Goal: Task Accomplishment & Management: Manage account settings

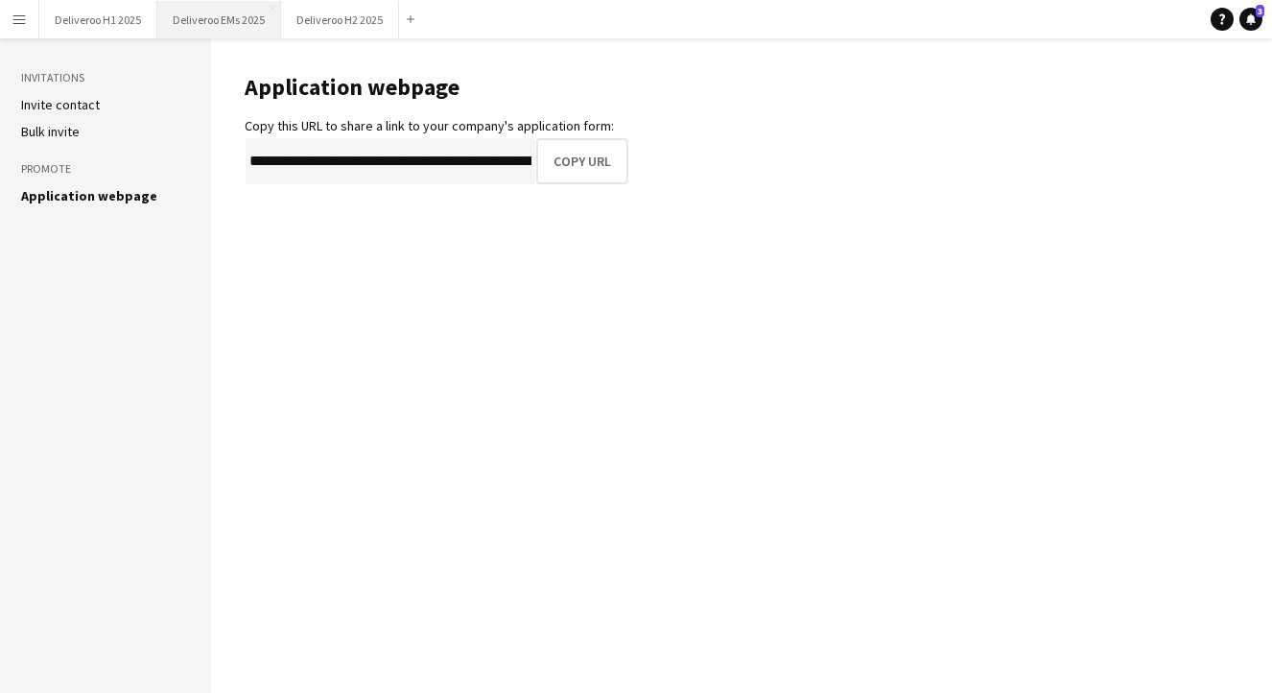
click at [207, 23] on button "Deliveroo EMs 2025 Close" at bounding box center [219, 19] width 124 height 37
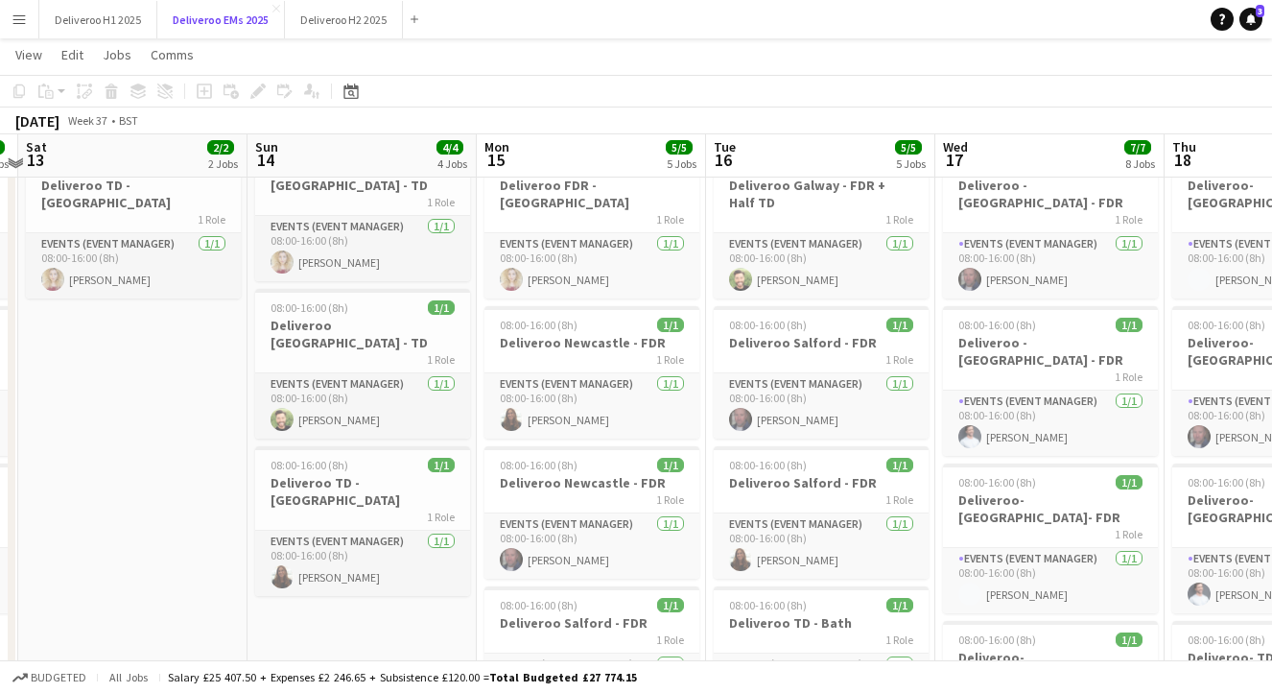
scroll to position [299, 0]
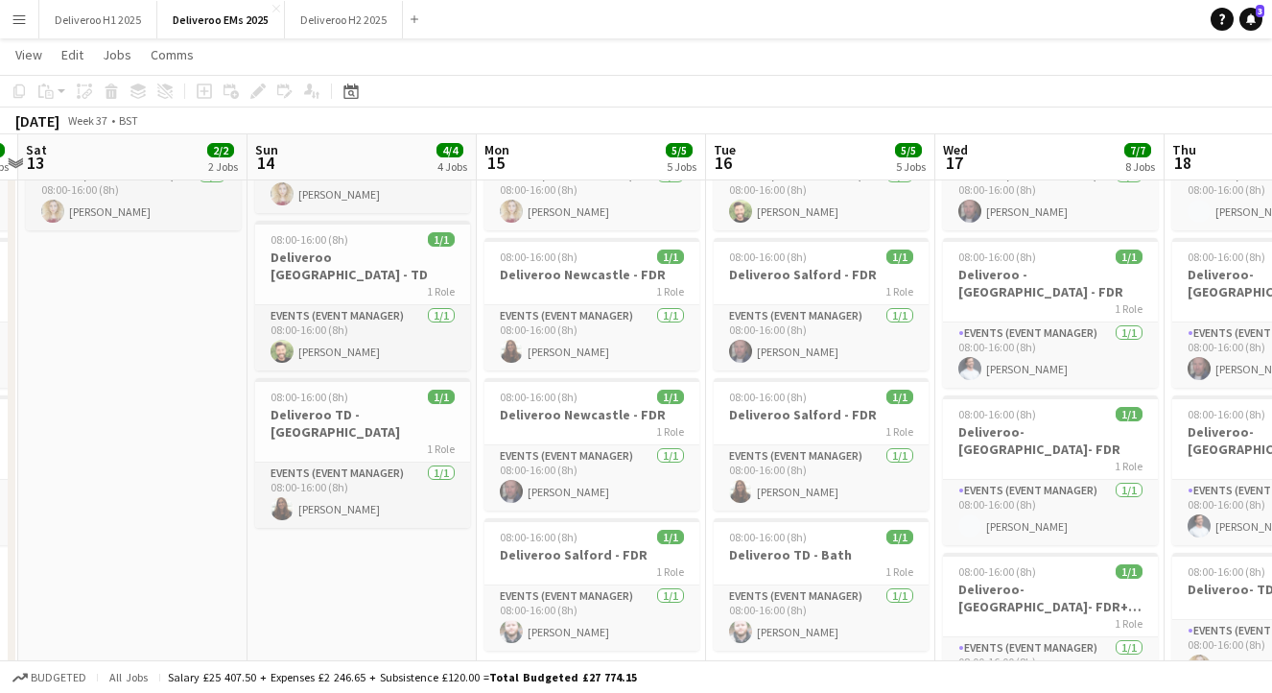
click at [352, 498] on app-date-cell "08:00-16:00 (8h) 1/1 Deliveroo - TD 1 Role Events (Event Manager) [DATE] 08:00-…" at bounding box center [362, 482] width 229 height 1133
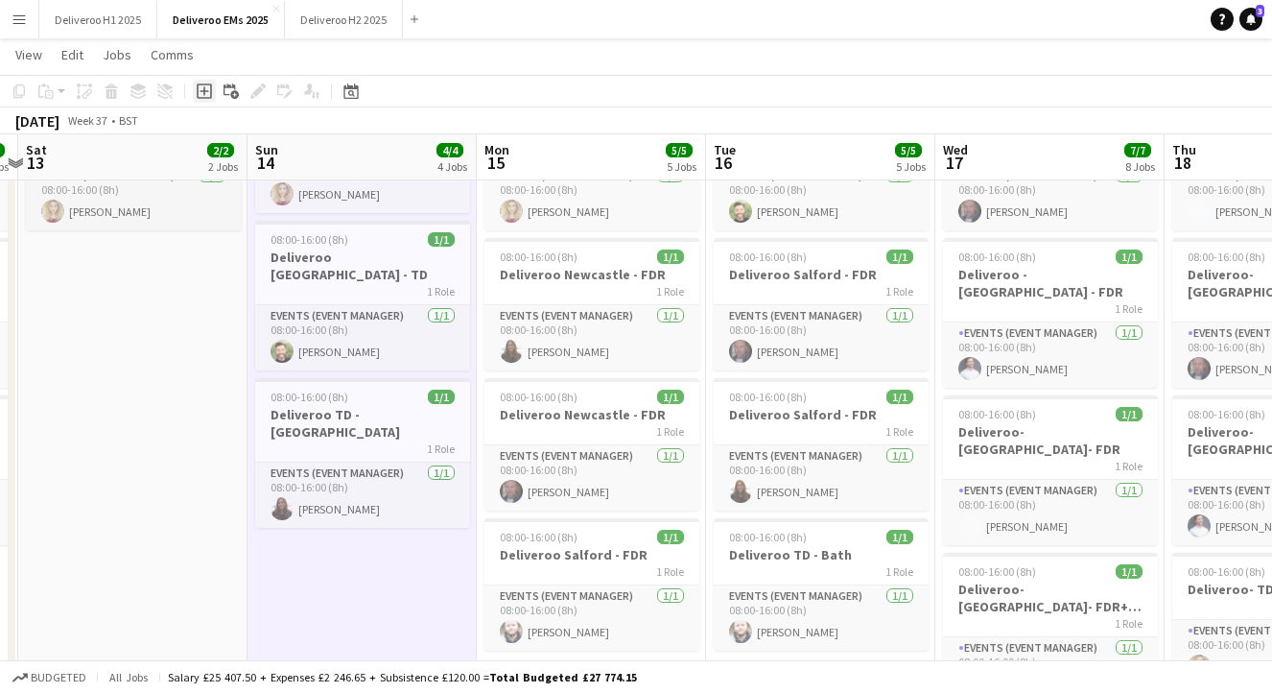
click at [208, 82] on div "Add job" at bounding box center [204, 91] width 23 height 23
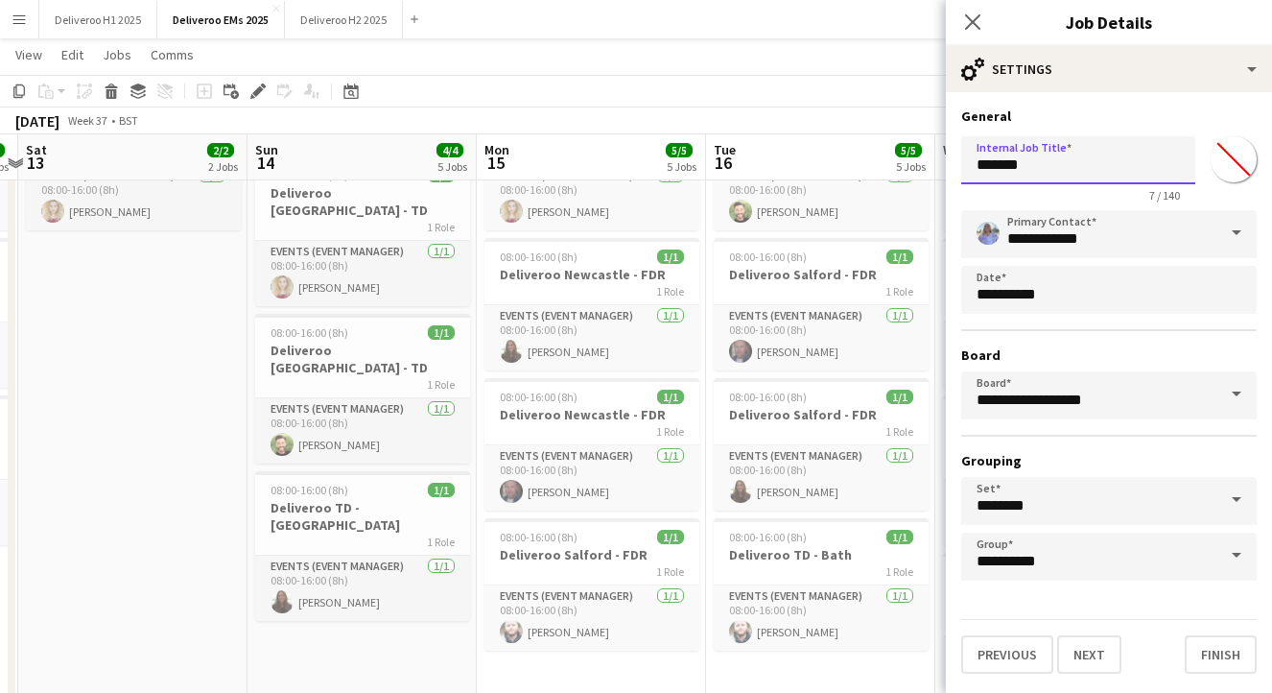
drag, startPoint x: 1057, startPoint y: 168, endPoint x: 903, endPoint y: 168, distance: 154.5
click at [903, 168] on body "Menu Boards Boards Boards All jobs Status Workforce Workforce My Workforce Recr…" at bounding box center [636, 552] width 1272 height 1703
type input "**********"
click at [1086, 654] on button "Next" at bounding box center [1089, 654] width 64 height 38
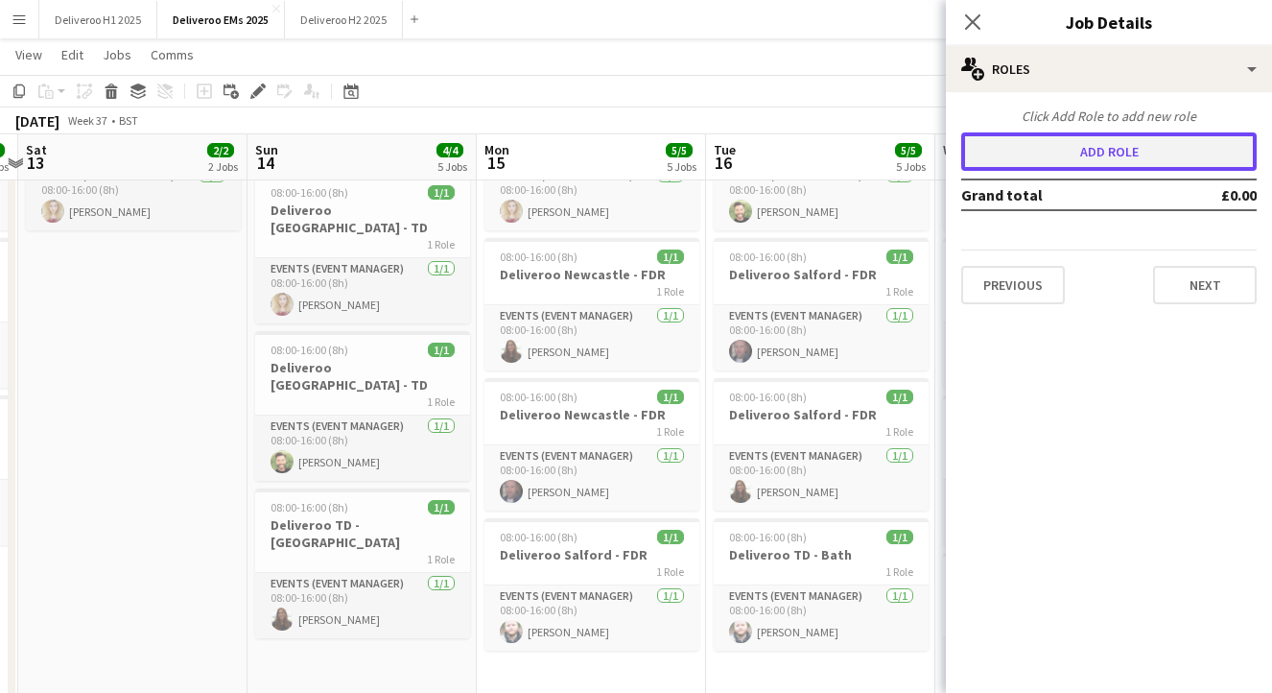
click at [1027, 157] on button "Add role" at bounding box center [1109, 151] width 296 height 38
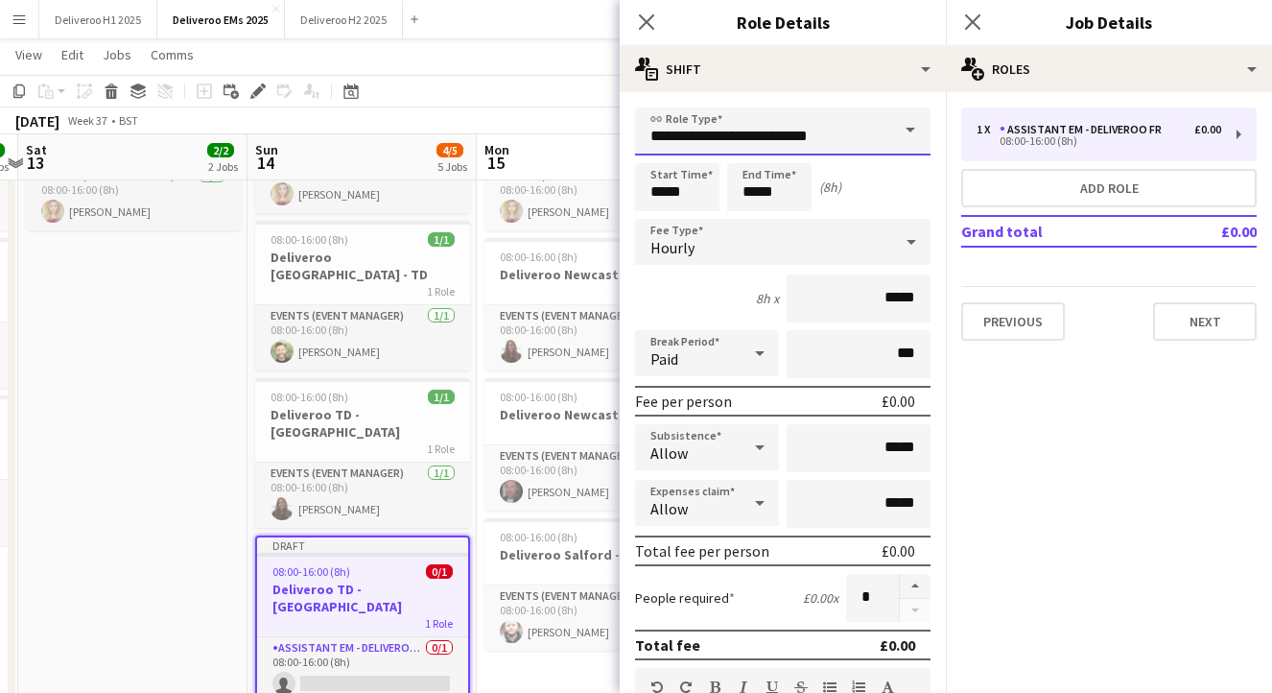
click at [875, 112] on input "**********" at bounding box center [783, 131] width 296 height 48
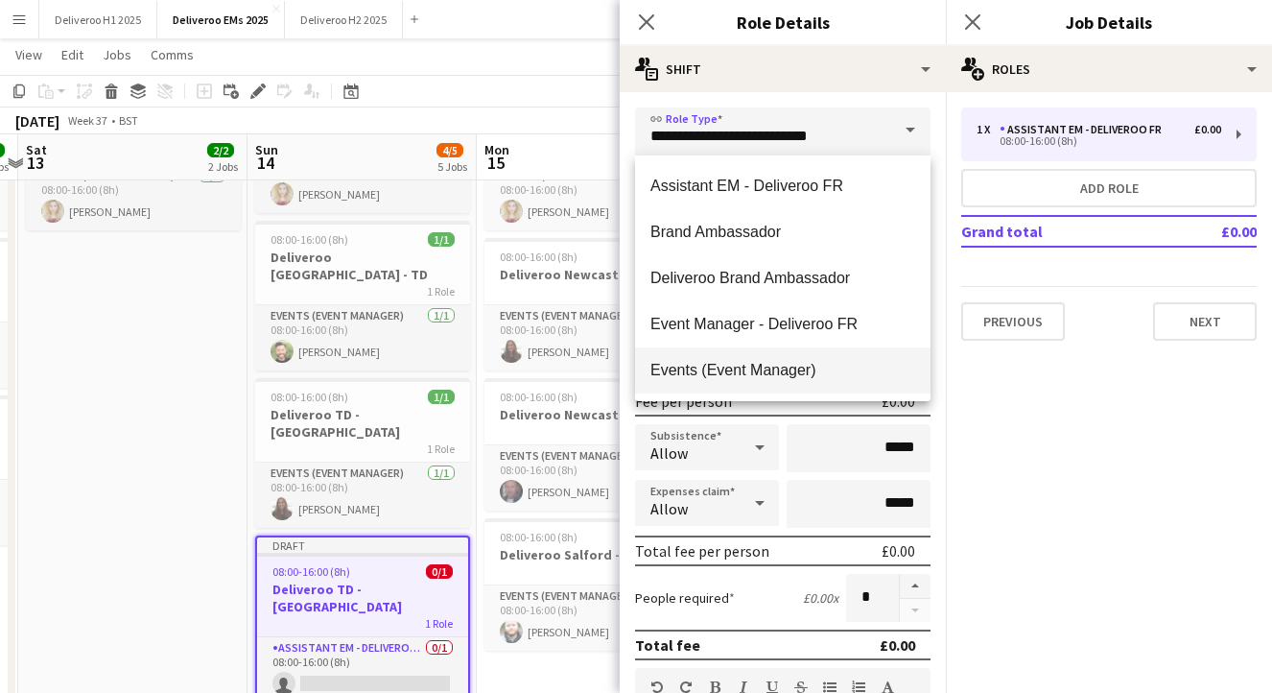
click at [757, 362] on span "Events (Event Manager)" at bounding box center [783, 370] width 265 height 18
type input "**********"
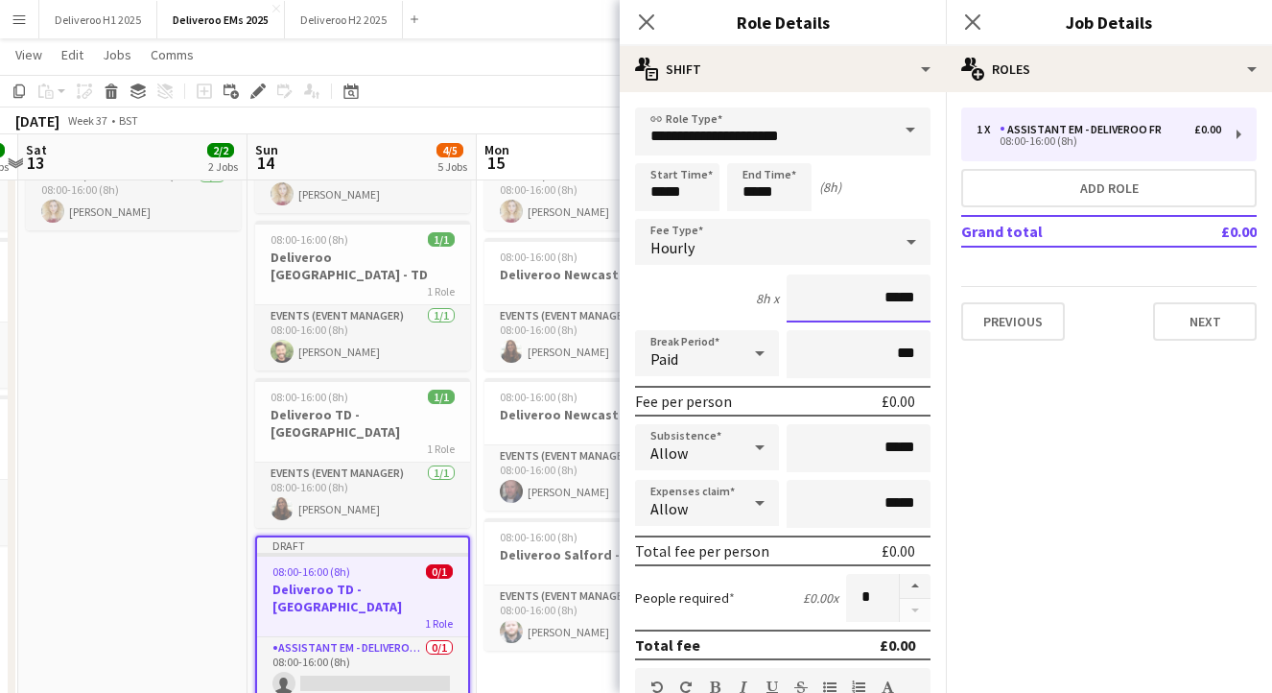
drag, startPoint x: 913, startPoint y: 297, endPoint x: 888, endPoint y: 297, distance: 25.9
click at [888, 297] on input "*****" at bounding box center [859, 298] width 144 height 48
click at [720, 247] on div "Hourly" at bounding box center [763, 242] width 257 height 46
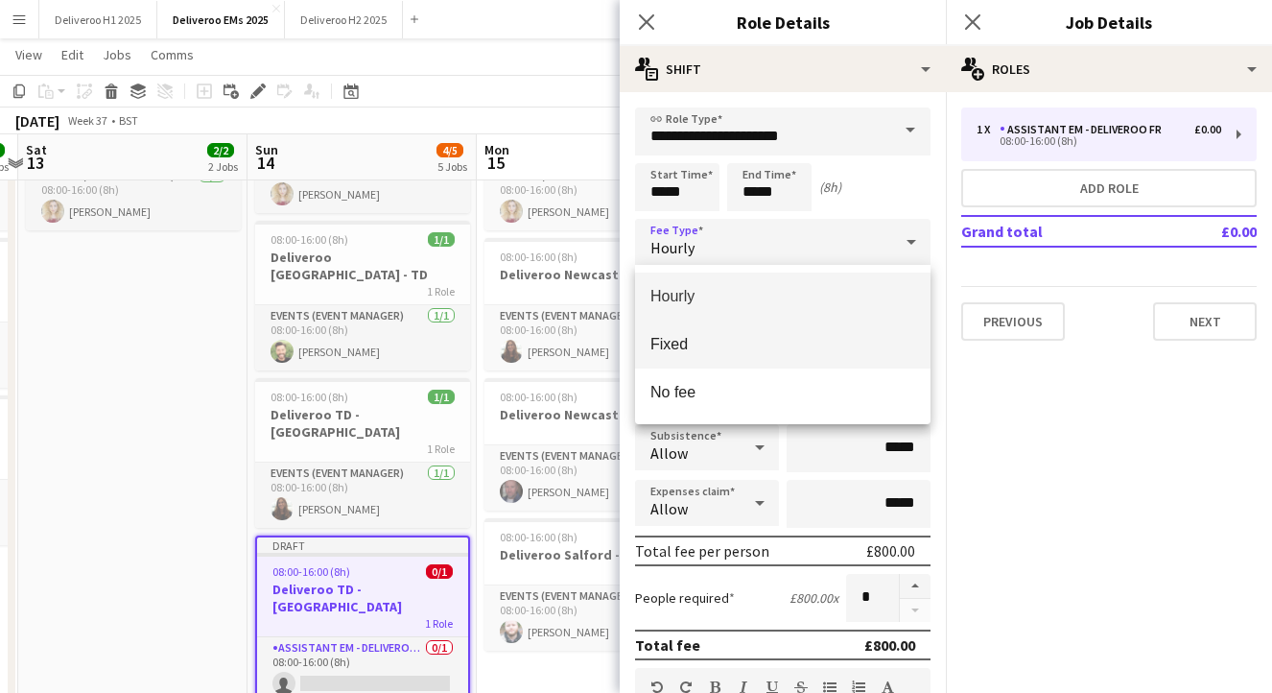
click at [701, 350] on span "Fixed" at bounding box center [783, 344] width 265 height 18
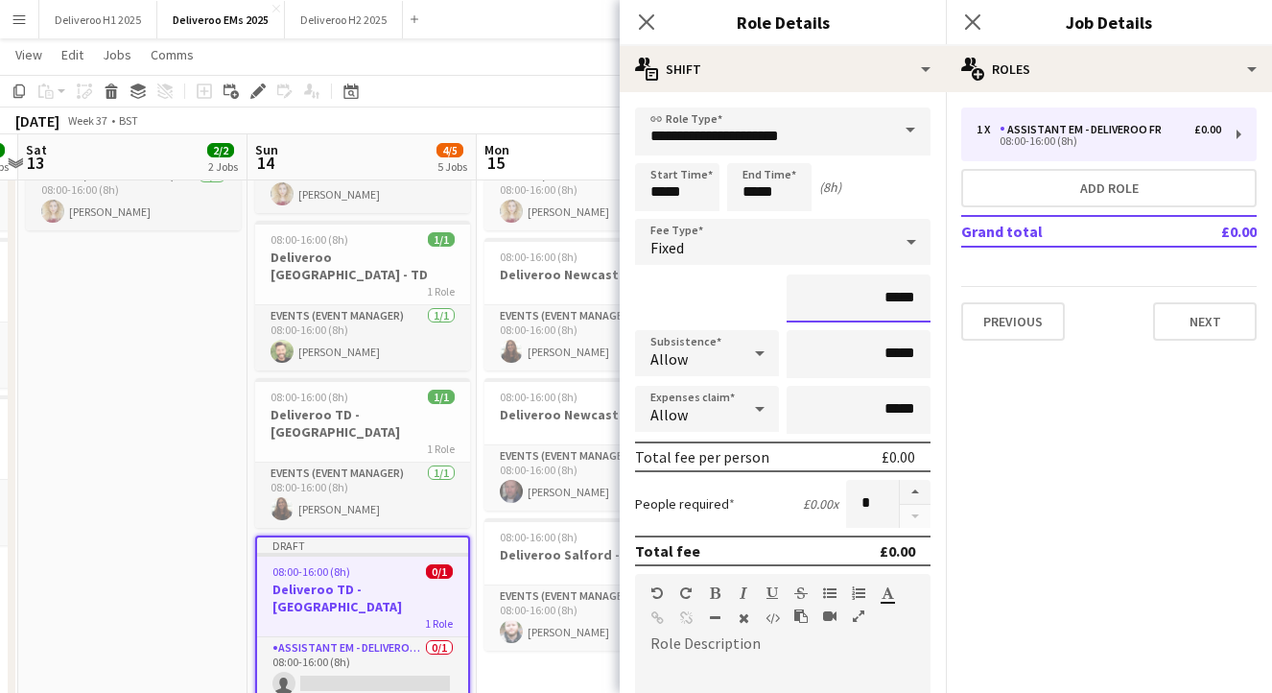
drag, startPoint x: 925, startPoint y: 303, endPoint x: 888, endPoint y: 303, distance: 37.4
click at [888, 303] on input "*****" at bounding box center [859, 298] width 144 height 48
type input "*******"
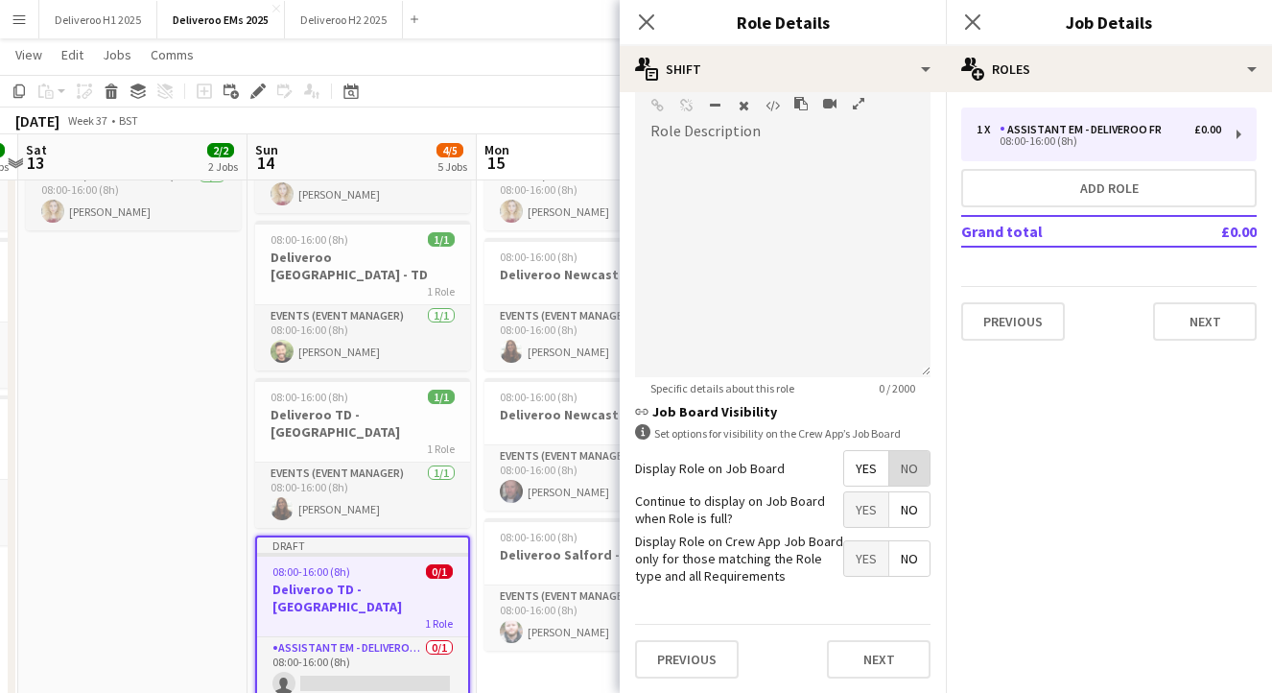
click at [912, 473] on span "No" at bounding box center [910, 468] width 40 height 35
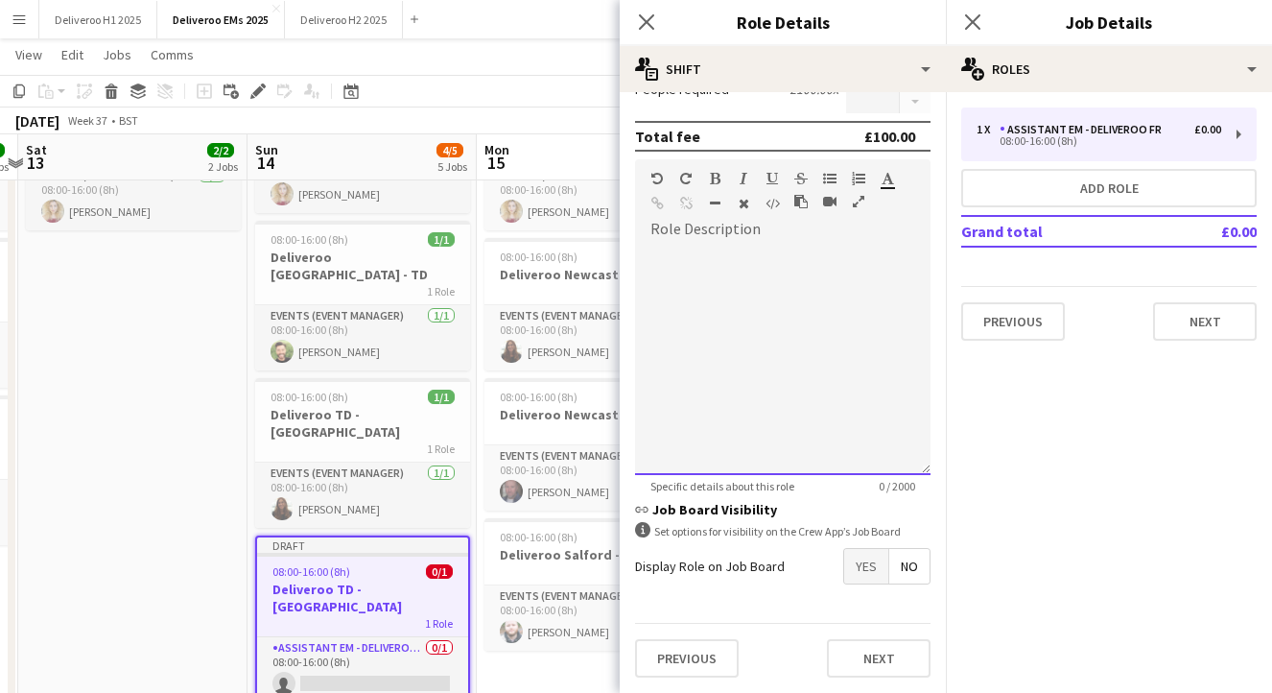
click at [770, 225] on div "default Heading 1 Heading 2 Heading 3 Heading 4 Heading 5 Heading 6 Heading 7 P…" at bounding box center [783, 195] width 296 height 72
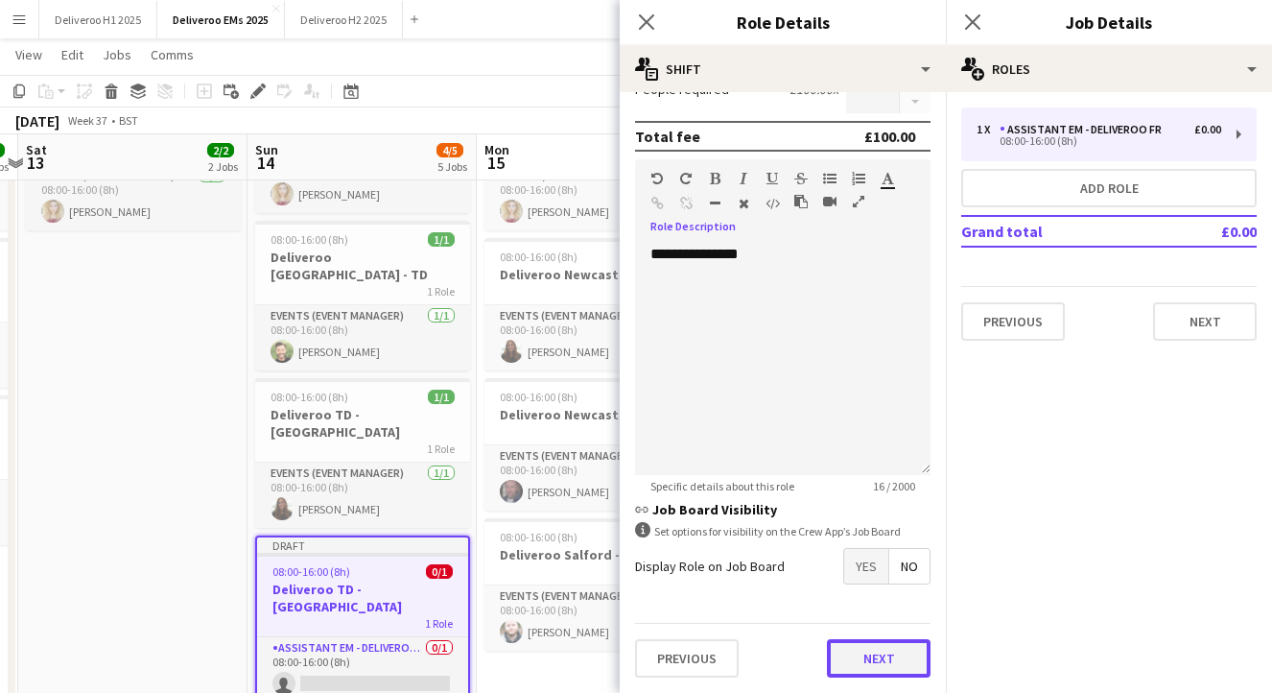
click at [879, 670] on button "Next" at bounding box center [879, 658] width 104 height 38
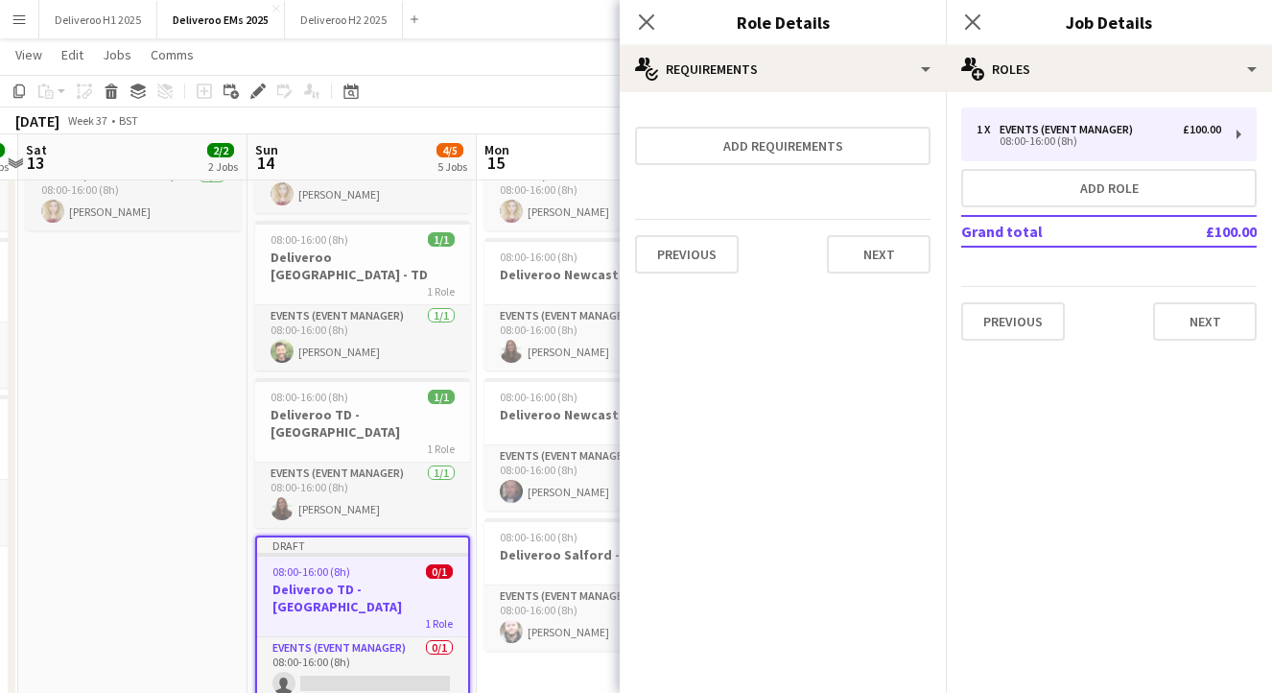
scroll to position [0, 0]
click at [846, 252] on button "Next" at bounding box center [879, 254] width 104 height 38
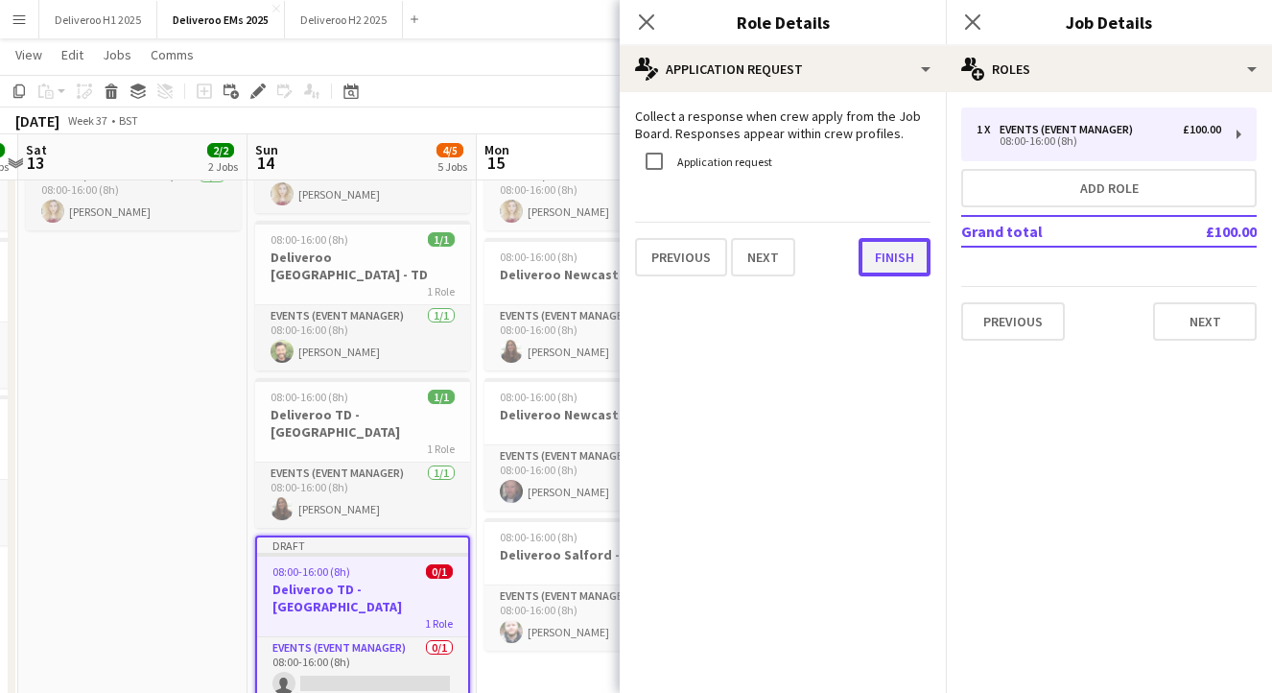
click at [875, 268] on button "Finish" at bounding box center [895, 257] width 72 height 38
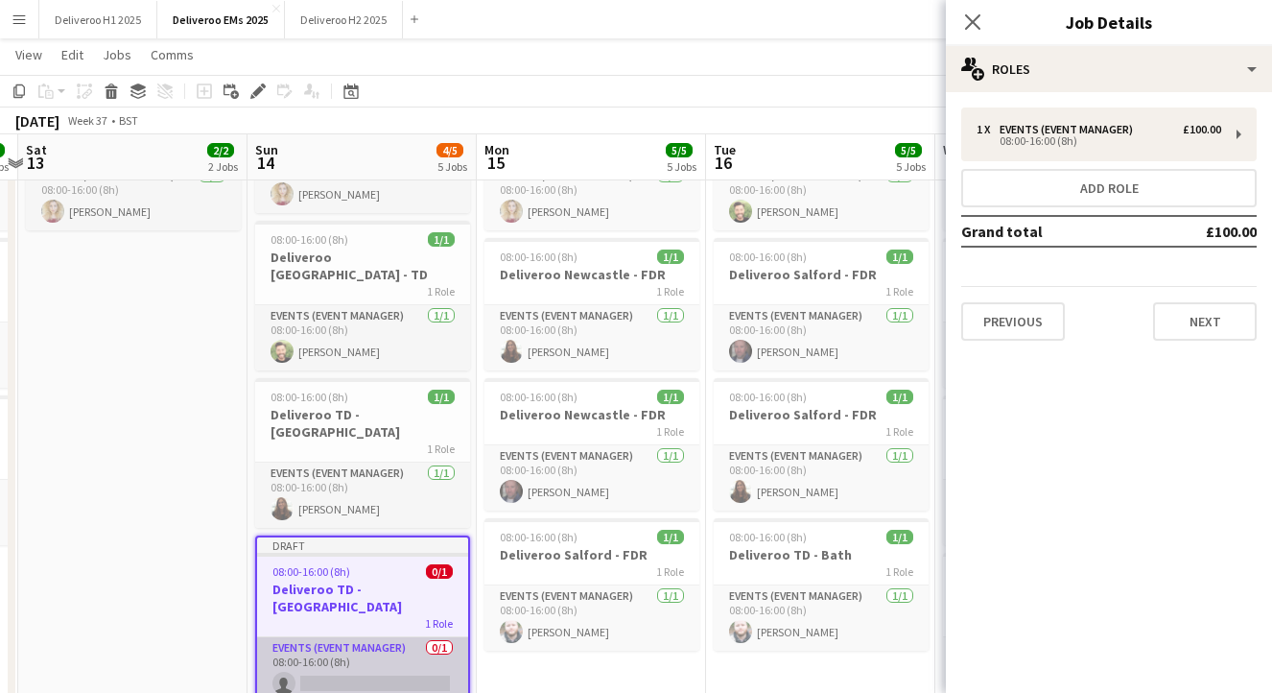
click at [391, 637] on app-card-role "Events (Event Manager) 0/1 08:00-16:00 (8h) single-neutral-actions" at bounding box center [362, 669] width 211 height 65
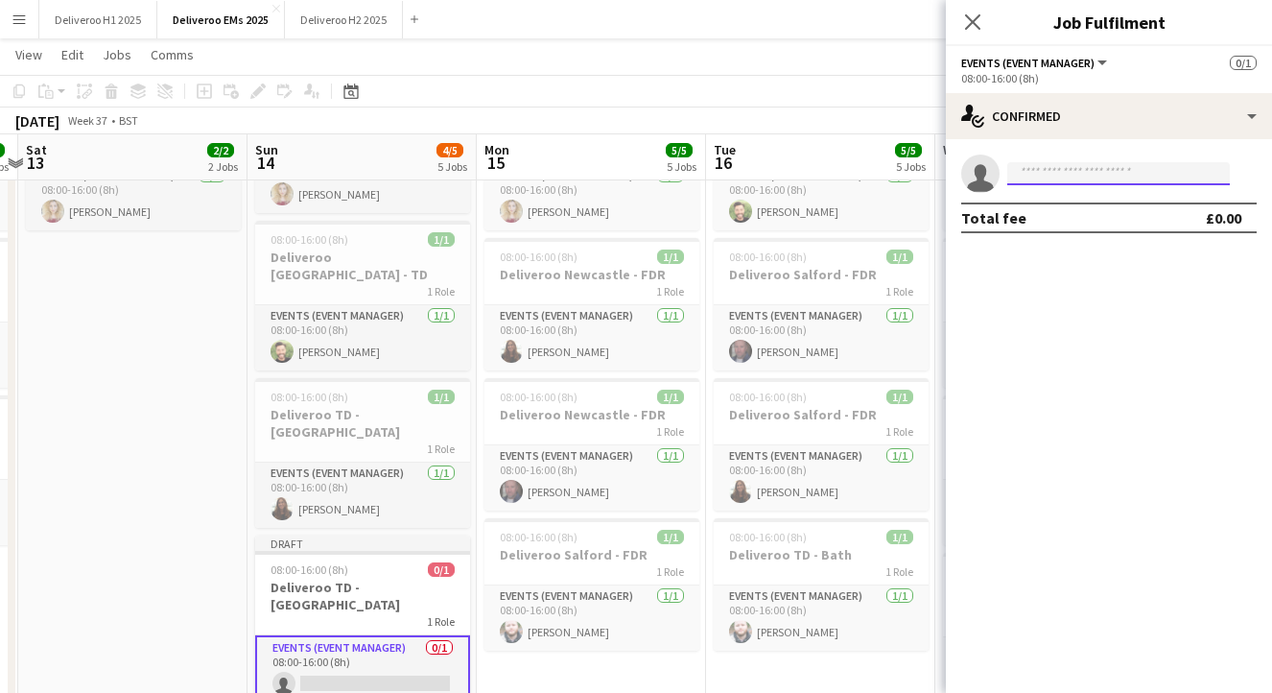
click at [1052, 179] on input at bounding box center [1119, 173] width 223 height 23
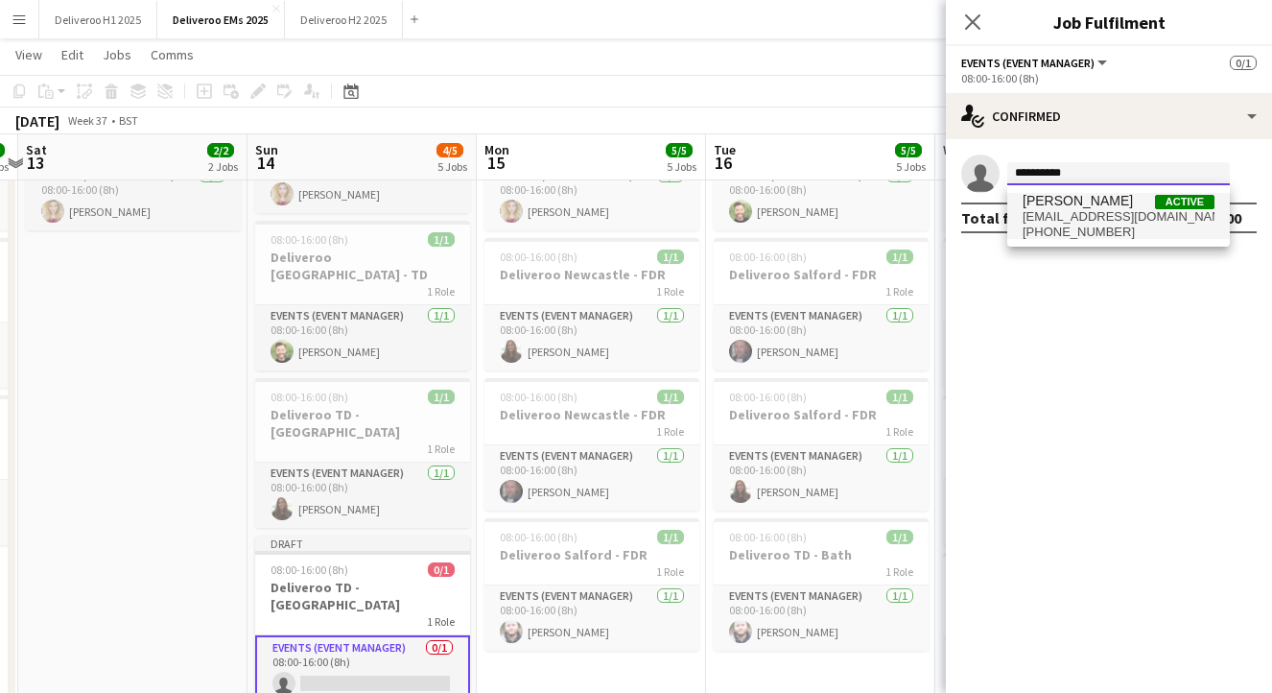
type input "**********"
click at [1055, 214] on span "[EMAIL_ADDRESS][DOMAIN_NAME]" at bounding box center [1119, 216] width 192 height 15
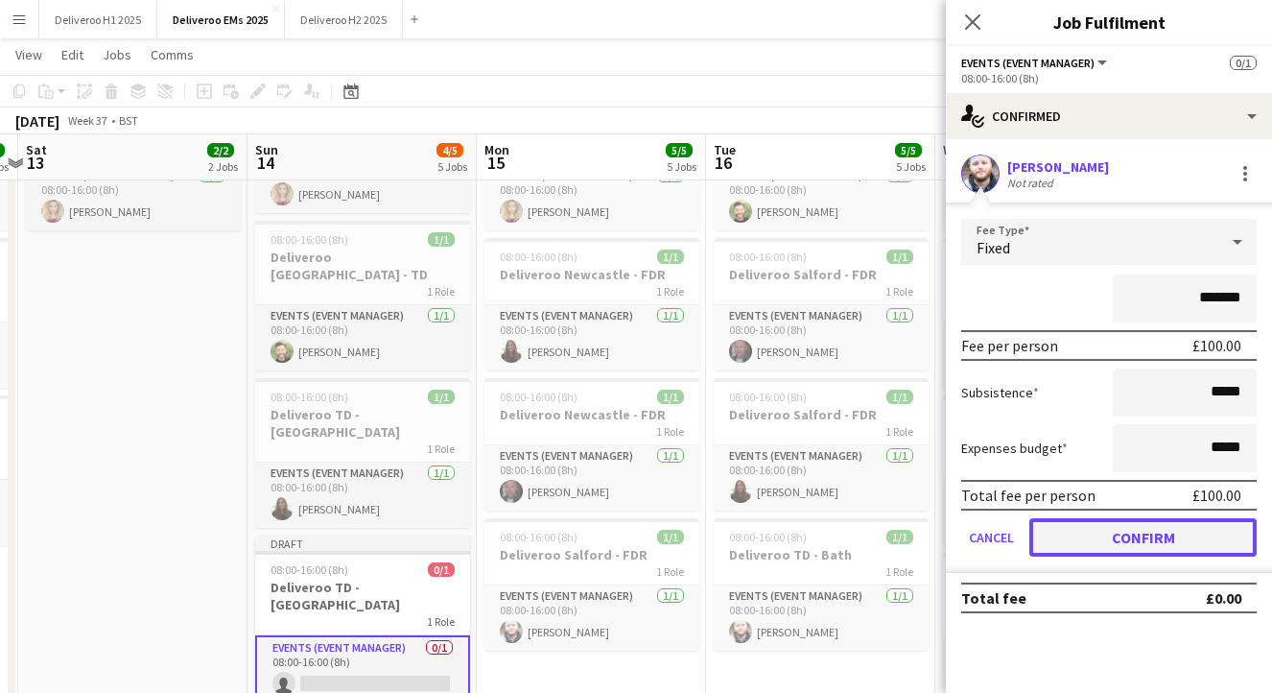
click at [1104, 534] on button "Confirm" at bounding box center [1143, 537] width 227 height 38
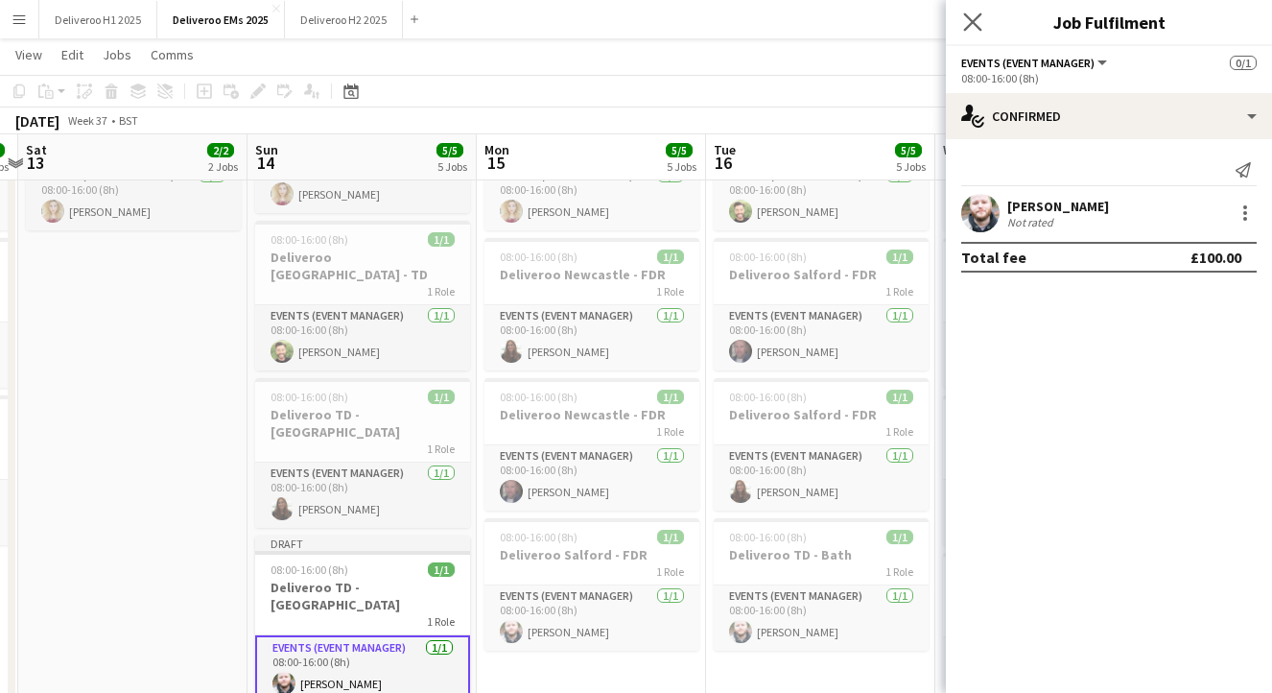
click at [973, 10] on app-icon "Close pop-in" at bounding box center [974, 23] width 28 height 28
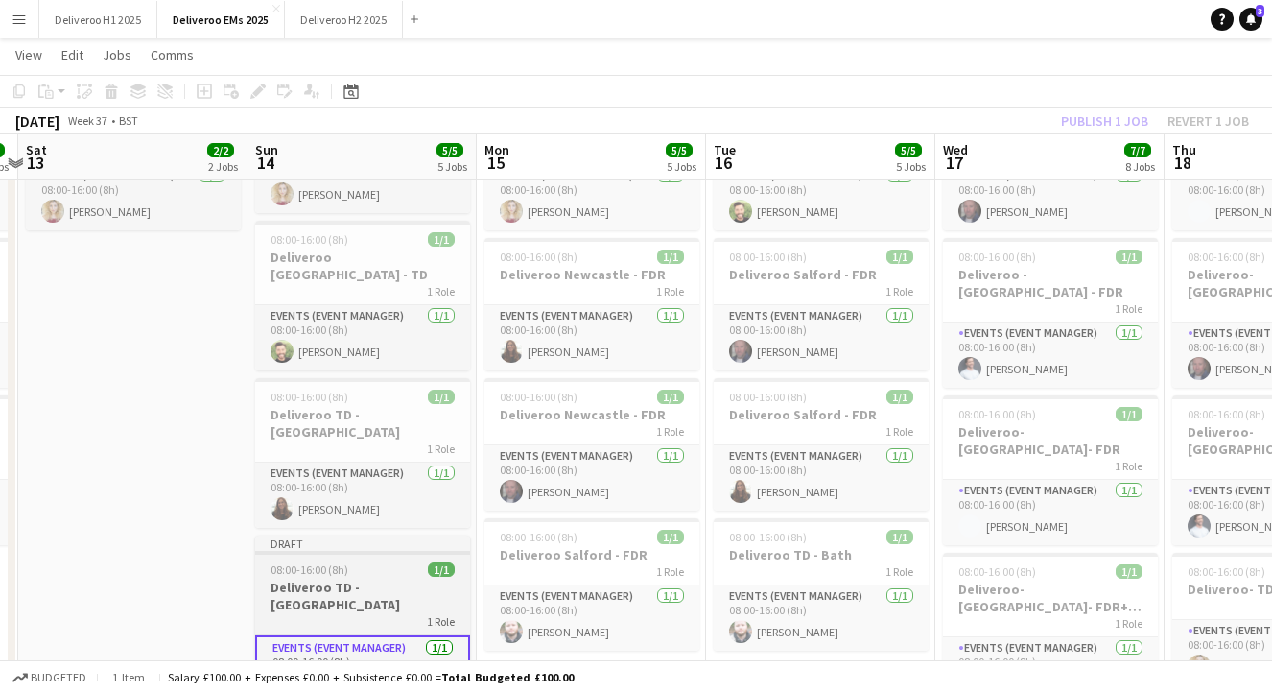
click at [376, 535] on div "Draft" at bounding box center [362, 542] width 215 height 15
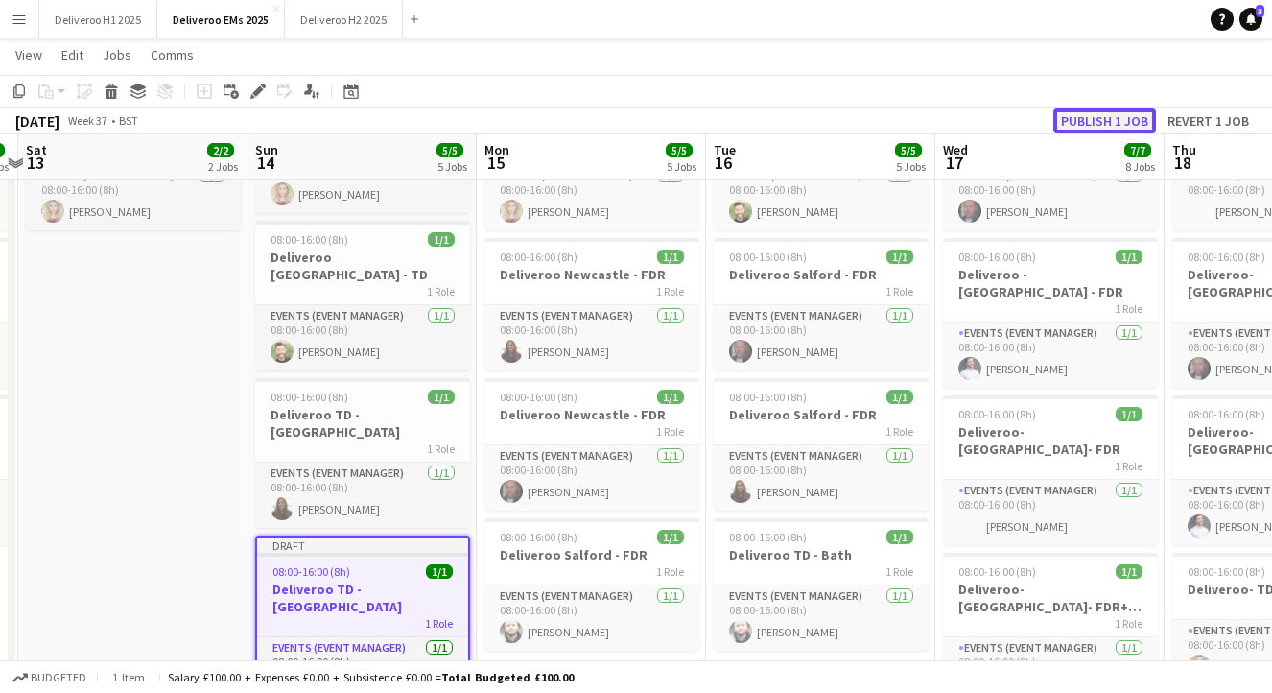
click at [1121, 124] on button "Publish 1 job" at bounding box center [1105, 120] width 103 height 25
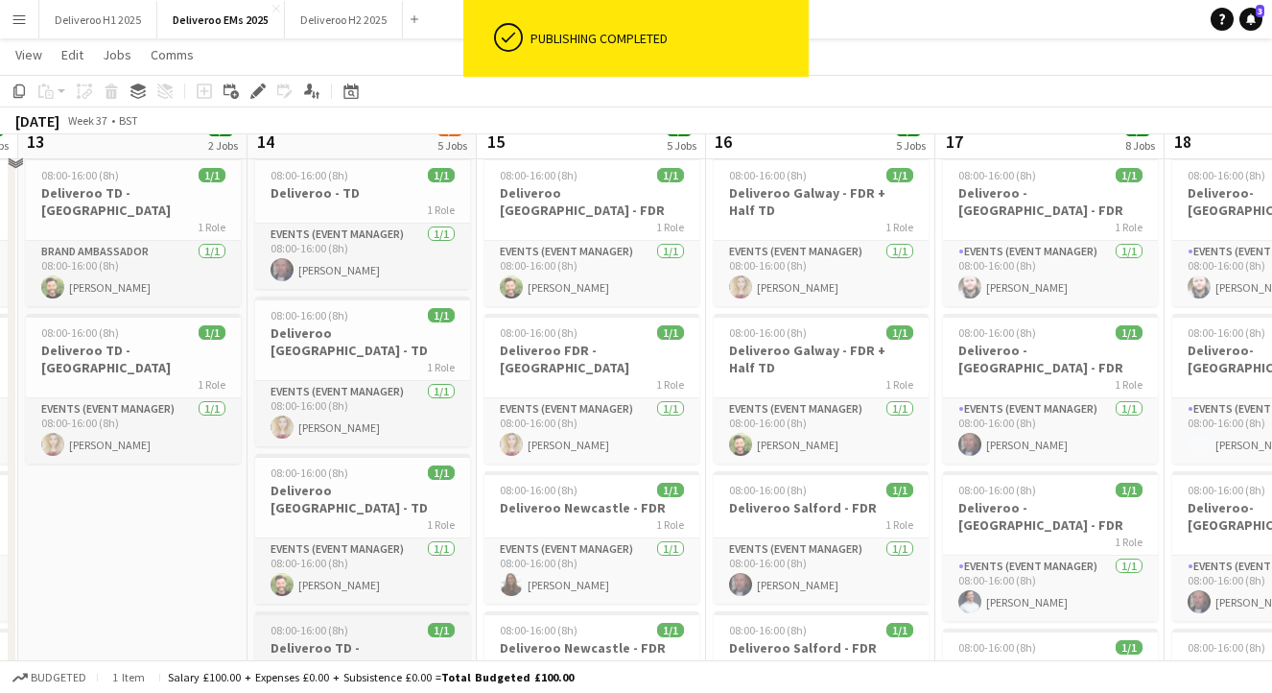
scroll to position [43, 0]
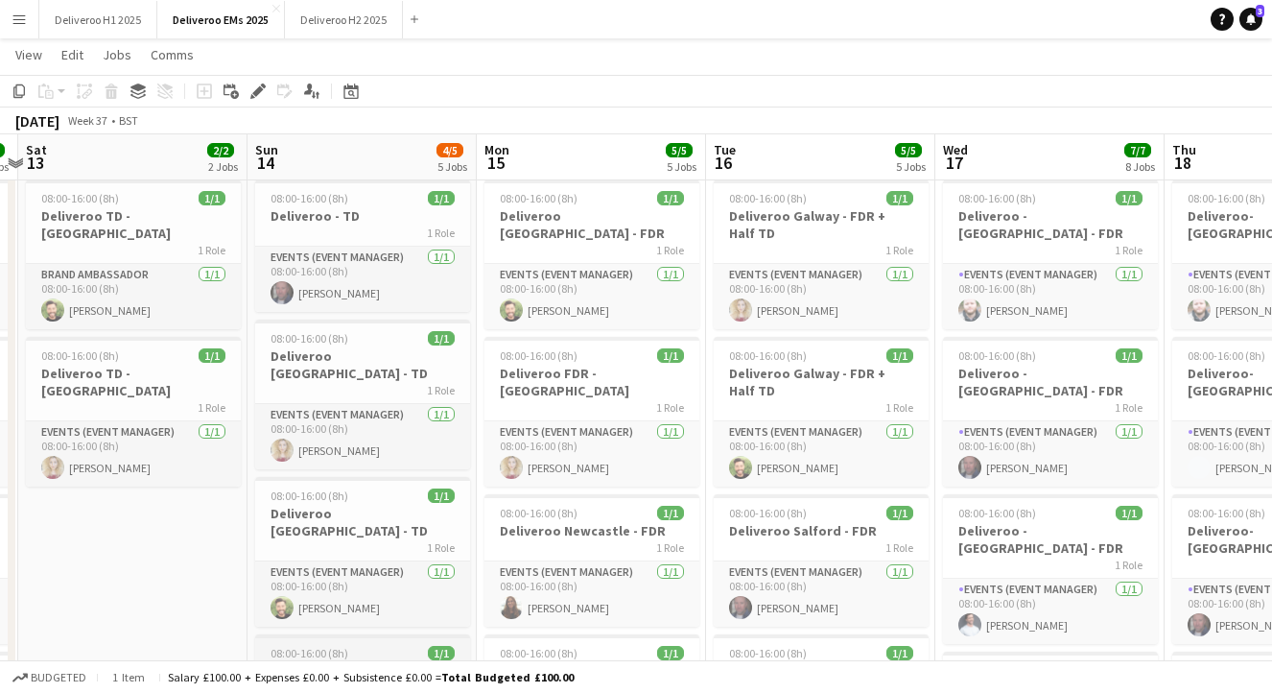
click at [417, 477] on app-job-card "08:00-16:00 (8h) 1/1 Deliveroo [GEOGRAPHIC_DATA] - TD 1 Role Events (Event Mana…" at bounding box center [362, 552] width 215 height 150
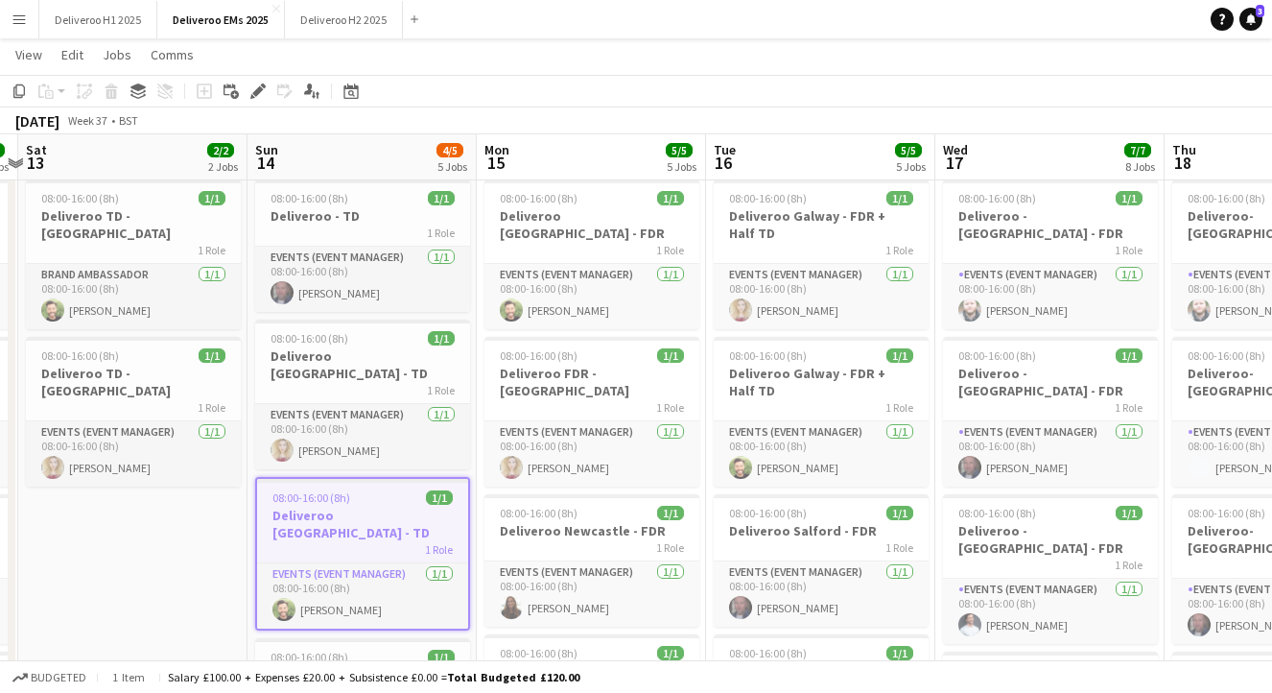
click at [560, 107] on div "[DATE] Week 37 • BST" at bounding box center [636, 120] width 1272 height 27
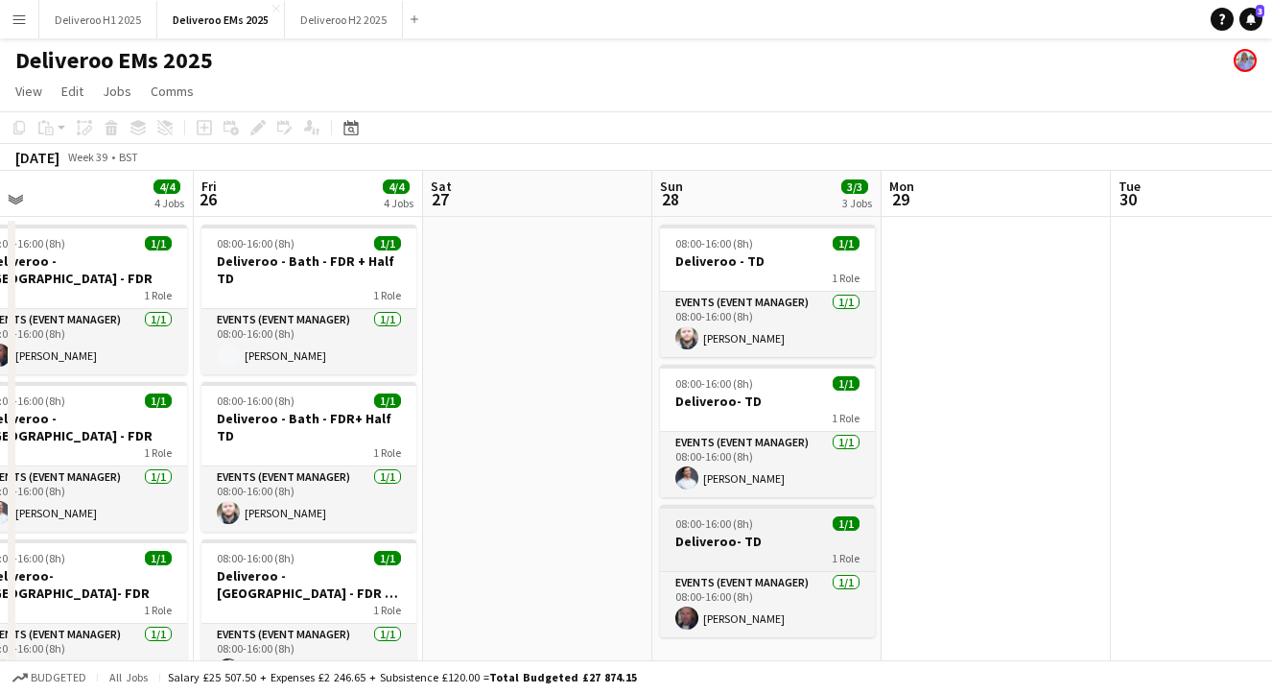
scroll to position [0, 566]
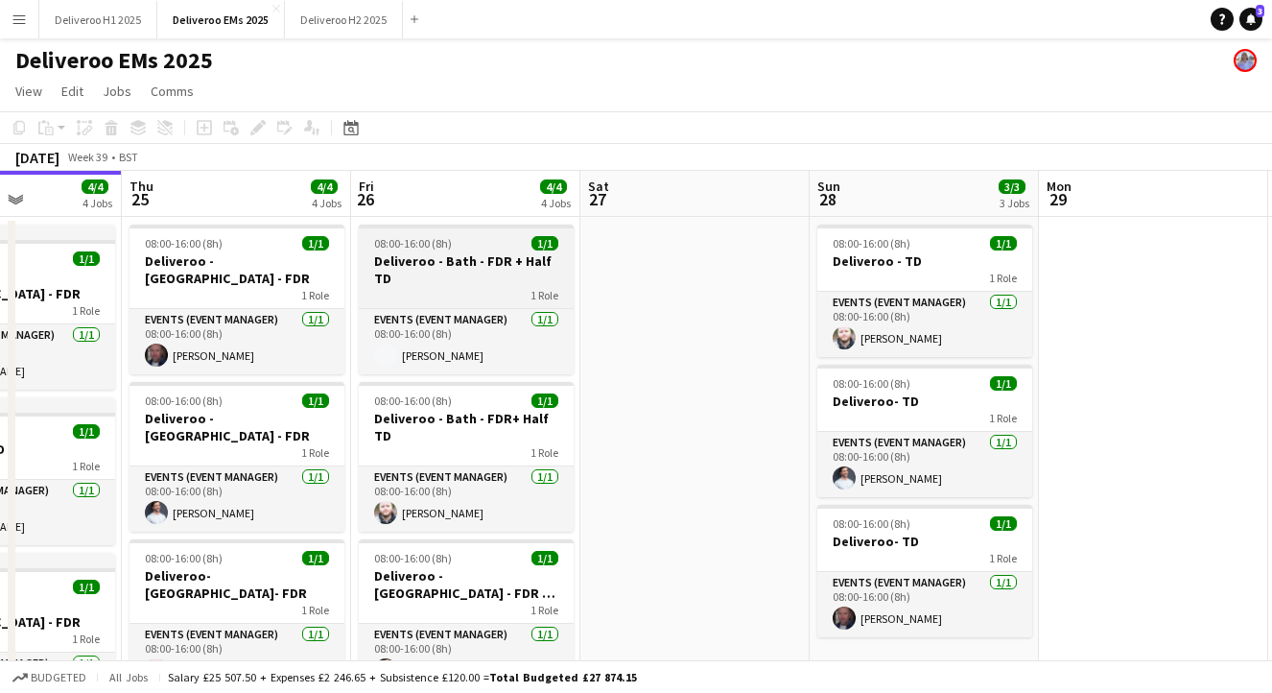
click at [497, 240] on div "08:00-16:00 (8h) 1/1" at bounding box center [466, 243] width 215 height 14
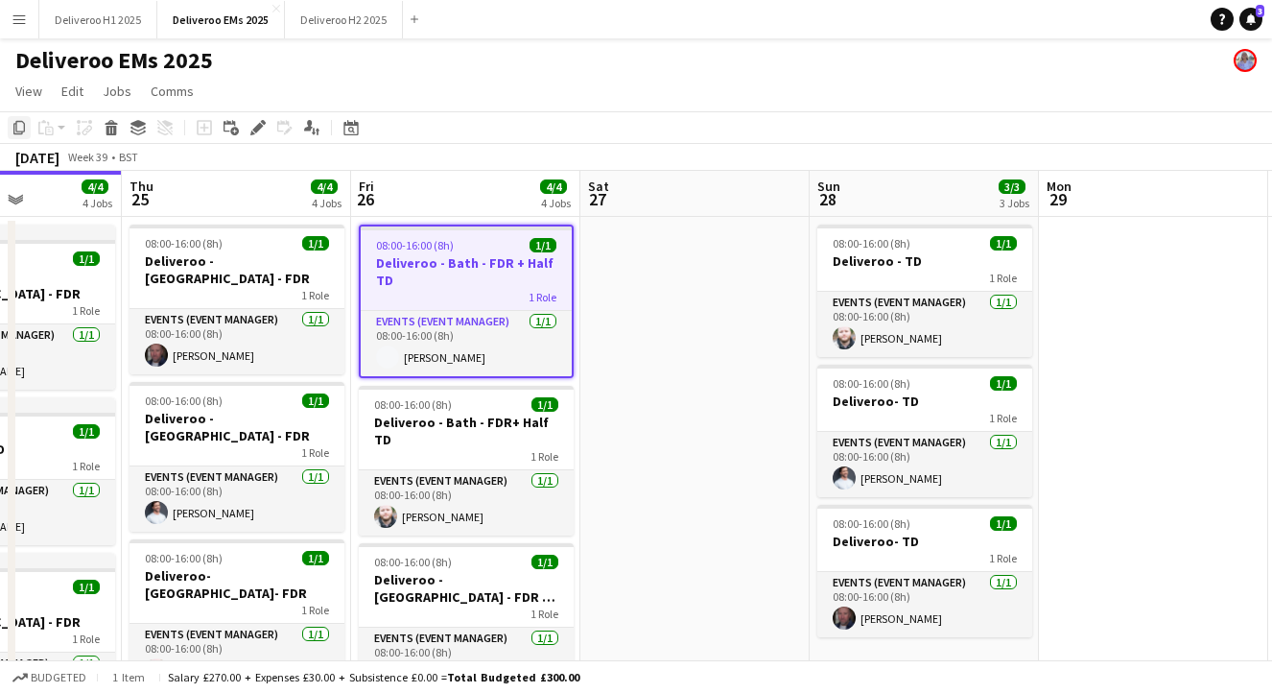
click at [15, 128] on icon at bounding box center [19, 127] width 12 height 13
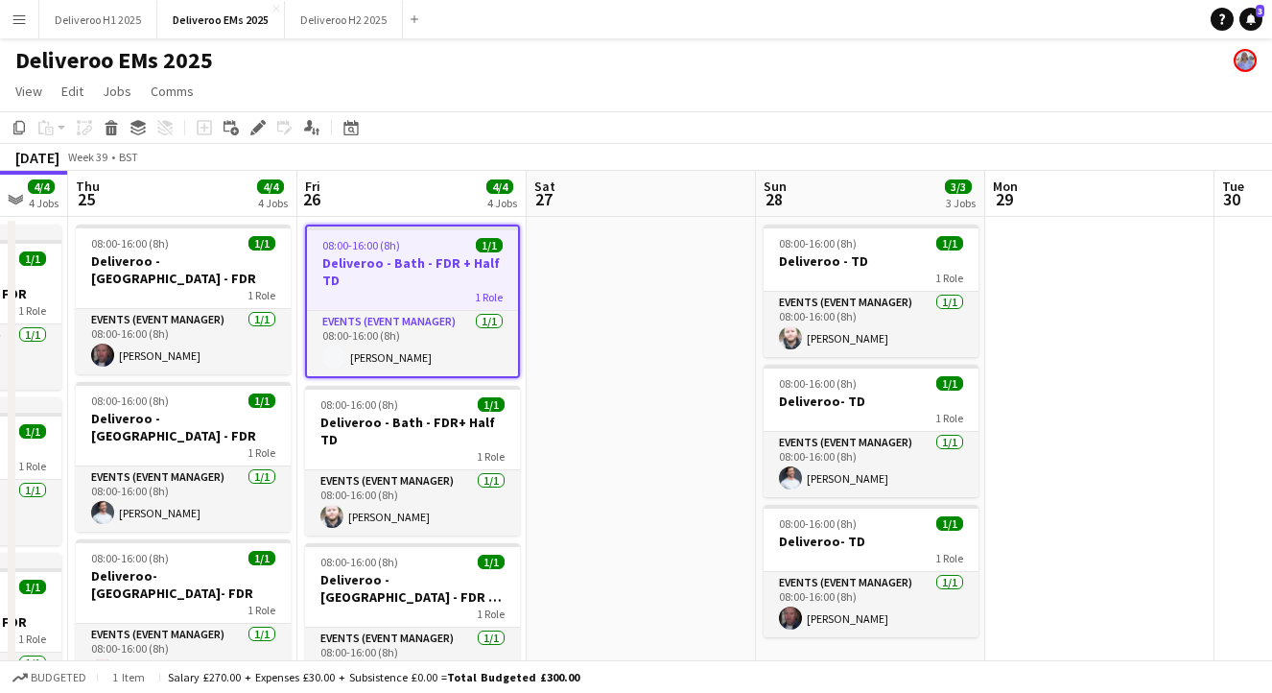
scroll to position [0, 818]
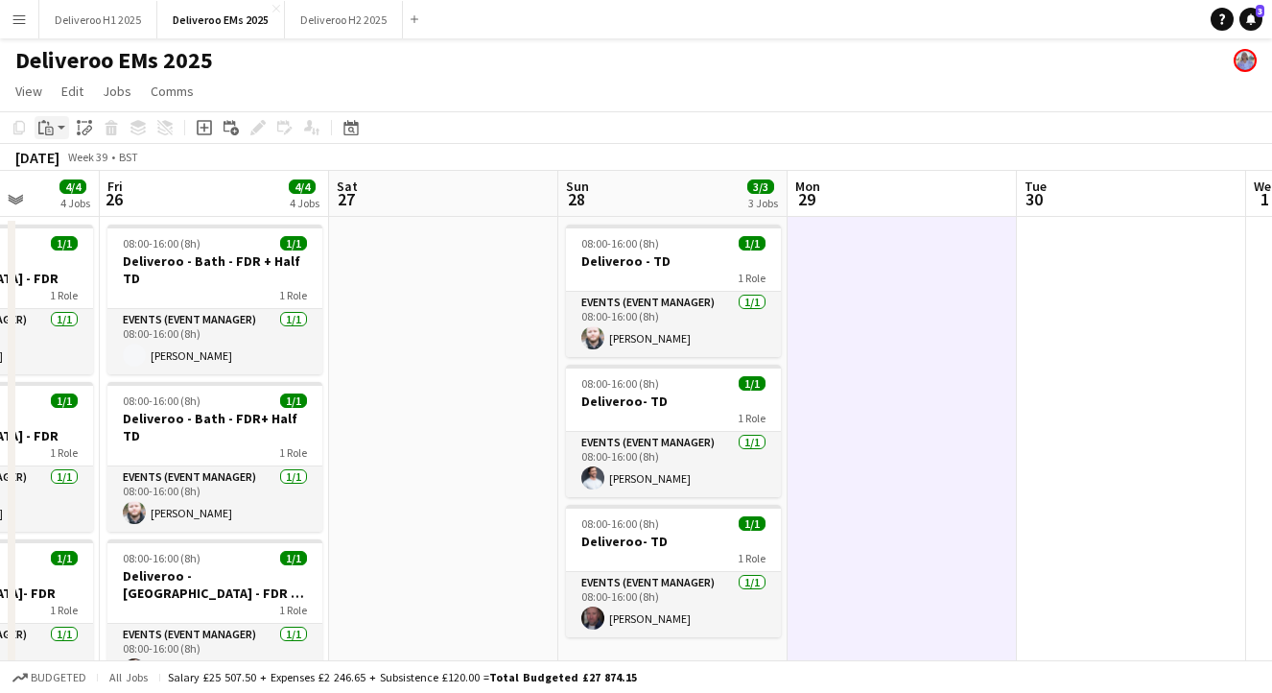
click at [44, 121] on icon at bounding box center [43, 121] width 5 height 3
click at [93, 195] on link "Paste with crew Command Shift V" at bounding box center [127, 196] width 152 height 17
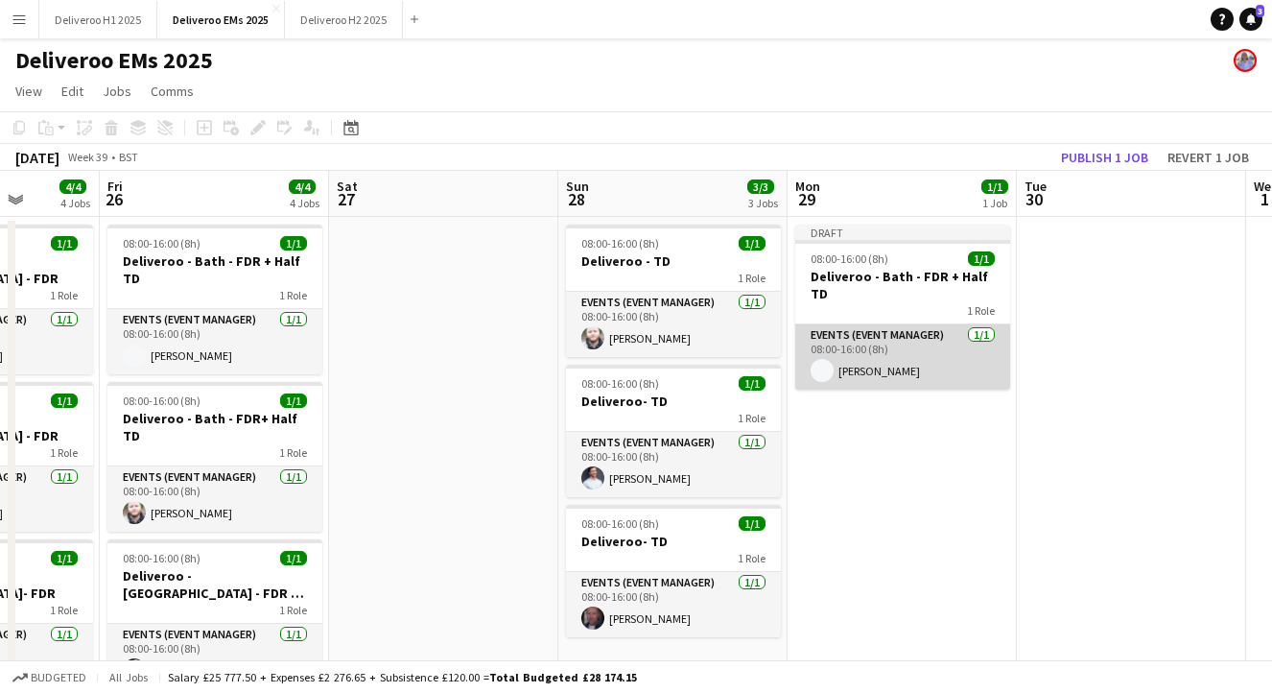
click at [935, 331] on app-card-role "Events (Event Manager) [DATE] 08:00-16:00 (8h) [PERSON_NAME]" at bounding box center [902, 356] width 215 height 65
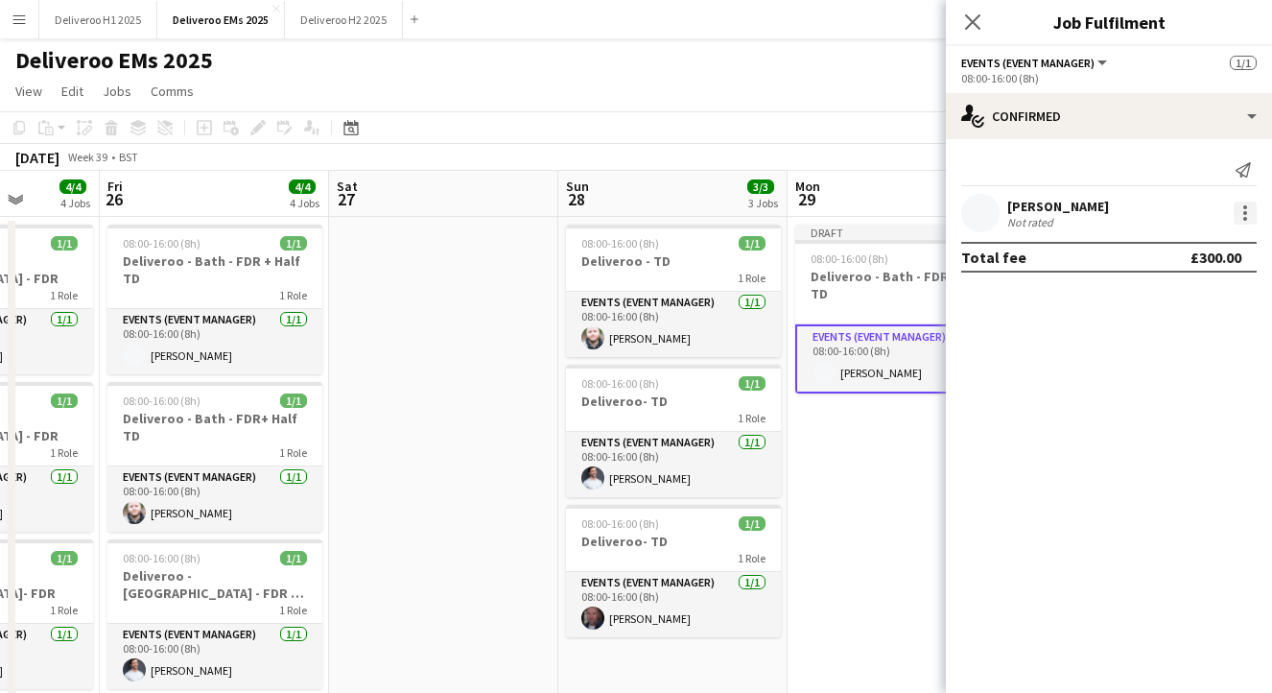
click at [1244, 214] on div at bounding box center [1245, 213] width 23 height 23
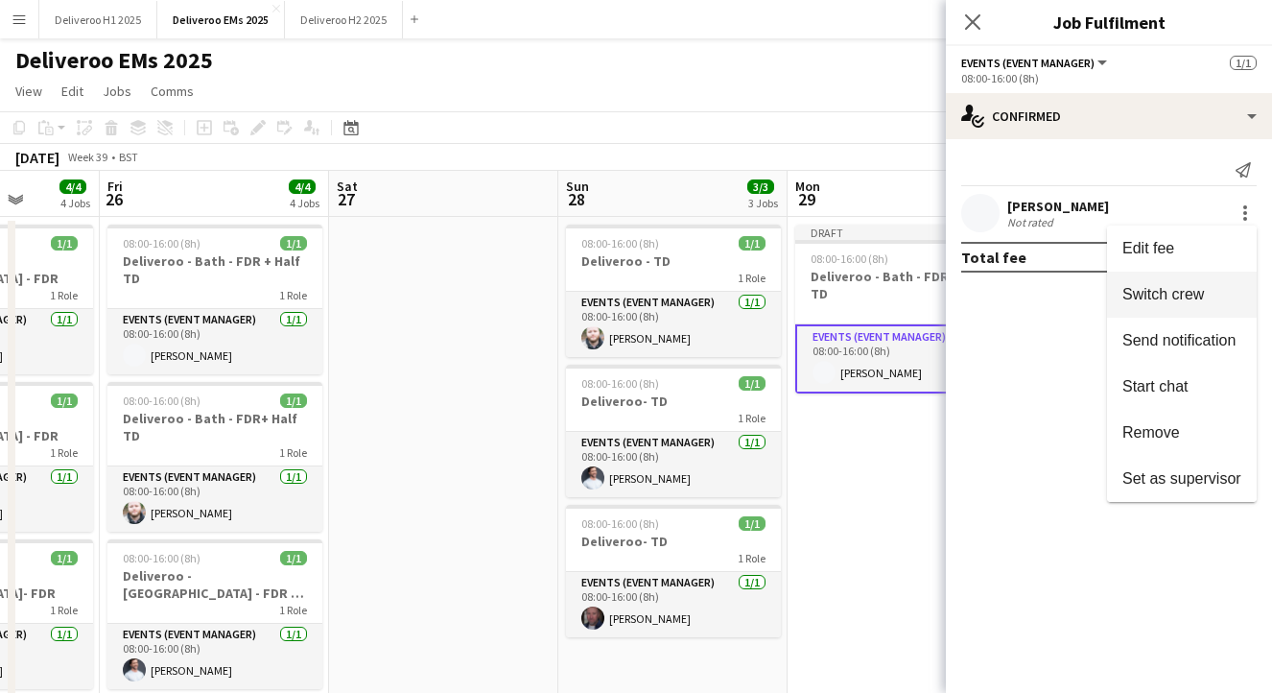
click at [1200, 293] on span "Switch crew" at bounding box center [1164, 294] width 82 height 16
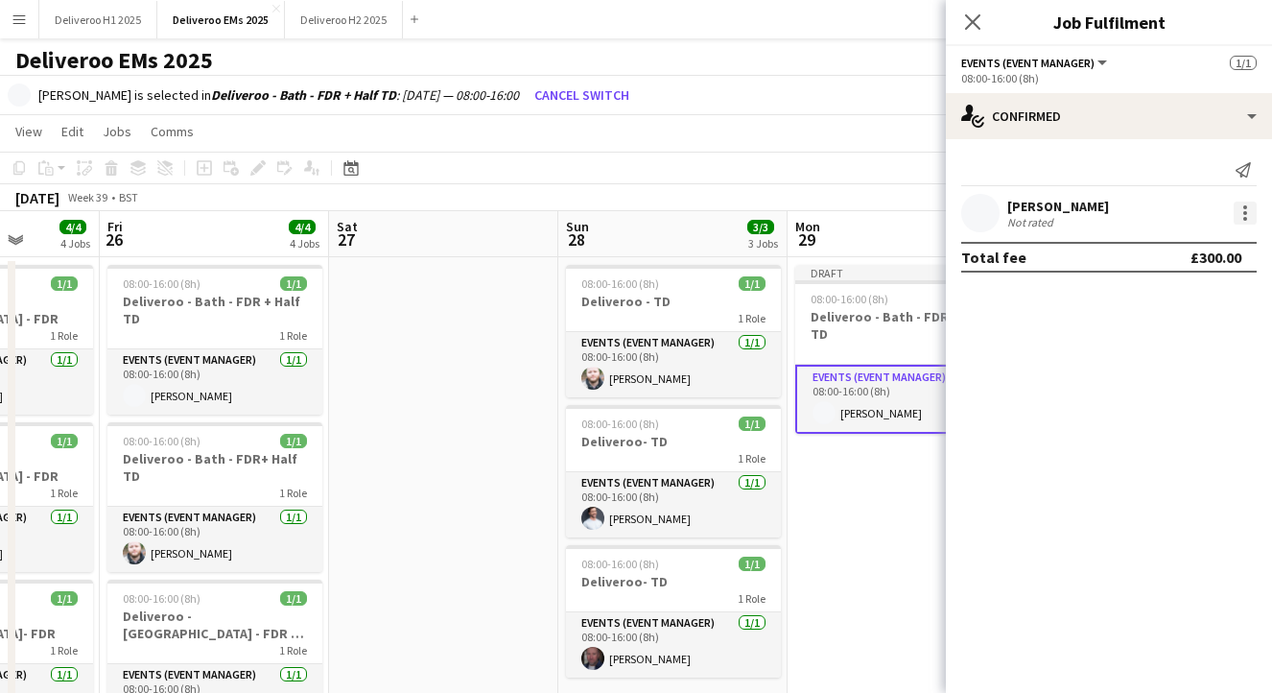
click at [1242, 211] on div at bounding box center [1245, 213] width 23 height 23
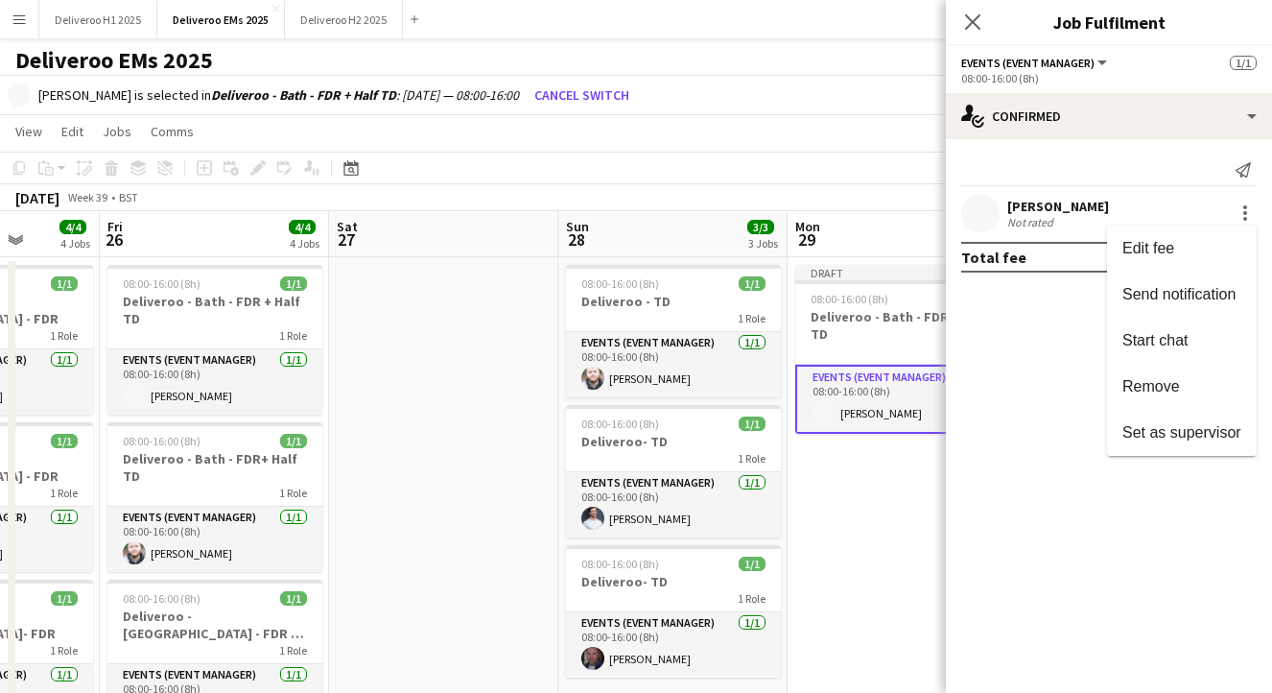
click at [963, 24] on div at bounding box center [636, 346] width 1272 height 693
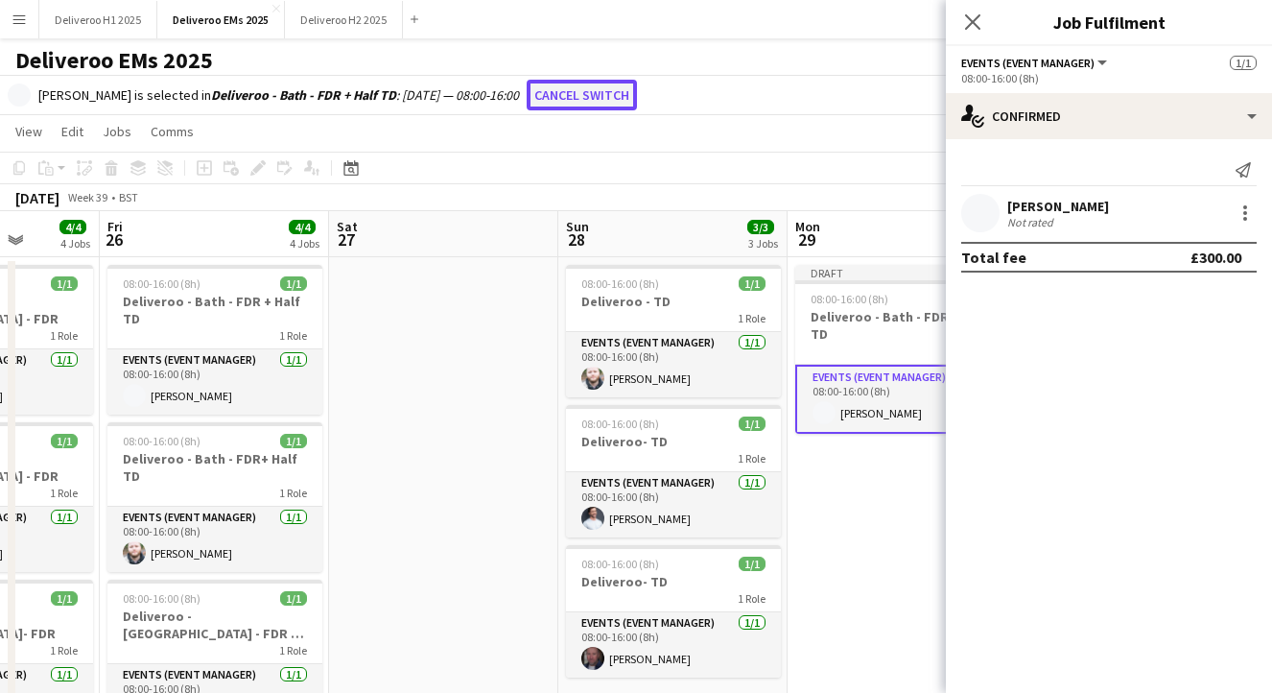
click at [568, 98] on button "Cancel switch" at bounding box center [582, 95] width 110 height 31
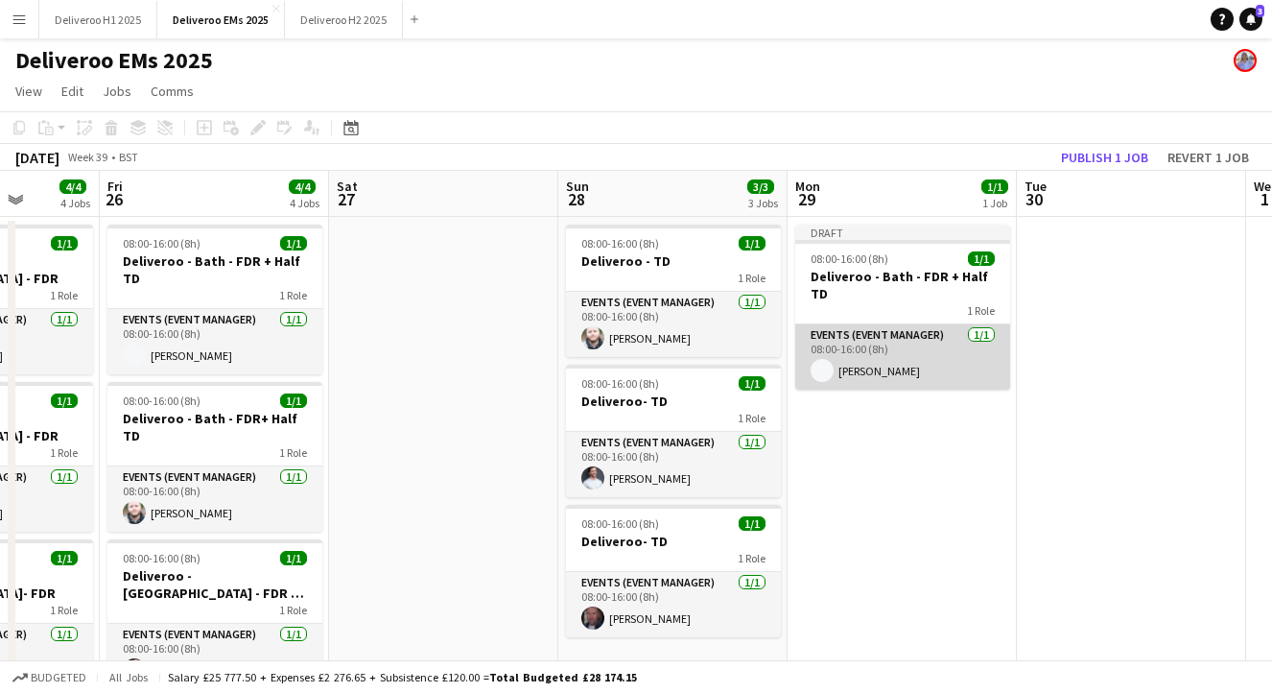
click at [970, 340] on app-card-role "Events (Event Manager) [DATE] 08:00-16:00 (8h) [PERSON_NAME]" at bounding box center [902, 356] width 215 height 65
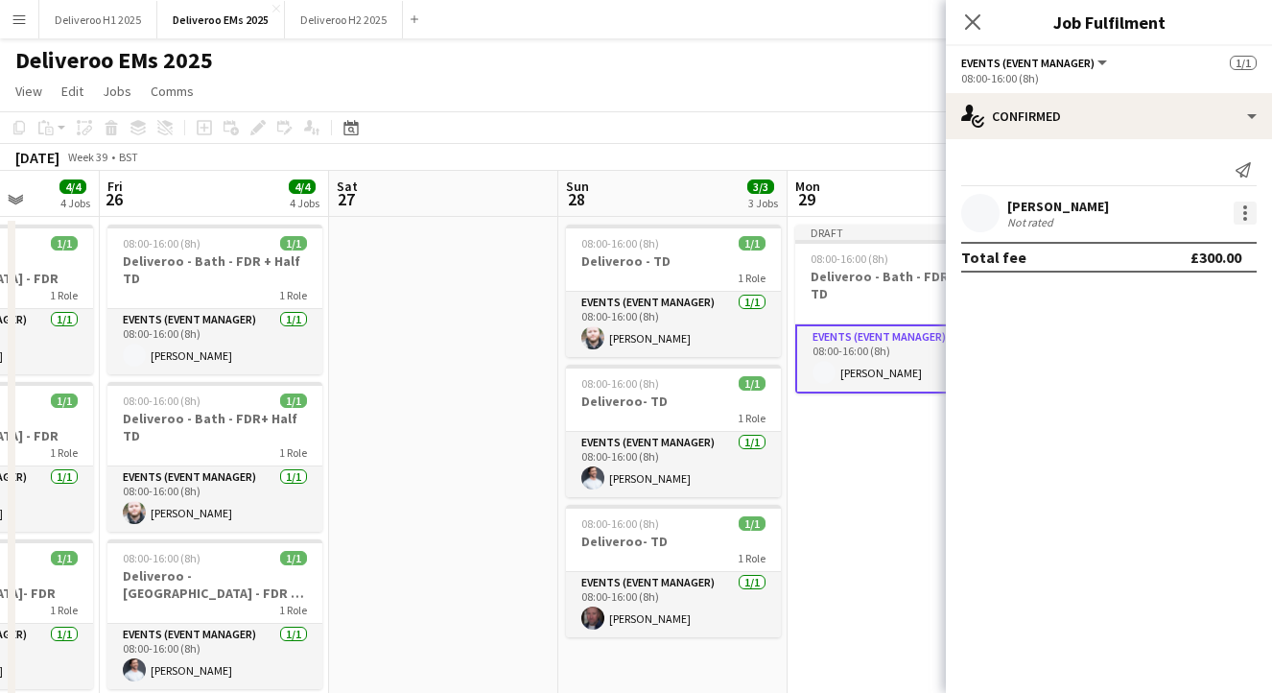
click at [1245, 219] on div at bounding box center [1246, 219] width 4 height 4
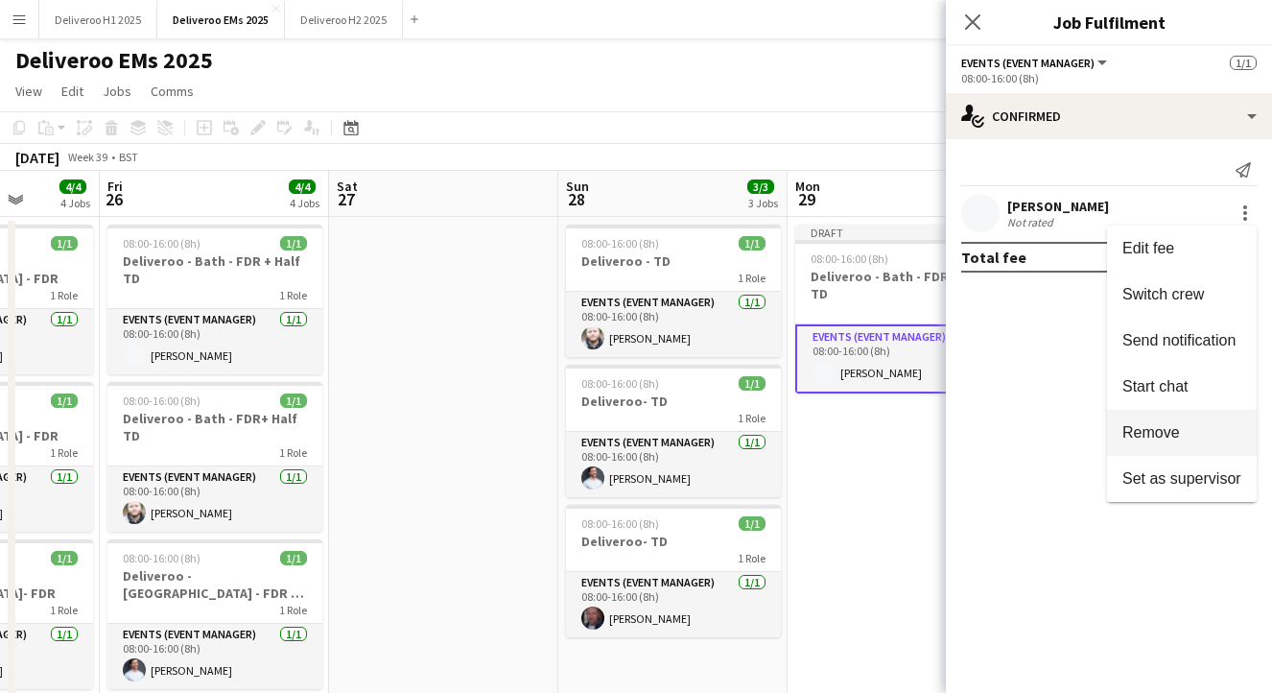
click at [1153, 441] on button "Remove" at bounding box center [1182, 433] width 150 height 46
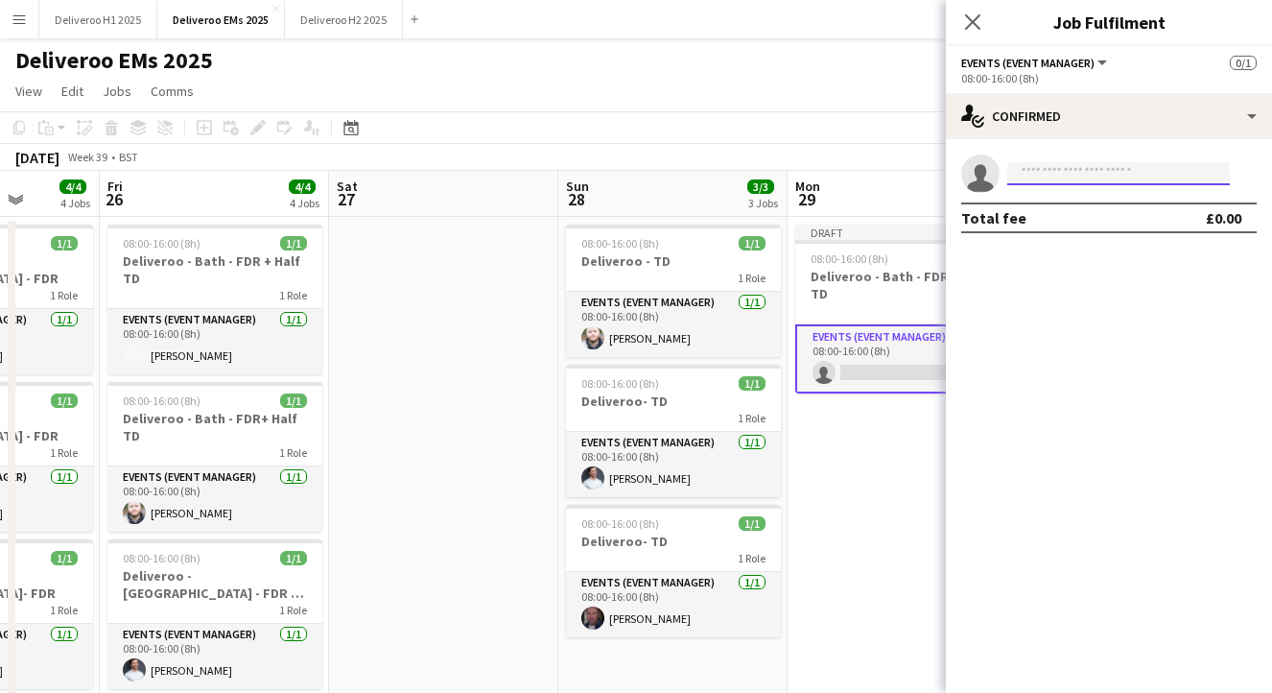
click at [1128, 172] on input at bounding box center [1119, 173] width 223 height 23
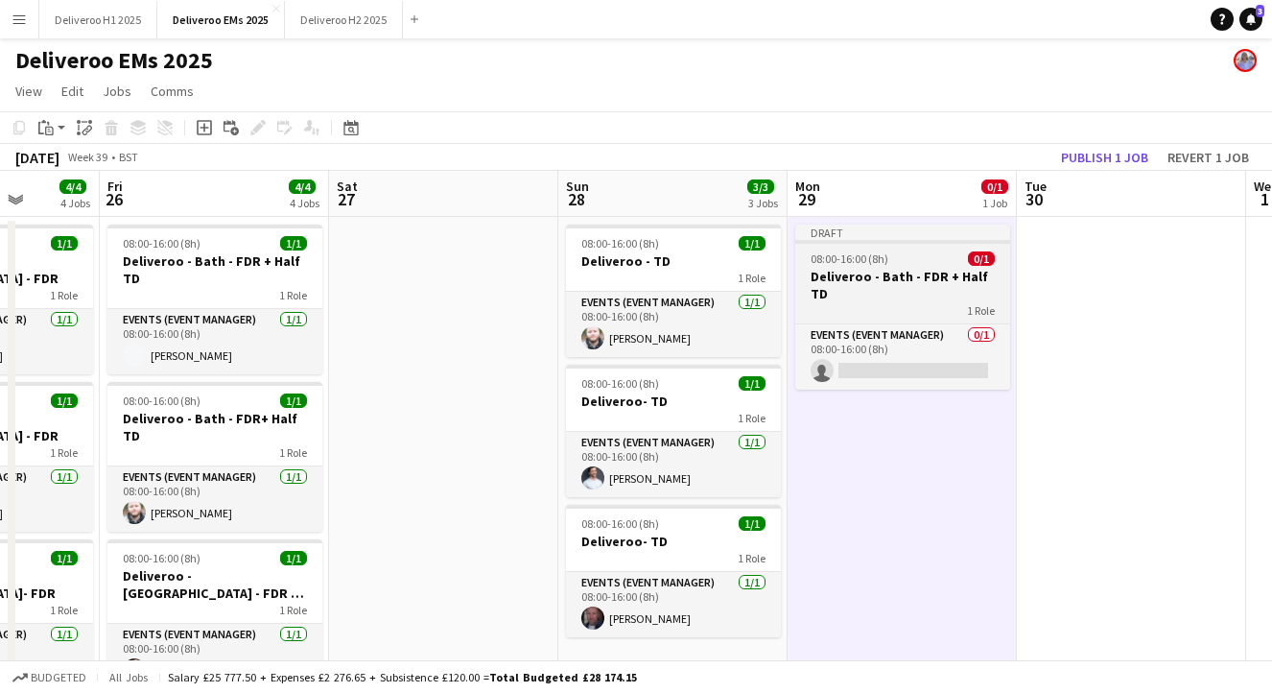
click at [913, 247] on app-job-card "Draft 08:00-16:00 (8h) 0/1 Deliveroo - Bath - FDR + Half TD 1 Role Events (Even…" at bounding box center [902, 307] width 215 height 165
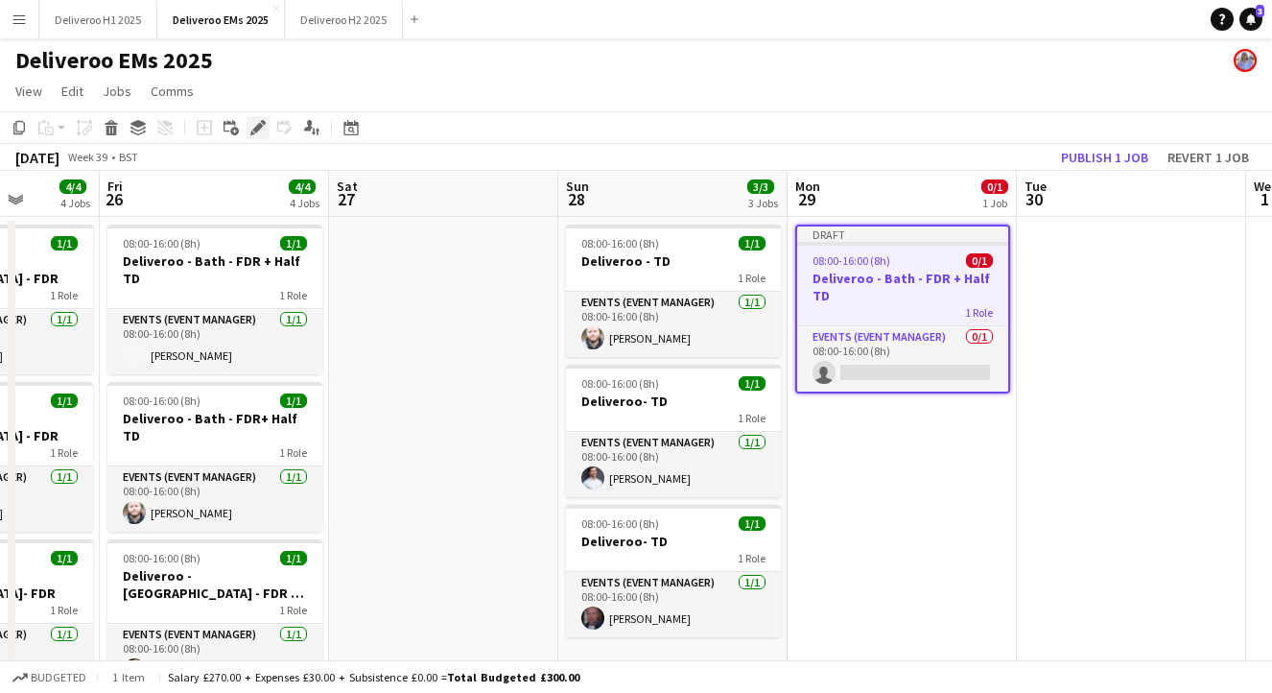
click at [251, 118] on div "Edit" at bounding box center [258, 127] width 23 height 23
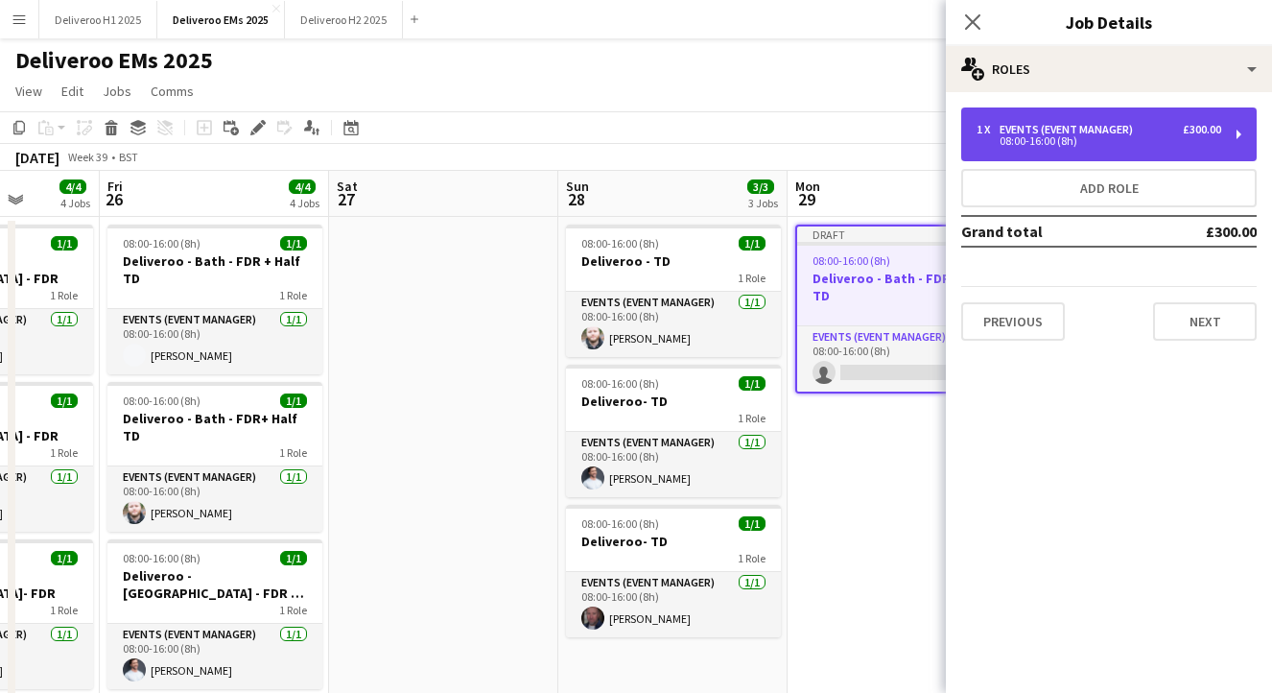
click at [1175, 123] on div "1 x Events (Event Manager) £300.00" at bounding box center [1099, 129] width 245 height 13
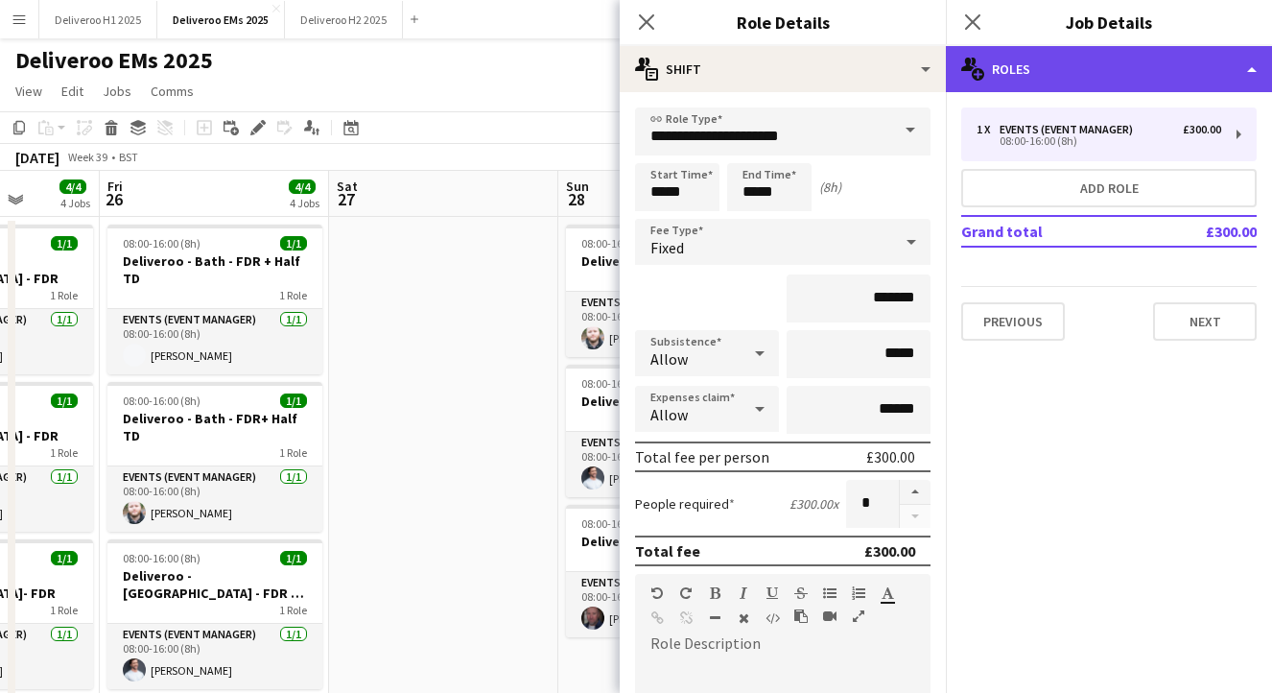
click at [1196, 79] on div "multiple-users-add Roles" at bounding box center [1109, 69] width 326 height 46
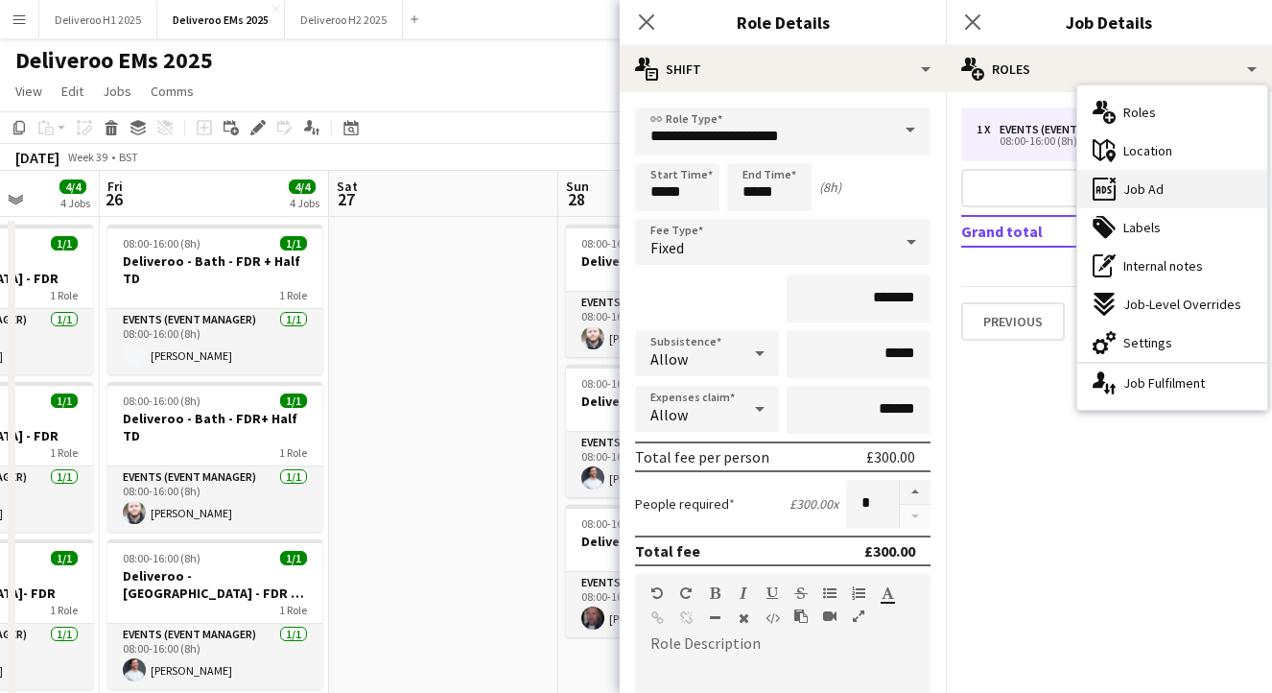
click at [1140, 190] on span "Job Ad" at bounding box center [1144, 188] width 40 height 17
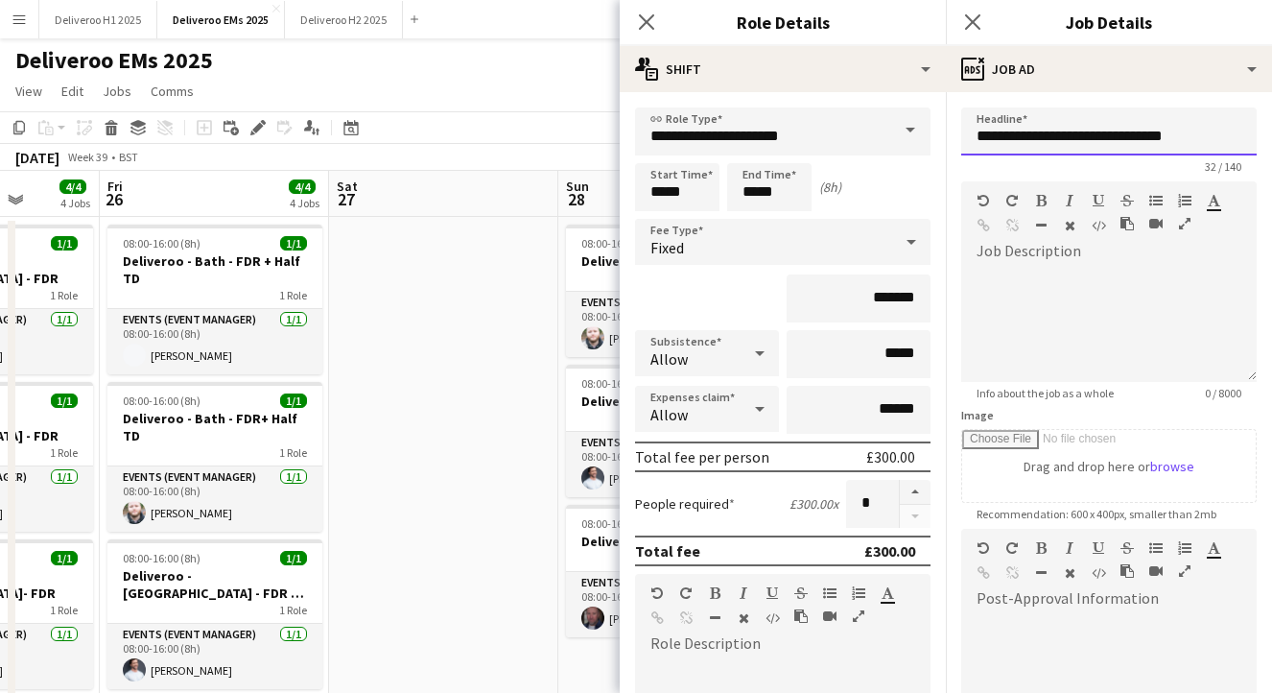
click at [1160, 137] on input "**********" at bounding box center [1109, 131] width 296 height 48
drag, startPoint x: 1195, startPoint y: 137, endPoint x: 1052, endPoint y: 141, distance: 143.0
click at [1052, 141] on input "**********" at bounding box center [1109, 131] width 296 height 48
click at [646, 19] on icon "Close pop-in" at bounding box center [646, 21] width 18 height 18
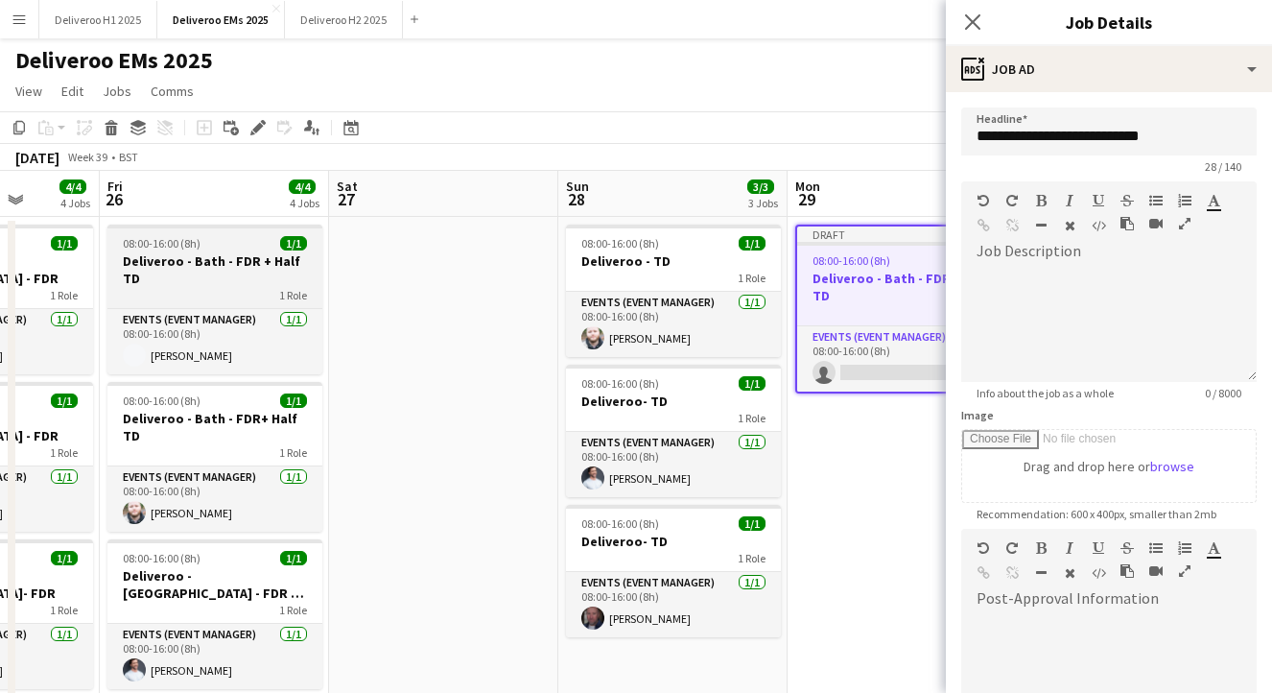
click at [222, 248] on div "08:00-16:00 (8h) 1/1" at bounding box center [214, 243] width 215 height 14
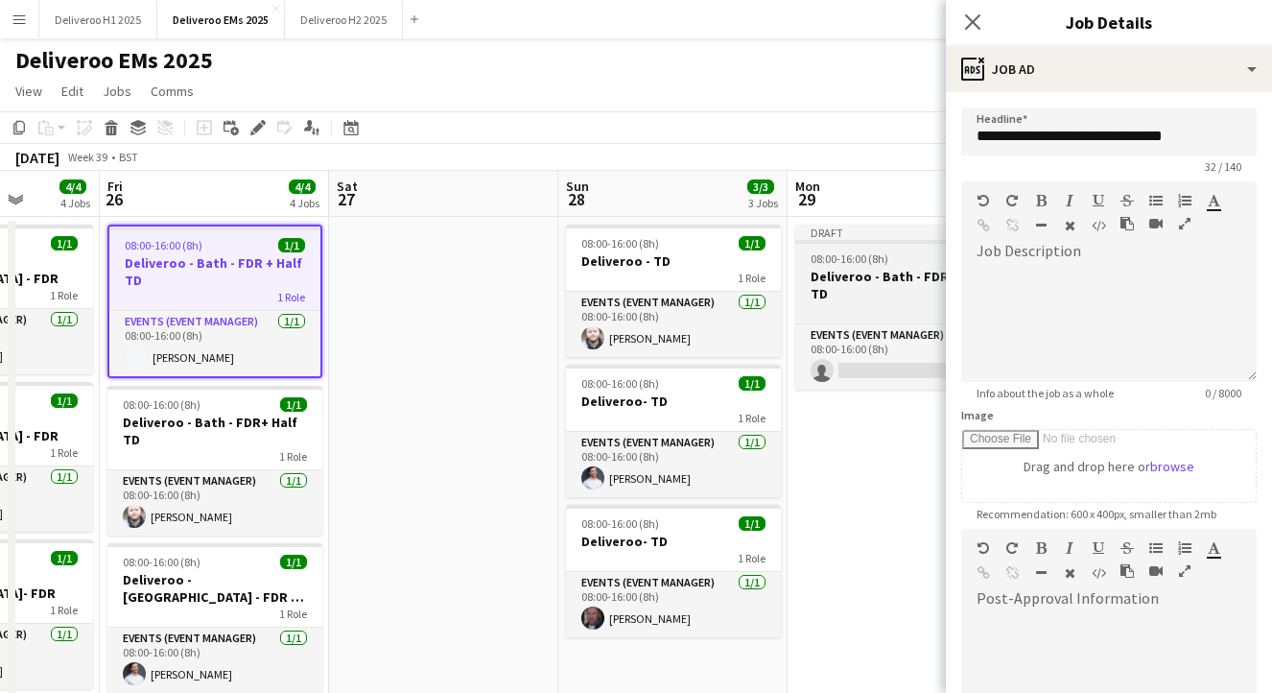
click at [874, 228] on div "Draft" at bounding box center [902, 232] width 215 height 15
type input "**********"
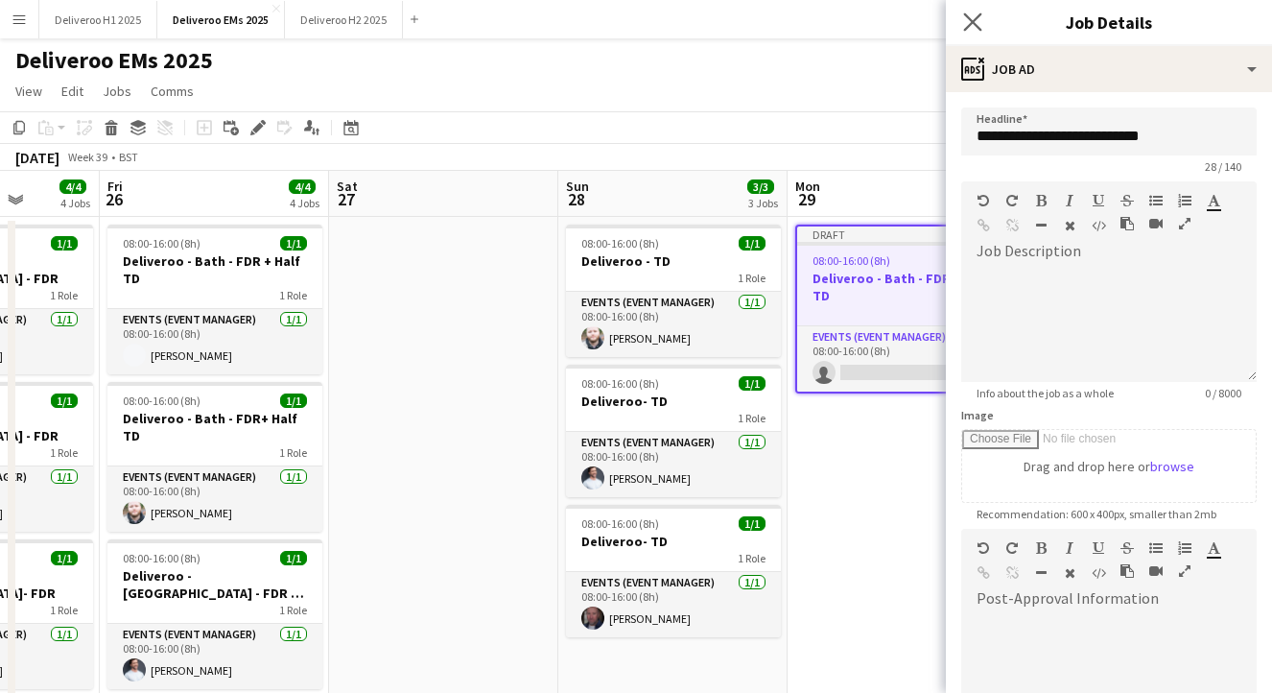
click at [983, 12] on app-icon "Close pop-in" at bounding box center [974, 23] width 28 height 28
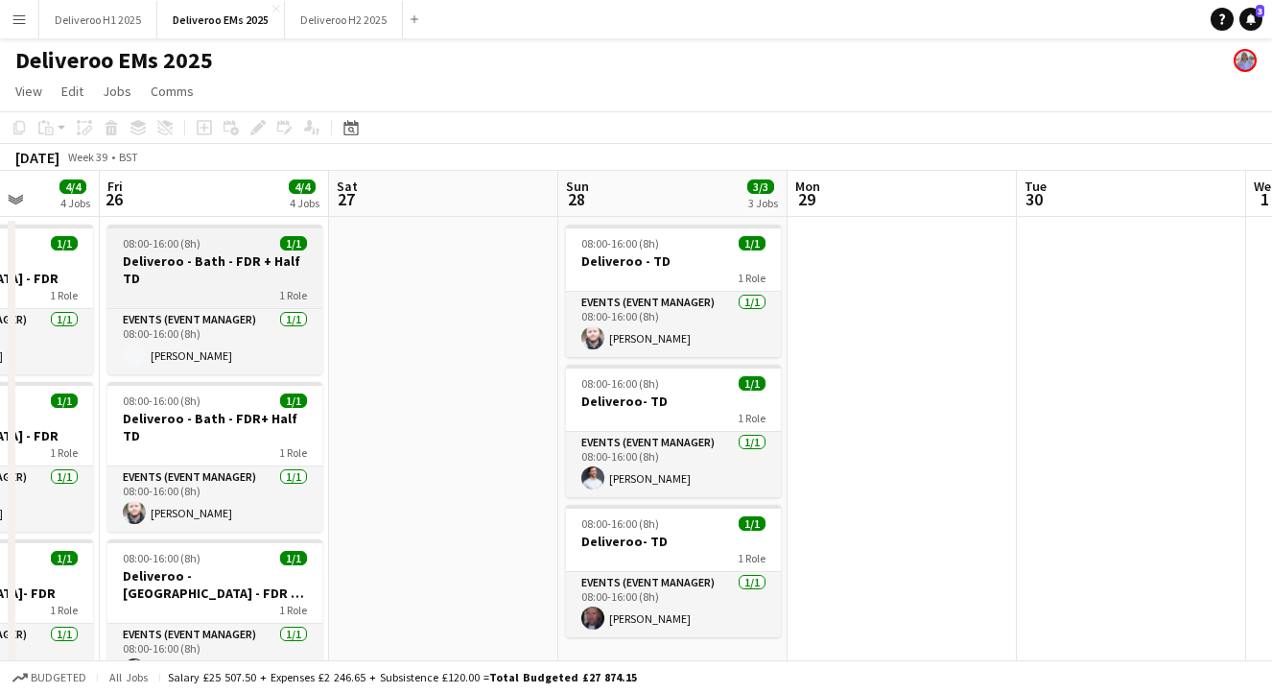
click at [232, 252] on h3 "Deliveroo - Bath - FDR + Half TD" at bounding box center [214, 269] width 215 height 35
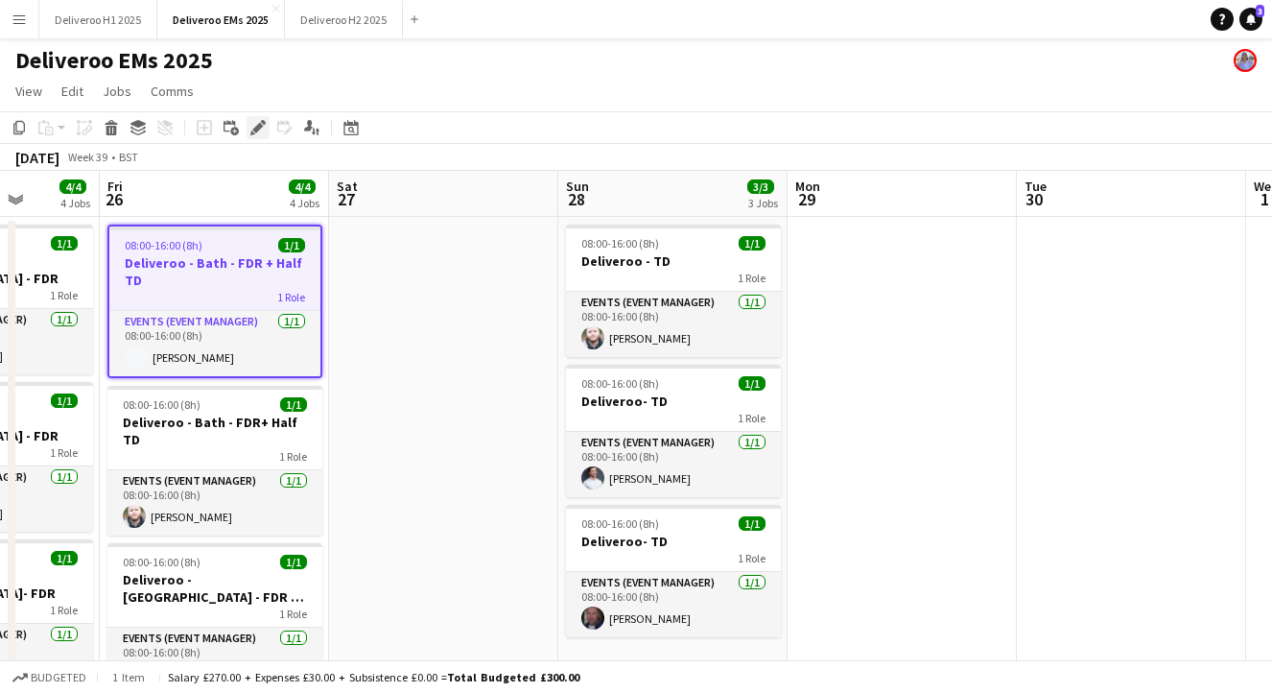
click at [261, 127] on icon at bounding box center [257, 128] width 11 height 11
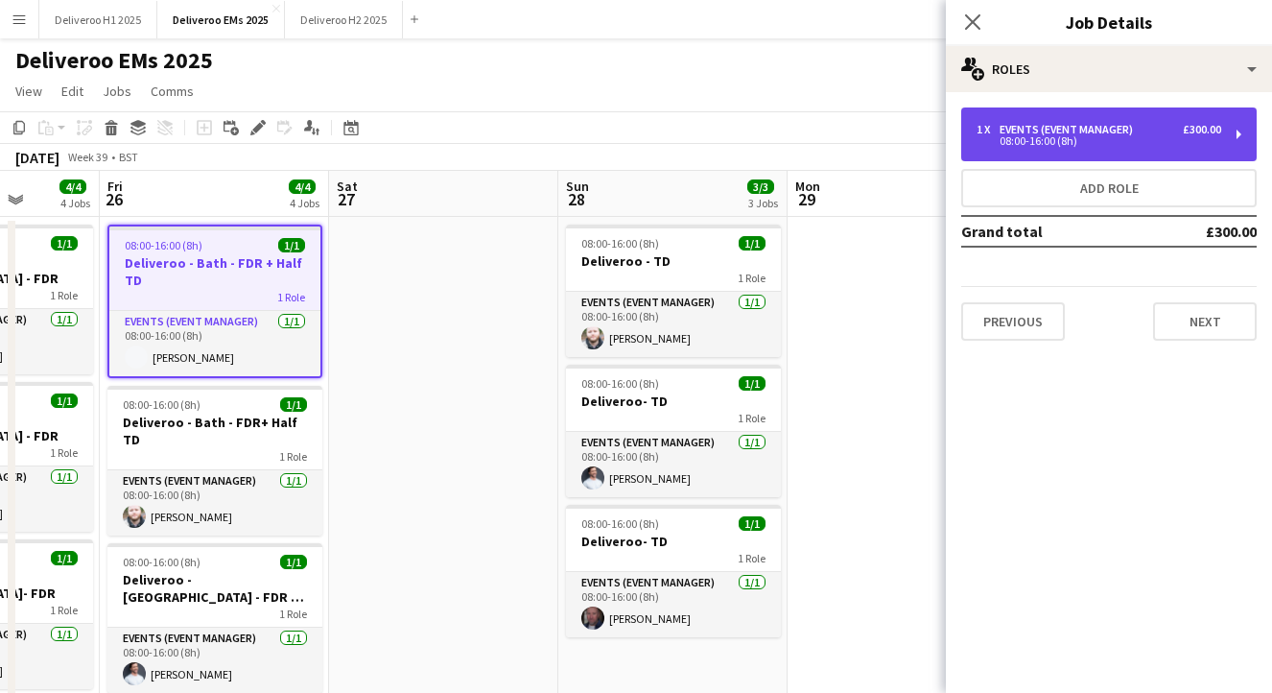
click at [1121, 145] on div "08:00-16:00 (8h)" at bounding box center [1099, 141] width 245 height 10
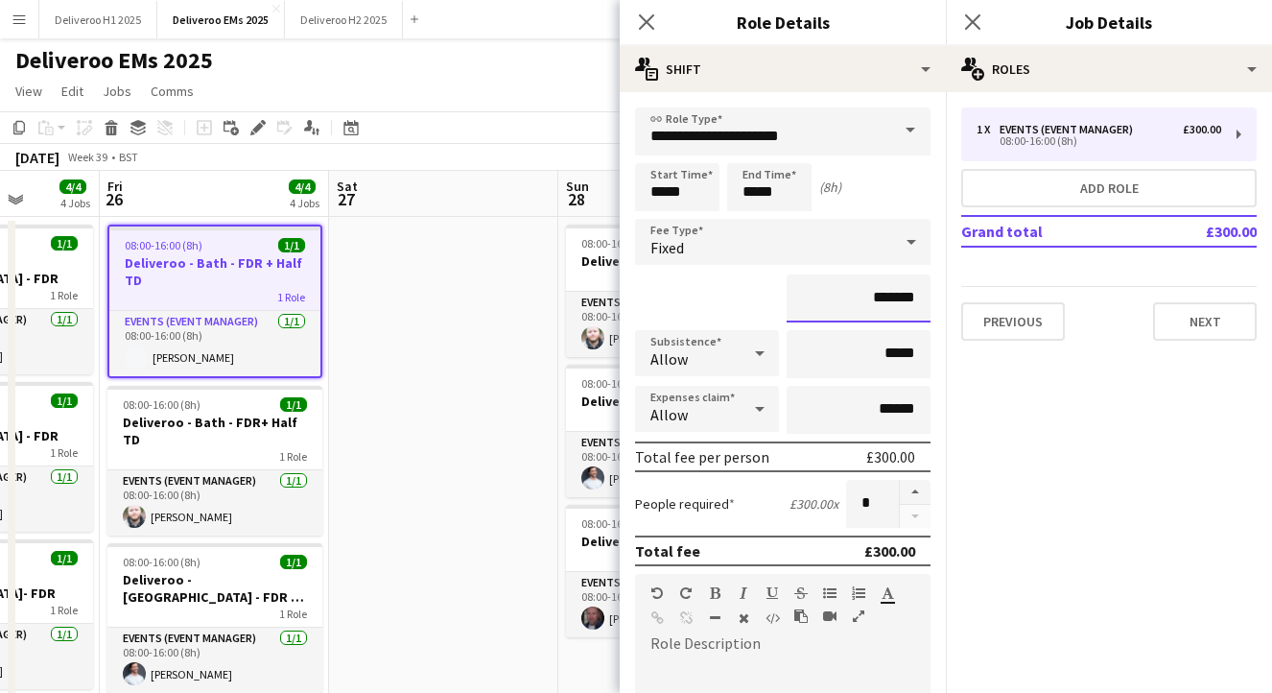
click at [905, 299] on input "*******" at bounding box center [859, 298] width 144 height 48
drag, startPoint x: 922, startPoint y: 297, endPoint x: 882, endPoint y: 297, distance: 40.3
click at [882, 297] on input "*******" at bounding box center [859, 298] width 144 height 48
type input "*******"
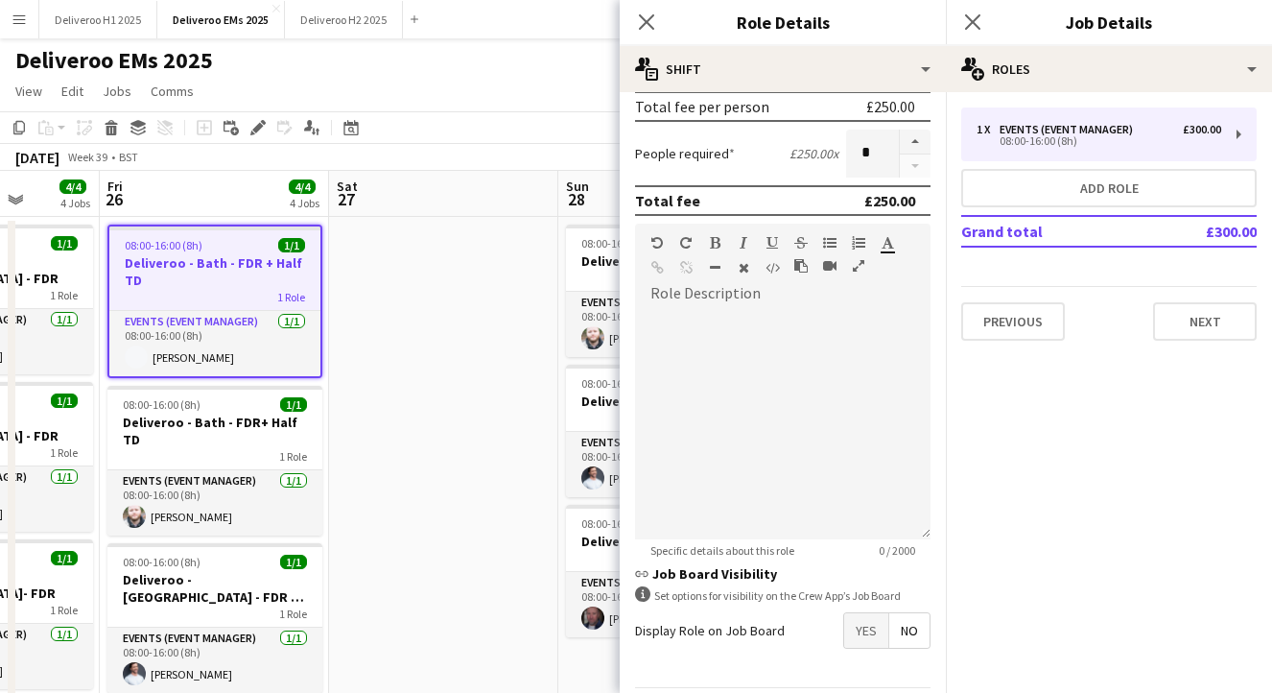
scroll to position [415, 0]
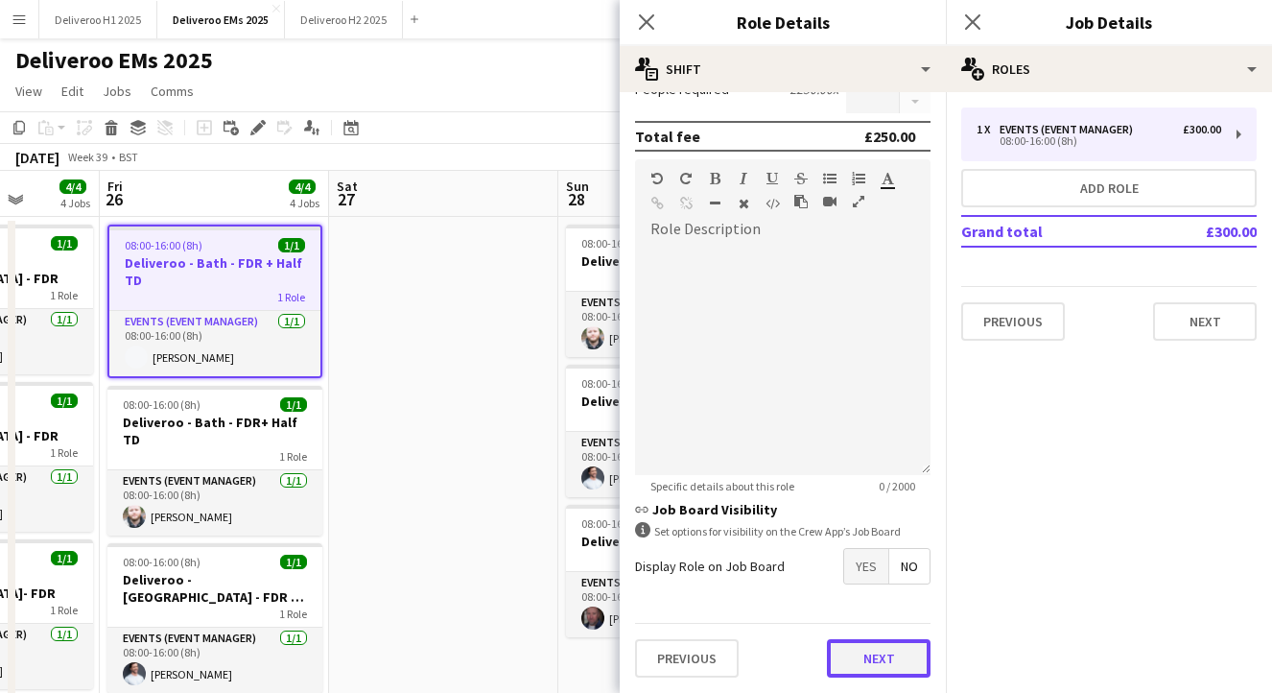
click at [852, 666] on button "Next" at bounding box center [879, 658] width 104 height 38
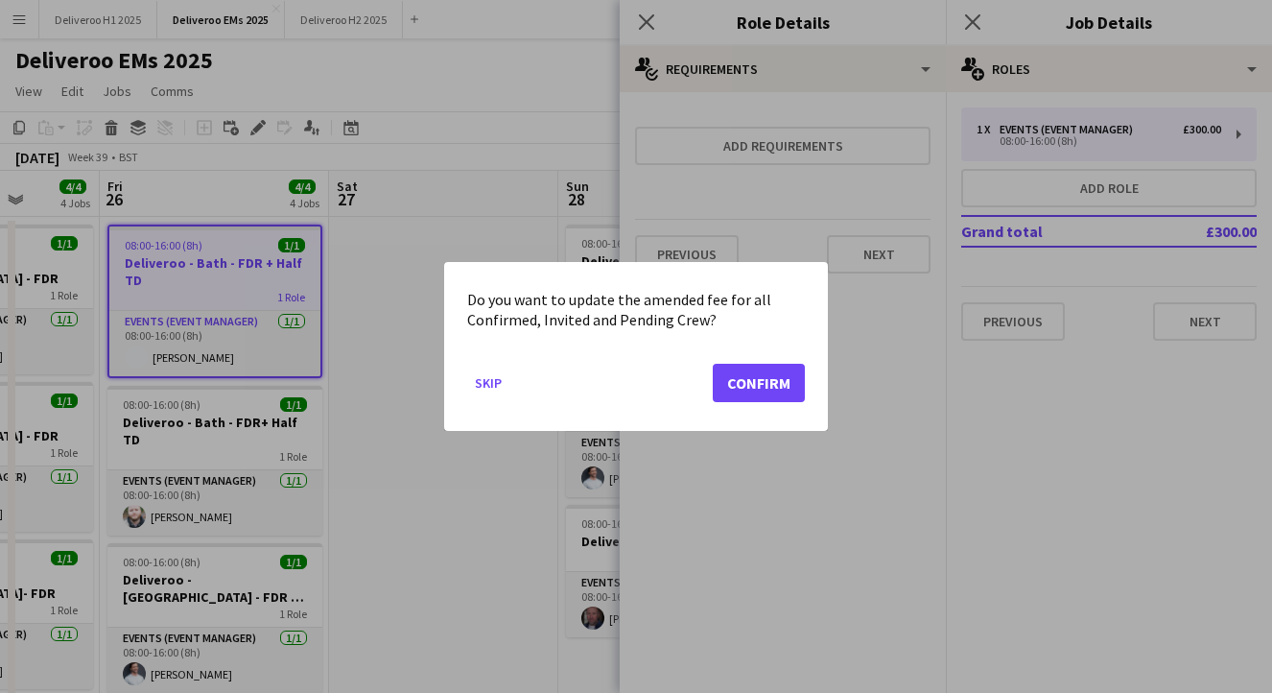
scroll to position [0, 0]
click at [756, 402] on mat-dialog-actions "Skip Confirm" at bounding box center [636, 390] width 338 height 82
click at [765, 389] on button "Confirm" at bounding box center [759, 383] width 92 height 38
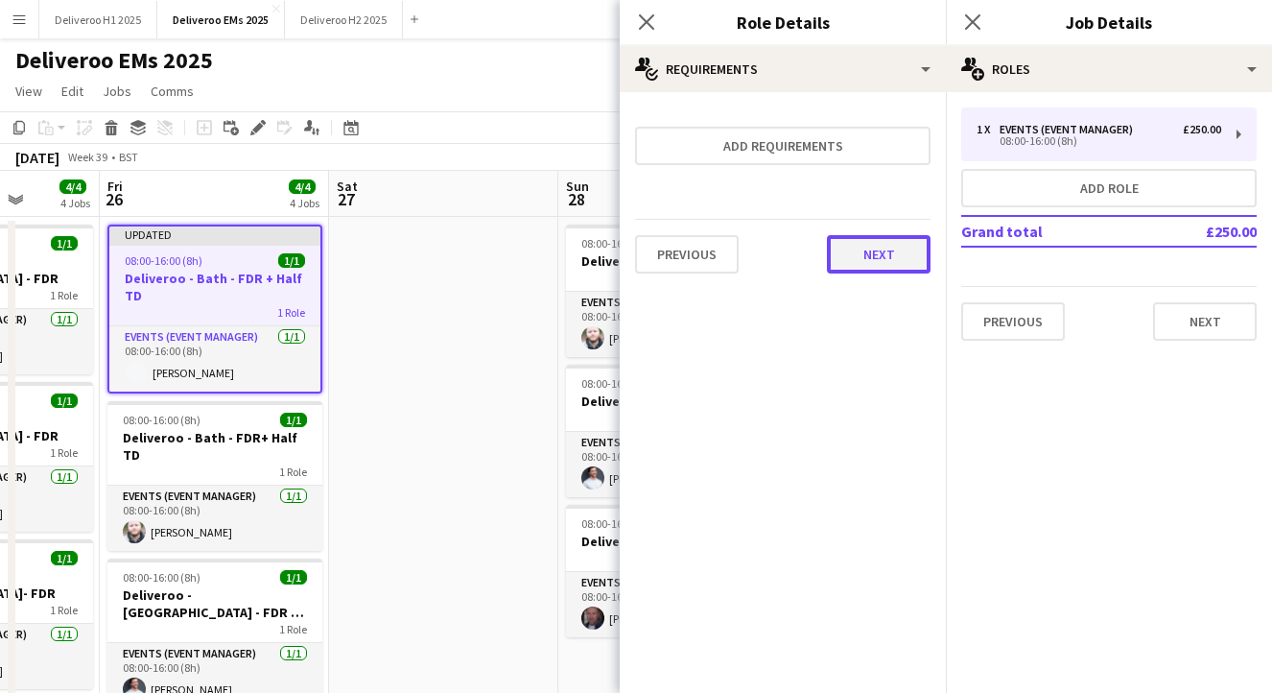
click at [889, 251] on button "Next" at bounding box center [879, 254] width 104 height 38
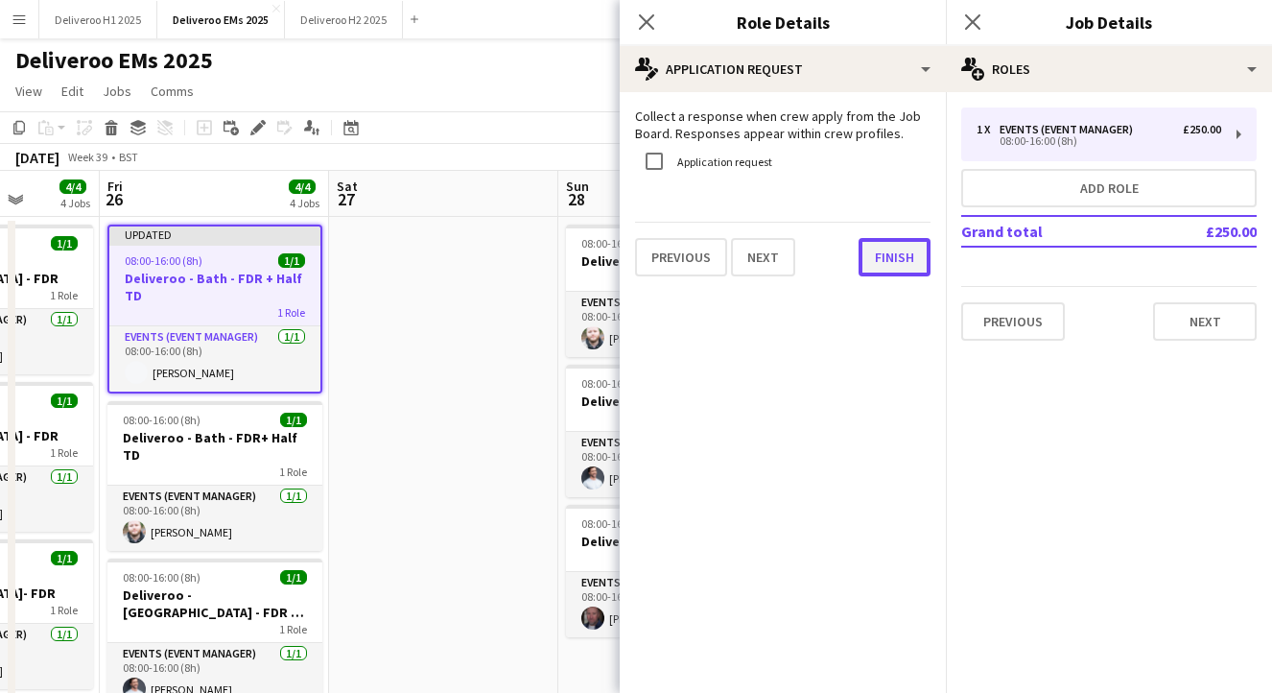
click at [900, 253] on button "Finish" at bounding box center [895, 257] width 72 height 38
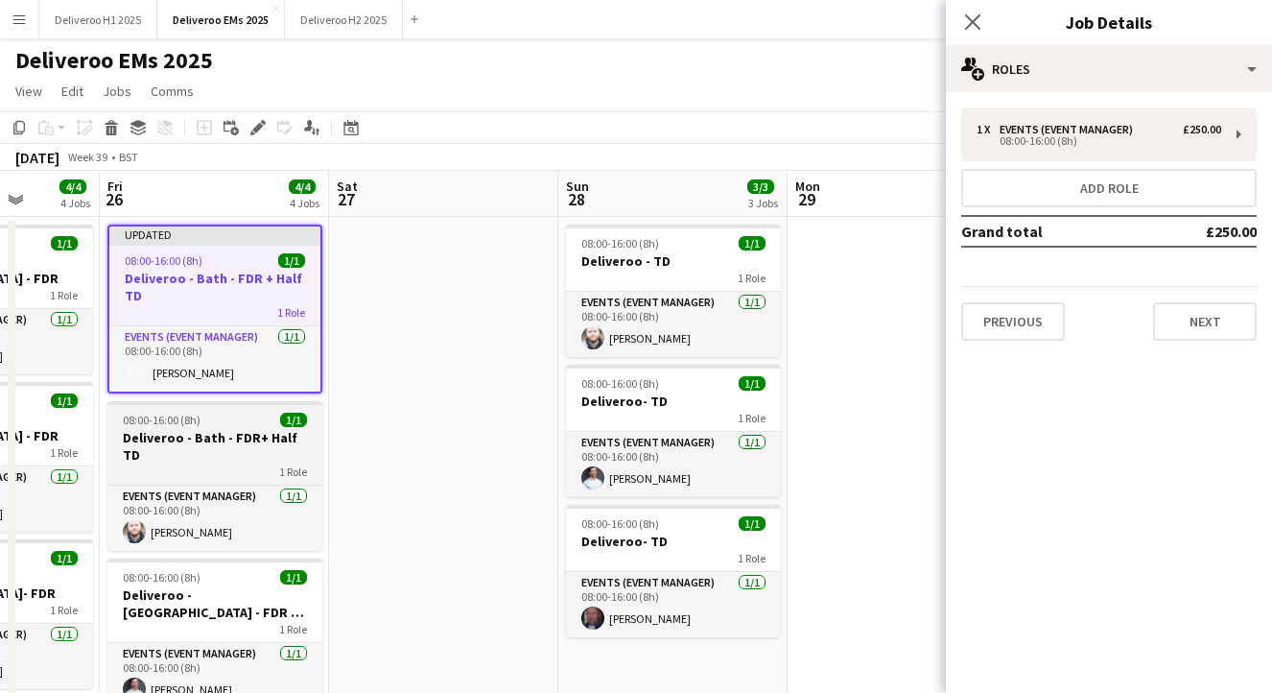
click at [245, 438] on h3 "Deliveroo - Bath - FDR+ Half TD" at bounding box center [214, 446] width 215 height 35
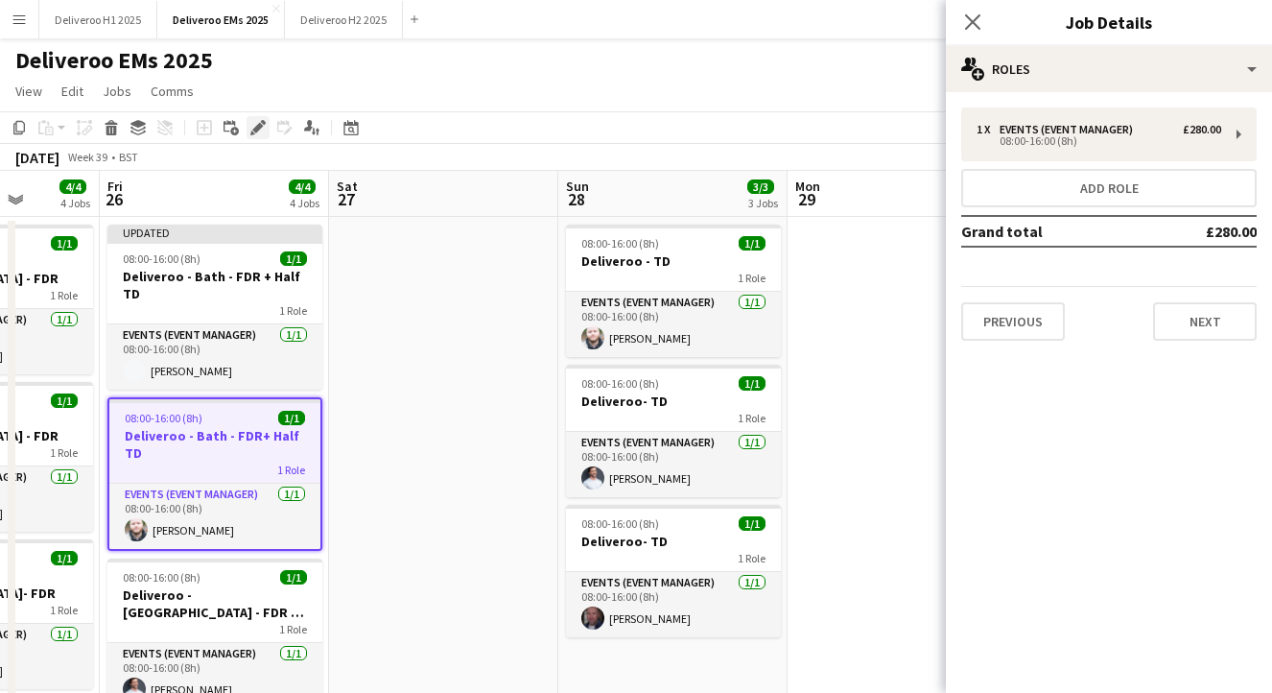
click at [259, 124] on icon at bounding box center [257, 128] width 11 height 11
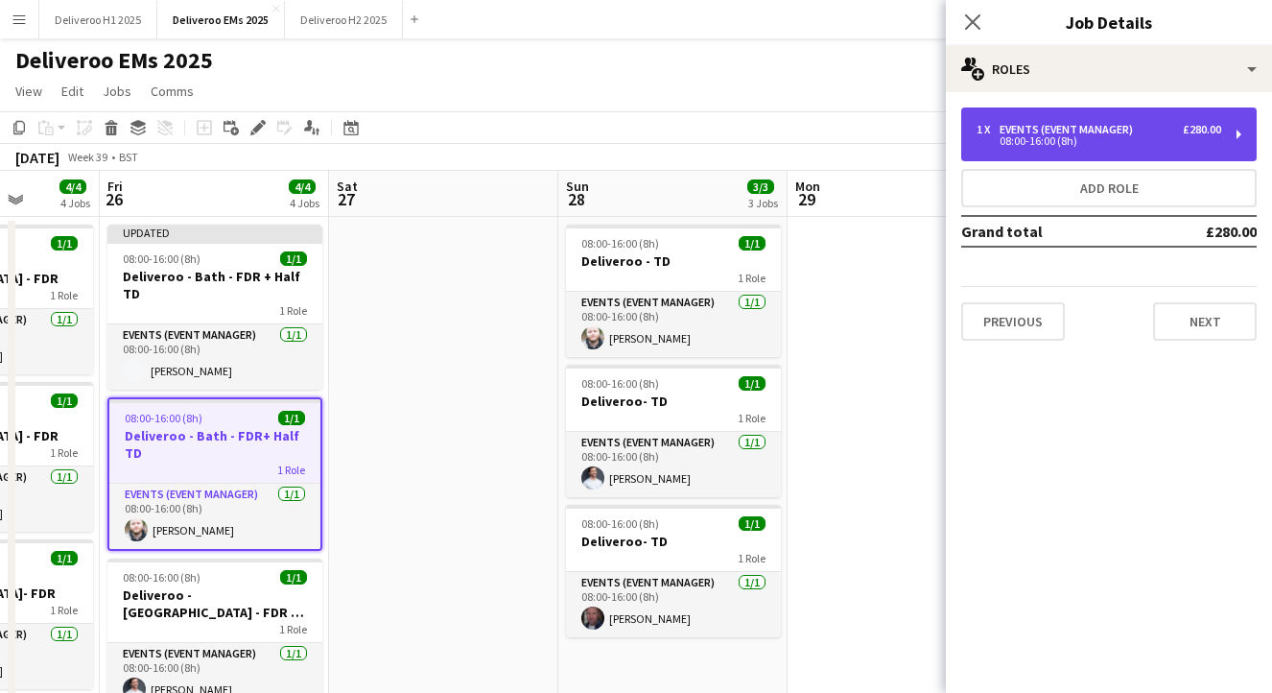
click at [1113, 138] on div "08:00-16:00 (8h)" at bounding box center [1099, 141] width 245 height 10
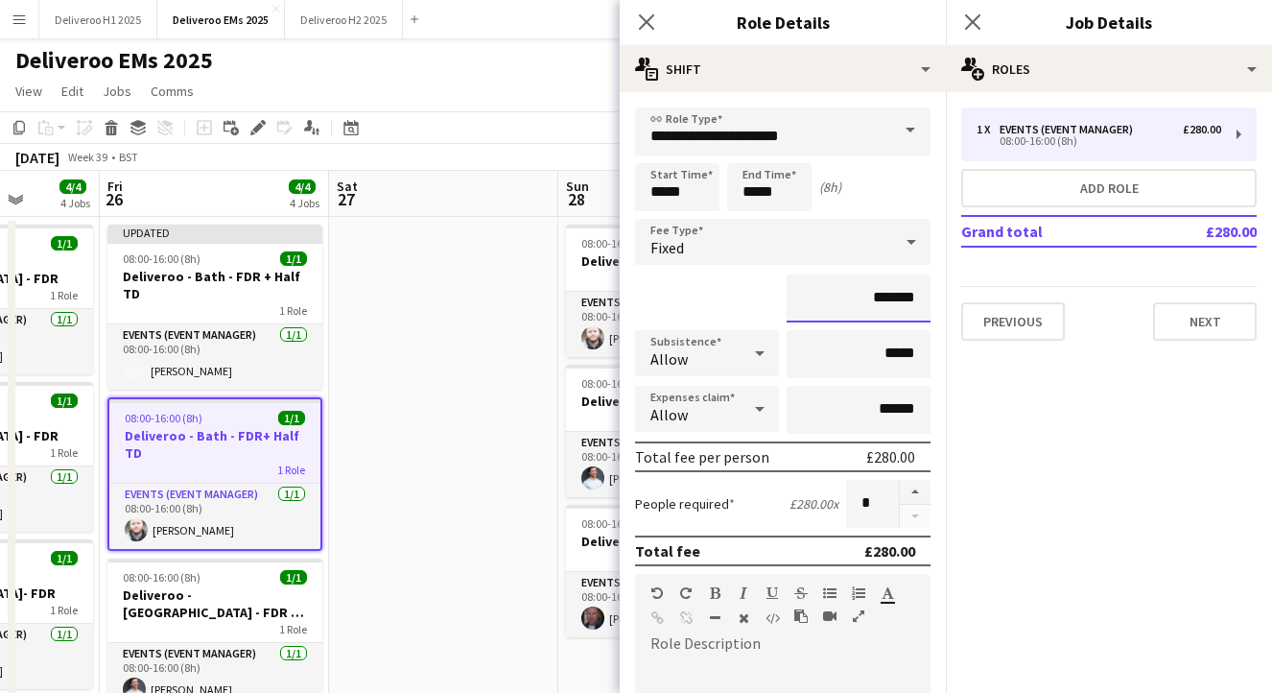
drag, startPoint x: 919, startPoint y: 291, endPoint x: 879, endPoint y: 291, distance: 40.3
click at [879, 291] on input "*******" at bounding box center [859, 298] width 144 height 48
type input "*******"
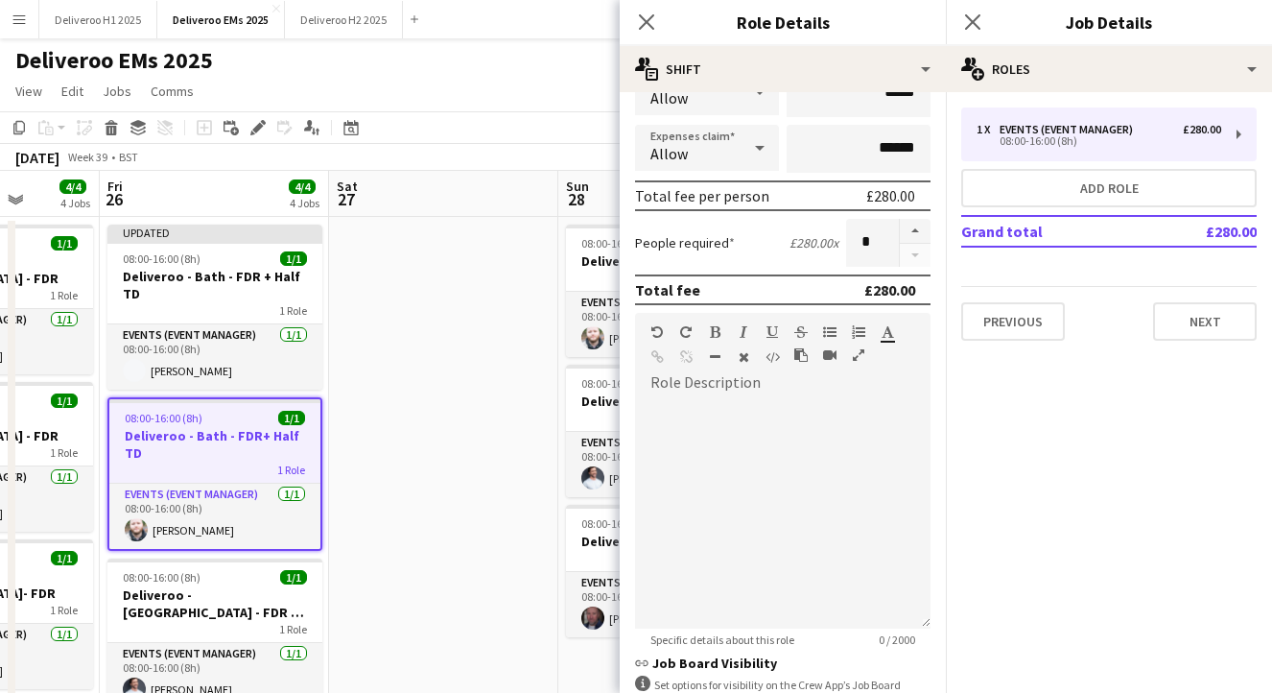
scroll to position [415, 0]
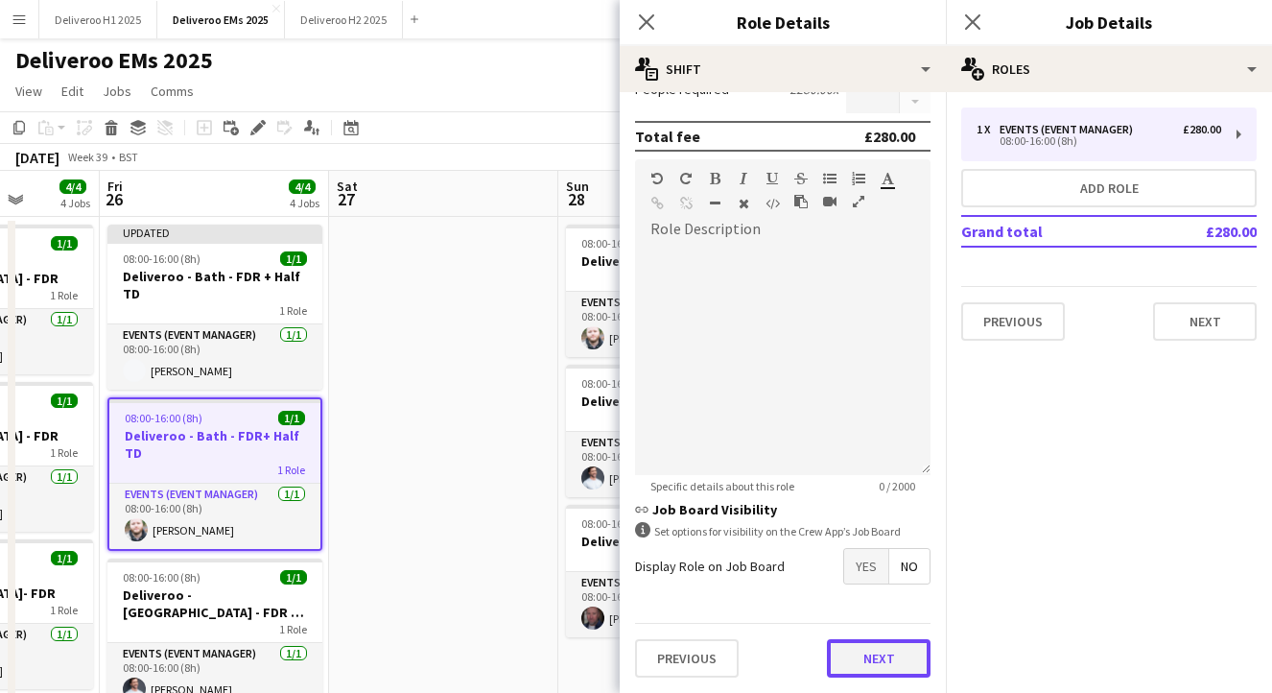
click at [888, 654] on button "Next" at bounding box center [879, 658] width 104 height 38
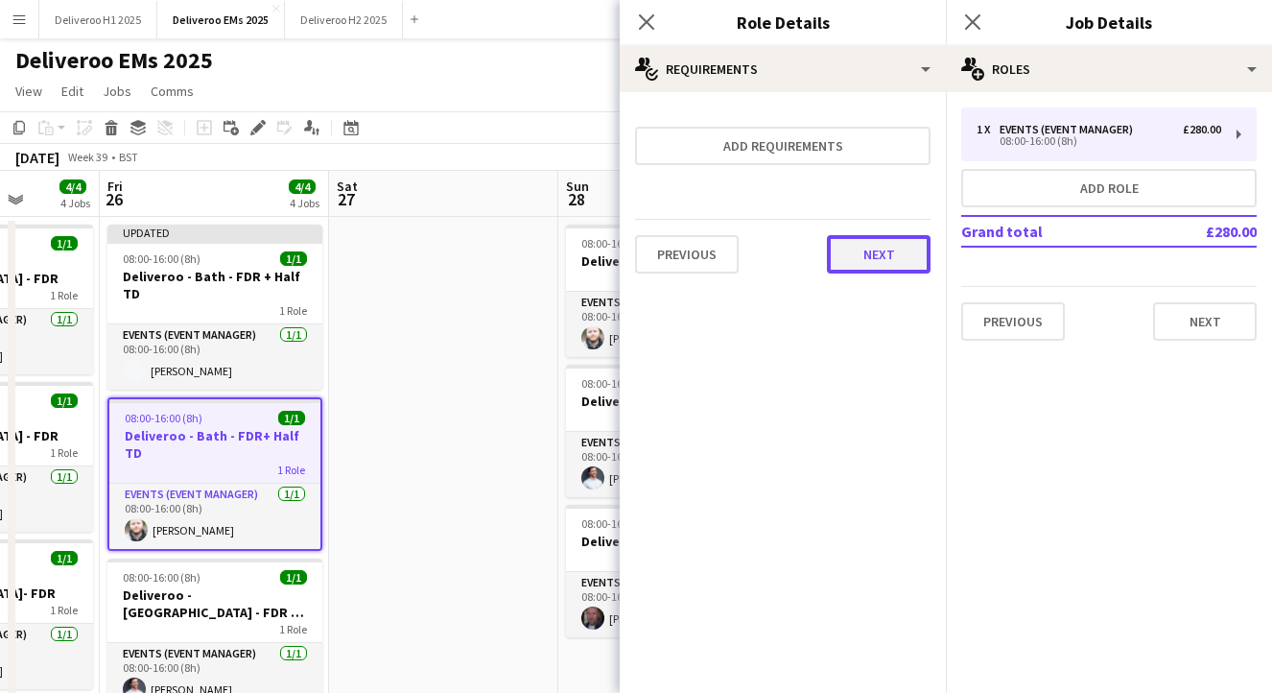
click at [898, 259] on button "Next" at bounding box center [879, 254] width 104 height 38
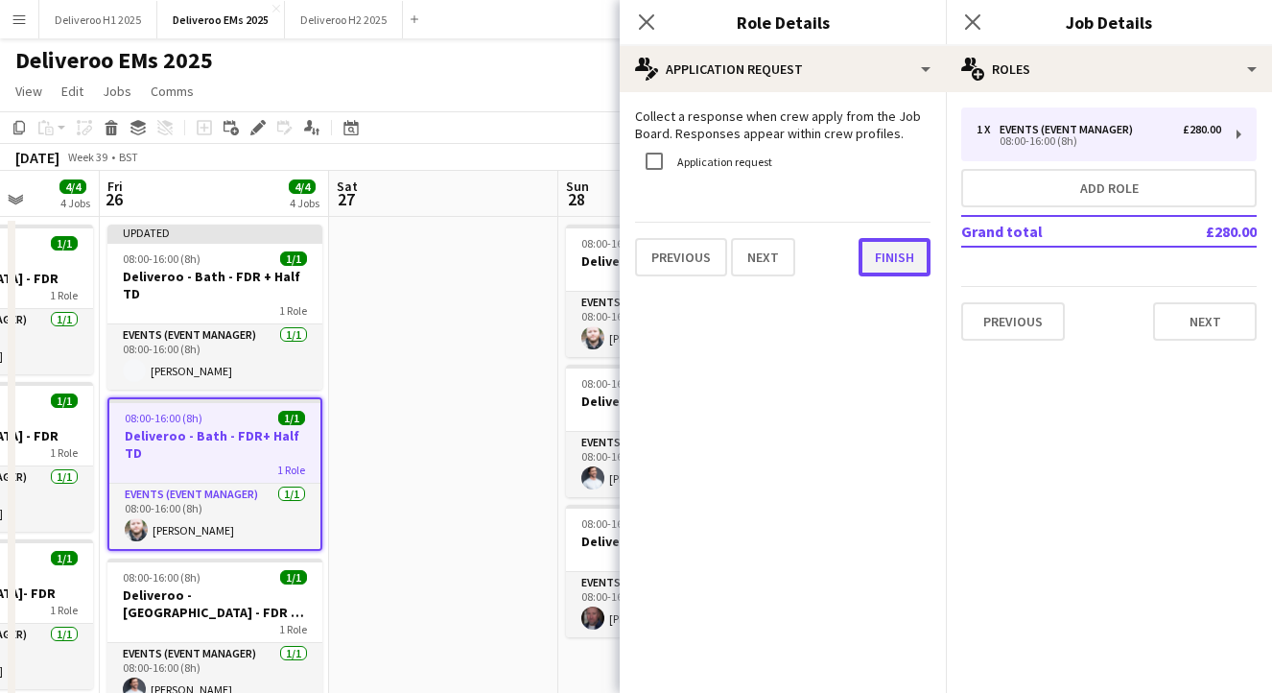
click at [898, 250] on button "Finish" at bounding box center [895, 257] width 72 height 38
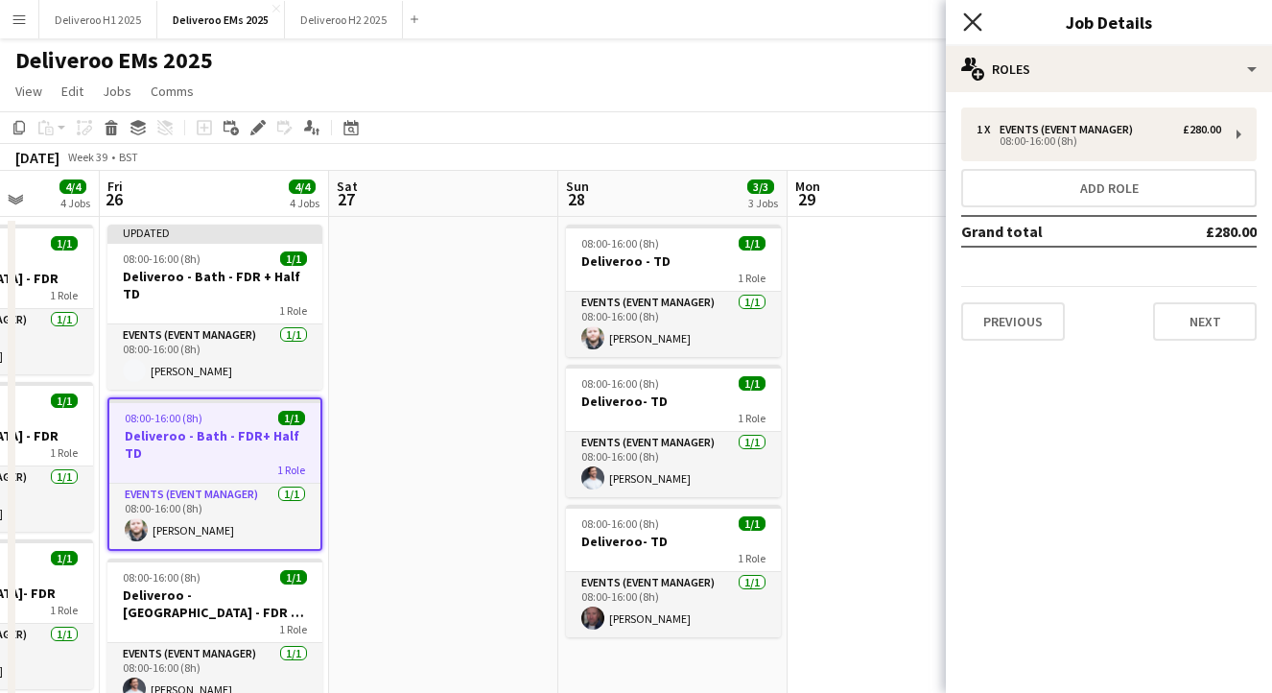
click at [969, 22] on icon "Close pop-in" at bounding box center [972, 21] width 18 height 18
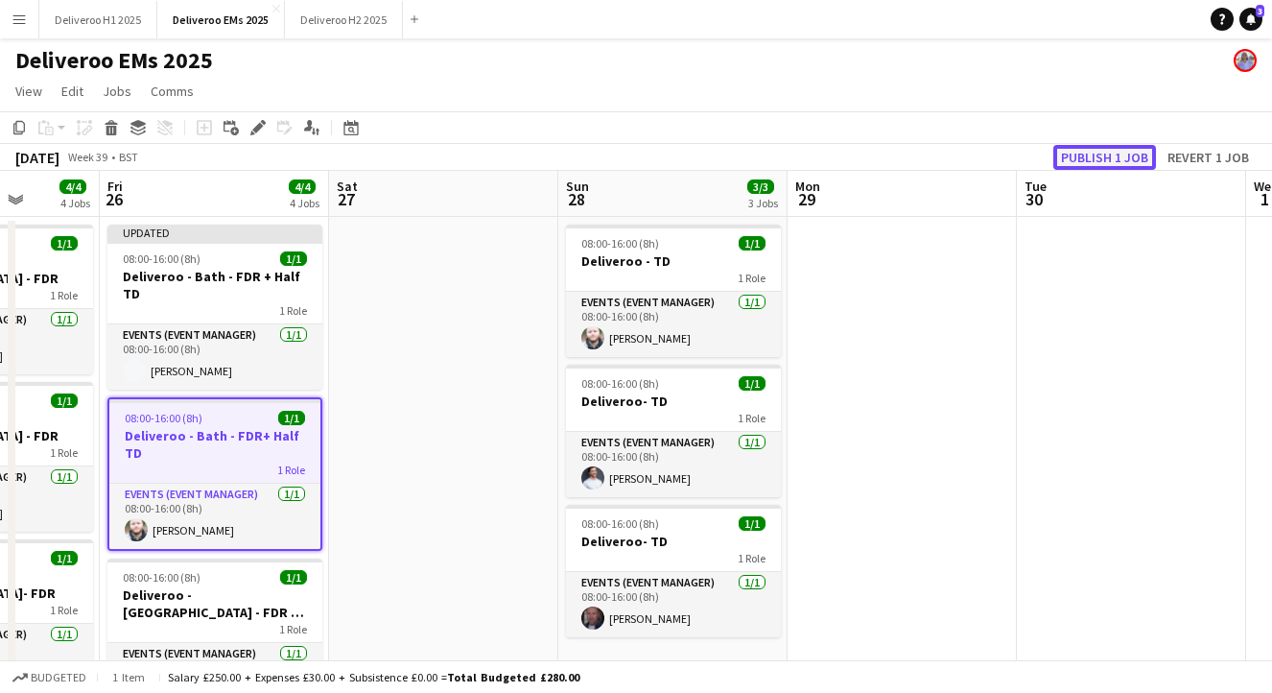
click at [1114, 146] on button "Publish 1 job" at bounding box center [1105, 157] width 103 height 25
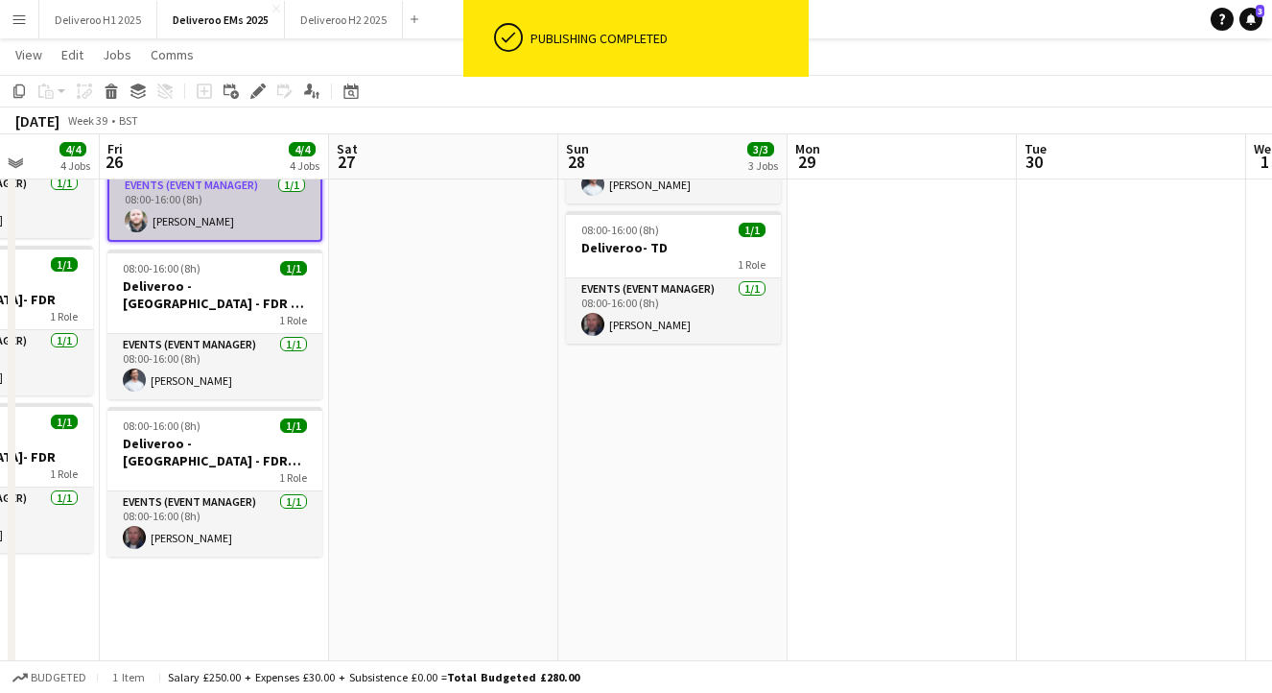
scroll to position [290, 0]
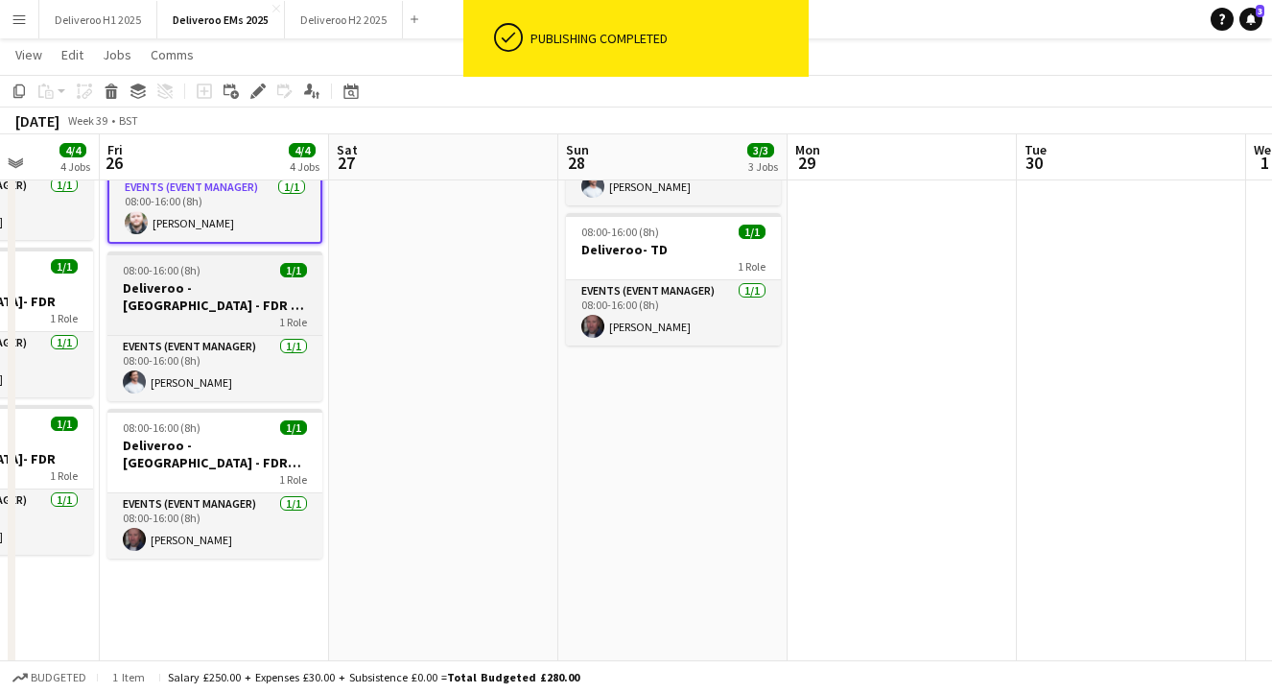
click at [253, 279] on h3 "Deliveroo - [GEOGRAPHIC_DATA] - FDR + Half TD" at bounding box center [214, 296] width 215 height 35
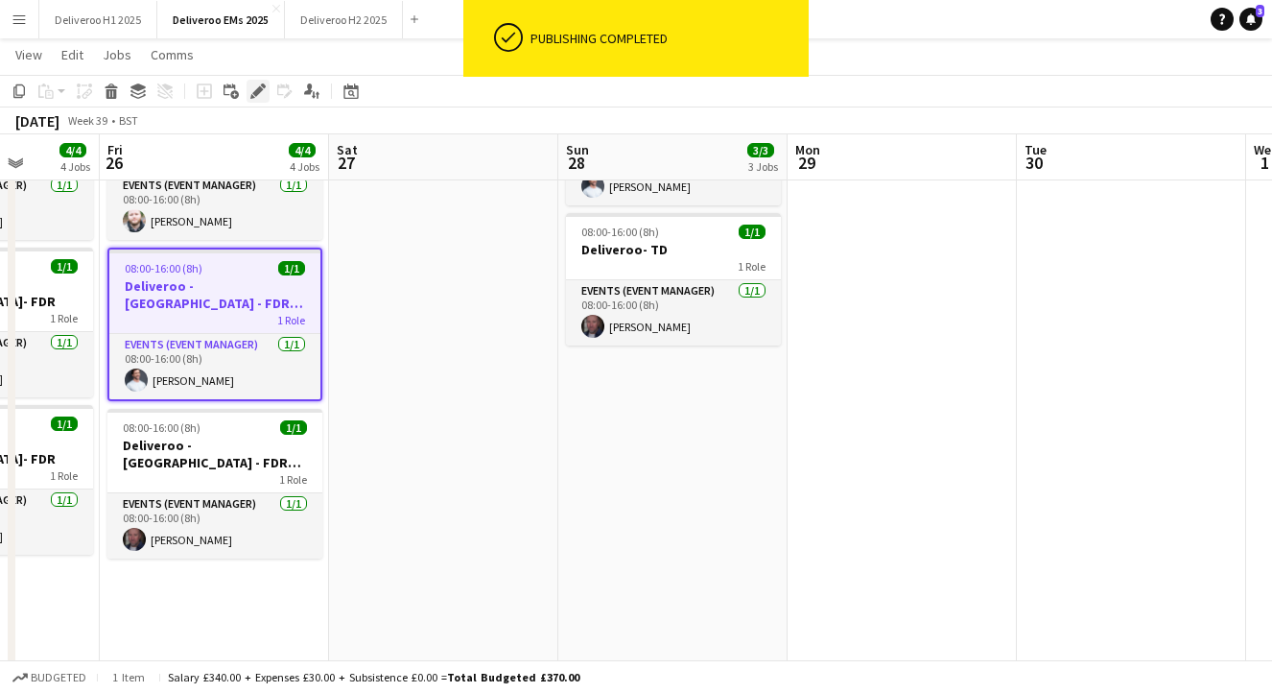
click at [256, 85] on icon "Edit" at bounding box center [257, 90] width 15 height 15
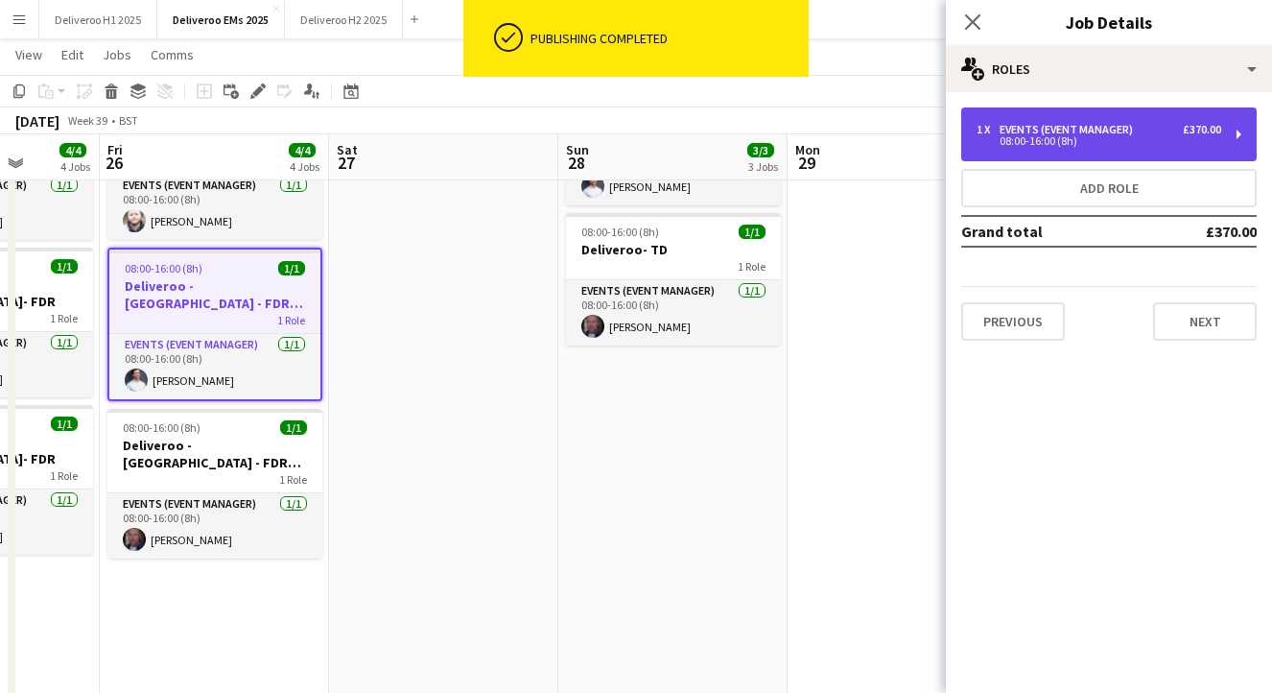
click at [1084, 137] on div "08:00-16:00 (8h)" at bounding box center [1099, 141] width 245 height 10
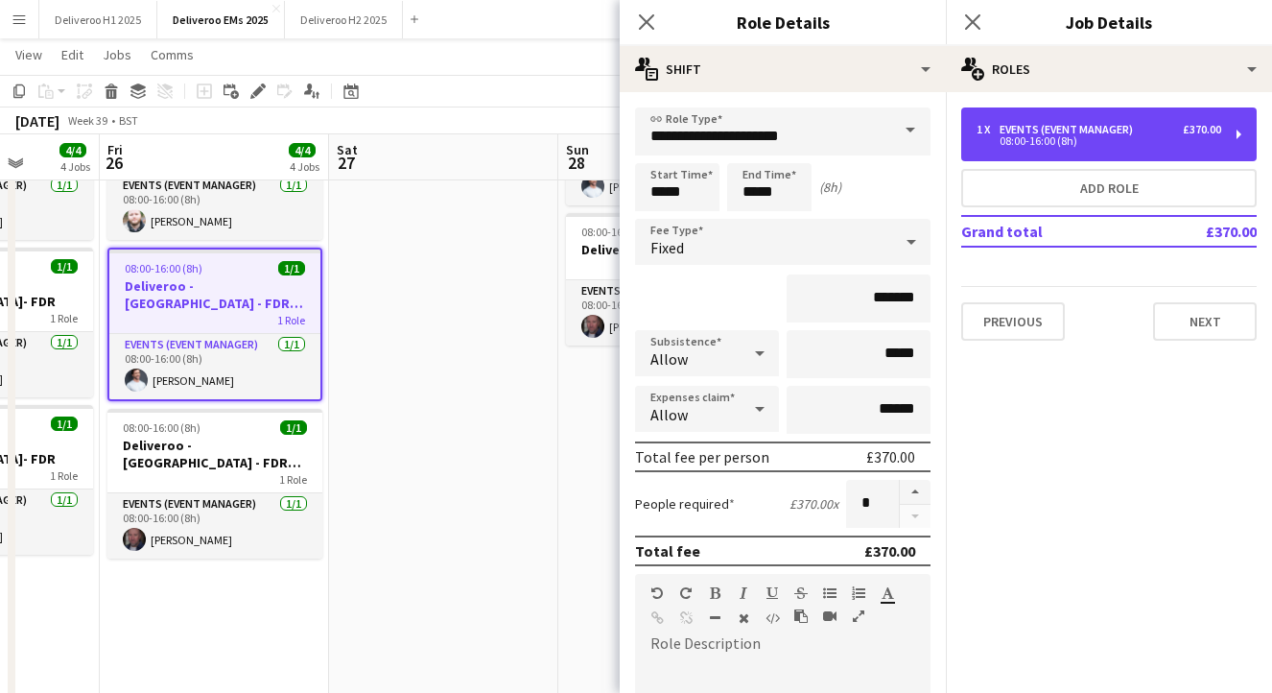
scroll to position [415, 0]
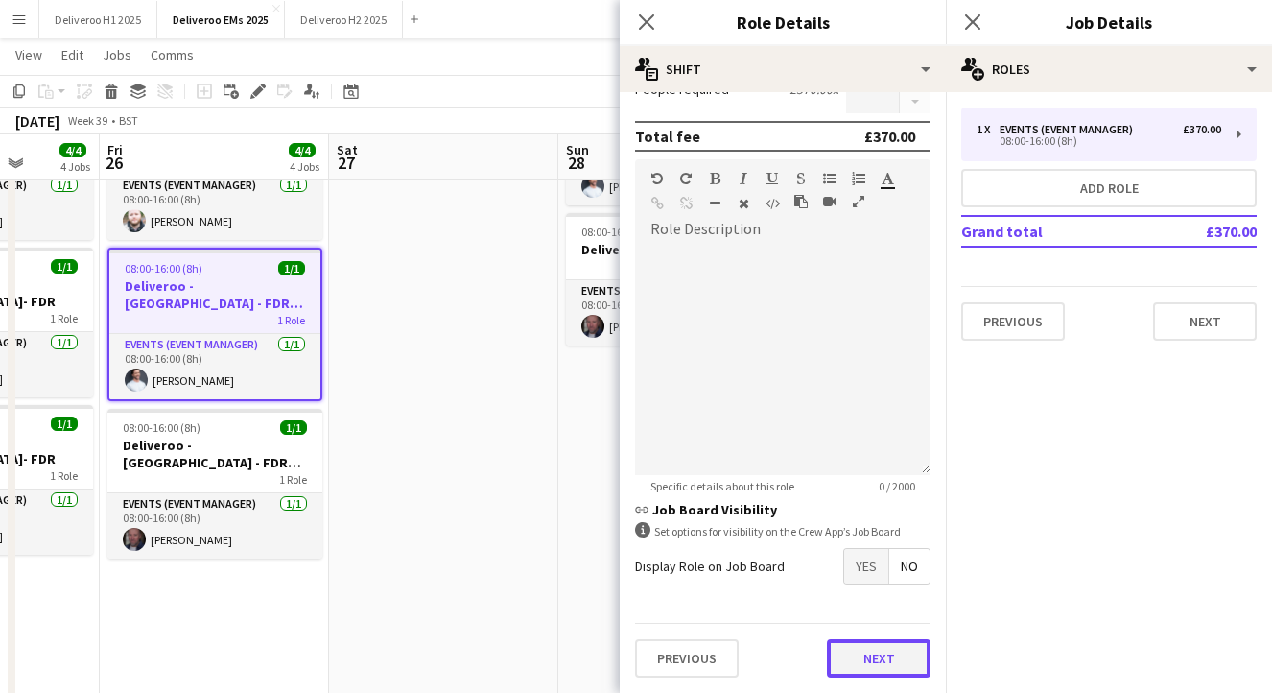
click at [878, 669] on button "Next" at bounding box center [879, 658] width 104 height 38
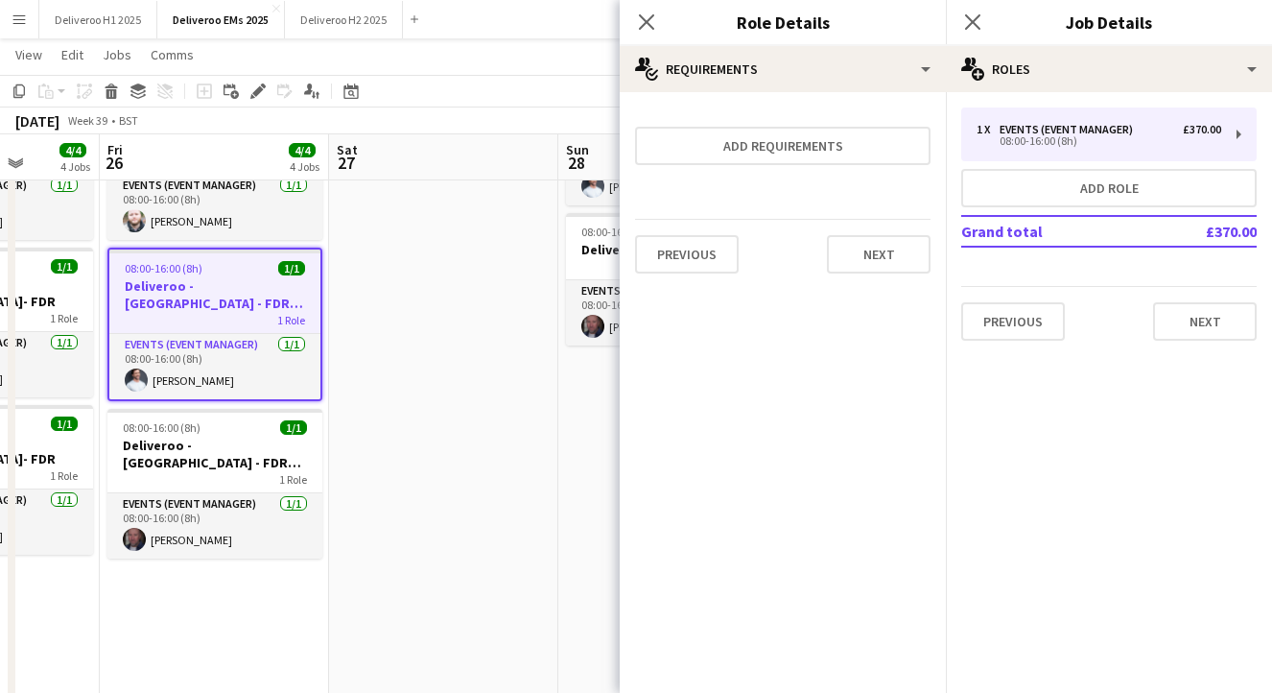
scroll to position [0, 0]
click at [889, 257] on button "Next" at bounding box center [879, 254] width 104 height 38
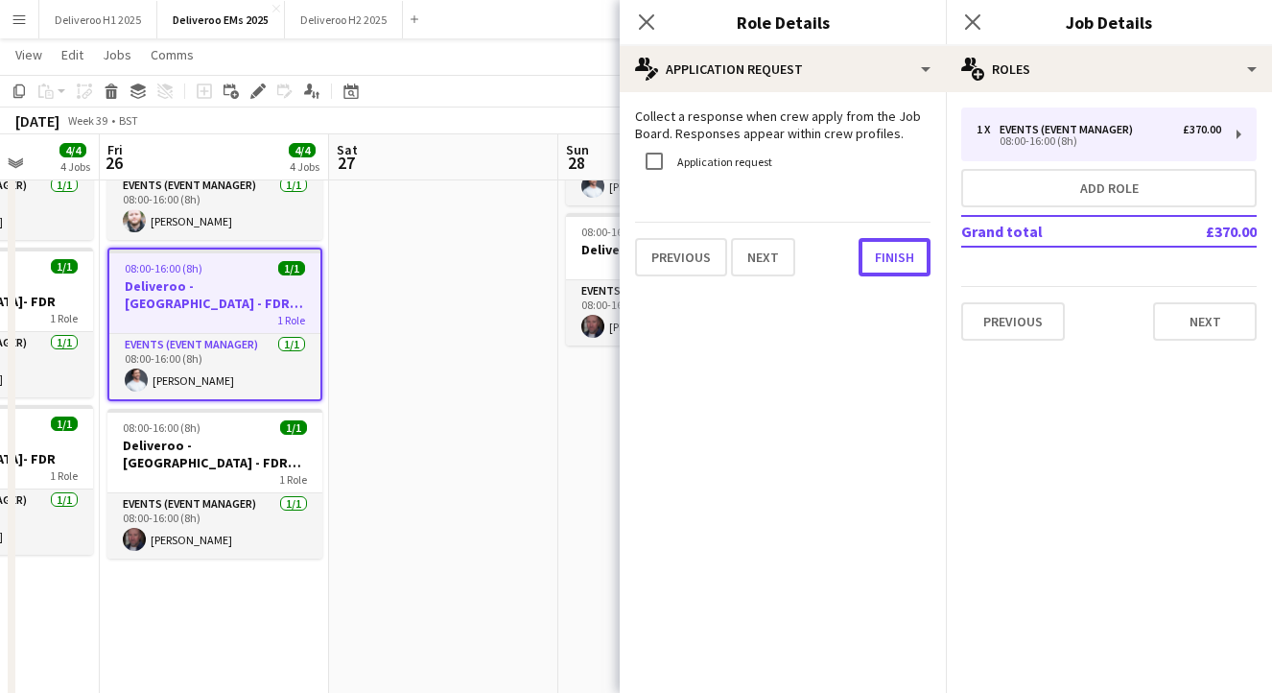
click at [889, 257] on button "Finish" at bounding box center [895, 257] width 72 height 38
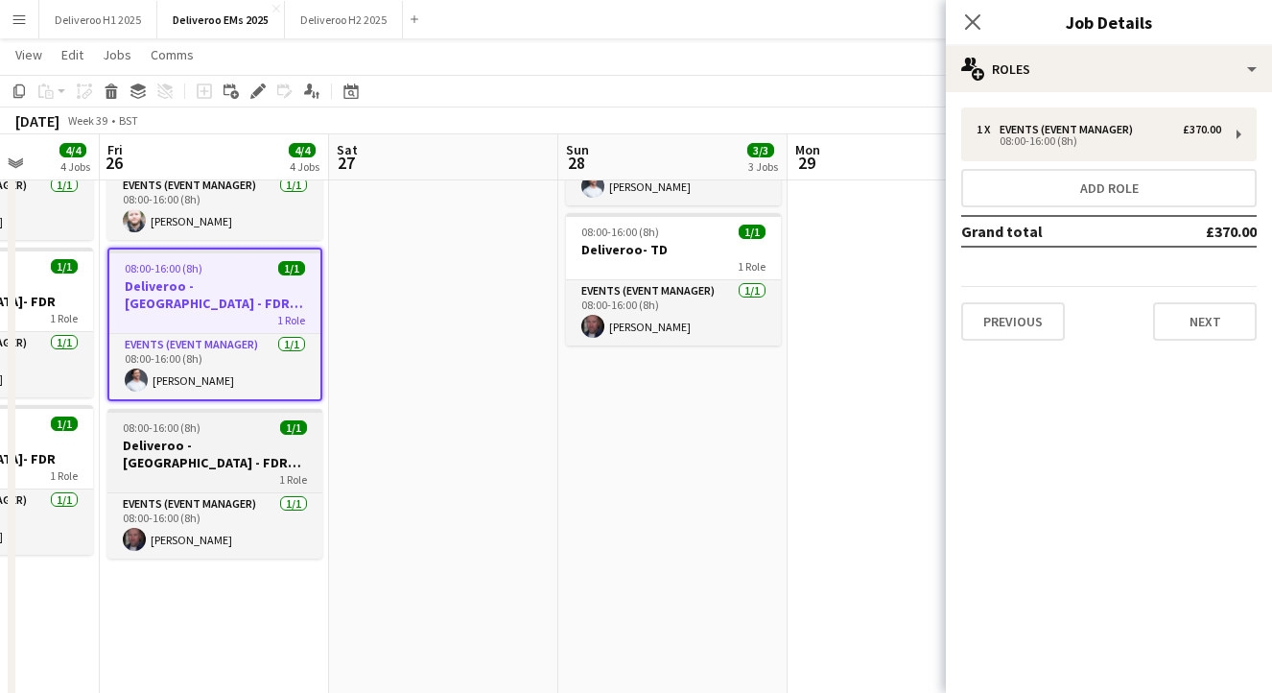
click at [195, 437] on h3 "Deliveroo - [GEOGRAPHIC_DATA] - FDR+ Half TD" at bounding box center [214, 454] width 215 height 35
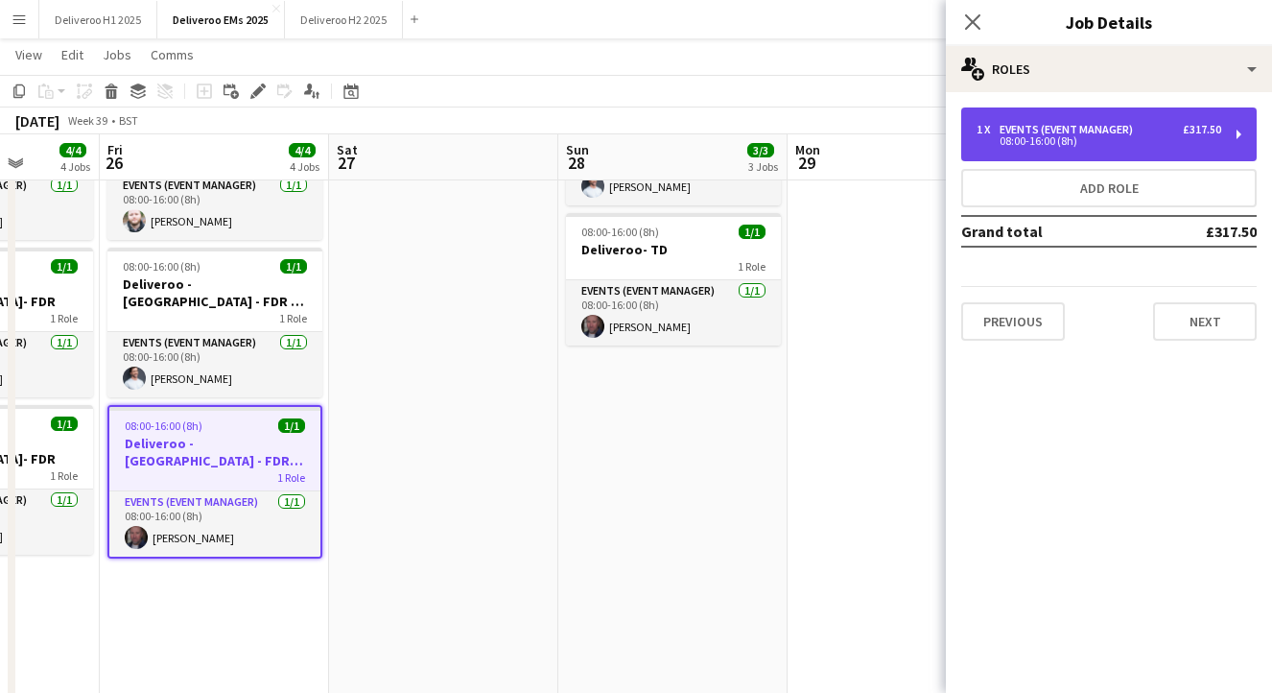
click at [1164, 131] on div "1 x Events (Event Manager) £317.50" at bounding box center [1099, 129] width 245 height 13
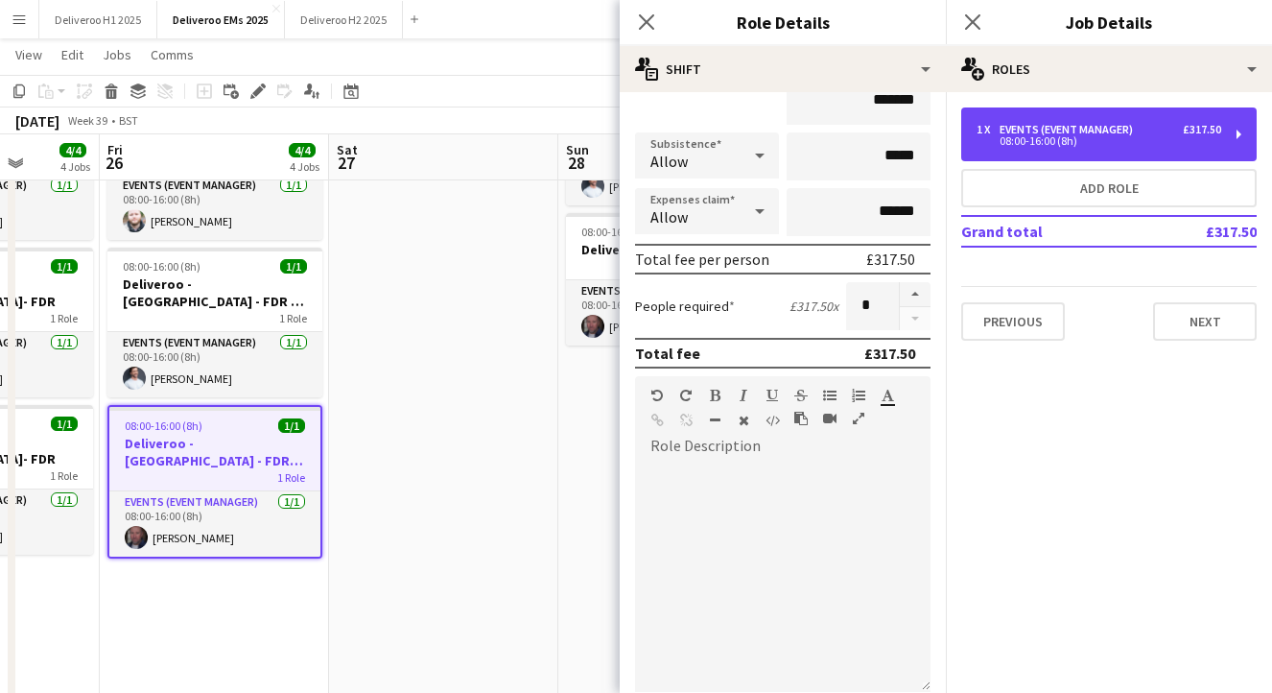
scroll to position [415, 0]
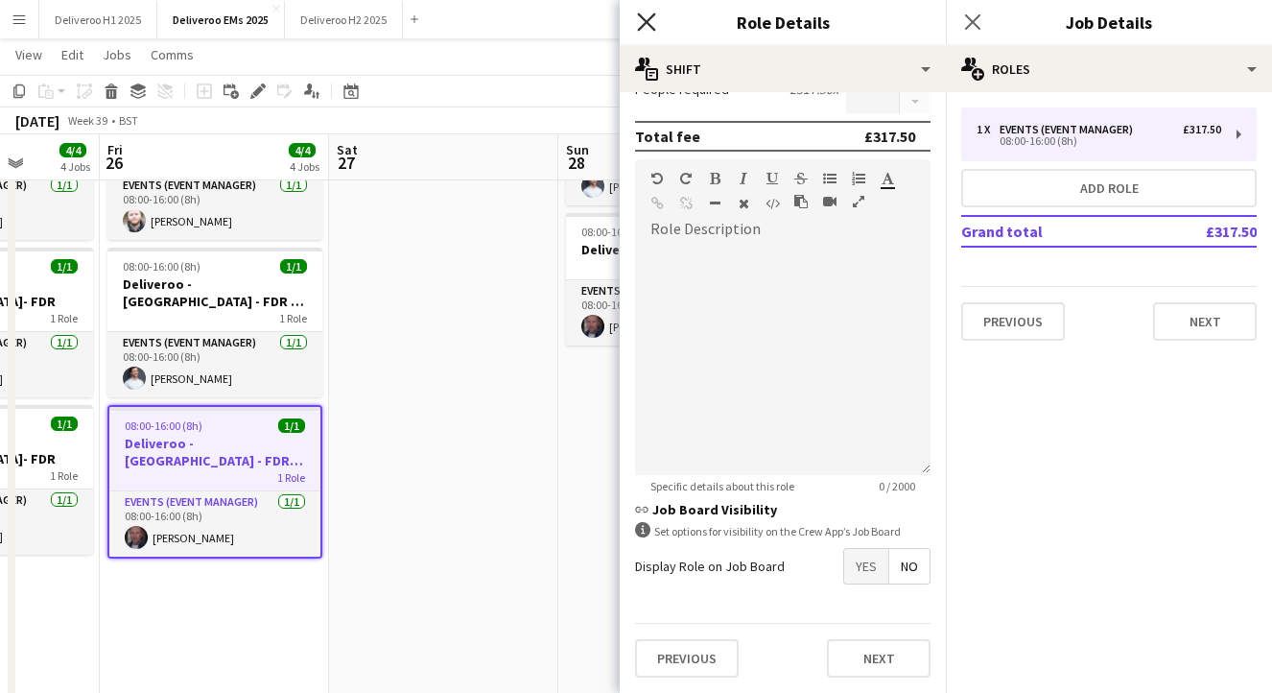
click at [650, 19] on icon at bounding box center [646, 21] width 18 height 18
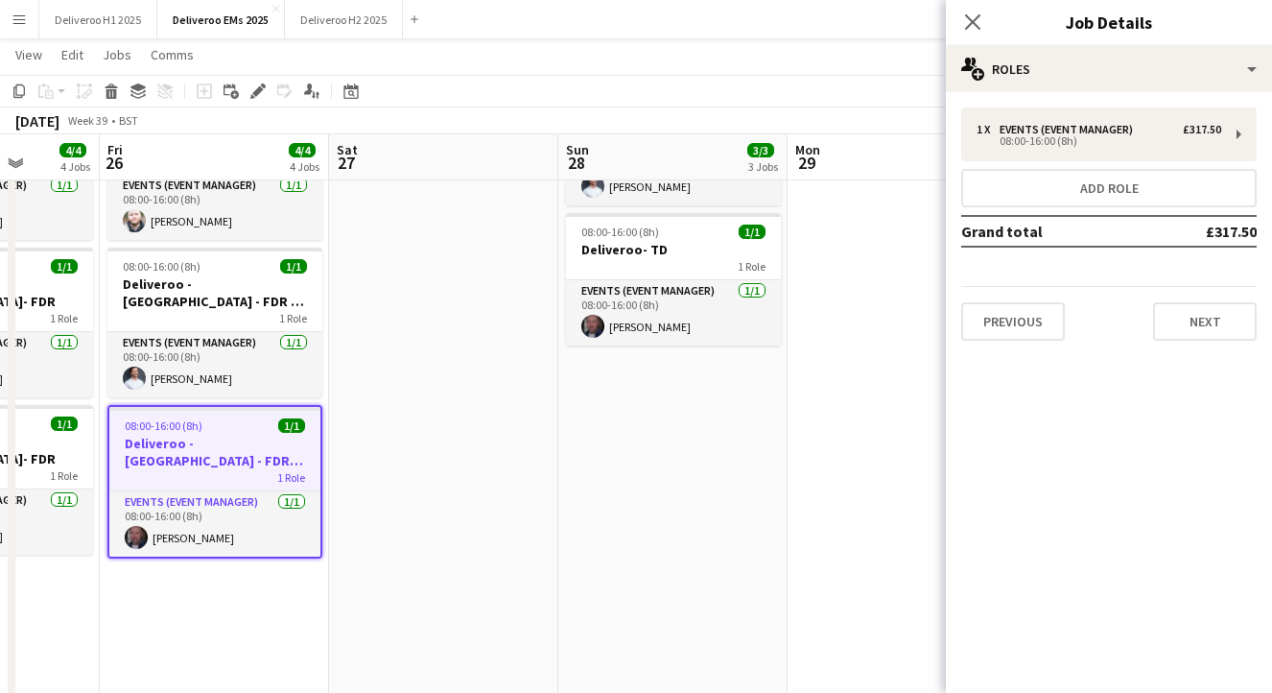
click at [431, 486] on app-date-cell at bounding box center [443, 491] width 229 height 1133
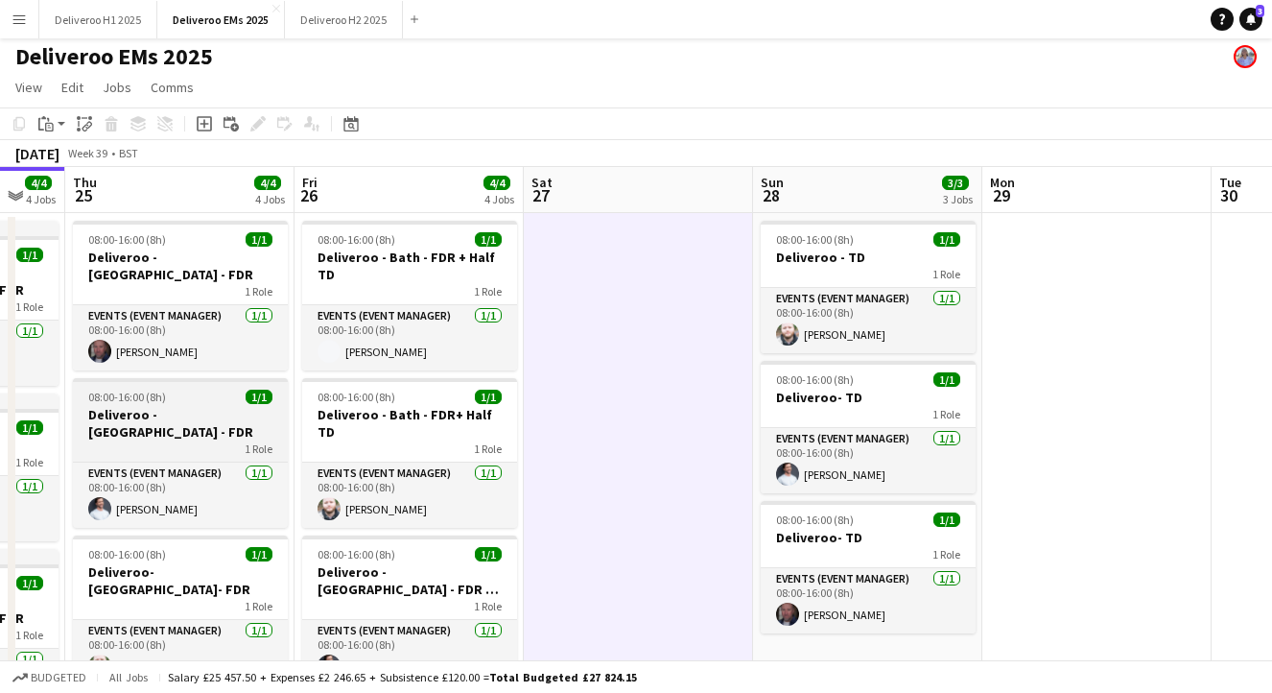
scroll to position [0, 0]
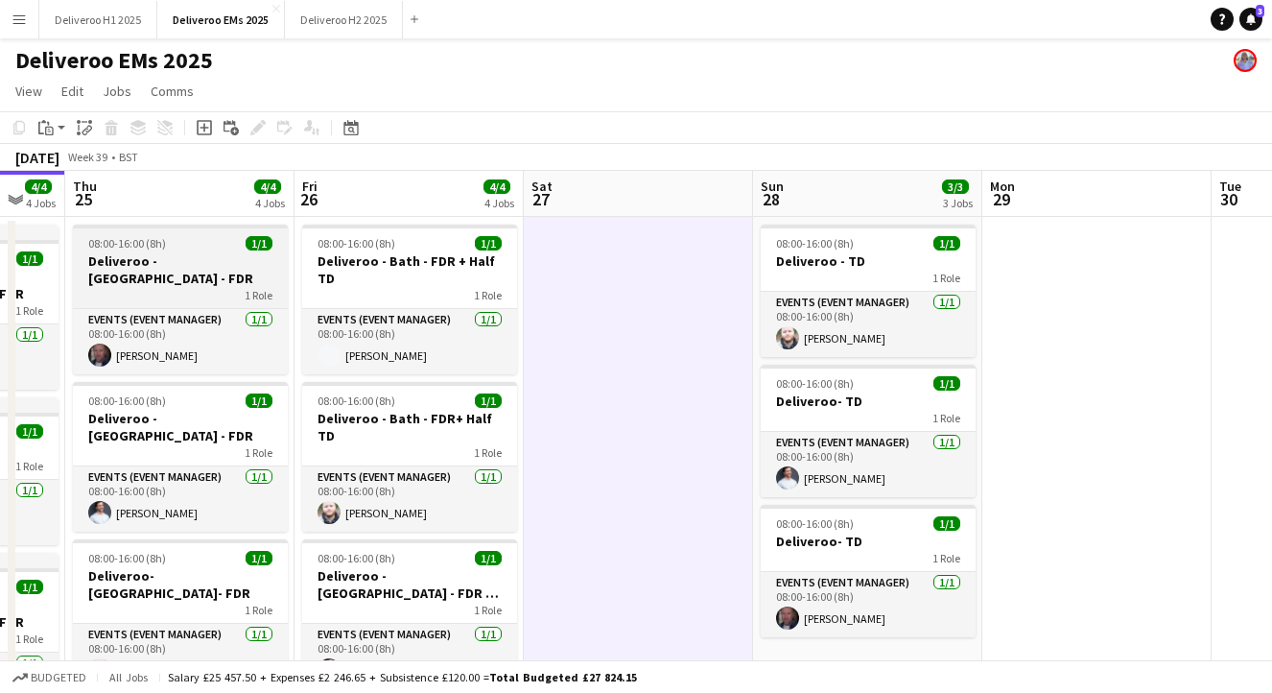
click at [243, 252] on h3 "Deliveroo - [GEOGRAPHIC_DATA] - FDR" at bounding box center [180, 269] width 215 height 35
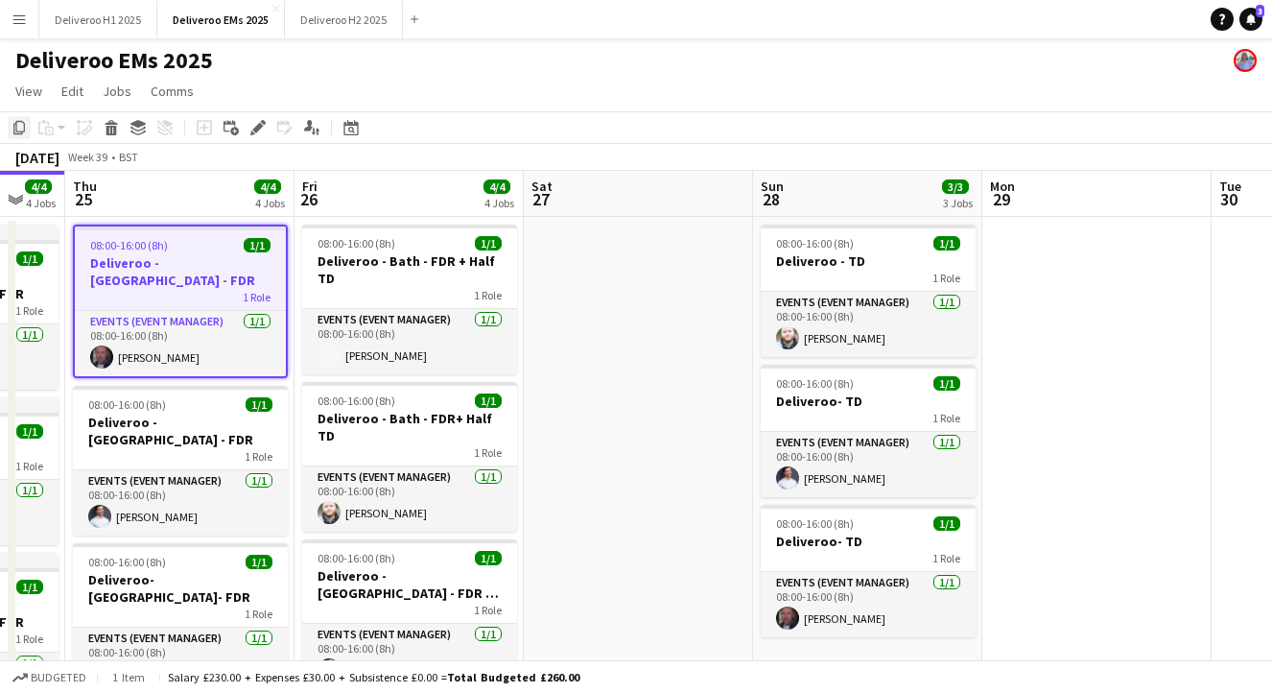
click at [12, 121] on icon "Copy" at bounding box center [19, 127] width 15 height 15
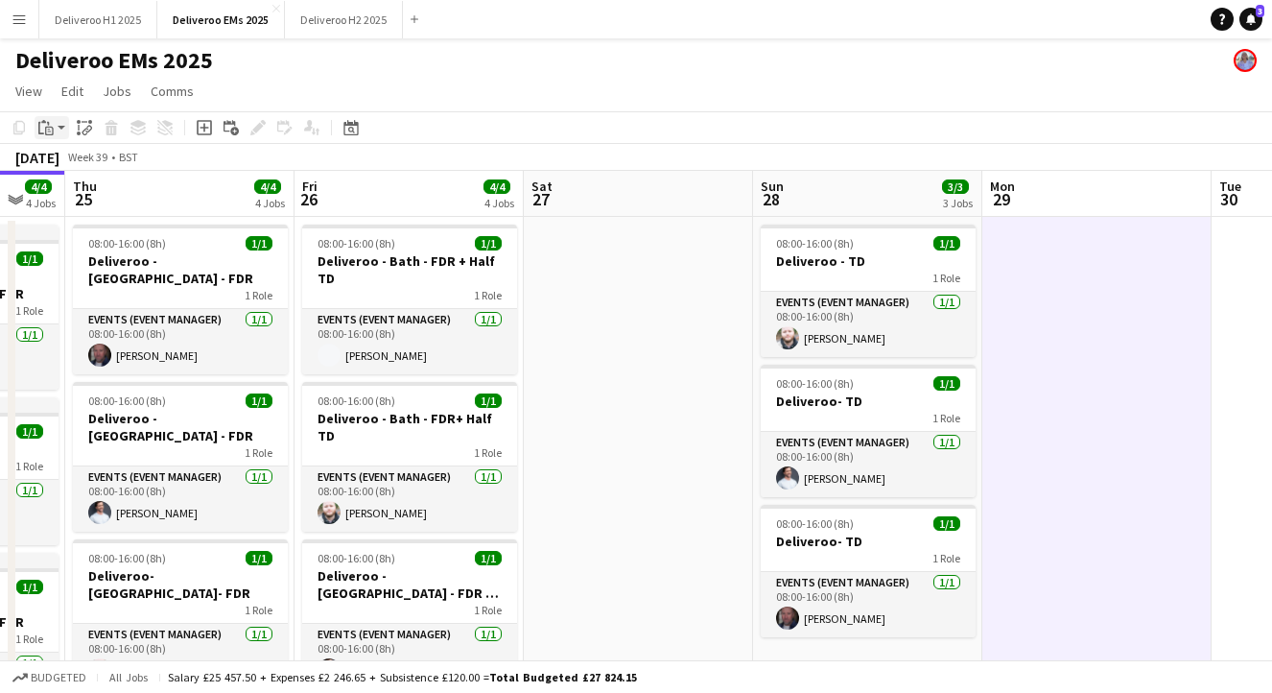
click at [47, 127] on icon at bounding box center [49, 131] width 9 height 9
click at [87, 192] on link "Paste with crew Command Shift V" at bounding box center [127, 196] width 152 height 17
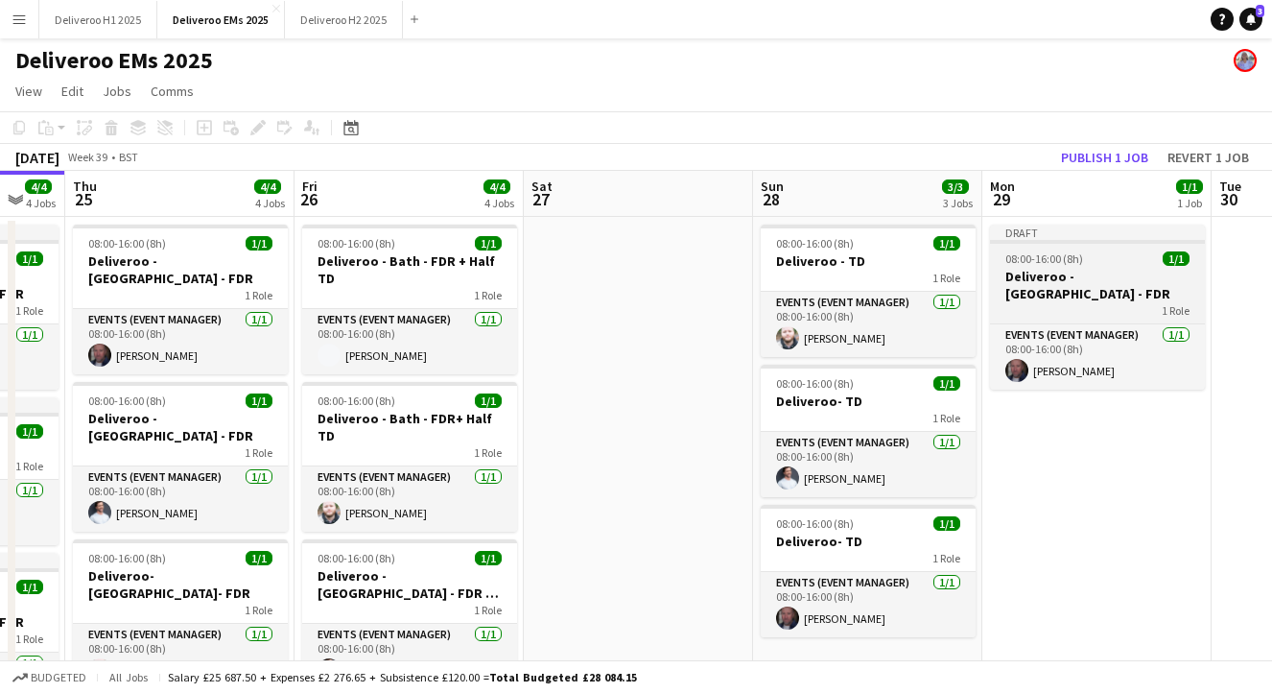
click at [1096, 237] on div "Draft" at bounding box center [1097, 232] width 215 height 15
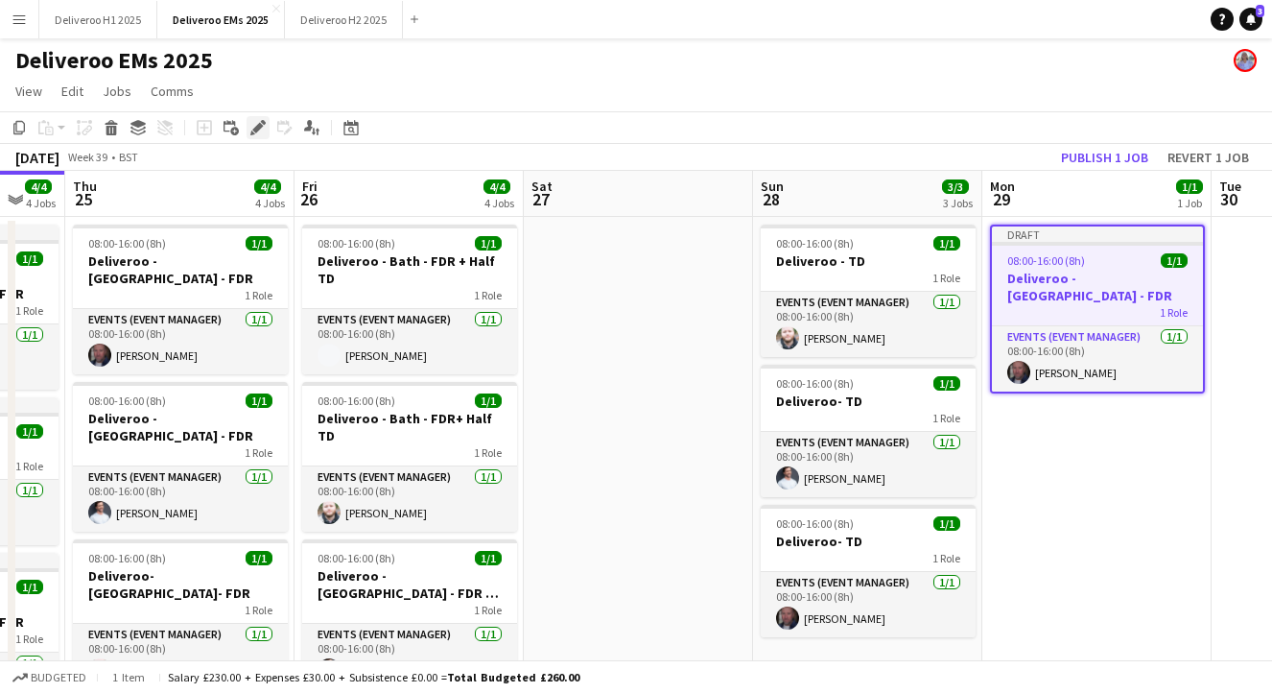
click at [257, 125] on icon at bounding box center [257, 128] width 11 height 11
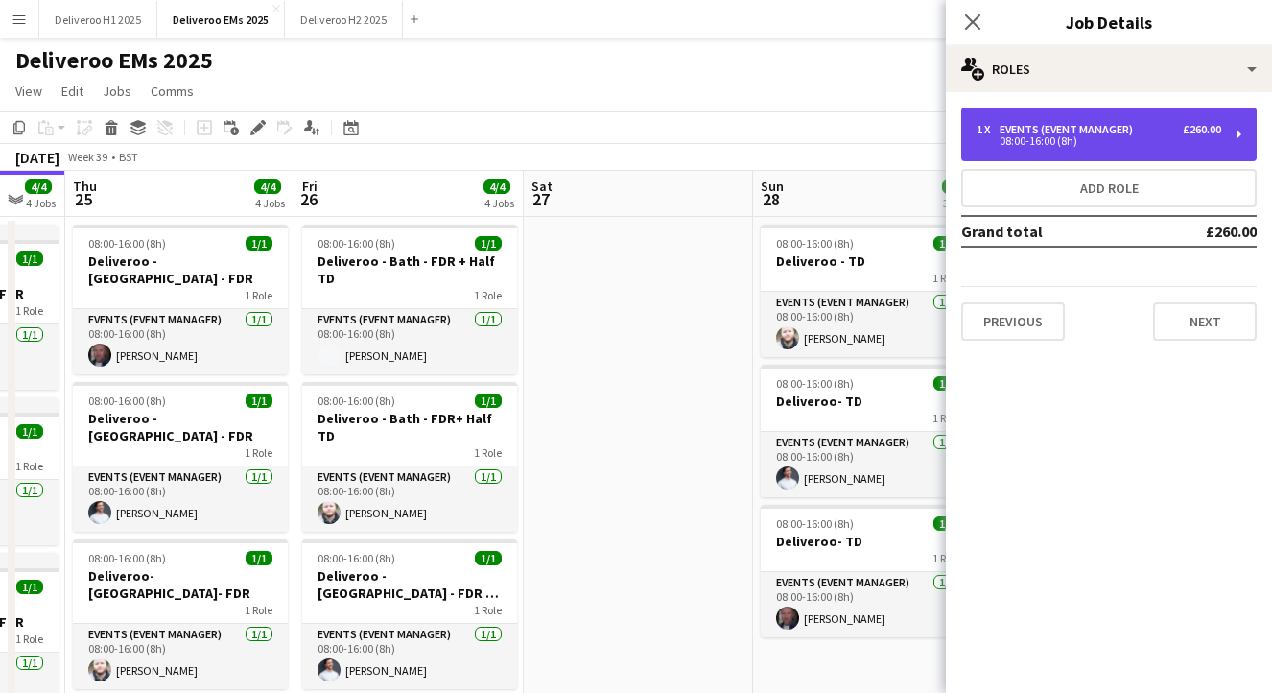
click at [1152, 144] on div "08:00-16:00 (8h)" at bounding box center [1099, 141] width 245 height 10
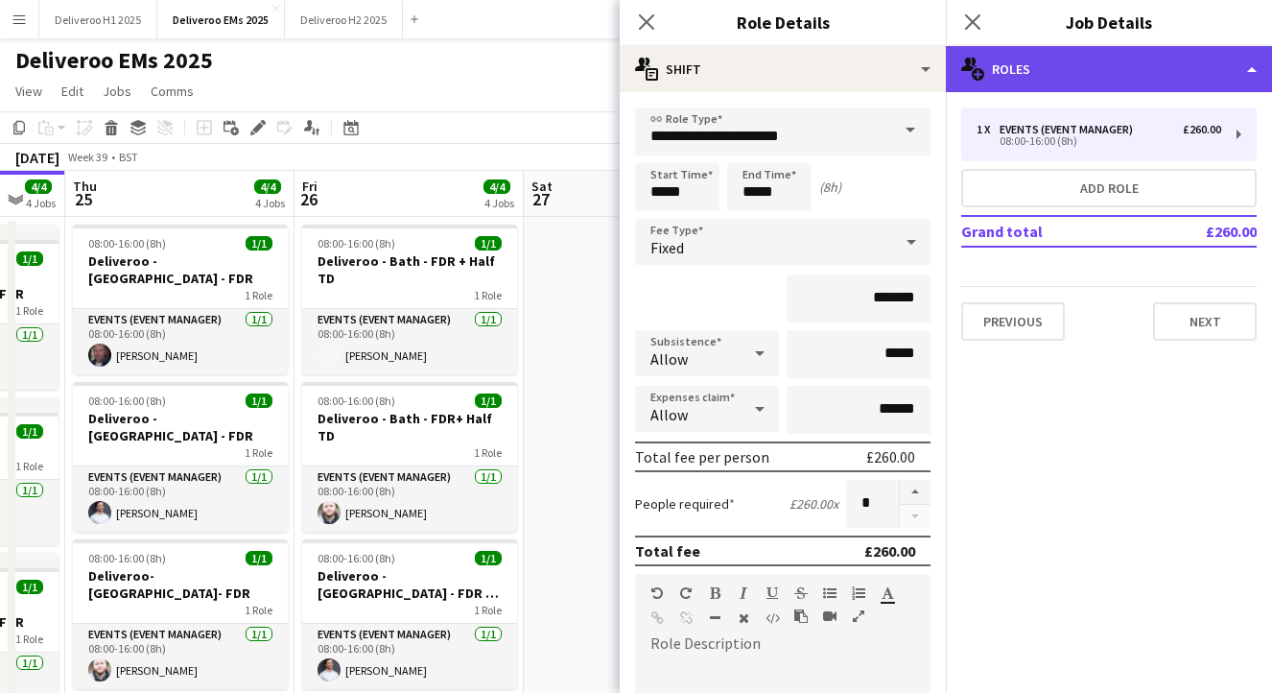
click at [1148, 63] on div "multiple-users-add Roles" at bounding box center [1109, 69] width 326 height 46
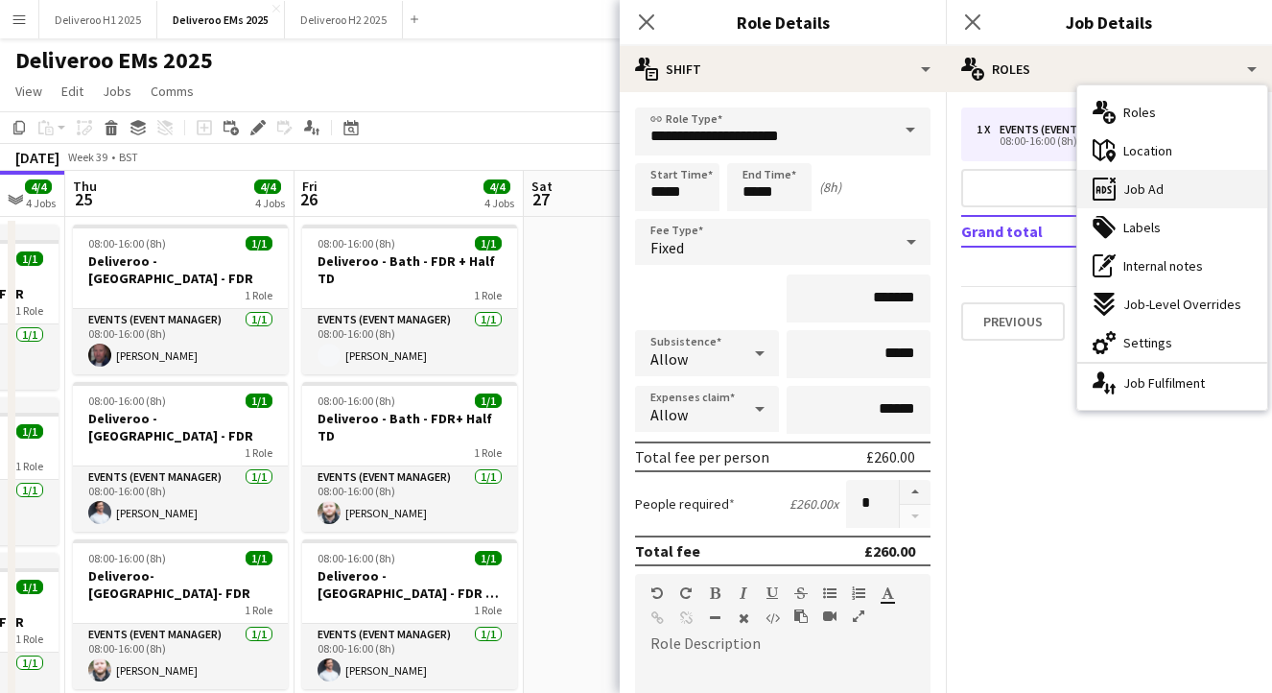
click at [1159, 186] on span "Job Ad" at bounding box center [1144, 188] width 40 height 17
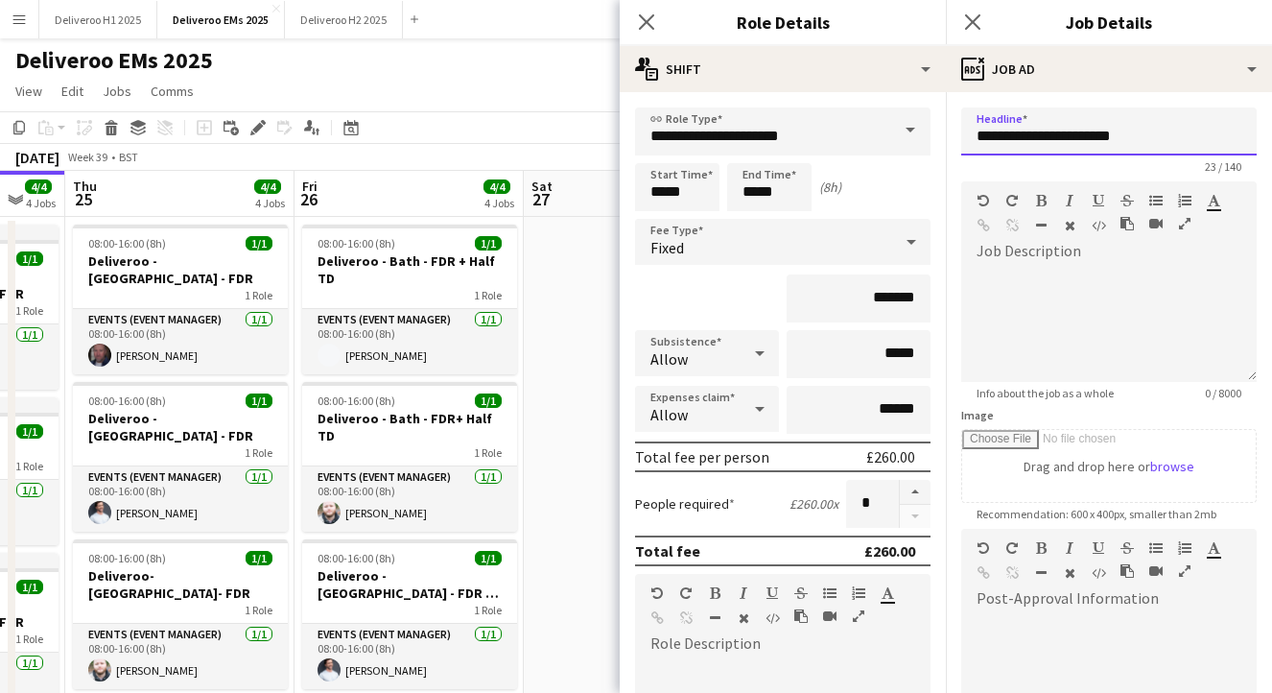
drag, startPoint x: 1086, startPoint y: 142, endPoint x: 1050, endPoint y: 143, distance: 36.5
click at [1050, 143] on input "**********" at bounding box center [1109, 131] width 296 height 48
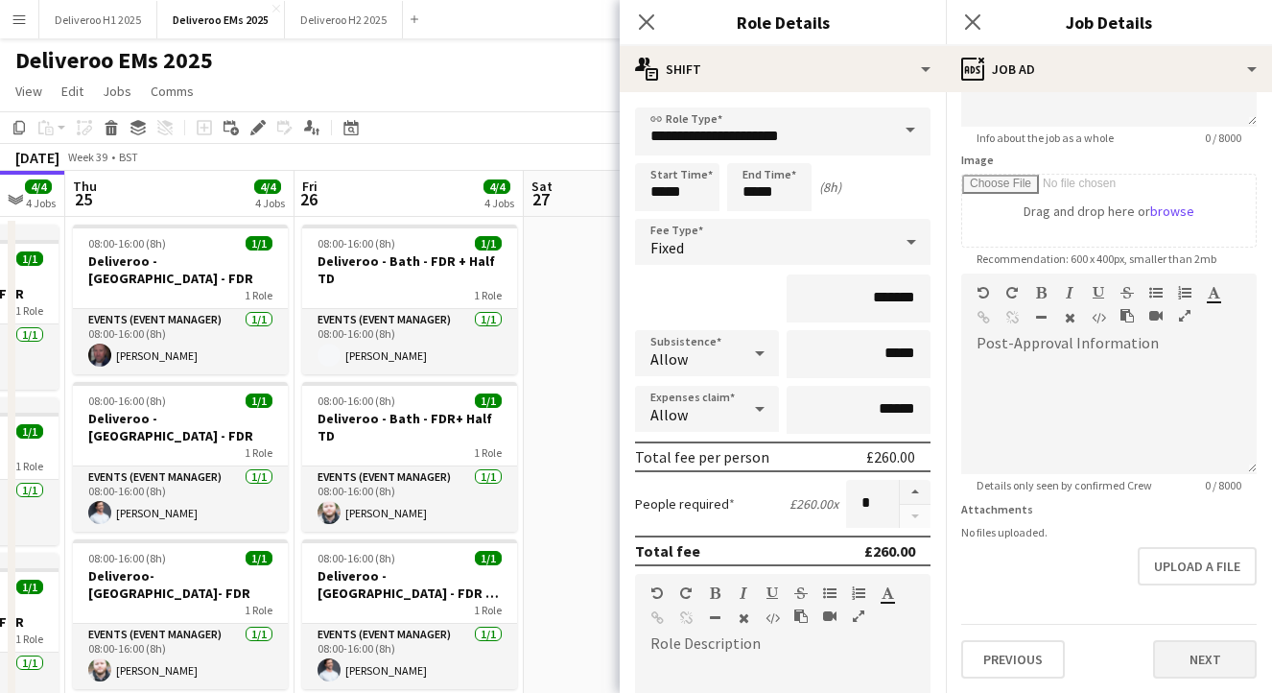
type input "**********"
click at [1182, 660] on button "Next" at bounding box center [1205, 659] width 104 height 38
type input "*******"
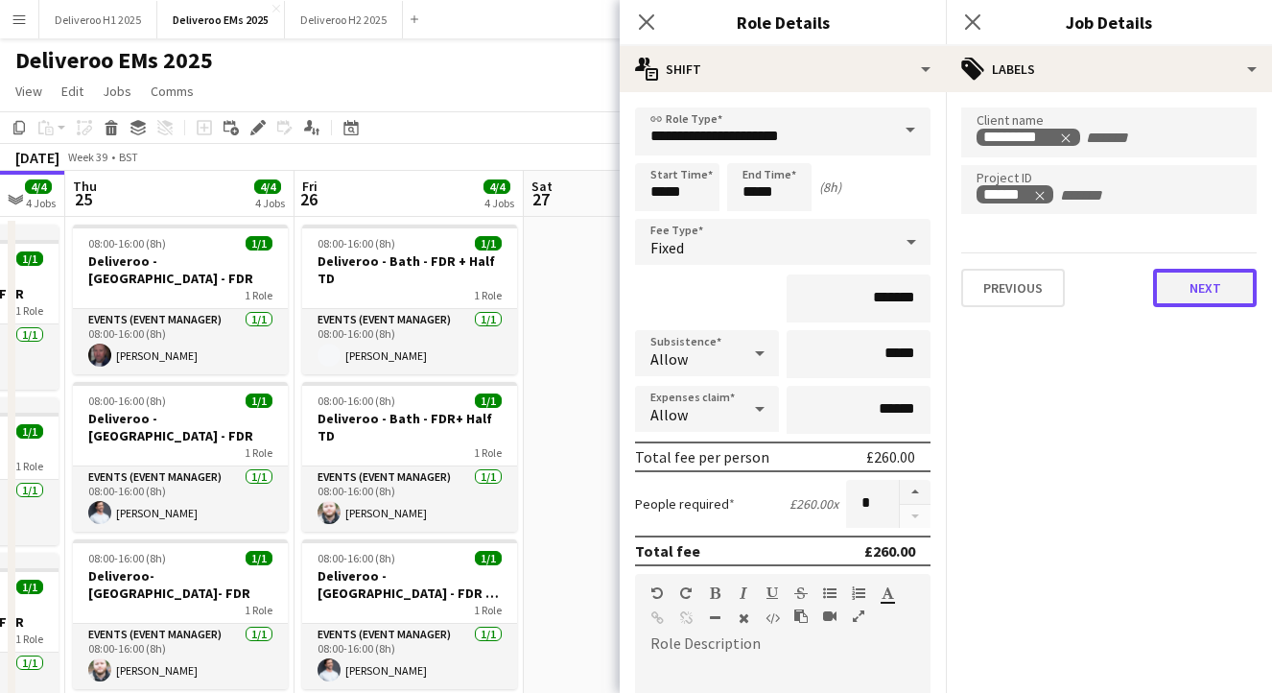
click at [1188, 297] on button "Next" at bounding box center [1205, 288] width 104 height 38
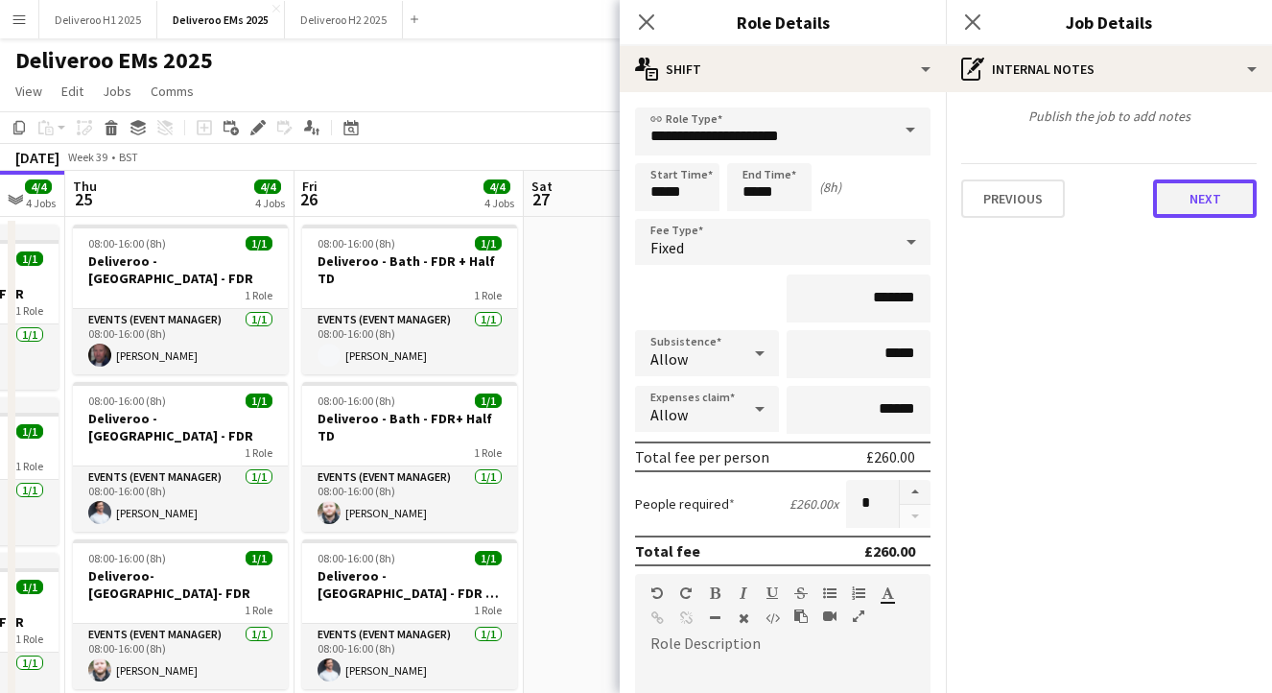
click at [1211, 201] on button "Next" at bounding box center [1205, 198] width 104 height 38
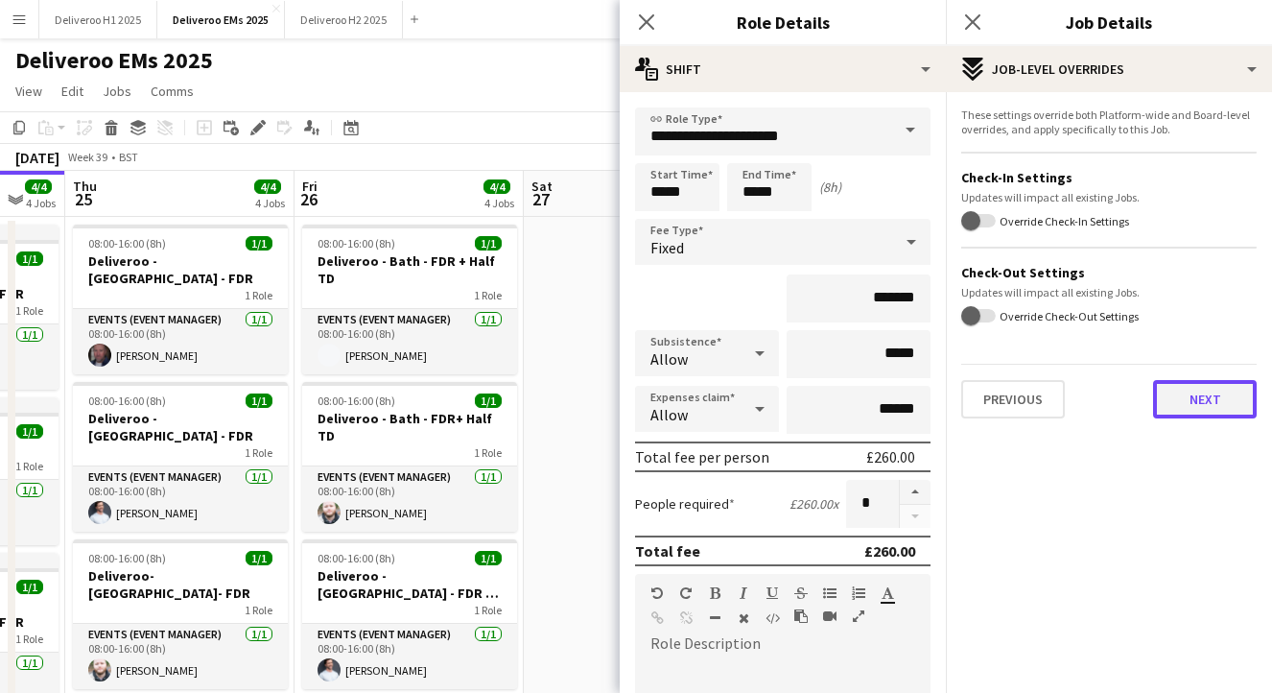
click at [1177, 392] on button "Next" at bounding box center [1205, 399] width 104 height 38
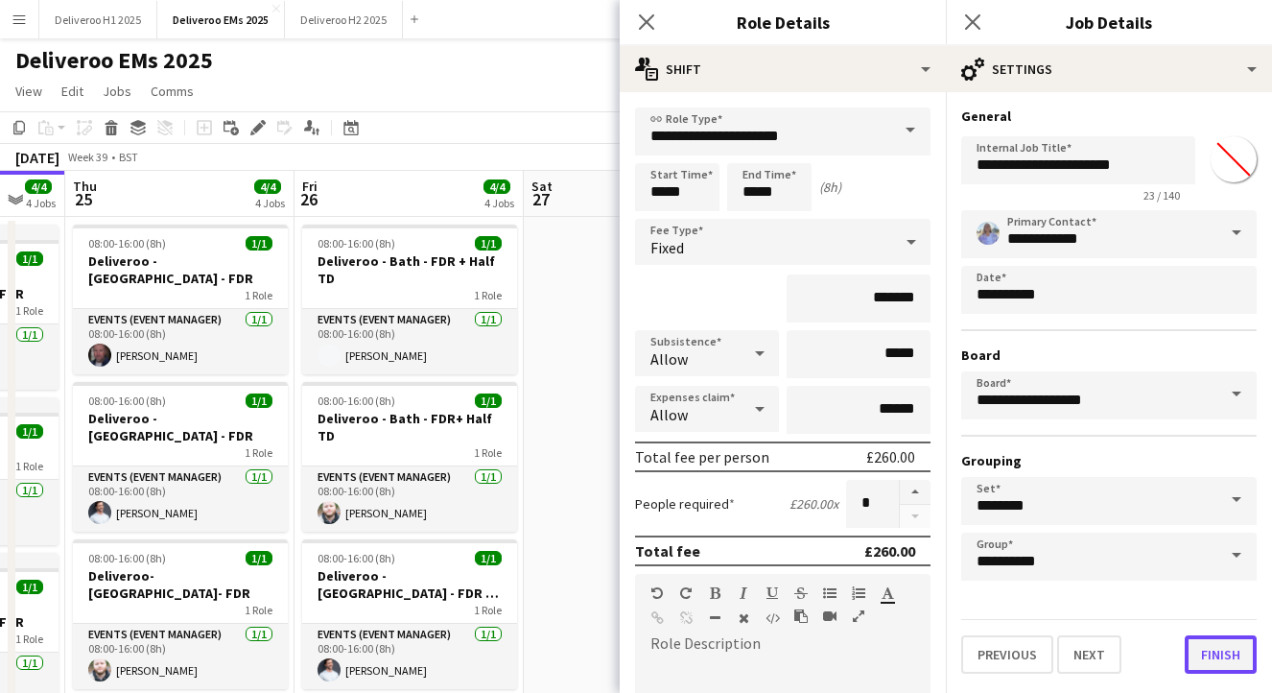
click at [1198, 657] on button "Finish" at bounding box center [1221, 654] width 72 height 38
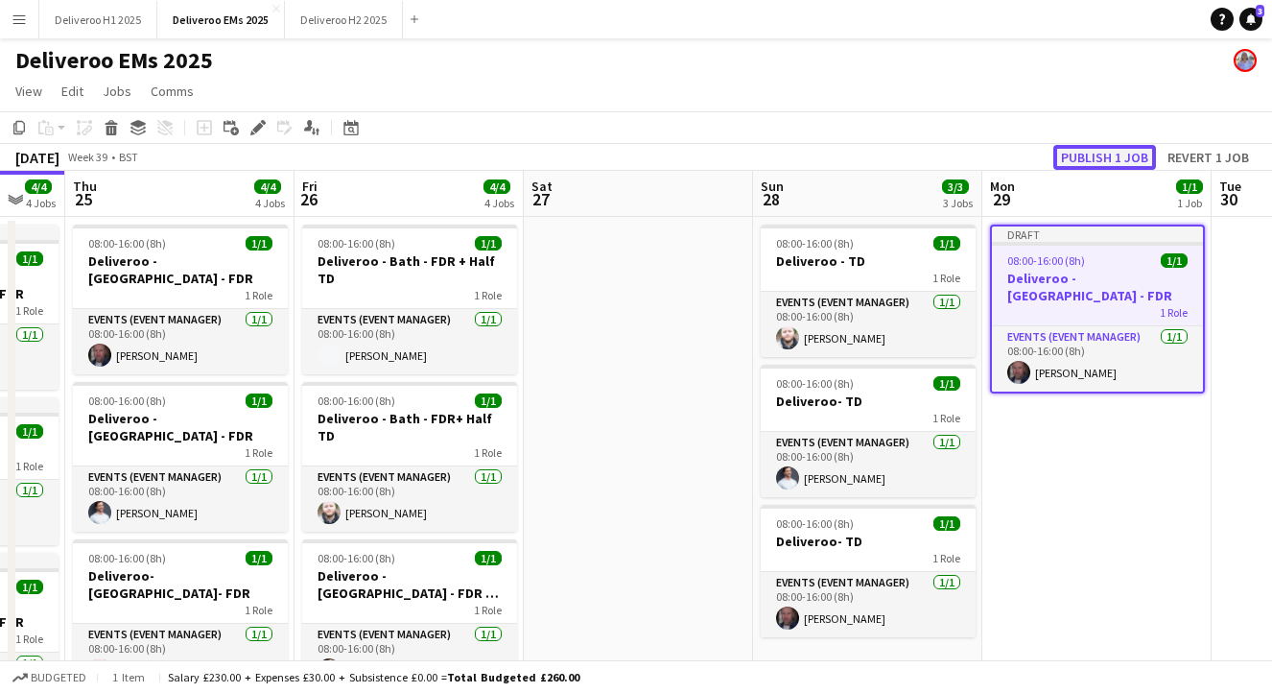
click at [1106, 157] on button "Publish 1 job" at bounding box center [1105, 157] width 103 height 25
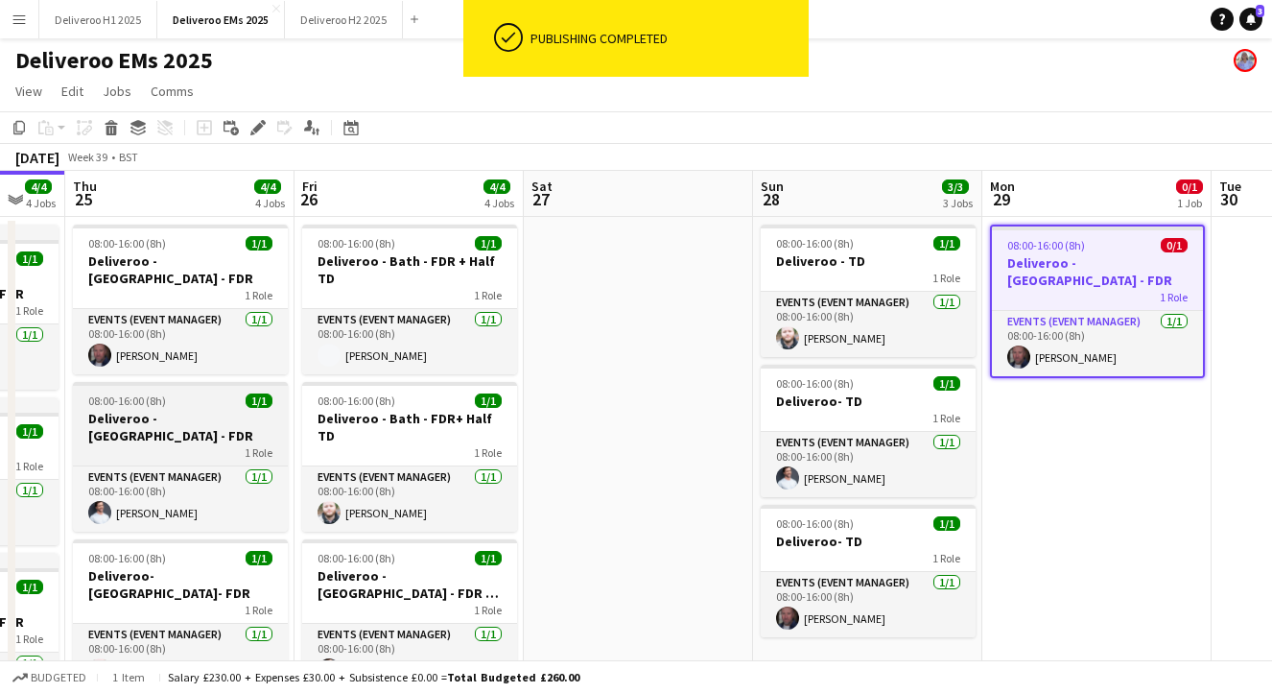
click at [188, 410] on h3 "Deliveroo - [GEOGRAPHIC_DATA] - FDR" at bounding box center [180, 427] width 215 height 35
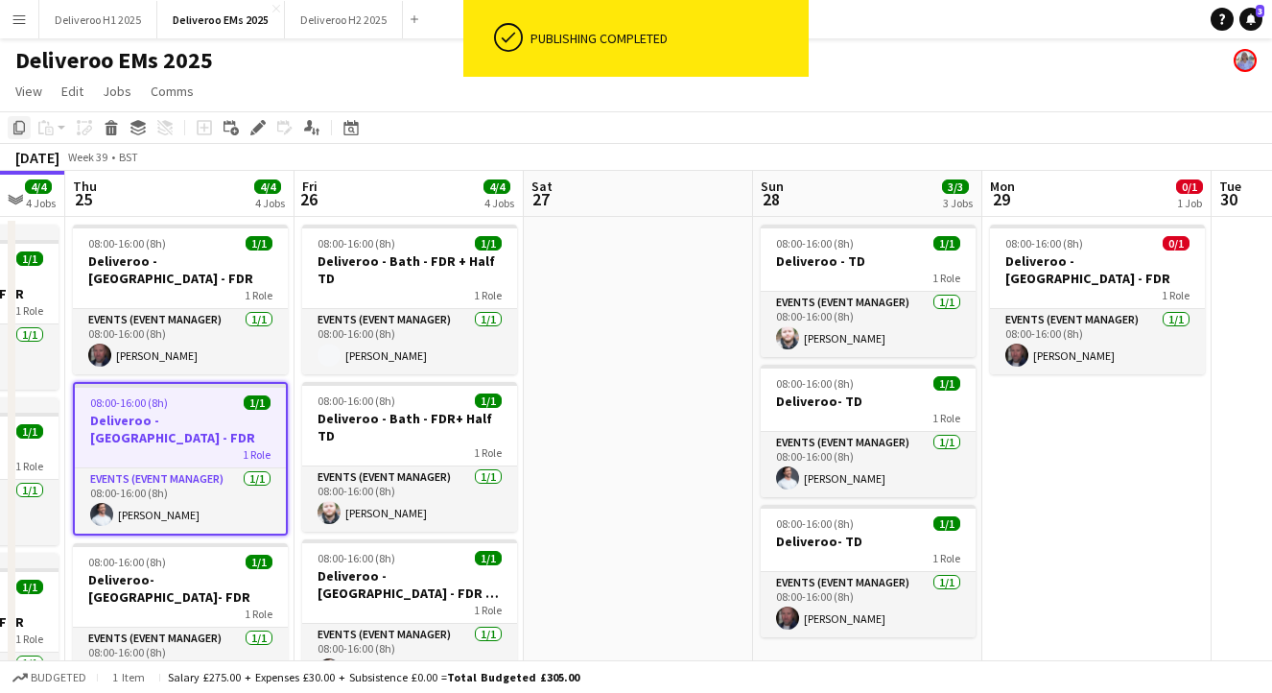
click at [19, 130] on icon "Copy" at bounding box center [19, 127] width 15 height 15
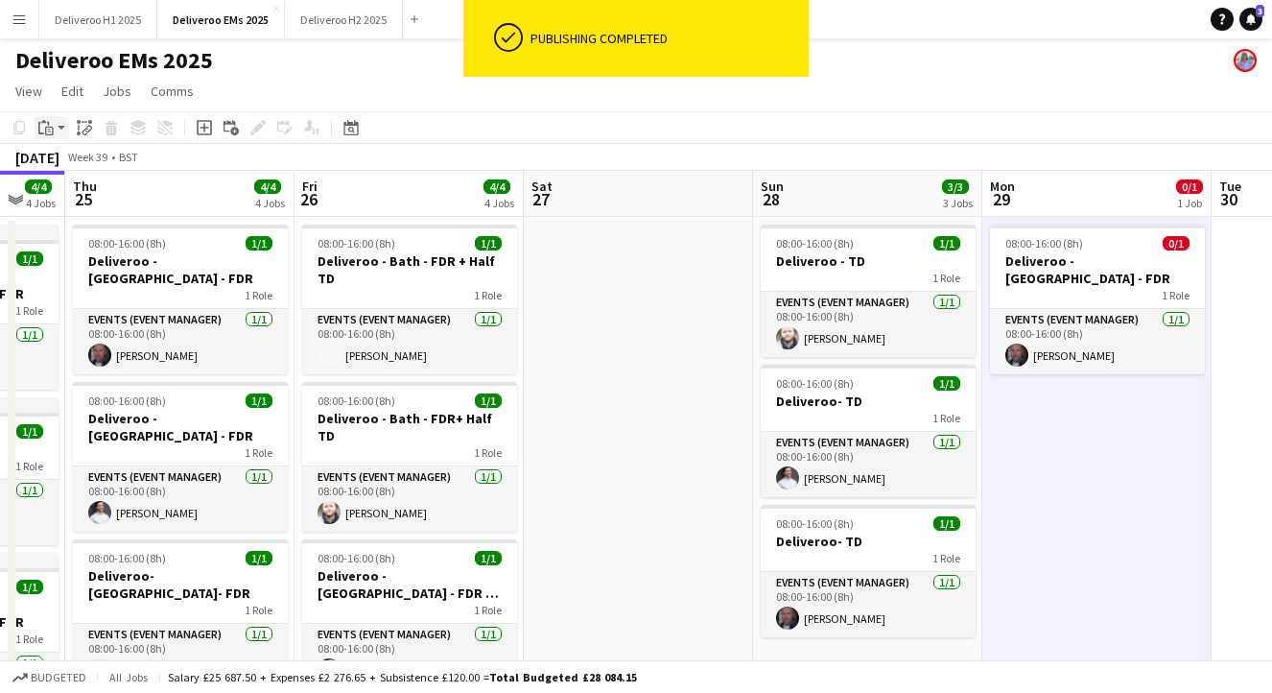
click at [50, 130] on icon "Paste" at bounding box center [45, 127] width 15 height 15
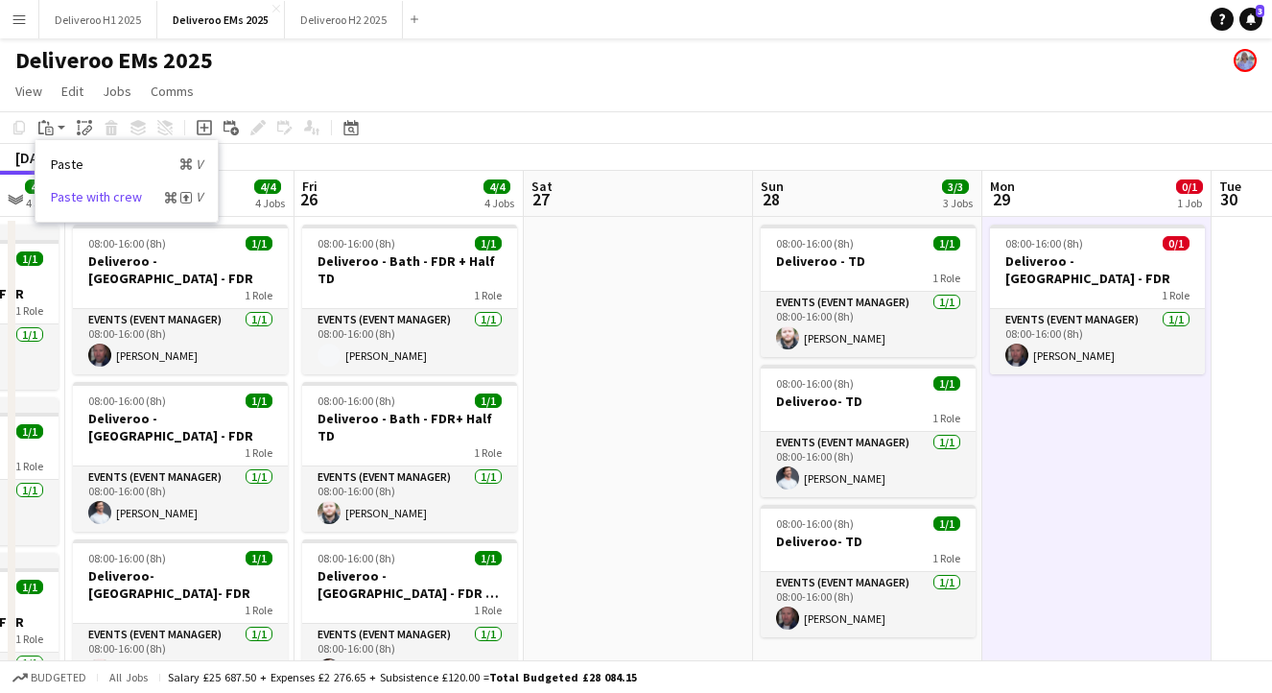
click at [98, 189] on link "Paste with crew Command Shift V" at bounding box center [127, 196] width 152 height 17
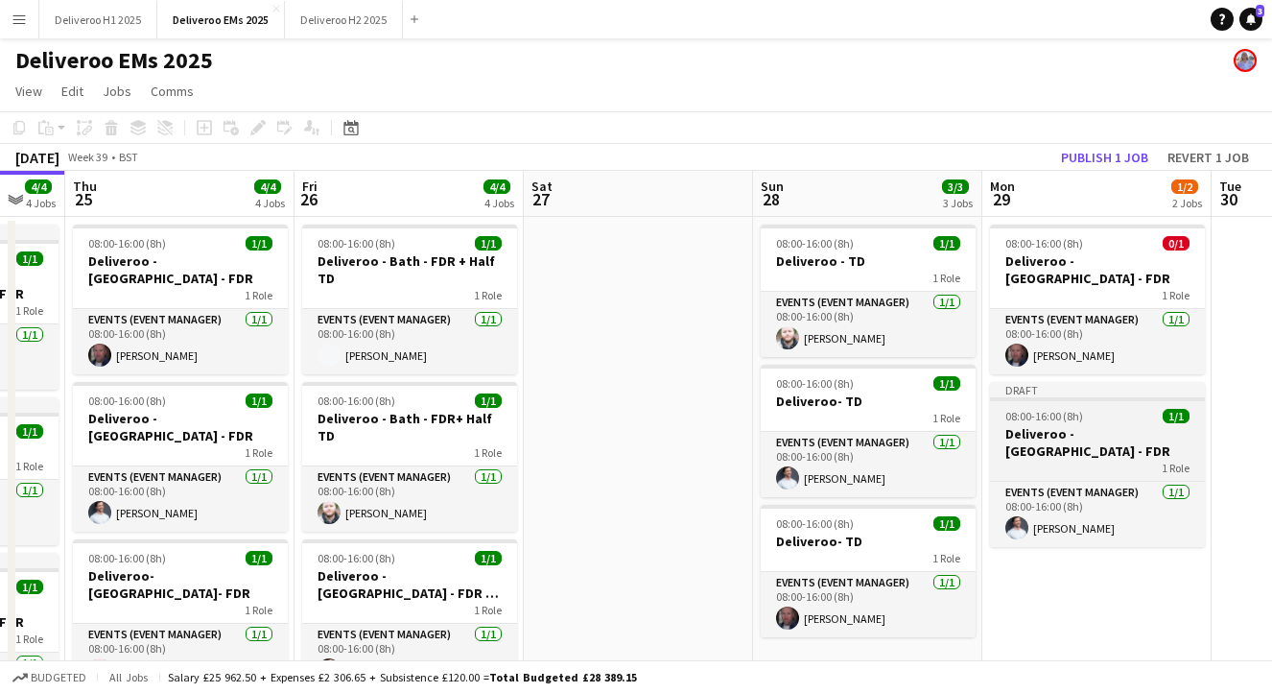
click at [1129, 382] on div "Draft" at bounding box center [1097, 389] width 215 height 15
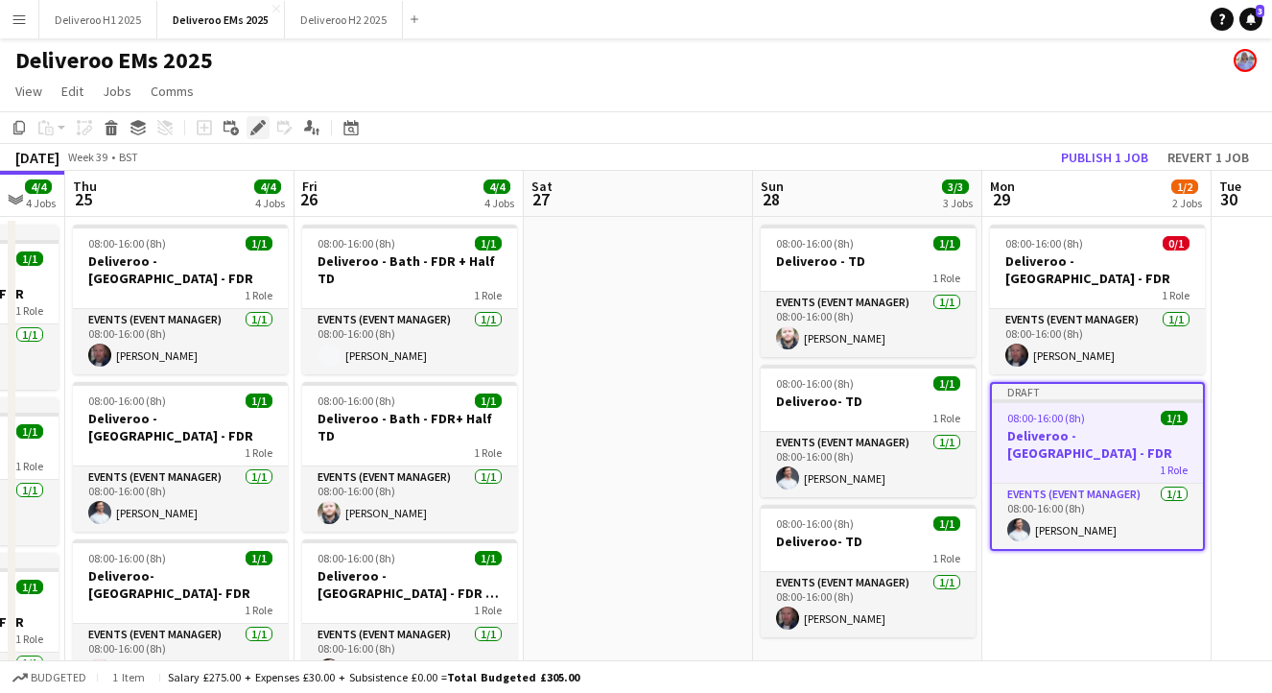
click at [257, 124] on icon "Edit" at bounding box center [257, 127] width 15 height 15
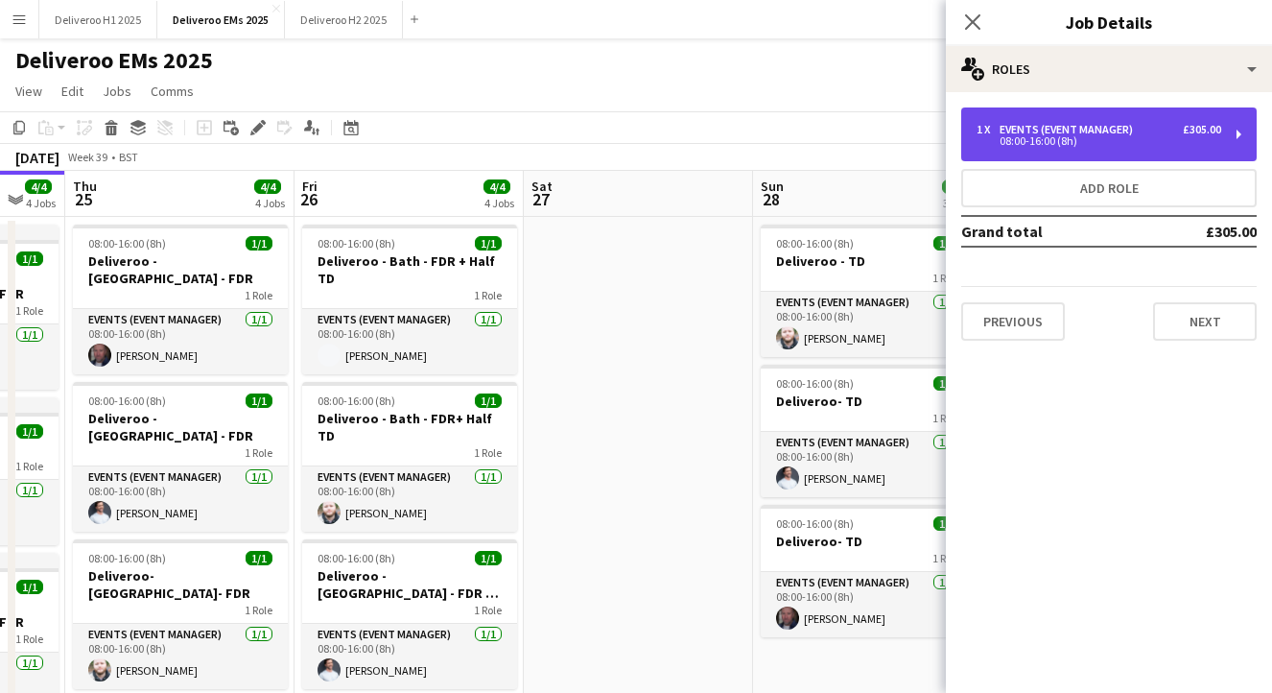
click at [1160, 122] on div "1 x Events (Event Manager) £305.00 08:00-16:00 (8h)" at bounding box center [1109, 134] width 296 height 54
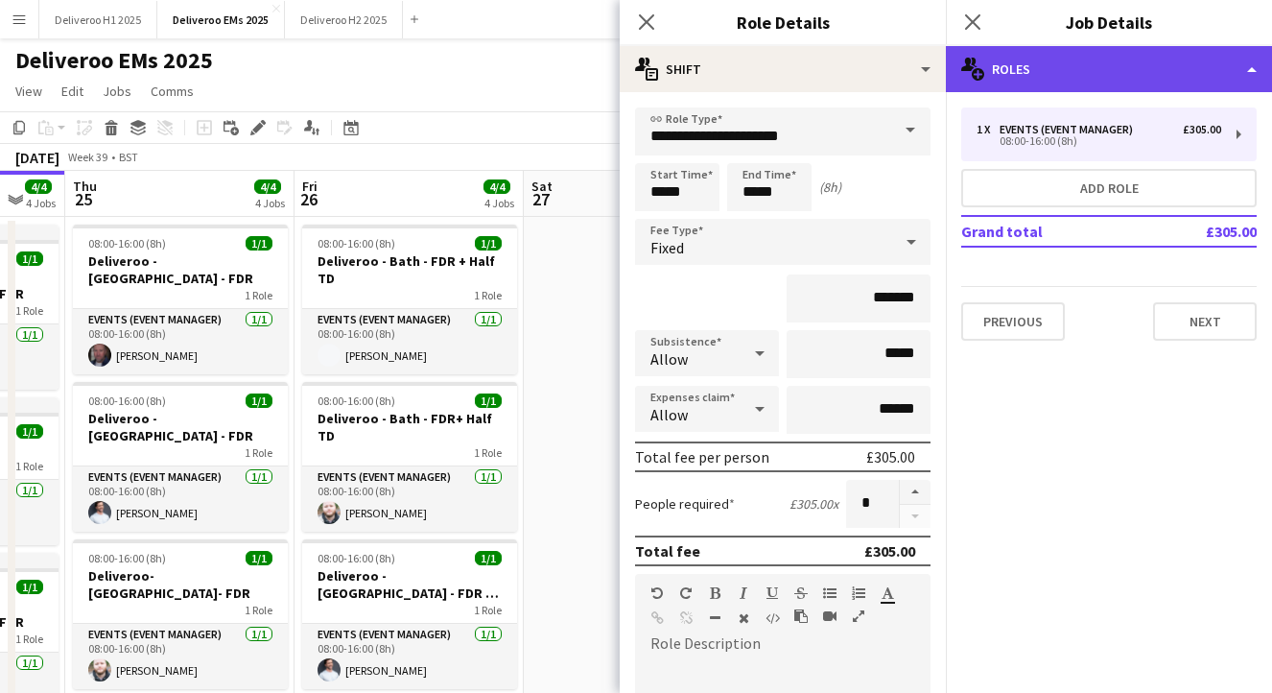
click at [1161, 79] on div "multiple-users-add Roles" at bounding box center [1109, 69] width 326 height 46
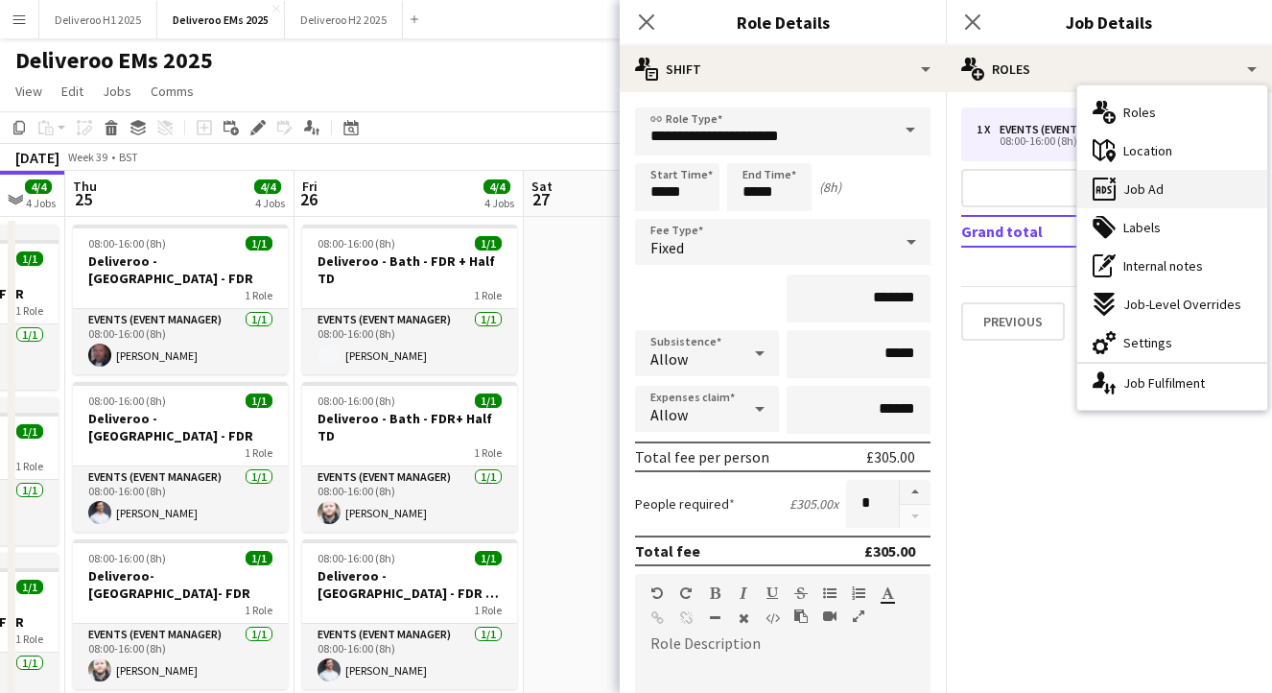
click at [1165, 194] on div "ads-window Job Ad" at bounding box center [1173, 189] width 190 height 38
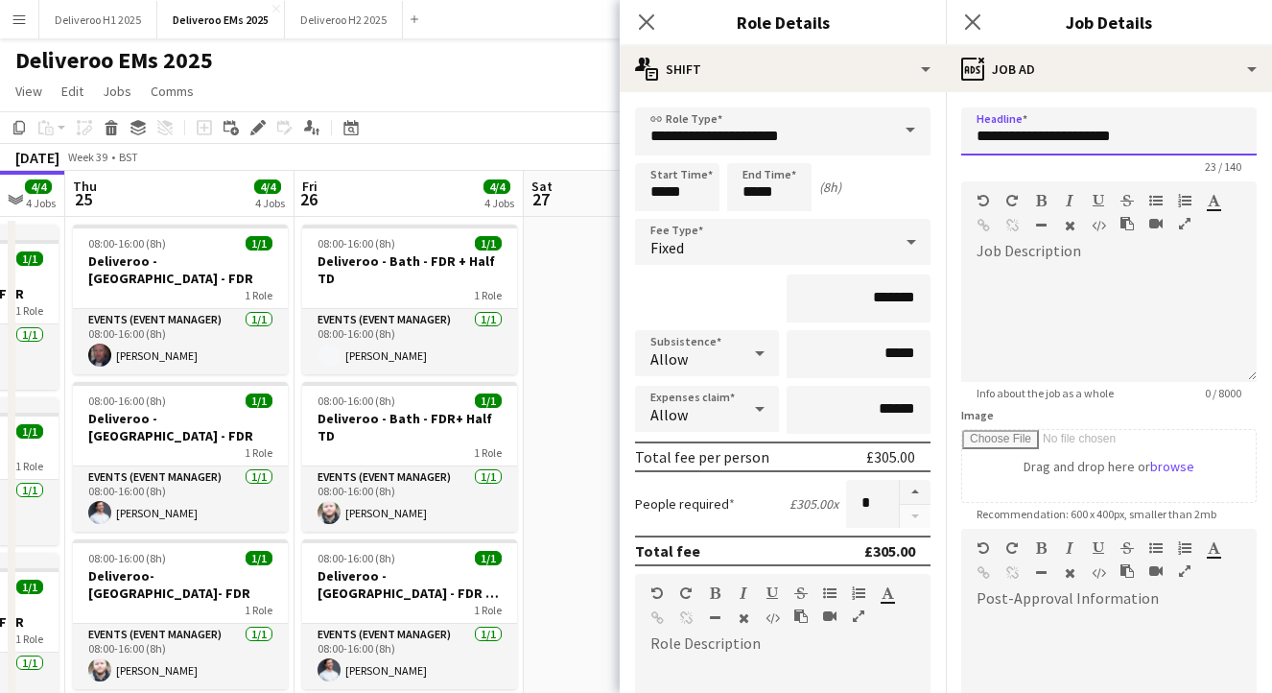
drag, startPoint x: 1087, startPoint y: 142, endPoint x: 1051, endPoint y: 142, distance: 36.5
click at [1051, 142] on input "**********" at bounding box center [1109, 131] width 296 height 48
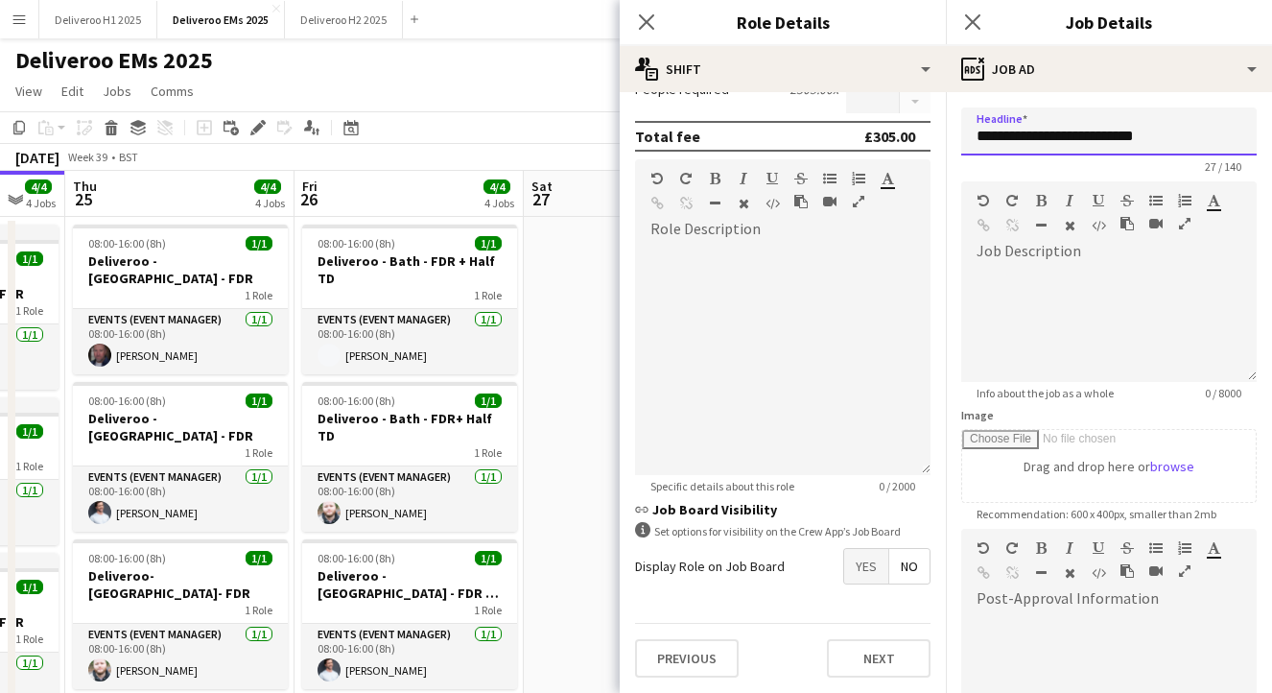
type input "**********"
click at [794, 268] on div at bounding box center [783, 360] width 296 height 230
click at [890, 677] on div "Previous Next" at bounding box center [783, 658] width 296 height 70
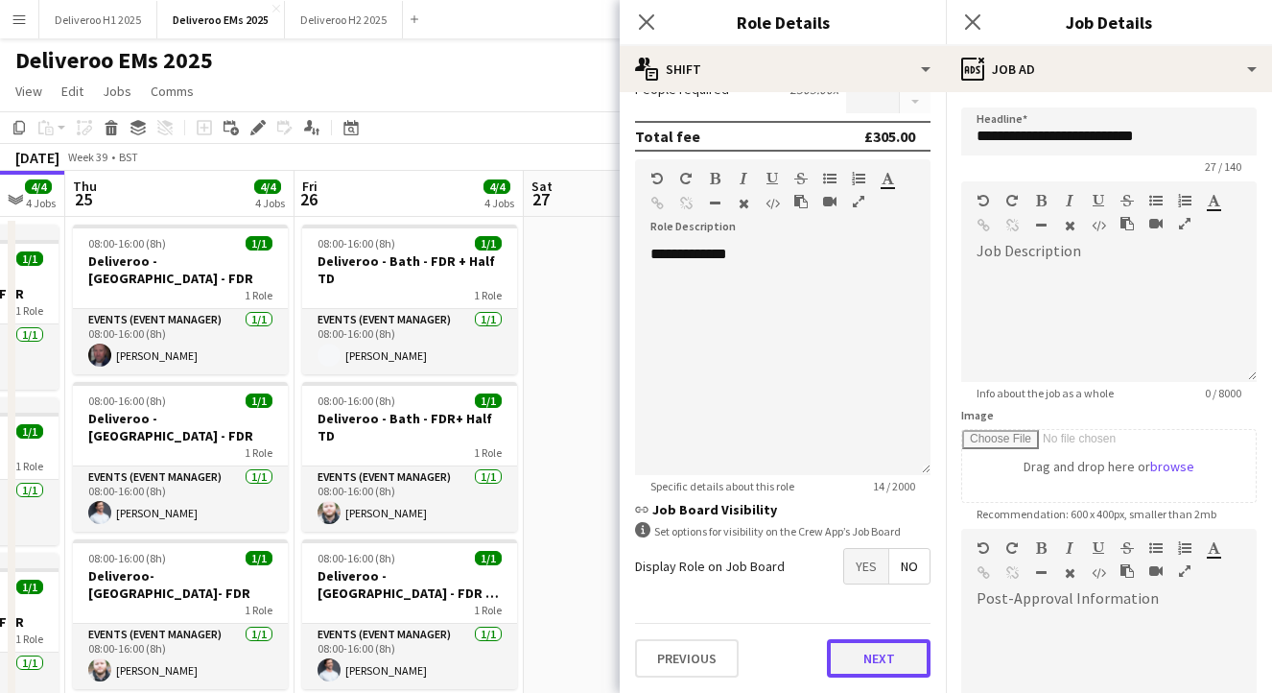
click at [890, 667] on button "Next" at bounding box center [879, 658] width 104 height 38
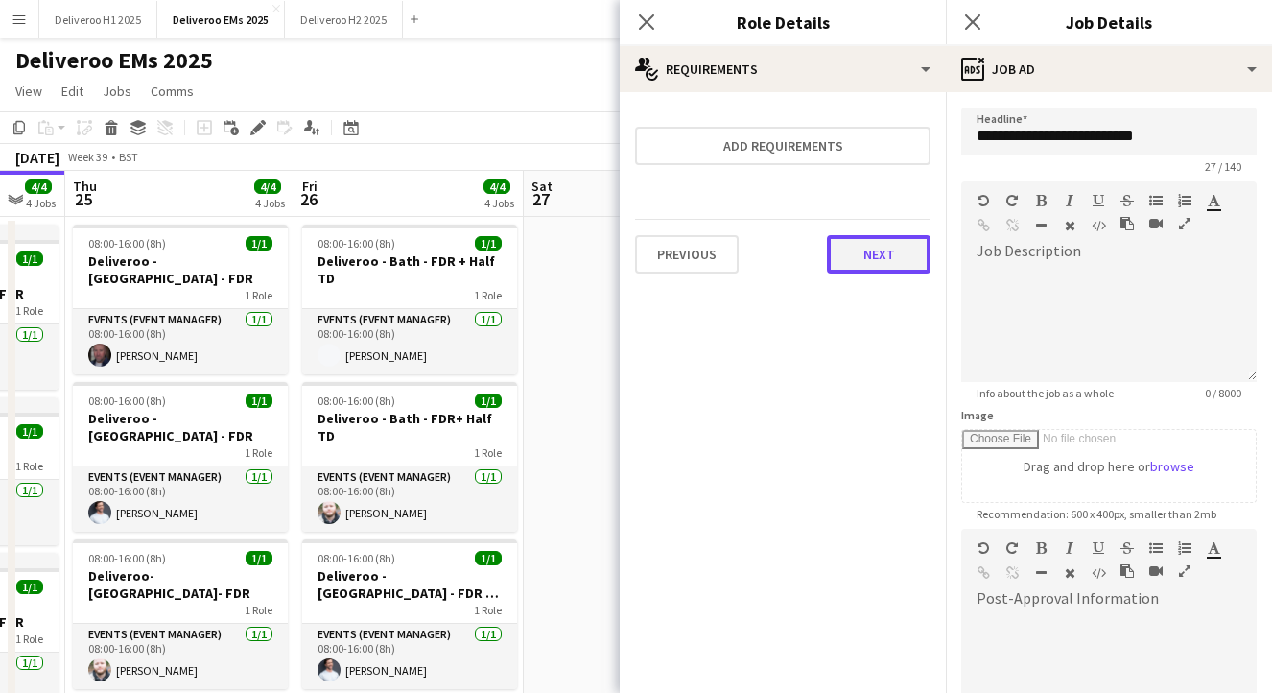
click at [913, 249] on button "Next" at bounding box center [879, 254] width 104 height 38
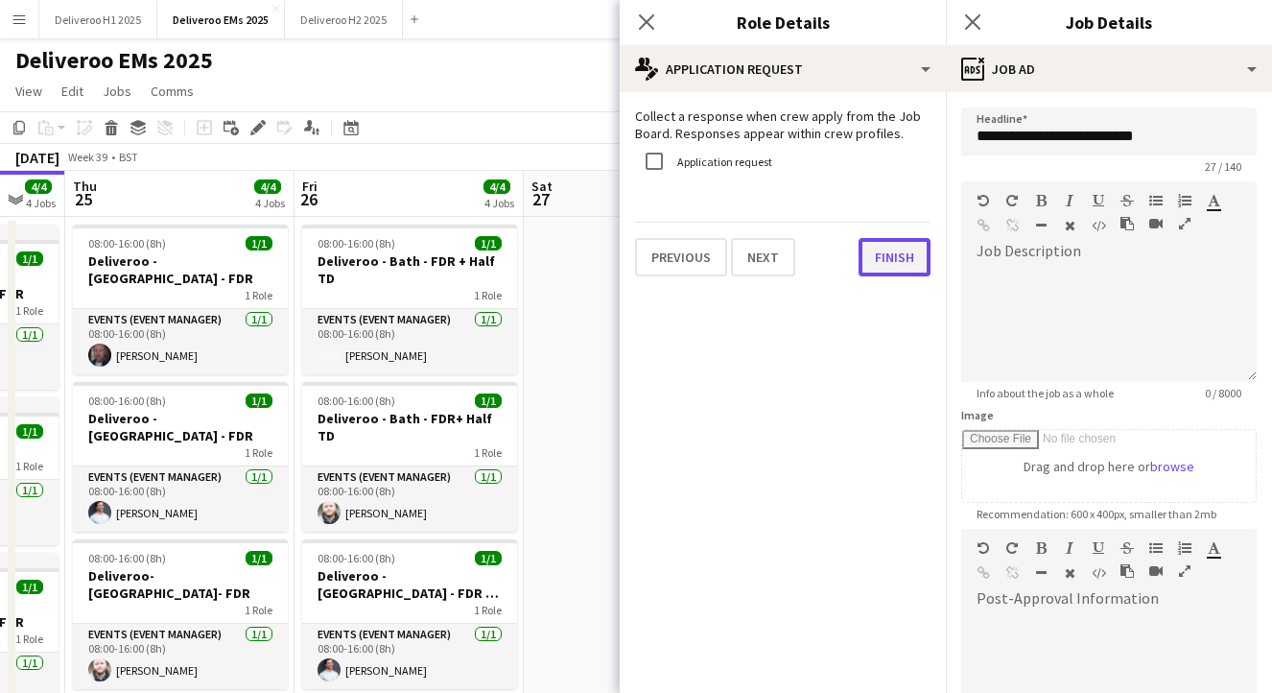
click at [909, 261] on button "Finish" at bounding box center [895, 257] width 72 height 38
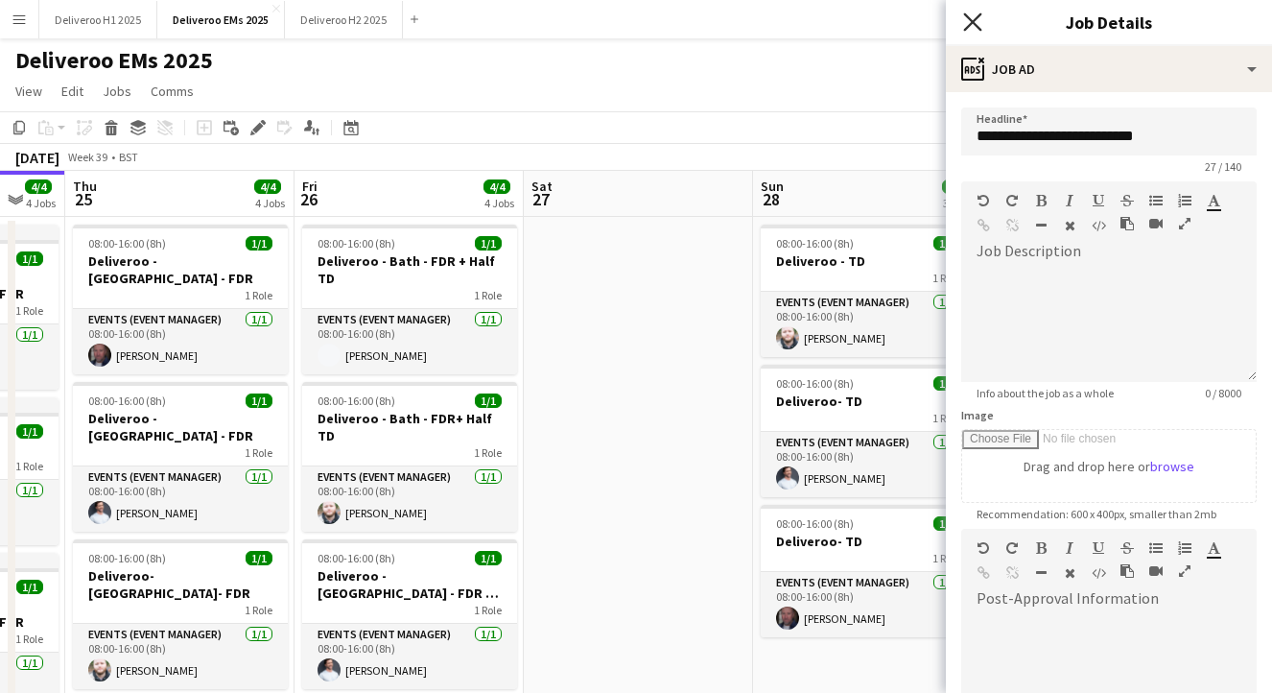
click at [975, 17] on icon "Close pop-in" at bounding box center [972, 21] width 18 height 18
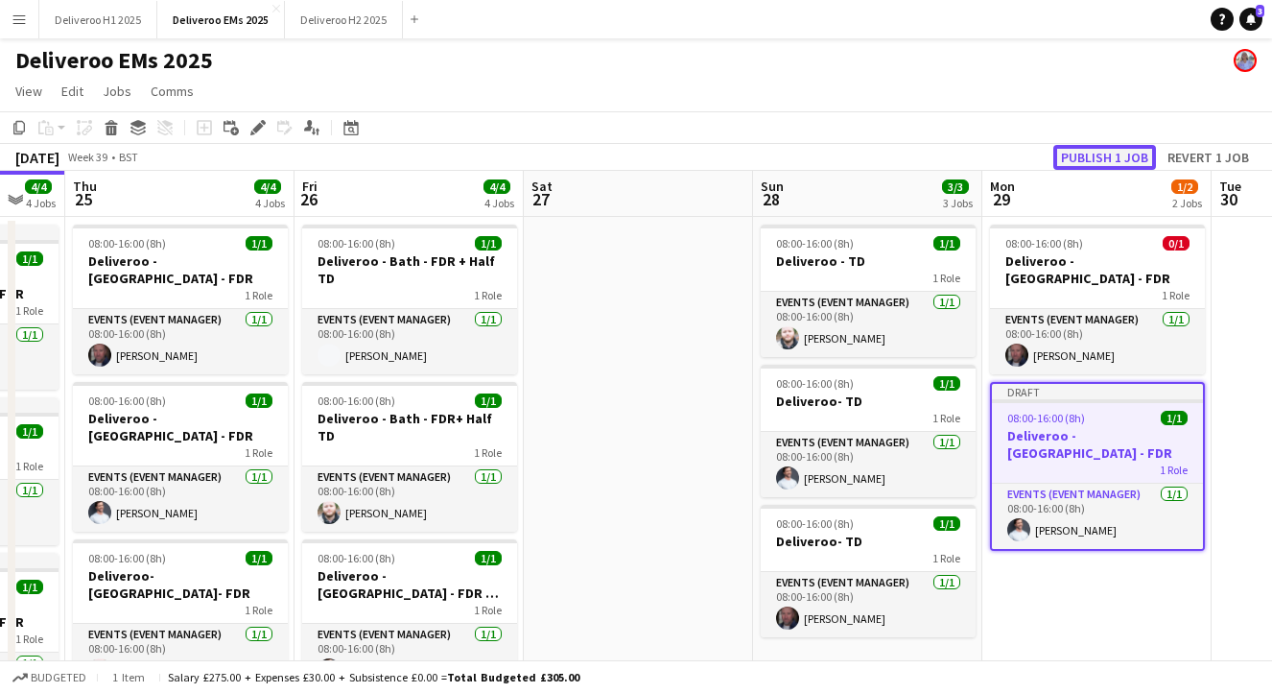
click at [1103, 154] on button "Publish 1 job" at bounding box center [1105, 157] width 103 height 25
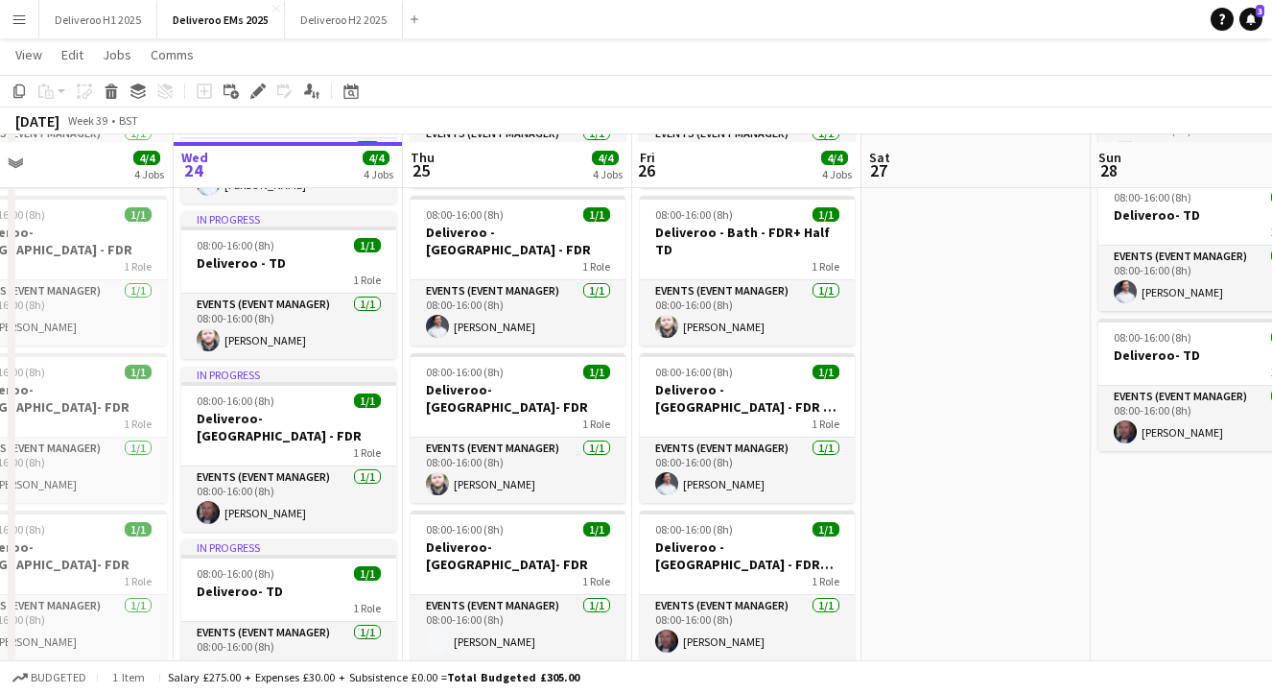
scroll to position [192, 0]
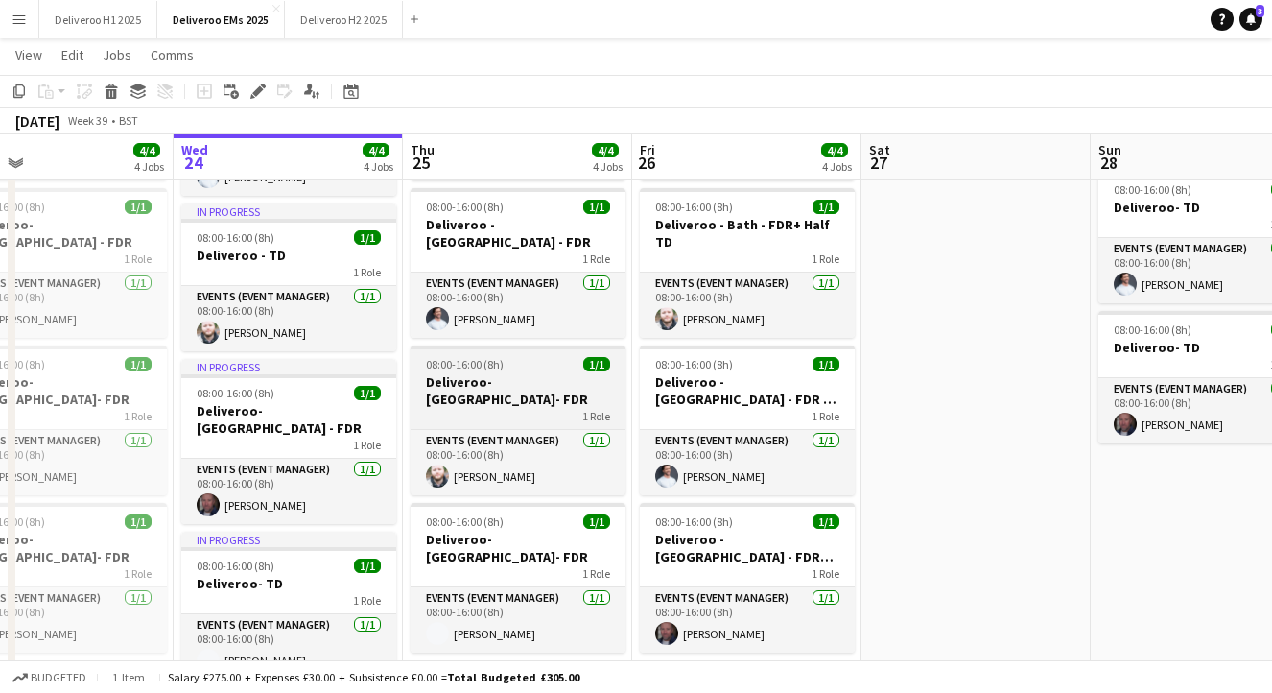
click at [527, 408] on div "1 Role" at bounding box center [518, 415] width 215 height 15
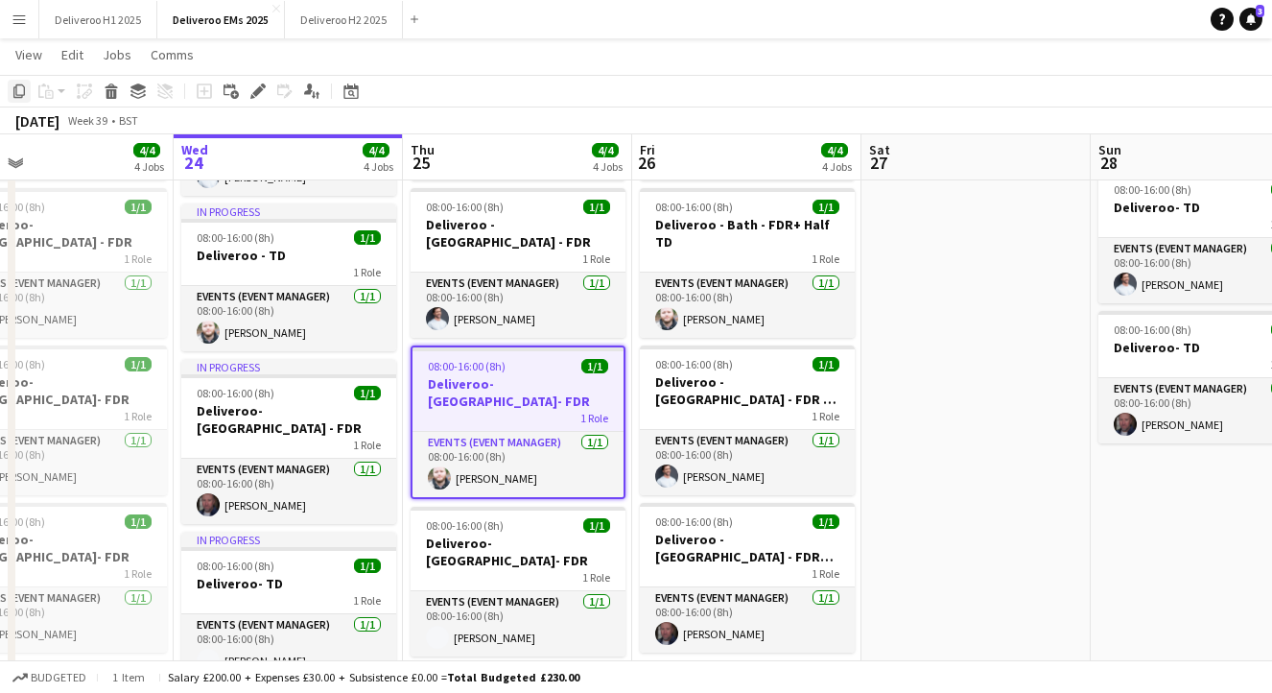
click at [19, 88] on icon "Copy" at bounding box center [19, 90] width 15 height 15
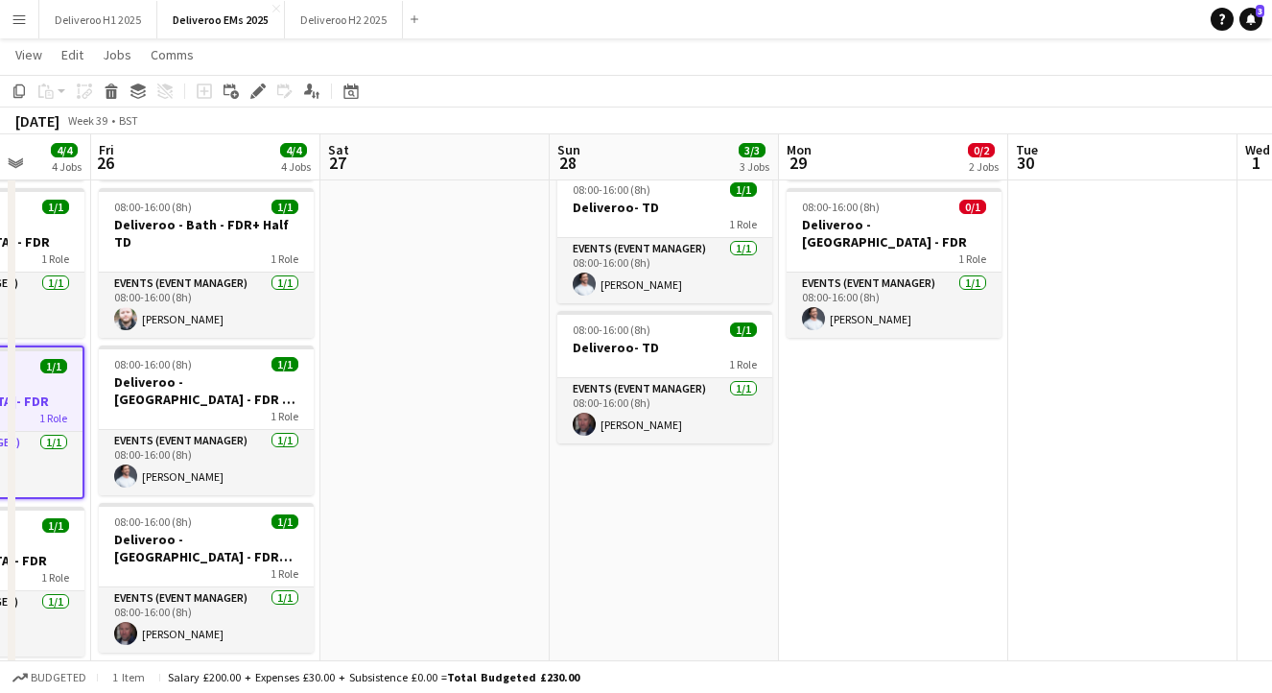
scroll to position [0, 820]
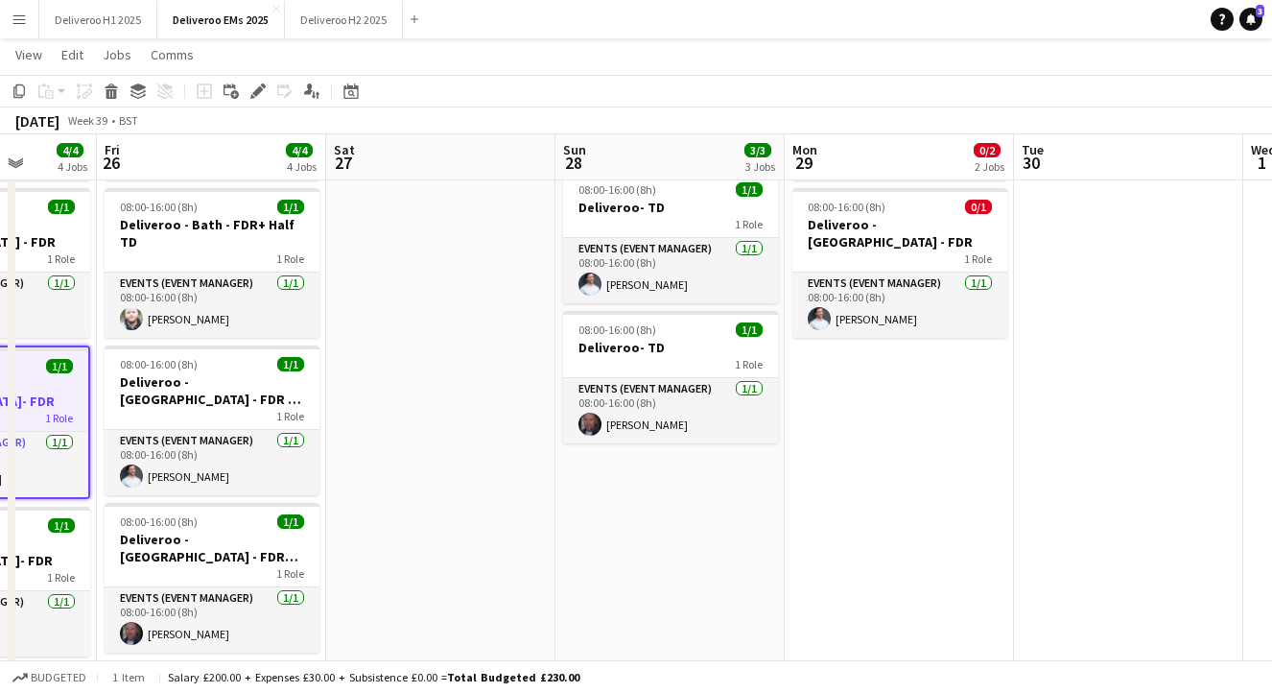
click at [956, 370] on app-date-cell "08:00-16:00 (8h) 0/1 Deliveroo - [GEOGRAPHIC_DATA] - FDR 1 Role Events (Event M…" at bounding box center [899, 589] width 229 height 1133
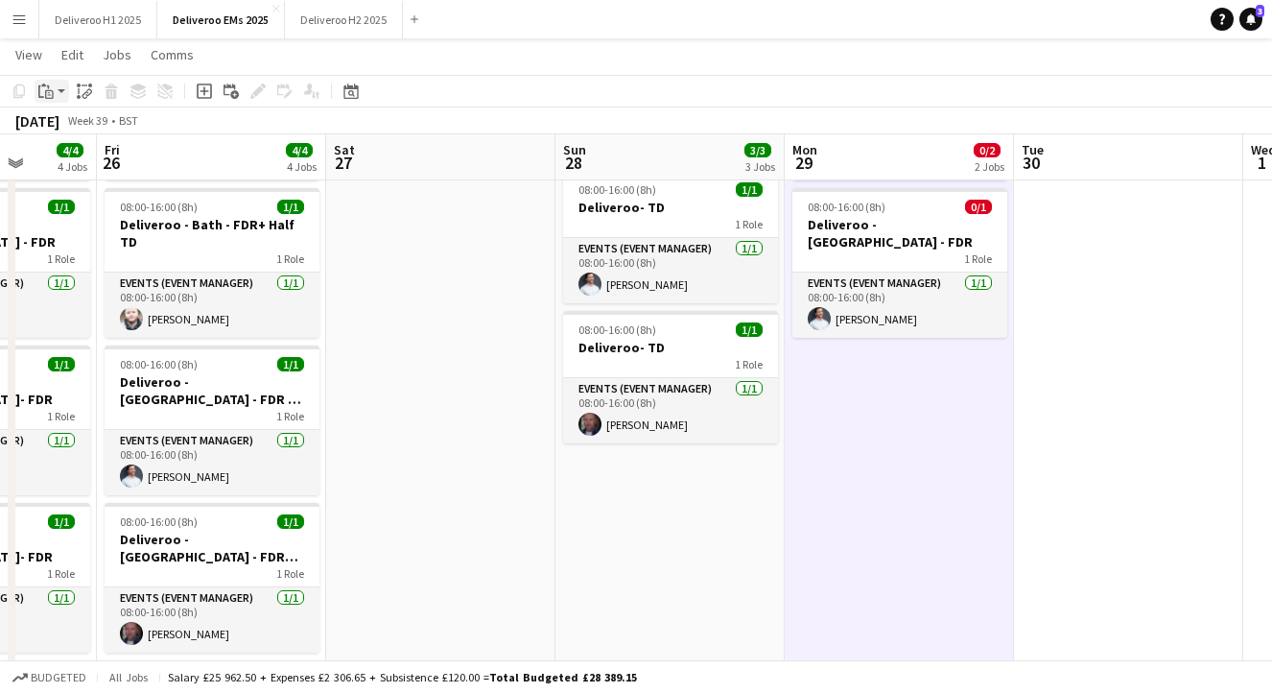
click at [55, 93] on div "Paste" at bounding box center [46, 91] width 23 height 23
click at [83, 158] on link "Paste with crew Command Shift V" at bounding box center [127, 160] width 152 height 17
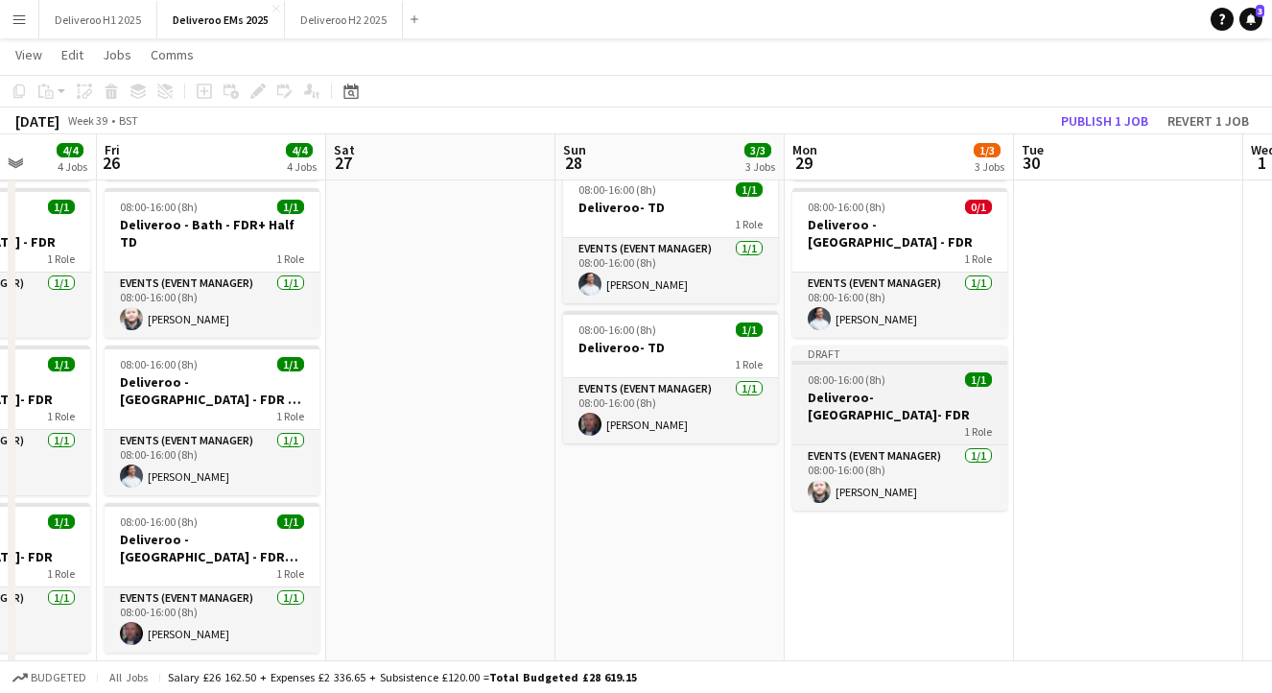
click at [910, 345] on div "Draft" at bounding box center [900, 352] width 215 height 15
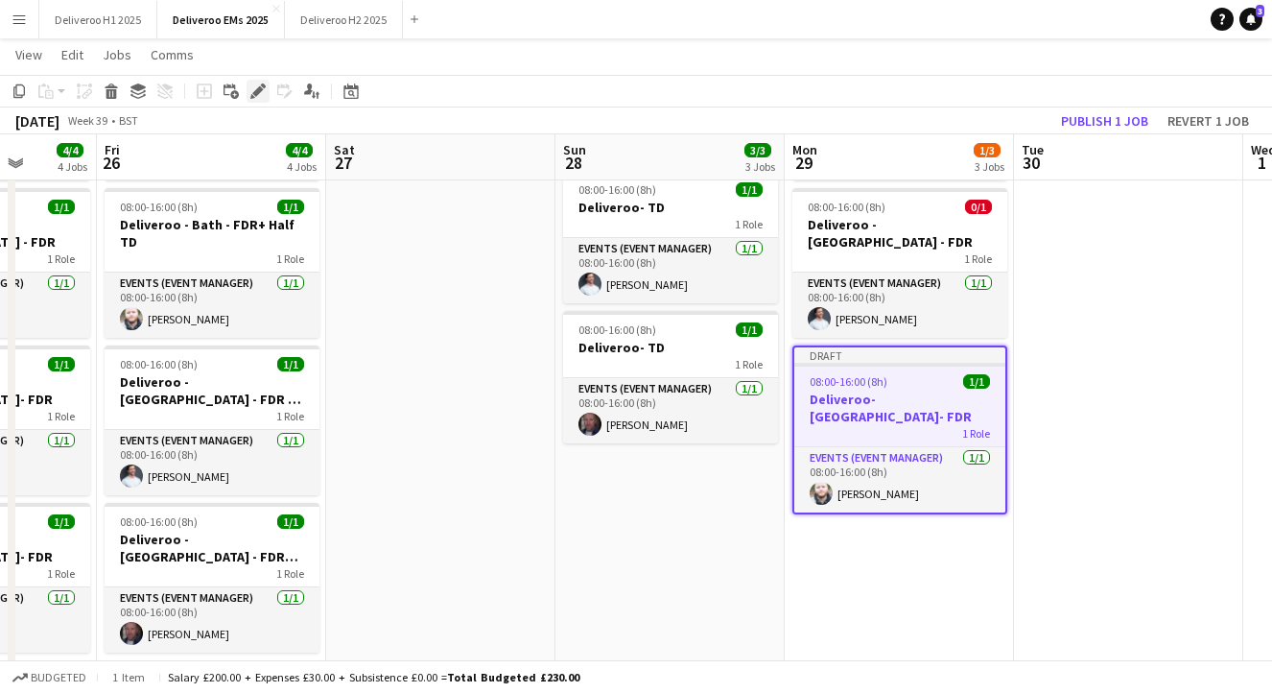
click at [255, 81] on div "Edit" at bounding box center [258, 91] width 23 height 23
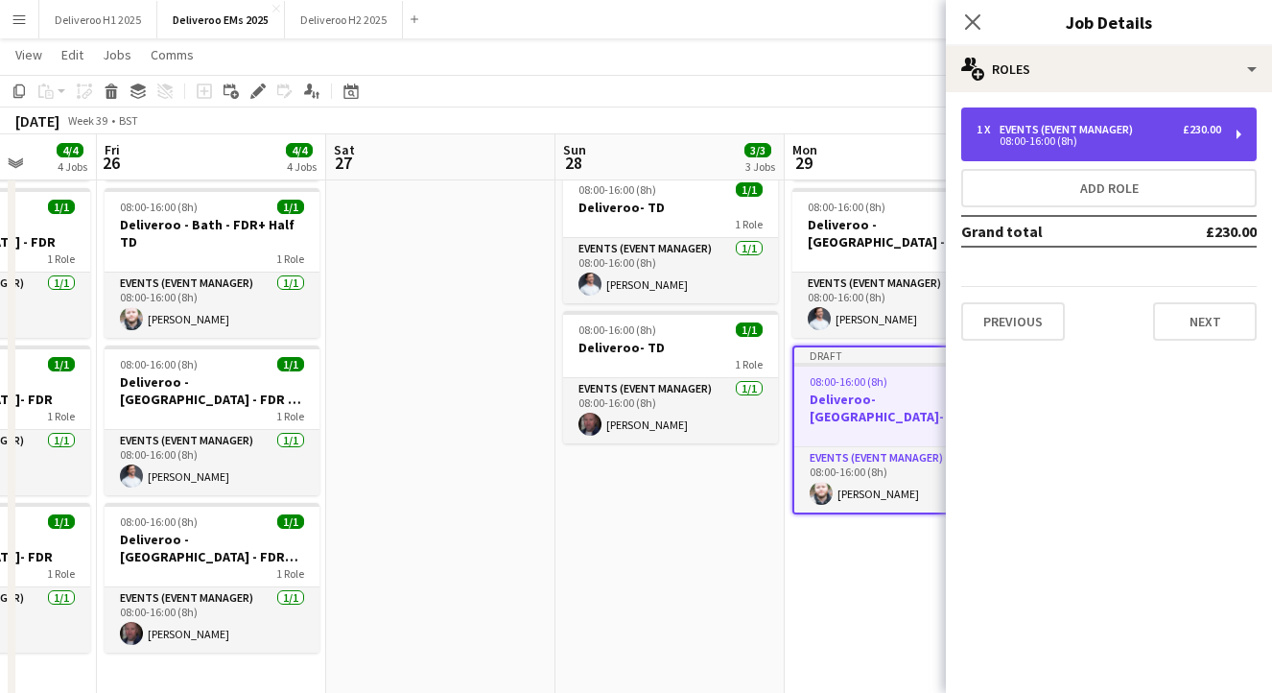
click at [1114, 131] on div "Events (Event Manager)" at bounding box center [1070, 129] width 141 height 13
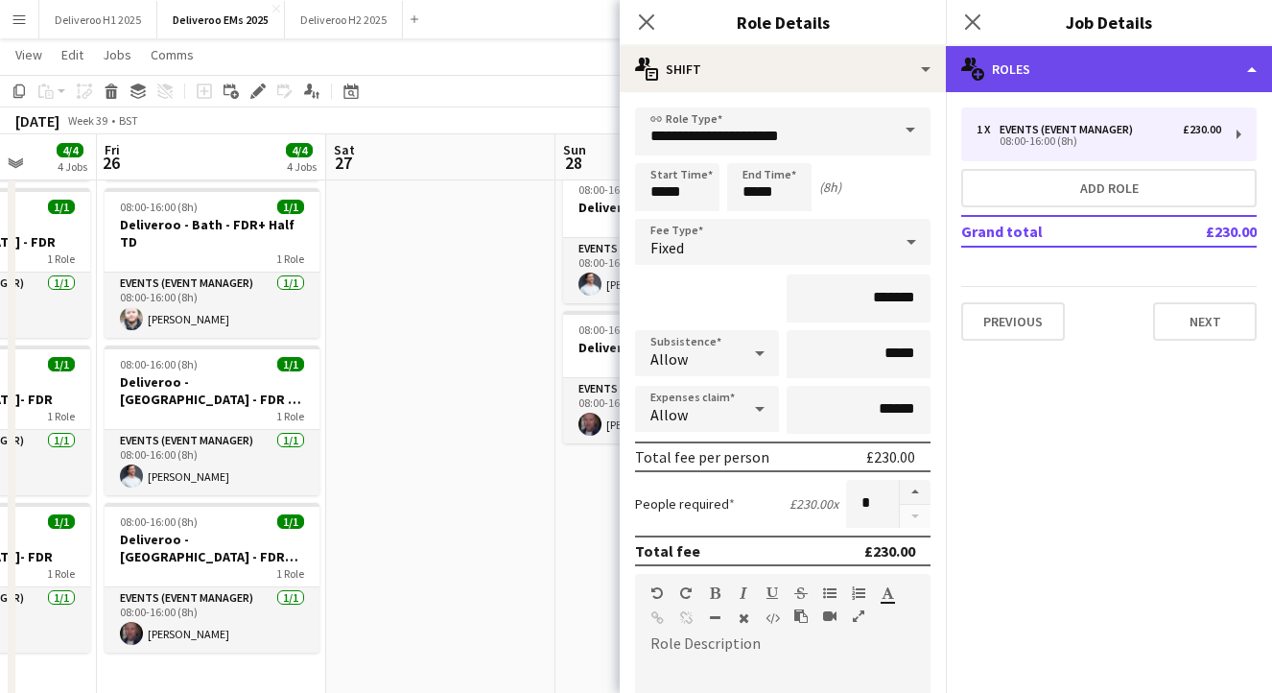
click at [1155, 82] on div "multiple-users-add Roles" at bounding box center [1109, 69] width 326 height 46
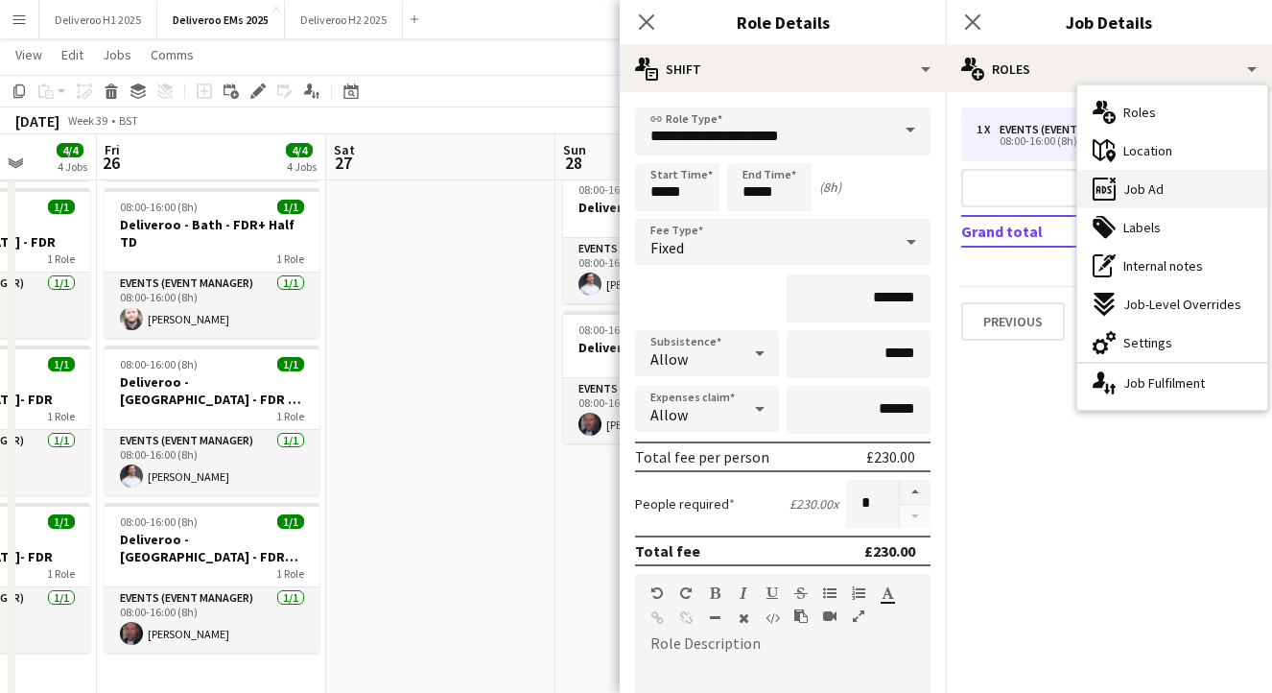
click at [1137, 199] on div "ads-window Job Ad" at bounding box center [1173, 189] width 190 height 38
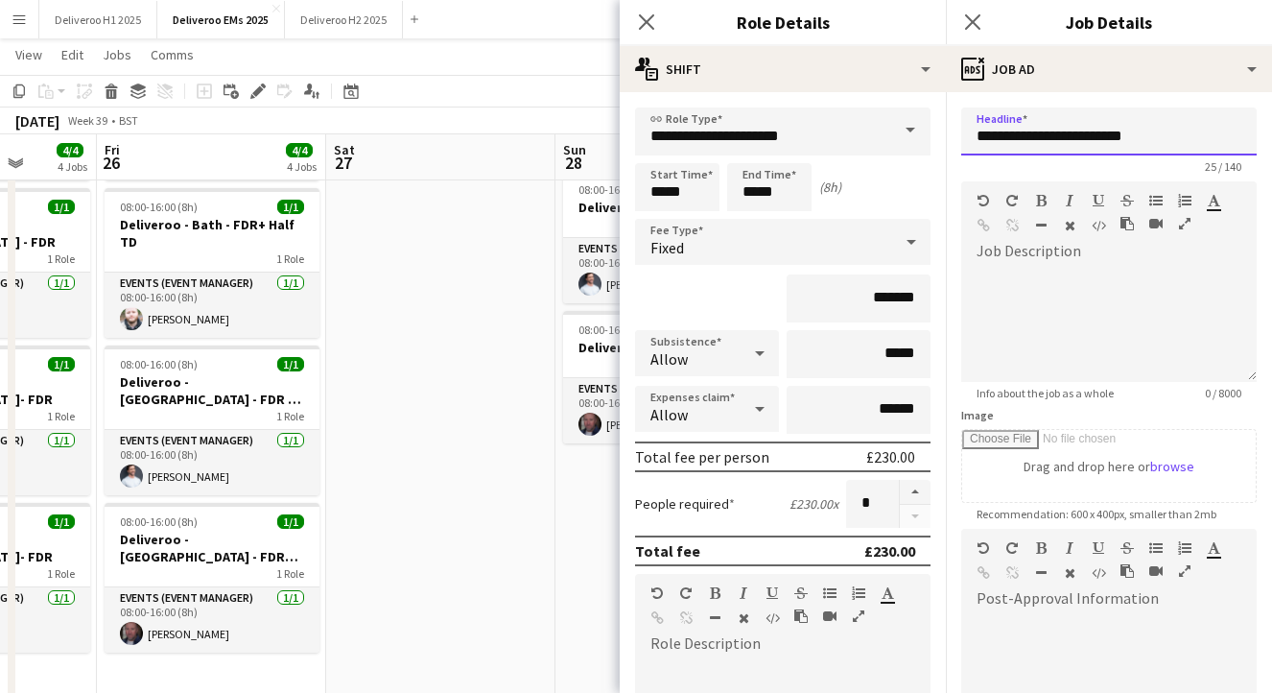
drag, startPoint x: 1115, startPoint y: 139, endPoint x: 1047, endPoint y: 143, distance: 68.2
click at [1047, 143] on input "**********" at bounding box center [1109, 131] width 296 height 48
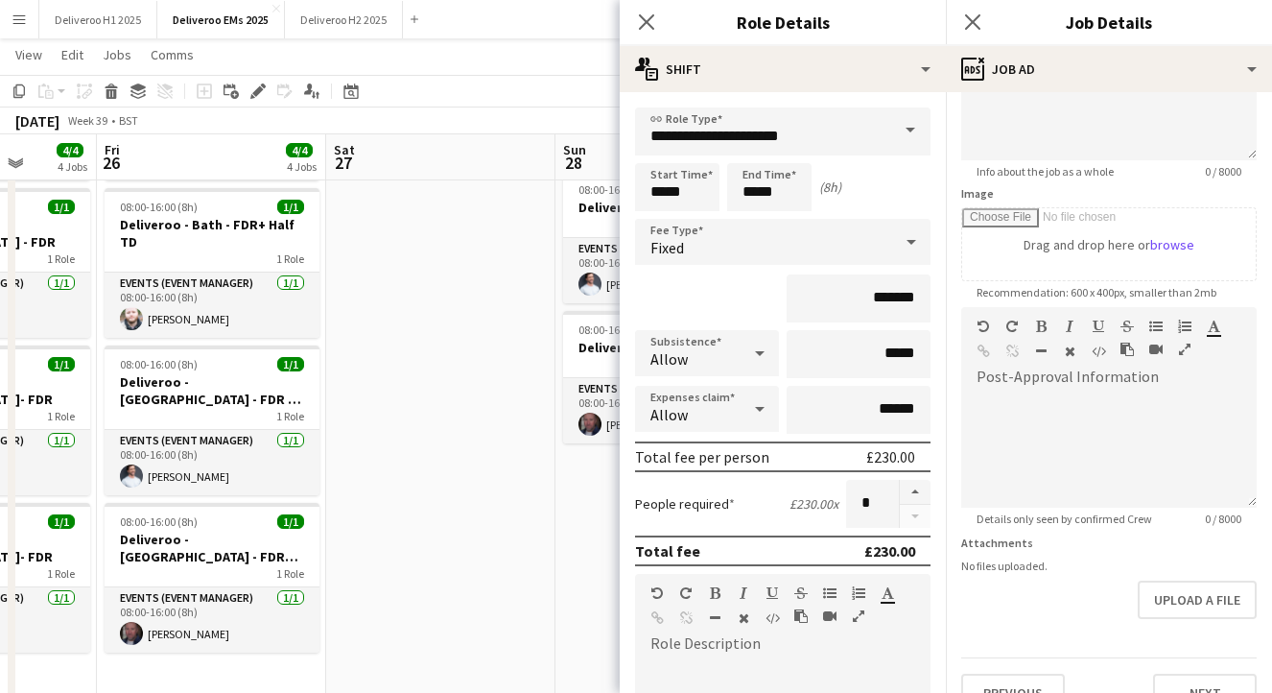
scroll to position [255, 0]
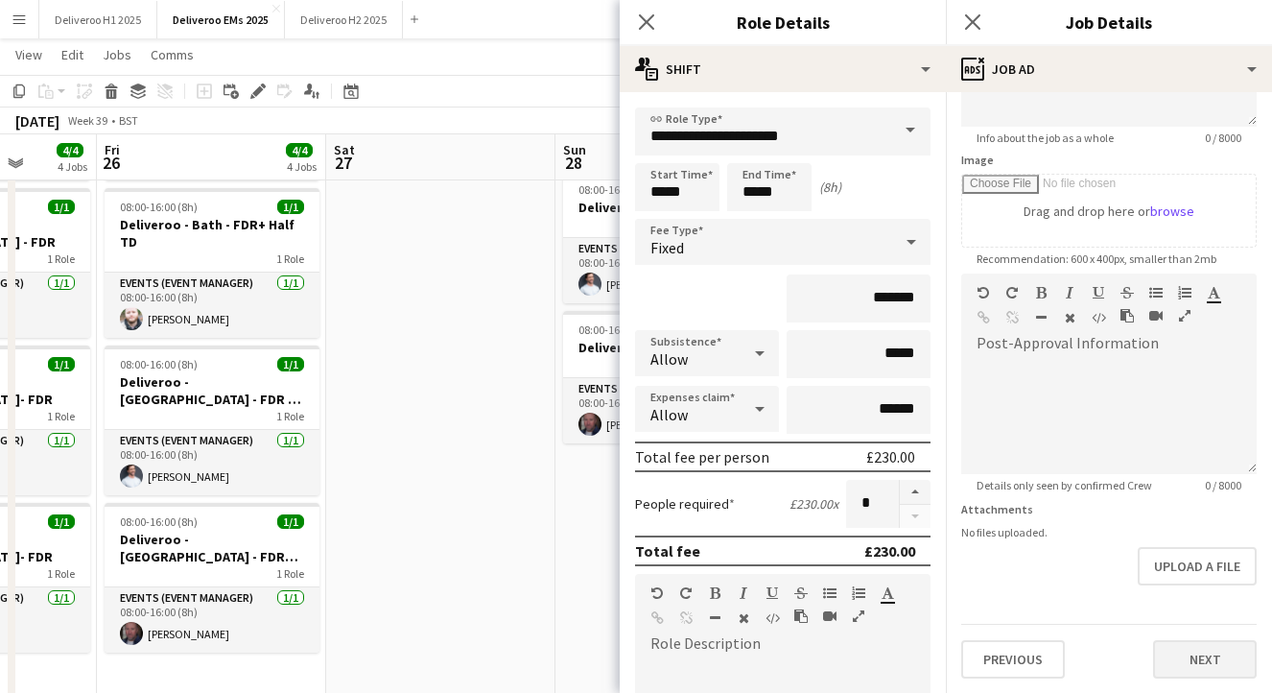
type input "**********"
click at [1159, 651] on button "Next" at bounding box center [1205, 659] width 104 height 38
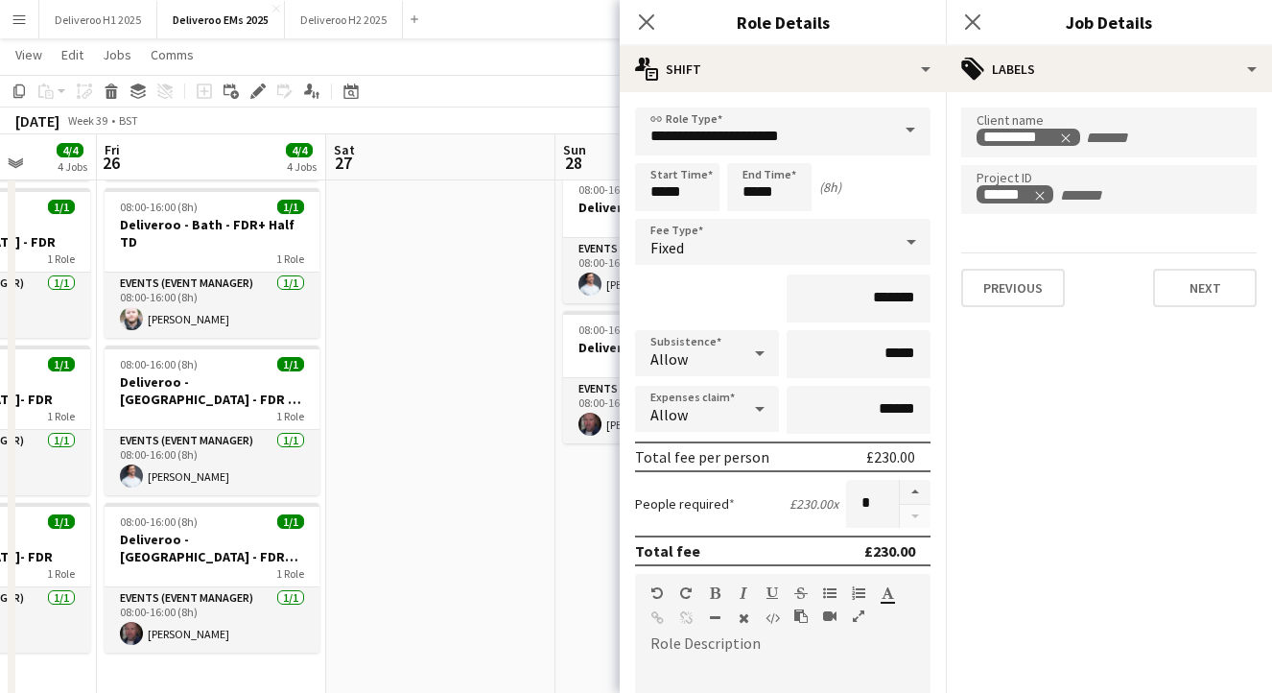
scroll to position [415, 0]
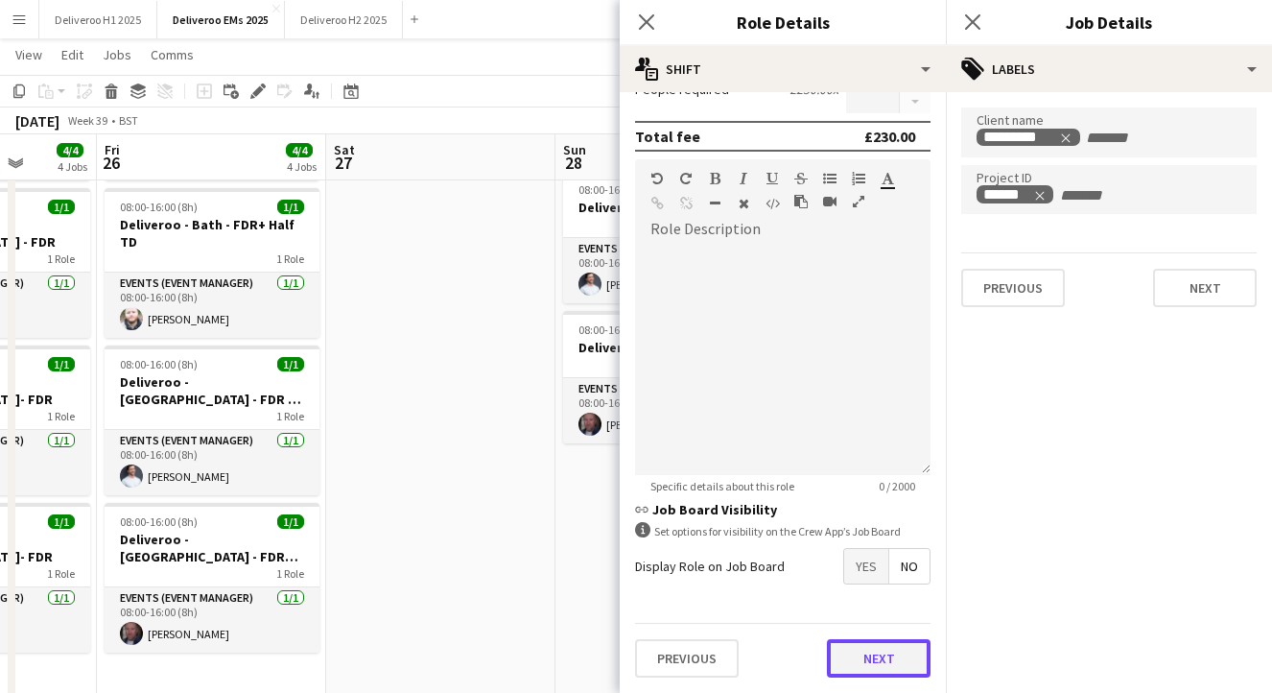
click at [886, 650] on button "Next" at bounding box center [879, 658] width 104 height 38
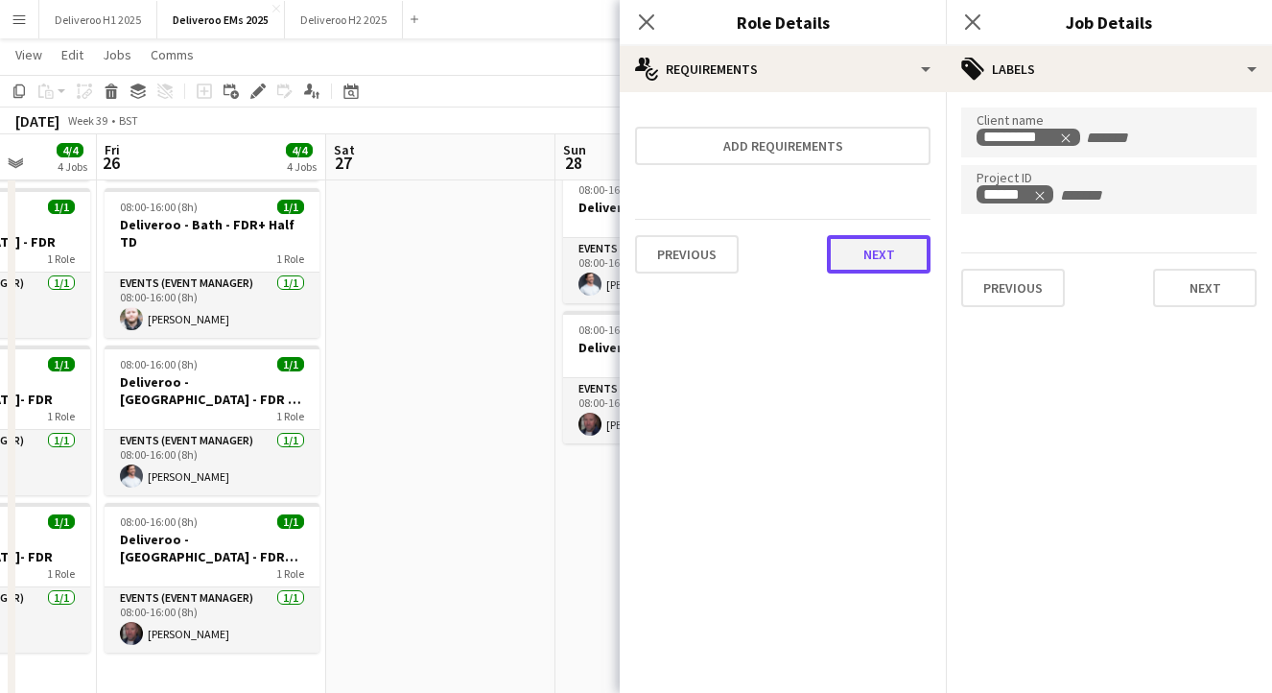
click at [882, 253] on button "Next" at bounding box center [879, 254] width 104 height 38
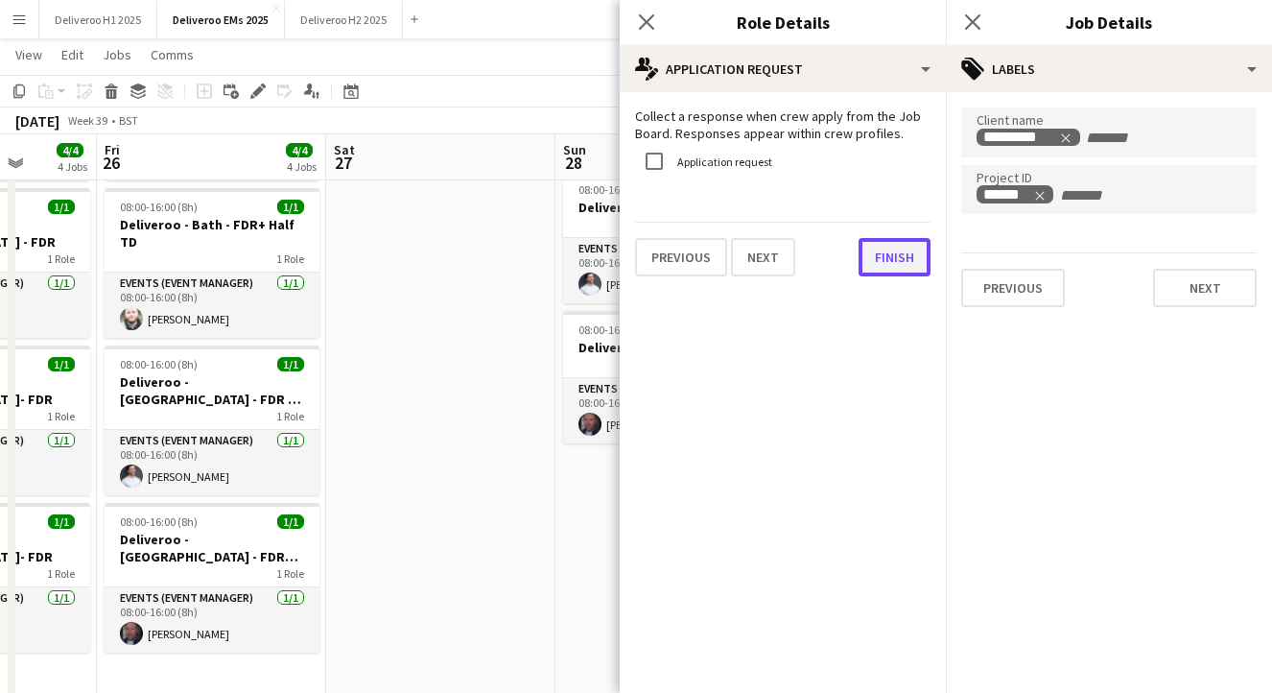
click at [911, 258] on button "Finish" at bounding box center [895, 257] width 72 height 38
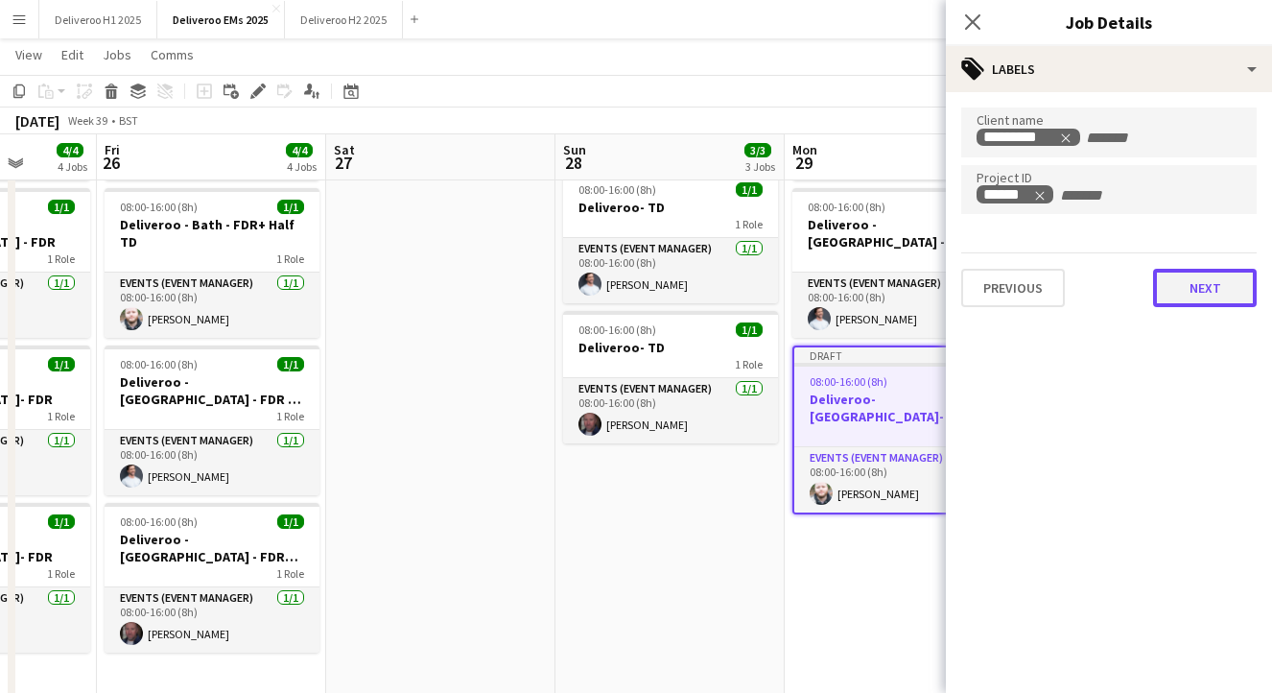
click at [1201, 294] on button "Next" at bounding box center [1205, 288] width 104 height 38
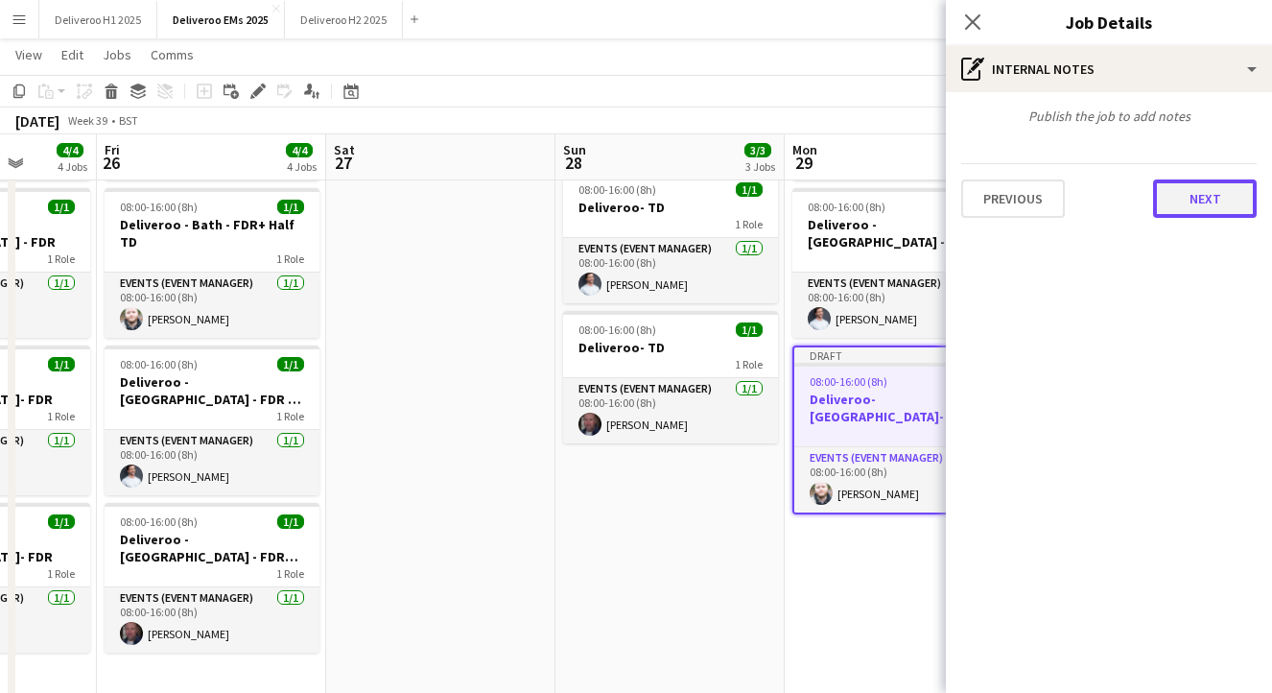
click at [1209, 202] on button "Next" at bounding box center [1205, 198] width 104 height 38
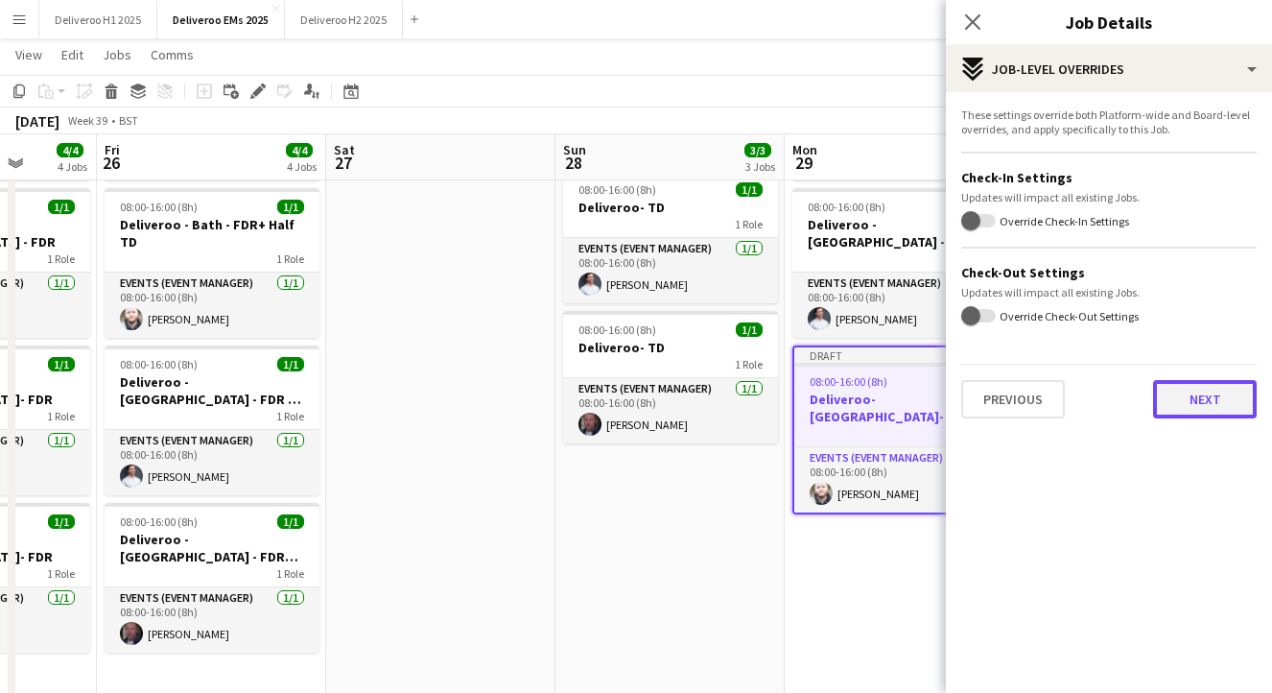
click at [1196, 393] on button "Next" at bounding box center [1205, 399] width 104 height 38
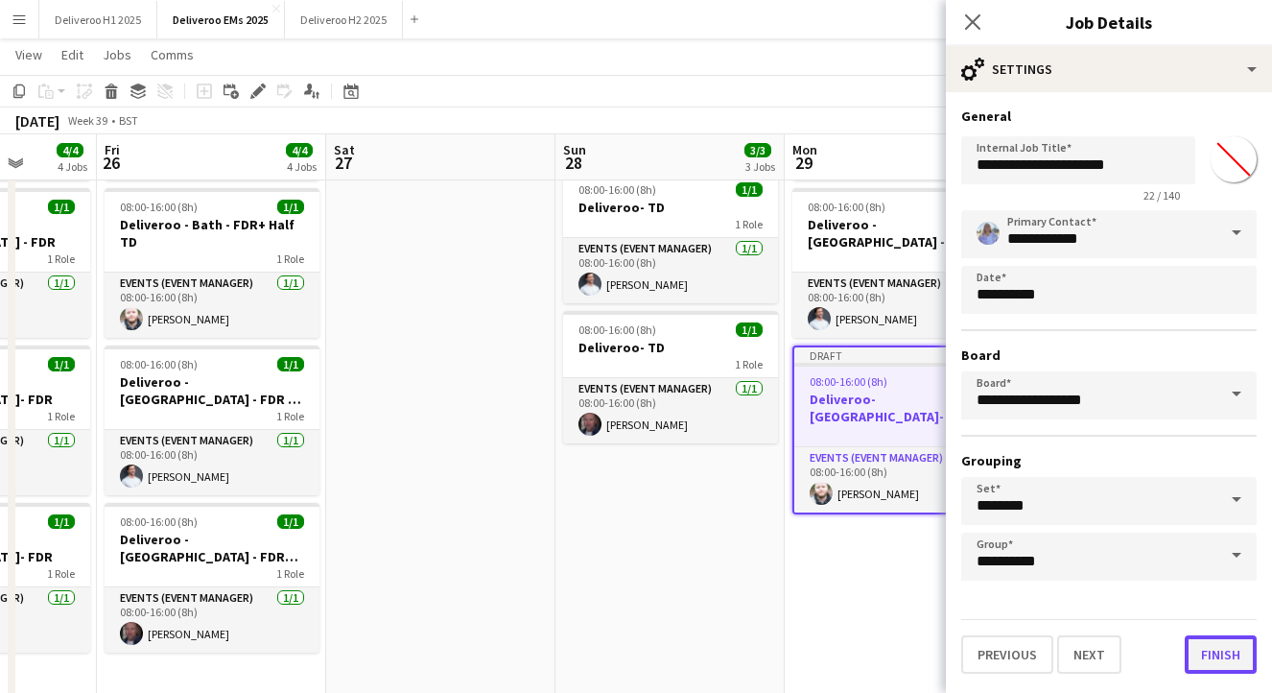
click at [1225, 649] on button "Finish" at bounding box center [1221, 654] width 72 height 38
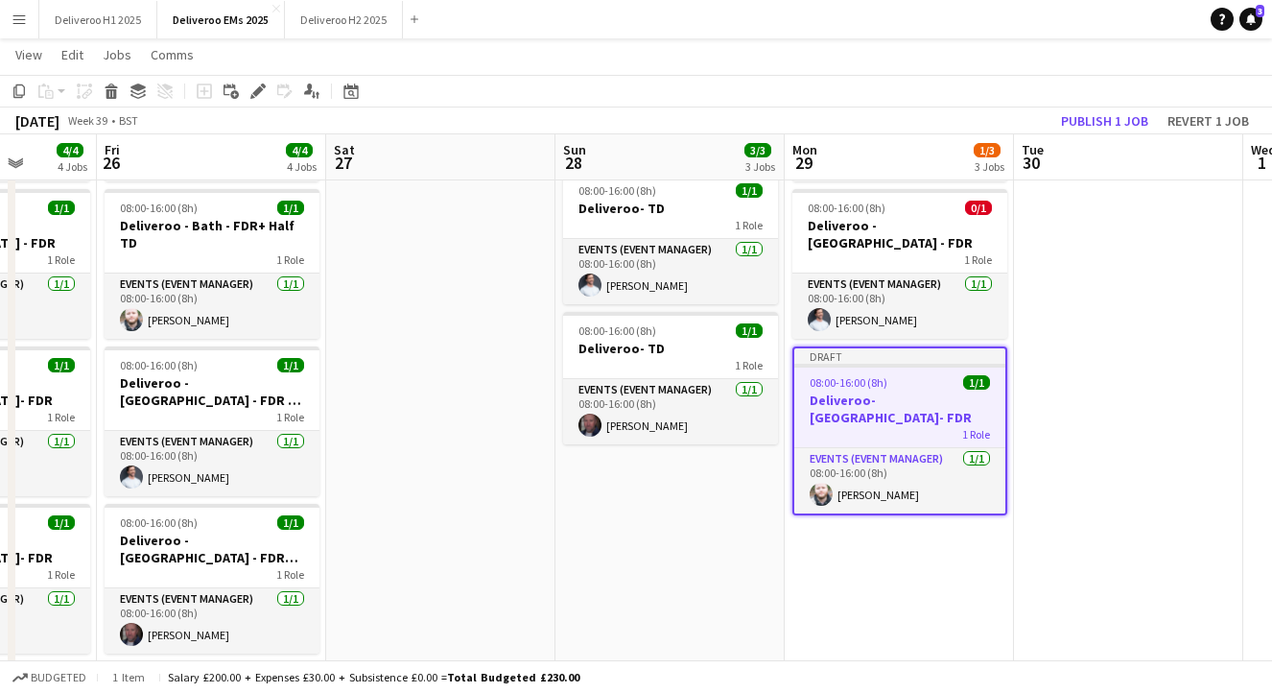
scroll to position [0, 786]
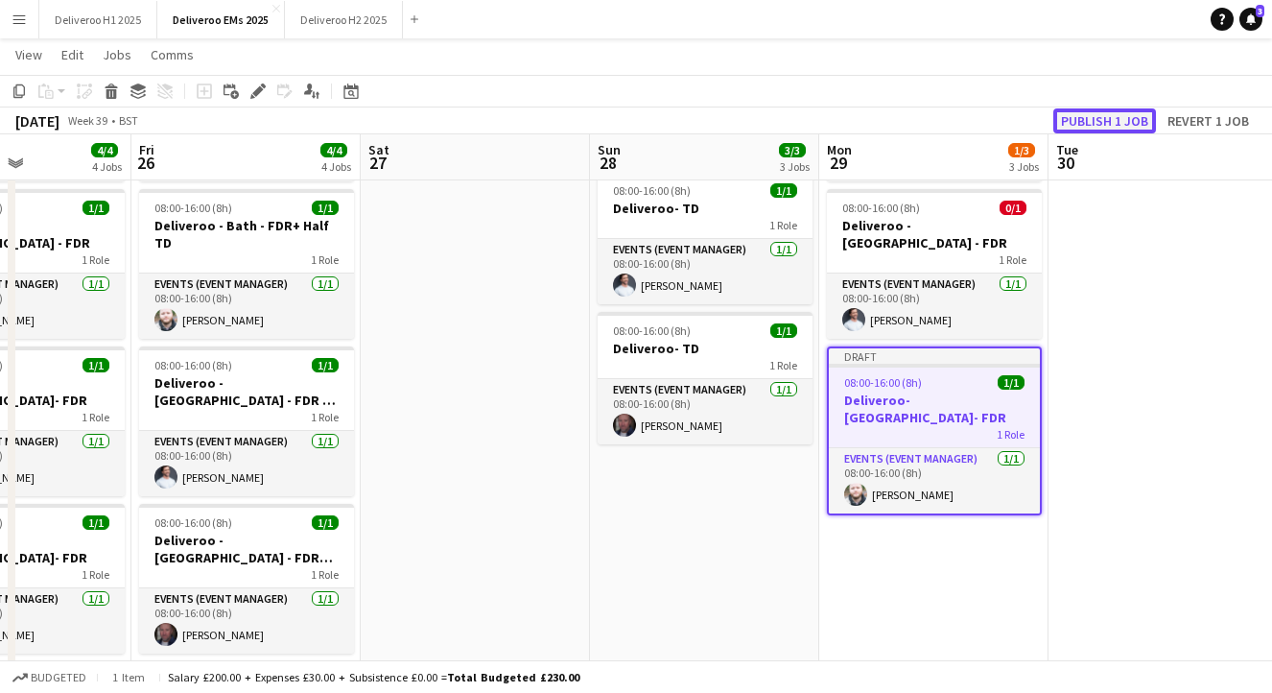
click at [1080, 114] on button "Publish 1 job" at bounding box center [1105, 120] width 103 height 25
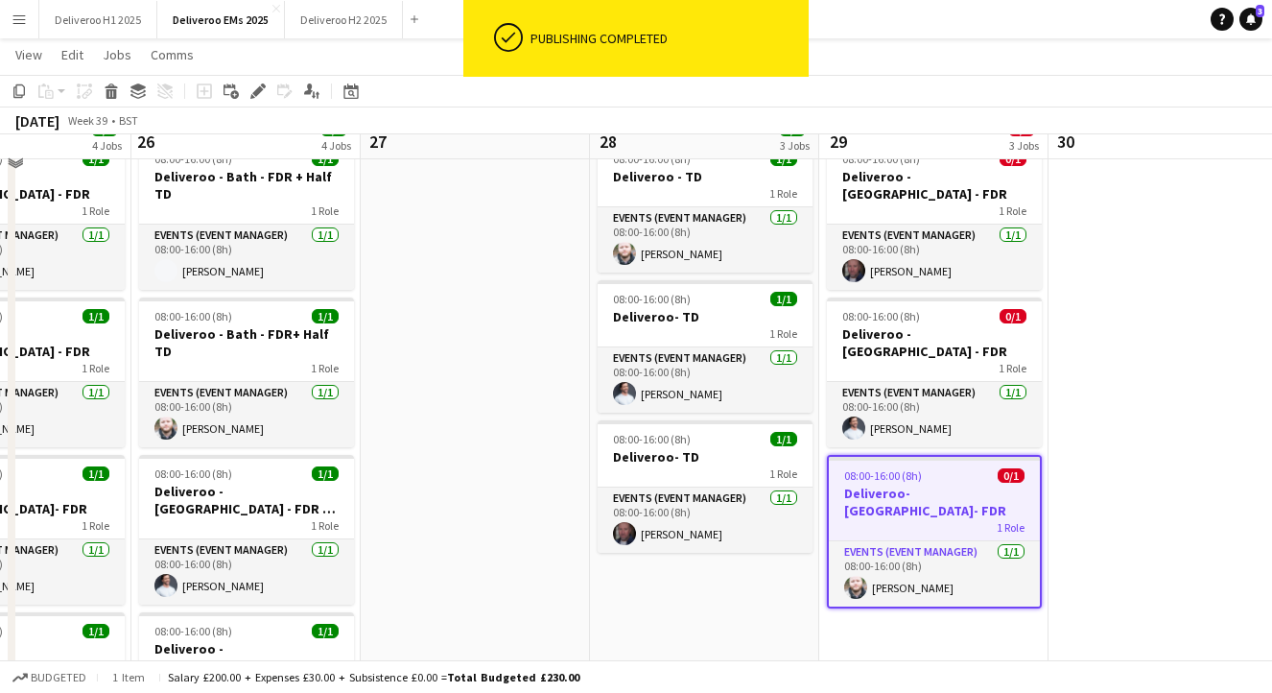
scroll to position [0, 0]
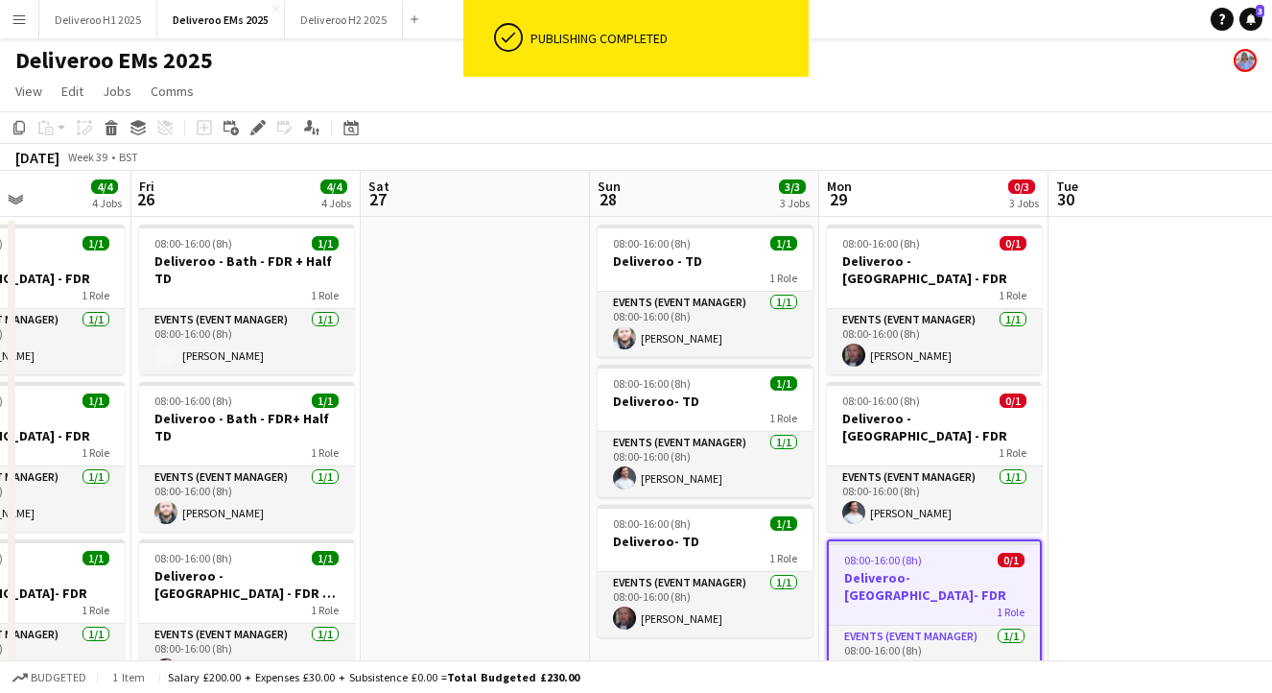
click at [19, 27] on button "Menu" at bounding box center [19, 19] width 38 height 38
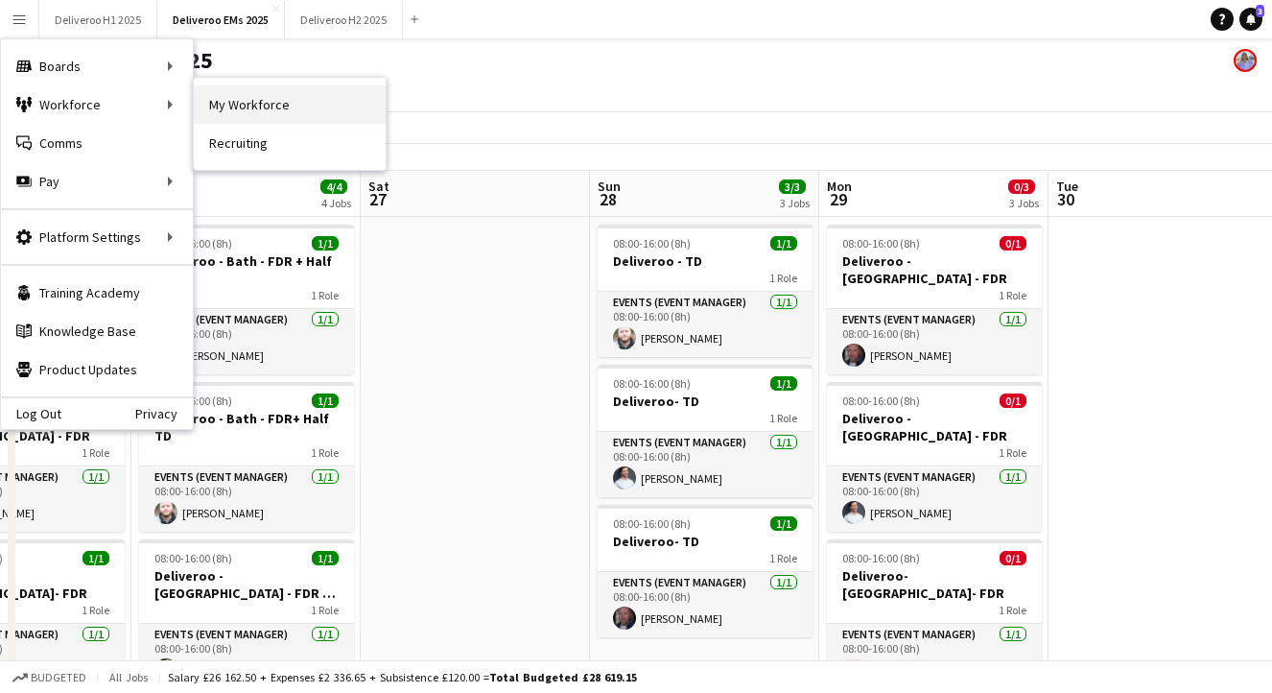
click at [269, 107] on link "My Workforce" at bounding box center [290, 104] width 192 height 38
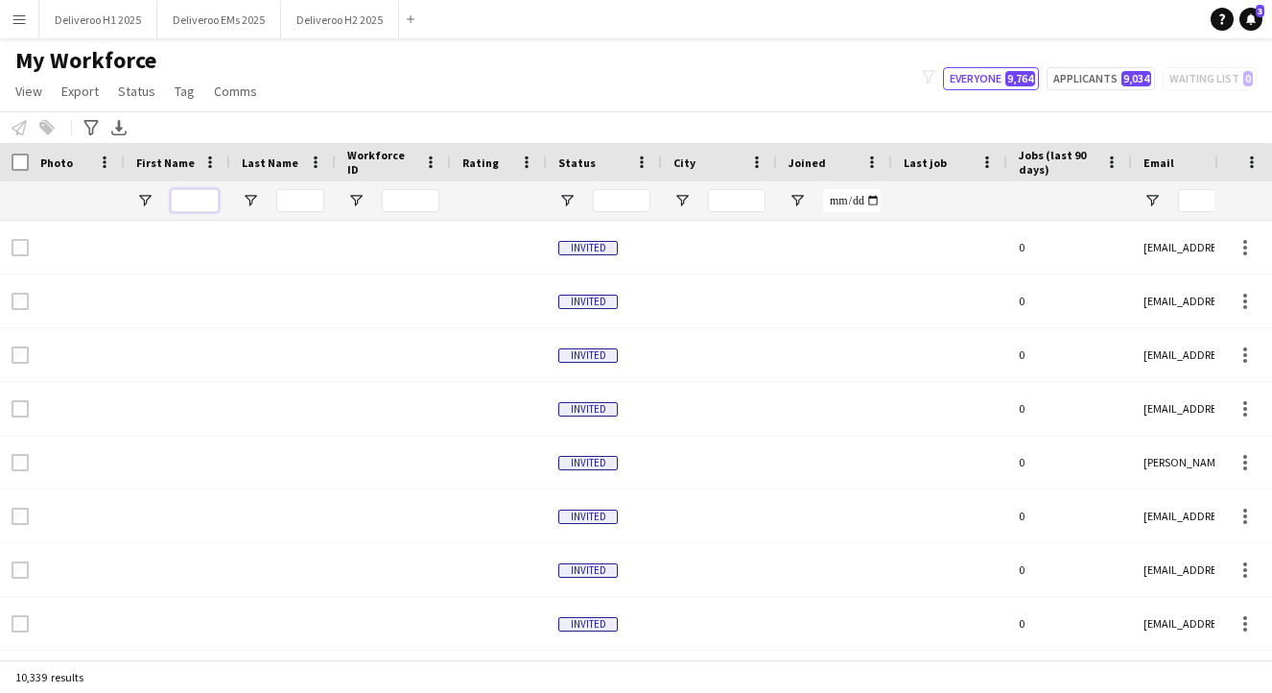
click at [206, 196] on input "First Name Filter Input" at bounding box center [195, 200] width 48 height 23
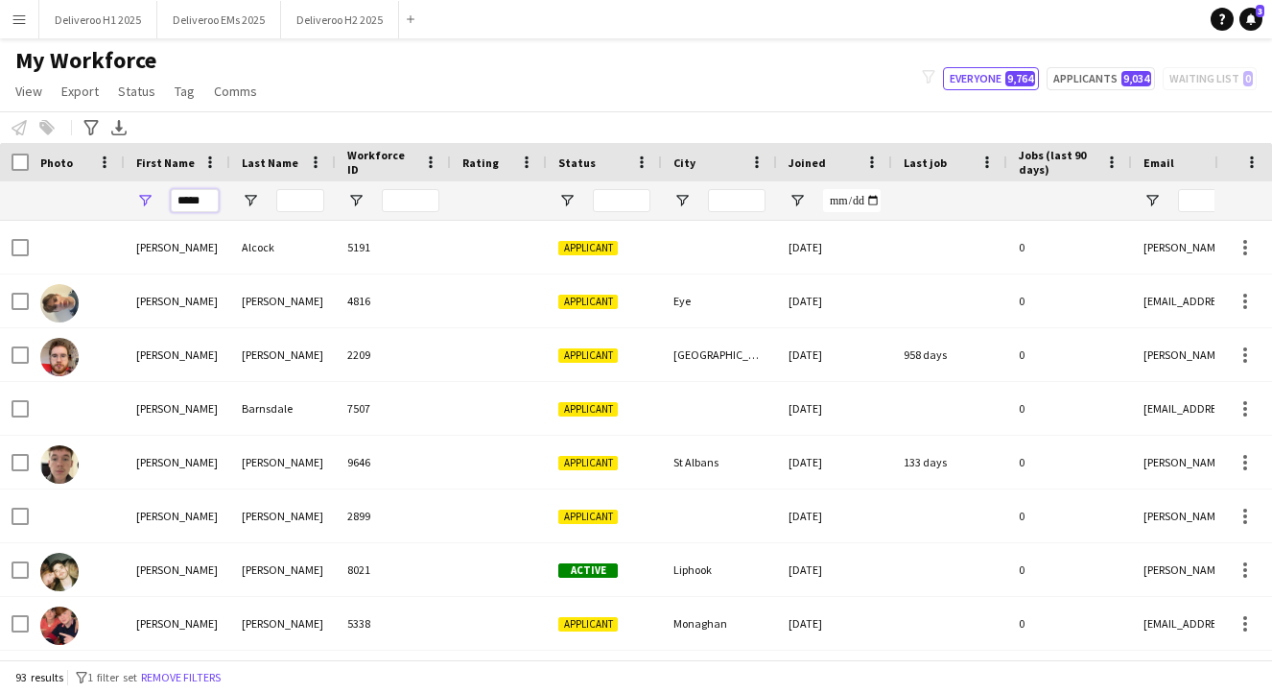
type input "*****"
click at [311, 202] on input "Last Name Filter Input" at bounding box center [300, 200] width 48 height 23
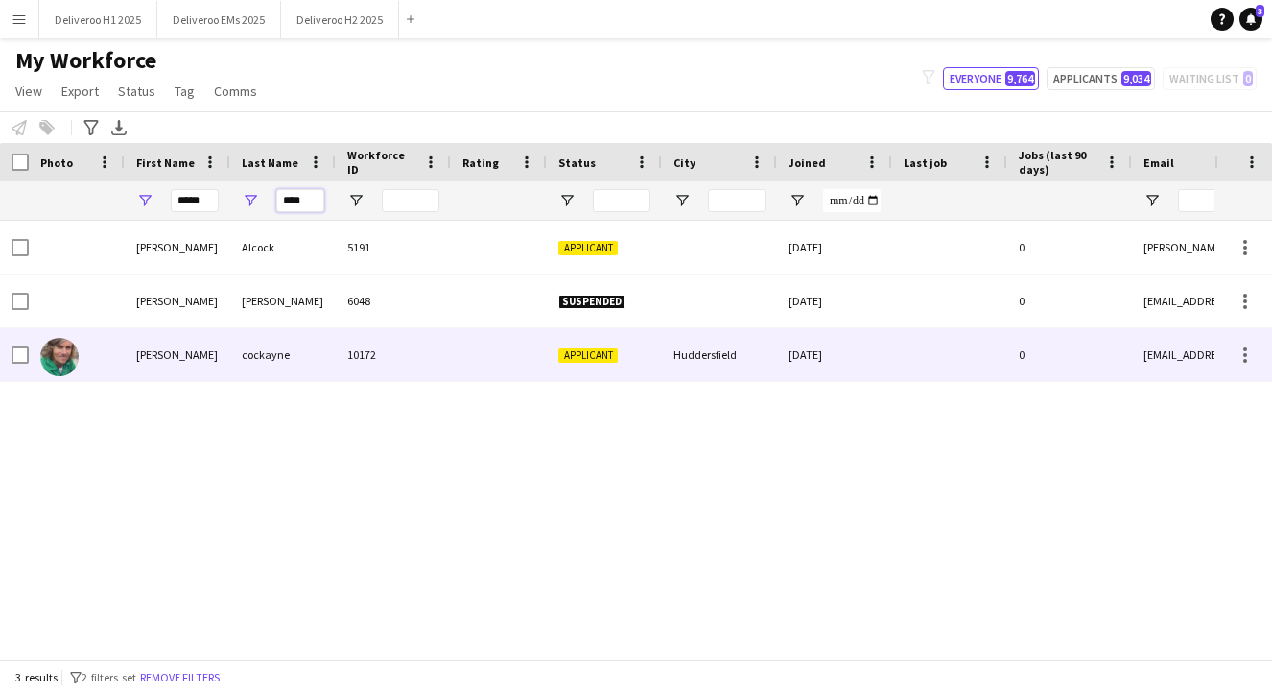
type input "****"
click at [292, 352] on div "cockayne" at bounding box center [283, 354] width 106 height 53
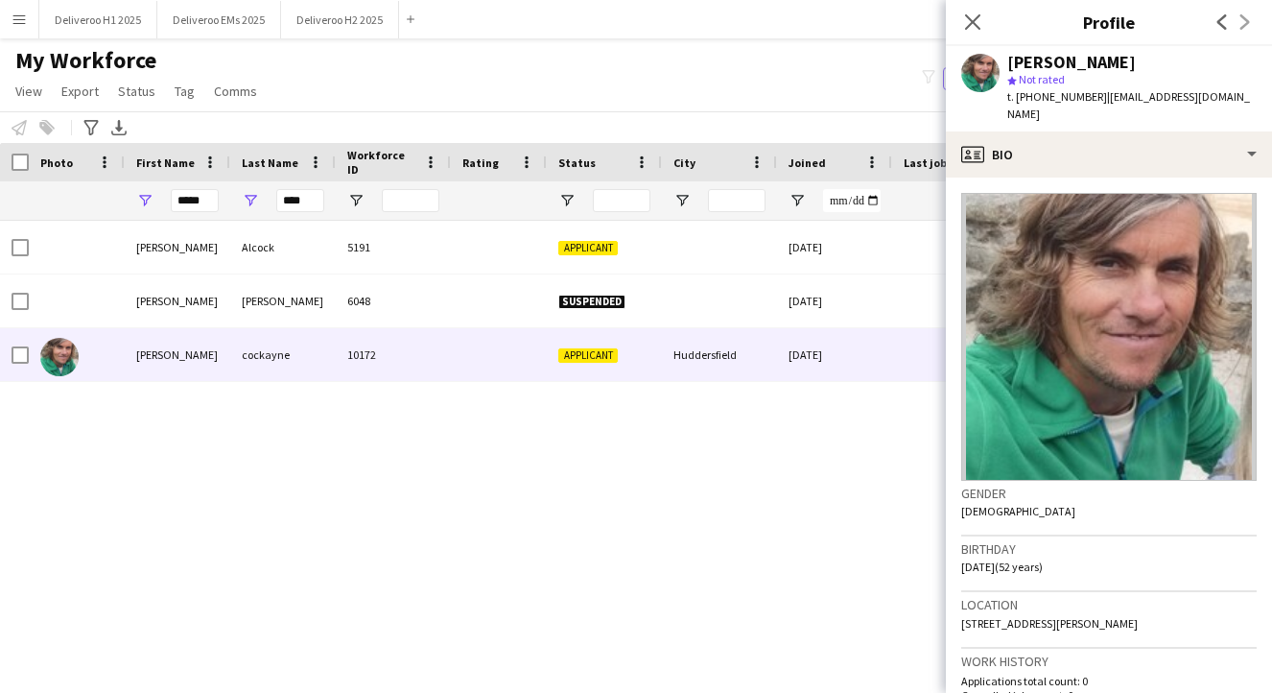
scroll to position [36, 0]
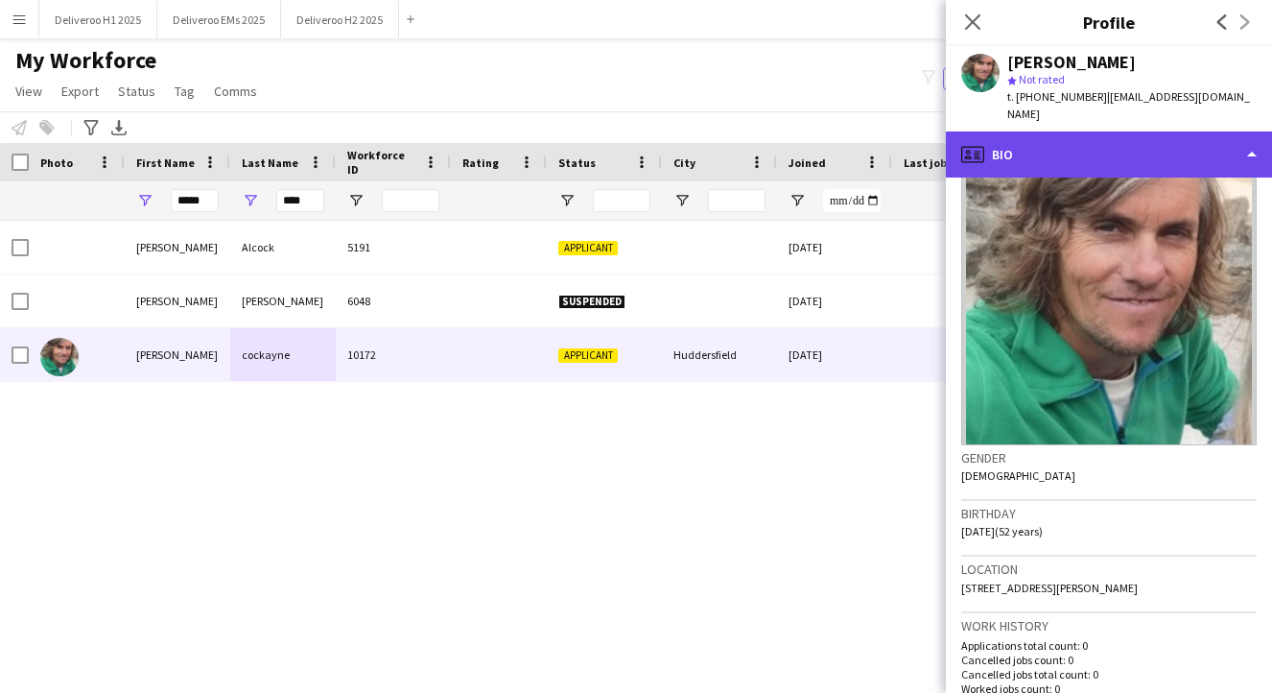
click at [1144, 131] on div "profile Bio" at bounding box center [1109, 154] width 326 height 46
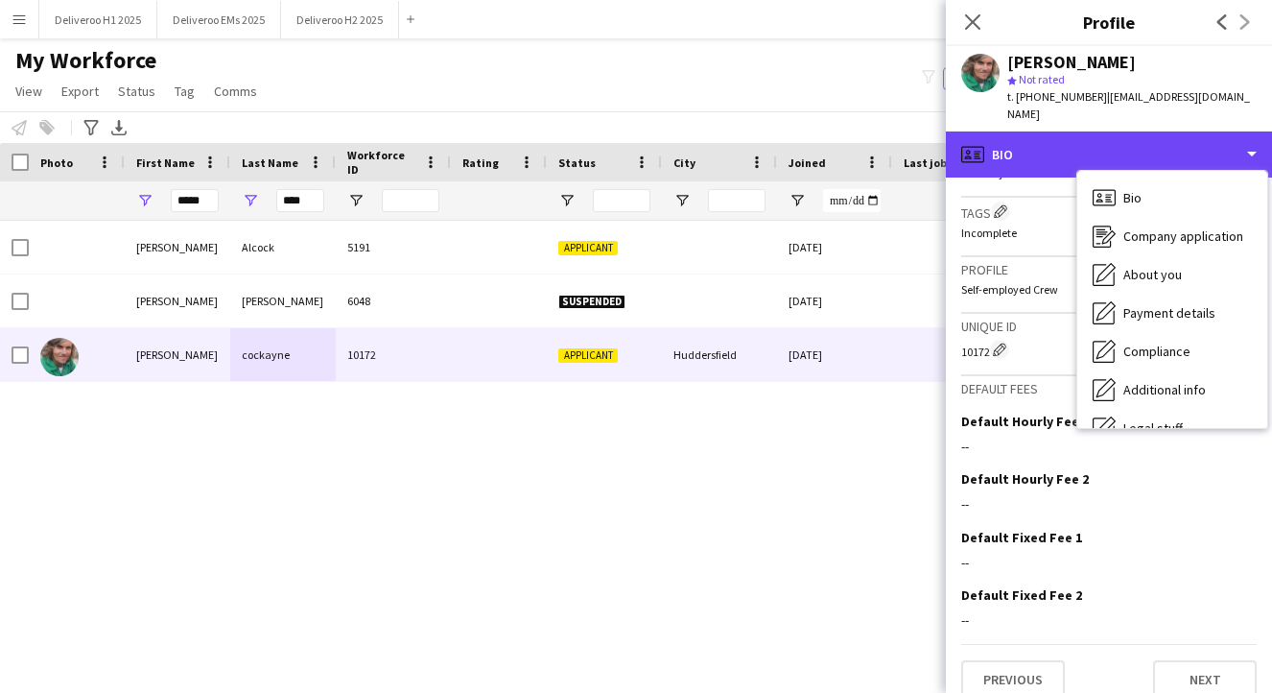
scroll to position [570, 0]
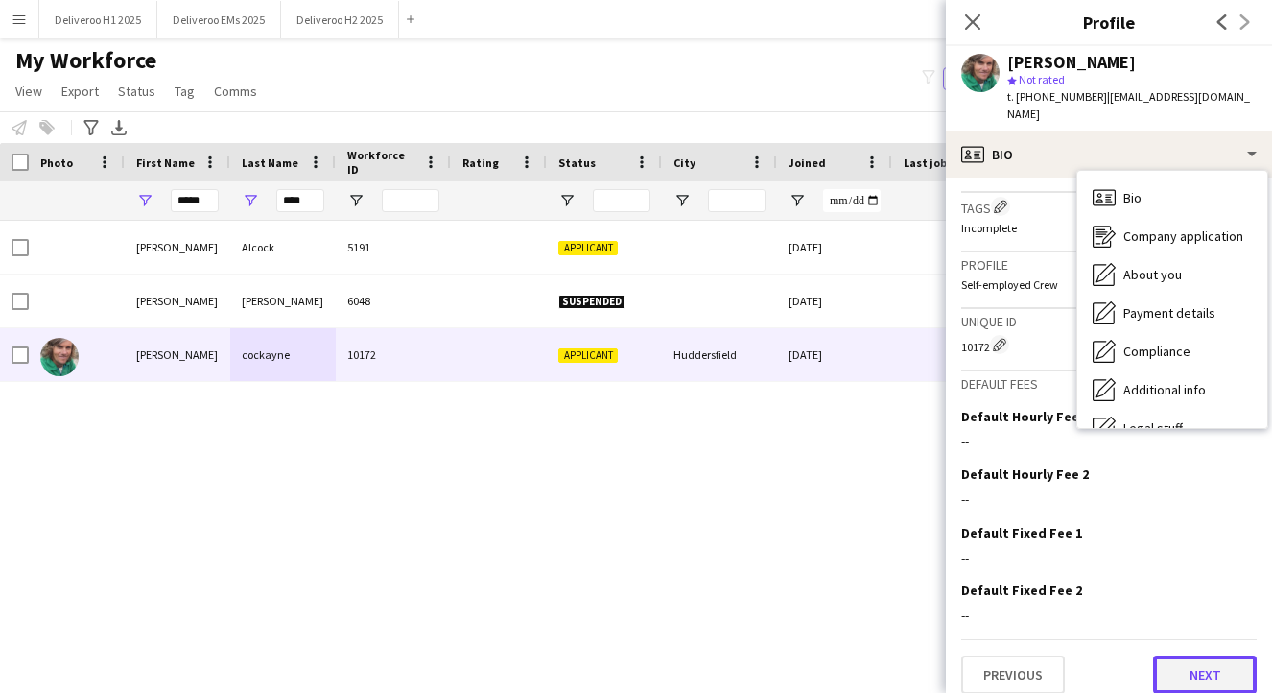
click at [1183, 655] on button "Next" at bounding box center [1205, 674] width 104 height 38
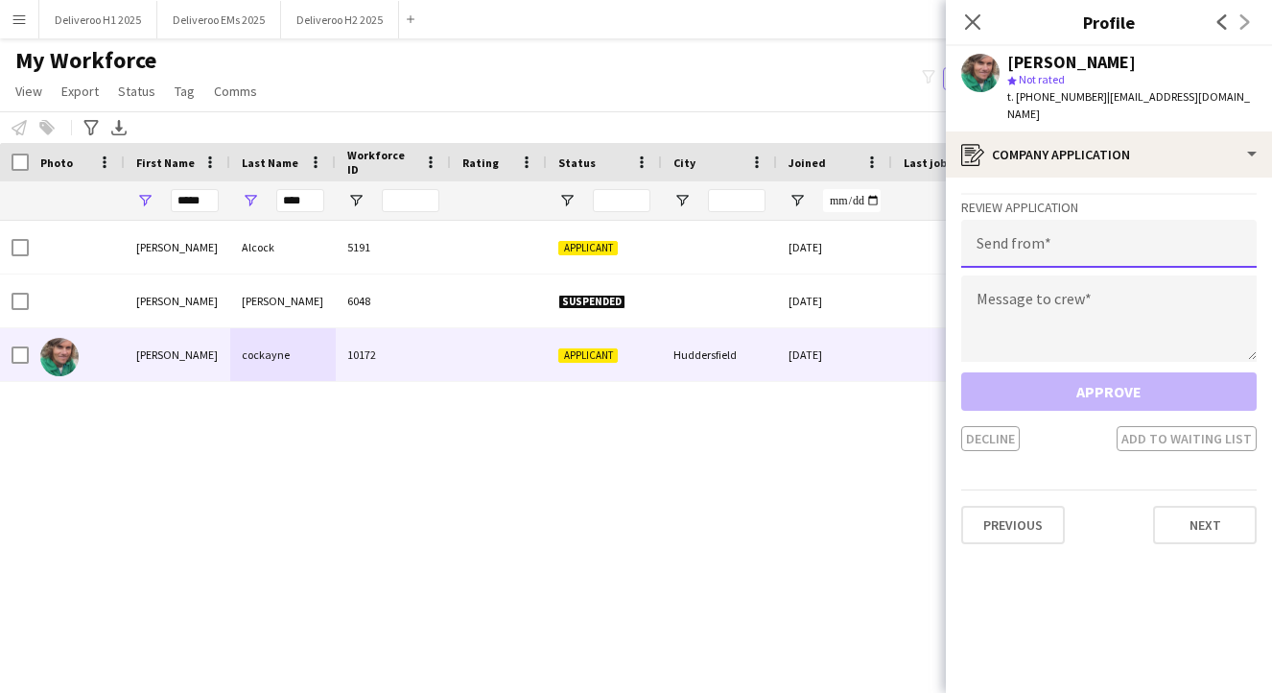
click at [1163, 225] on input "email" at bounding box center [1109, 244] width 296 height 48
type input "**********"
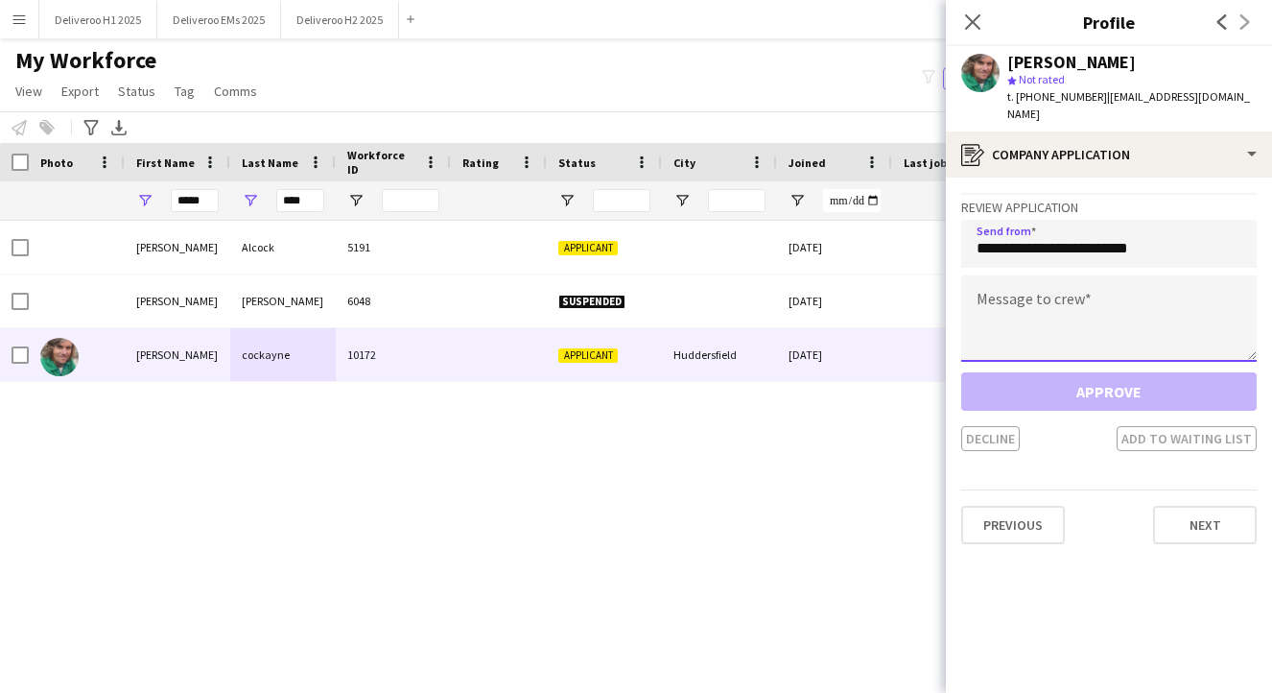
click at [1127, 275] on textarea at bounding box center [1109, 318] width 296 height 86
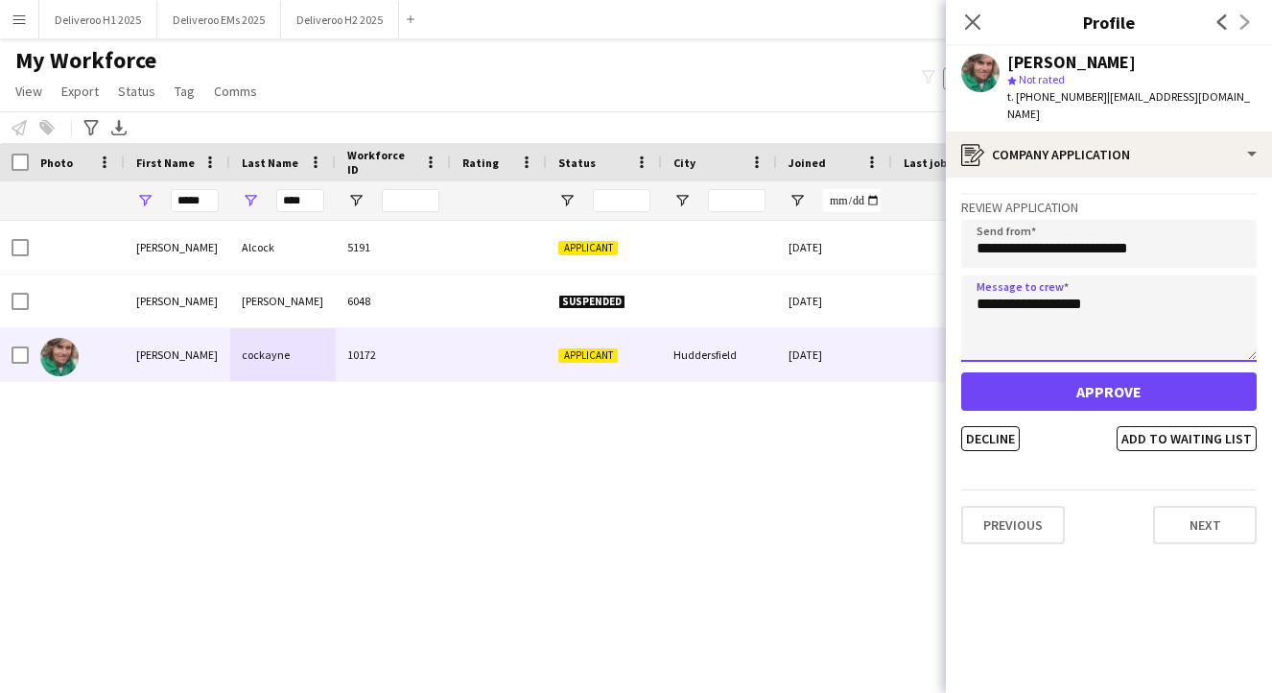
type textarea "**********"
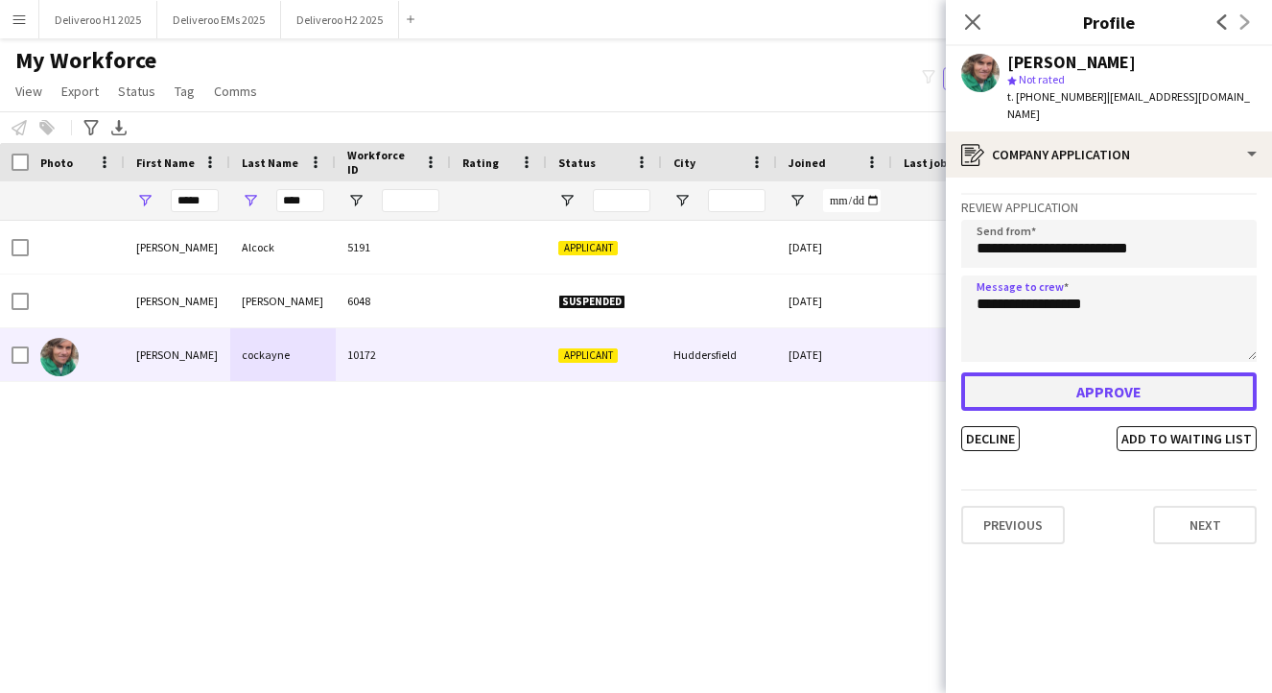
click at [1132, 372] on button "Approve" at bounding box center [1109, 391] width 296 height 38
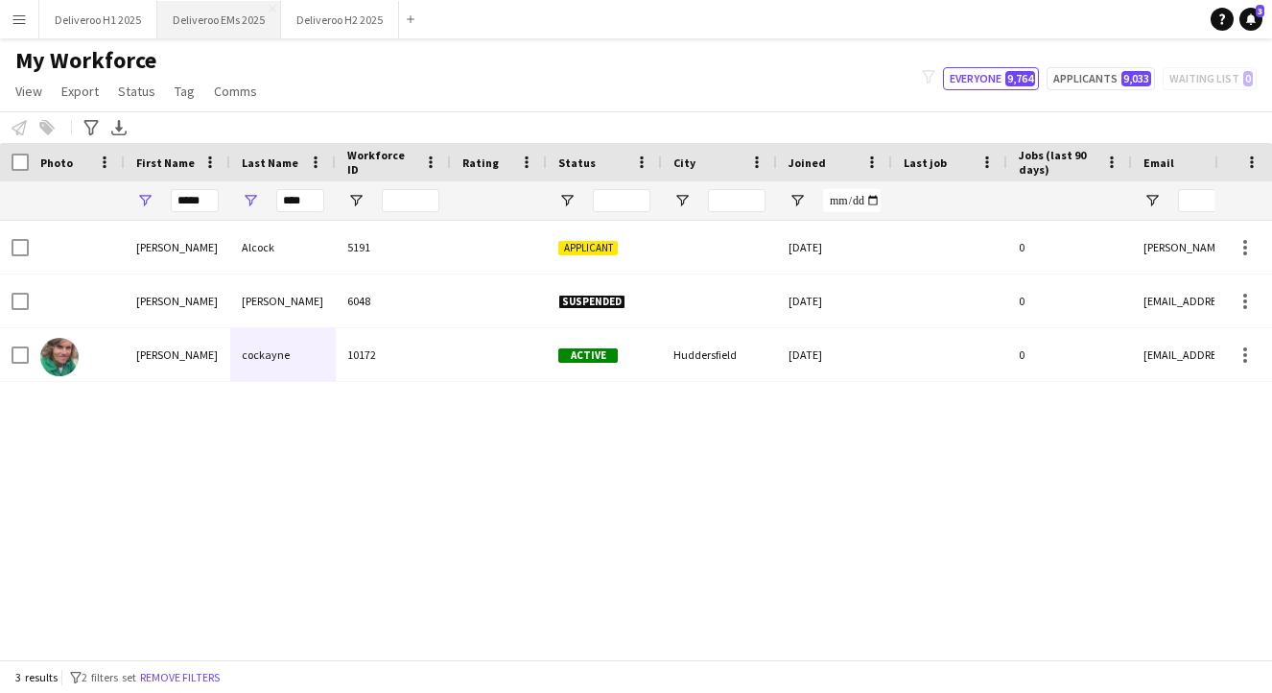
click at [209, 21] on button "Deliveroo EMs 2025 Close" at bounding box center [219, 19] width 124 height 37
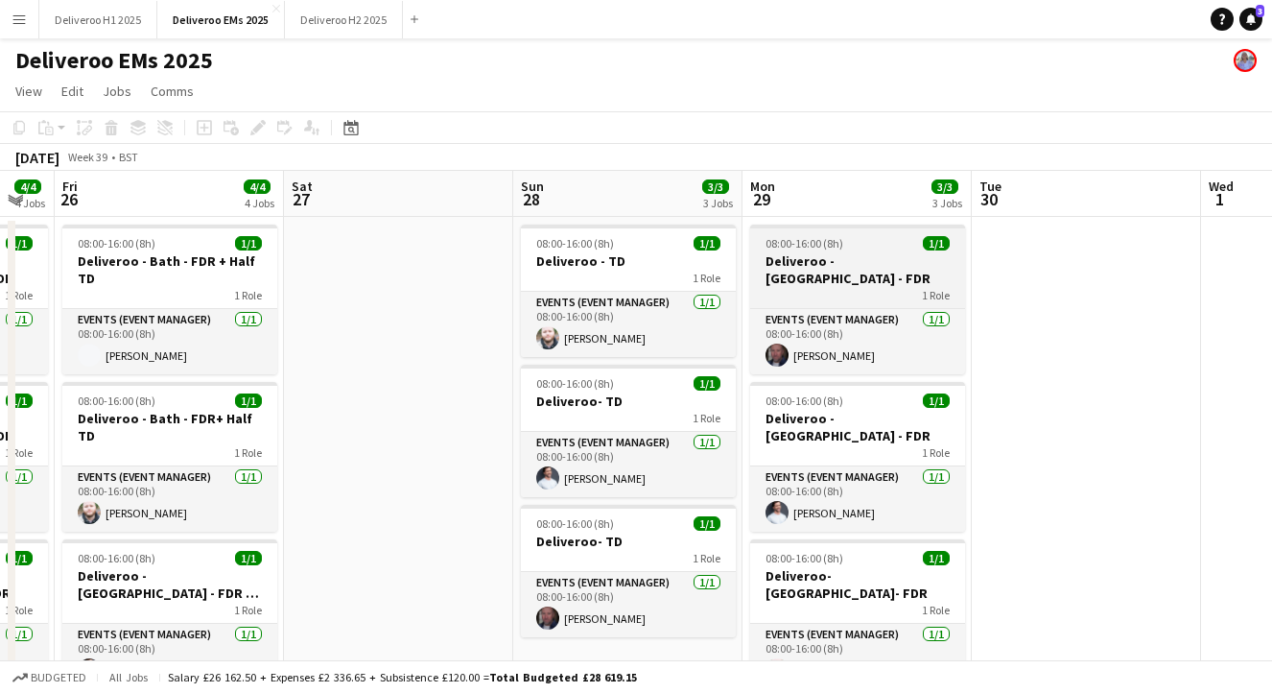
click at [894, 247] on div "08:00-16:00 (8h) 1/1" at bounding box center [857, 243] width 215 height 14
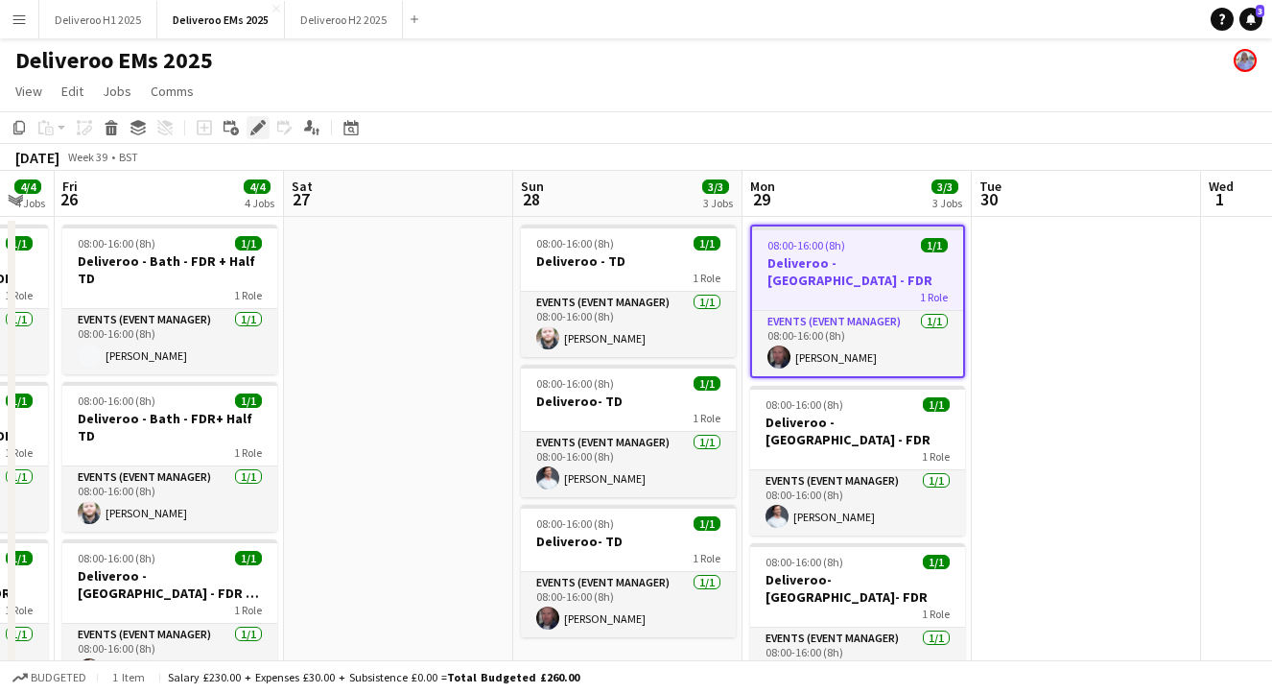
click at [259, 121] on icon "Edit" at bounding box center [257, 127] width 15 height 15
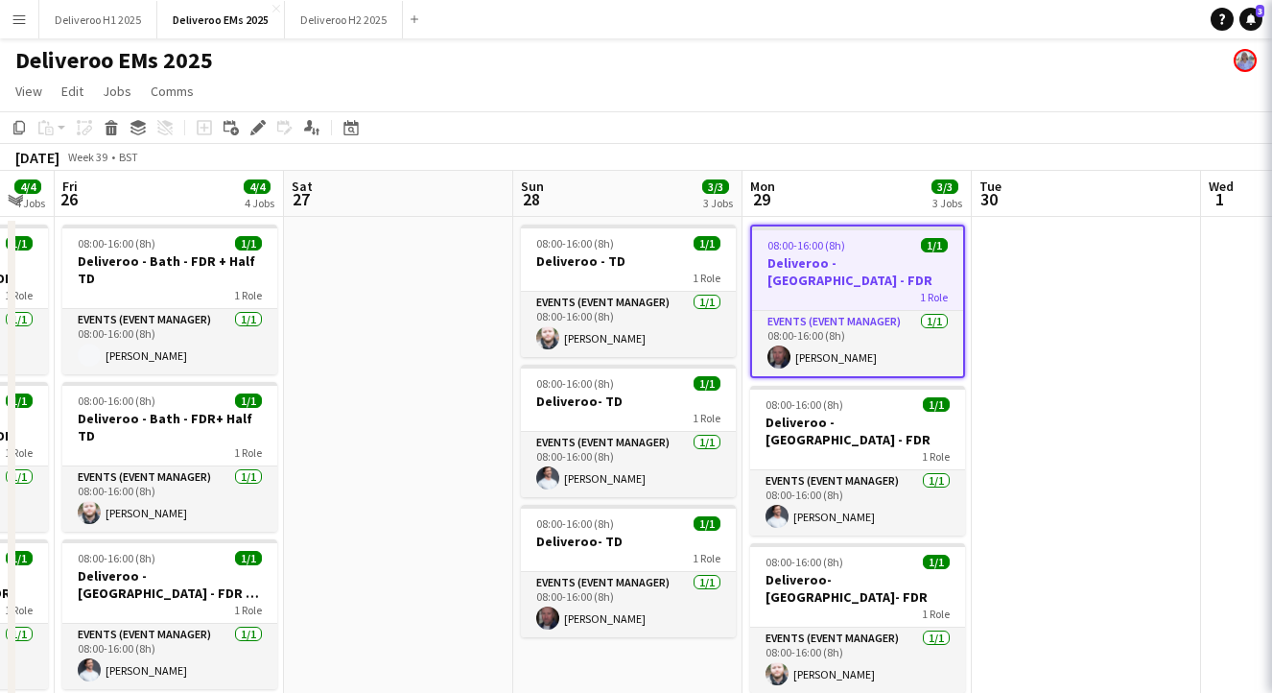
type input "**********"
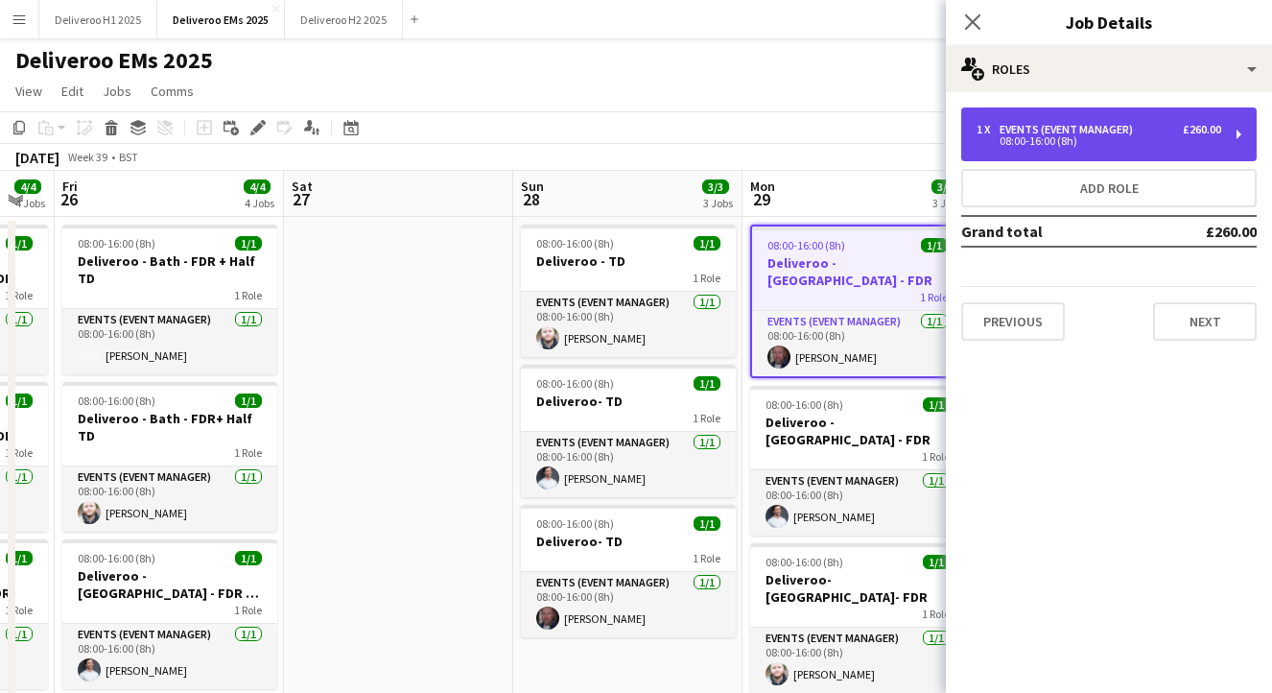
click at [1112, 129] on div "Events (Event Manager)" at bounding box center [1070, 129] width 141 height 13
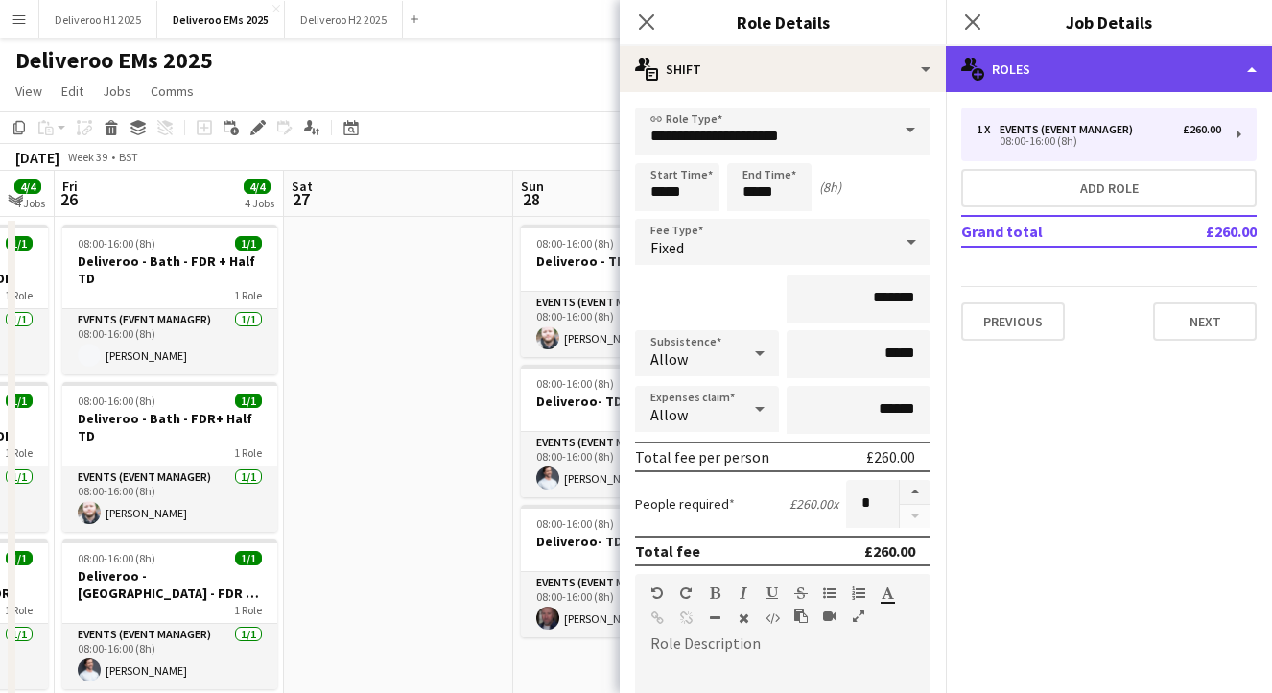
click at [1159, 70] on div "multiple-users-add Roles" at bounding box center [1109, 69] width 326 height 46
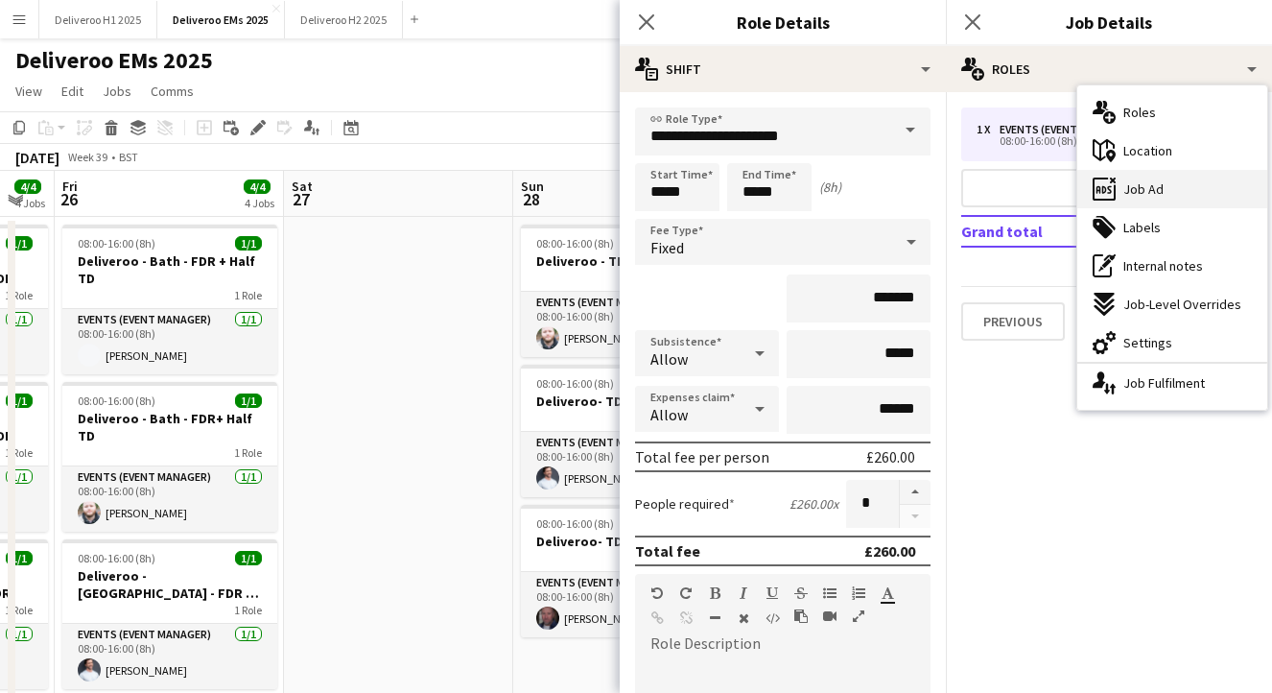
click at [1136, 189] on span "Job Ad" at bounding box center [1144, 188] width 40 height 17
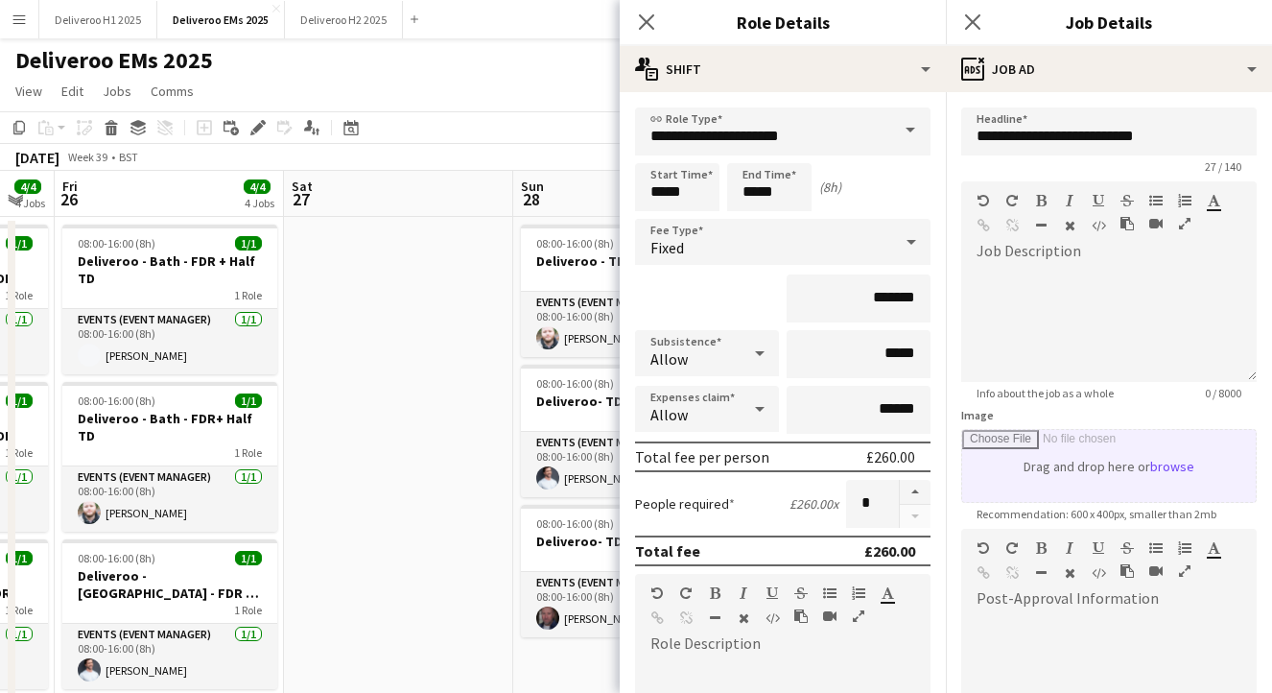
scroll to position [255, 0]
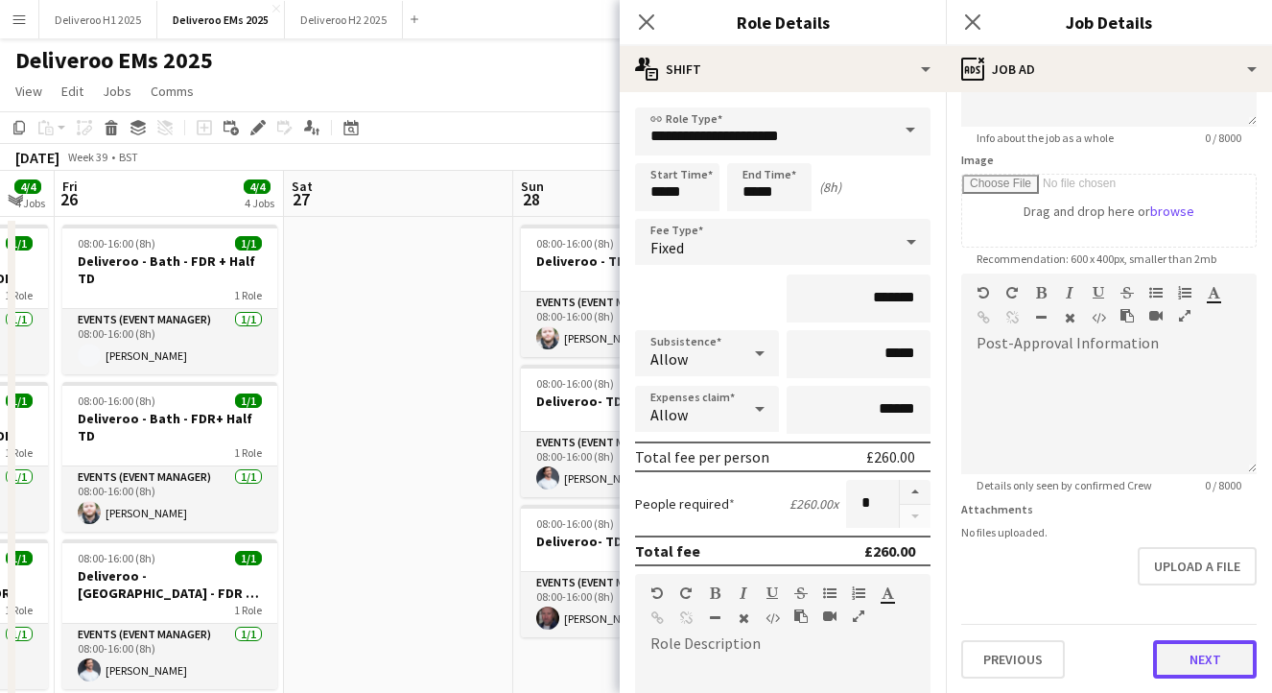
click at [1187, 658] on button "Next" at bounding box center [1205, 659] width 104 height 38
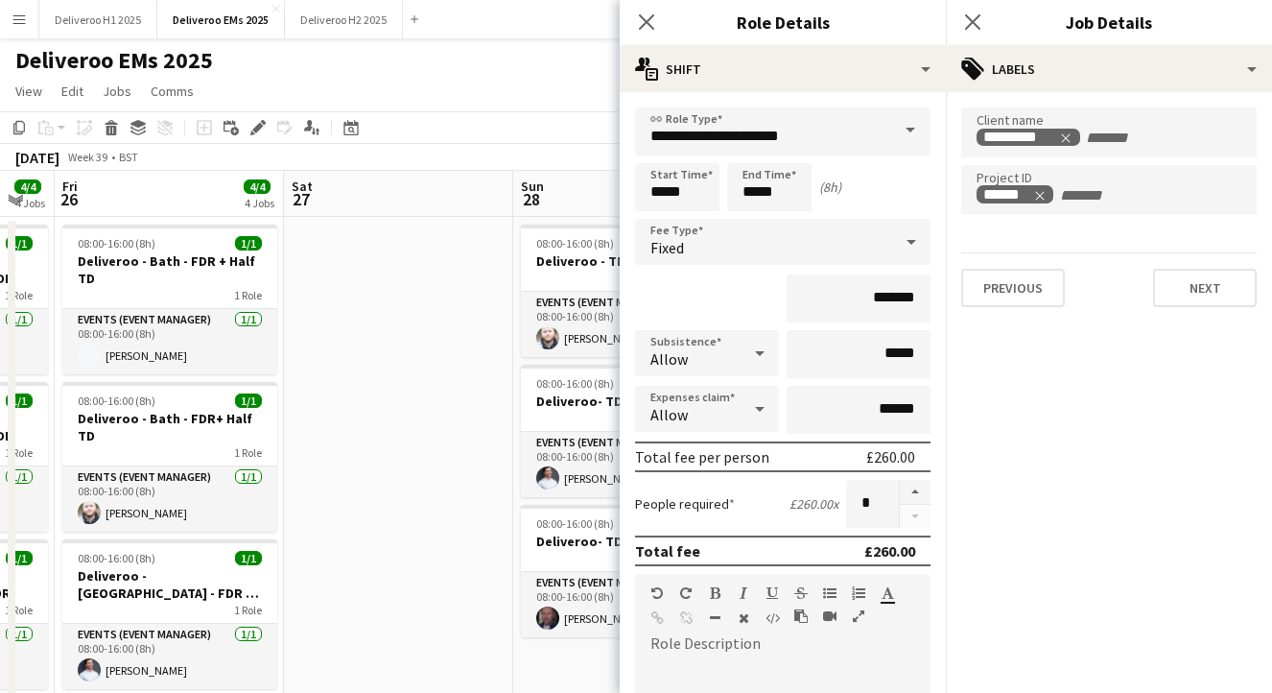
scroll to position [0, 0]
click at [1215, 283] on button "Next" at bounding box center [1205, 288] width 104 height 38
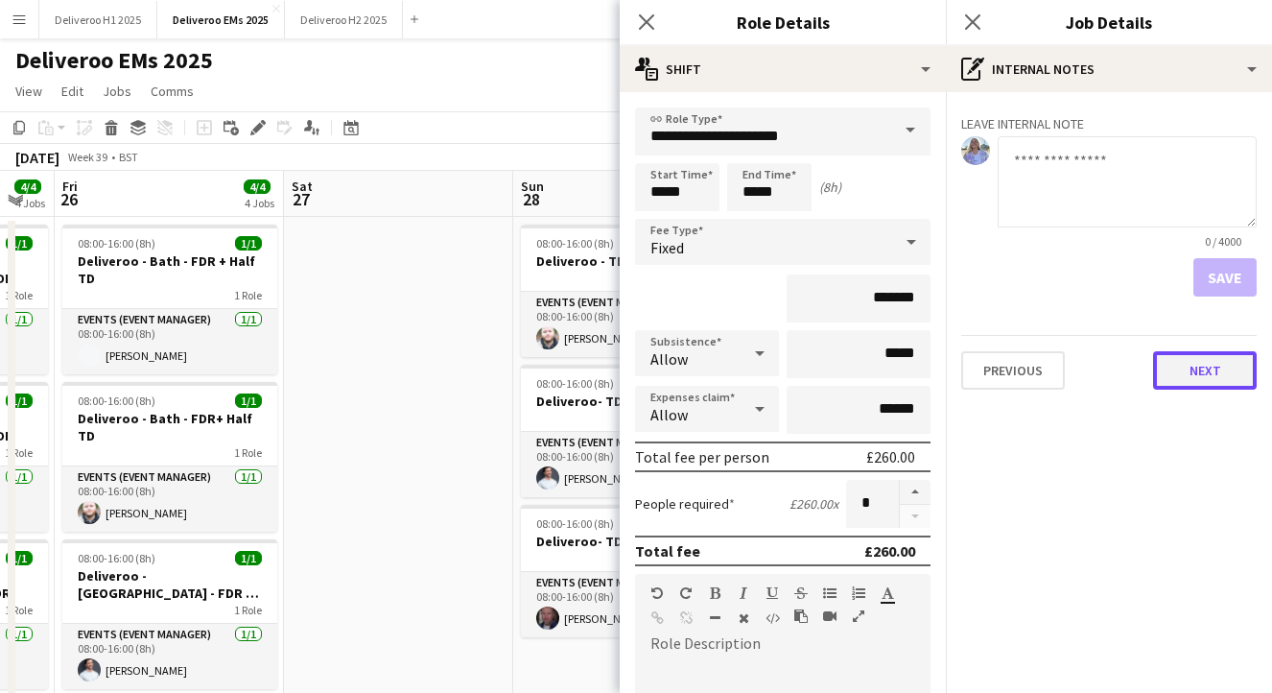
click at [1208, 369] on button "Next" at bounding box center [1205, 370] width 104 height 38
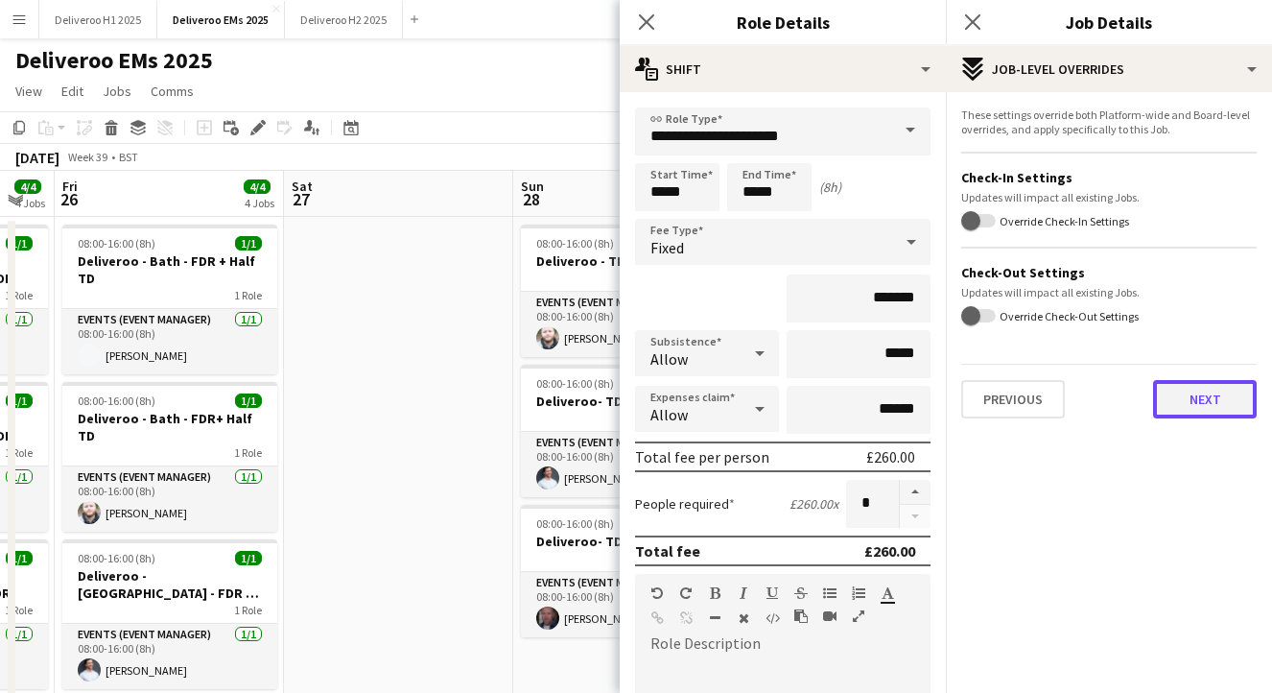
click at [1178, 413] on button "Next" at bounding box center [1205, 399] width 104 height 38
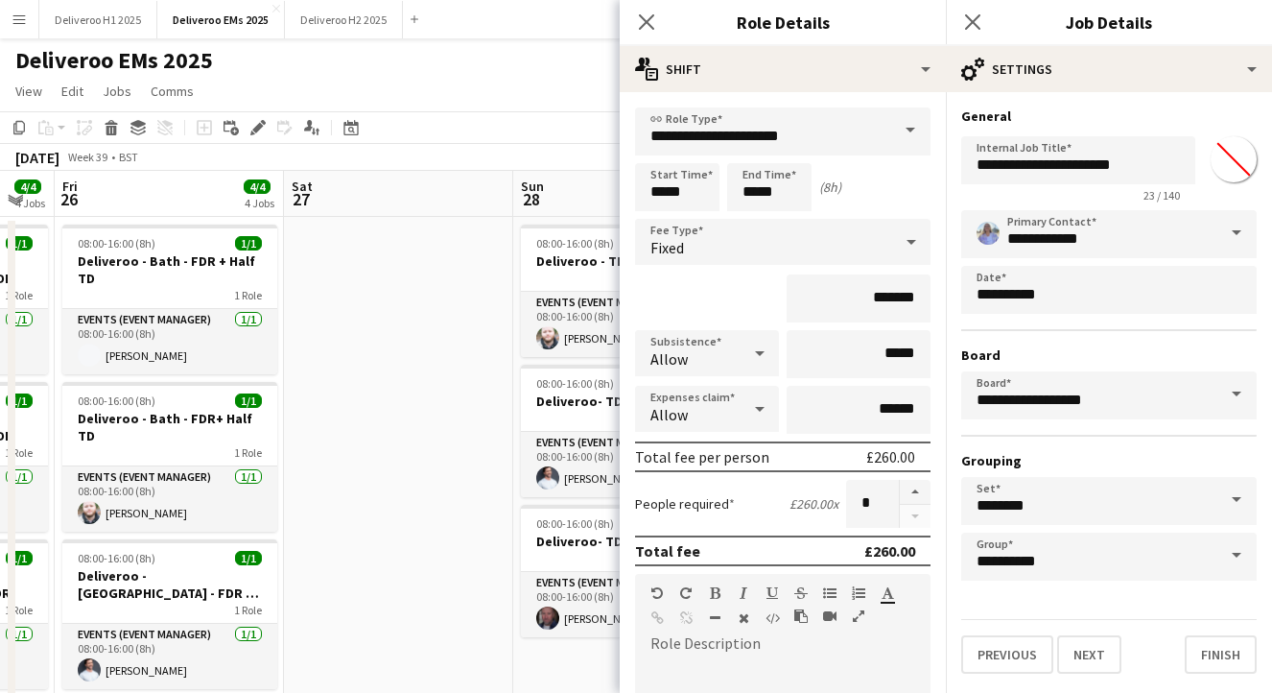
scroll to position [415, 0]
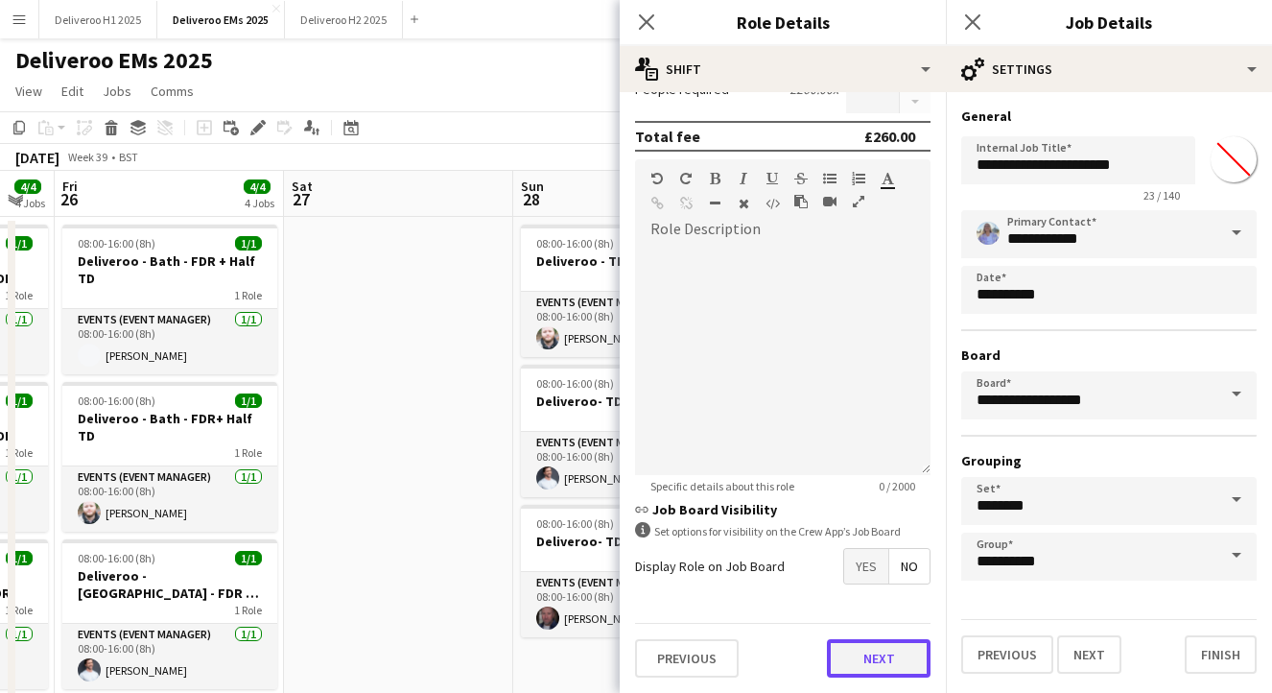
click at [878, 656] on button "Next" at bounding box center [879, 658] width 104 height 38
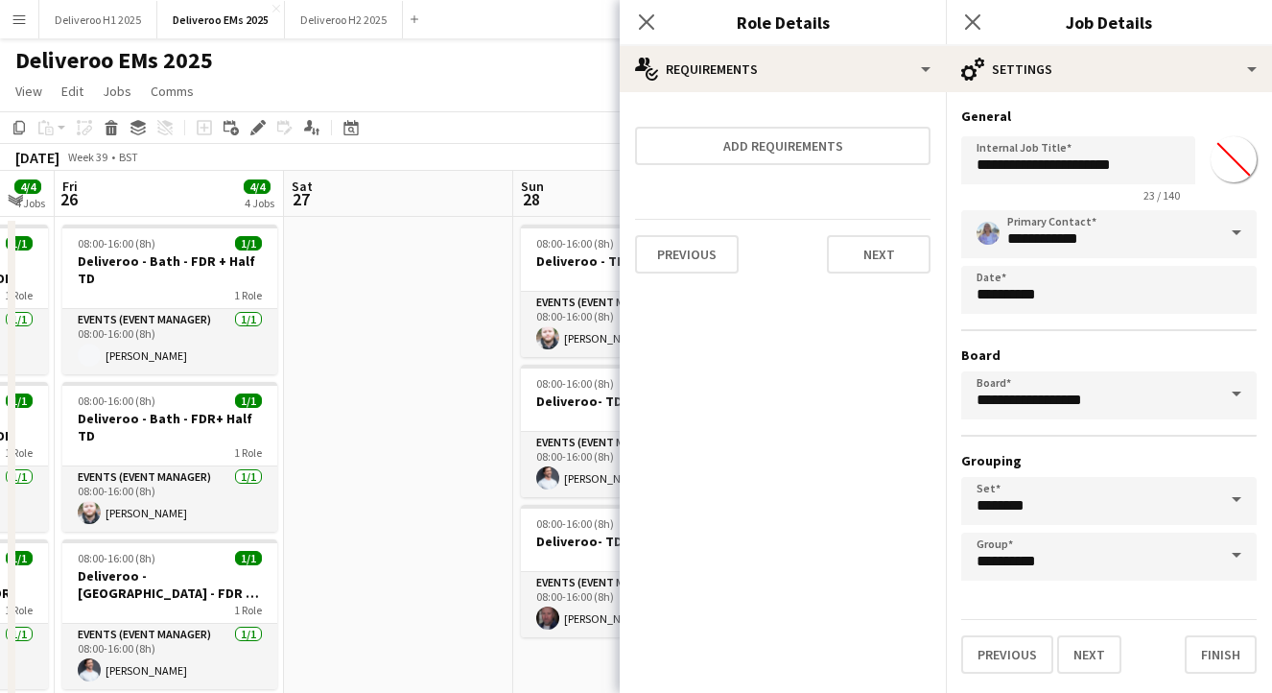
scroll to position [0, 0]
click at [889, 260] on button "Next" at bounding box center [879, 254] width 104 height 38
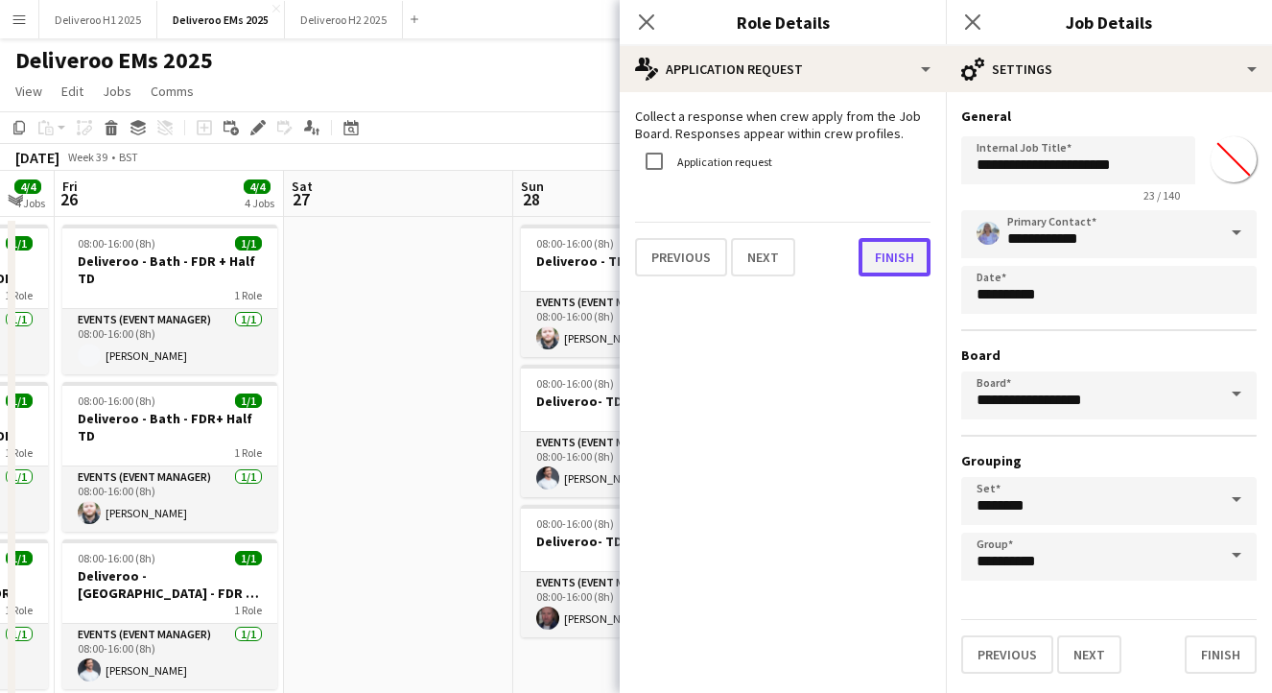
click at [896, 260] on button "Finish" at bounding box center [895, 257] width 72 height 38
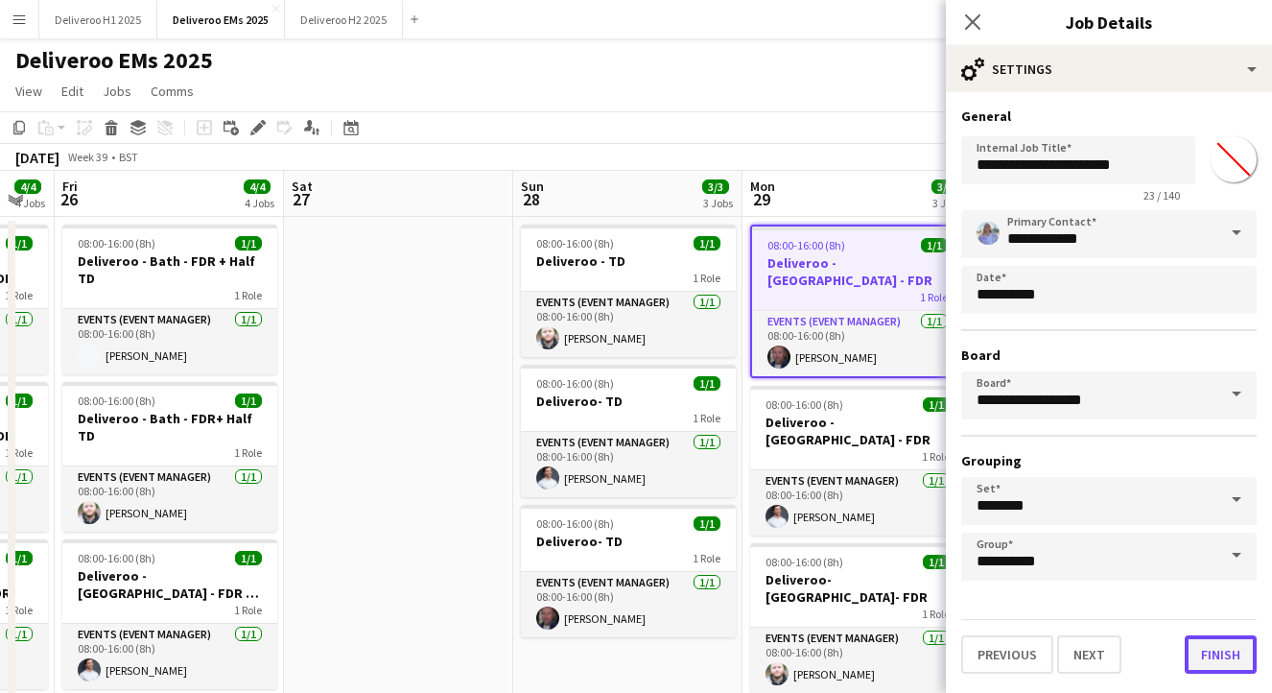
click at [1215, 659] on button "Finish" at bounding box center [1221, 654] width 72 height 38
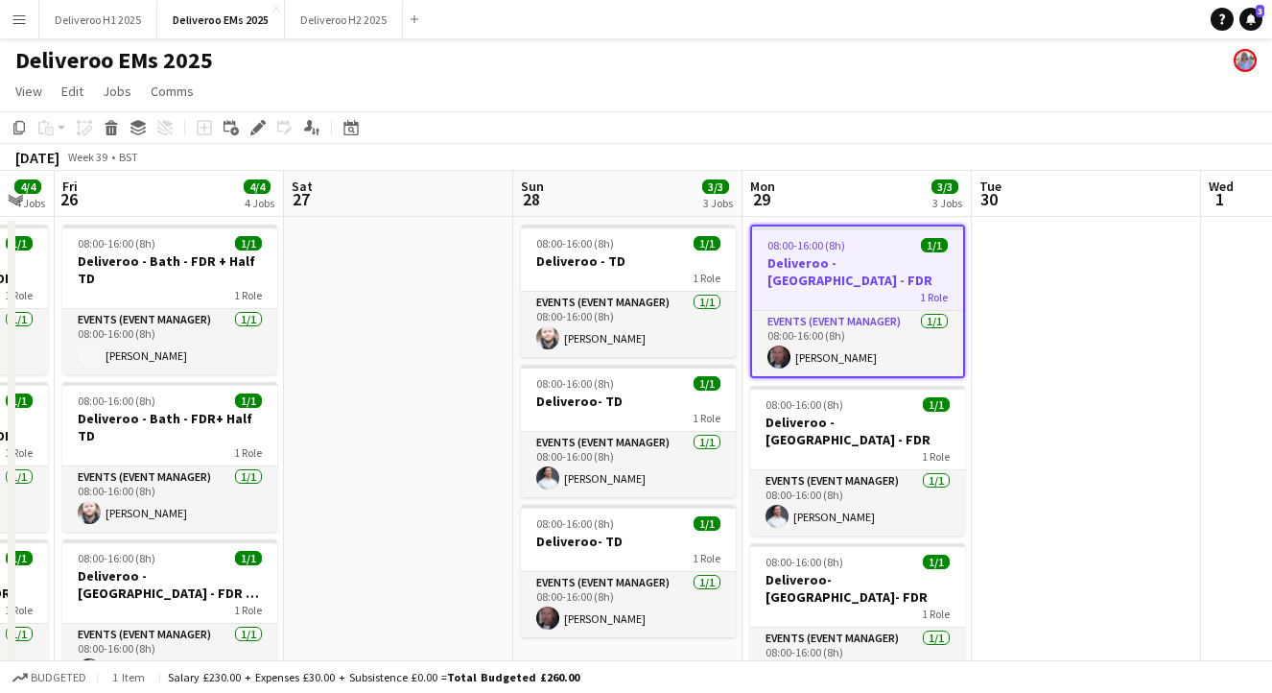
click at [1001, 421] on app-date-cell at bounding box center [1086, 567] width 229 height 700
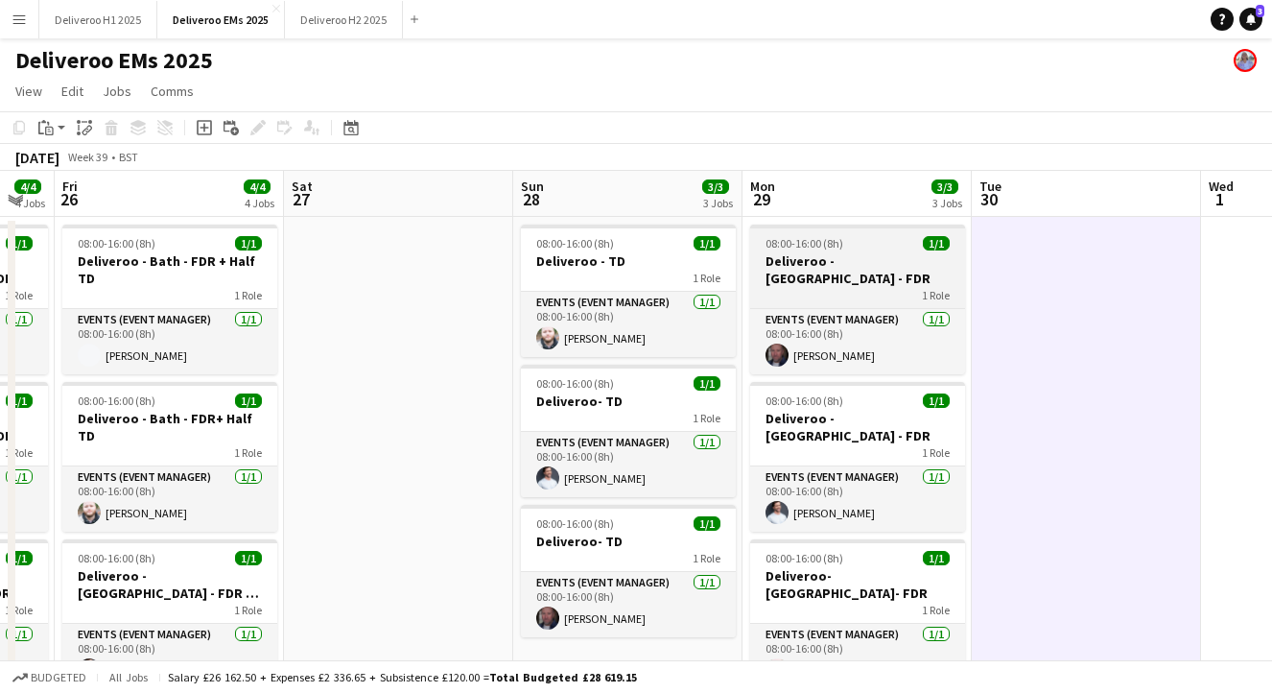
click at [872, 259] on h3 "Deliveroo - [GEOGRAPHIC_DATA] - FDR" at bounding box center [857, 269] width 215 height 35
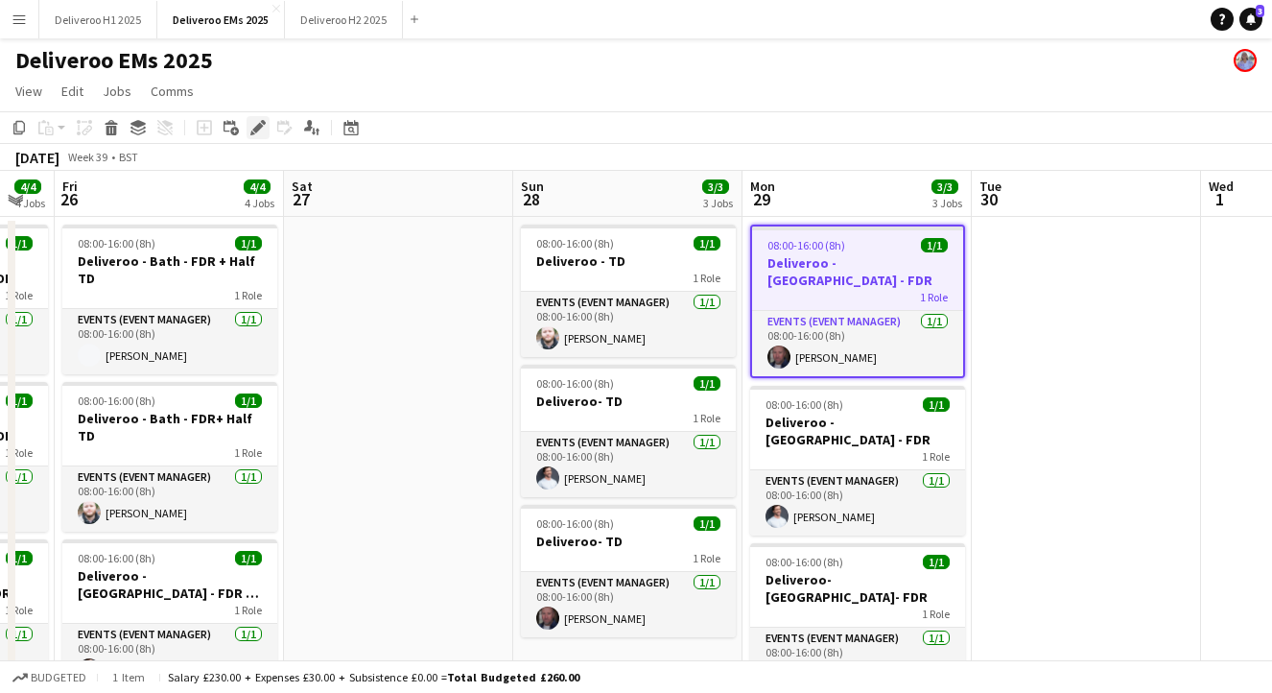
click at [260, 124] on icon at bounding box center [257, 128] width 11 height 11
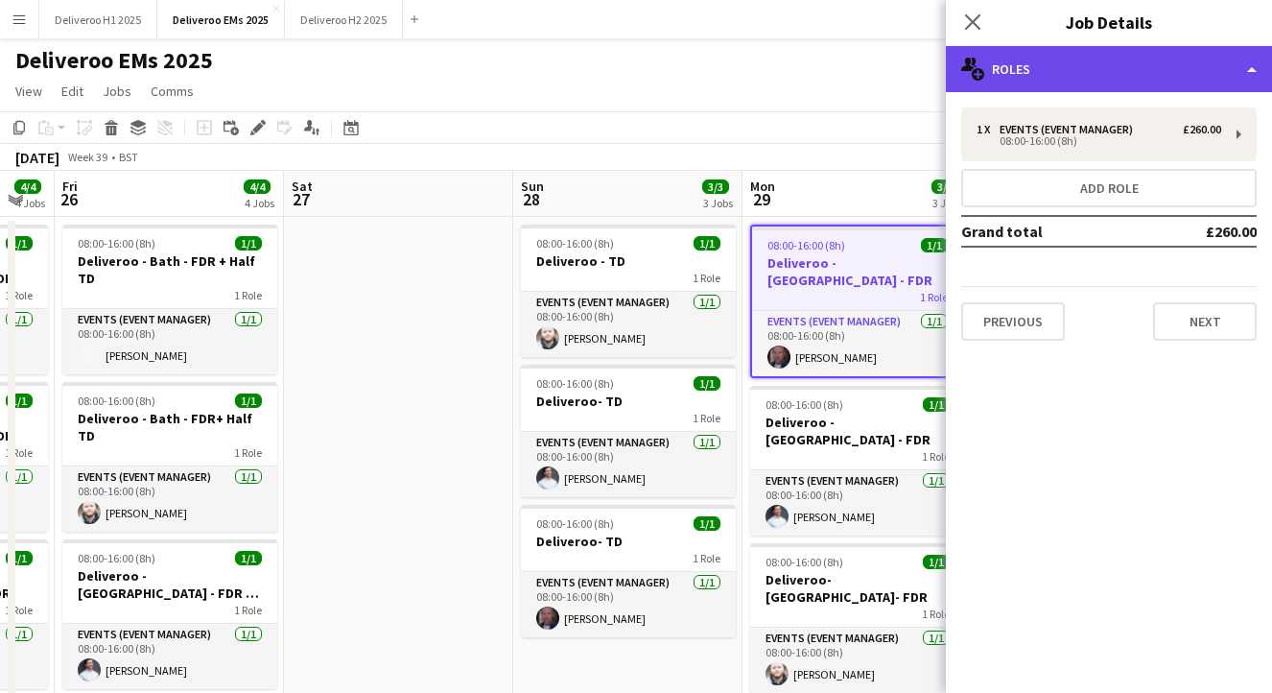
click at [1112, 72] on div "multiple-users-add Roles" at bounding box center [1109, 69] width 326 height 46
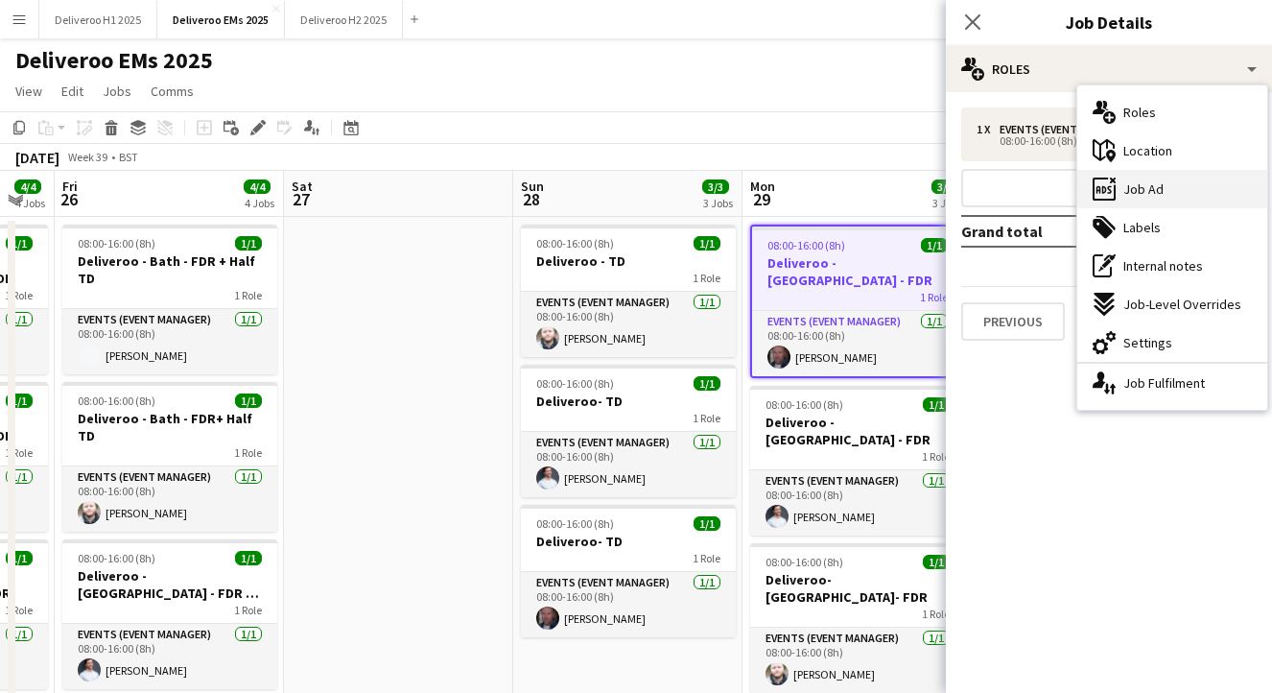
click at [1130, 195] on span "Job Ad" at bounding box center [1144, 188] width 40 height 17
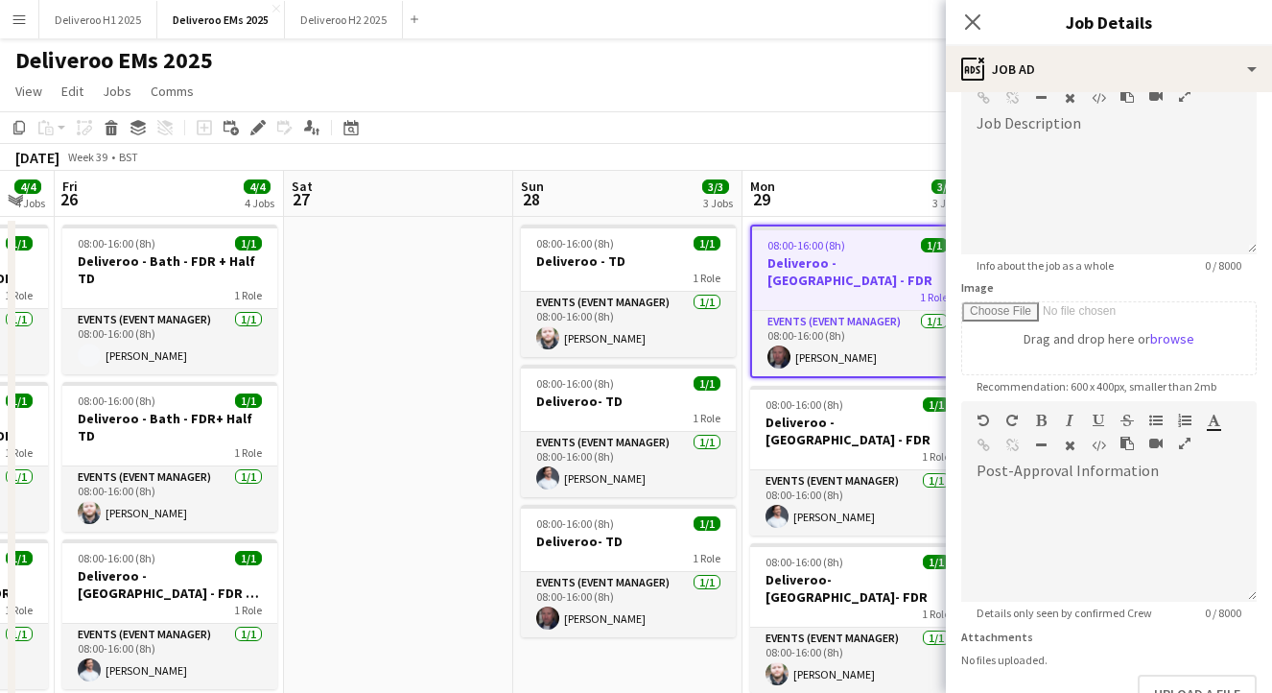
scroll to position [255, 0]
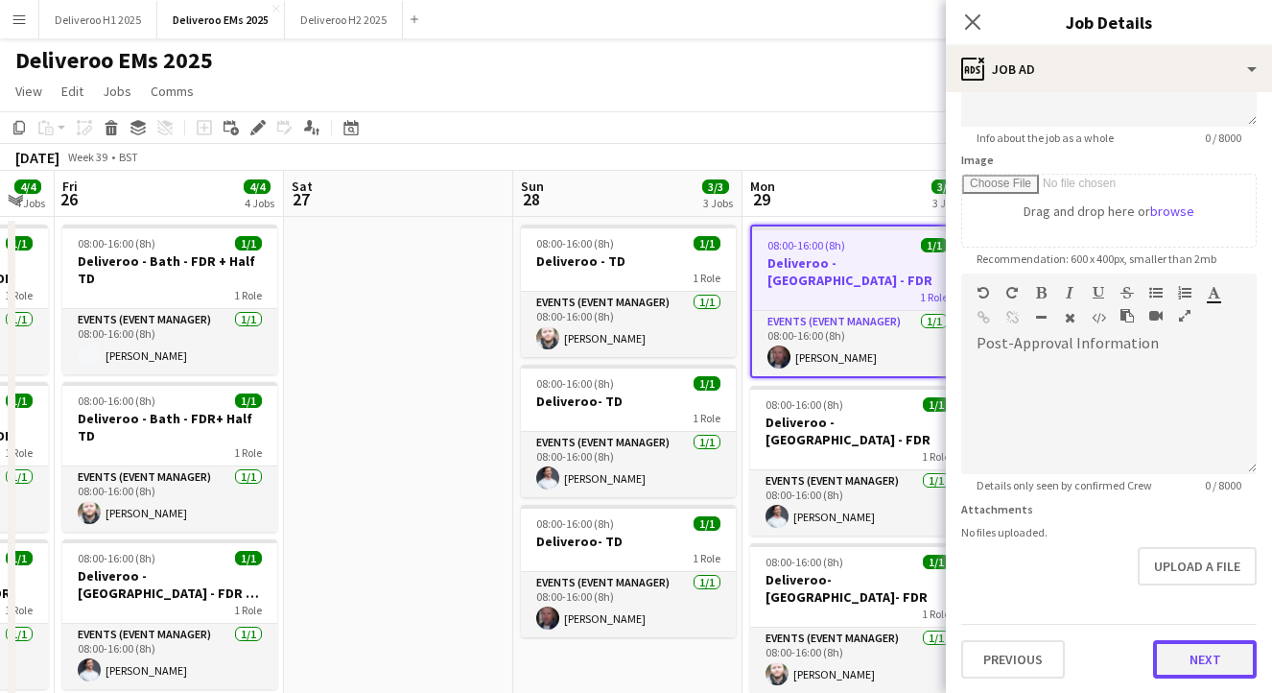
click at [1191, 650] on button "Next" at bounding box center [1205, 659] width 104 height 38
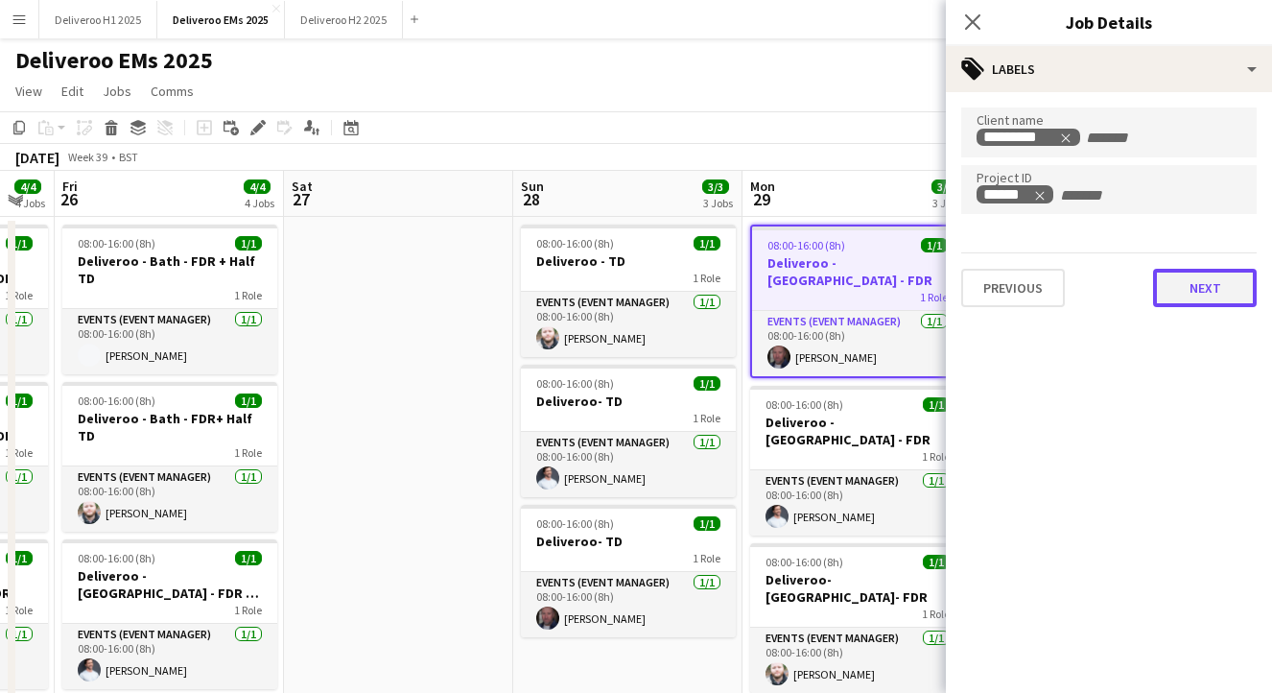
click at [1200, 291] on button "Next" at bounding box center [1205, 288] width 104 height 38
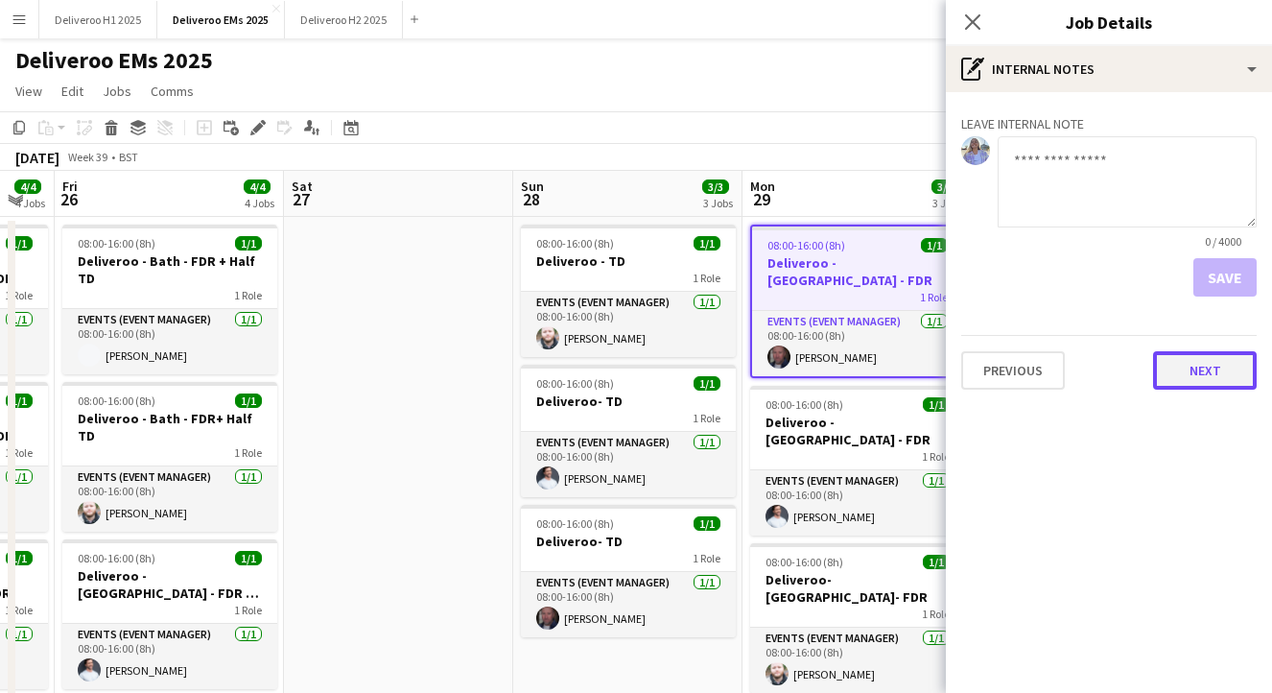
click at [1203, 373] on button "Next" at bounding box center [1205, 370] width 104 height 38
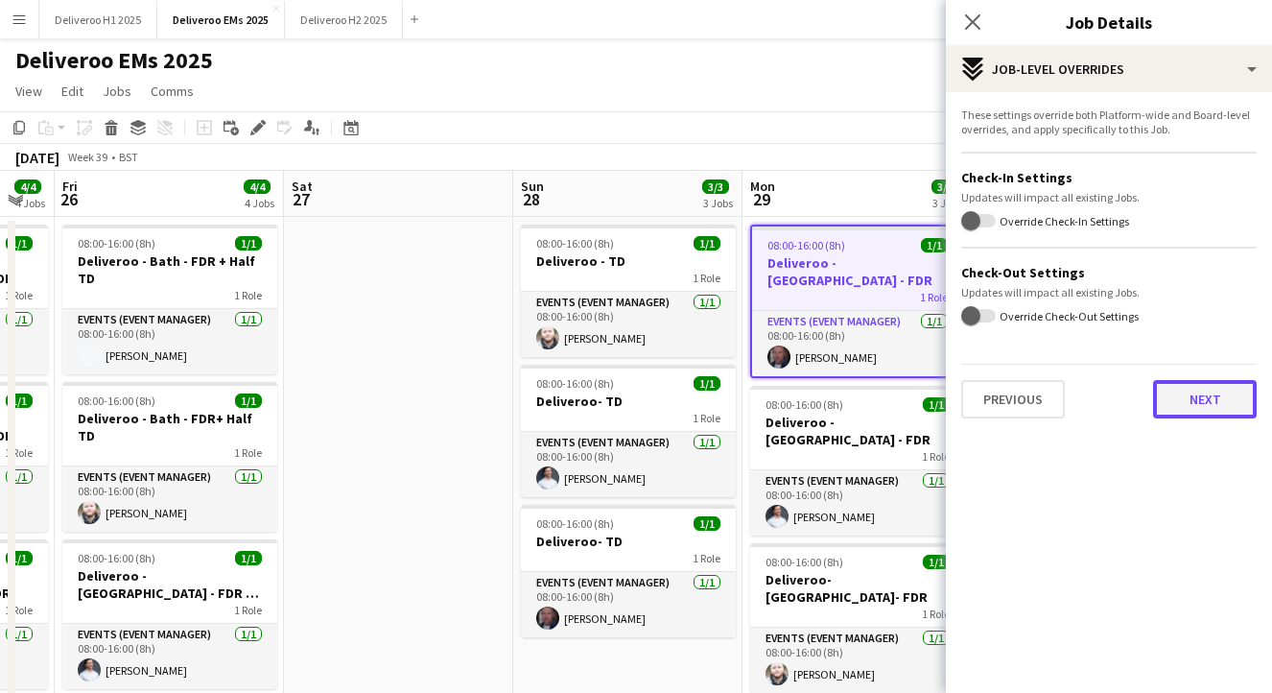
click at [1198, 409] on button "Next" at bounding box center [1205, 399] width 104 height 38
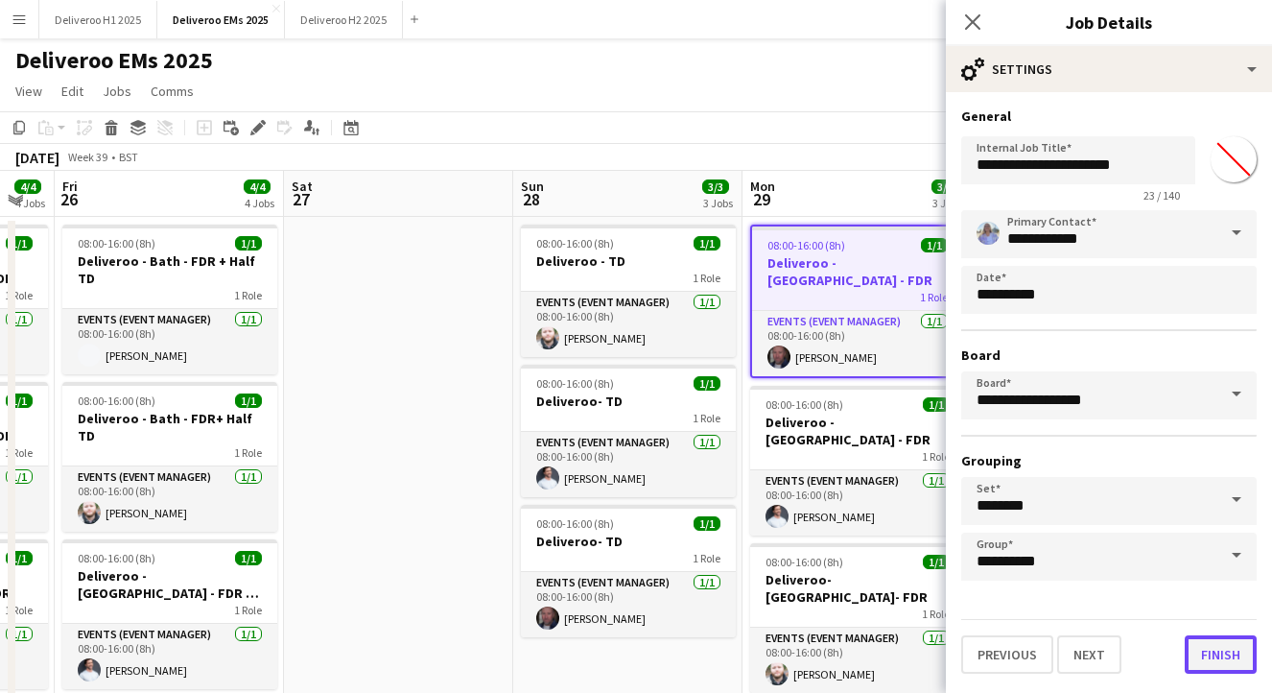
click at [1223, 650] on button "Finish" at bounding box center [1221, 654] width 72 height 38
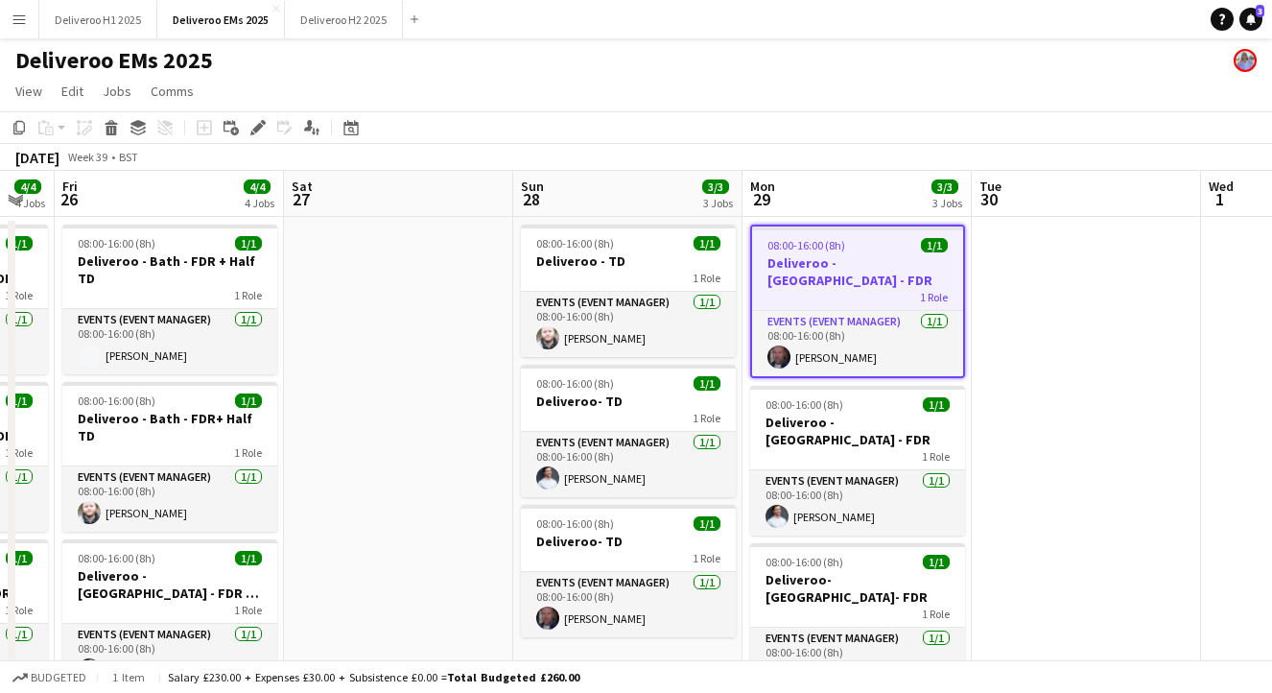
click at [838, 289] on div "1 Role" at bounding box center [857, 296] width 211 height 15
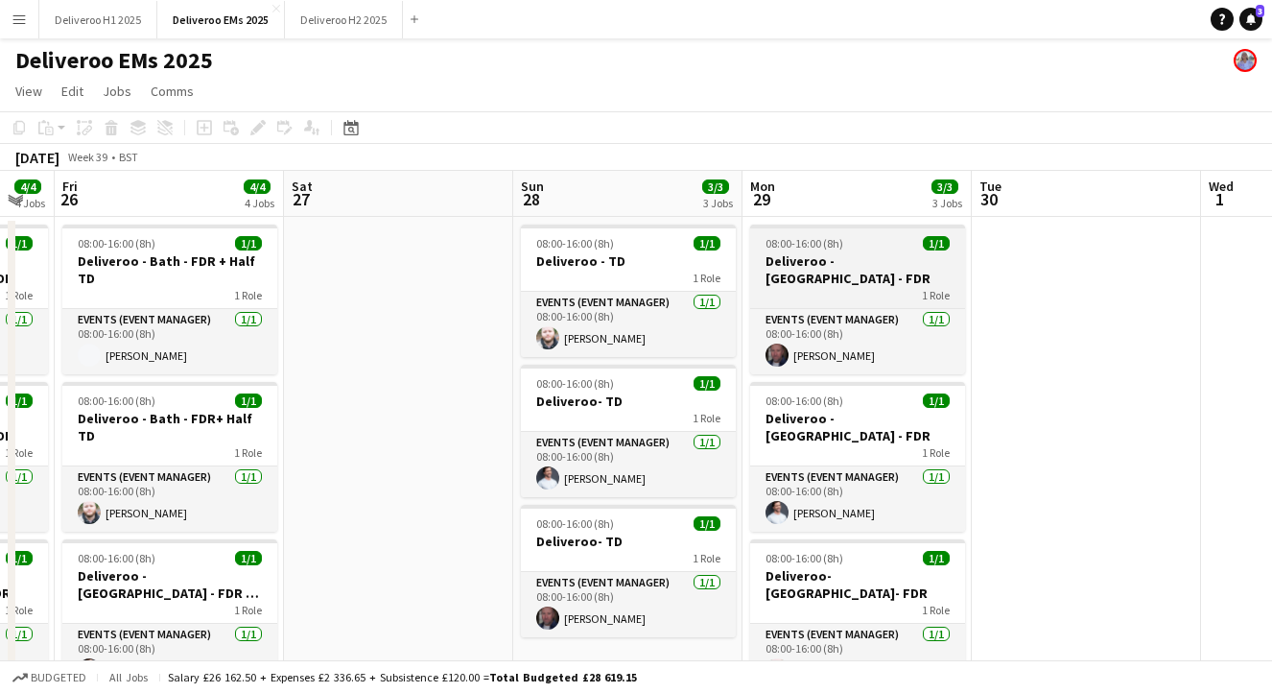
click at [838, 287] on div "1 Role" at bounding box center [857, 294] width 215 height 15
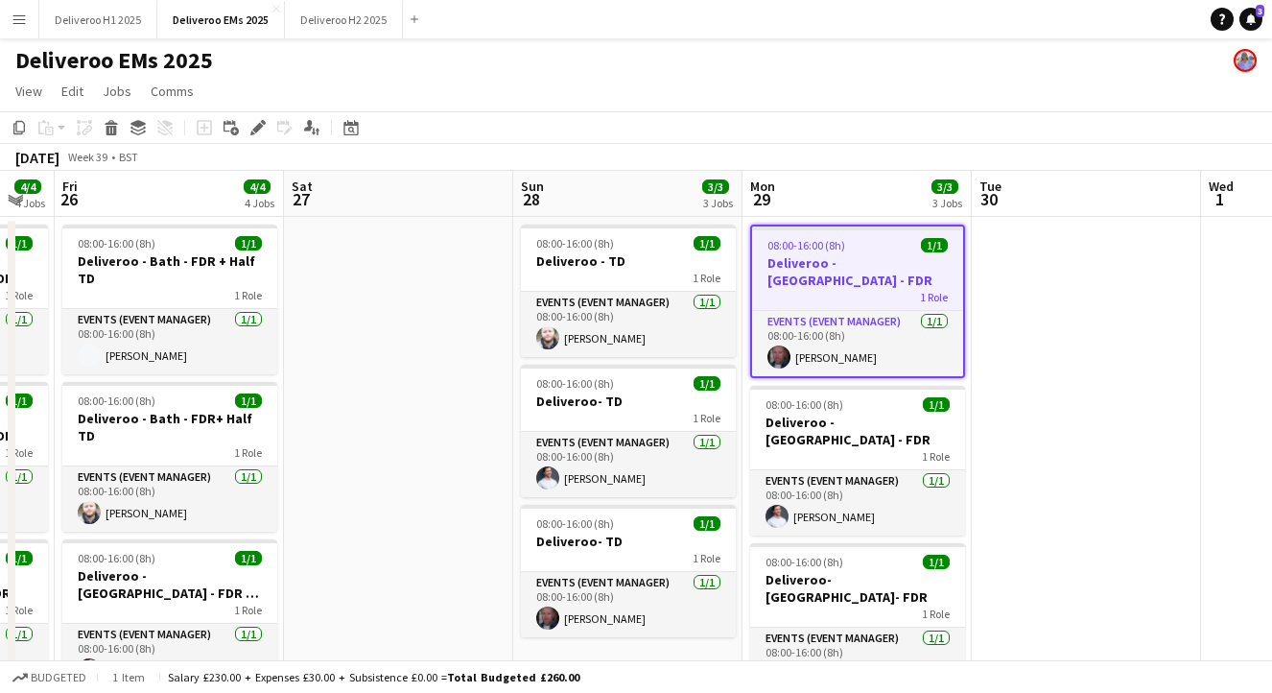
click at [869, 253] on app-job-card "08:00-16:00 (8h) 1/1 Deliveroo - [GEOGRAPHIC_DATA] - FDR 1 Role Events (Event M…" at bounding box center [857, 302] width 215 height 154
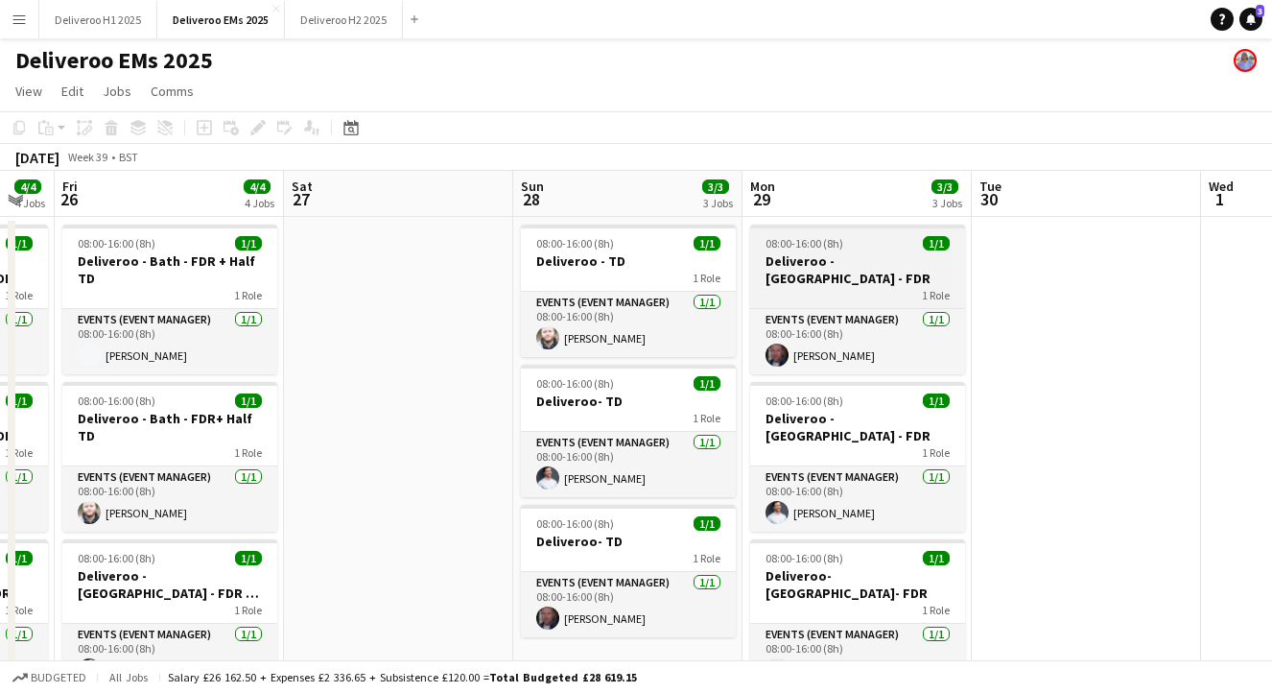
click at [869, 253] on h3 "Deliveroo - [GEOGRAPHIC_DATA] - FDR" at bounding box center [857, 269] width 215 height 35
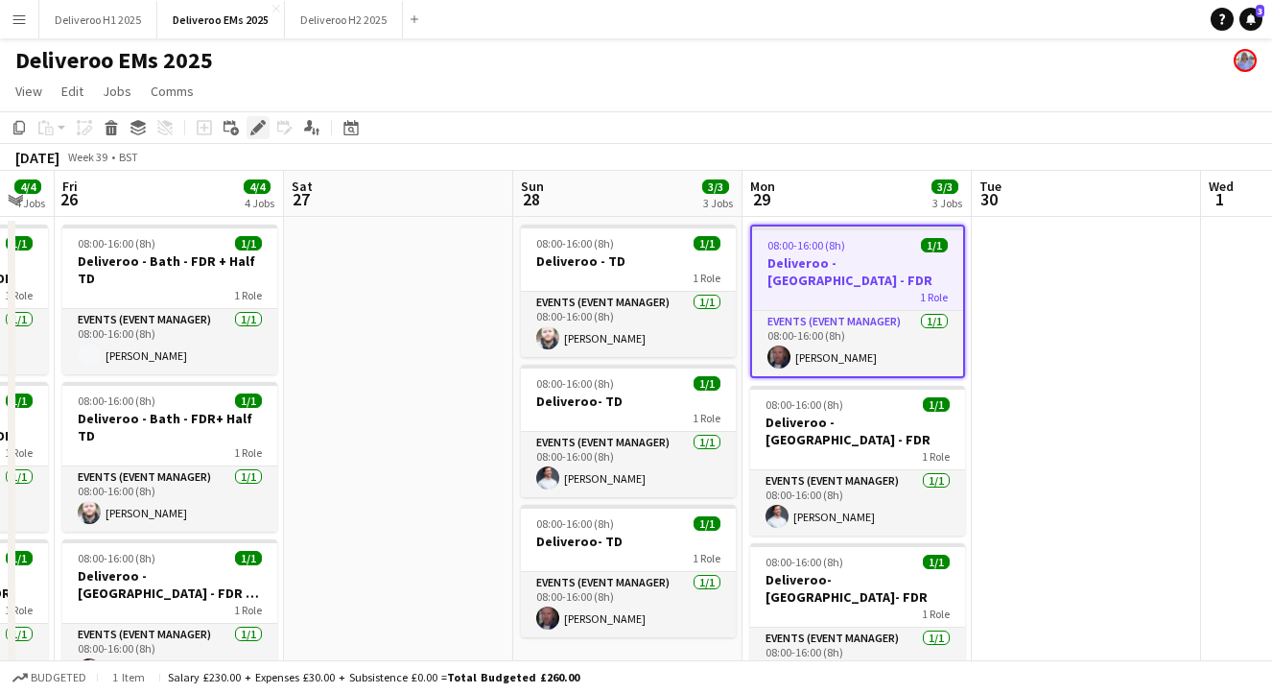
click at [256, 118] on div "Edit" at bounding box center [258, 127] width 23 height 23
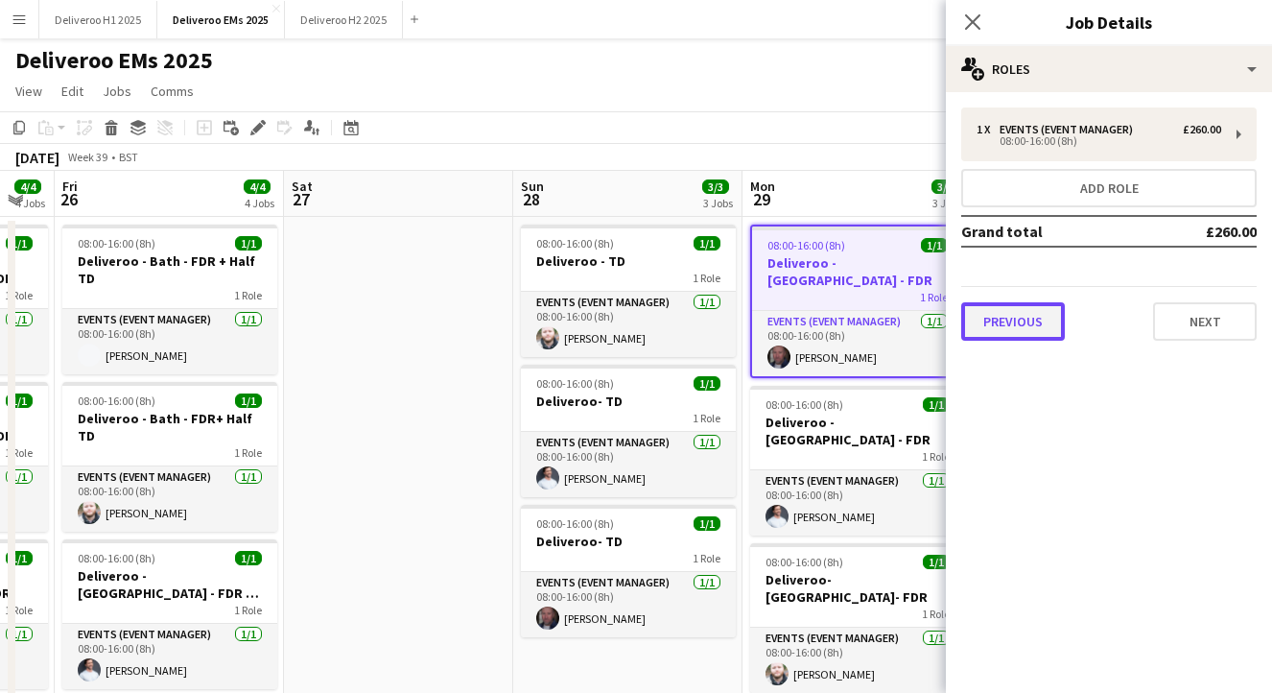
click at [1025, 311] on button "Previous" at bounding box center [1013, 321] width 104 height 38
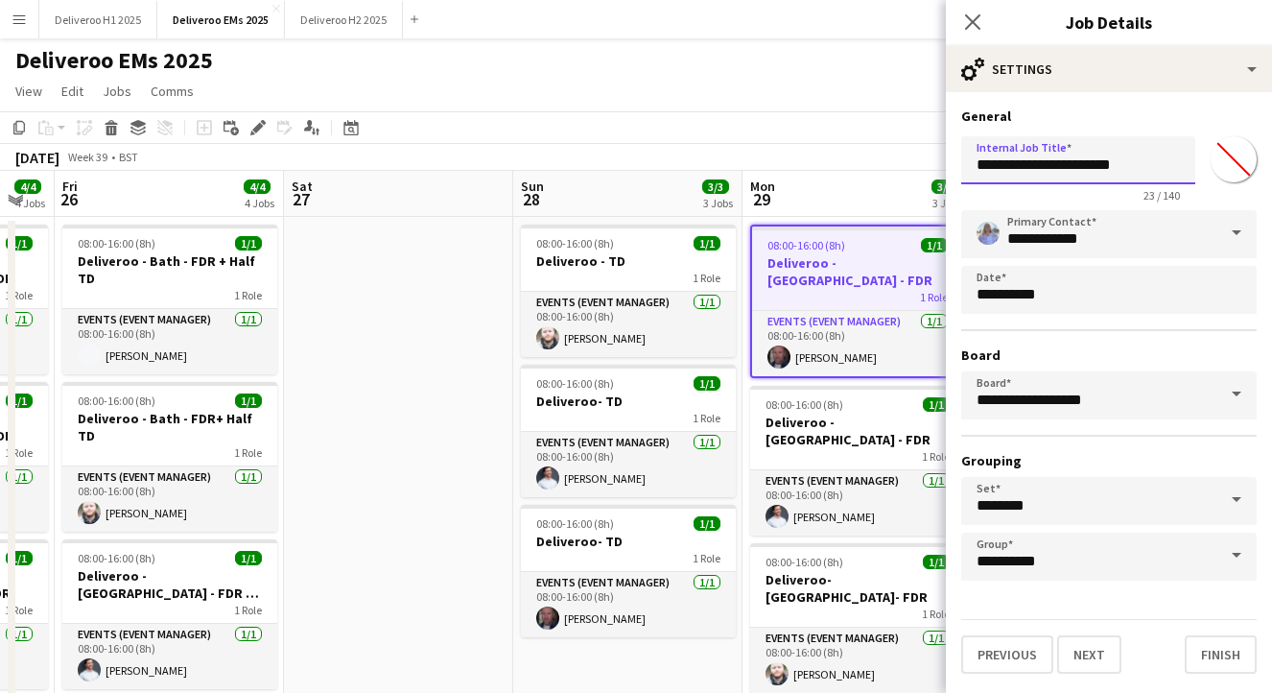
drag, startPoint x: 1085, startPoint y: 169, endPoint x: 1050, endPoint y: 169, distance: 35.5
click at [1050, 169] on input "**********" at bounding box center [1078, 160] width 234 height 48
type input "**********"
click at [1229, 663] on button "Finish" at bounding box center [1221, 654] width 72 height 38
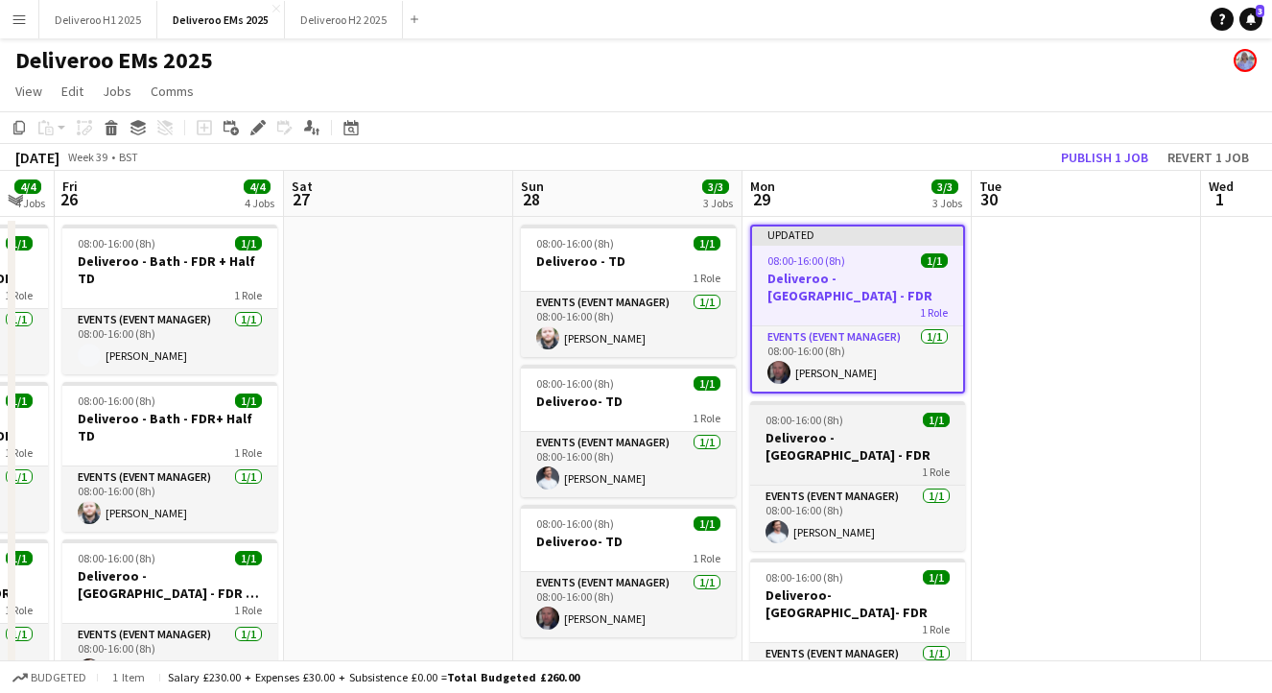
click at [881, 429] on h3 "Deliveroo - [GEOGRAPHIC_DATA] - FDR" at bounding box center [857, 446] width 215 height 35
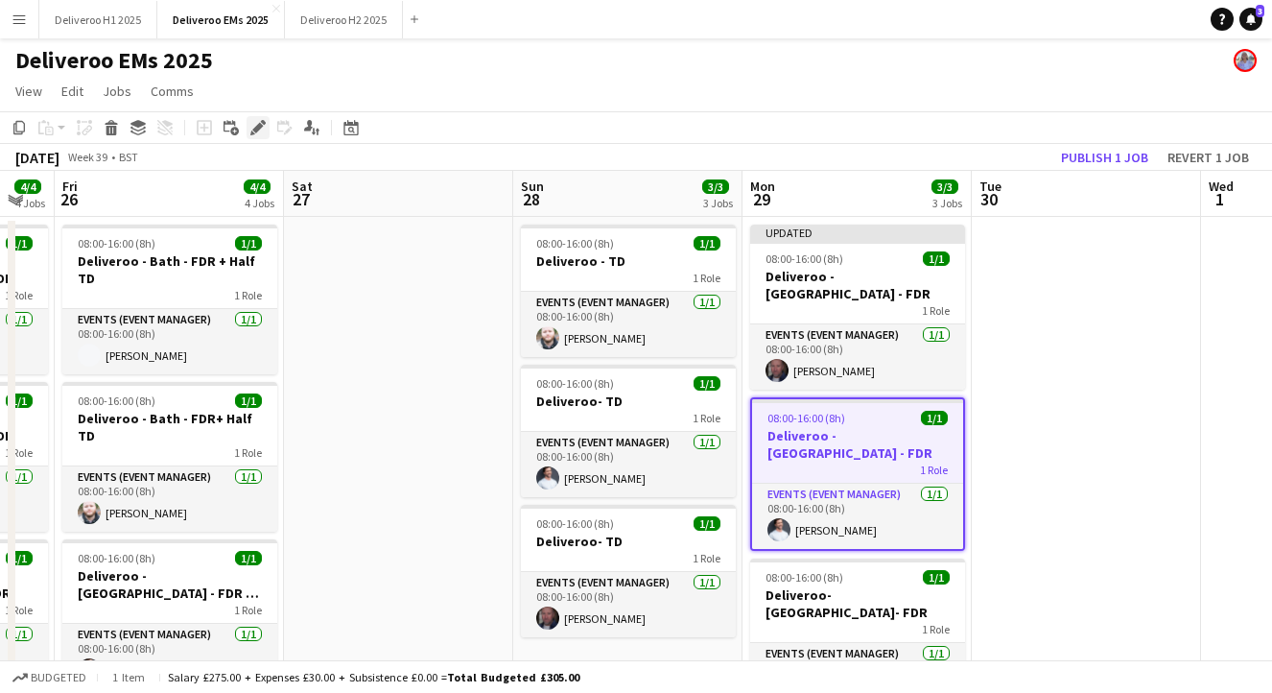
click at [258, 124] on icon at bounding box center [257, 128] width 11 height 11
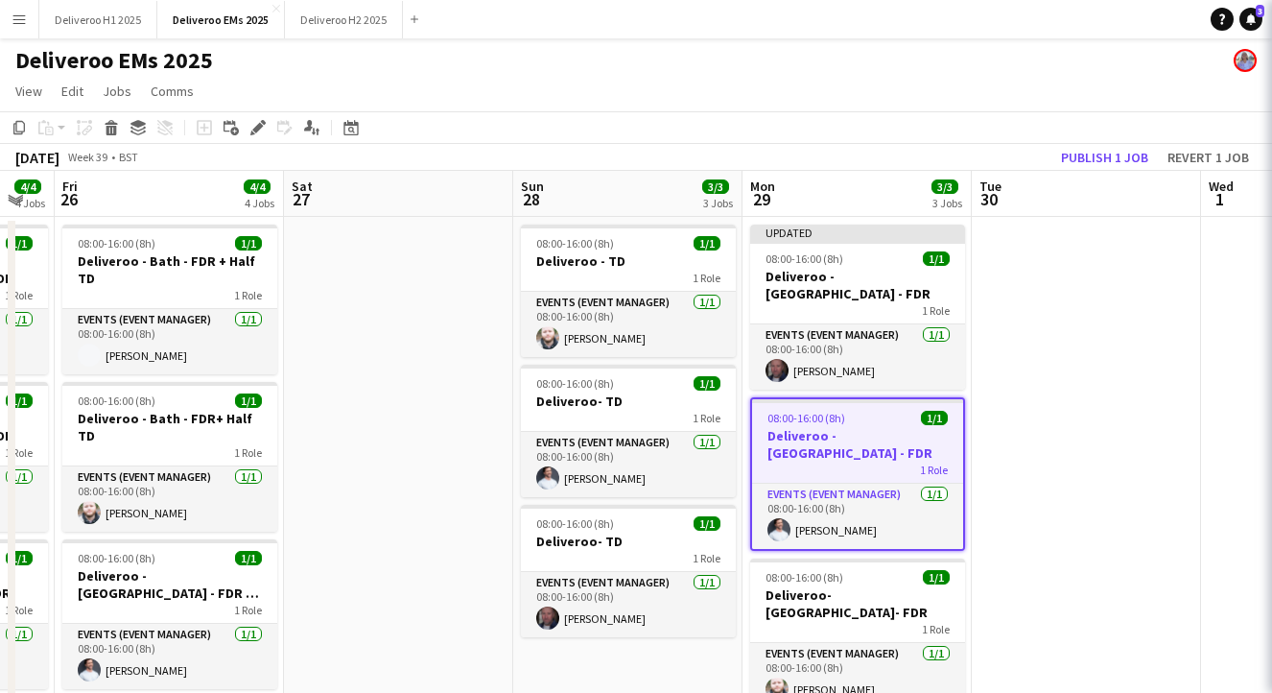
type input "*******"
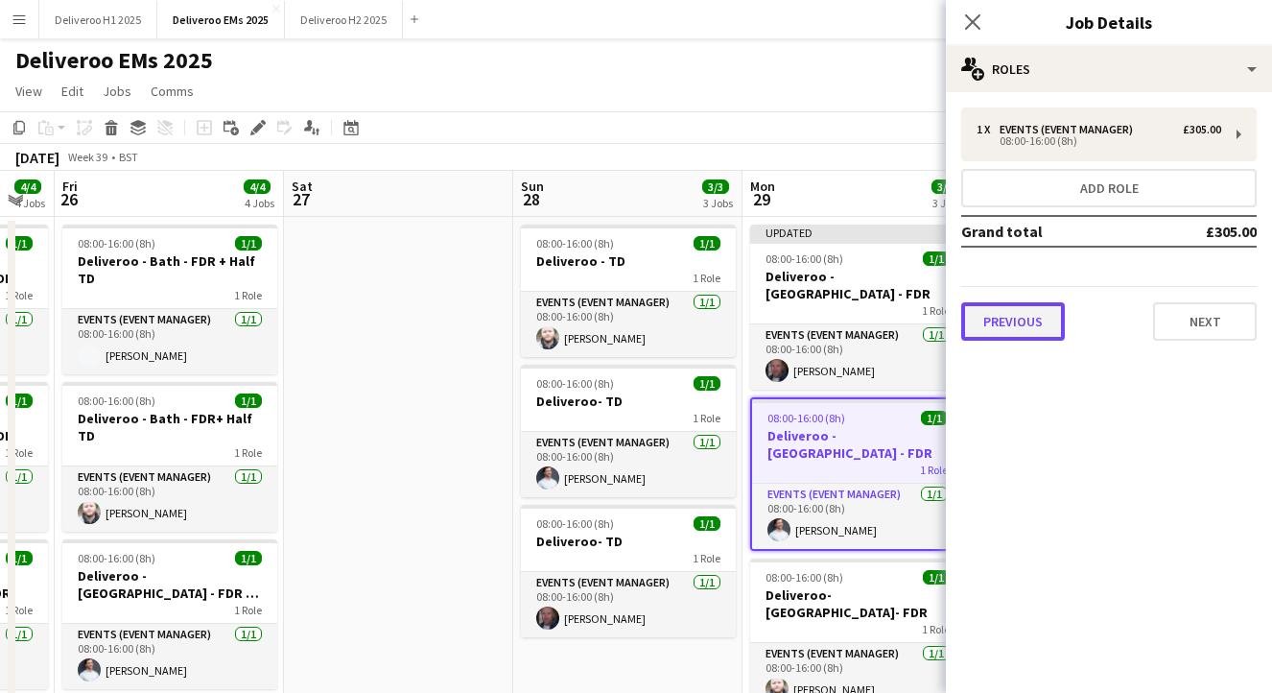
click at [1008, 327] on button "Previous" at bounding box center [1013, 321] width 104 height 38
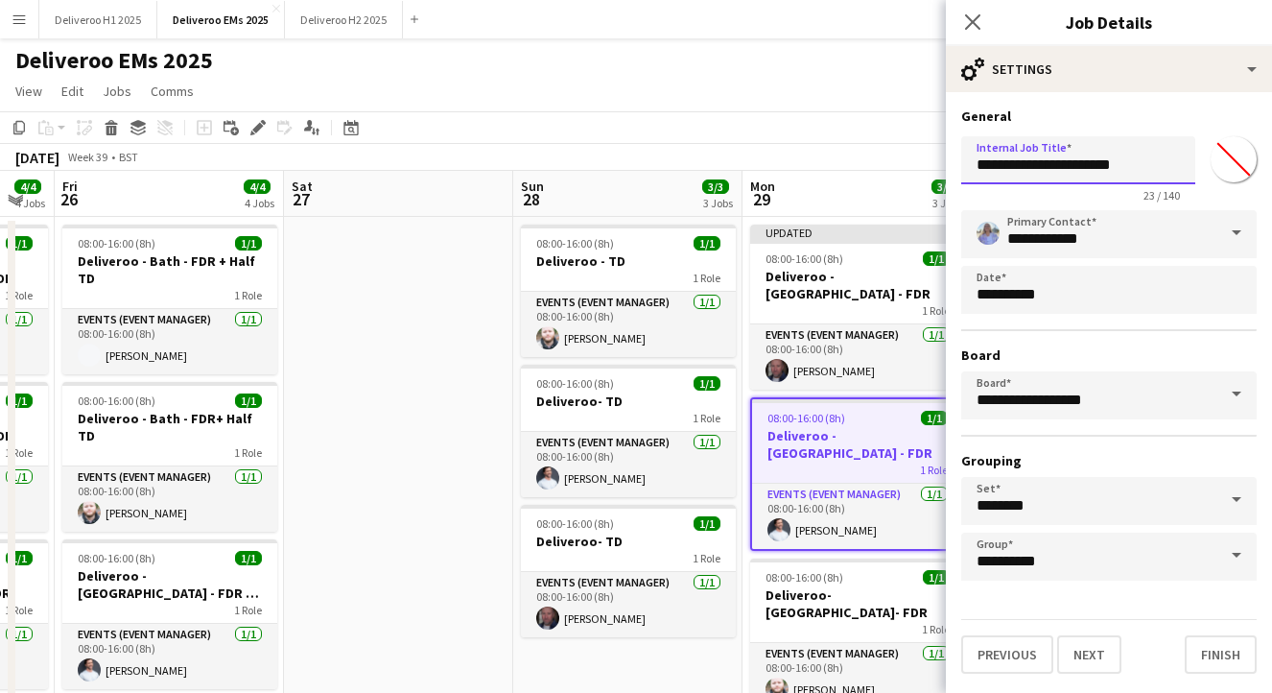
drag, startPoint x: 1085, startPoint y: 171, endPoint x: 1047, endPoint y: 171, distance: 38.4
click at [1047, 171] on input "**********" at bounding box center [1078, 160] width 234 height 48
type input "**********"
click at [1246, 646] on button "Finish" at bounding box center [1221, 654] width 72 height 38
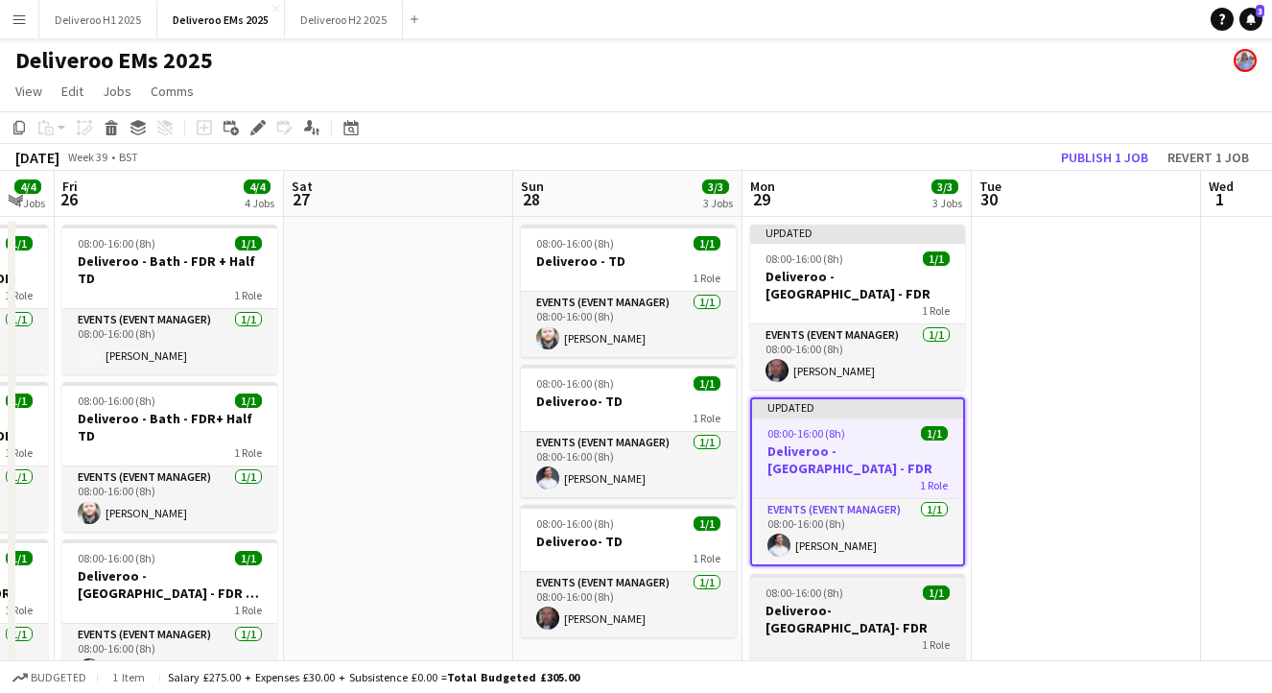
click at [863, 585] on div "08:00-16:00 (8h) 1/1" at bounding box center [857, 592] width 215 height 14
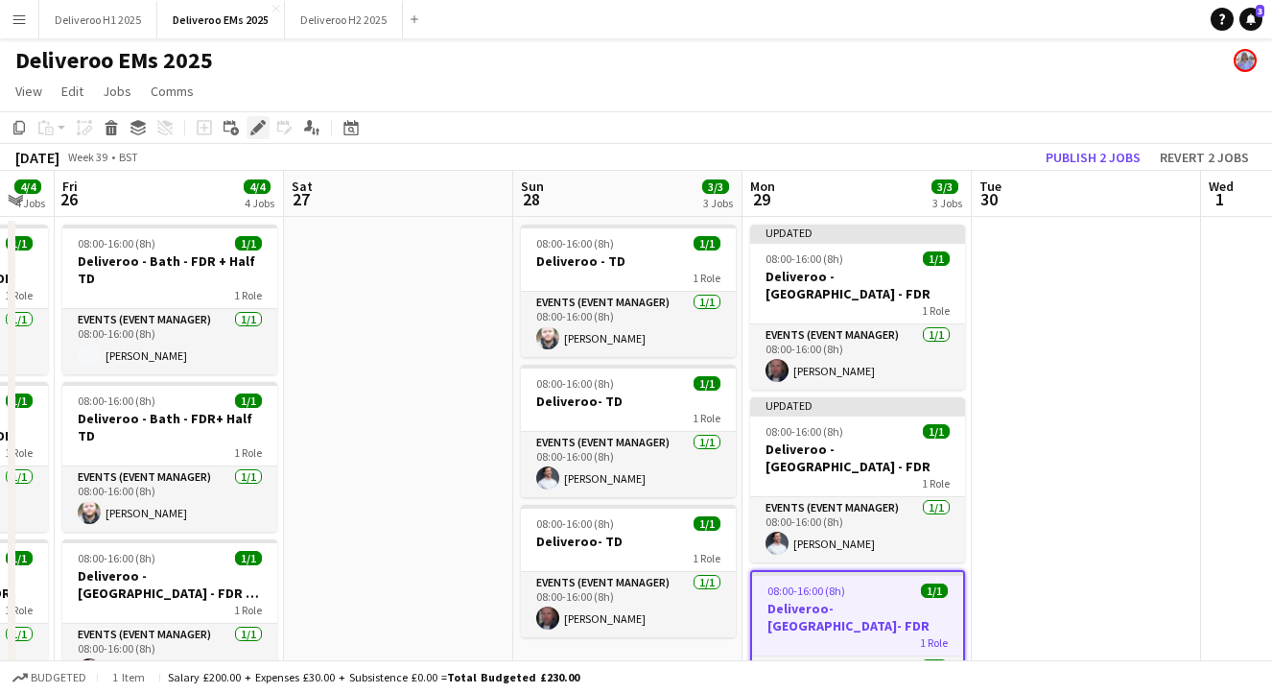
click at [253, 130] on icon at bounding box center [257, 128] width 11 height 11
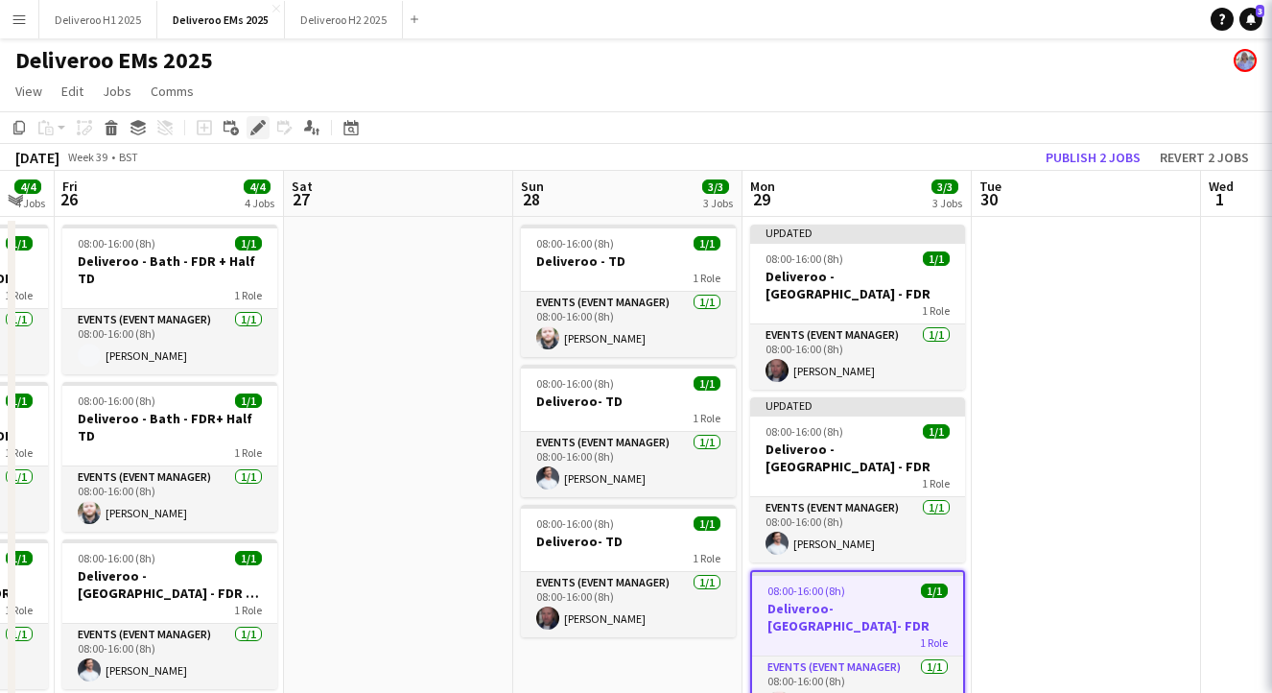
type input "*******"
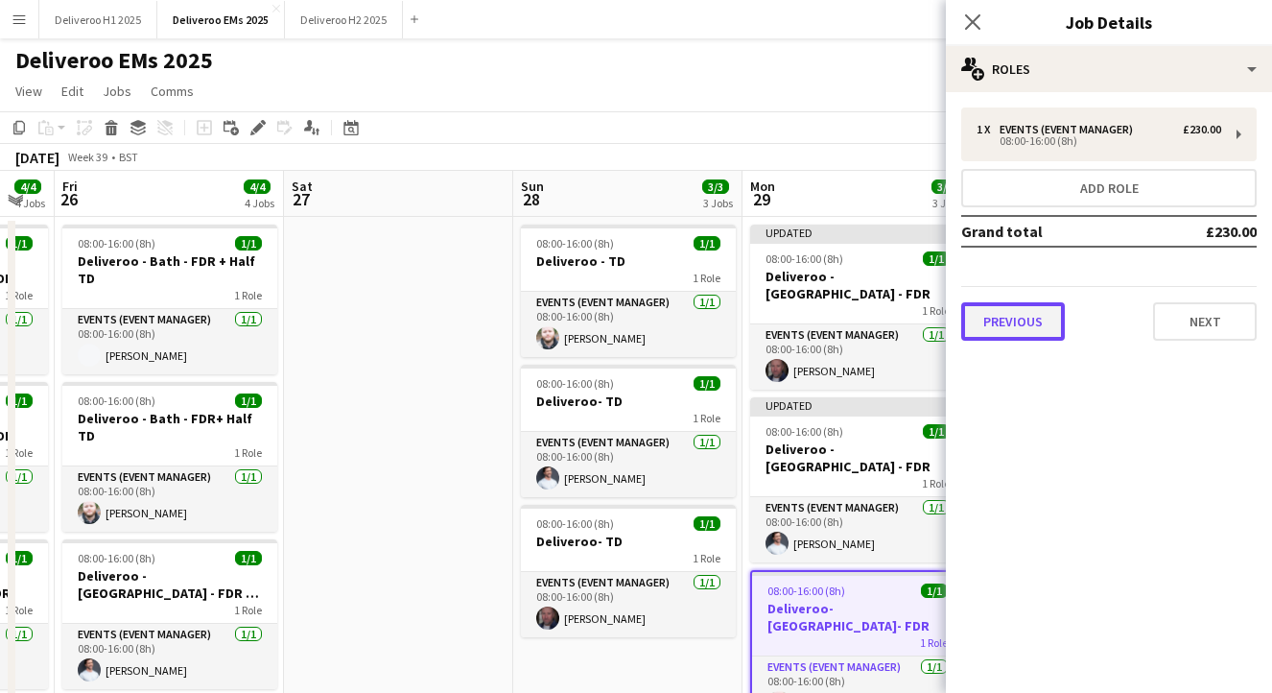
click at [1008, 321] on button "Previous" at bounding box center [1013, 321] width 104 height 38
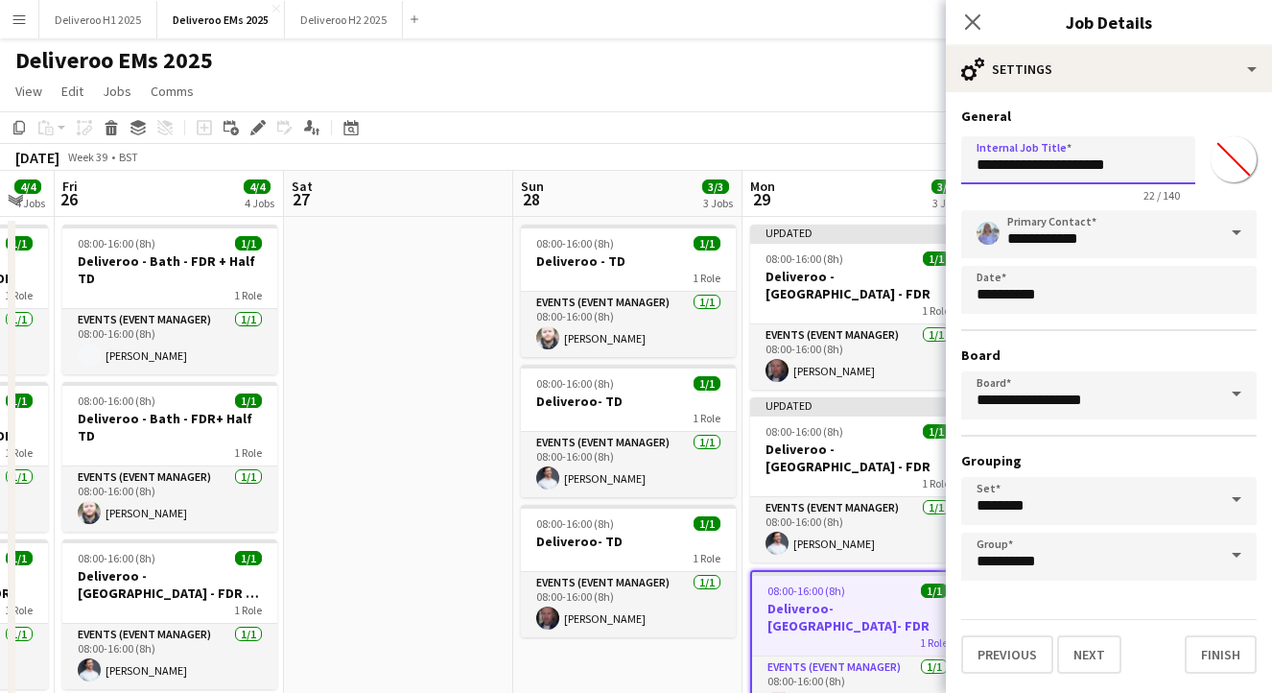
drag, startPoint x: 1097, startPoint y: 171, endPoint x: 1063, endPoint y: 171, distance: 33.6
click at [1063, 171] on input "**********" at bounding box center [1078, 160] width 234 height 48
type input "**********"
click at [1206, 656] on button "Finish" at bounding box center [1221, 654] width 72 height 38
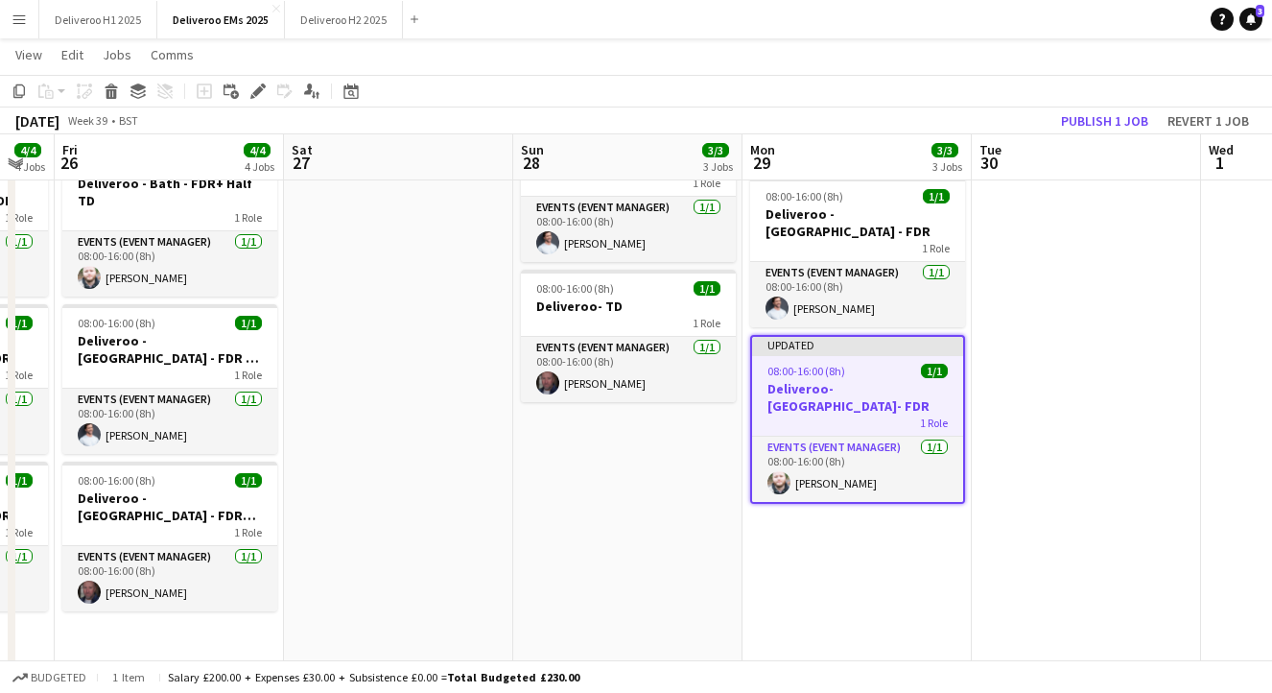
scroll to position [0, 632]
click at [822, 502] on app-date-cell "Updated 08:00-16:00 (8h) 1/1 Deliveroo - [GEOGRAPHIC_DATA] - FDR 1 Role Events …" at bounding box center [858, 332] width 229 height 700
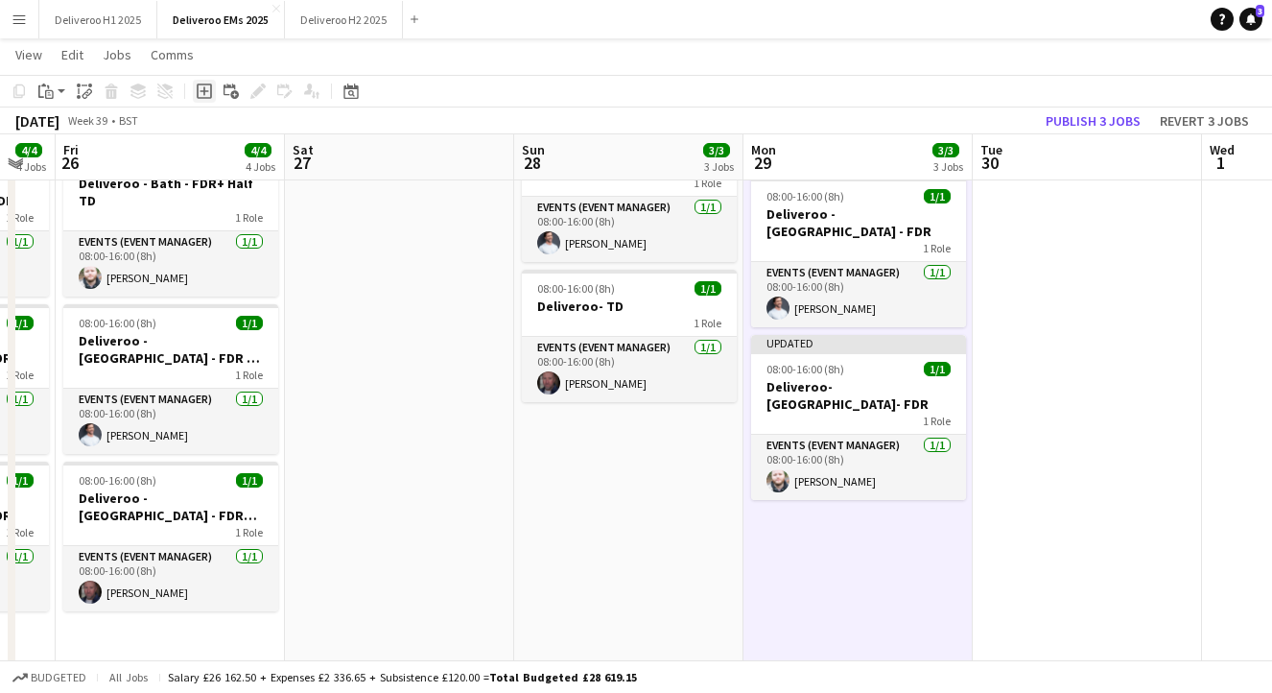
click at [206, 96] on icon "Add job" at bounding box center [204, 90] width 15 height 15
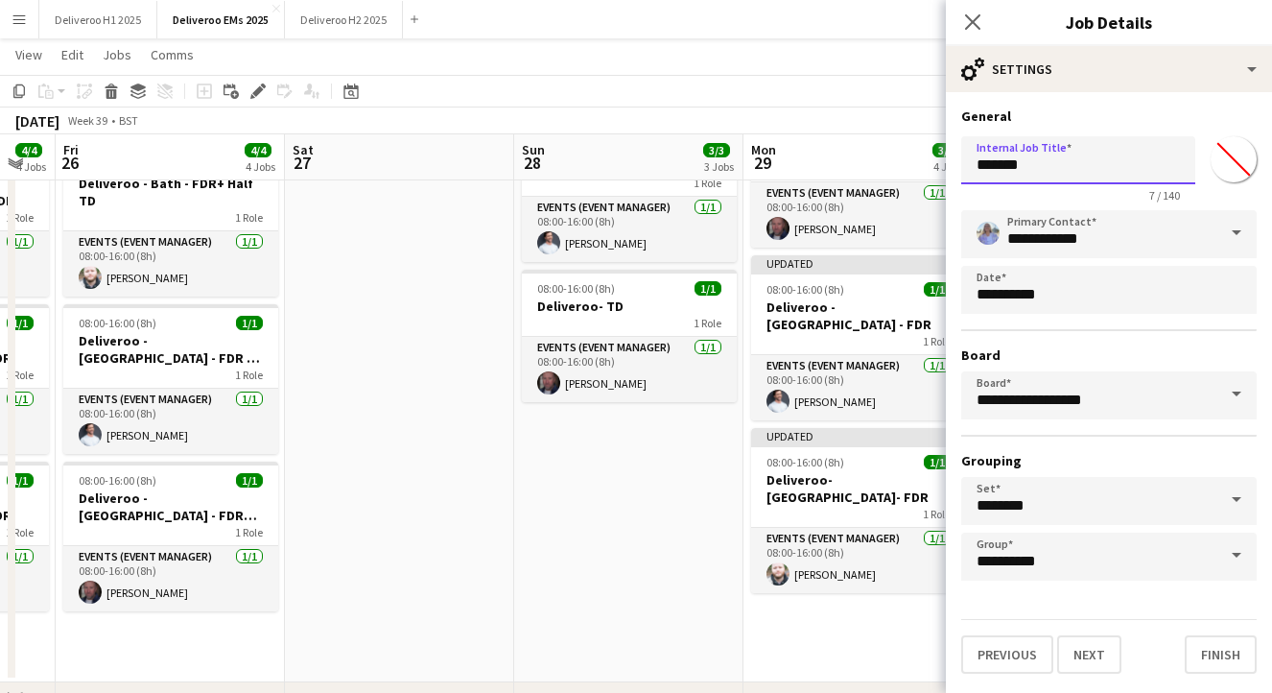
drag, startPoint x: 1077, startPoint y: 163, endPoint x: 938, endPoint y: 163, distance: 138.2
click at [938, 163] on body "Menu Boards Boards Boards All jobs Status Workforce Workforce My Workforce Recr…" at bounding box center [636, 373] width 1272 height 1213
type input "**********"
click at [1100, 651] on button "Next" at bounding box center [1089, 654] width 64 height 38
type input "**********"
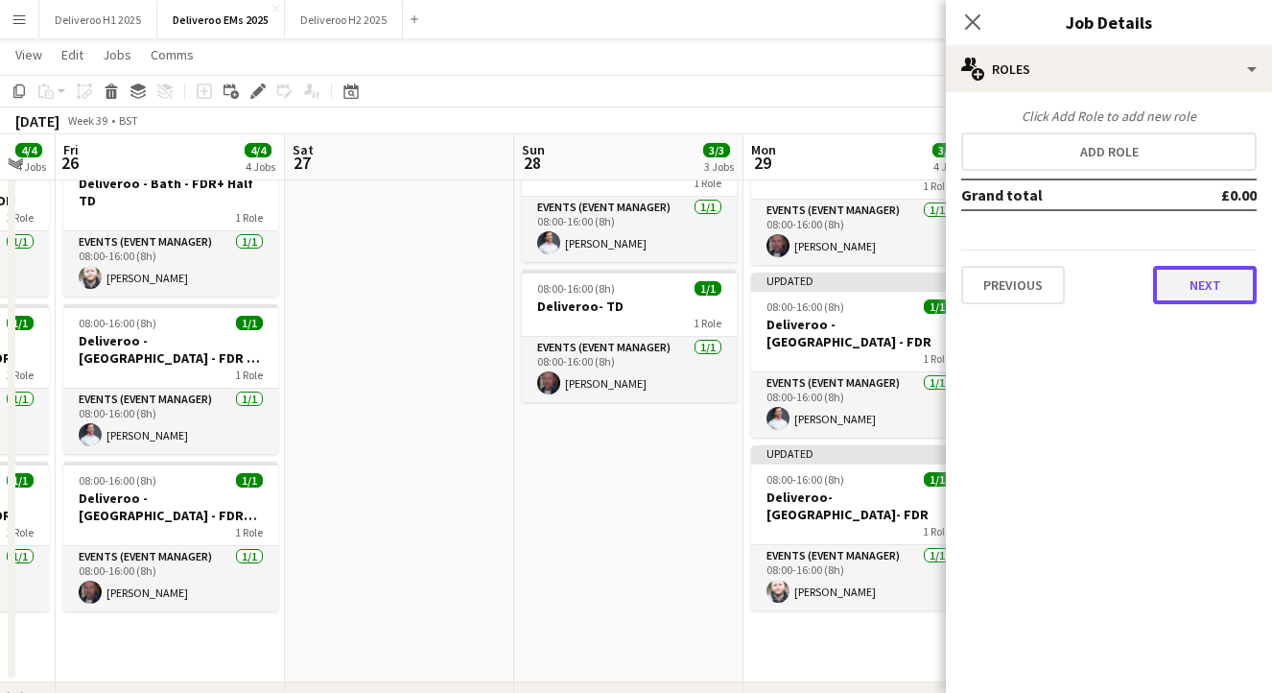
click at [1209, 279] on button "Next" at bounding box center [1205, 285] width 104 height 38
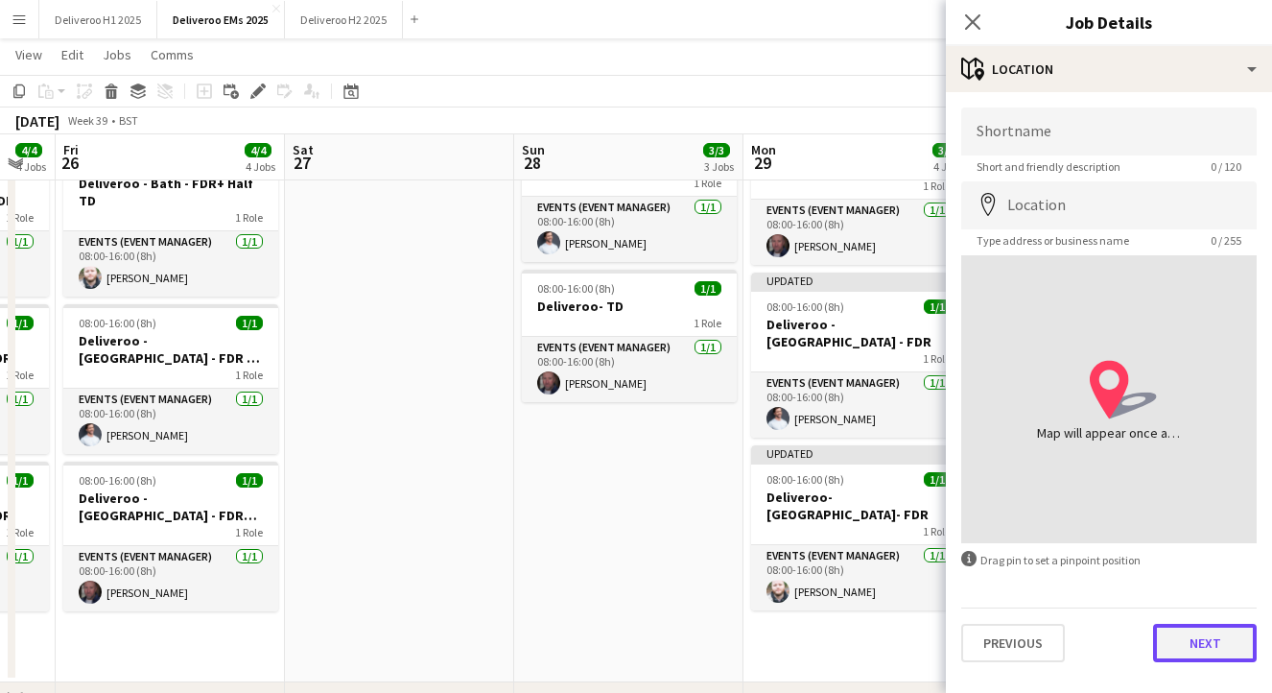
click at [1209, 650] on button "Next" at bounding box center [1205, 643] width 104 height 38
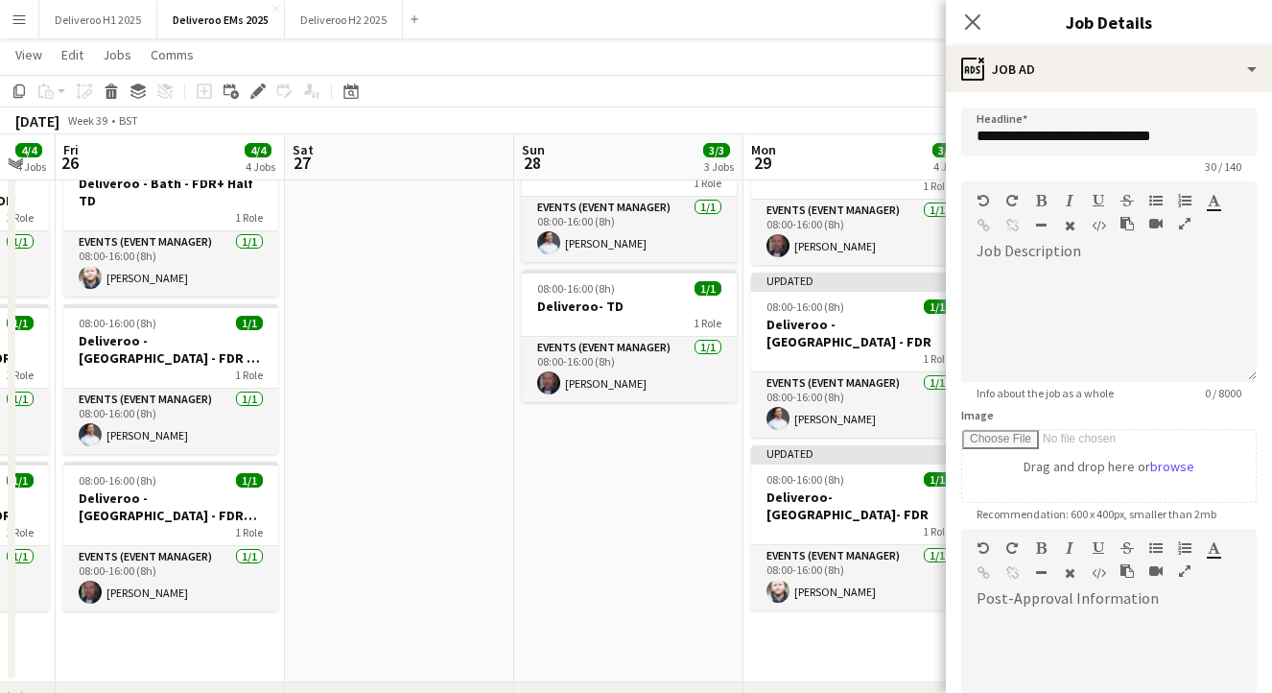
scroll to position [255, 0]
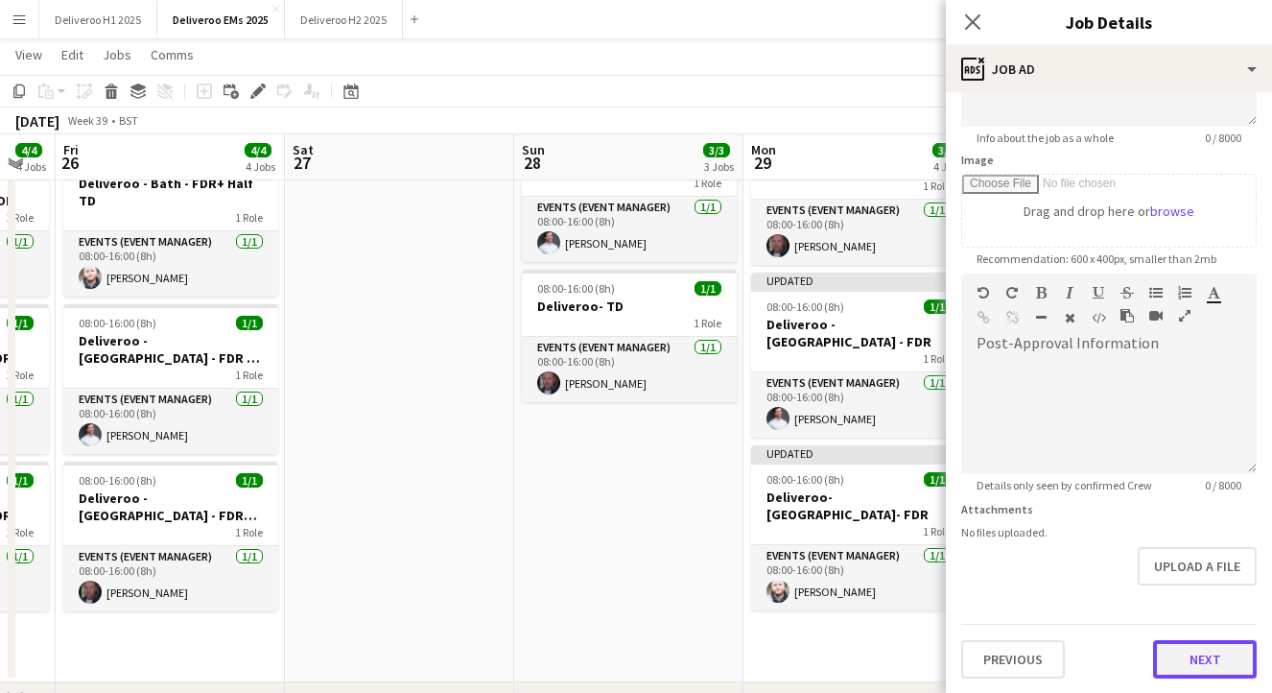
click at [1206, 646] on button "Next" at bounding box center [1205, 659] width 104 height 38
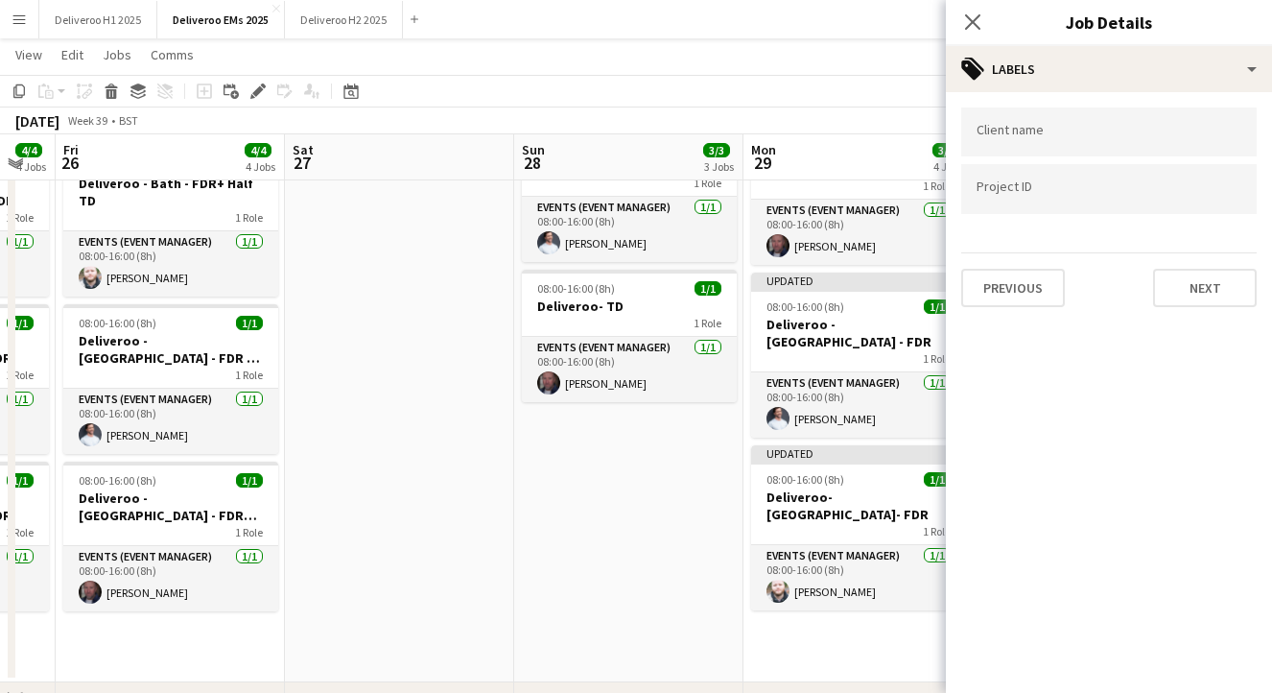
scroll to position [0, 0]
click at [1073, 123] on div at bounding box center [1109, 131] width 296 height 49
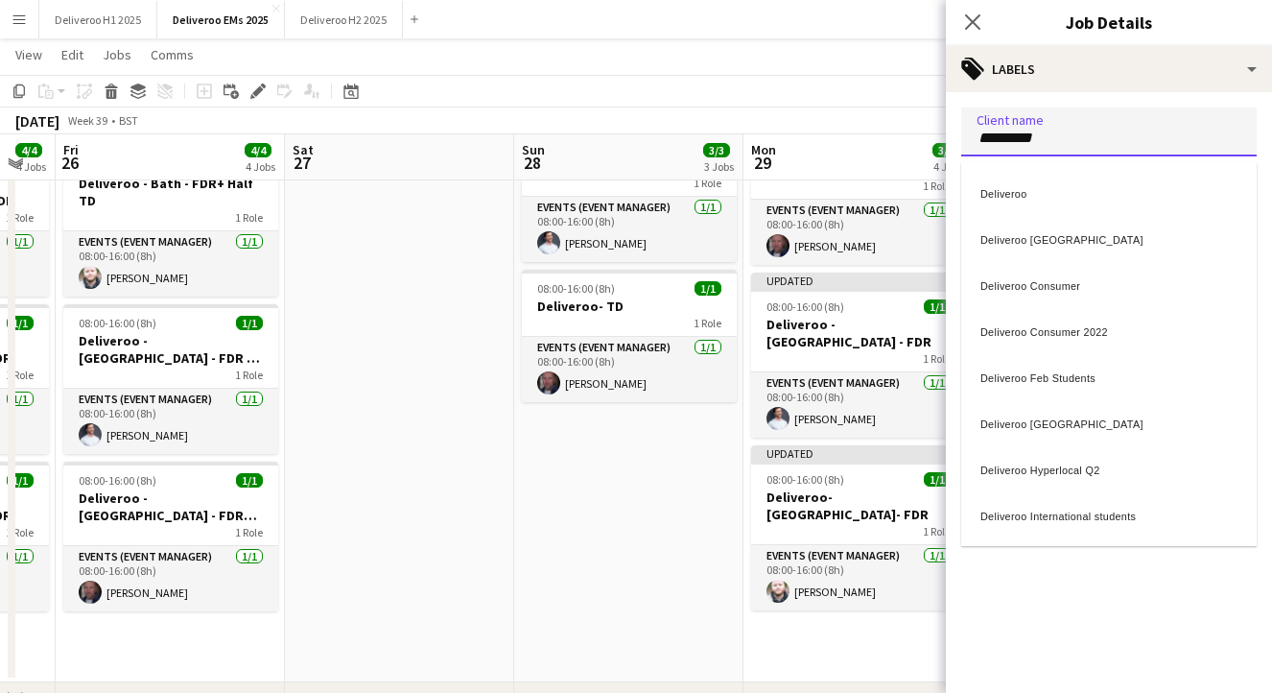
type input "*********"
click at [1043, 175] on div "Deliveroo" at bounding box center [1109, 191] width 296 height 46
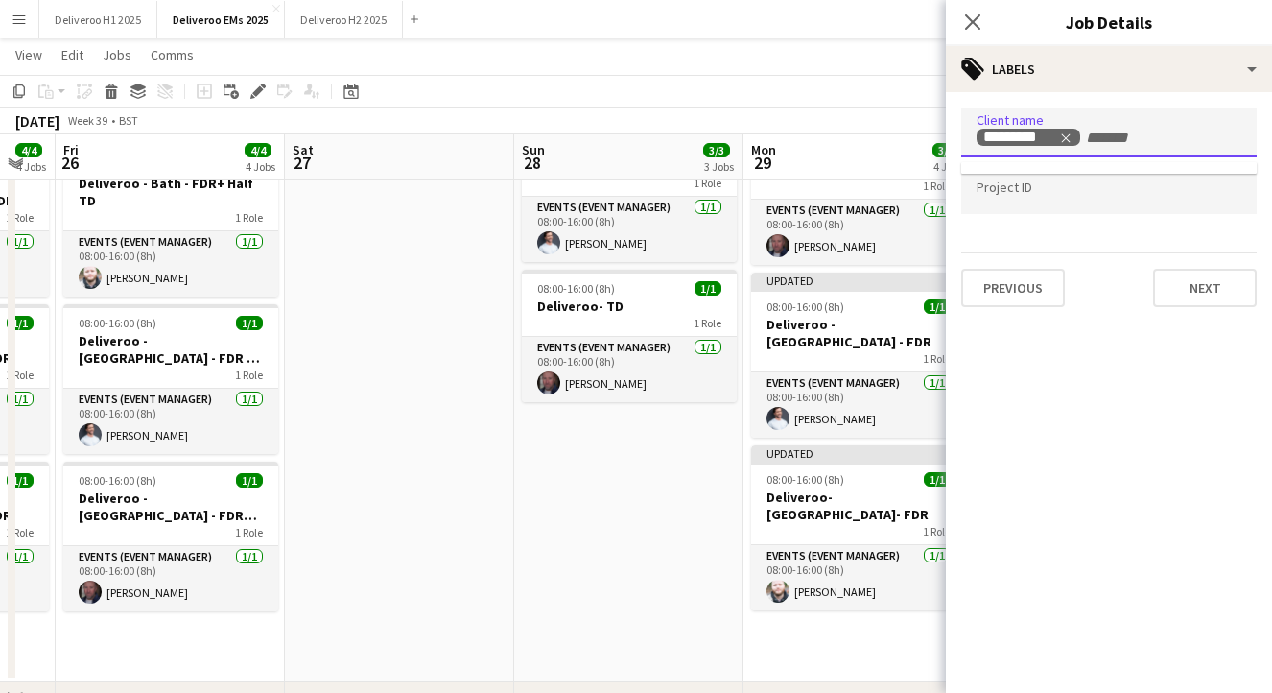
click at [1032, 187] on input "Type to search project ID labels..." at bounding box center [1109, 189] width 265 height 17
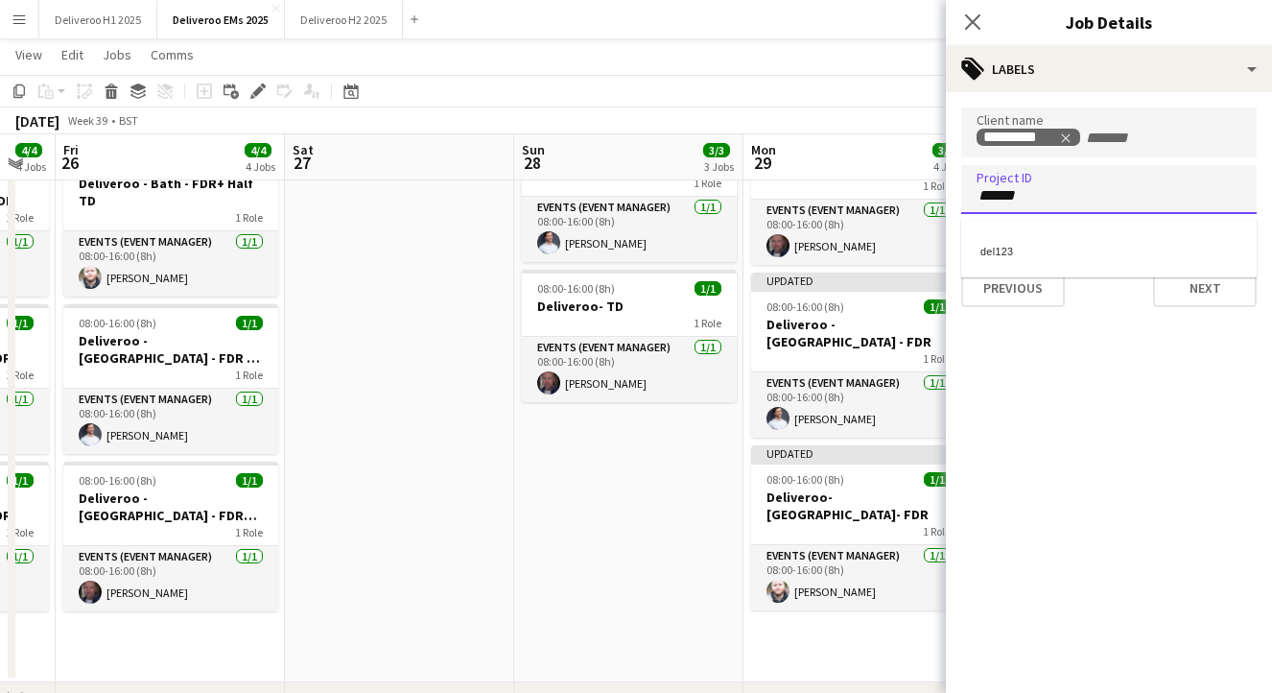
type input "******"
click at [1127, 248] on div "del123" at bounding box center [1109, 248] width 296 height 46
click at [1180, 281] on button "Next" at bounding box center [1205, 288] width 104 height 38
type input "*******"
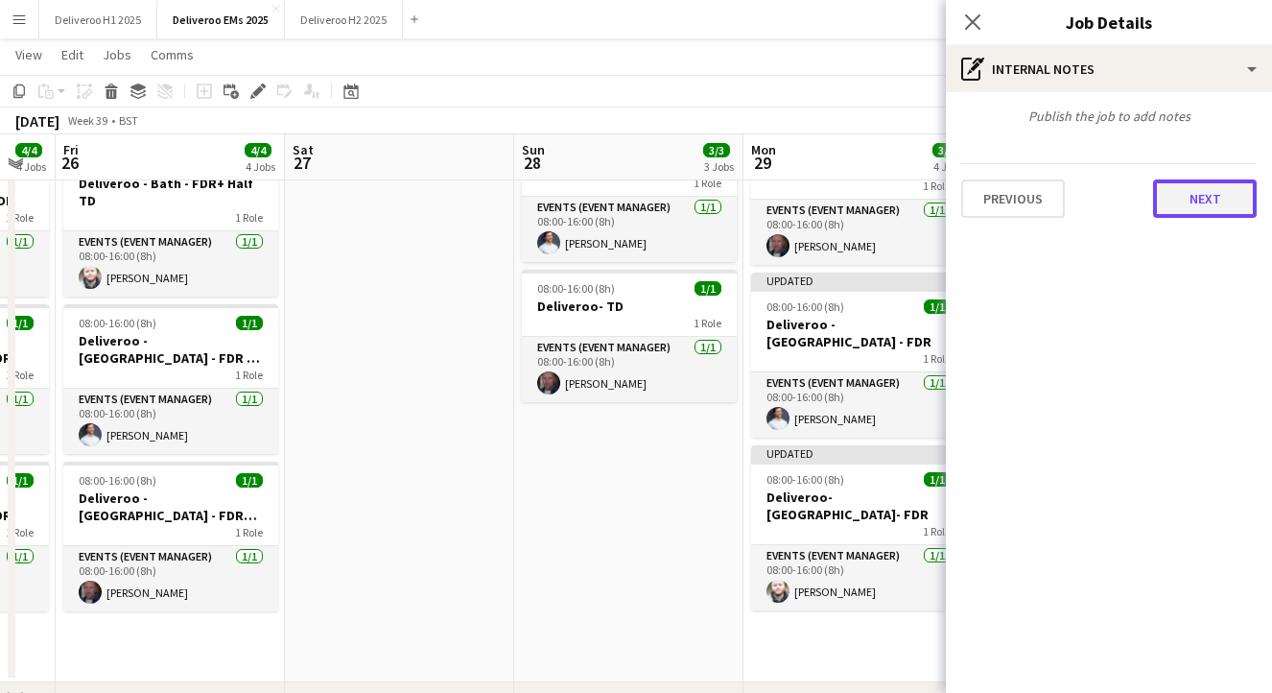
click at [1199, 205] on button "Next" at bounding box center [1205, 198] width 104 height 38
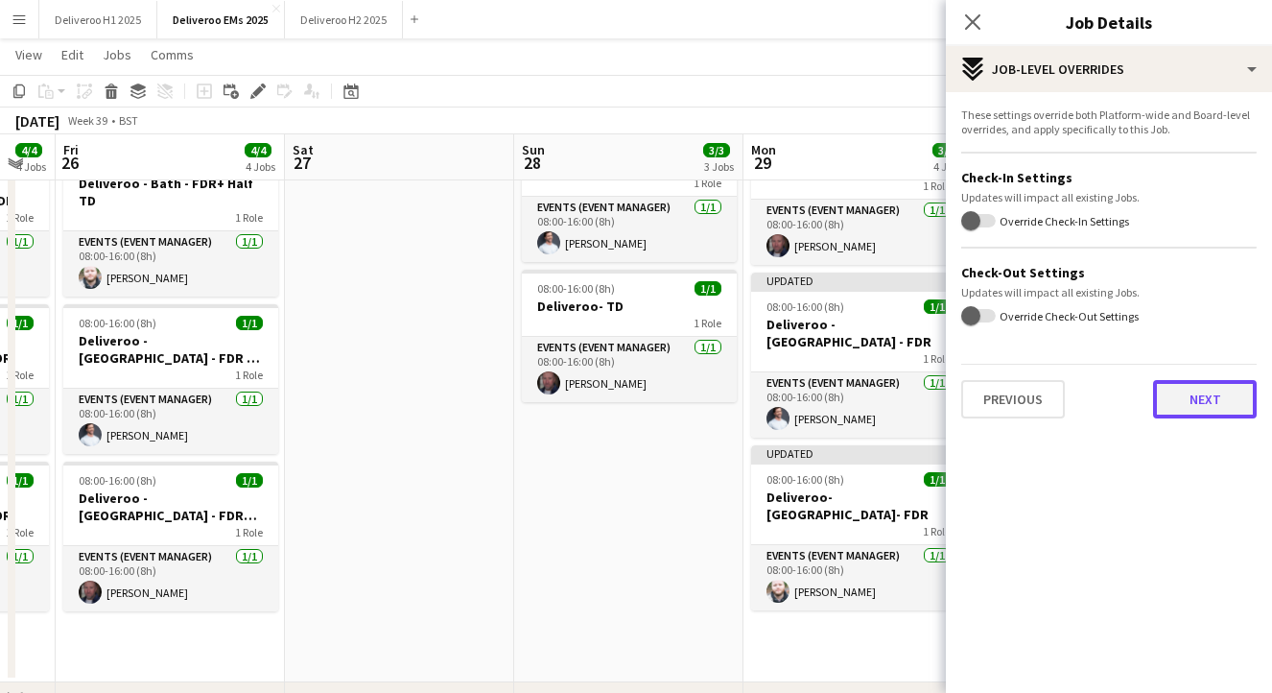
click at [1189, 391] on button "Next" at bounding box center [1205, 399] width 104 height 38
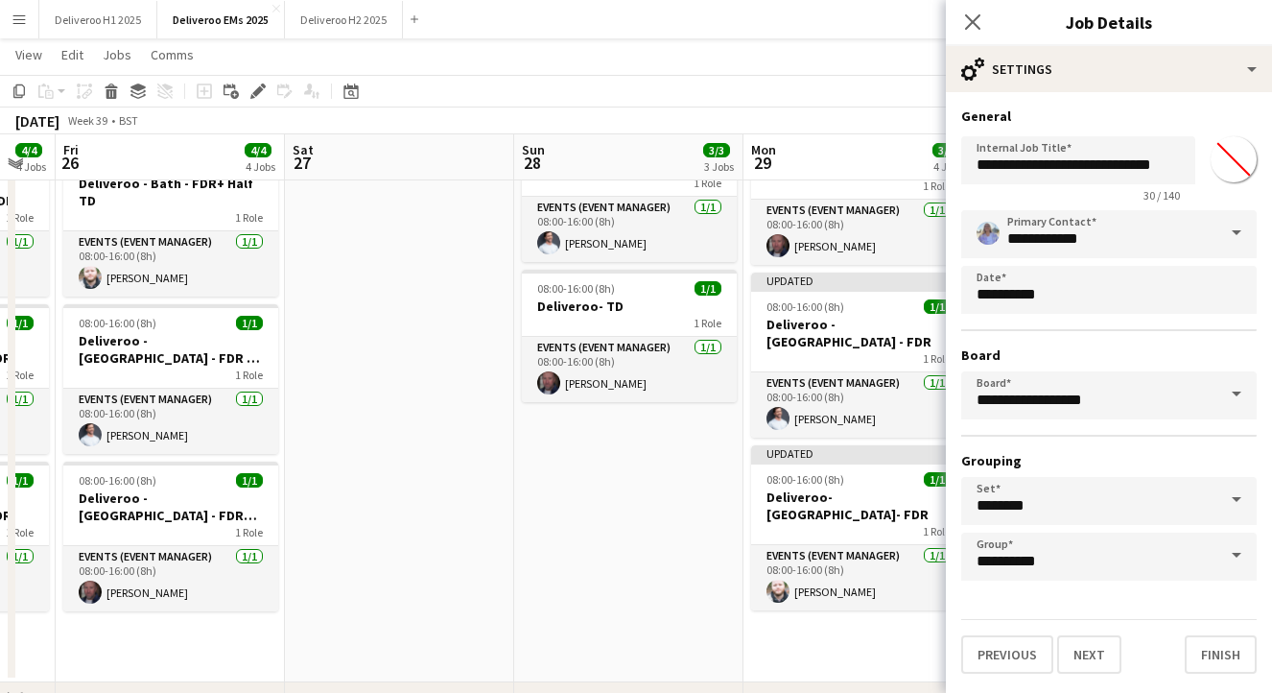
click at [1099, 634] on div "Previous Next Finish" at bounding box center [1109, 646] width 296 height 55
click at [1094, 658] on button "Next" at bounding box center [1089, 654] width 64 height 38
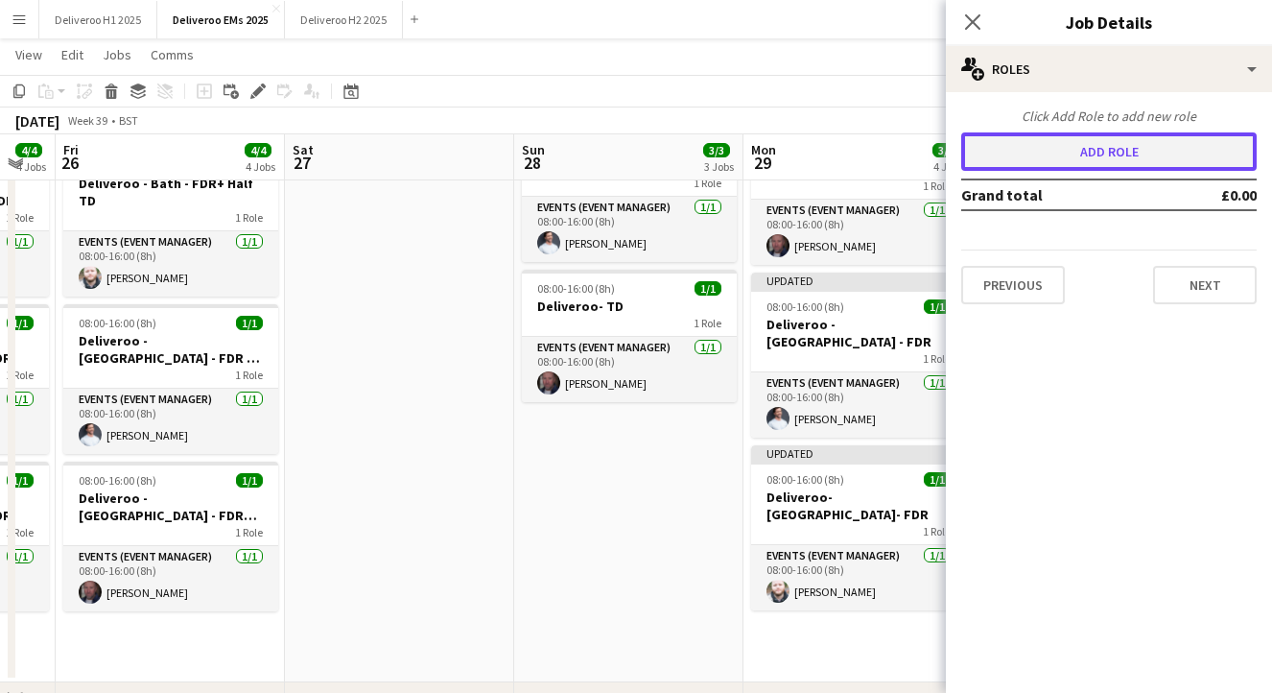
click at [1110, 166] on button "Add role" at bounding box center [1109, 151] width 296 height 38
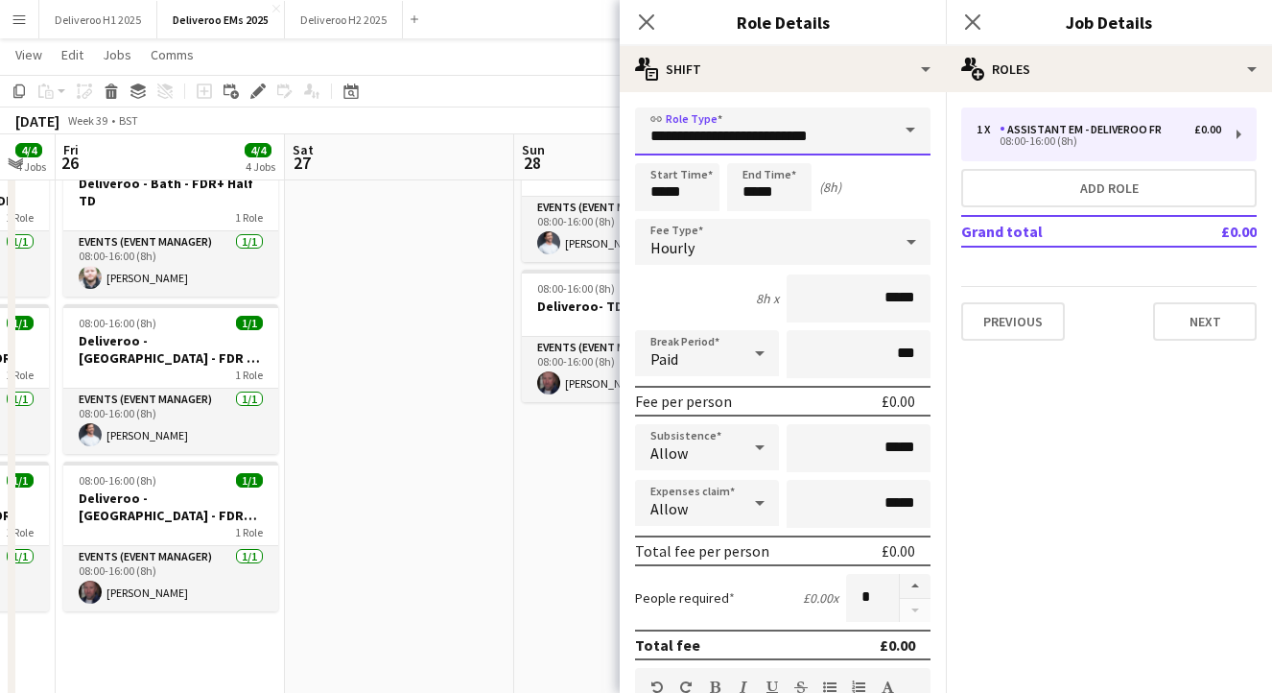
click at [863, 143] on input "**********" at bounding box center [783, 131] width 296 height 48
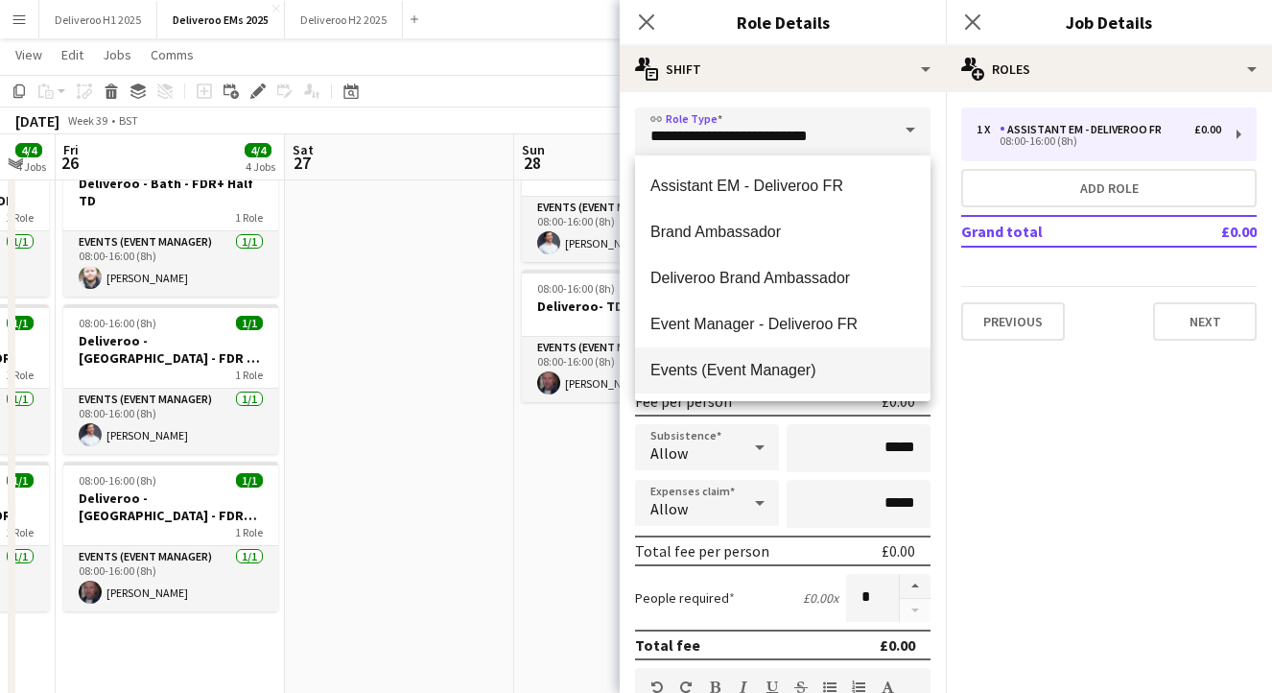
click at [763, 357] on mat-option "Events (Event Manager)" at bounding box center [783, 370] width 296 height 46
type input "**********"
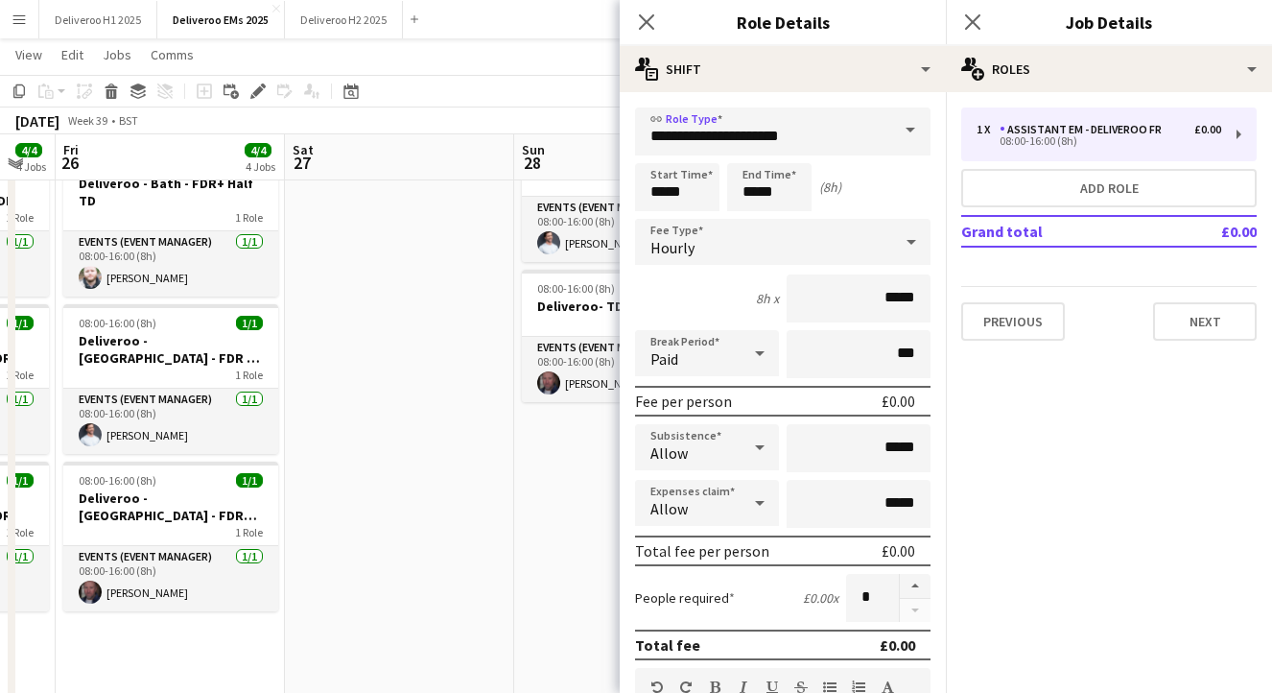
click at [743, 231] on div "Hourly" at bounding box center [763, 242] width 257 height 46
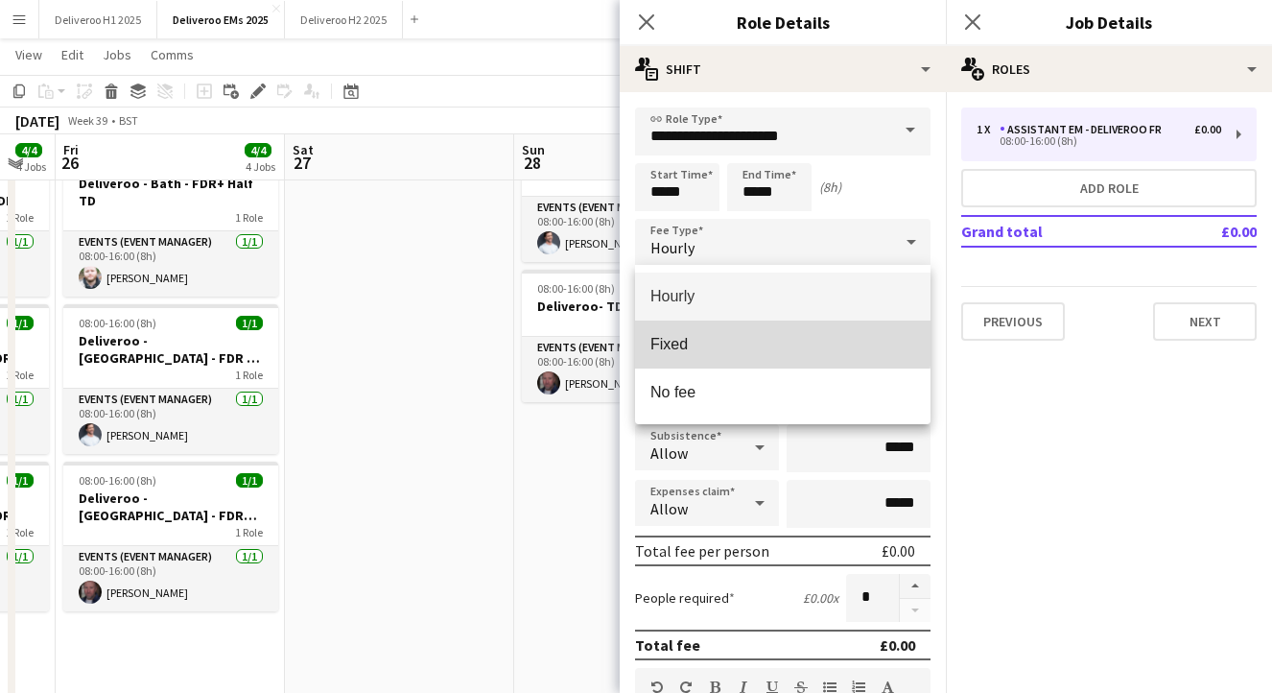
click at [750, 334] on mat-option "Fixed" at bounding box center [783, 344] width 296 height 48
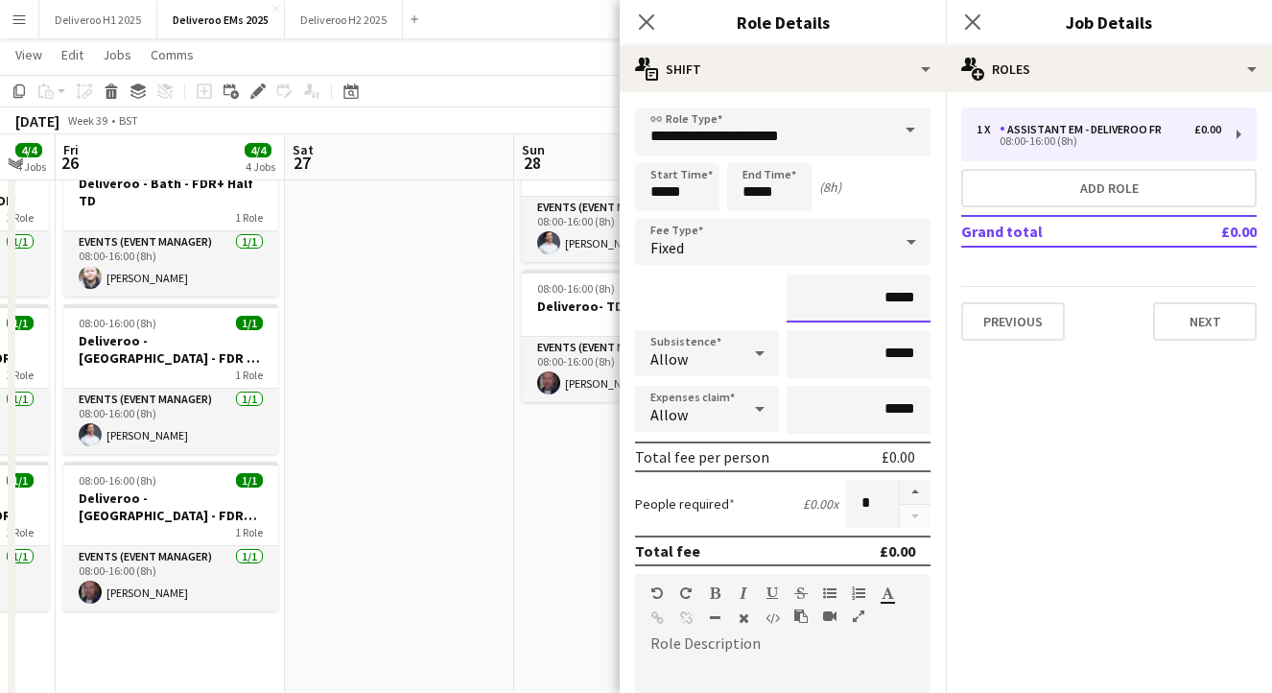
drag, startPoint x: 914, startPoint y: 311, endPoint x: 885, endPoint y: 306, distance: 30.1
click at [885, 306] on input "*****" at bounding box center [859, 298] width 144 height 48
type input "*******"
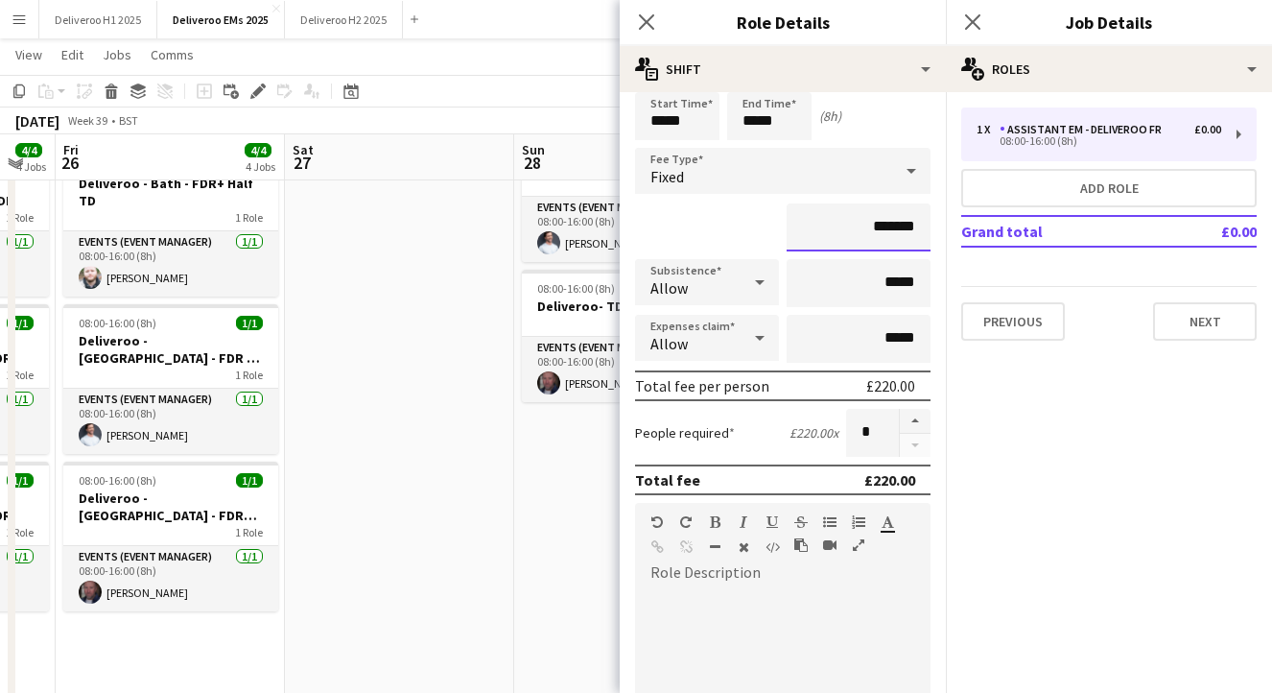
scroll to position [79, 0]
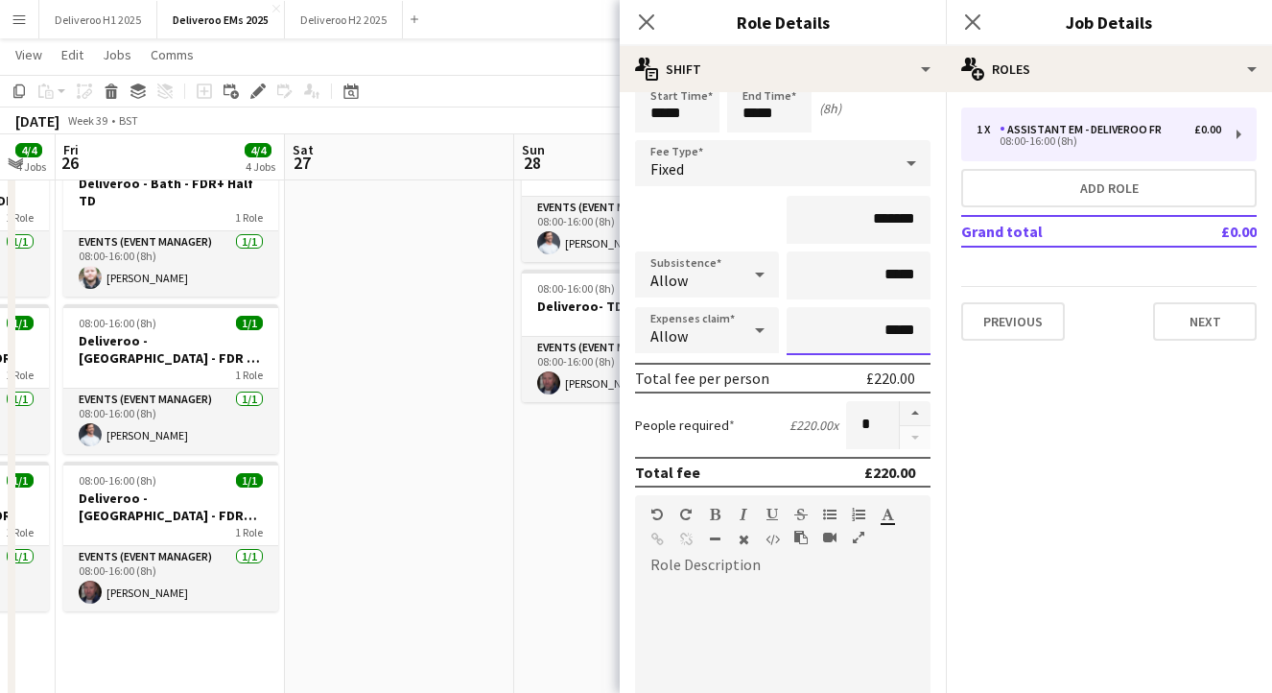
click at [887, 330] on input "*****" at bounding box center [859, 331] width 144 height 48
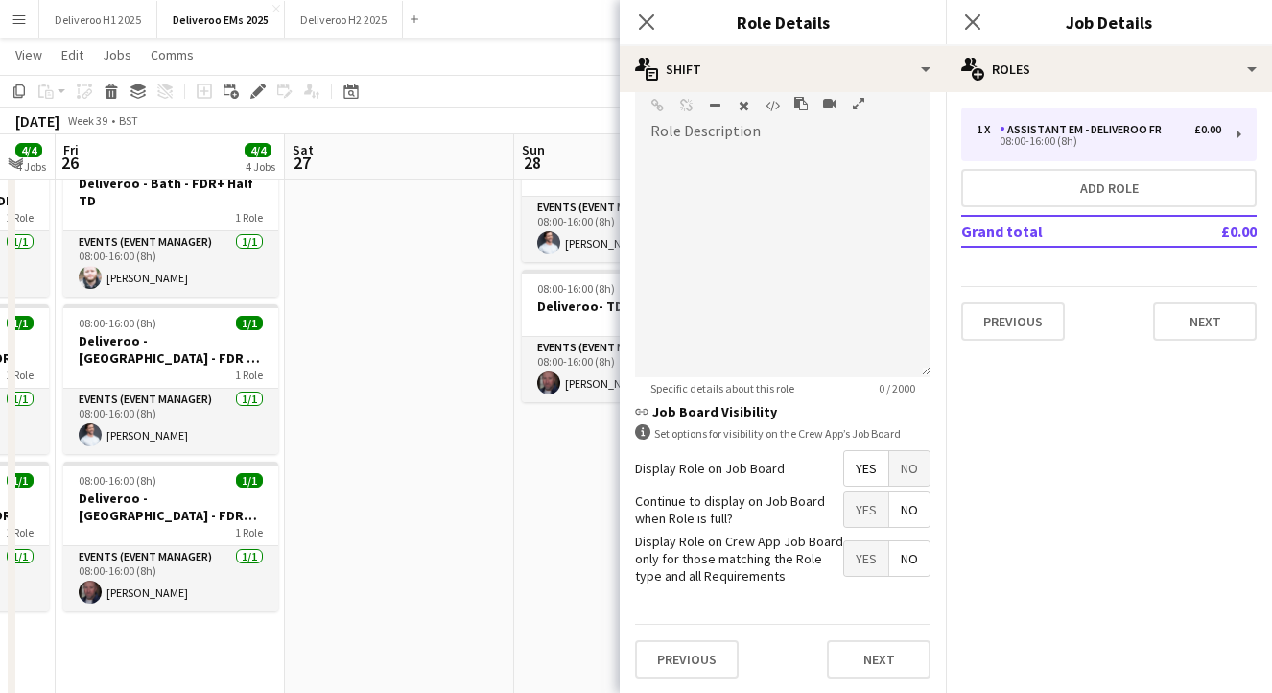
type input "******"
click at [908, 466] on span "No" at bounding box center [910, 468] width 40 height 35
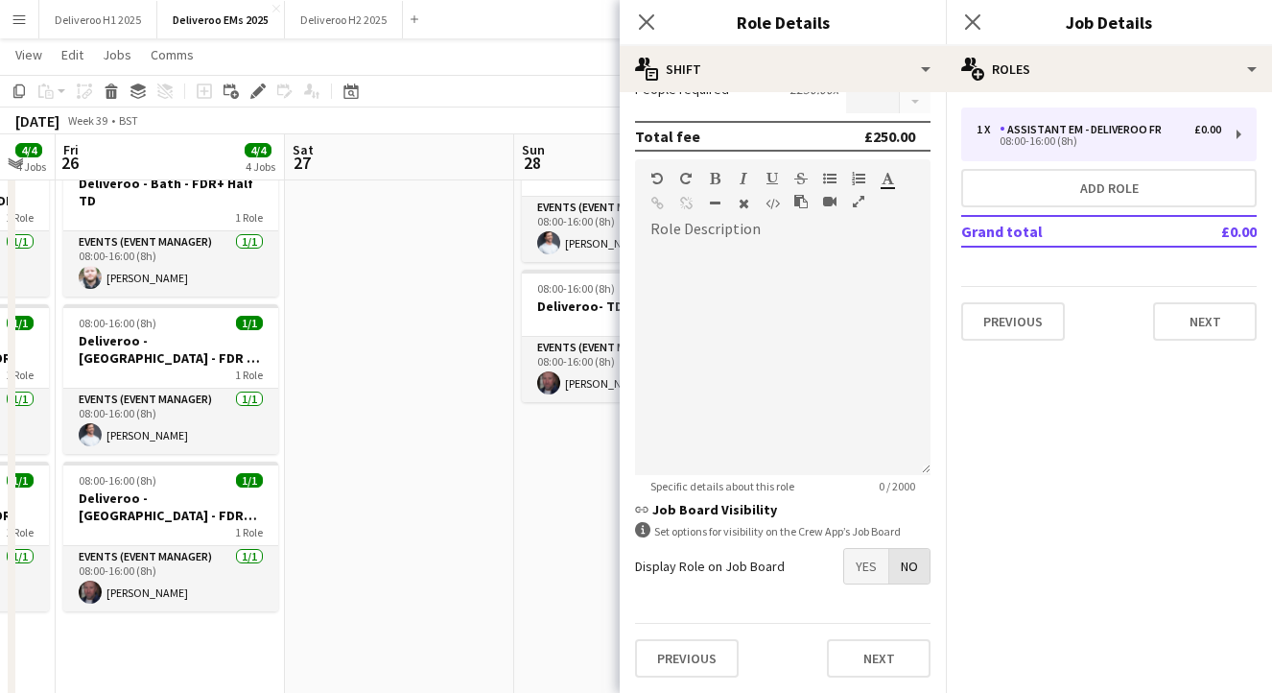
scroll to position [415, 0]
click at [866, 660] on button "Next" at bounding box center [879, 658] width 104 height 38
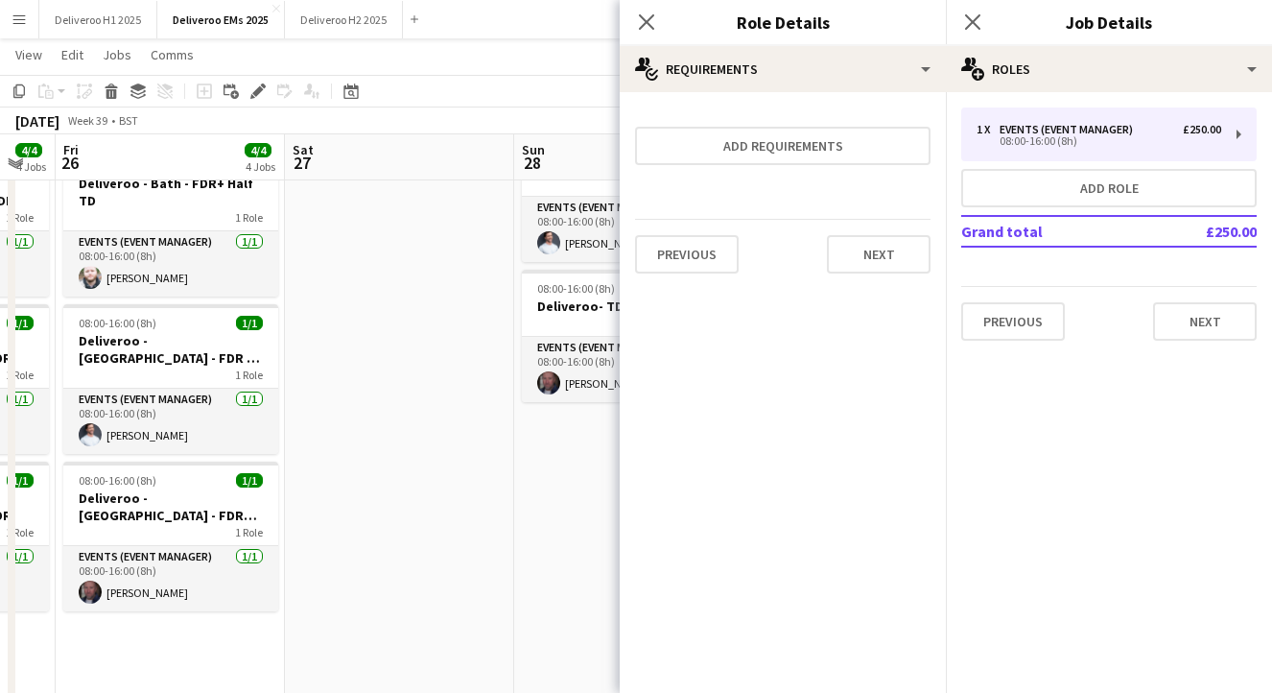
scroll to position [0, 0]
click at [873, 249] on button "Next" at bounding box center [879, 254] width 104 height 38
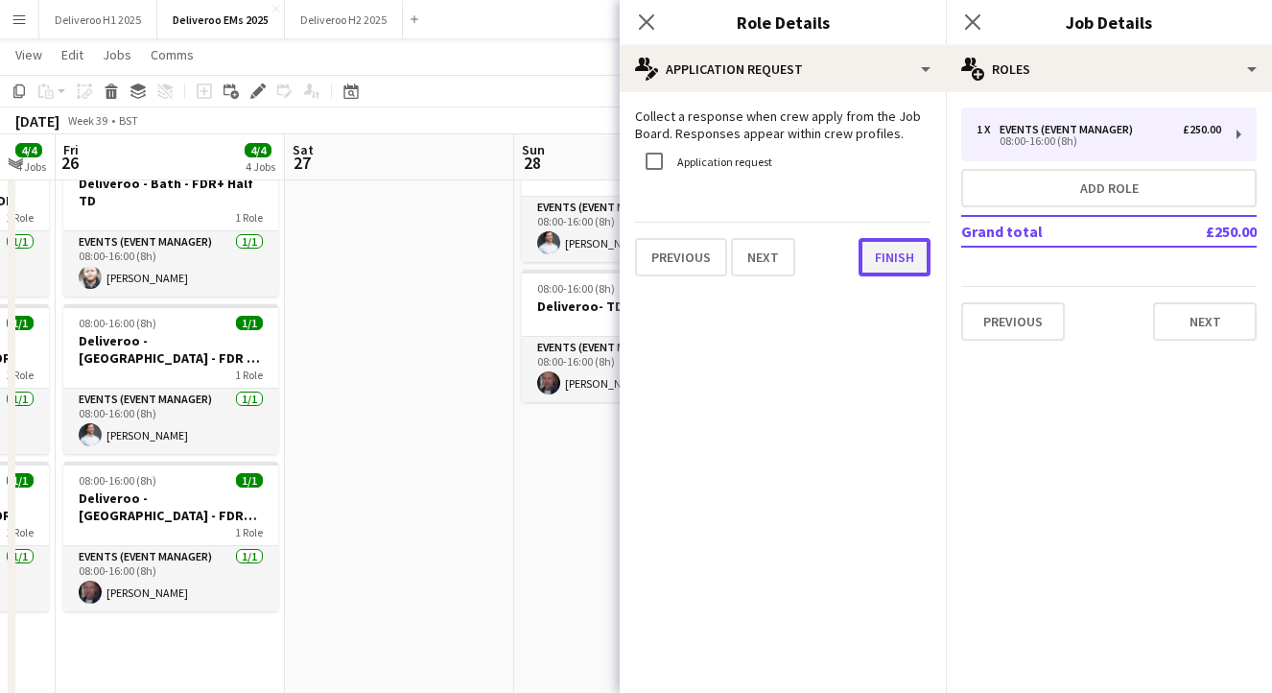
click at [905, 250] on button "Finish" at bounding box center [895, 257] width 72 height 38
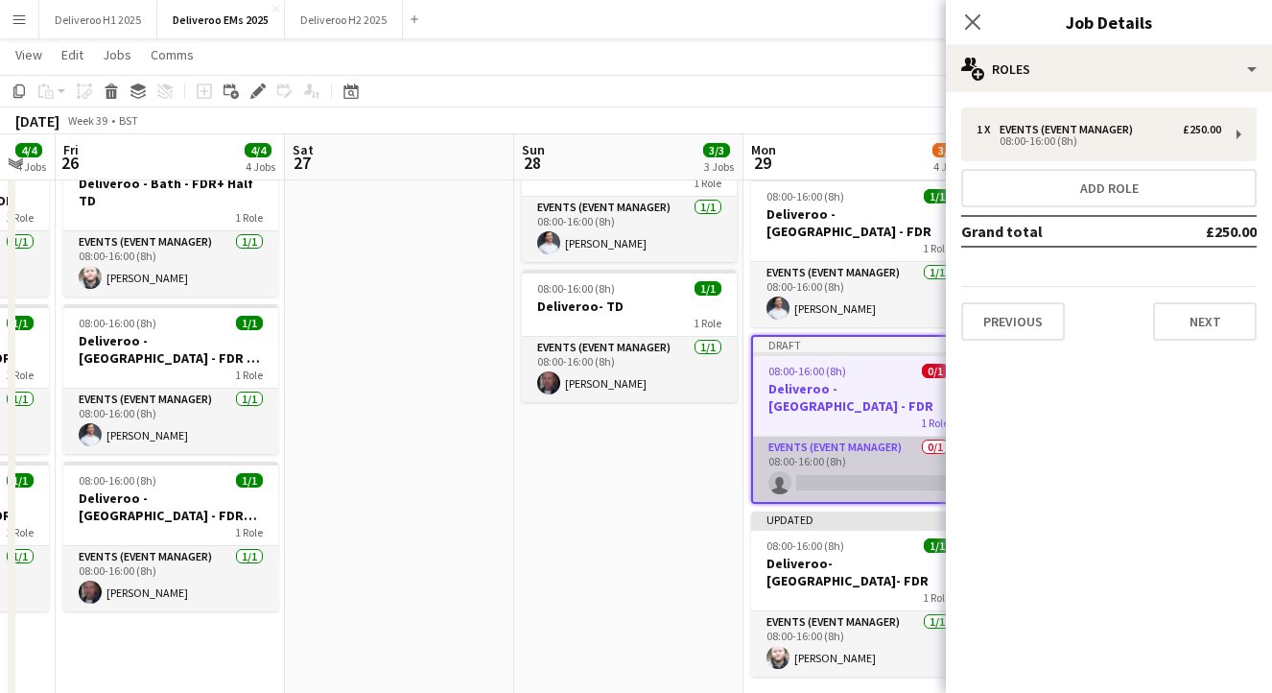
click at [855, 441] on app-card-role "Events (Event Manager) 0/1 08:00-16:00 (8h) single-neutral-actions" at bounding box center [858, 469] width 211 height 65
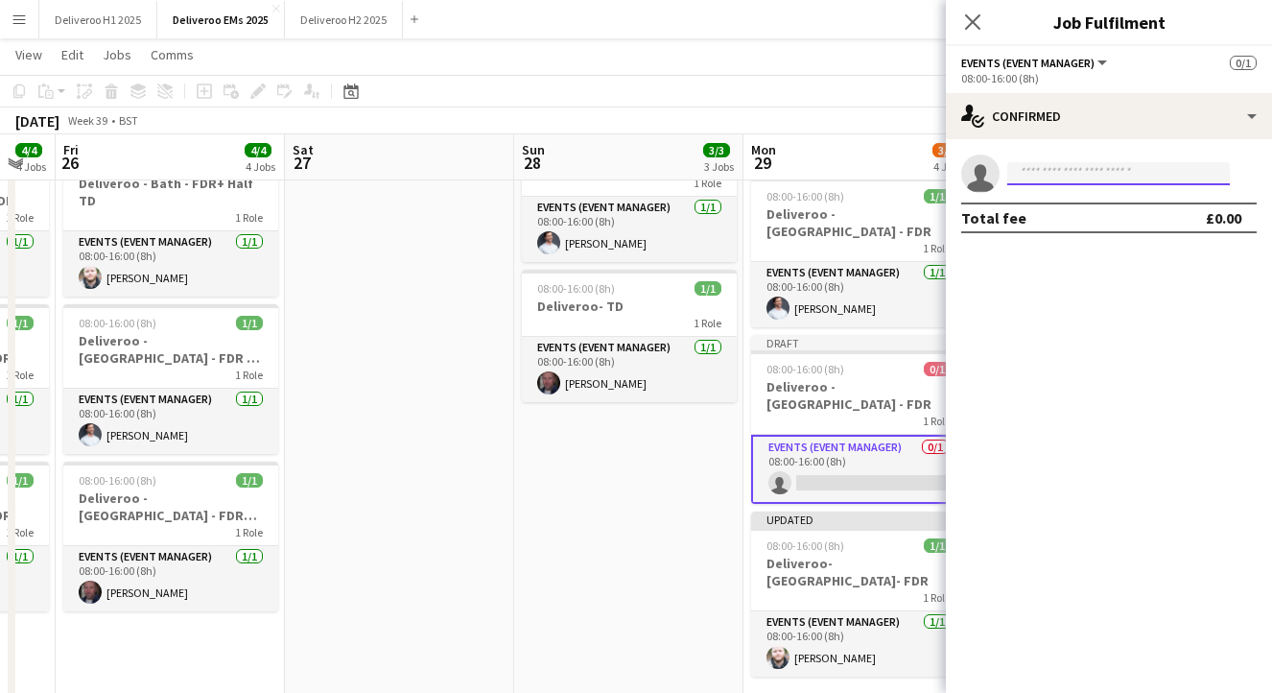
click at [1101, 170] on input at bounding box center [1119, 173] width 223 height 23
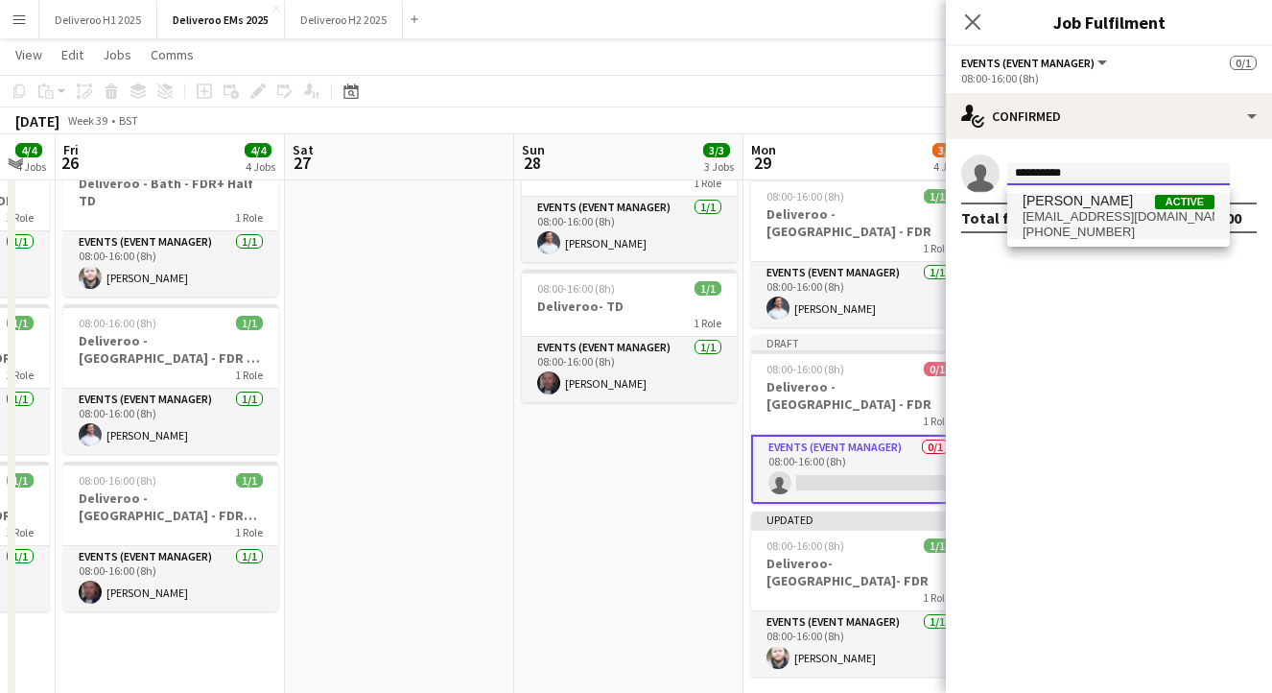
type input "**********"
click at [1090, 205] on span "[PERSON_NAME]" at bounding box center [1078, 201] width 110 height 16
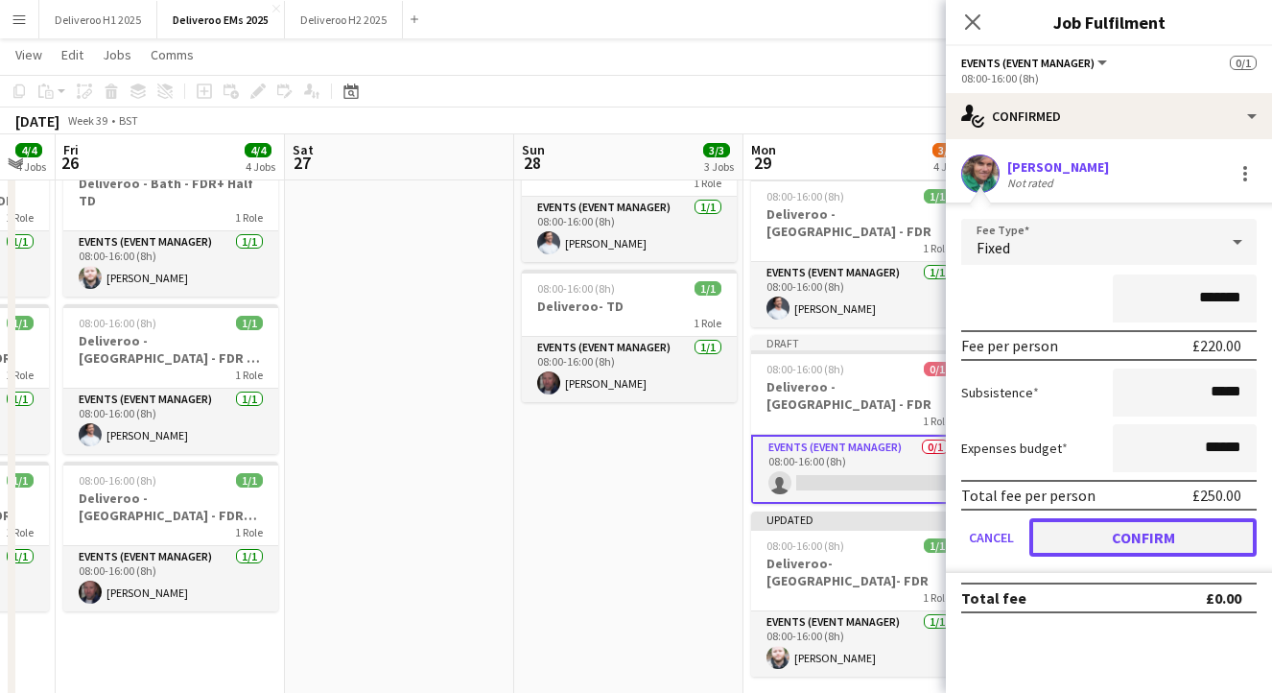
click at [1119, 528] on button "Confirm" at bounding box center [1143, 537] width 227 height 38
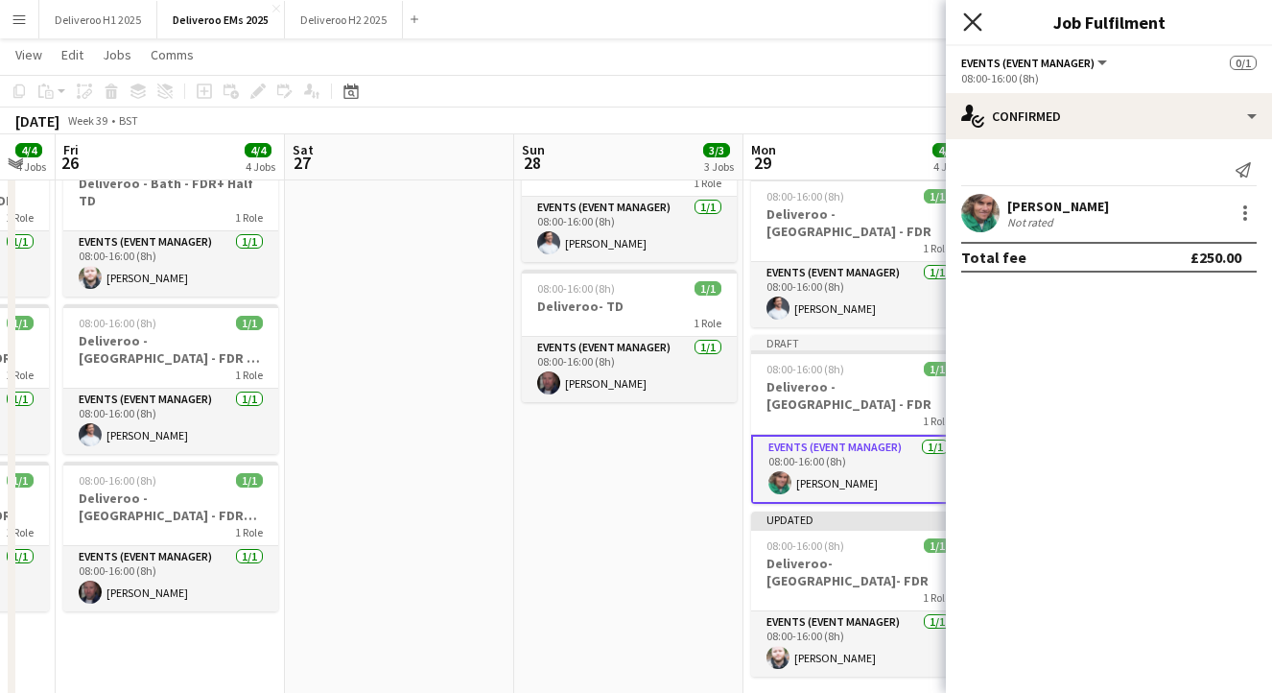
click at [973, 24] on icon "Close pop-in" at bounding box center [972, 21] width 18 height 18
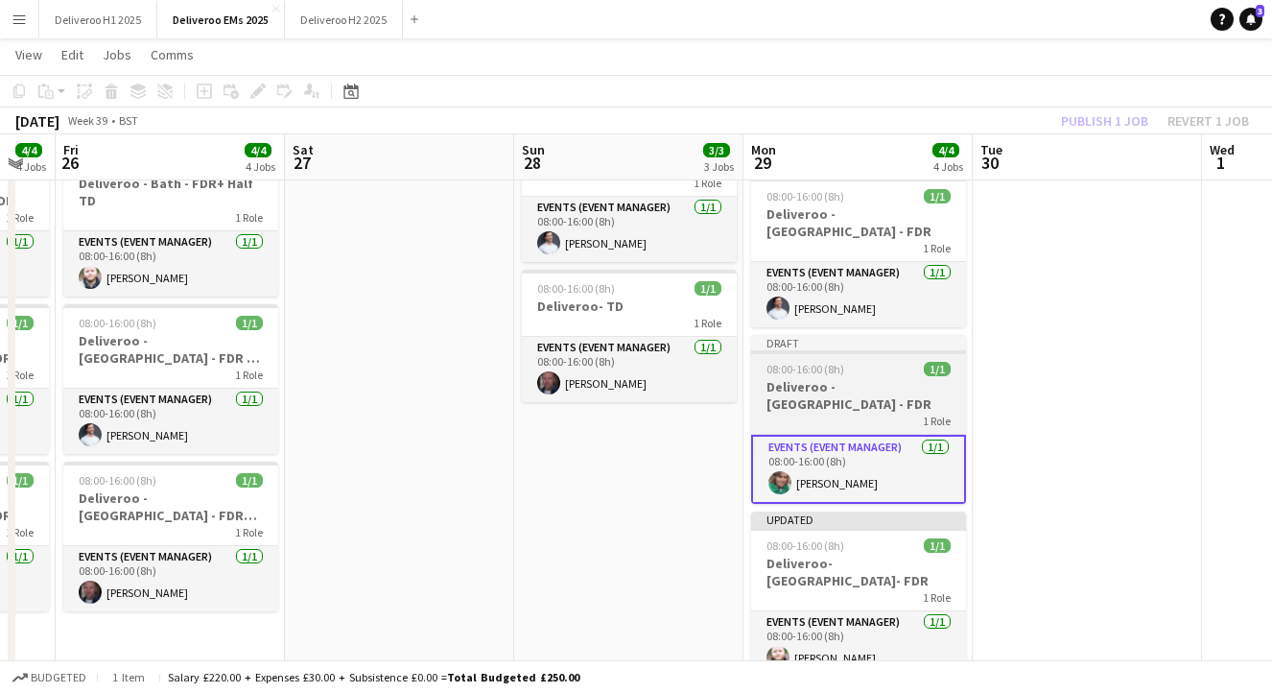
click at [871, 335] on div "Draft" at bounding box center [858, 342] width 215 height 15
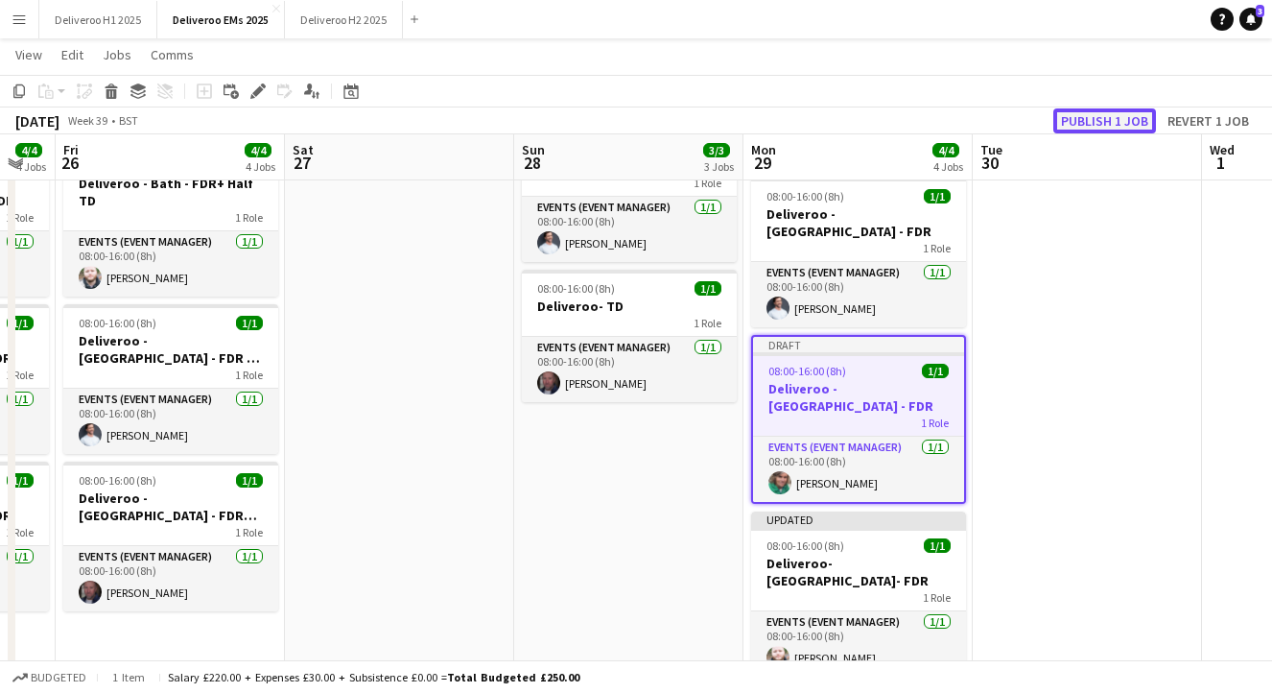
click at [1122, 116] on button "Publish 1 job" at bounding box center [1105, 120] width 103 height 25
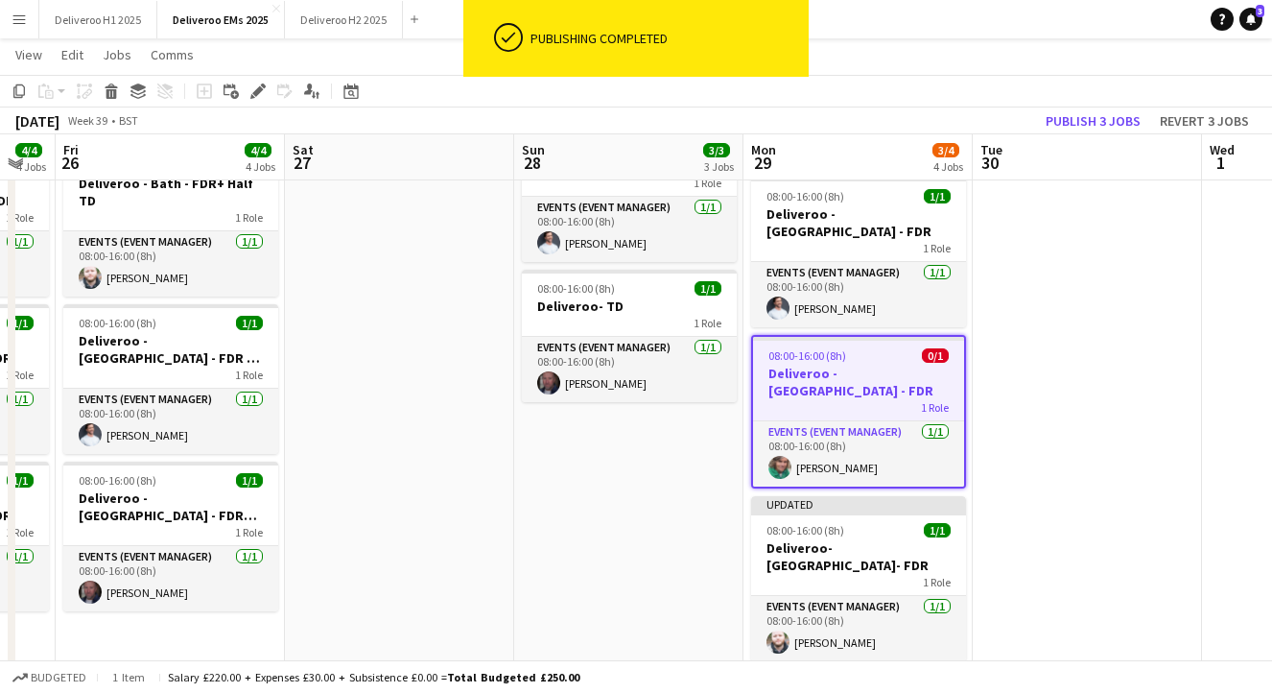
click at [645, 427] on app-date-cell "08:00-16:00 (8h) 1/1 Deliveroo - TD 1 Role Events (Event Manager) [DATE] 08:00-…" at bounding box center [628, 349] width 229 height 735
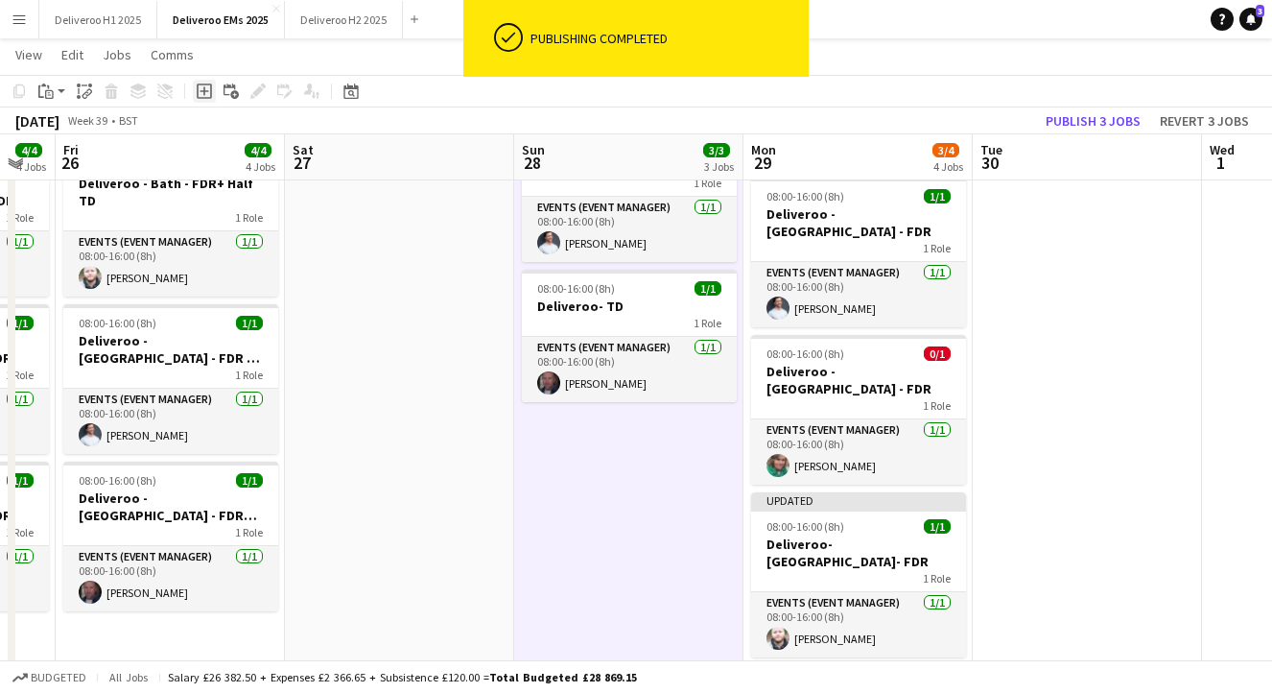
click at [212, 86] on div "Add job" at bounding box center [204, 91] width 23 height 23
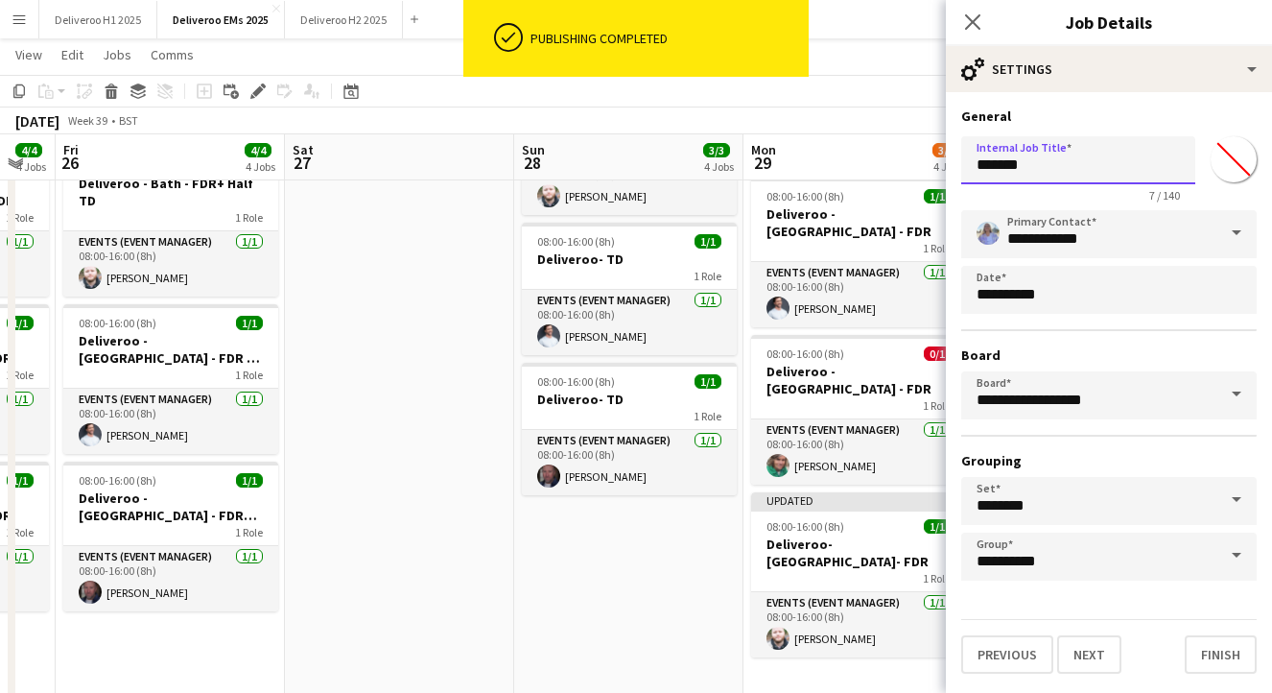
drag, startPoint x: 1055, startPoint y: 167, endPoint x: 909, endPoint y: 166, distance: 145.9
click at [909, 166] on body "ok-circled Publishing completed Menu Boards Boards Boards All jobs Status Workf…" at bounding box center [636, 390] width 1272 height 1247
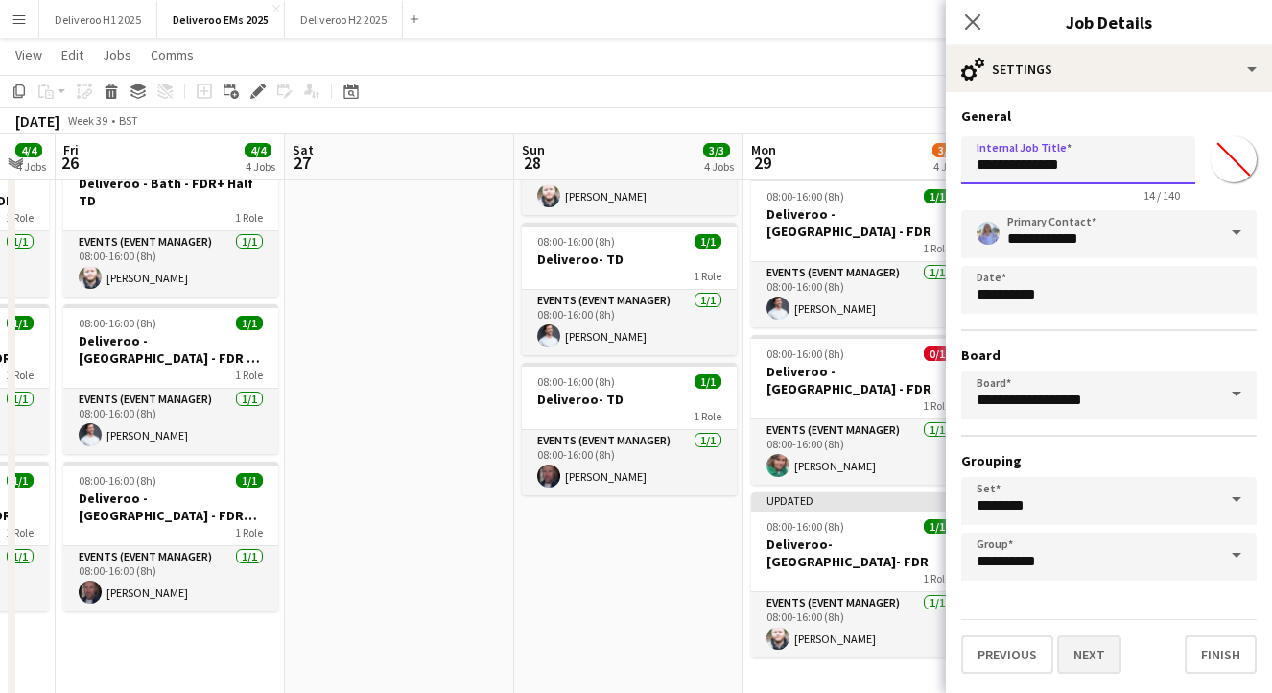
type input "**********"
click at [1102, 657] on button "Next" at bounding box center [1089, 654] width 64 height 38
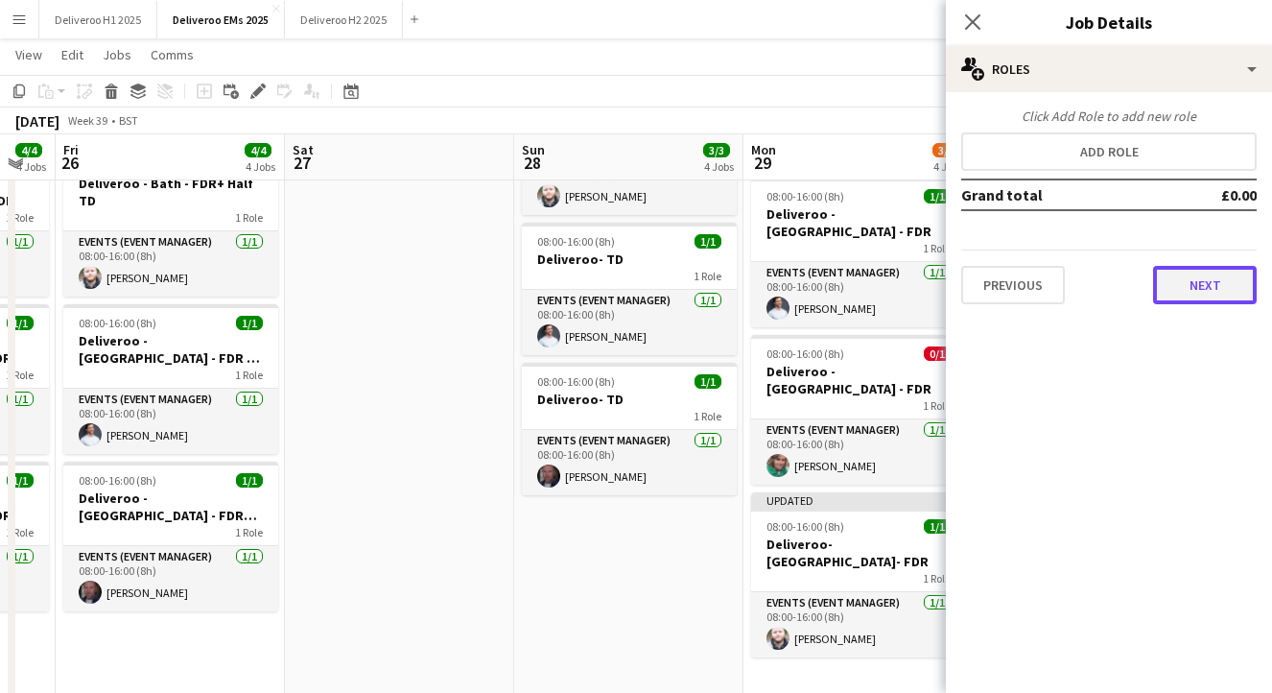
click at [1221, 270] on button "Next" at bounding box center [1205, 285] width 104 height 38
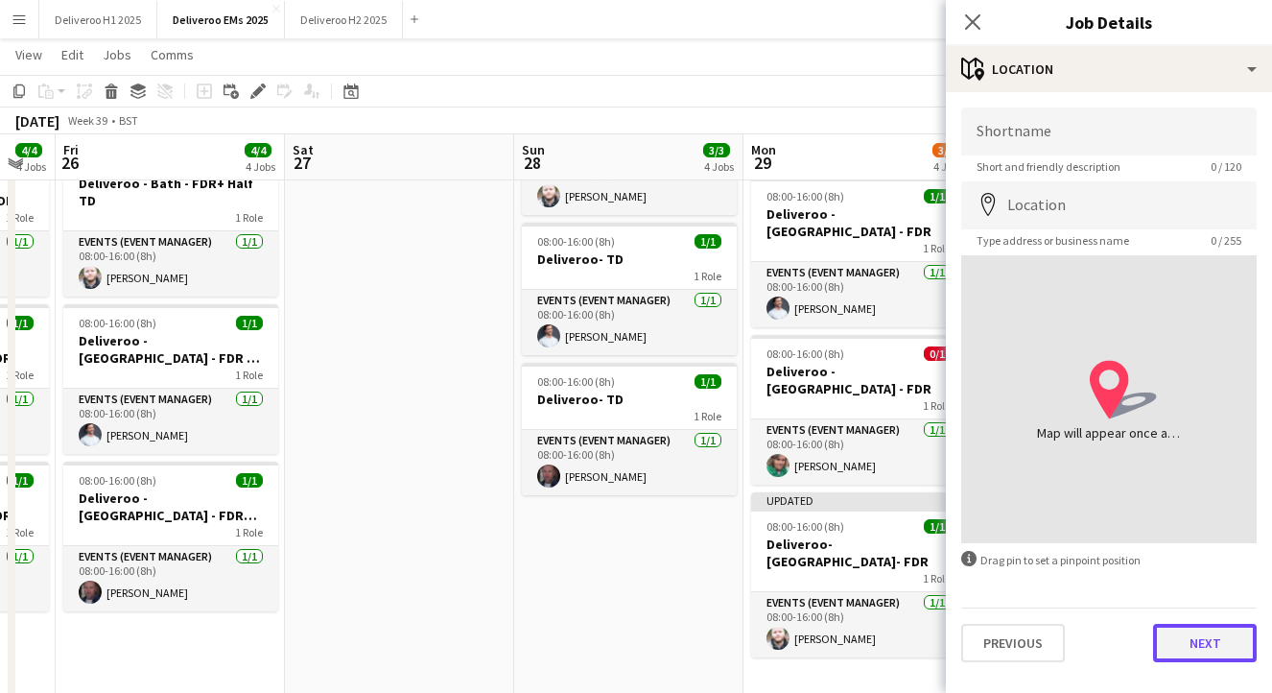
click at [1190, 658] on button "Next" at bounding box center [1205, 643] width 104 height 38
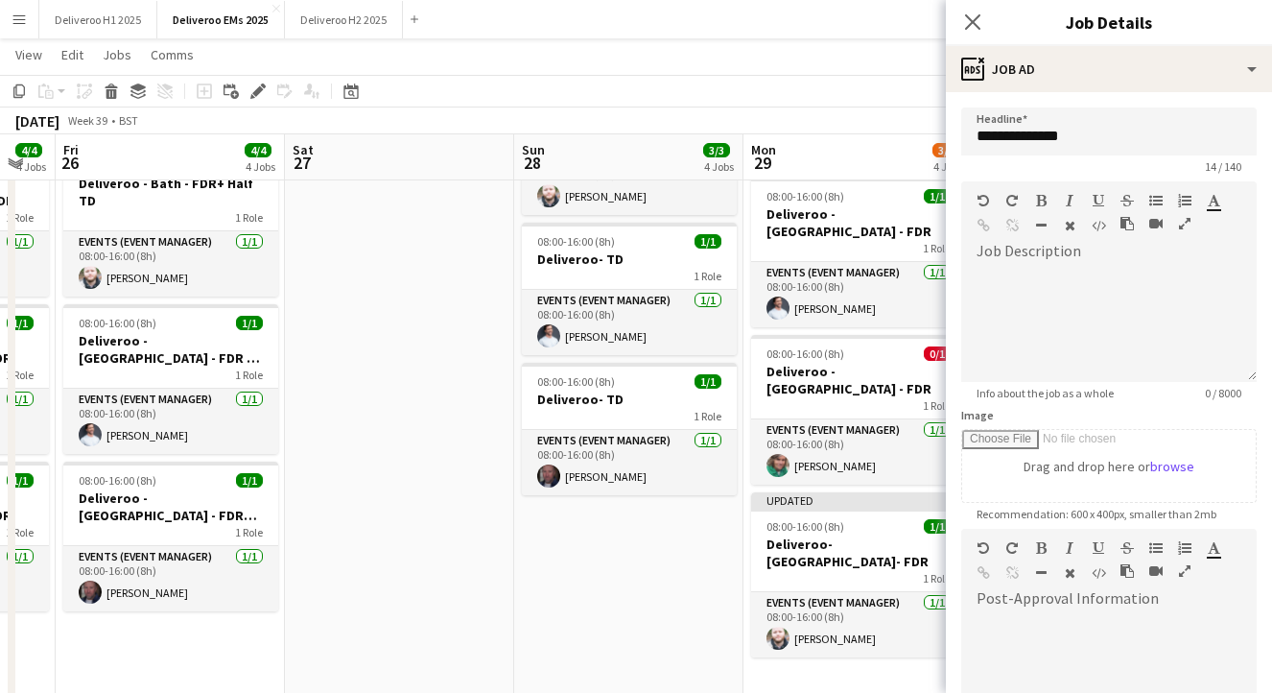
scroll to position [255, 0]
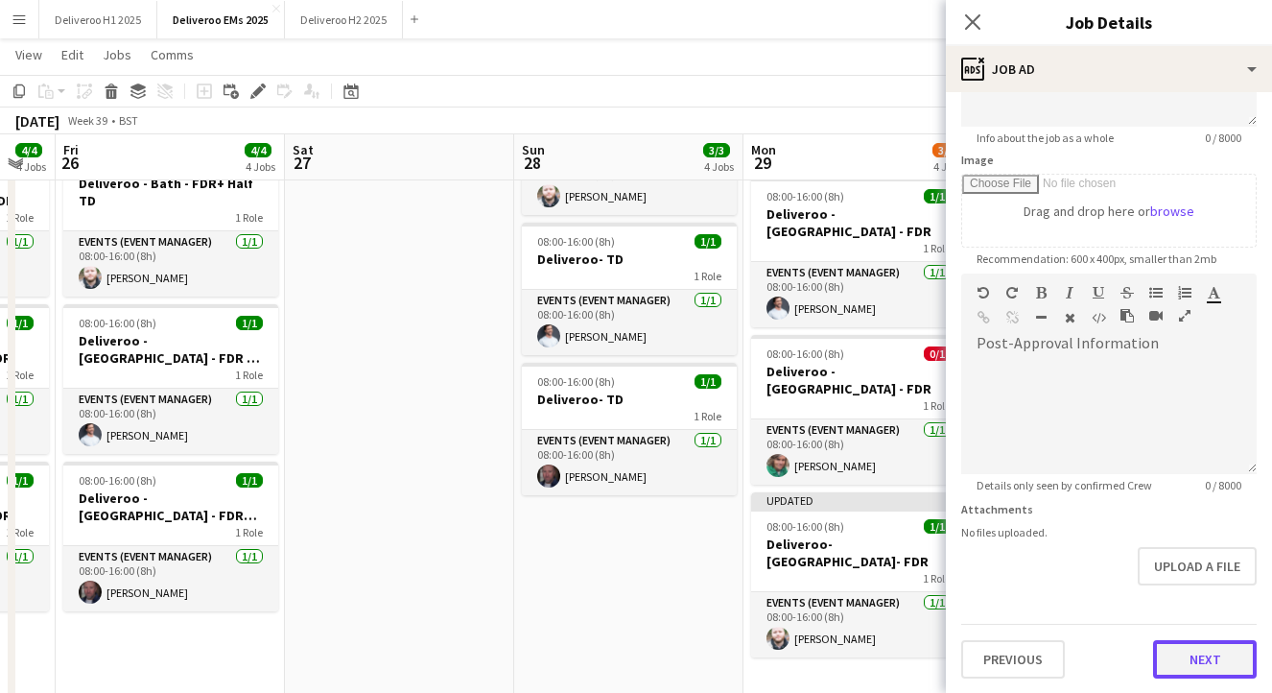
click at [1193, 641] on button "Next" at bounding box center [1205, 659] width 104 height 38
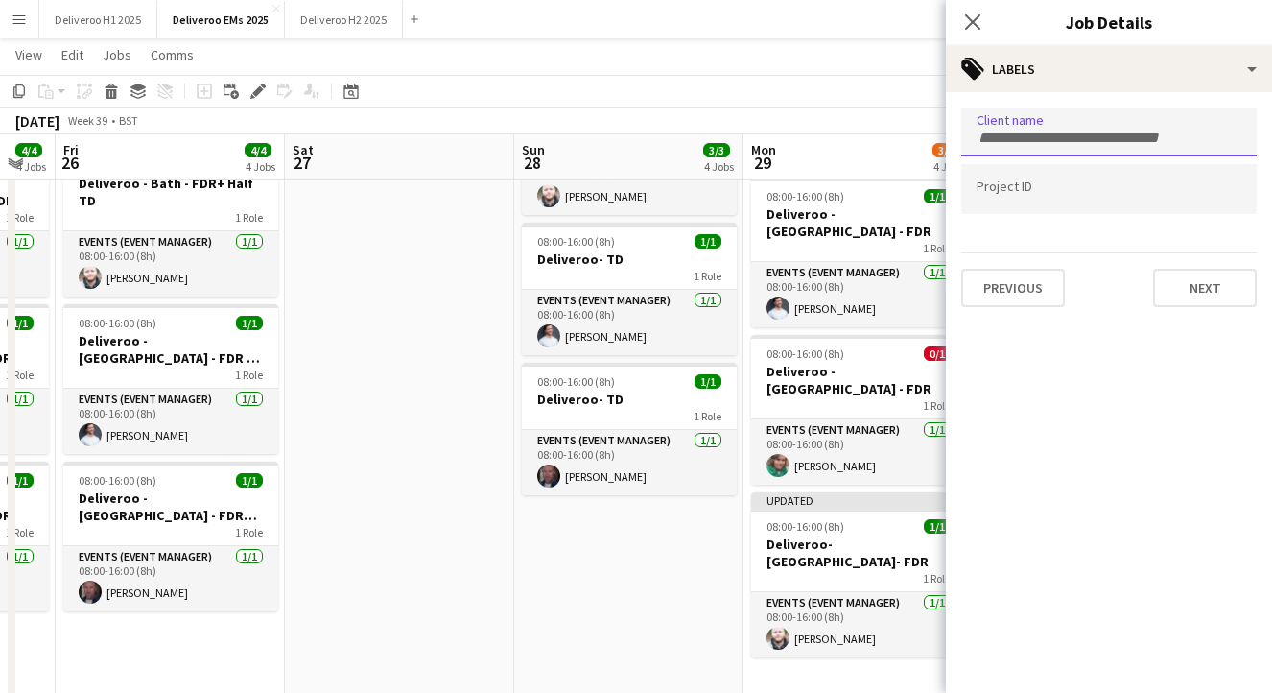
click at [1112, 136] on input "Type to search client labels..." at bounding box center [1109, 138] width 265 height 17
type input "*********"
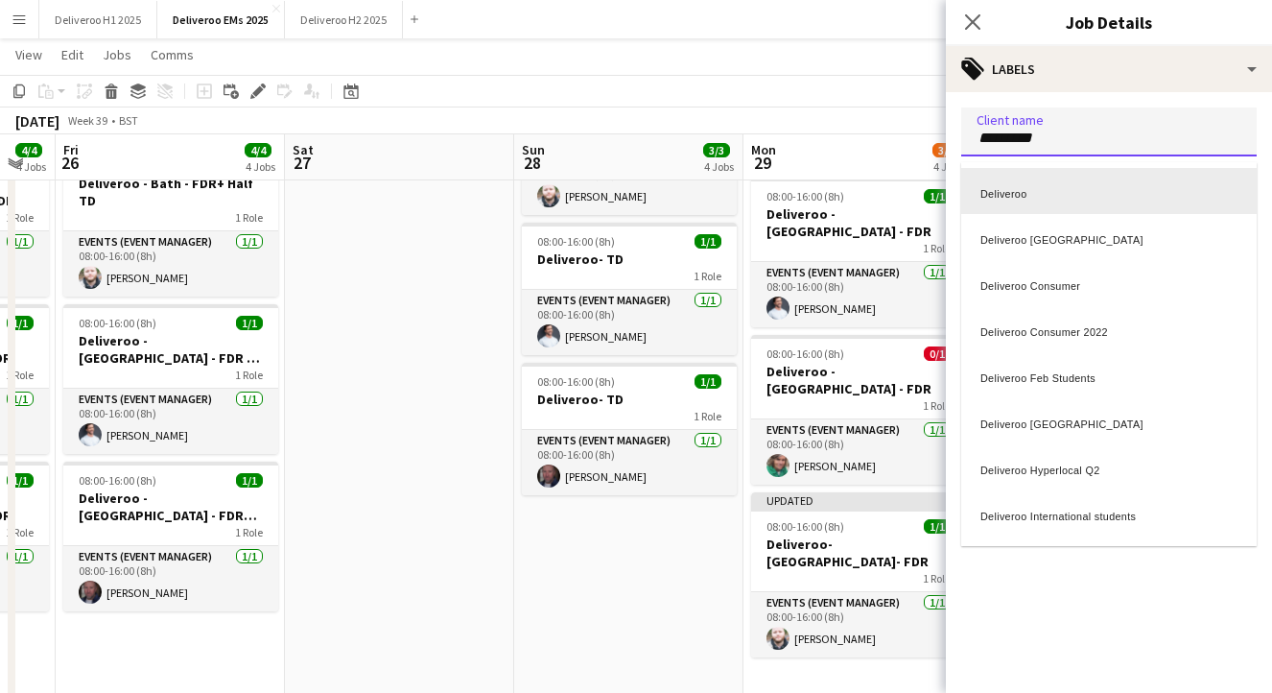
click at [1040, 176] on div "Deliveroo" at bounding box center [1109, 191] width 296 height 46
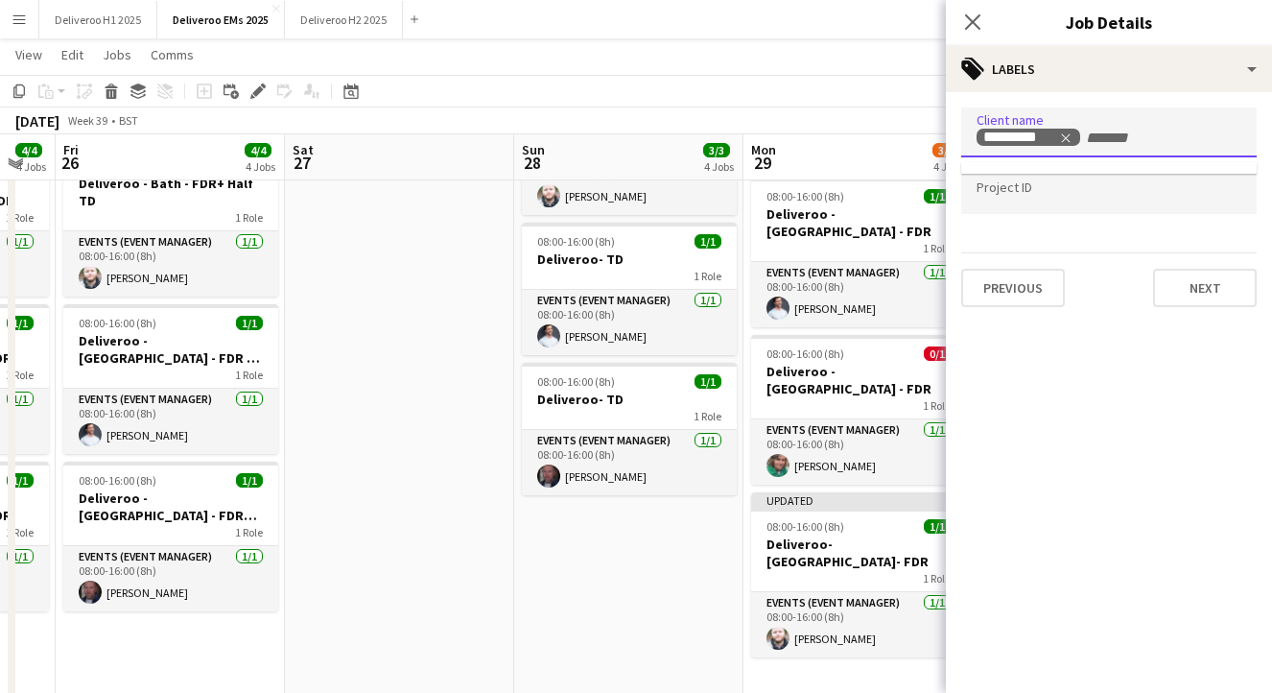
click at [1025, 180] on div at bounding box center [1109, 189] width 296 height 49
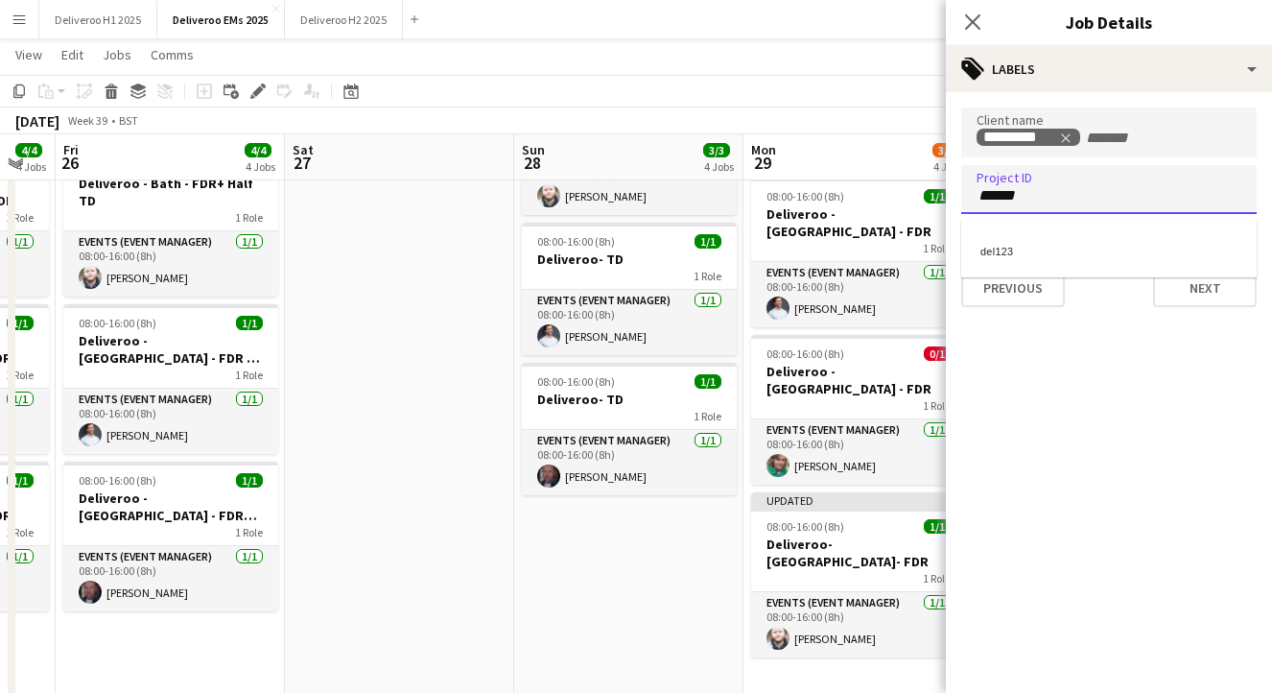
type input "******"
click at [1030, 228] on div "del123" at bounding box center [1109, 248] width 296 height 46
click at [1177, 268] on div "Previous Next" at bounding box center [1109, 279] width 296 height 55
click at [1186, 315] on div "Client name ********* Project ID ****** Previous Next" at bounding box center [1109, 207] width 326 height 230
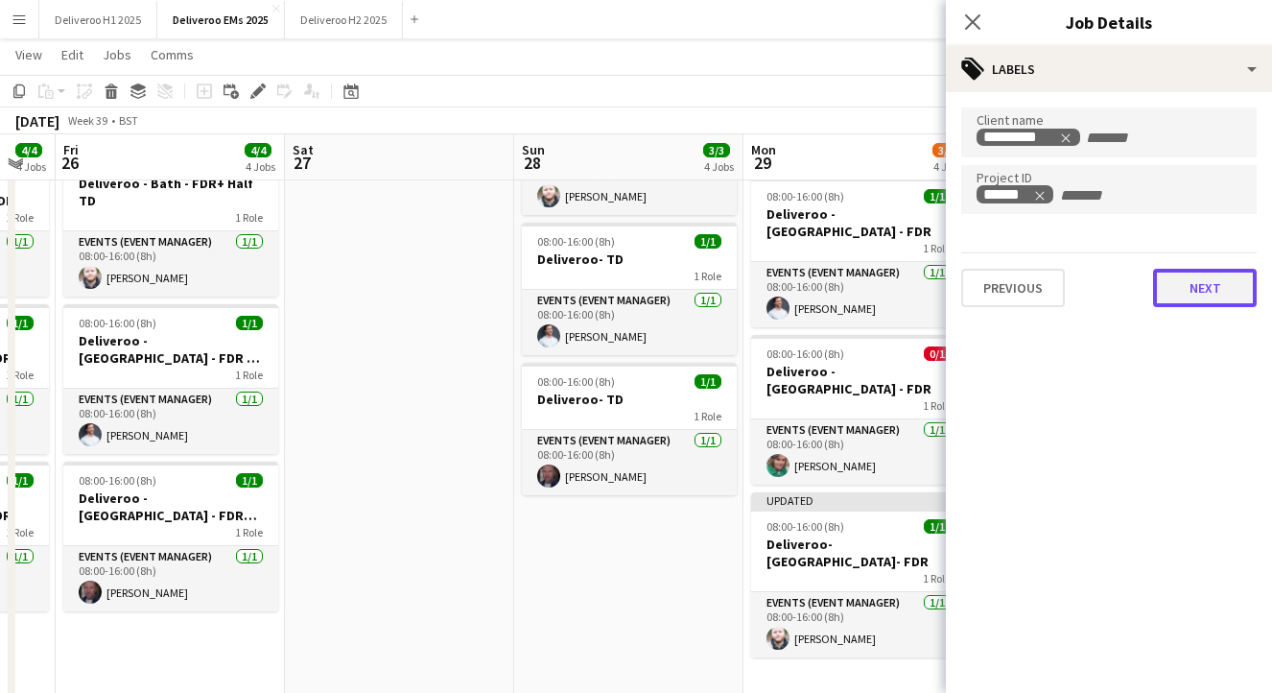
click at [1186, 301] on button "Next" at bounding box center [1205, 288] width 104 height 38
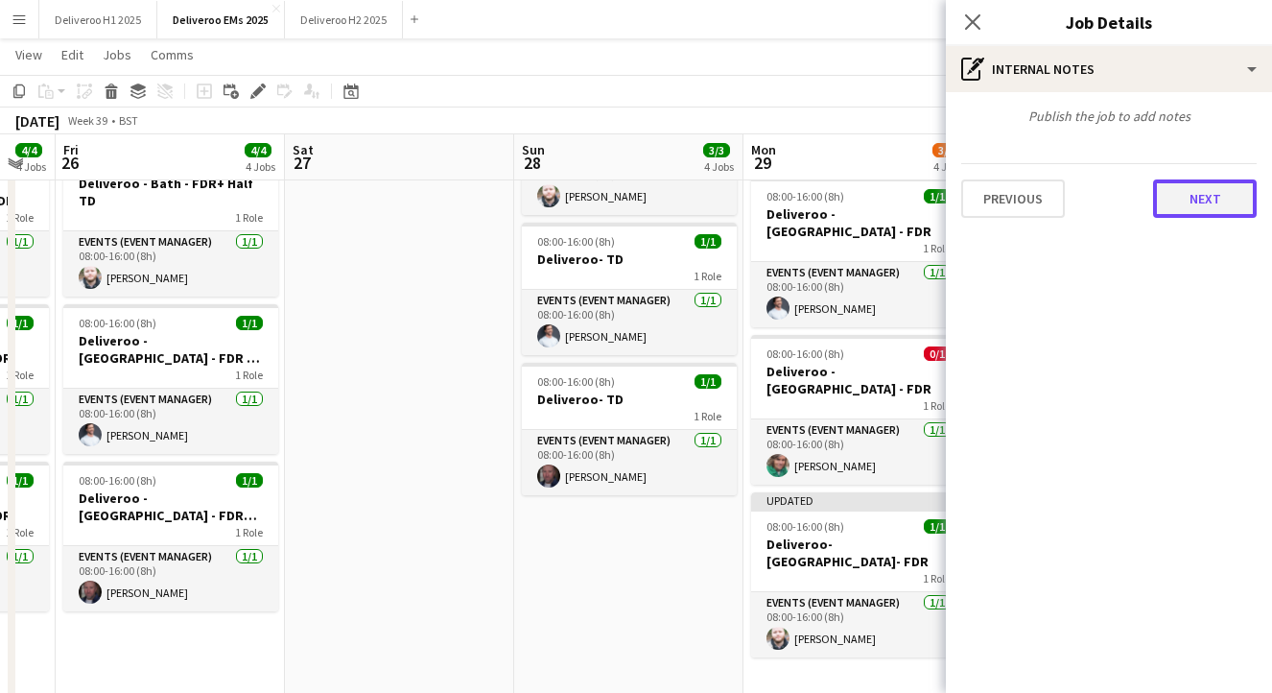
click at [1198, 191] on button "Next" at bounding box center [1205, 198] width 104 height 38
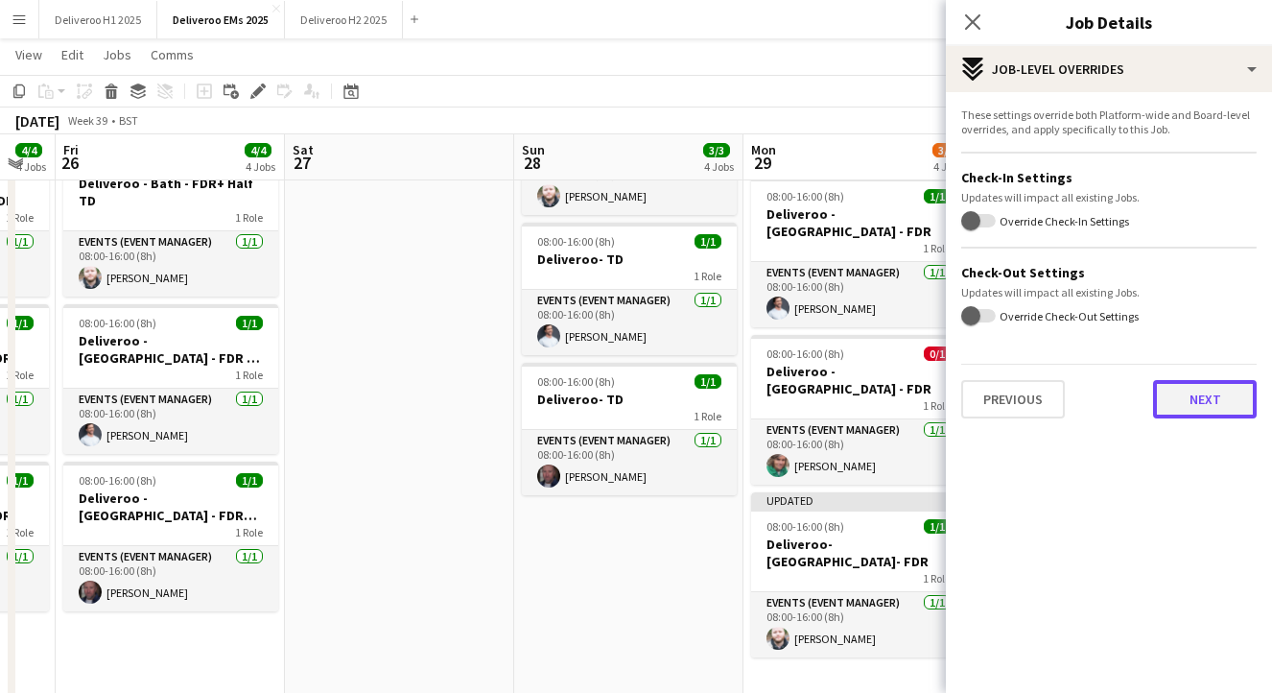
click at [1199, 392] on button "Next" at bounding box center [1205, 399] width 104 height 38
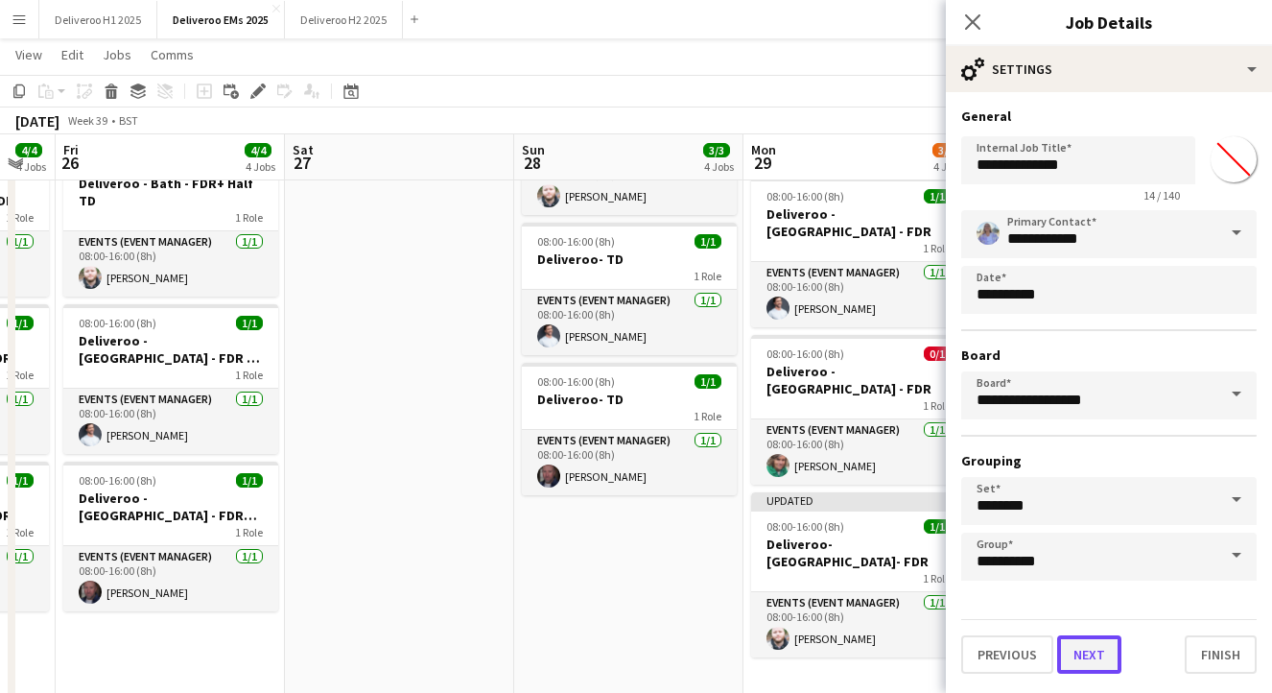
click at [1093, 652] on button "Next" at bounding box center [1089, 654] width 64 height 38
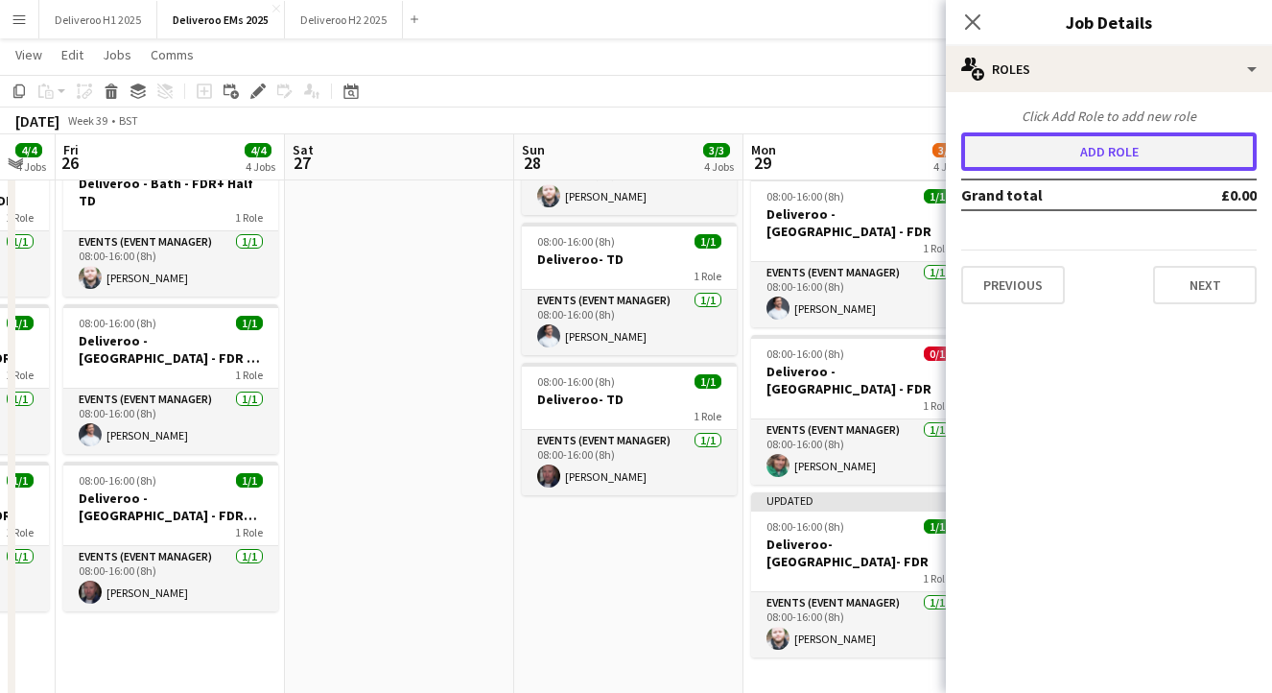
click at [1099, 133] on button "Add role" at bounding box center [1109, 151] width 296 height 38
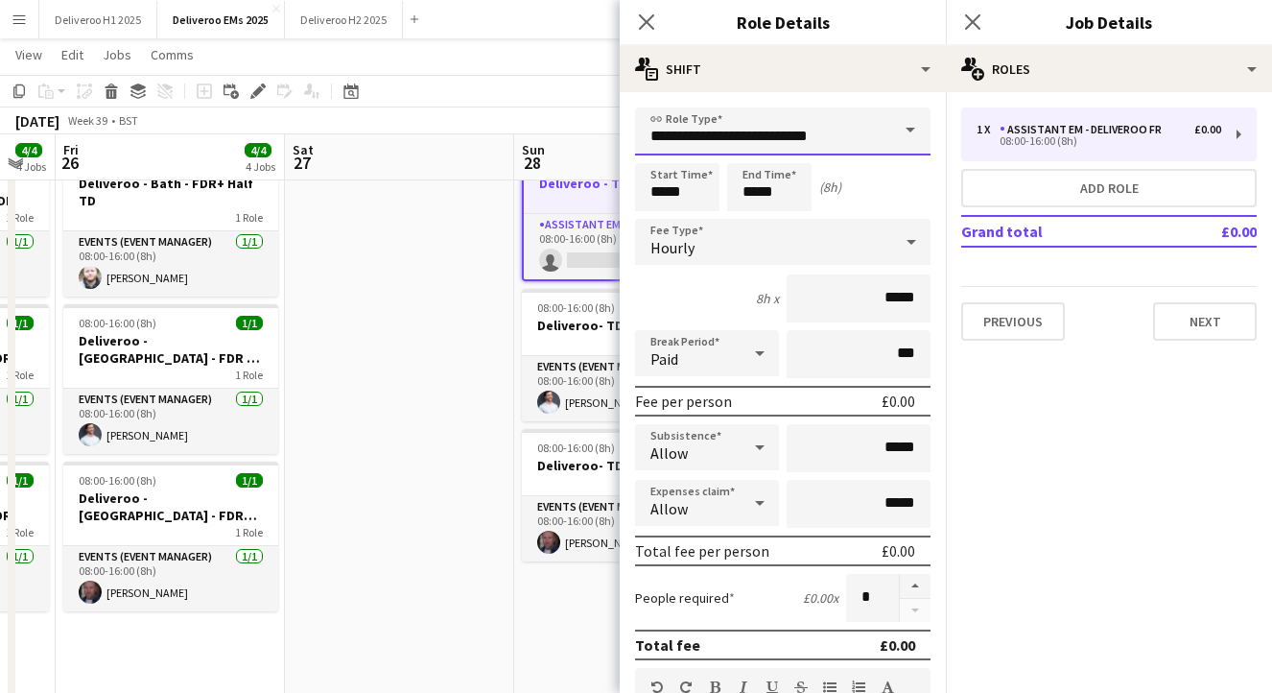
click at [853, 119] on input "**********" at bounding box center [783, 131] width 296 height 48
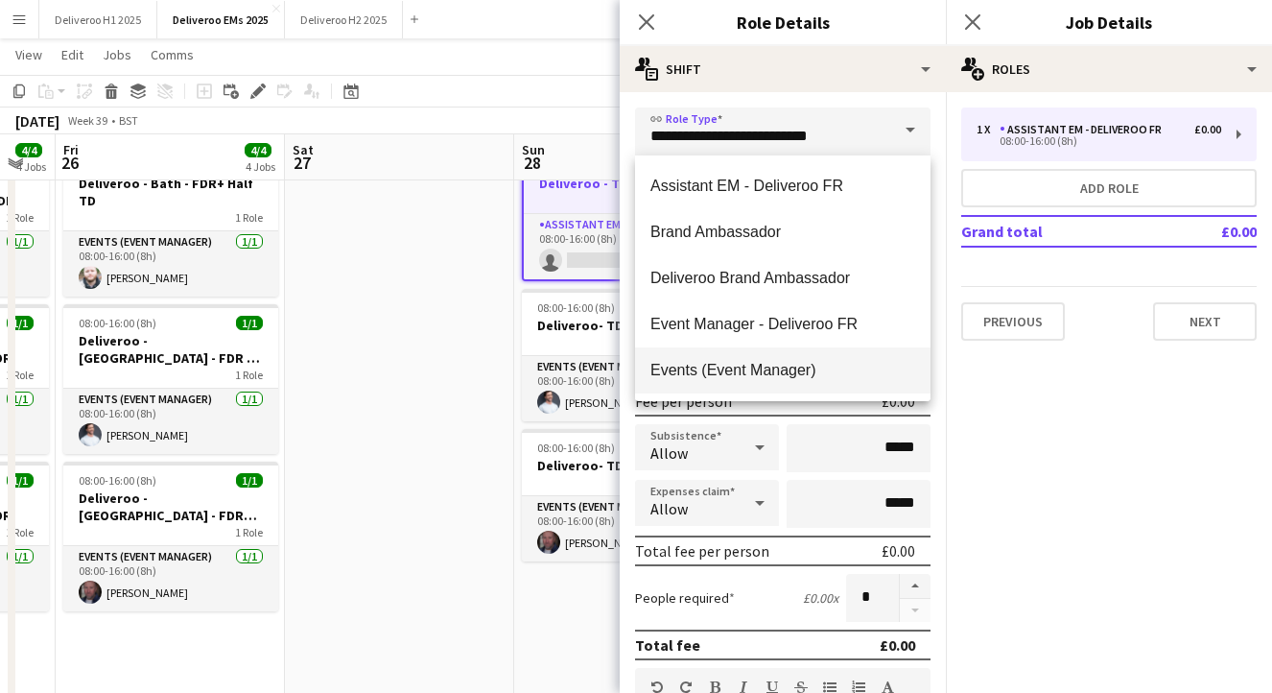
click at [756, 386] on mat-option "Events (Event Manager)" at bounding box center [783, 370] width 296 height 46
type input "**********"
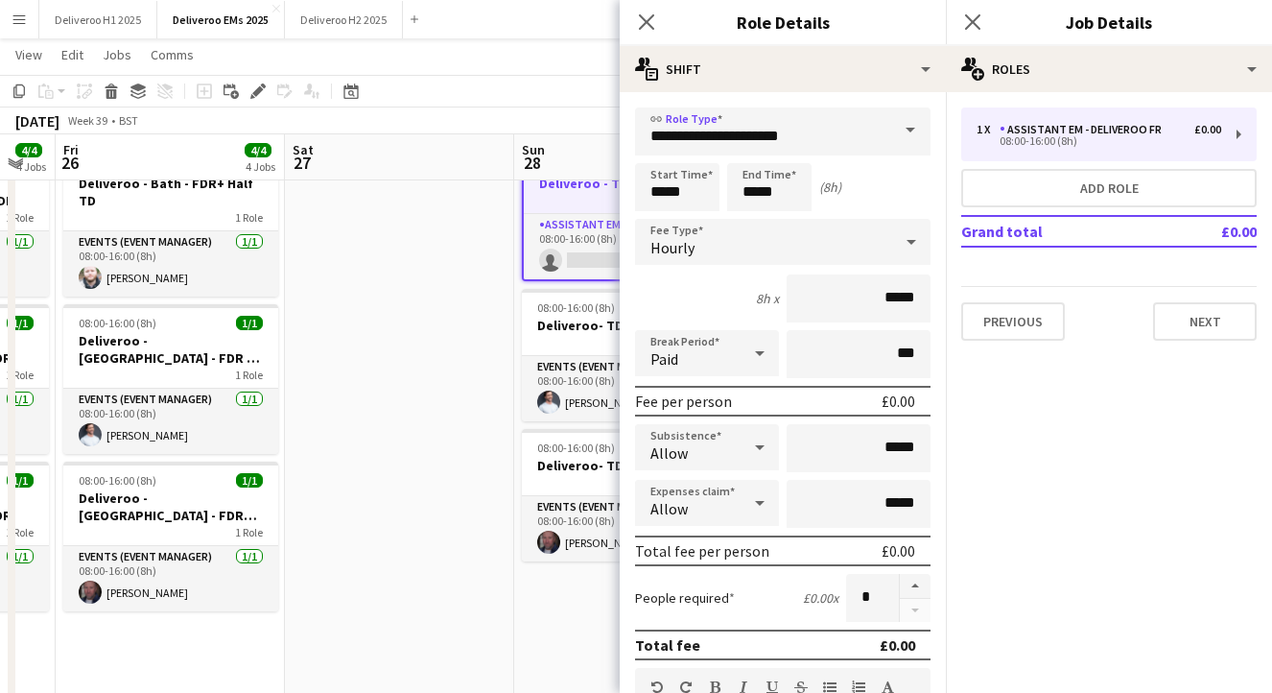
click at [789, 236] on div "Hourly" at bounding box center [763, 242] width 257 height 46
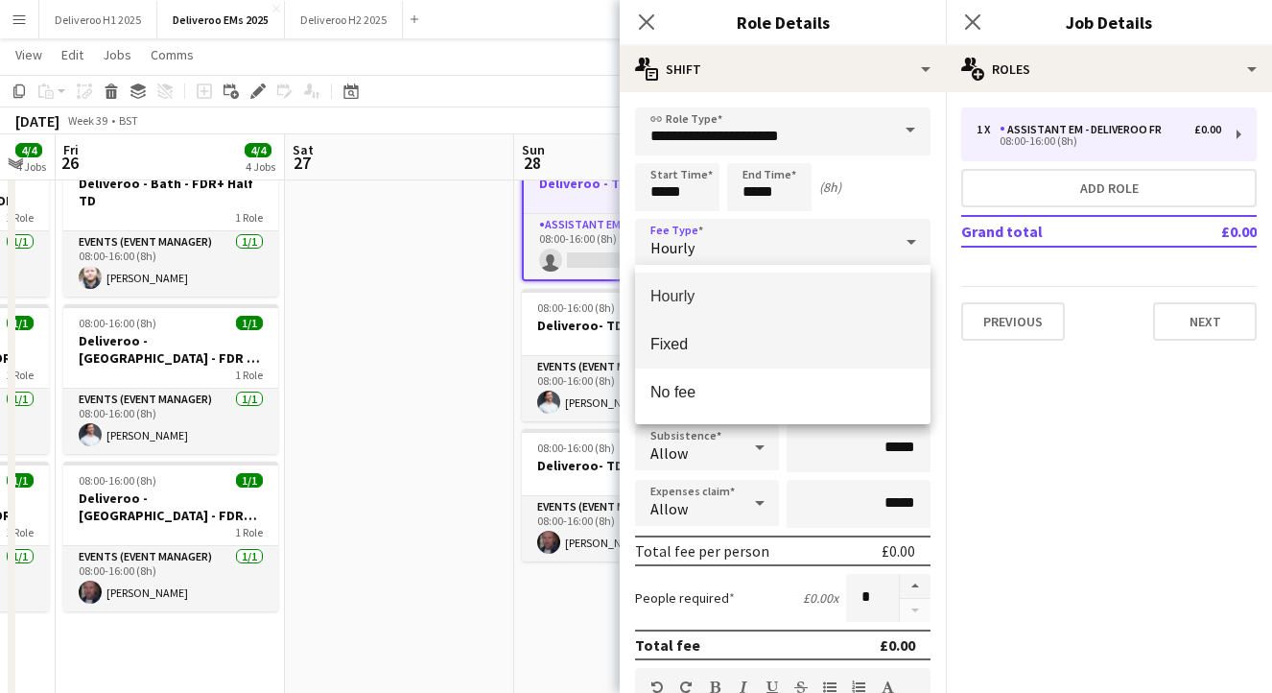
click at [780, 351] on span "Fixed" at bounding box center [783, 344] width 265 height 18
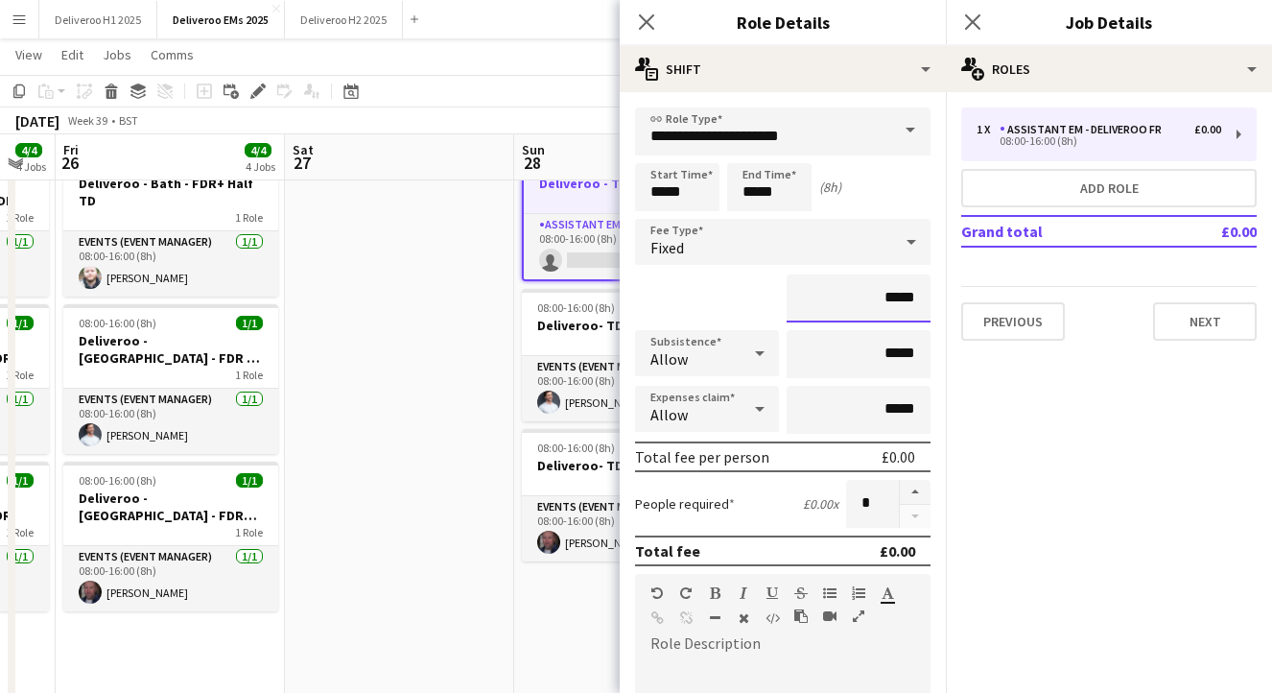
drag, startPoint x: 916, startPoint y: 301, endPoint x: 889, endPoint y: 302, distance: 27.8
click at [889, 302] on input "*****" at bounding box center [859, 298] width 144 height 48
type input "*******"
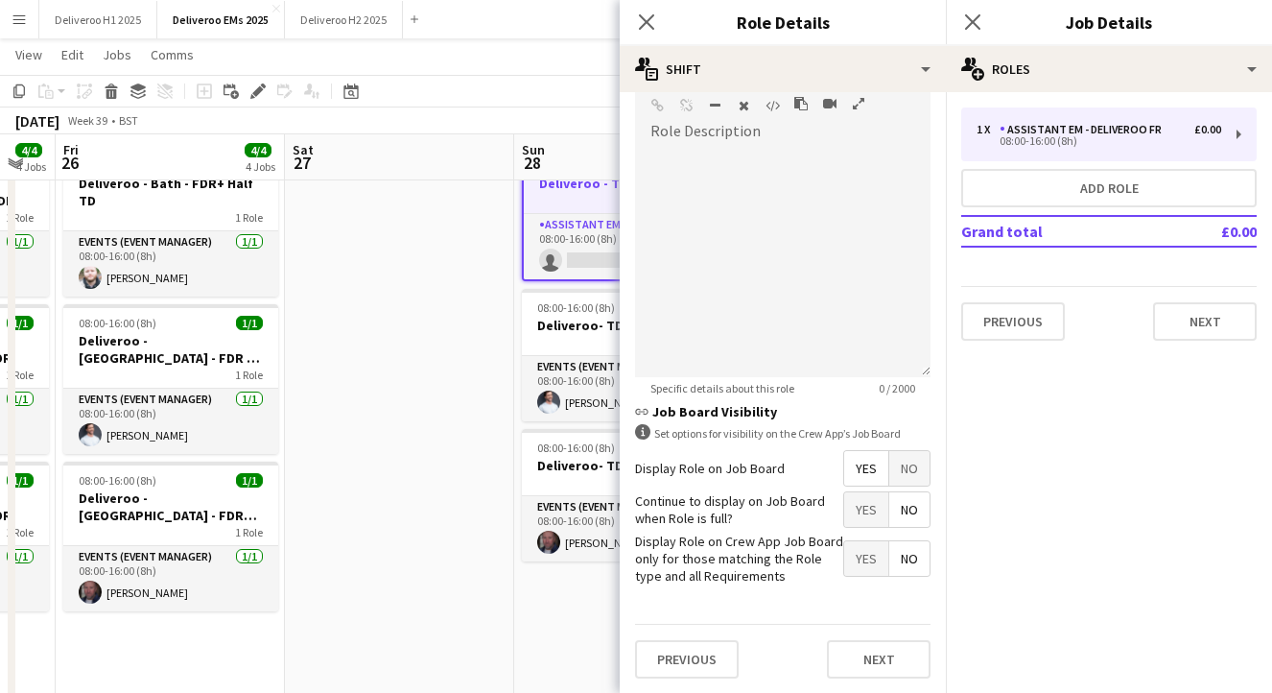
click at [911, 456] on span "No" at bounding box center [910, 468] width 40 height 35
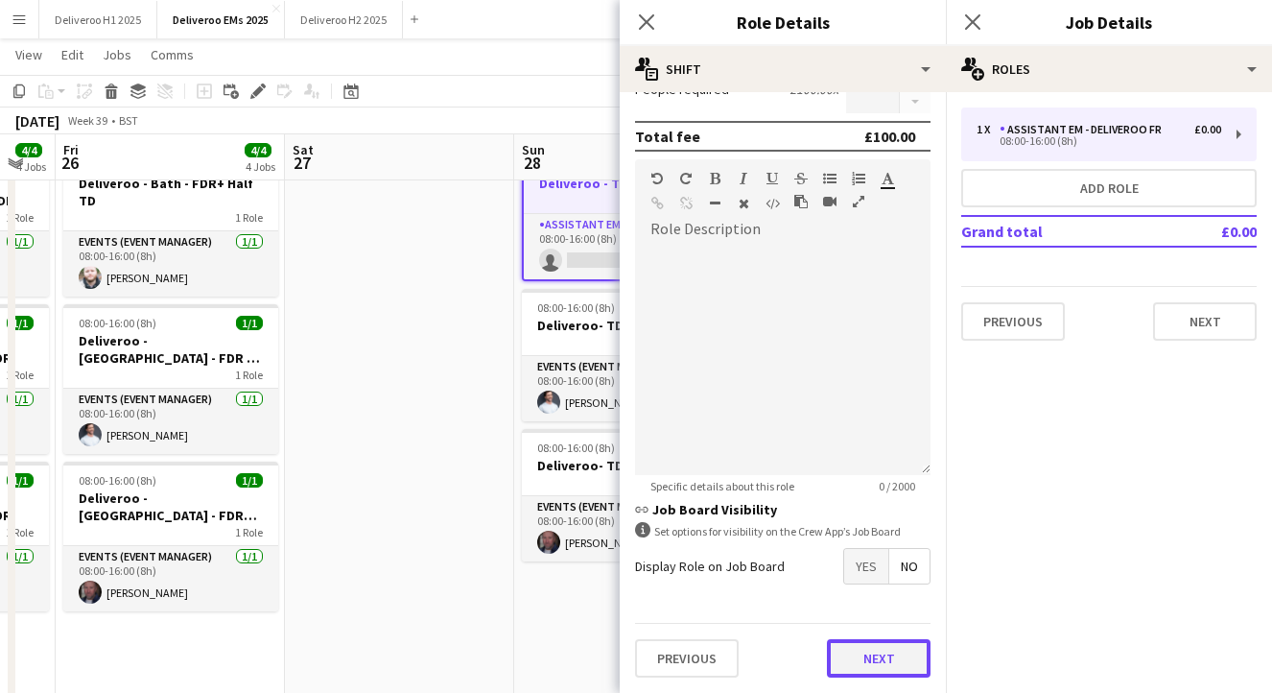
click at [858, 652] on button "Next" at bounding box center [879, 658] width 104 height 38
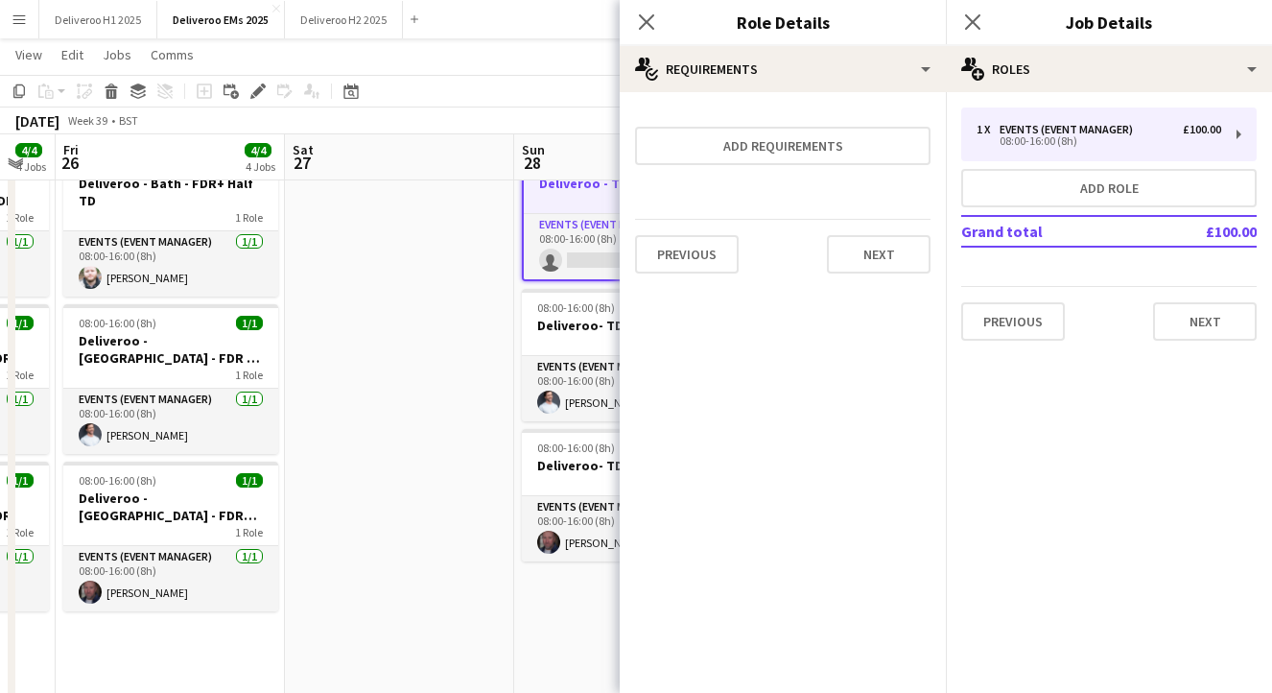
scroll to position [0, 0]
click at [903, 233] on div "Previous Next" at bounding box center [783, 254] width 296 height 70
click at [902, 251] on button "Next" at bounding box center [879, 254] width 104 height 38
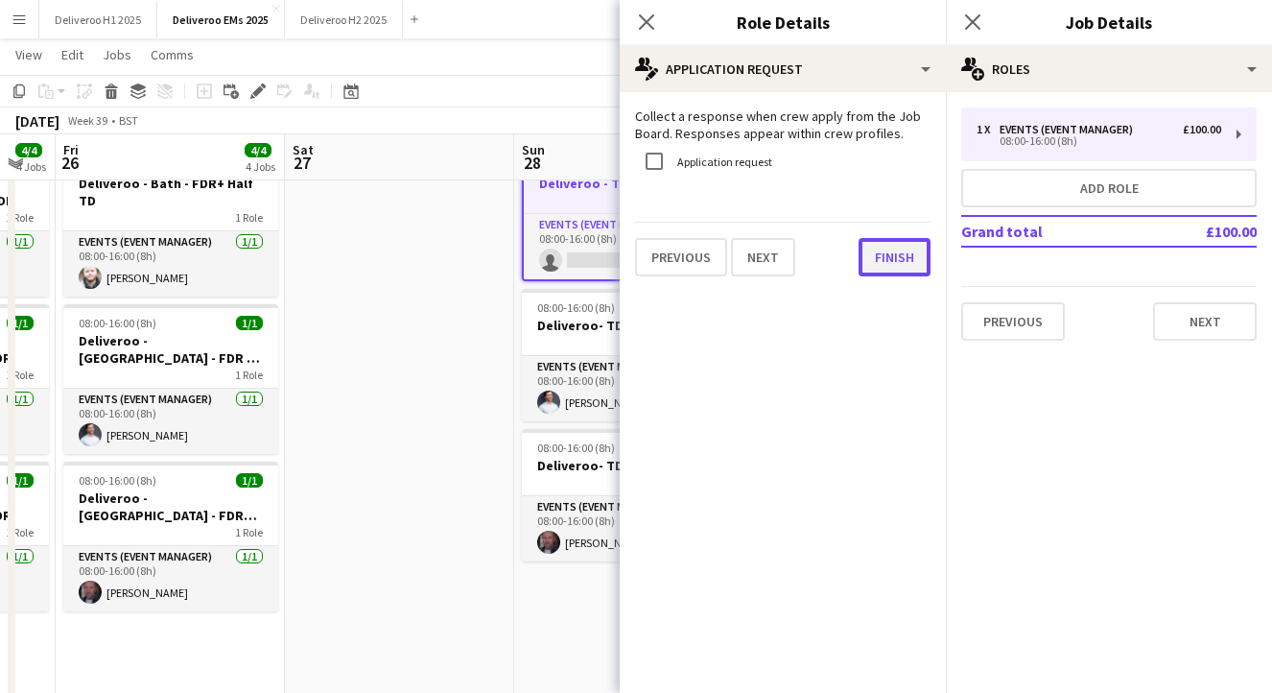
click at [913, 260] on button "Finish" at bounding box center [895, 257] width 72 height 38
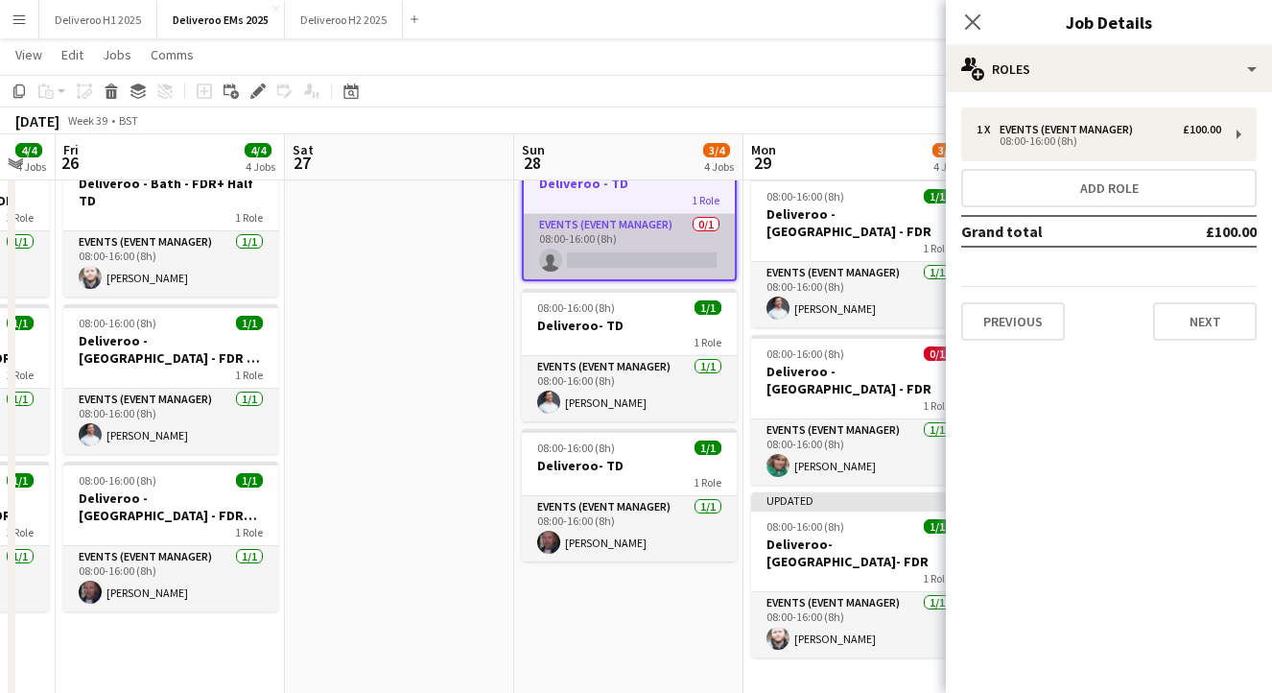
click at [668, 258] on app-card-role "Events (Event Manager) 0/1 08:00-16:00 (8h) single-neutral-actions" at bounding box center [629, 246] width 211 height 65
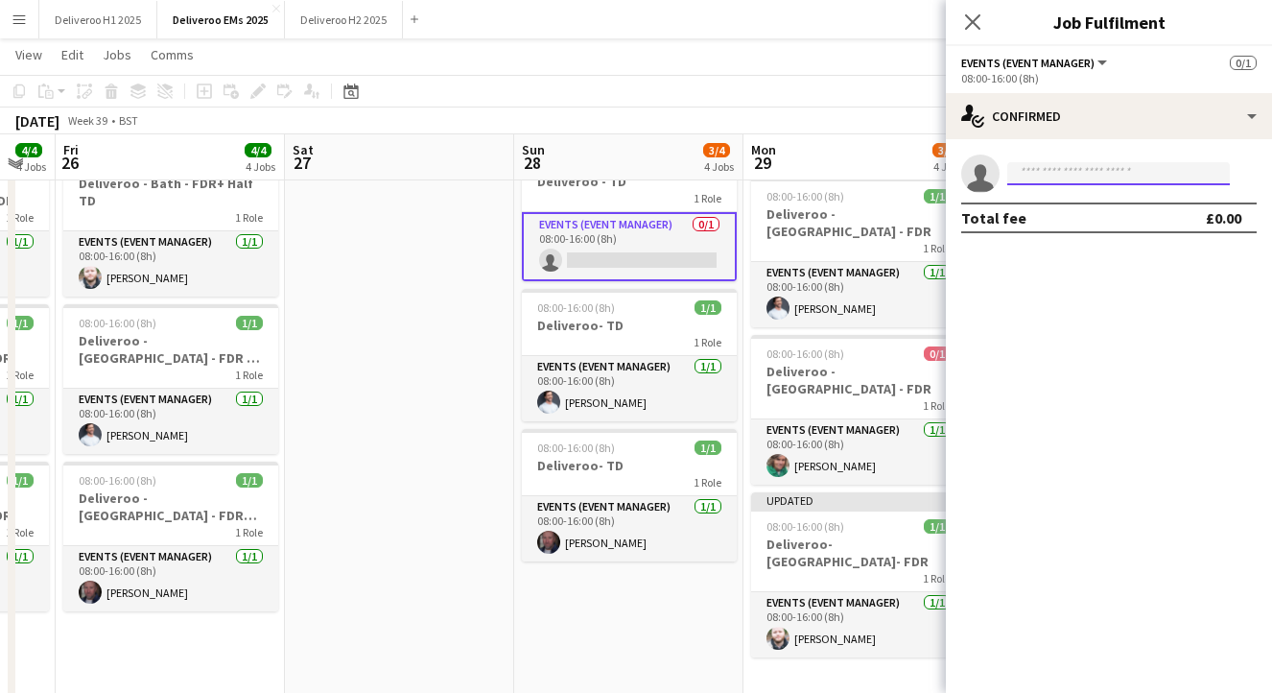
click at [1041, 179] on input at bounding box center [1119, 173] width 223 height 23
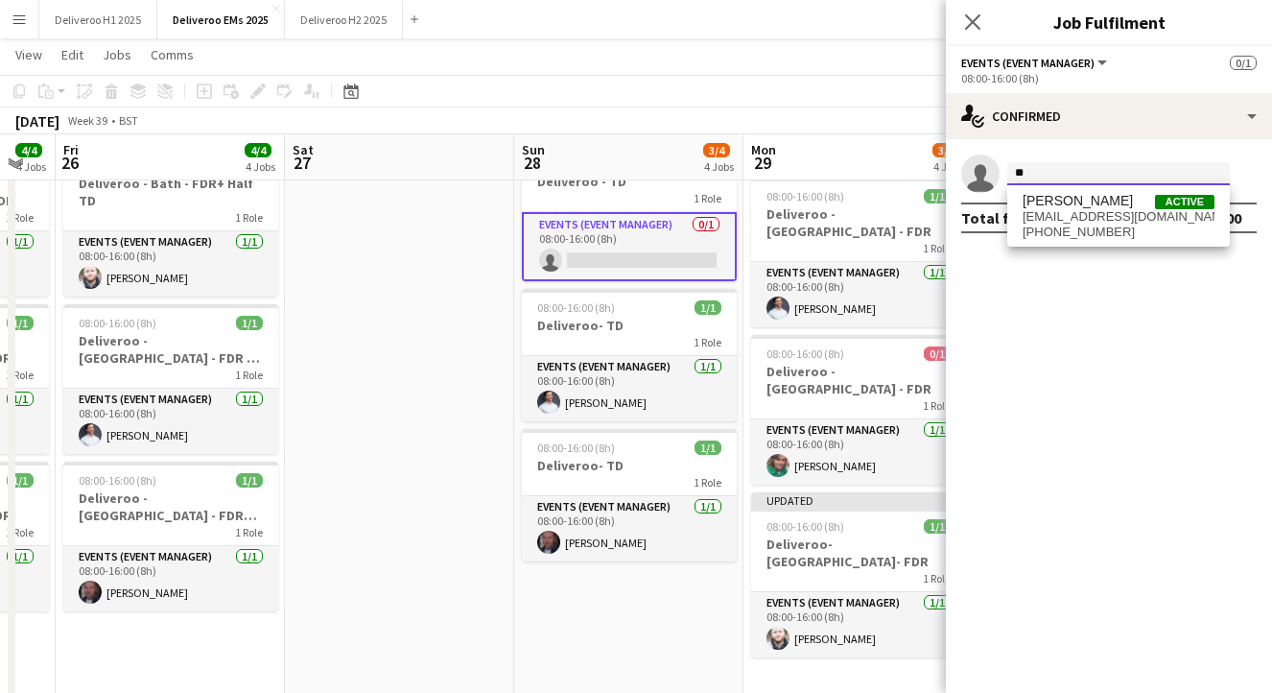
type input "*"
type input "**********"
click at [1040, 219] on span "[EMAIL_ADDRESS][DOMAIN_NAME]" at bounding box center [1119, 216] width 192 height 15
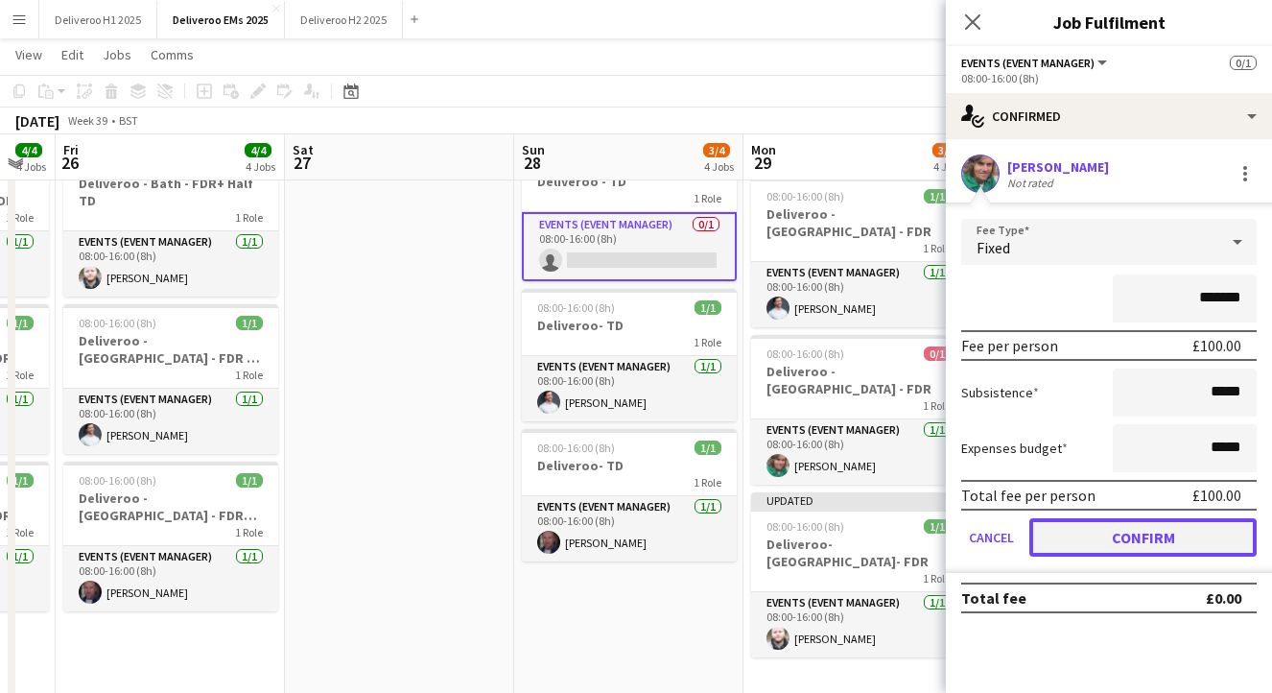
click at [1087, 532] on button "Confirm" at bounding box center [1143, 537] width 227 height 38
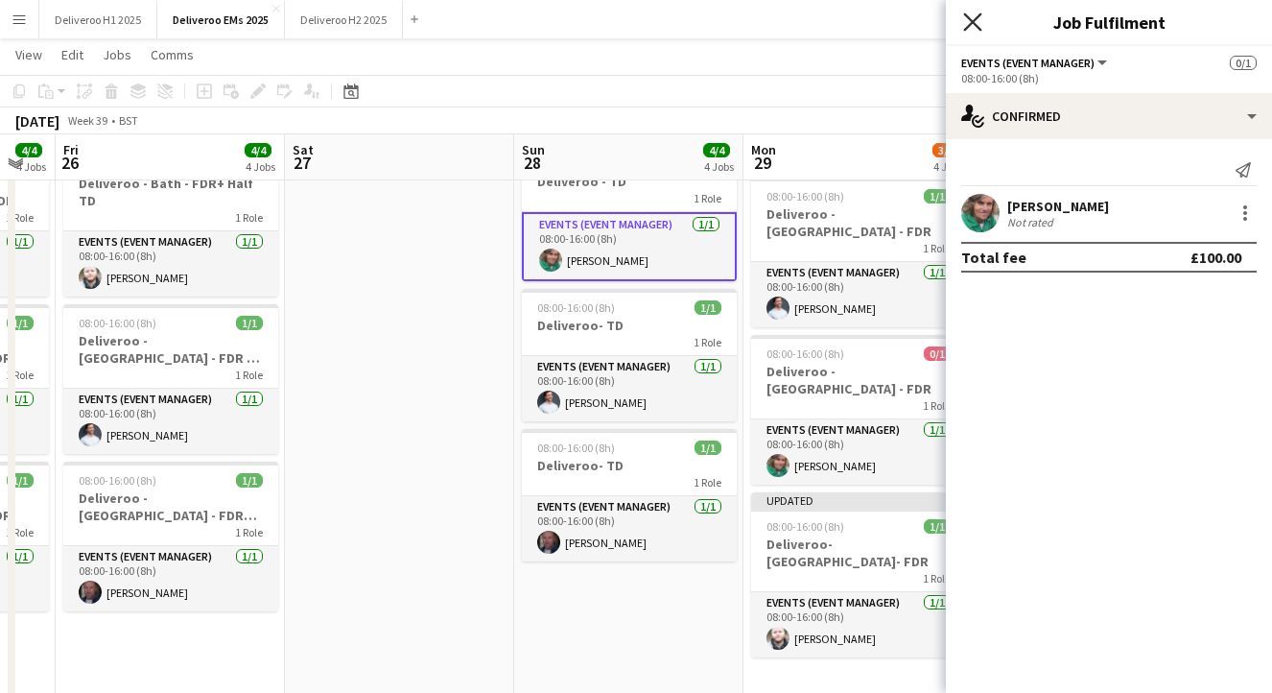
click at [977, 14] on icon "Close pop-in" at bounding box center [972, 21] width 18 height 18
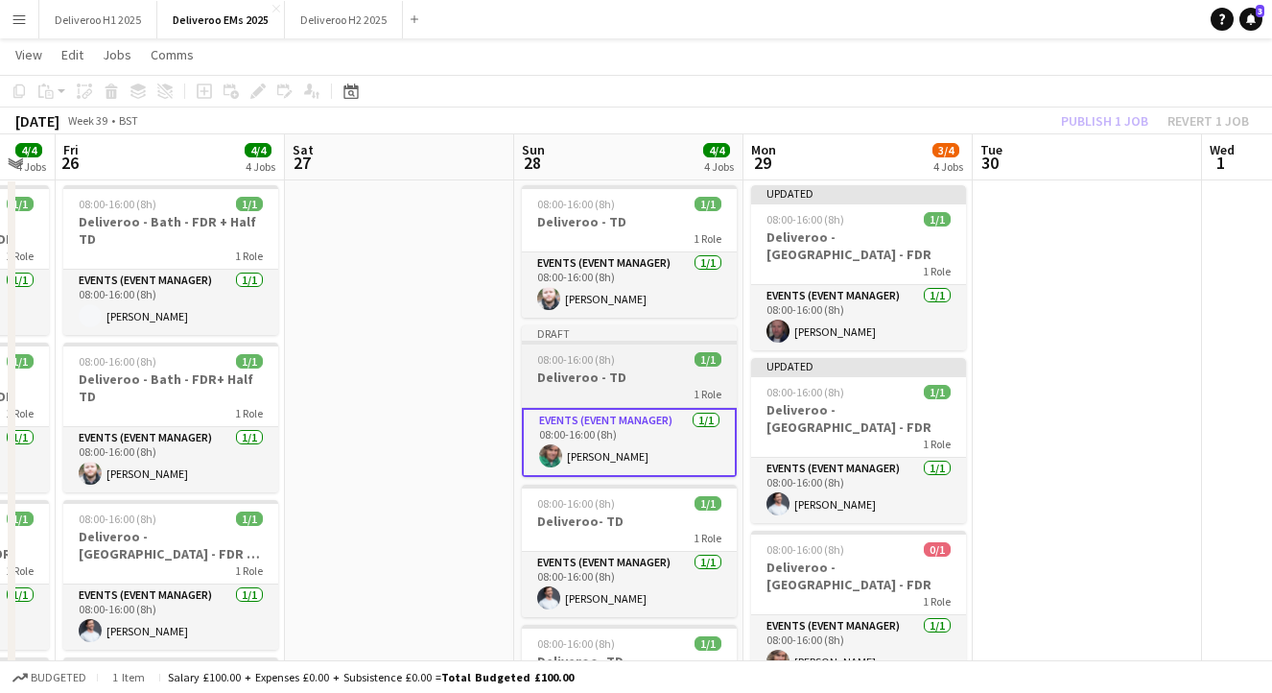
scroll to position [38, 0]
click at [671, 344] on app-job-card "Draft 08:00-16:00 (8h) 1/1 Deliveroo - TD 1 Role Events (Event Manager) [DATE] …" at bounding box center [629, 400] width 215 height 152
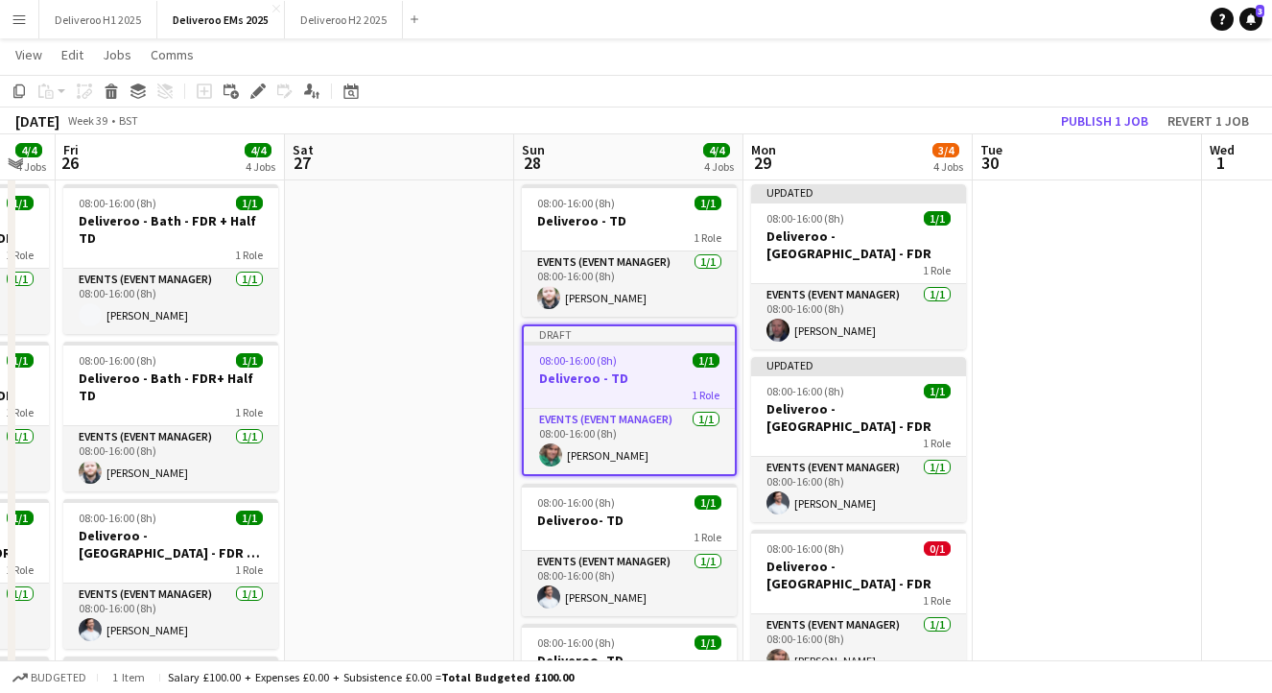
click at [1127, 107] on div "[DATE] Week 39 • BST Publish 1 job Revert 1 job" at bounding box center [636, 120] width 1272 height 27
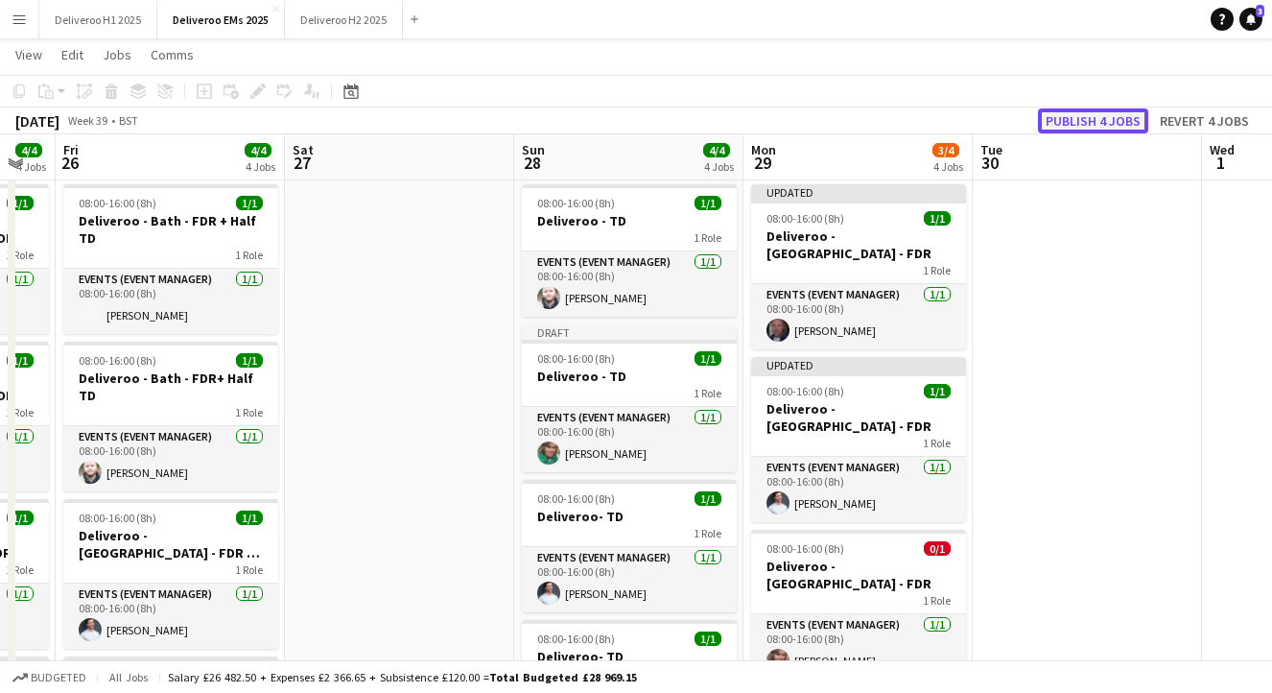
click at [1124, 114] on button "Publish 4 jobs" at bounding box center [1093, 120] width 110 height 25
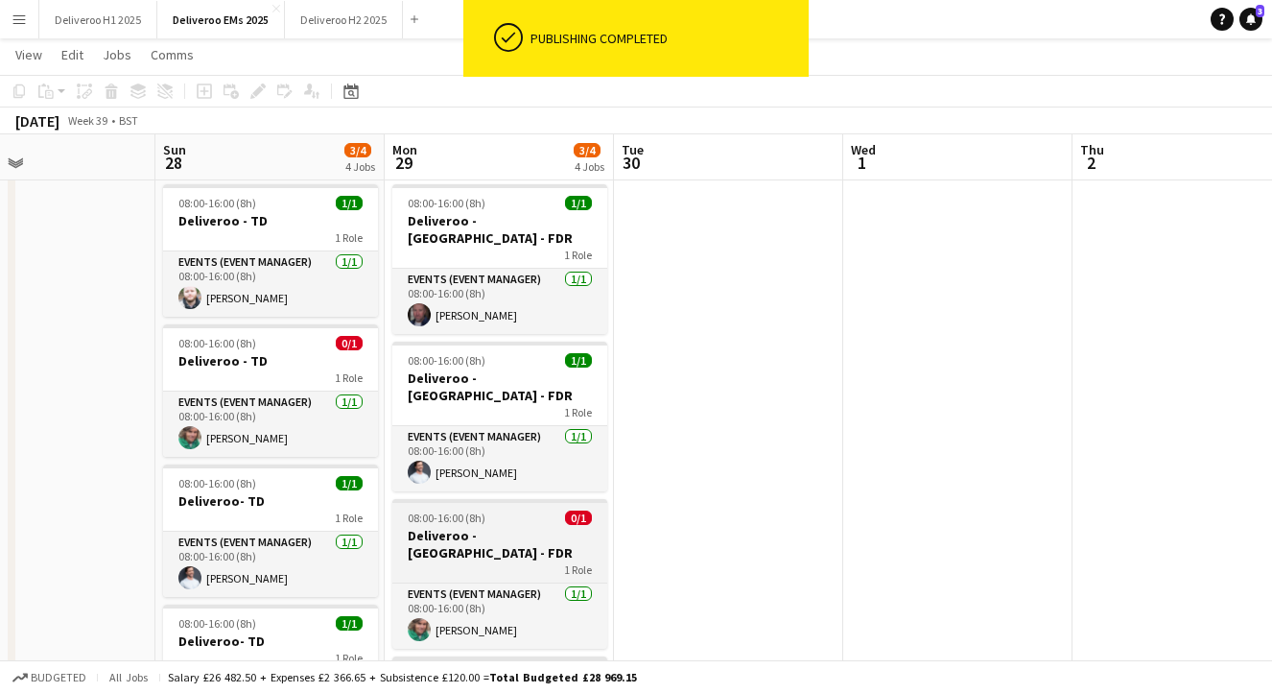
scroll to position [0, 0]
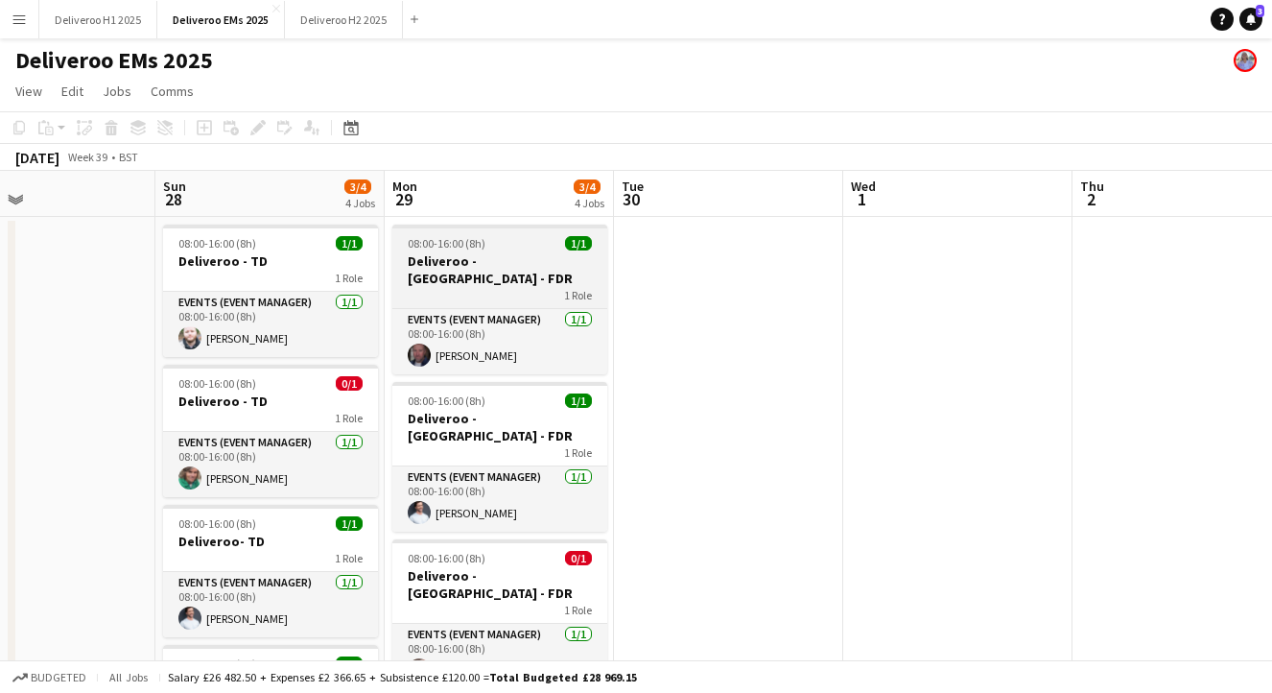
click at [551, 252] on h3 "Deliveroo - [GEOGRAPHIC_DATA] - FDR" at bounding box center [499, 269] width 215 height 35
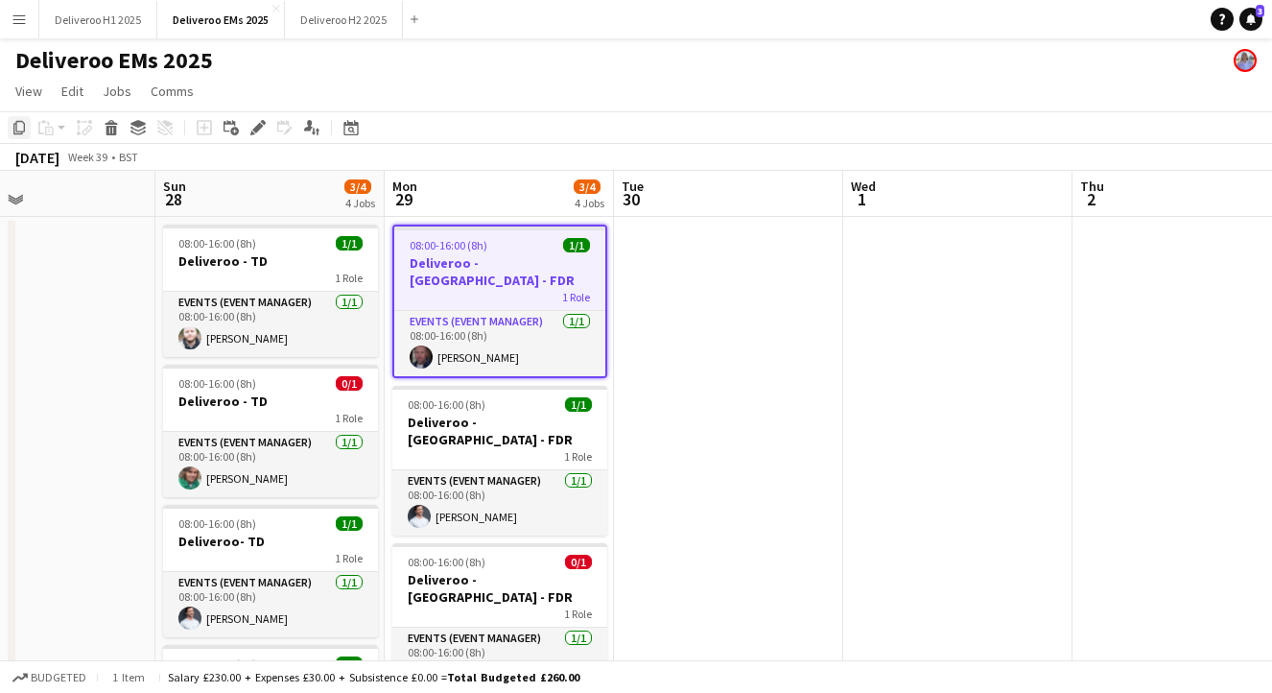
click at [18, 121] on icon at bounding box center [19, 127] width 12 height 13
click at [701, 270] on app-date-cell at bounding box center [728, 567] width 229 height 700
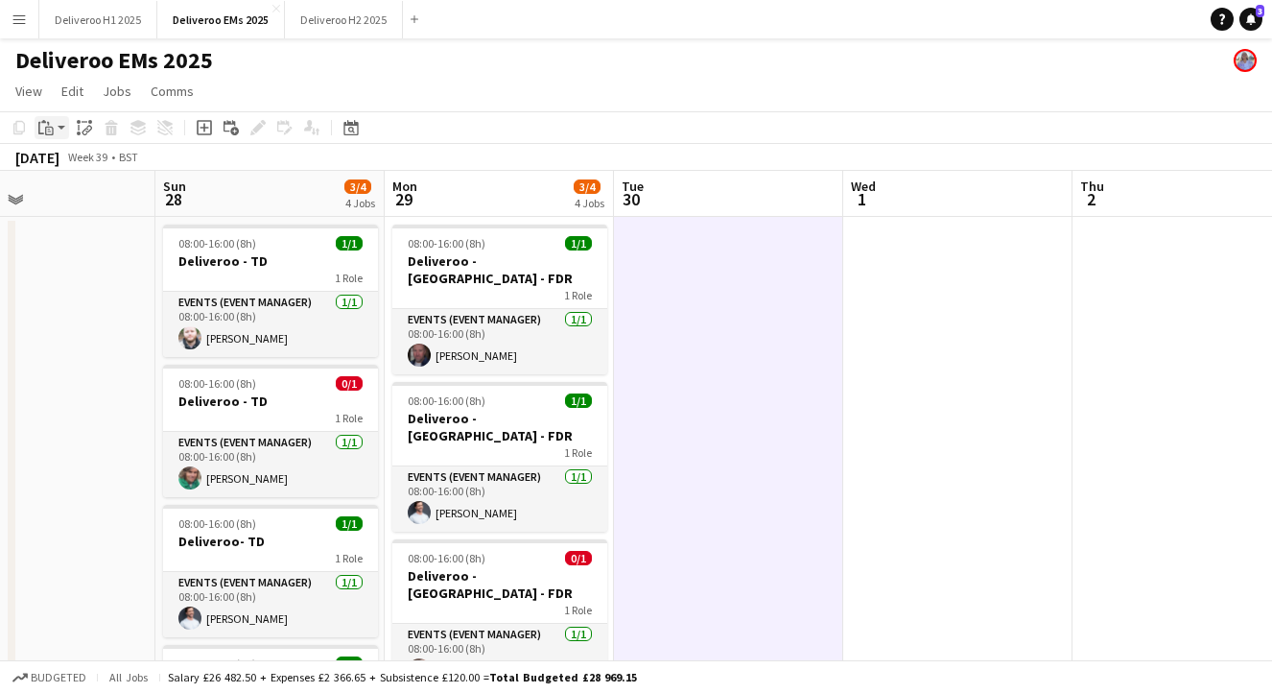
click at [46, 128] on icon "Paste" at bounding box center [45, 127] width 15 height 15
click at [84, 191] on link "Paste with crew Command Shift V" at bounding box center [127, 196] width 152 height 17
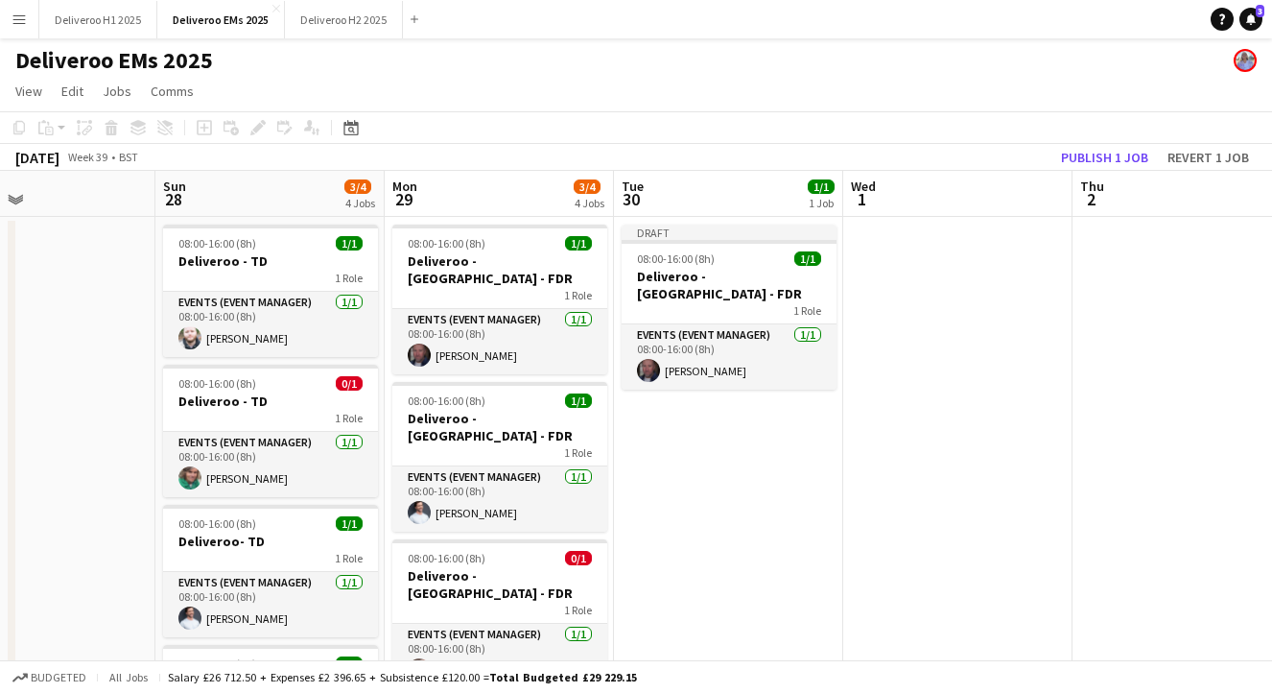
click at [548, 358] on app-date-cell "08:00-16:00 (8h) 1/1 Deliveroo - [GEOGRAPHIC_DATA] - FDR 1 Role Events (Event M…" at bounding box center [499, 567] width 229 height 700
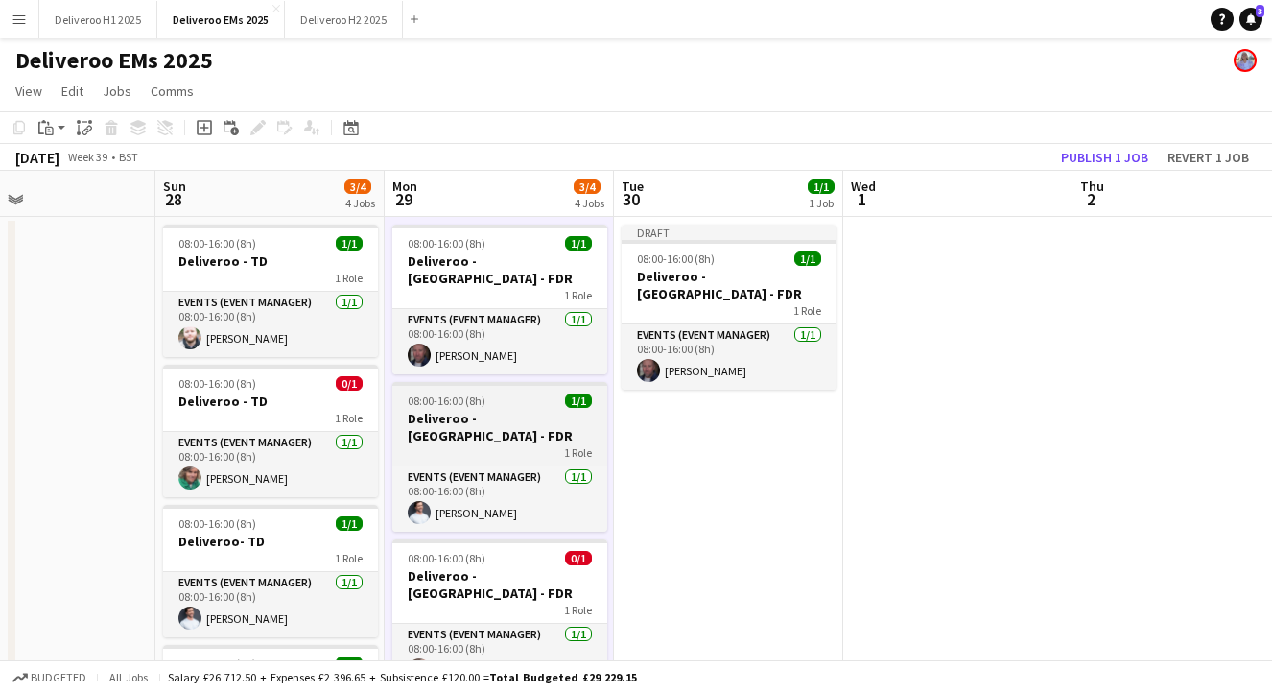
click at [544, 393] on div "08:00-16:00 (8h) 1/1" at bounding box center [499, 400] width 215 height 14
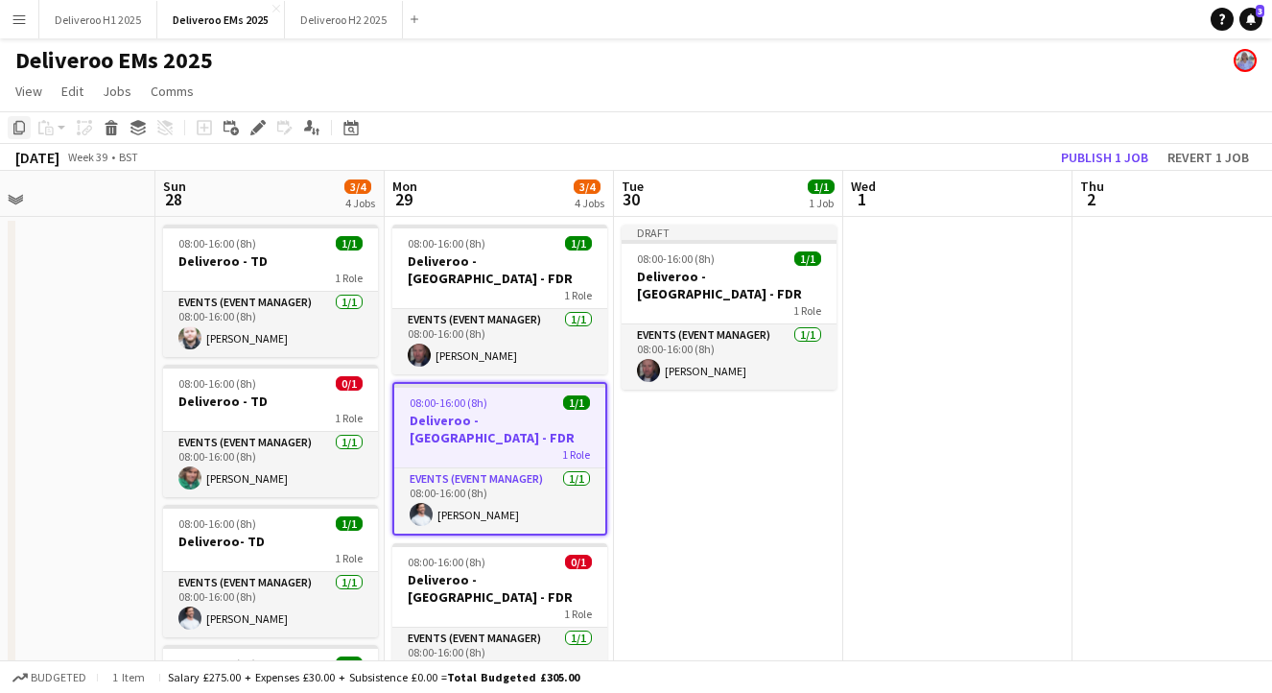
click at [16, 126] on icon at bounding box center [19, 127] width 12 height 13
click at [671, 435] on app-date-cell "Draft 08:00-16:00 (8h) 1/1 Deliveroo - [GEOGRAPHIC_DATA] - FDR 1 Role Events (E…" at bounding box center [728, 567] width 229 height 700
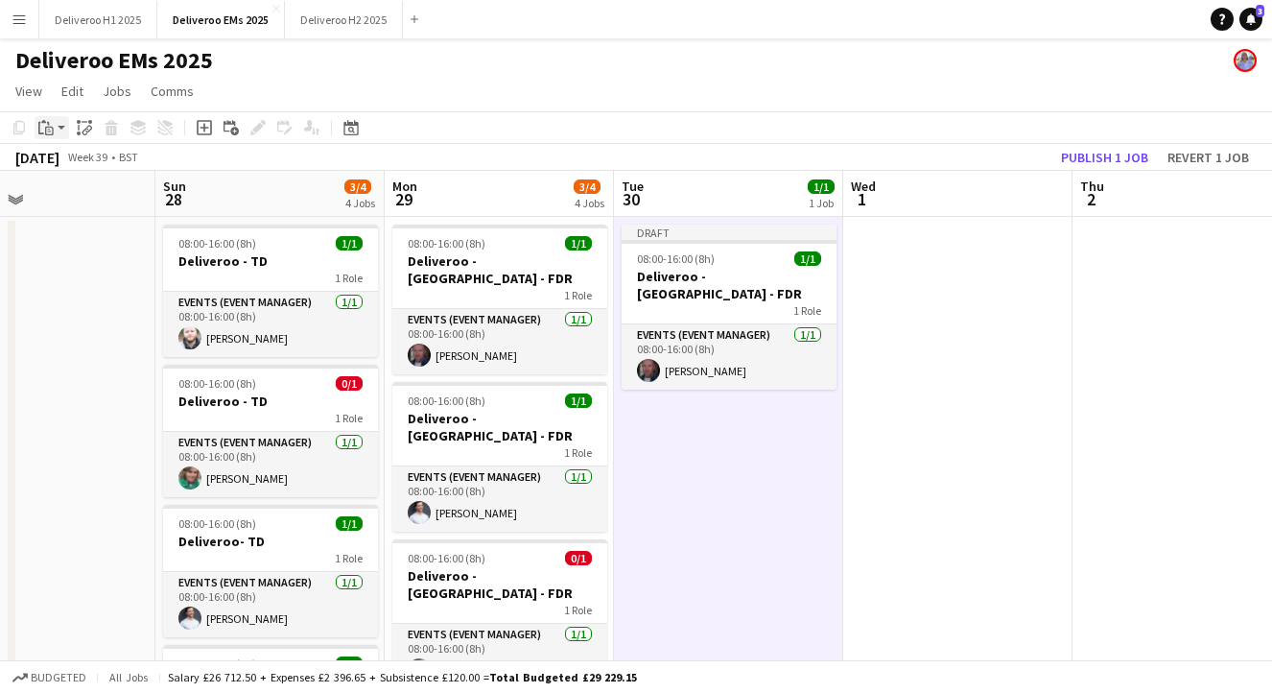
click at [53, 130] on icon "Paste" at bounding box center [45, 127] width 15 height 15
click at [102, 202] on link "Paste with crew Command Shift V" at bounding box center [127, 196] width 152 height 17
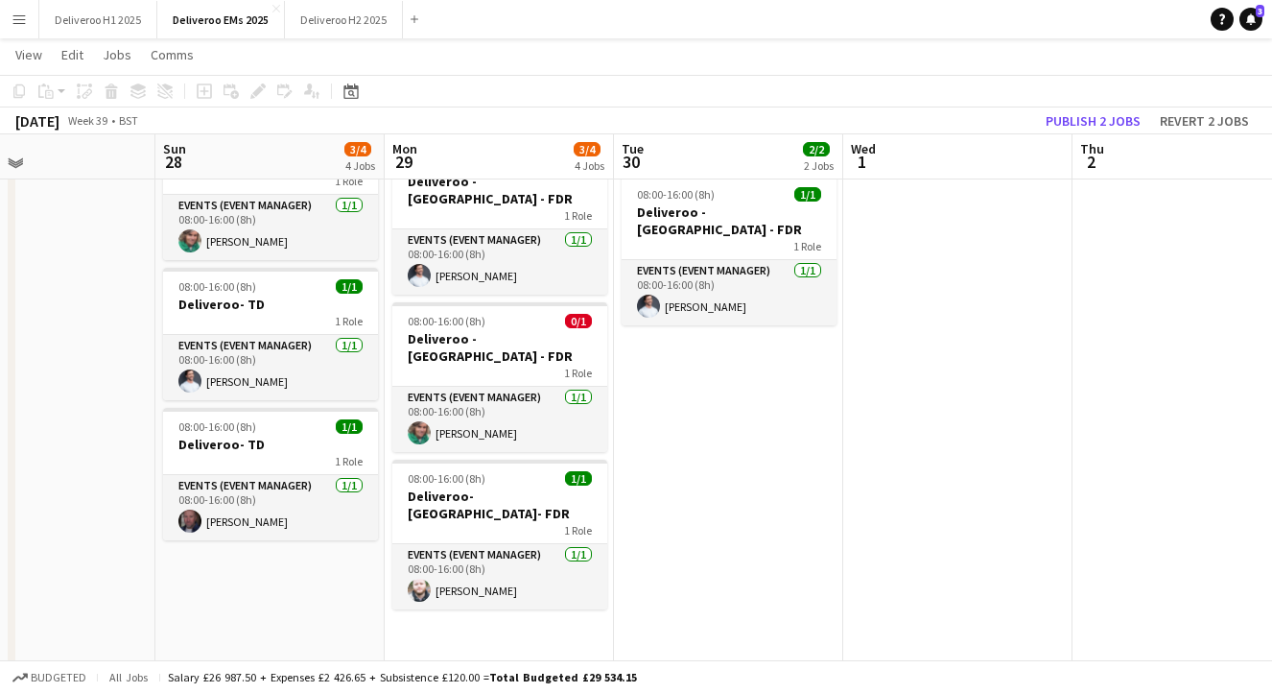
scroll to position [233, 0]
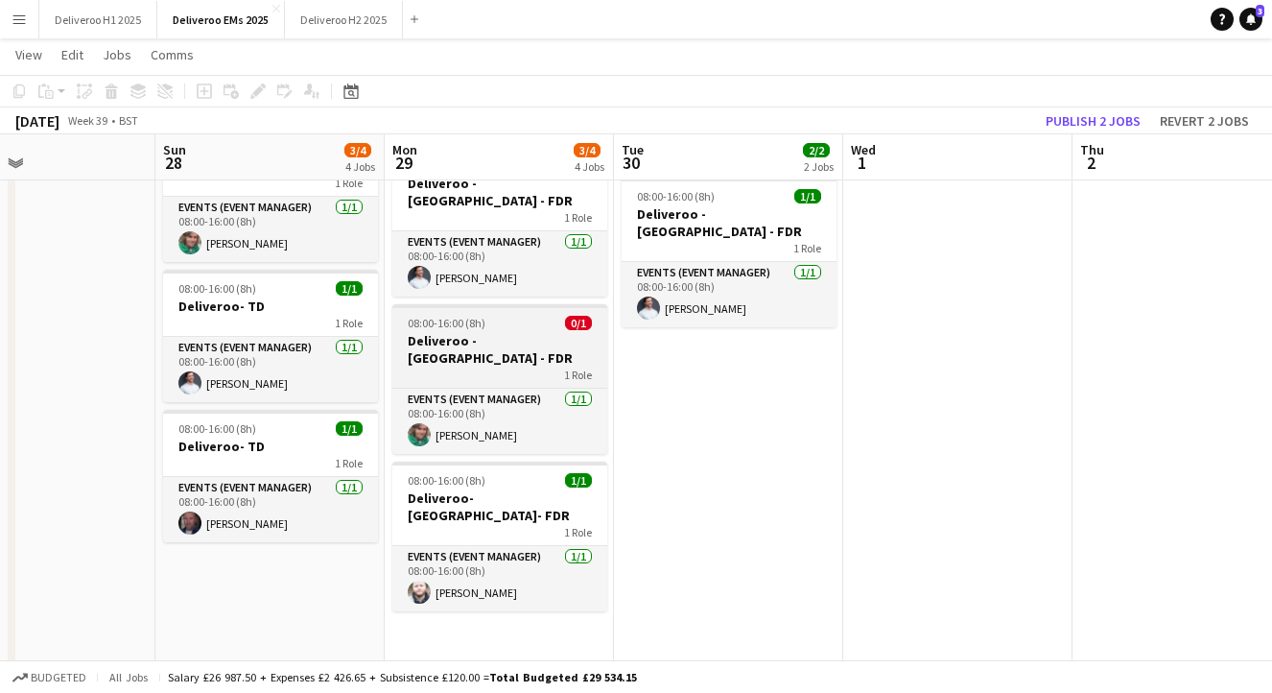
click at [555, 332] on h3 "Deliveroo - [GEOGRAPHIC_DATA] - FDR" at bounding box center [499, 349] width 215 height 35
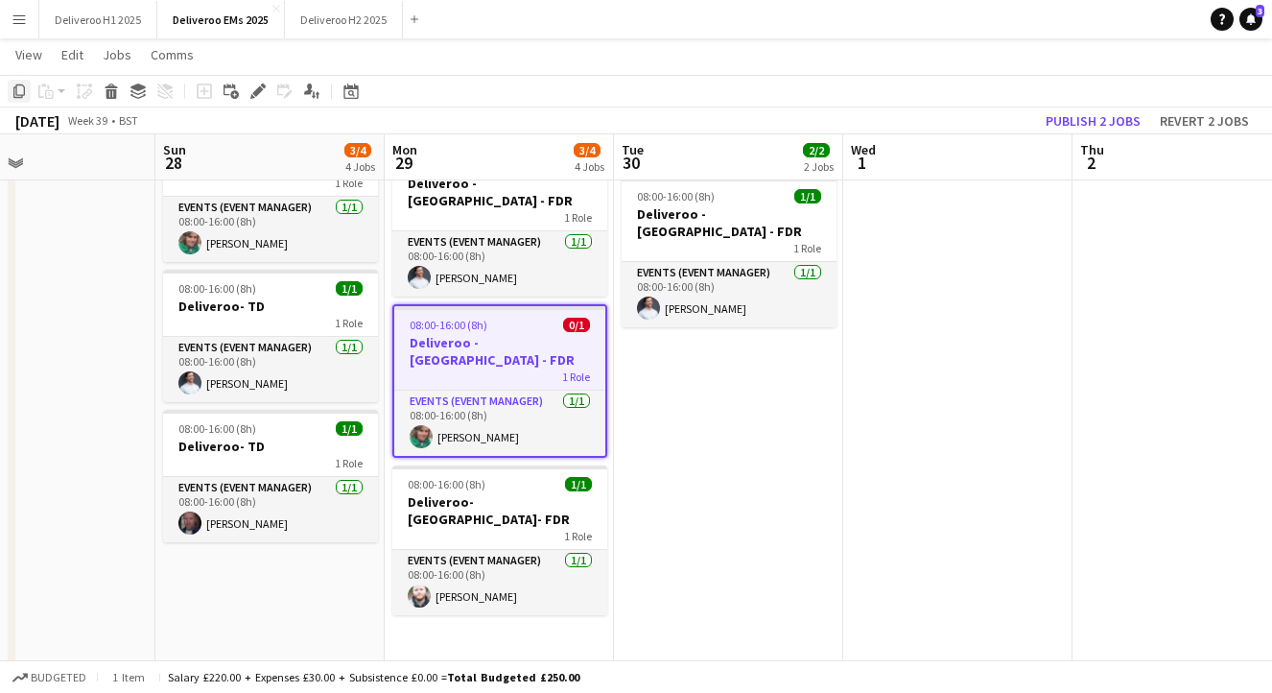
click at [17, 90] on icon "Copy" at bounding box center [19, 90] width 15 height 15
click at [677, 351] on app-date-cell "Draft 08:00-16:00 (8h) 1/1 Deliveroo - [GEOGRAPHIC_DATA] - FDR 1 Role Events (E…" at bounding box center [728, 332] width 229 height 700
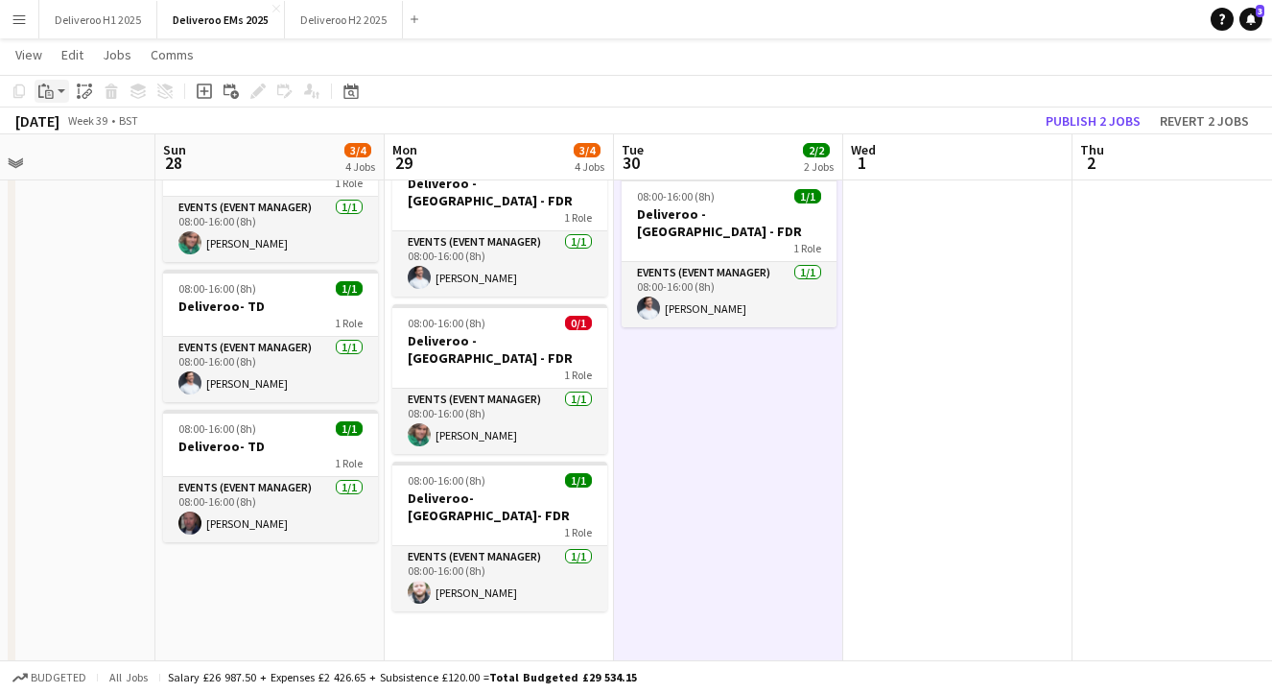
click at [51, 90] on icon at bounding box center [49, 94] width 9 height 9
click at [165, 158] on icon at bounding box center [171, 160] width 12 height 12
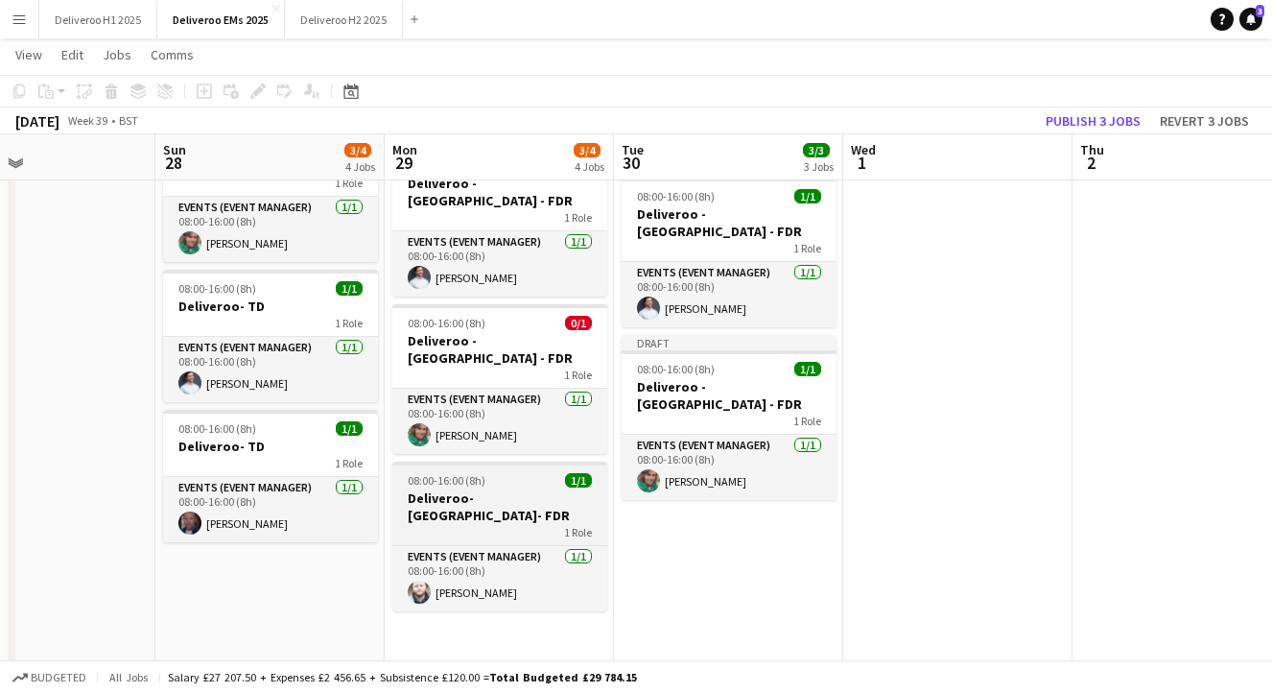
click at [523, 524] on div "1 Role" at bounding box center [499, 531] width 215 height 15
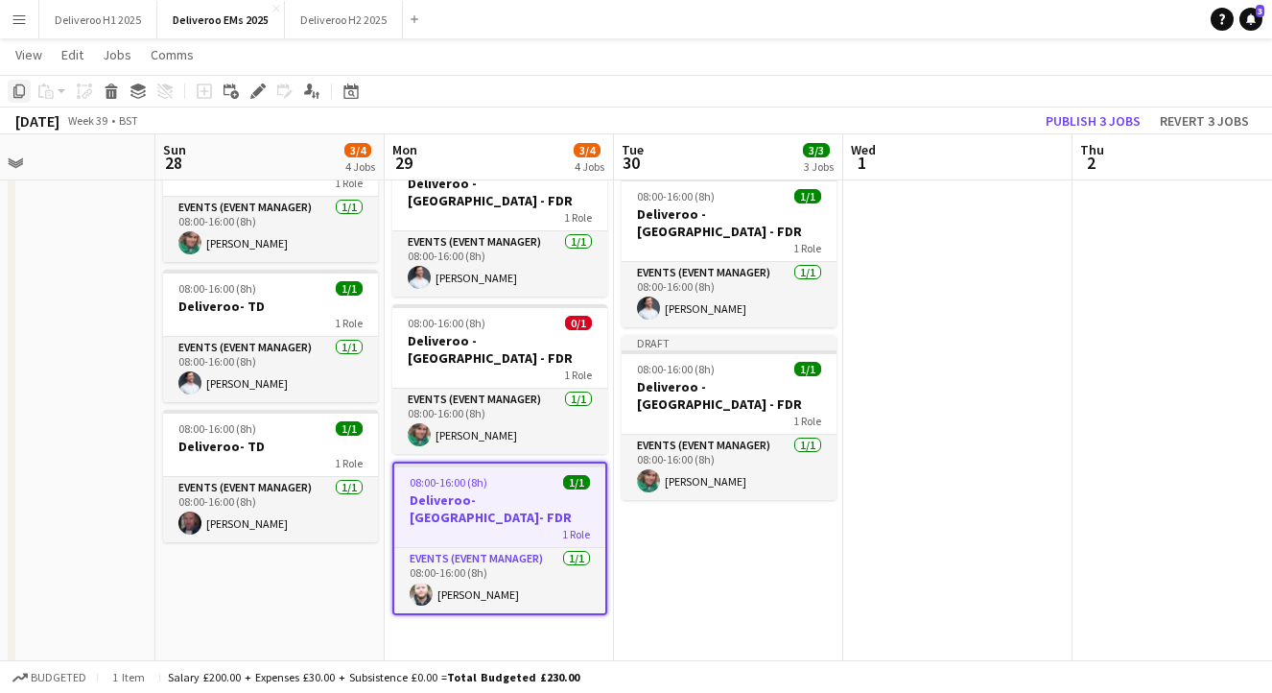
click at [19, 87] on icon "Copy" at bounding box center [19, 90] width 15 height 15
click at [694, 494] on app-date-cell "Draft 08:00-16:00 (8h) 1/1 Deliveroo - [GEOGRAPHIC_DATA] - FDR 1 Role Events (E…" at bounding box center [728, 332] width 229 height 700
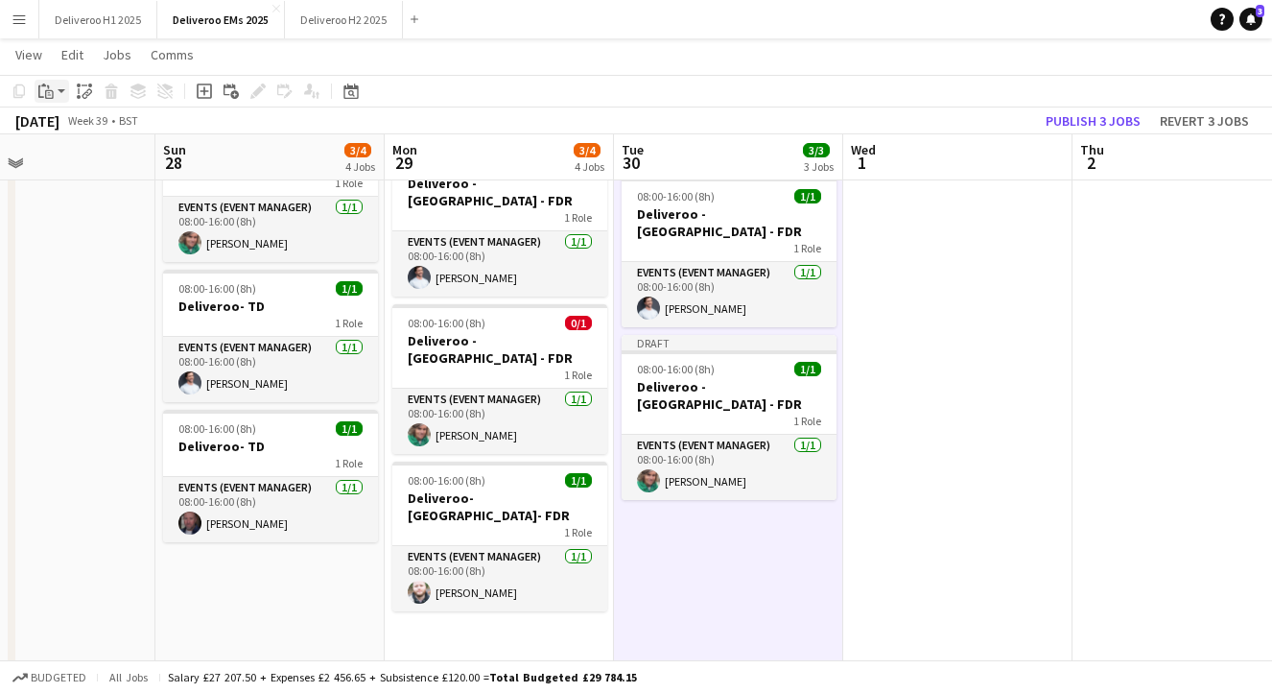
click at [35, 87] on div "Paste" at bounding box center [46, 91] width 23 height 23
click at [110, 153] on link "Paste with crew Command Shift V" at bounding box center [127, 160] width 152 height 17
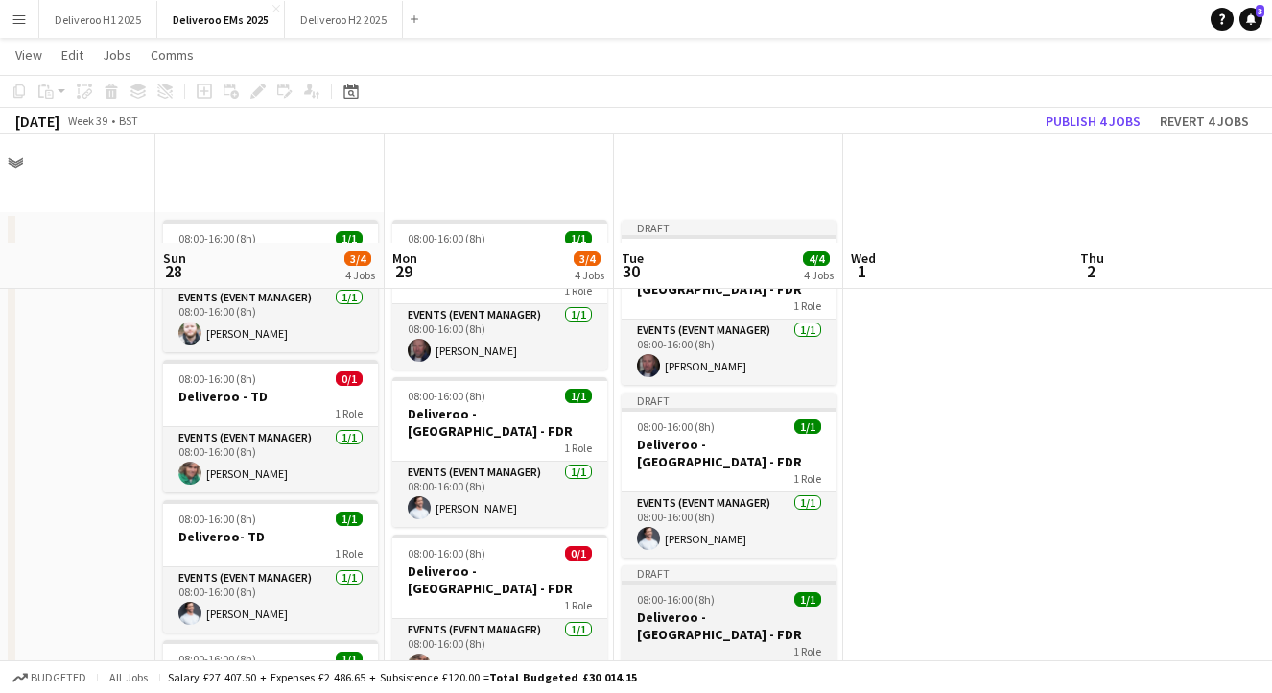
scroll to position [0, 0]
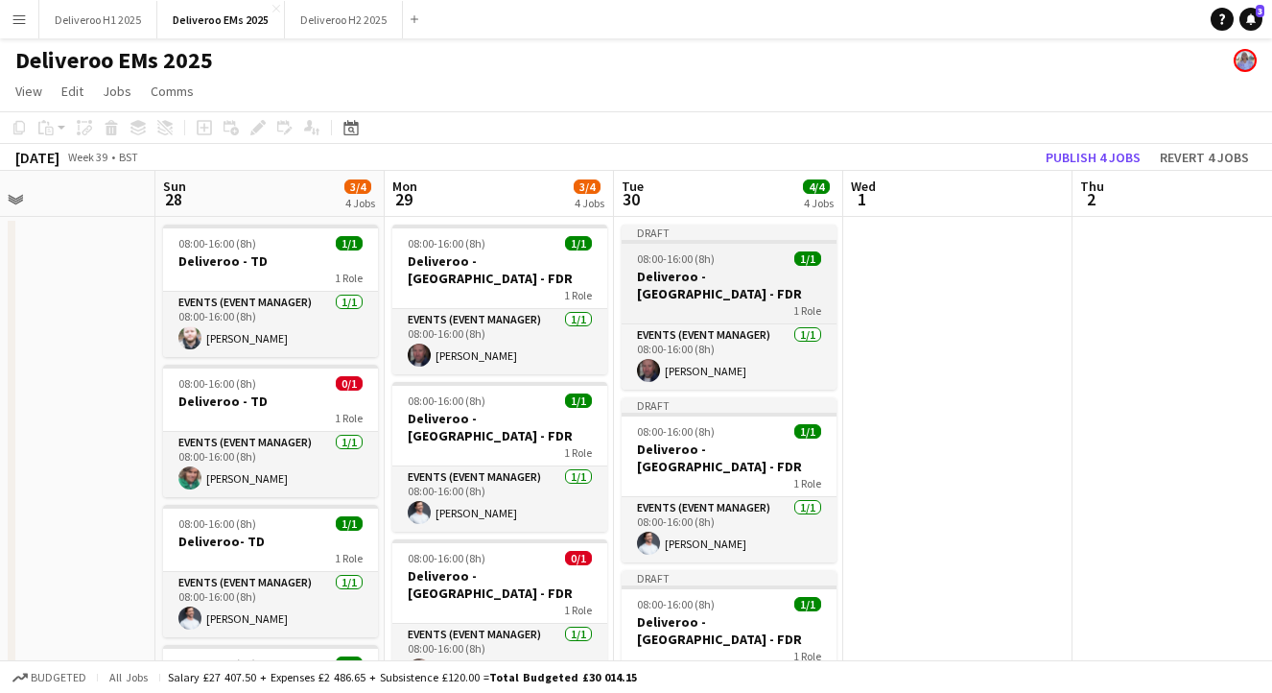
click at [789, 235] on div "Draft" at bounding box center [729, 232] width 215 height 15
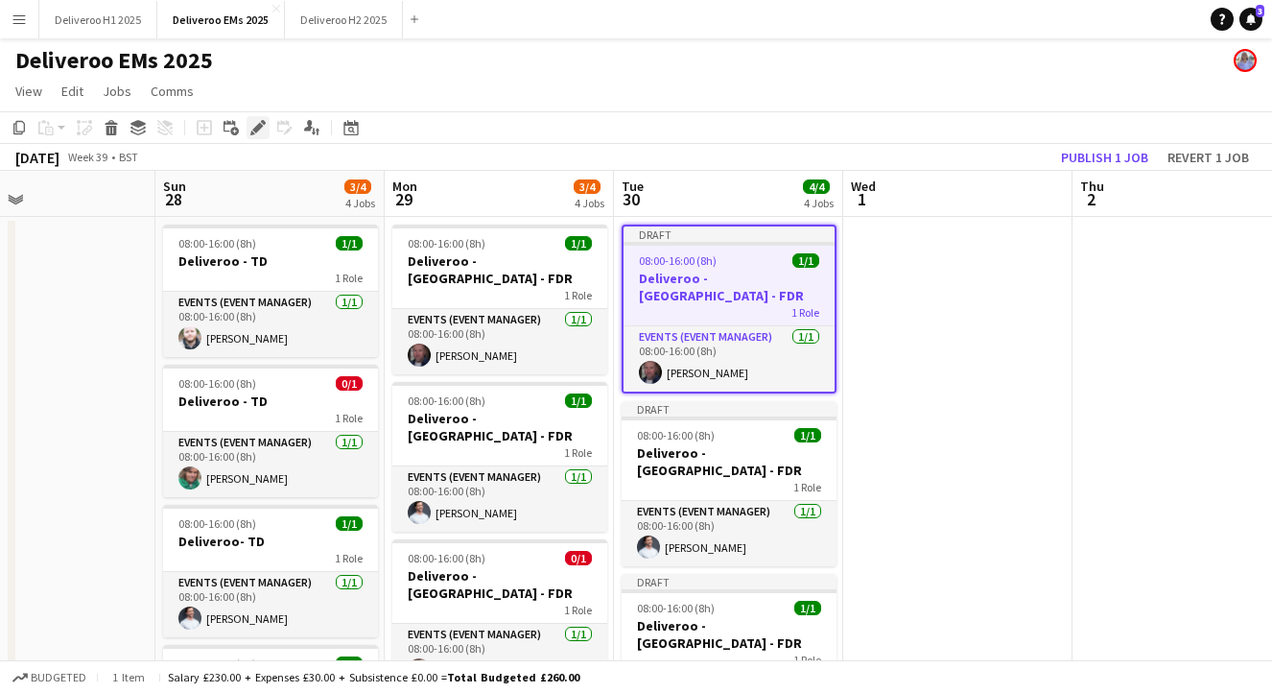
click at [265, 125] on icon "Edit" at bounding box center [257, 127] width 15 height 15
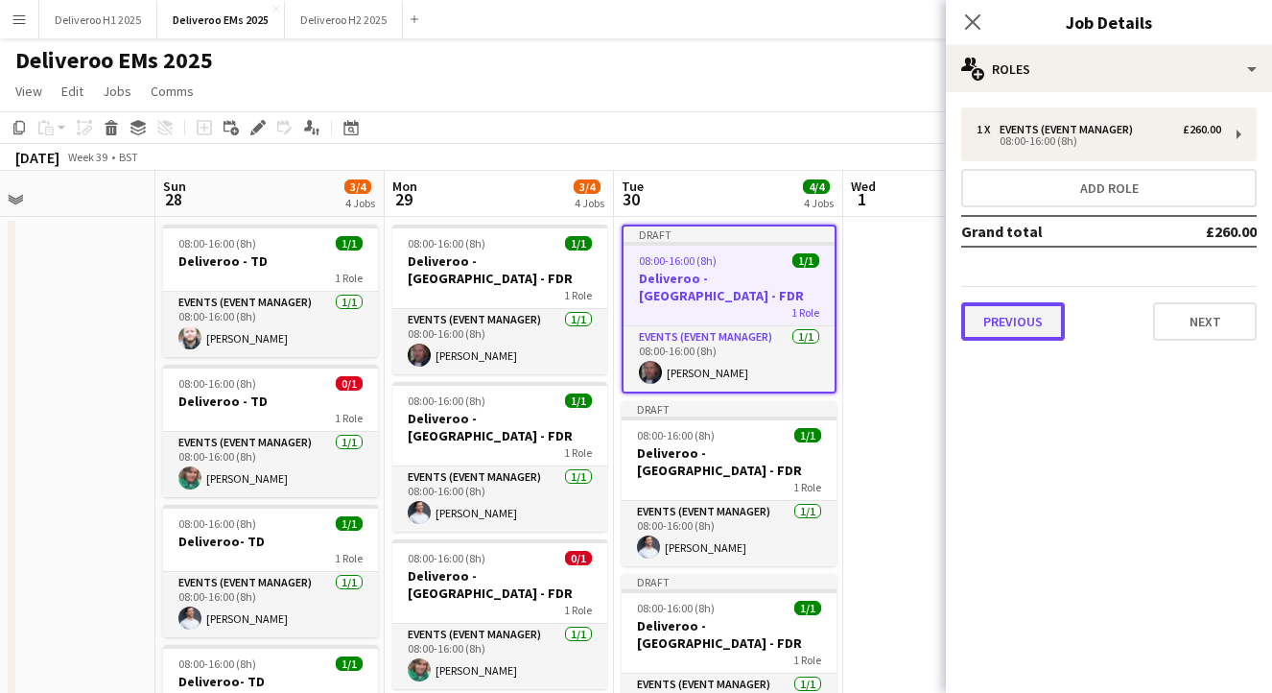
click at [1016, 324] on button "Previous" at bounding box center [1013, 321] width 104 height 38
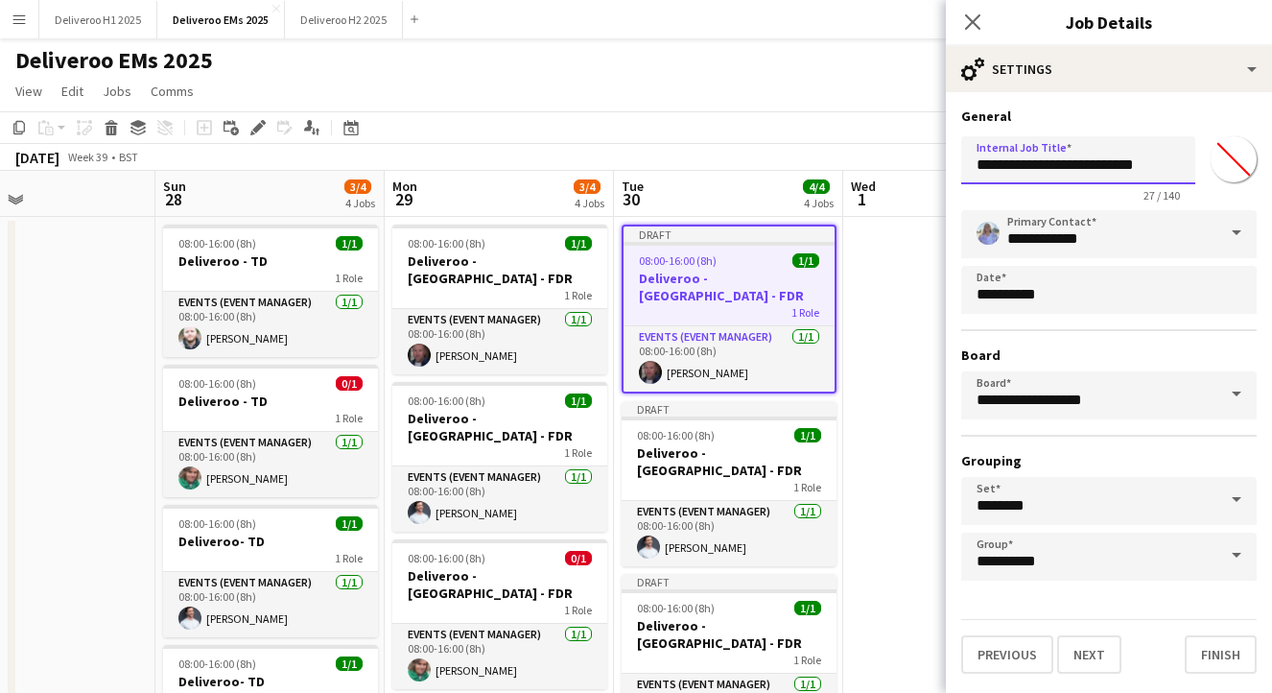
click at [1115, 166] on input "**********" at bounding box center [1078, 160] width 234 height 48
type input "**********"
click at [1220, 652] on button "Finish" at bounding box center [1221, 654] width 72 height 38
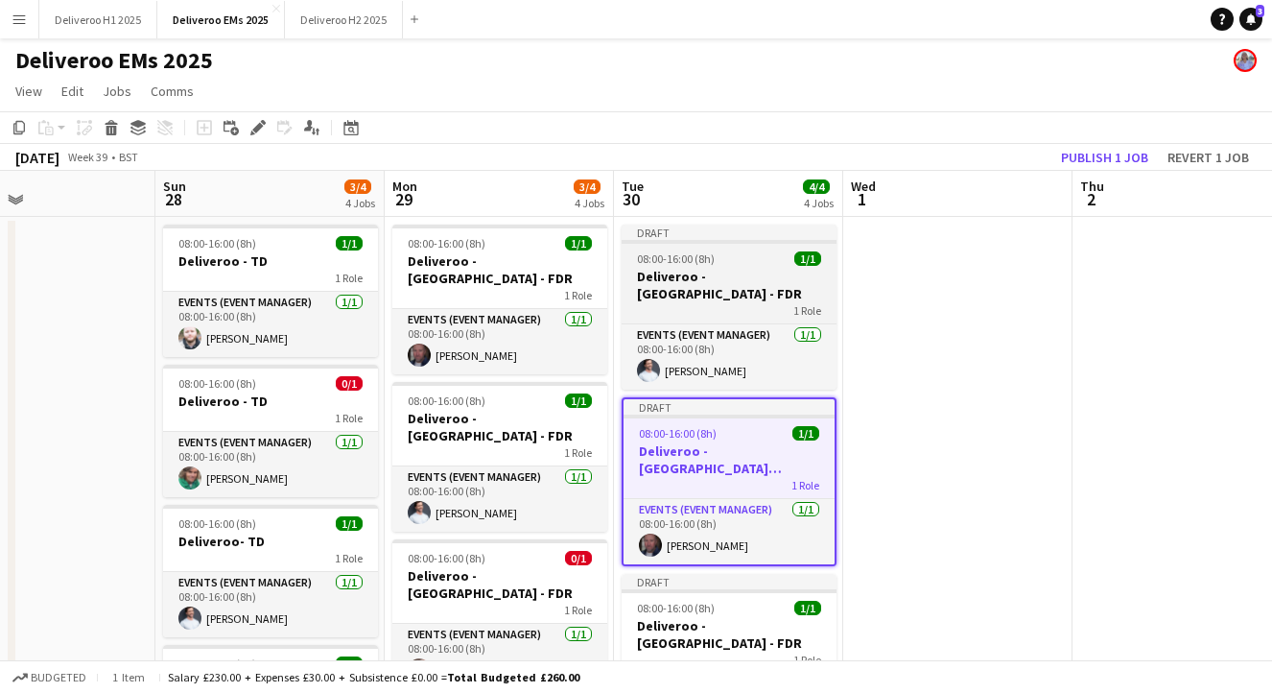
click at [744, 243] on div at bounding box center [729, 242] width 215 height 4
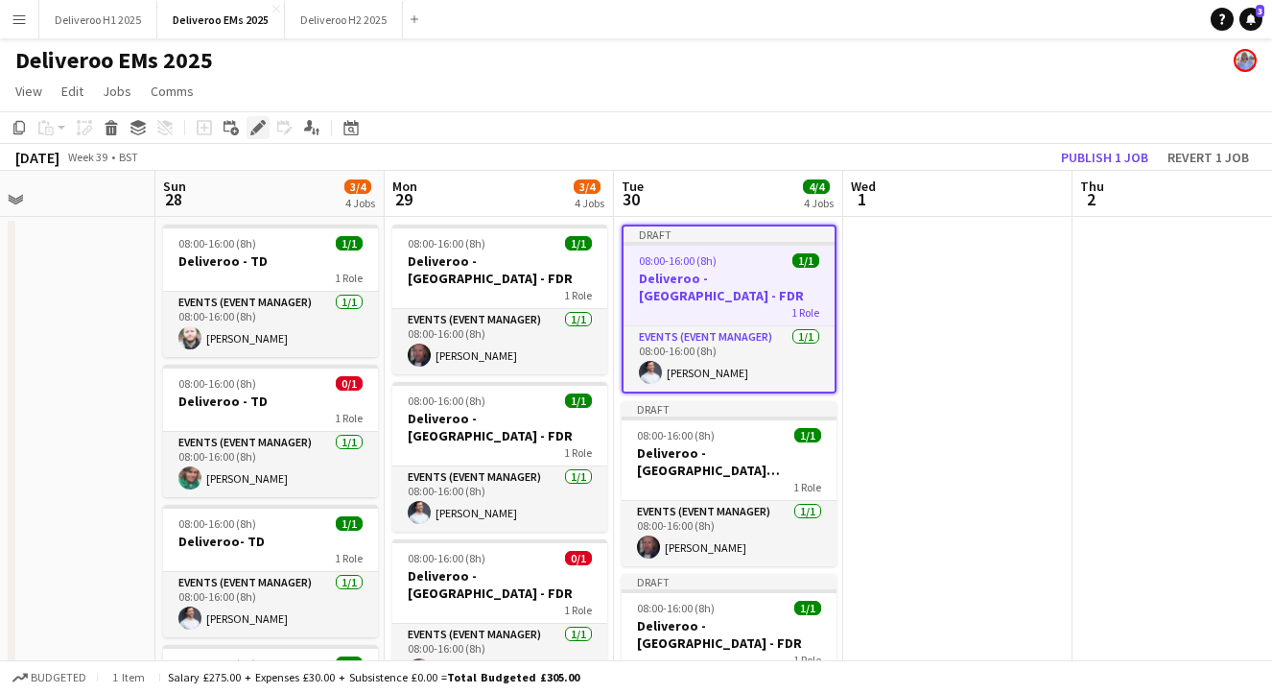
click at [259, 125] on icon at bounding box center [257, 128] width 11 height 11
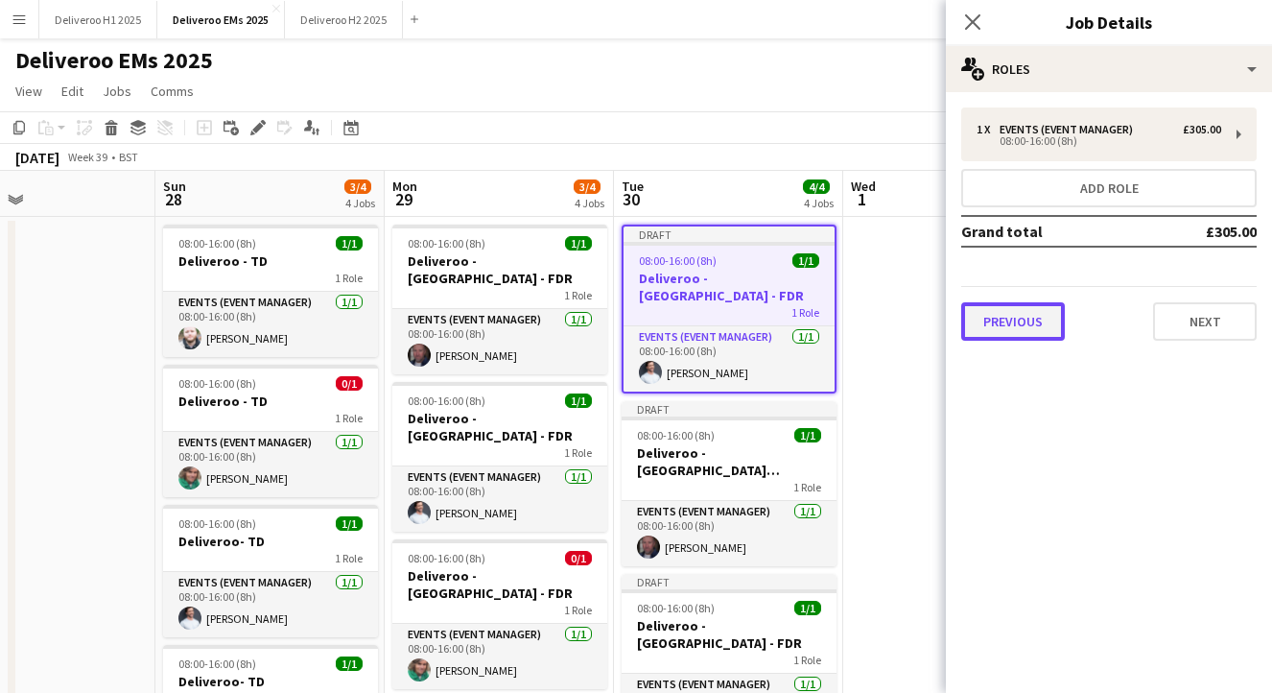
click at [1024, 320] on button "Previous" at bounding box center [1013, 321] width 104 height 38
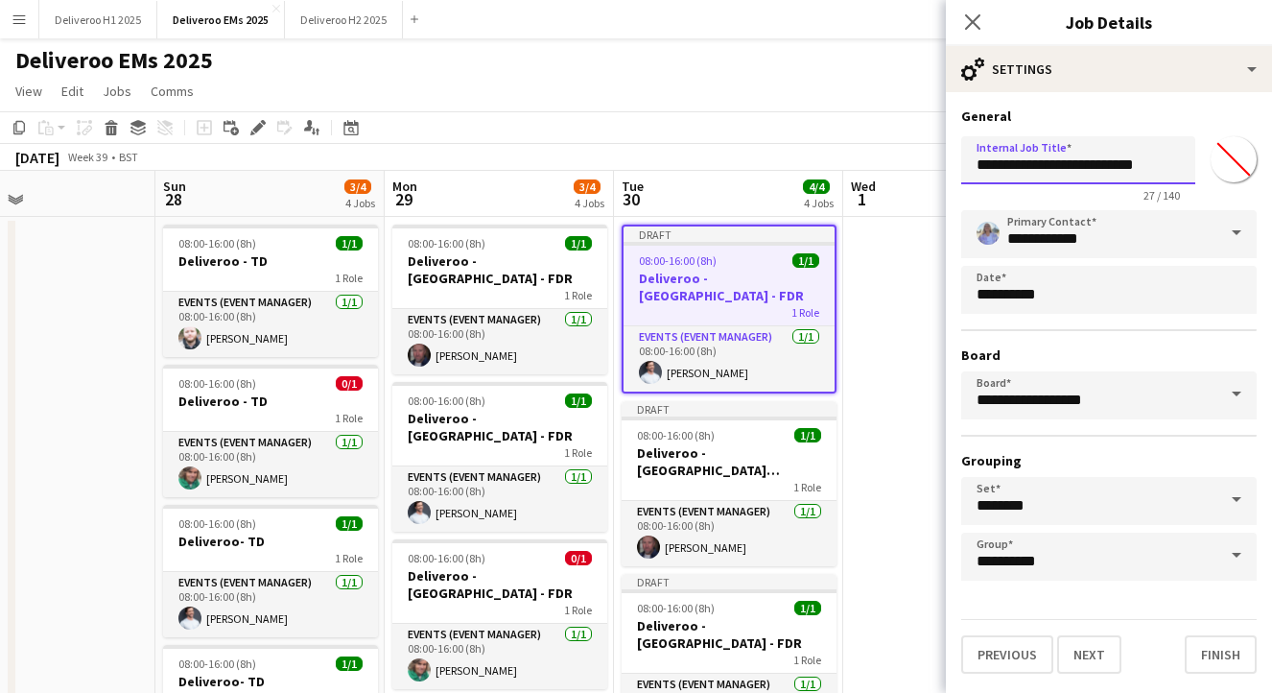
click at [1116, 158] on input "**********" at bounding box center [1078, 160] width 234 height 48
type input "**********"
click at [1205, 663] on button "Finish" at bounding box center [1221, 654] width 72 height 38
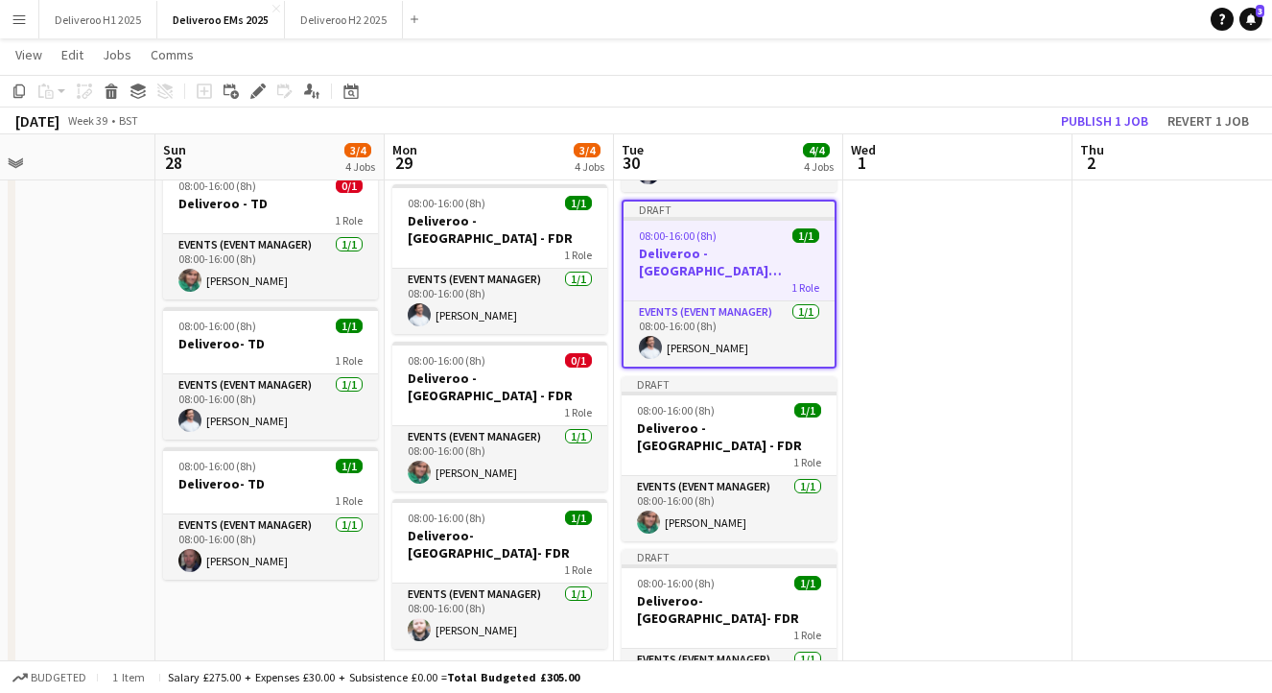
scroll to position [236, 0]
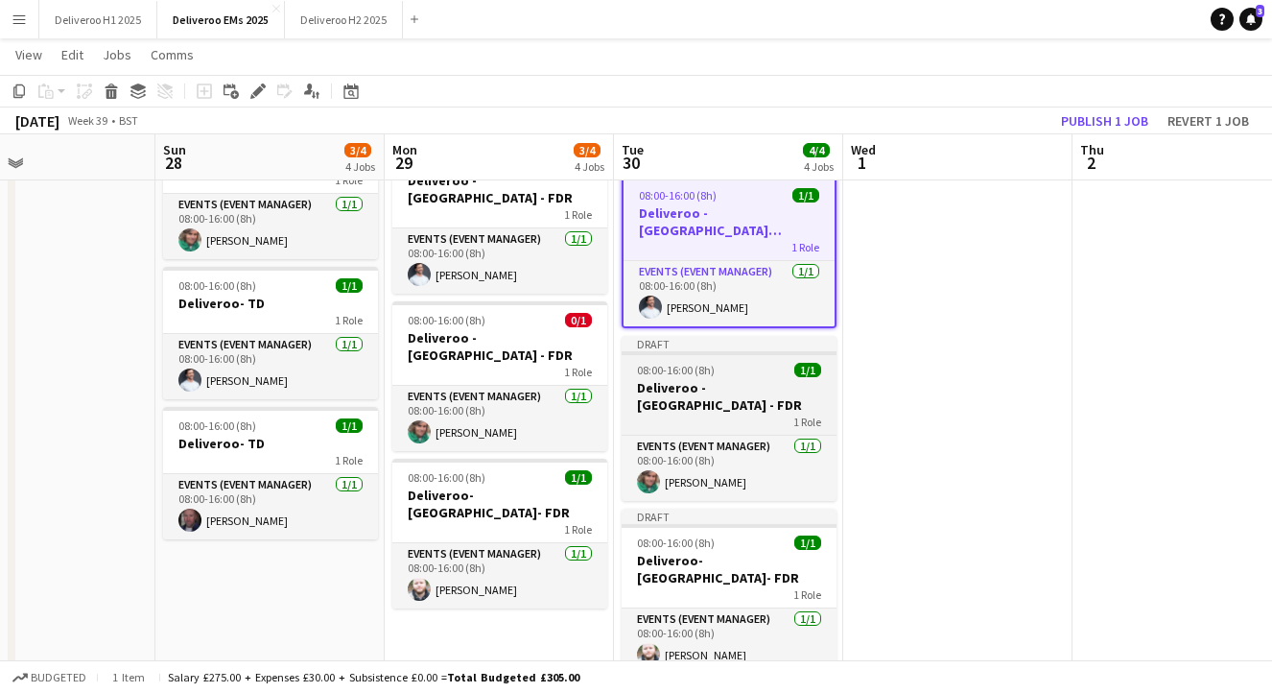
click at [774, 394] on h3 "Deliveroo - [GEOGRAPHIC_DATA] - FDR" at bounding box center [729, 396] width 215 height 35
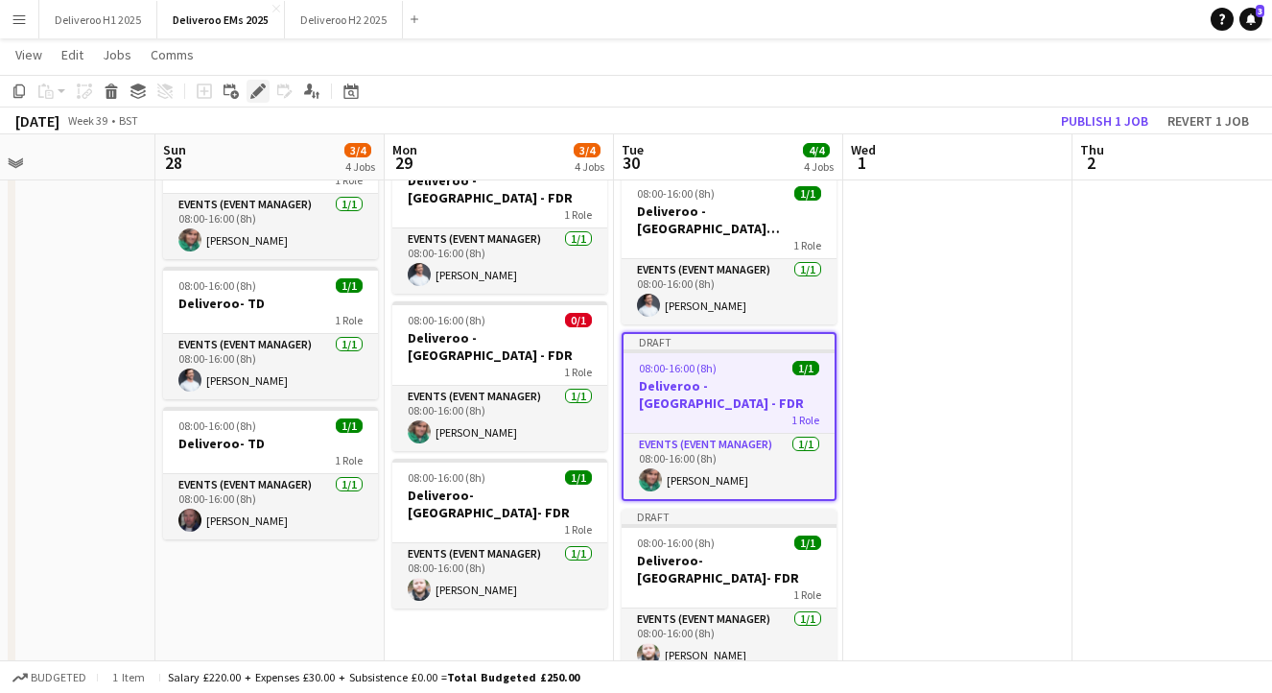
click at [249, 89] on div "Edit" at bounding box center [258, 91] width 23 height 23
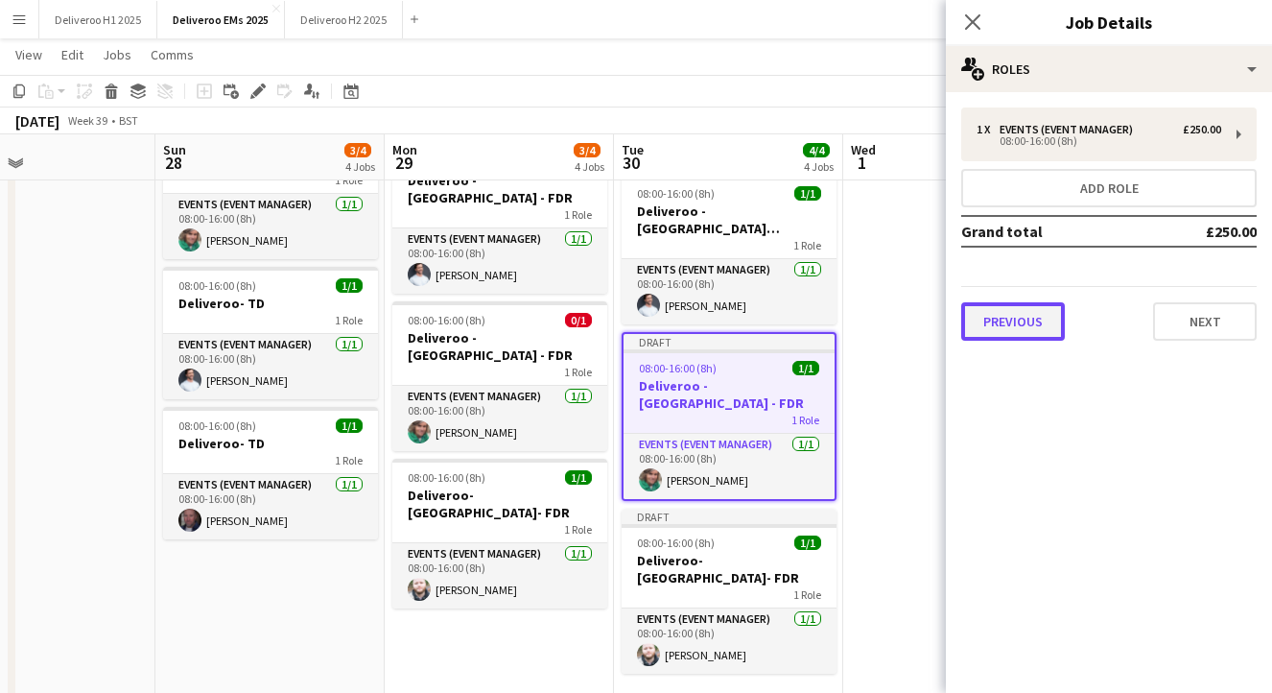
click at [997, 307] on button "Previous" at bounding box center [1013, 321] width 104 height 38
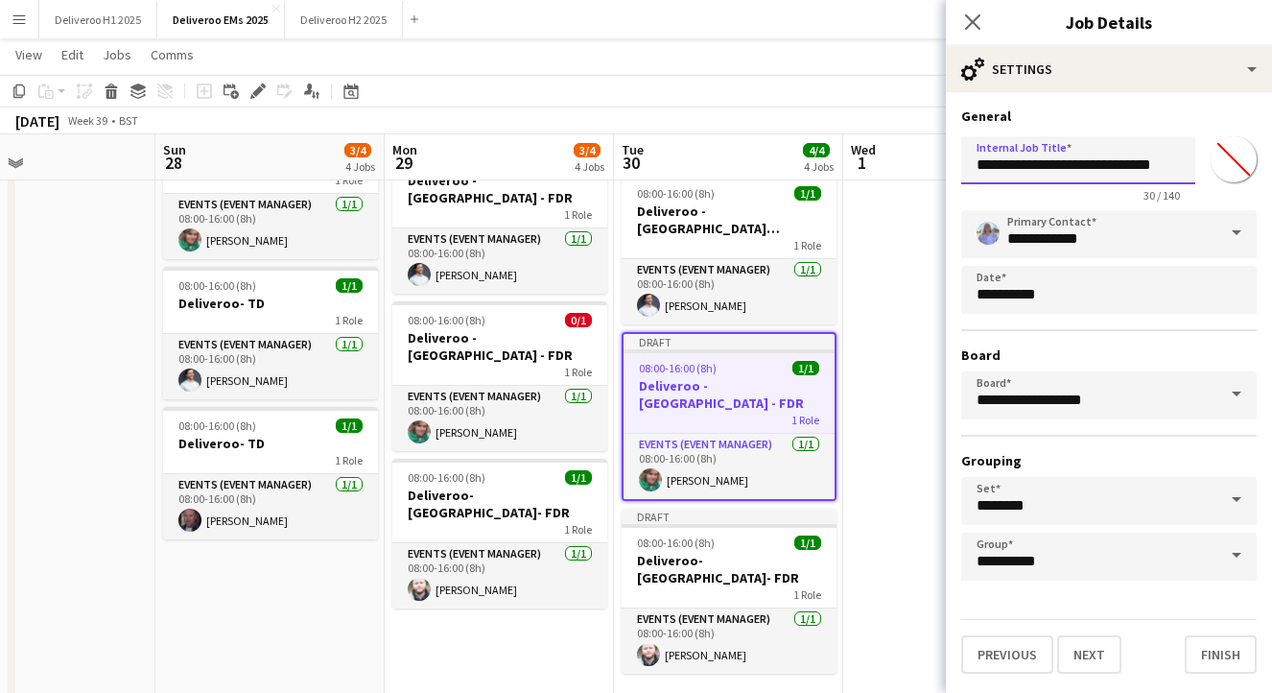
drag, startPoint x: 1144, startPoint y: 163, endPoint x: 1049, endPoint y: 163, distance: 95.0
click at [1049, 163] on input "**********" at bounding box center [1078, 160] width 234 height 48
type input "**********"
click at [1215, 658] on button "Finish" at bounding box center [1221, 654] width 72 height 38
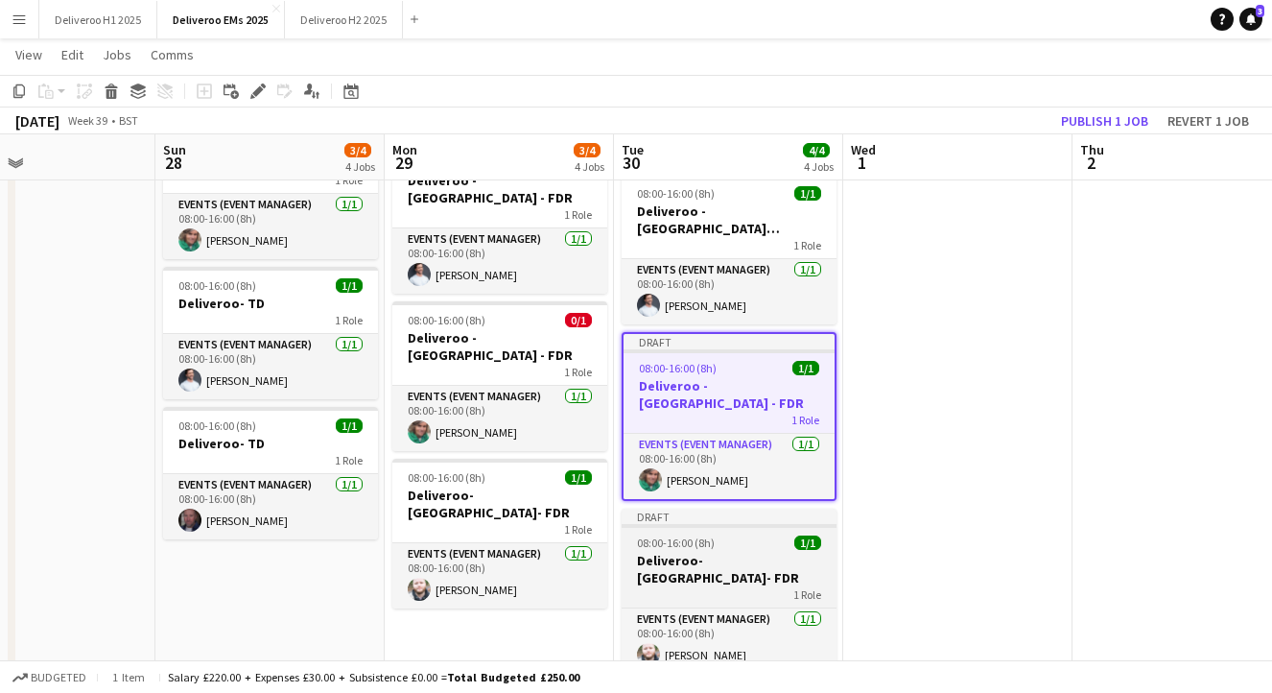
click at [725, 535] on div "08:00-16:00 (8h) 1/1" at bounding box center [729, 542] width 215 height 14
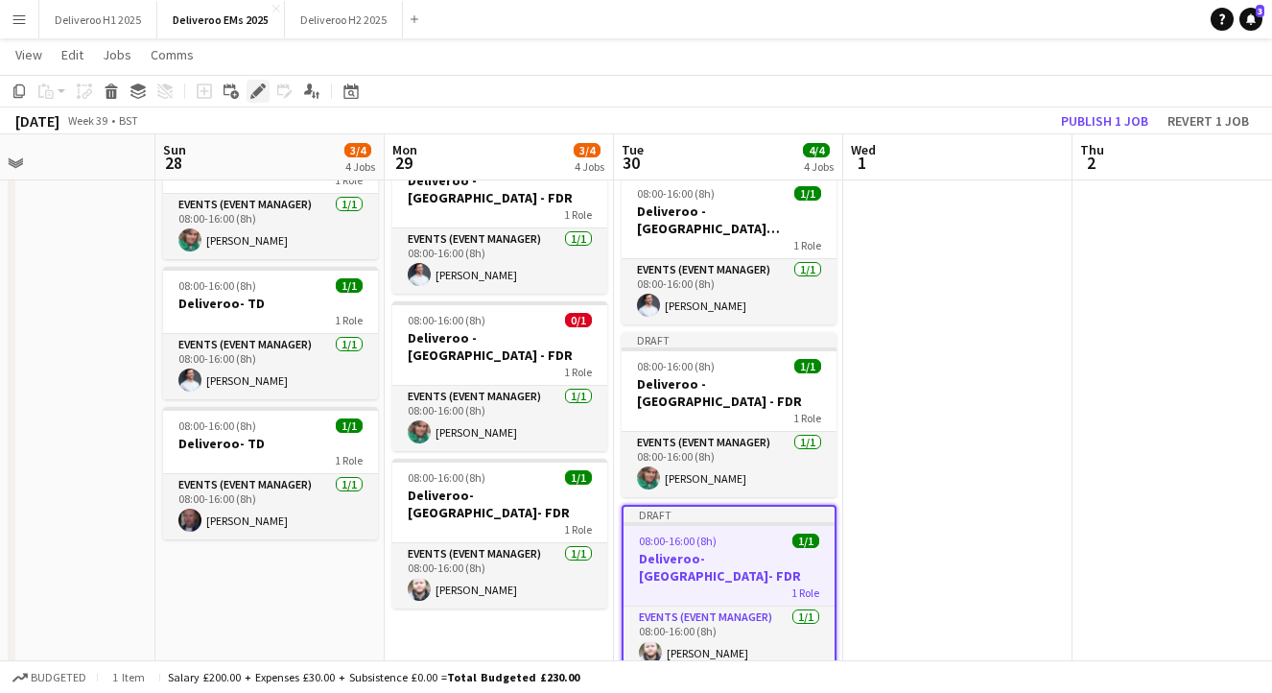
click at [252, 88] on icon "Edit" at bounding box center [257, 90] width 15 height 15
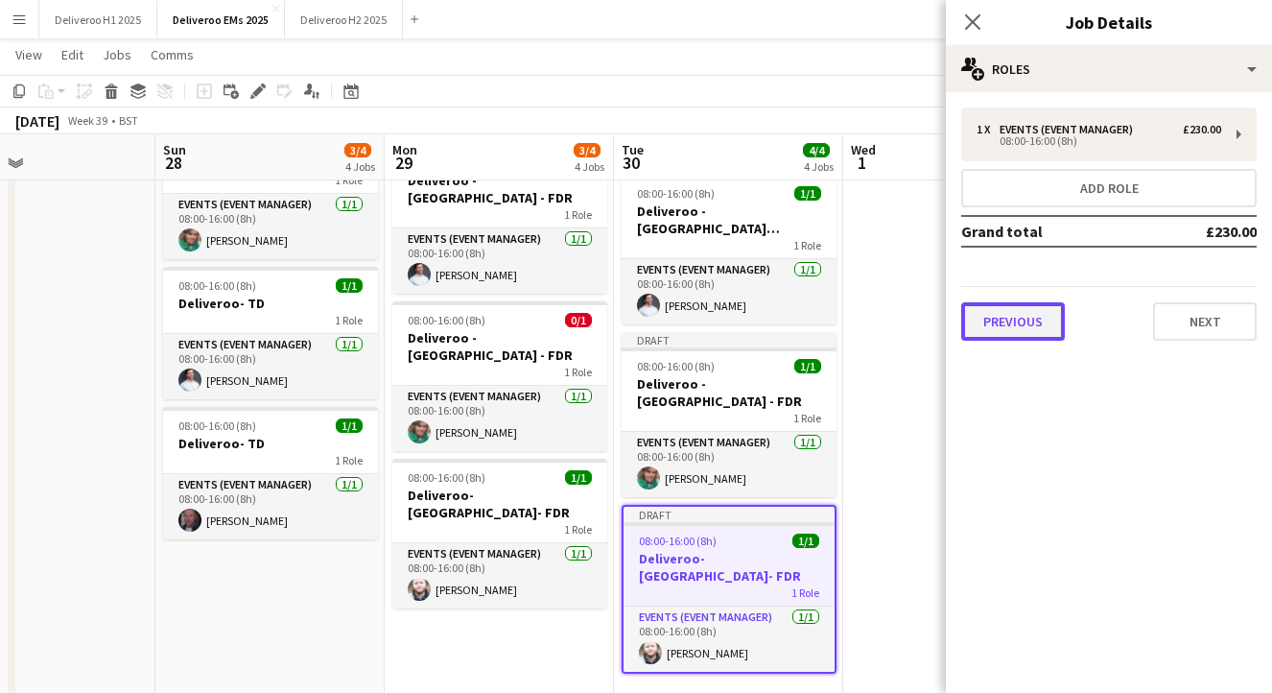
click at [1051, 315] on button "Previous" at bounding box center [1013, 321] width 104 height 38
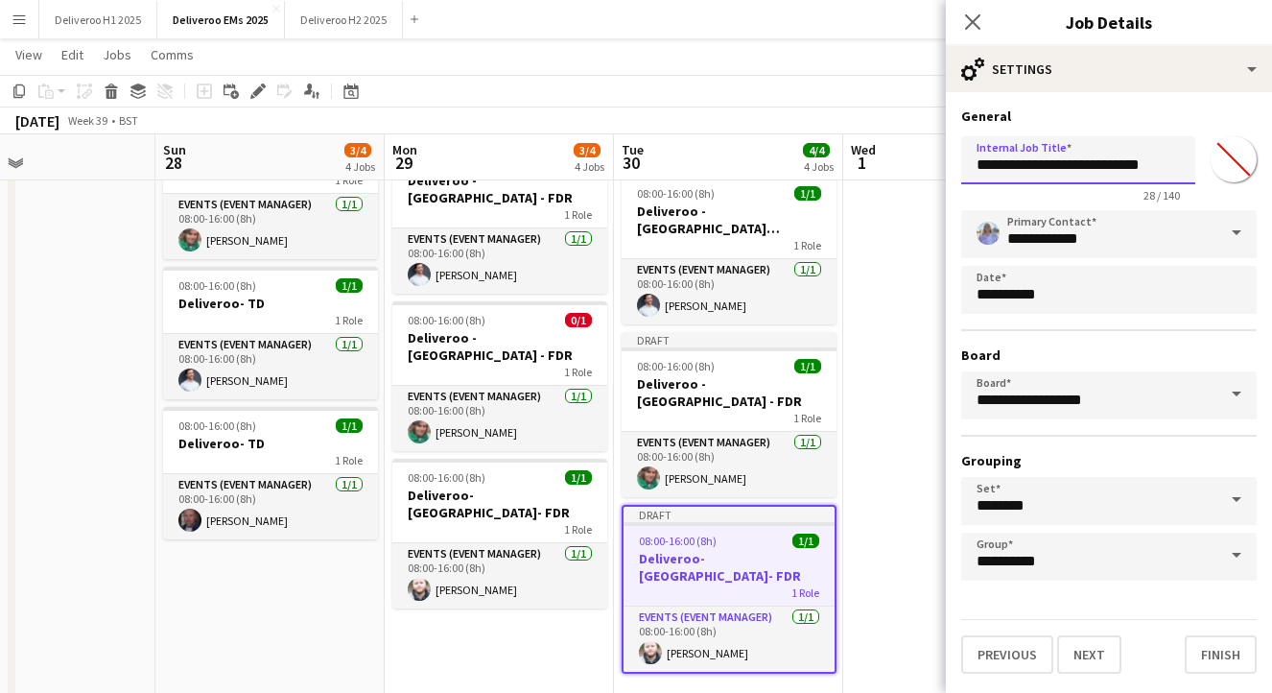
drag, startPoint x: 1142, startPoint y: 167, endPoint x: 1048, endPoint y: 167, distance: 94.0
click at [1048, 167] on input "**********" at bounding box center [1078, 160] width 234 height 48
type input "**********"
click at [1233, 655] on button "Finish" at bounding box center [1221, 654] width 72 height 38
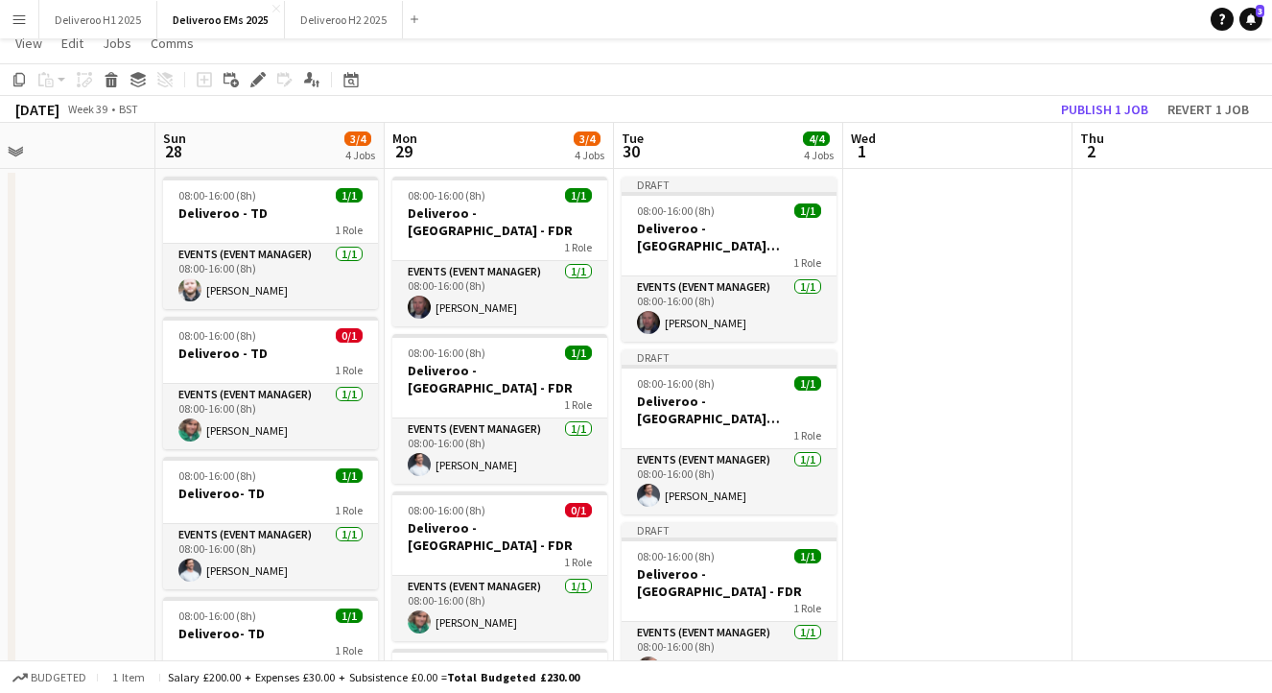
scroll to position [0, 0]
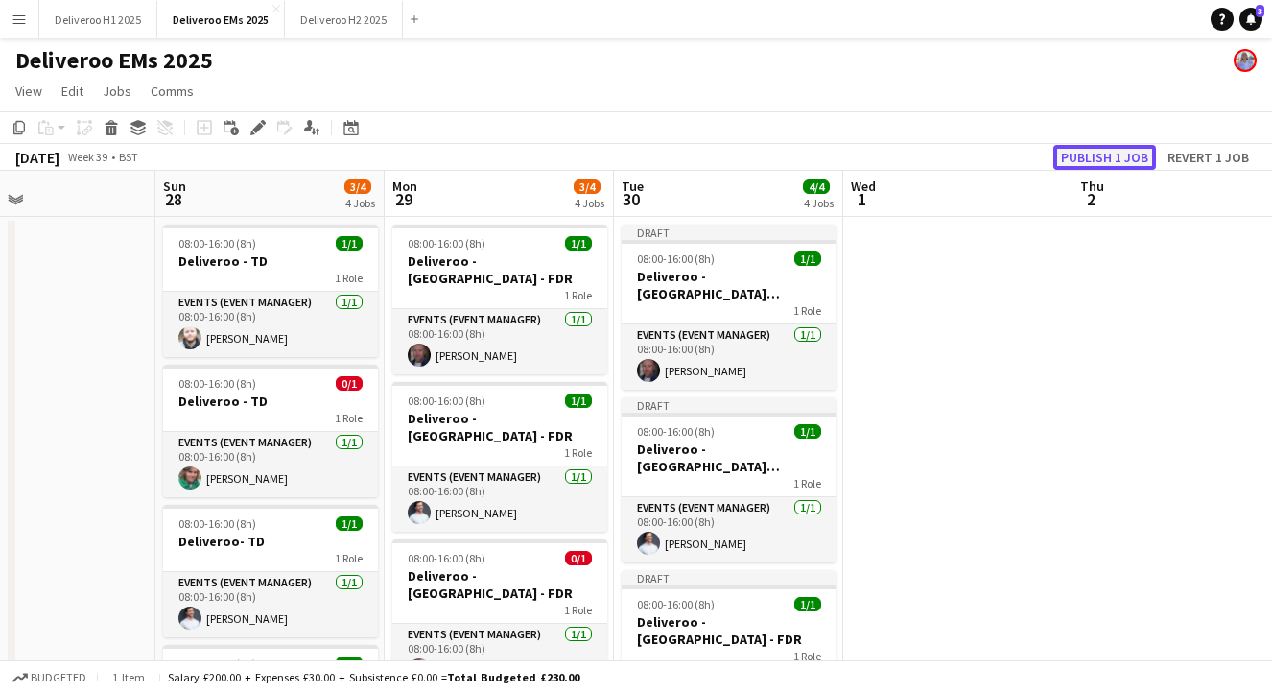
click at [1087, 163] on button "Publish 1 job" at bounding box center [1105, 157] width 103 height 25
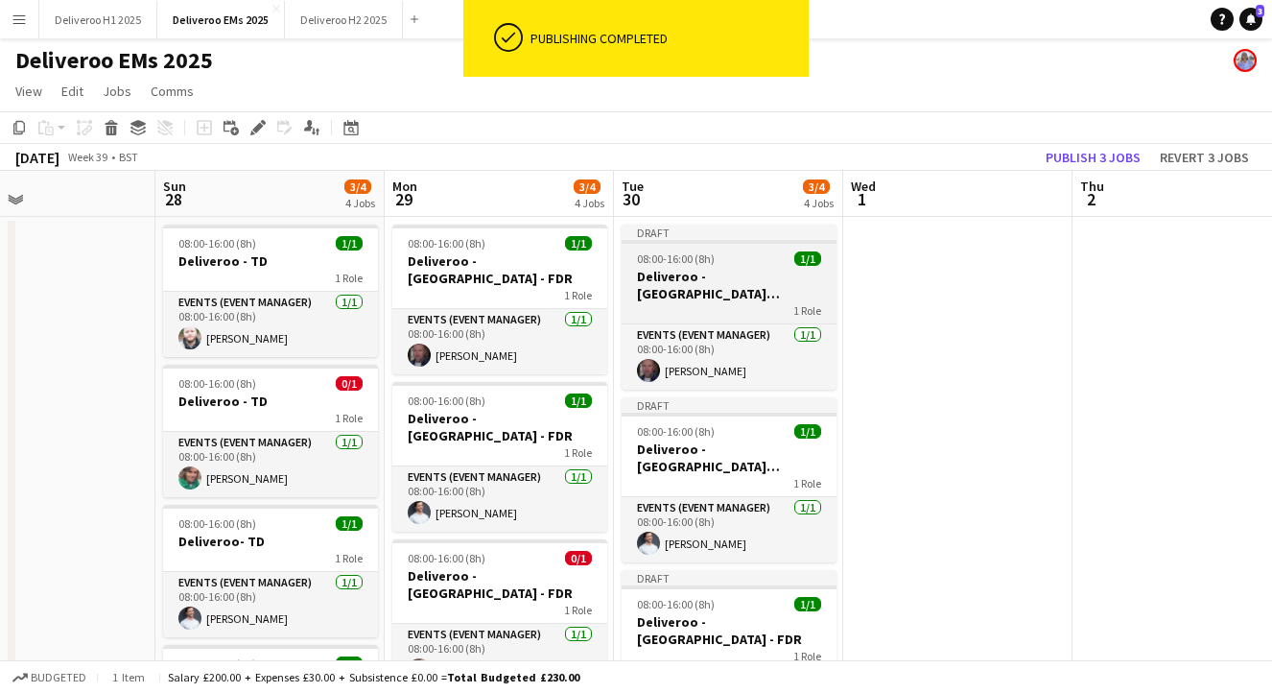
click at [758, 238] on div "Draft" at bounding box center [729, 232] width 215 height 15
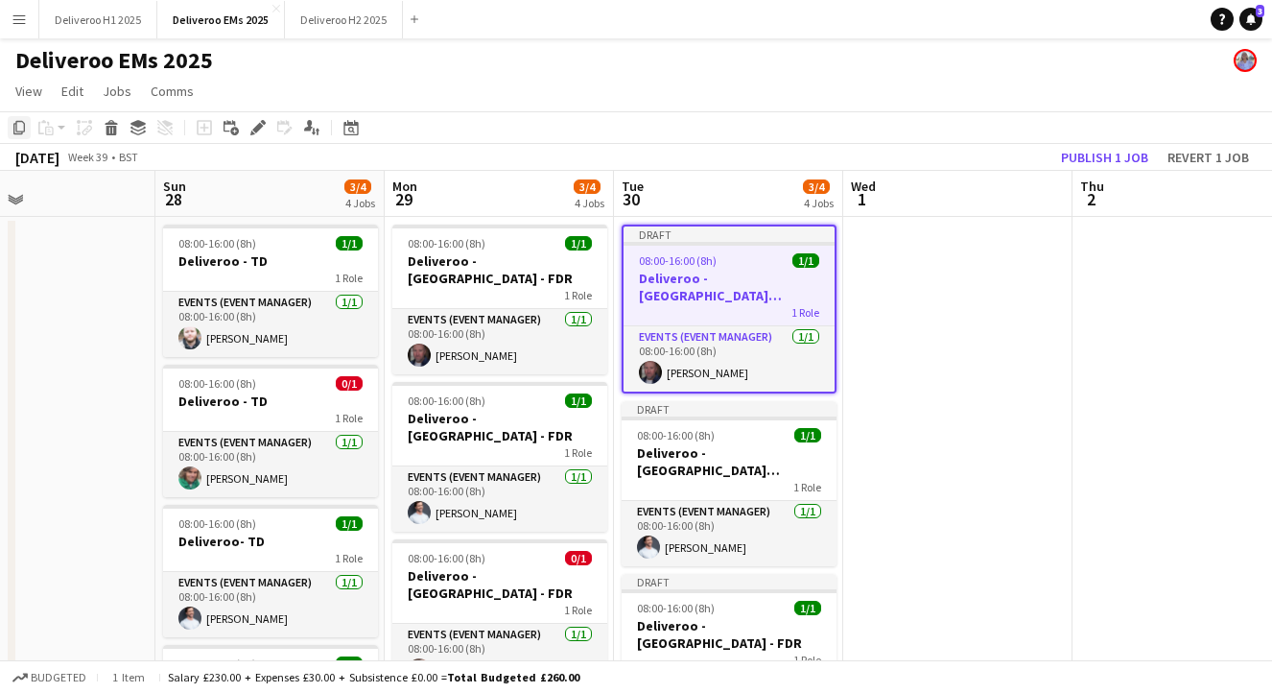
click at [19, 122] on icon at bounding box center [19, 127] width 12 height 13
click at [920, 233] on app-date-cell at bounding box center [957, 584] width 229 height 735
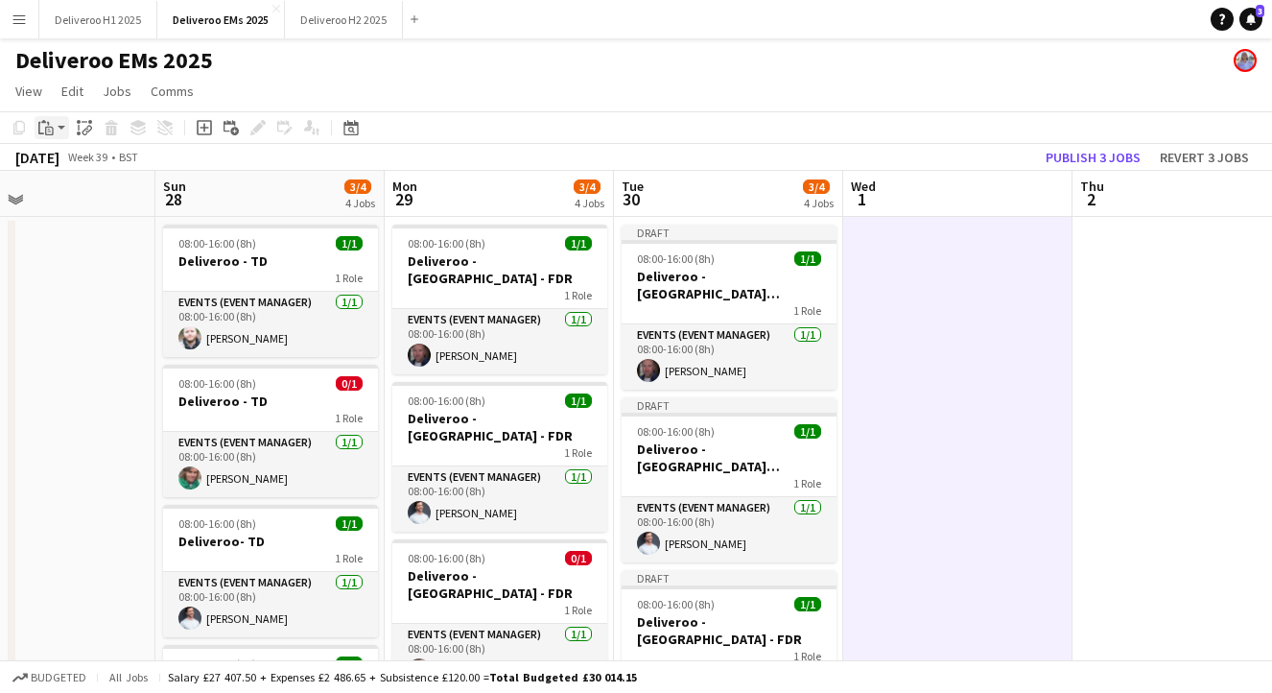
click at [38, 128] on icon at bounding box center [41, 128] width 6 height 12
click at [133, 204] on link "Paste with crew Command Shift V" at bounding box center [127, 196] width 152 height 17
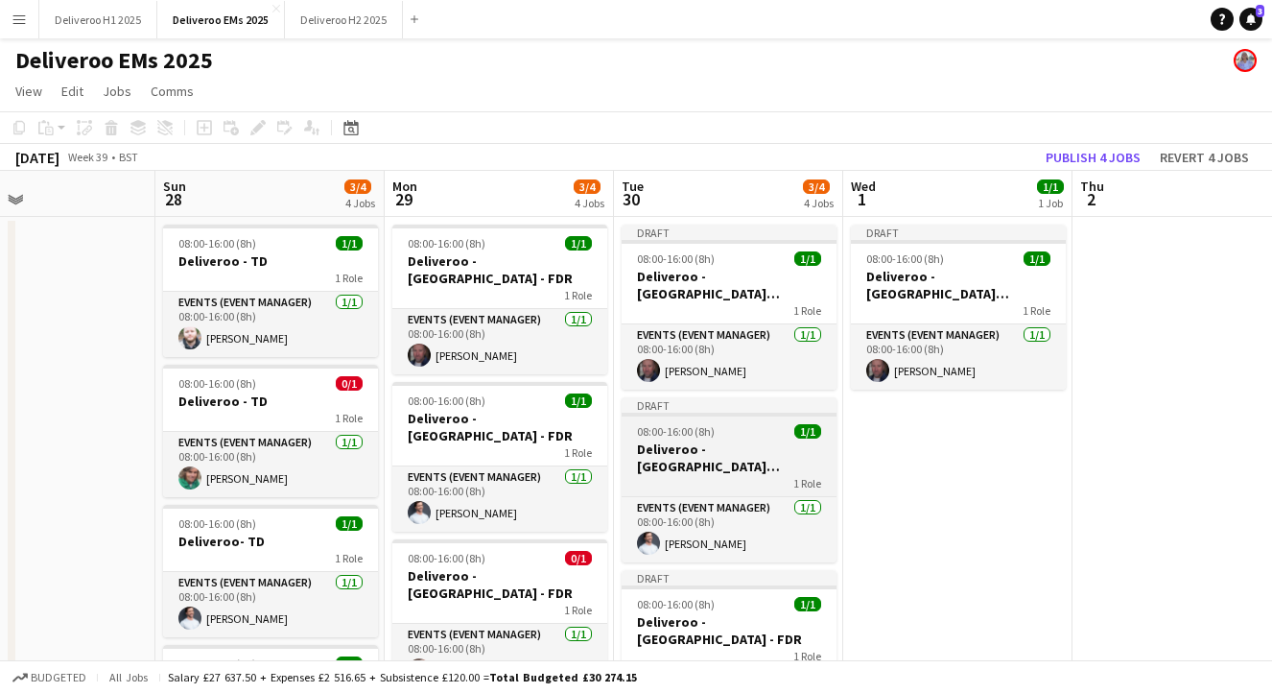
click at [698, 447] on h3 "Deliveroo - [GEOGRAPHIC_DATA] [PERSON_NAME] - FDR" at bounding box center [729, 457] width 215 height 35
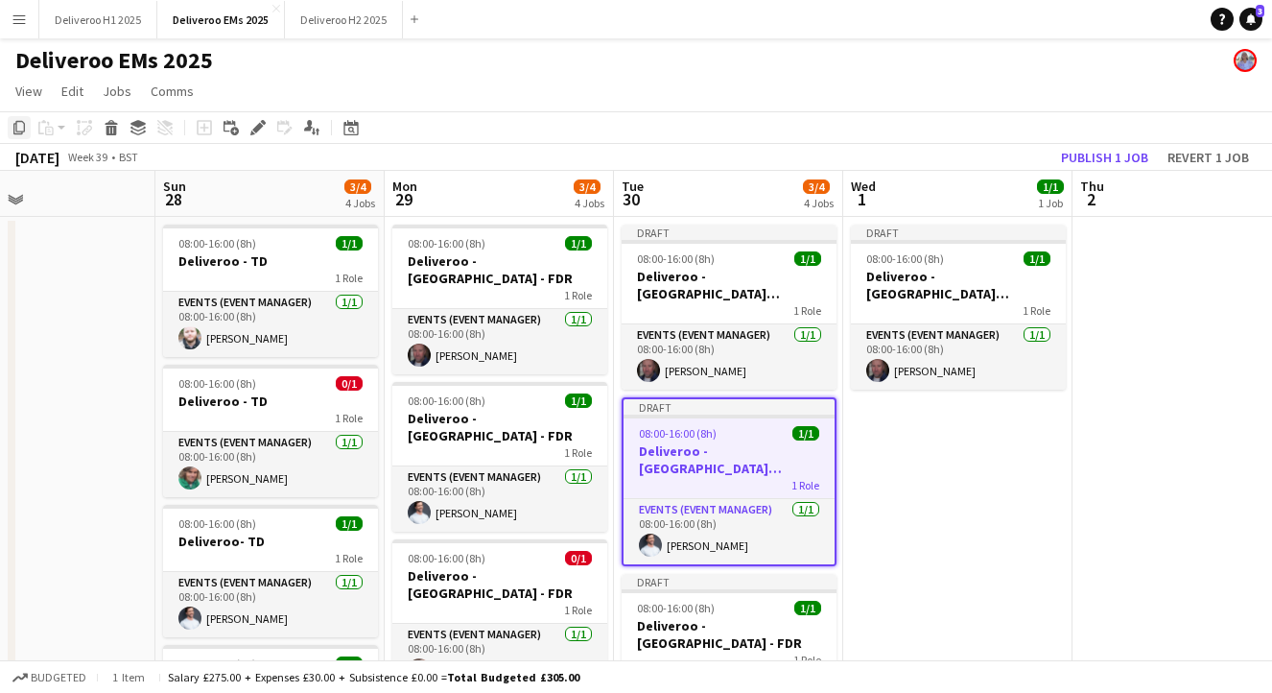
click at [14, 121] on icon "Copy" at bounding box center [19, 127] width 15 height 15
click at [885, 429] on app-date-cell "Draft 08:00-16:00 (8h) 1/1 Deliveroo - [GEOGRAPHIC_DATA] [PERSON_NAME] - FDR 1 …" at bounding box center [957, 577] width 229 height 720
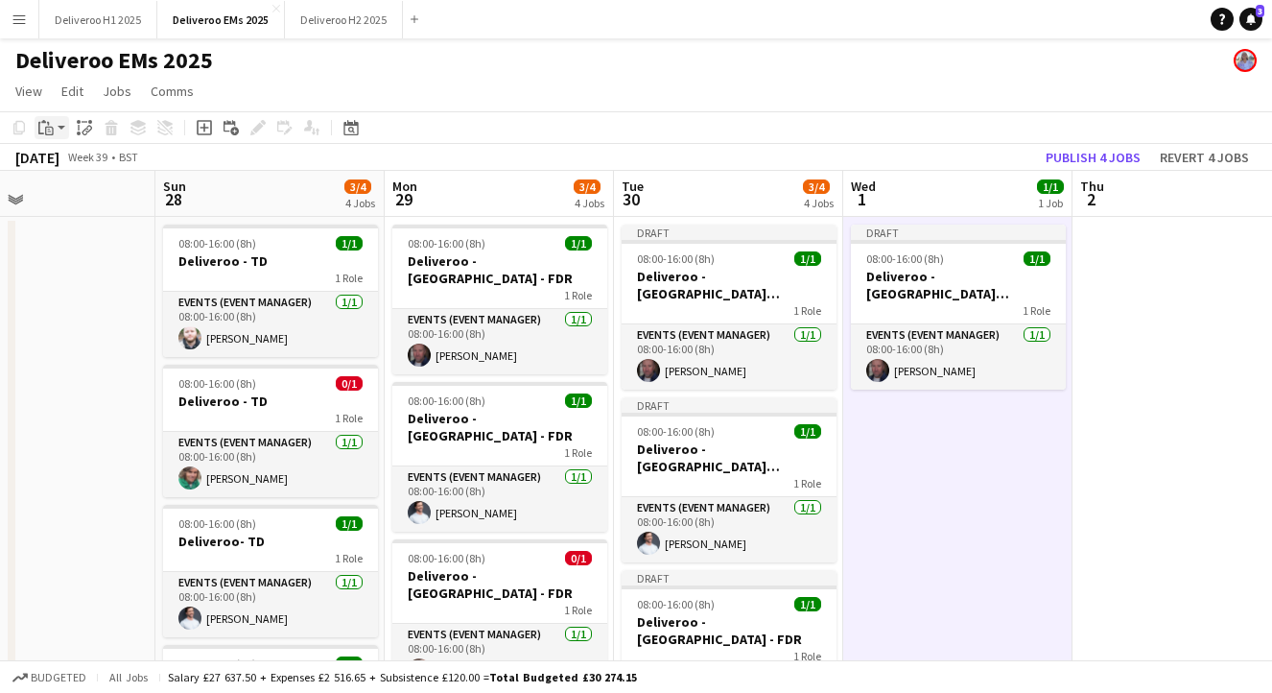
click at [50, 129] on icon "Paste" at bounding box center [45, 127] width 15 height 15
click at [134, 197] on link "Paste with crew Command Shift V" at bounding box center [127, 196] width 152 height 17
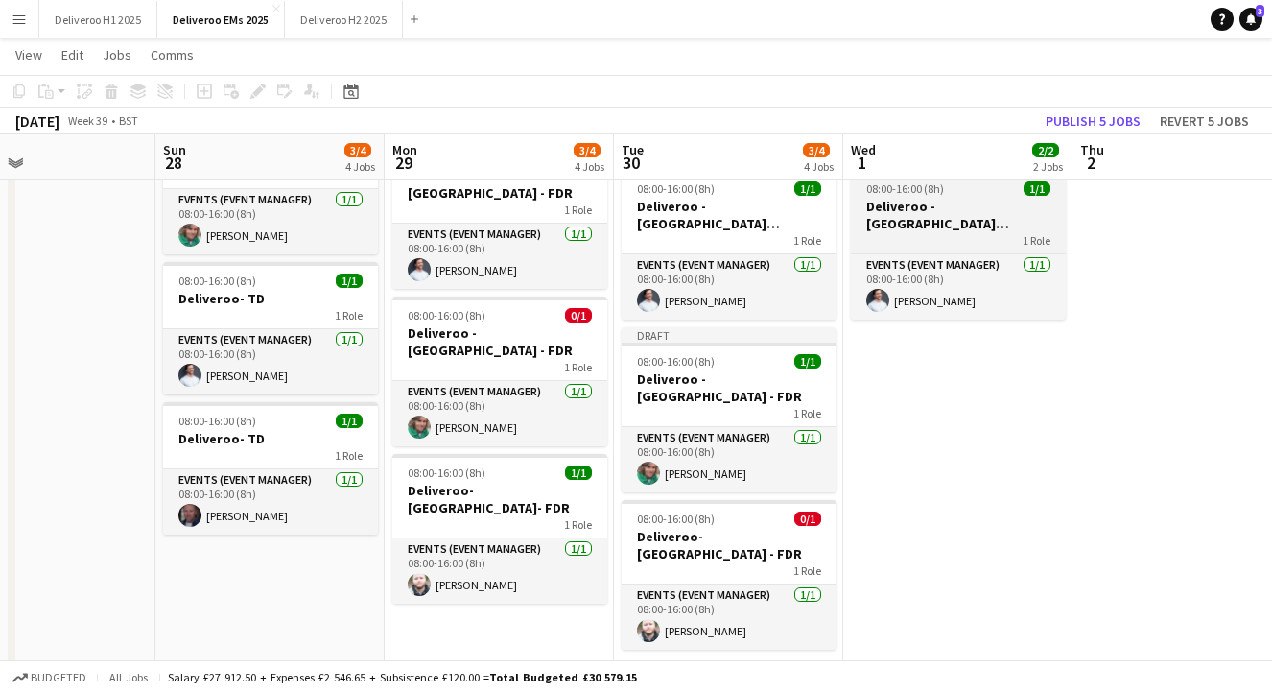
scroll to position [256, 0]
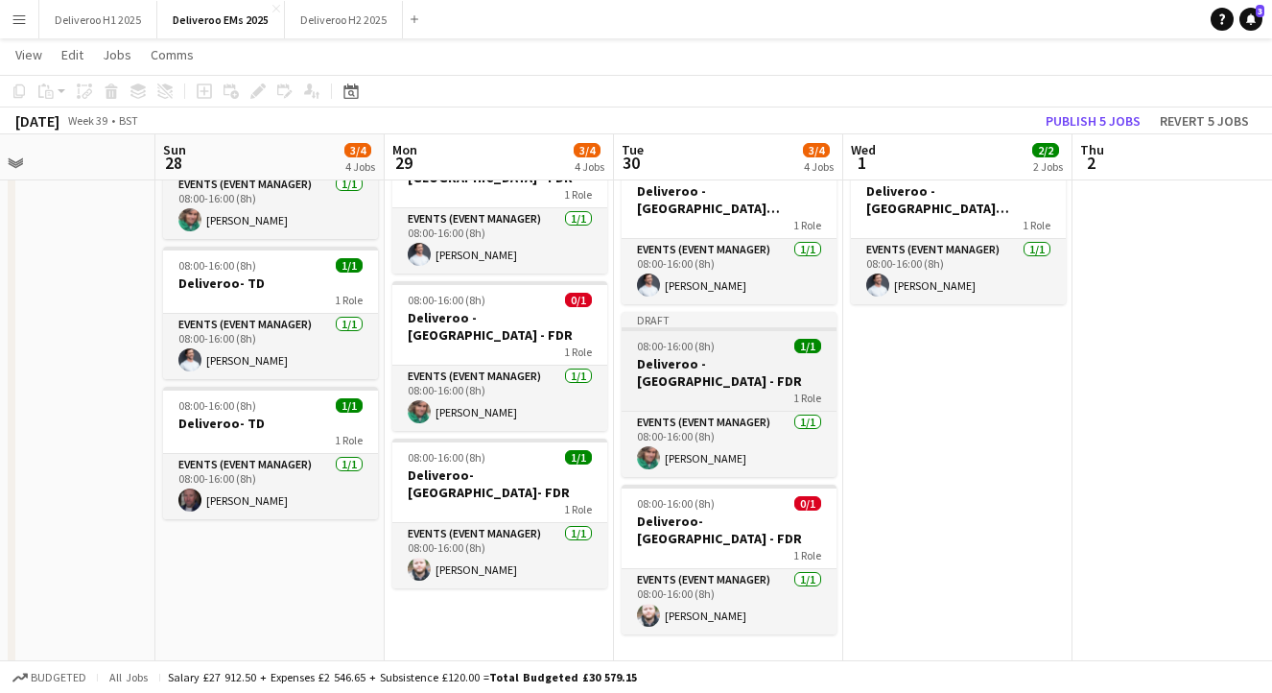
click at [741, 339] on div "08:00-16:00 (8h) 1/1" at bounding box center [729, 346] width 215 height 14
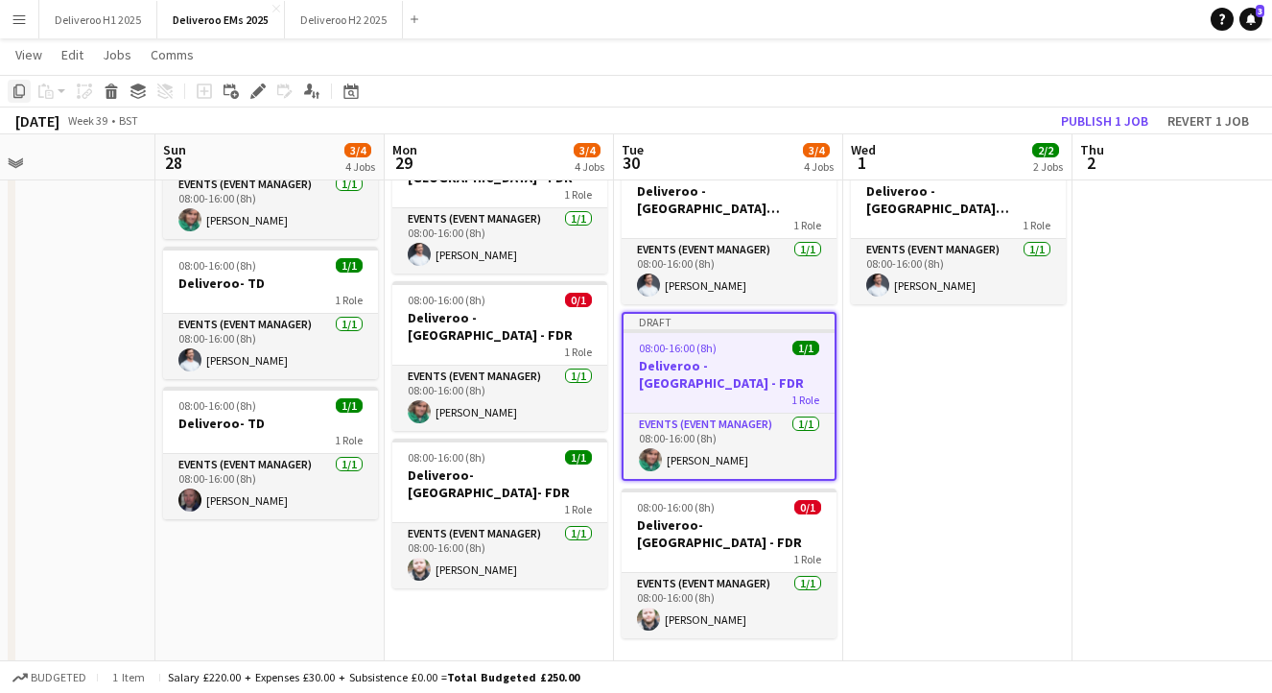
click at [18, 91] on icon "Copy" at bounding box center [19, 90] width 15 height 15
click at [914, 344] on app-date-cell "Draft 08:00-16:00 (8h) 1/1 Deliveroo - [GEOGRAPHIC_DATA] [PERSON_NAME] - FDR 1 …" at bounding box center [957, 319] width 229 height 720
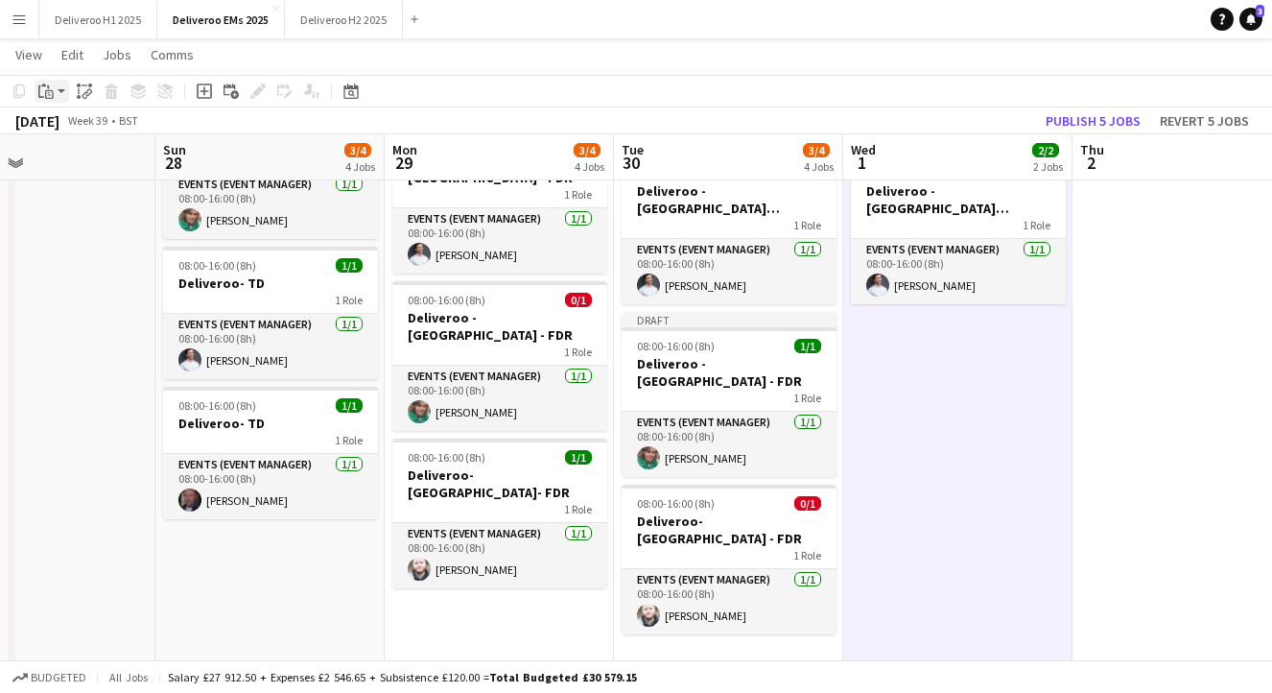
click at [51, 86] on icon "Paste" at bounding box center [45, 90] width 15 height 15
click at [125, 152] on link "Paste with crew Command Shift V" at bounding box center [127, 160] width 152 height 17
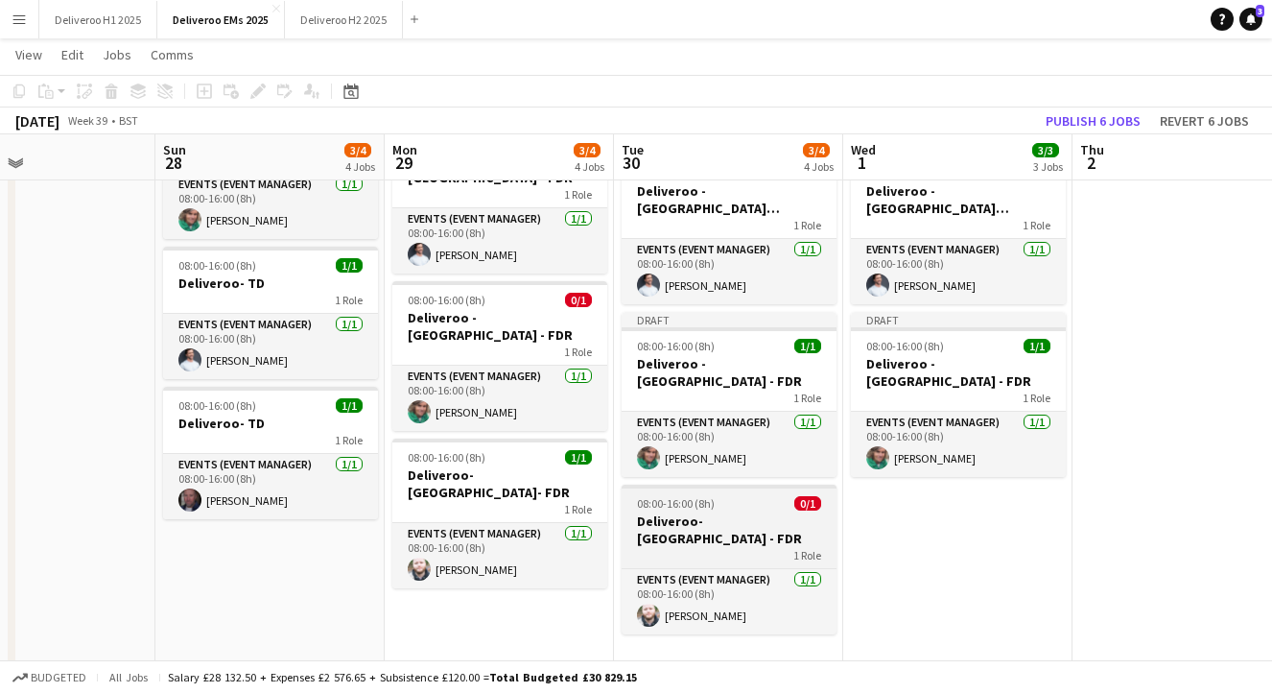
click at [757, 496] on div "08:00-16:00 (8h) 0/1" at bounding box center [729, 503] width 215 height 14
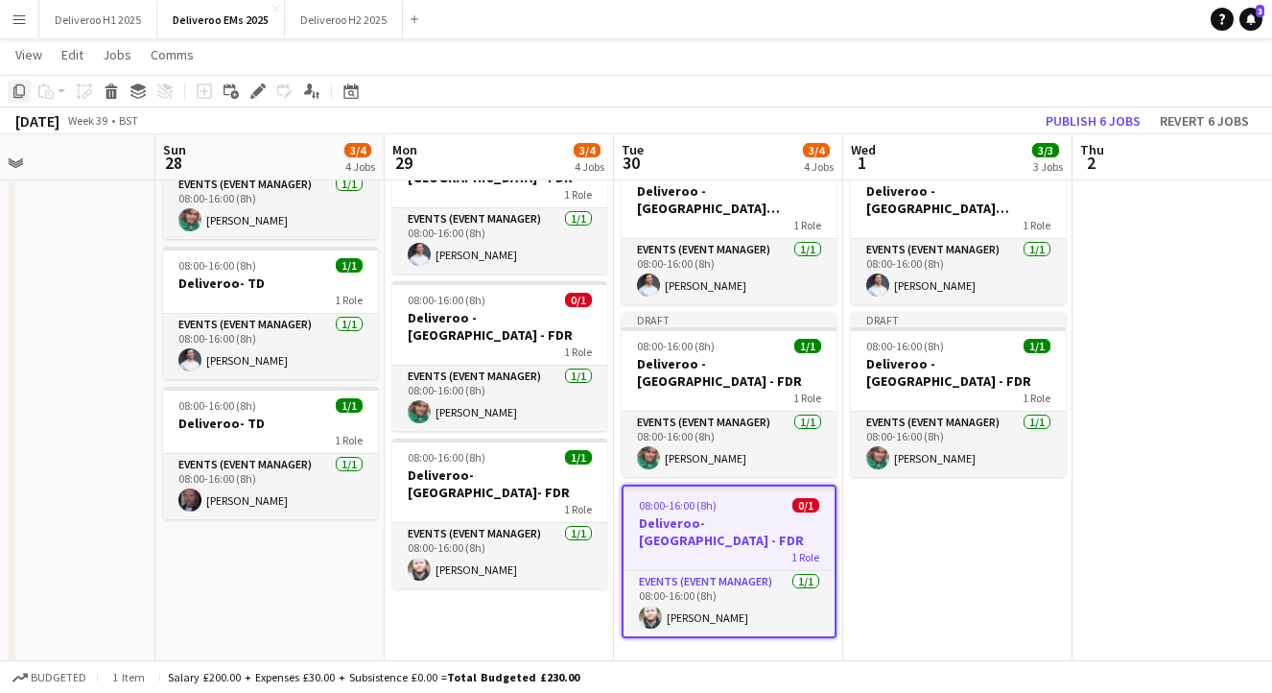
click at [19, 87] on icon "Copy" at bounding box center [19, 90] width 15 height 15
click at [941, 491] on app-date-cell "Draft 08:00-16:00 (8h) 1/1 Deliveroo - [GEOGRAPHIC_DATA] [PERSON_NAME] - FDR 1 …" at bounding box center [957, 319] width 229 height 720
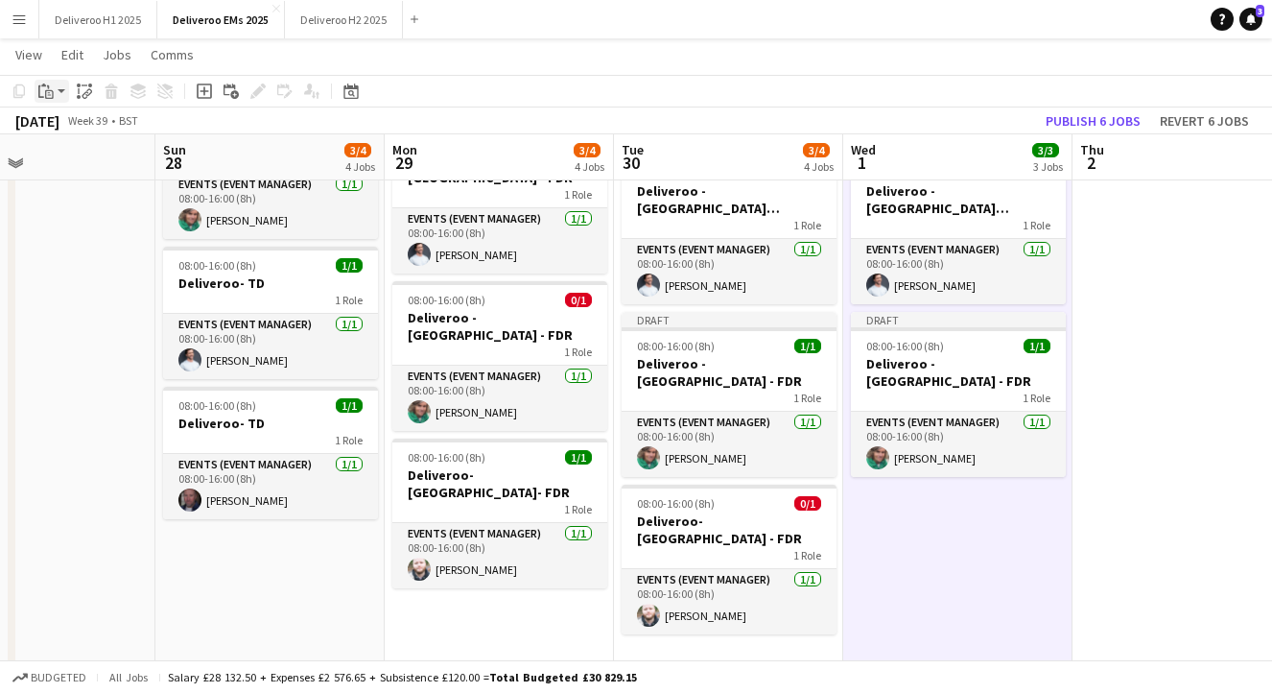
click at [40, 93] on icon "Paste" at bounding box center [45, 90] width 15 height 15
click at [101, 160] on link "Paste with crew Command Shift V" at bounding box center [127, 160] width 152 height 17
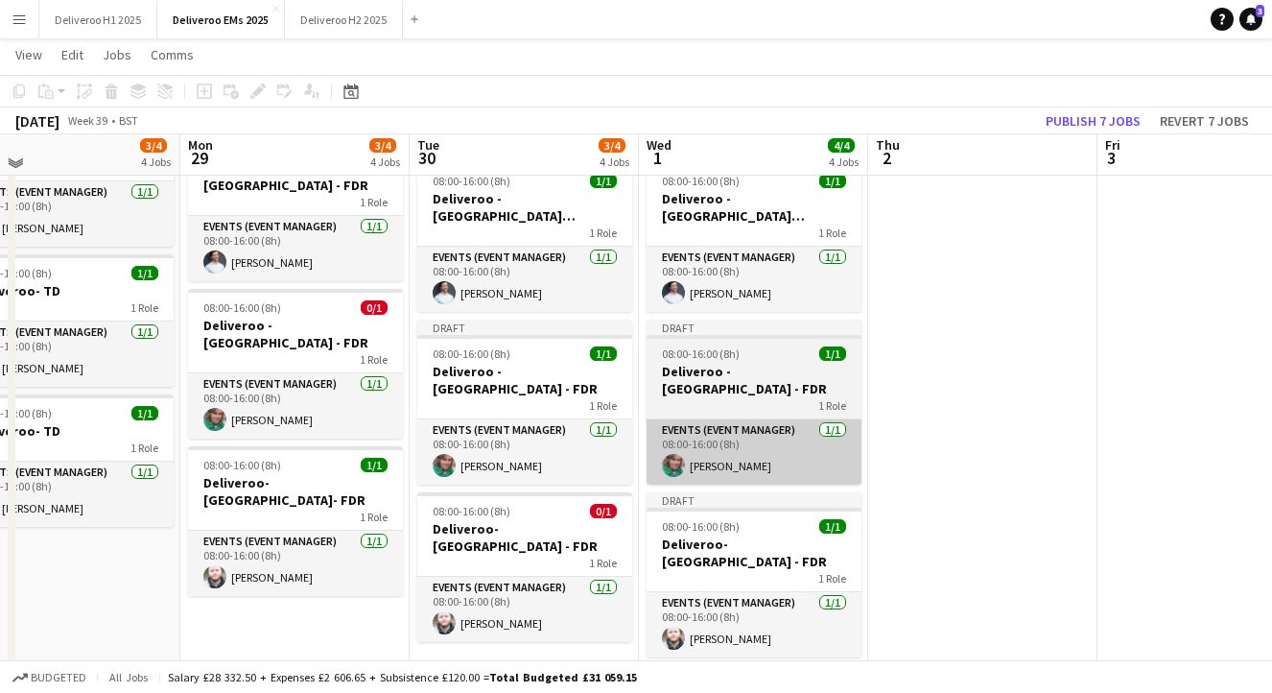
scroll to position [243, 0]
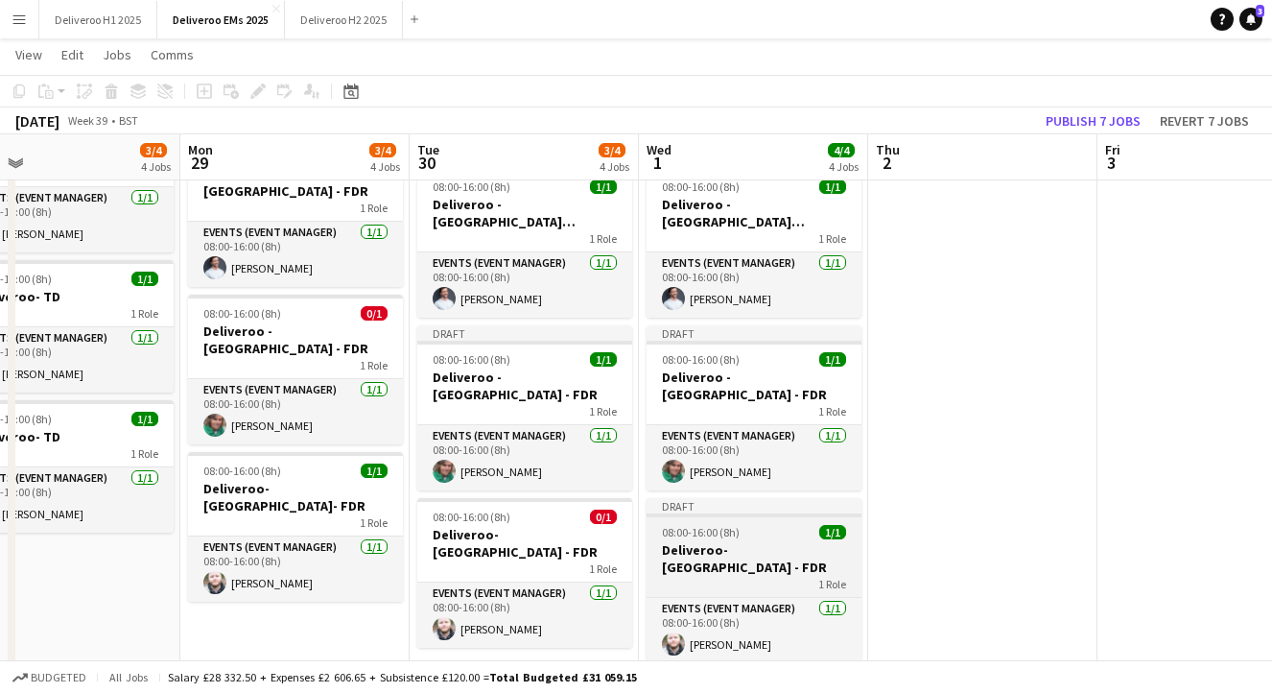
click at [781, 513] on div at bounding box center [754, 515] width 215 height 4
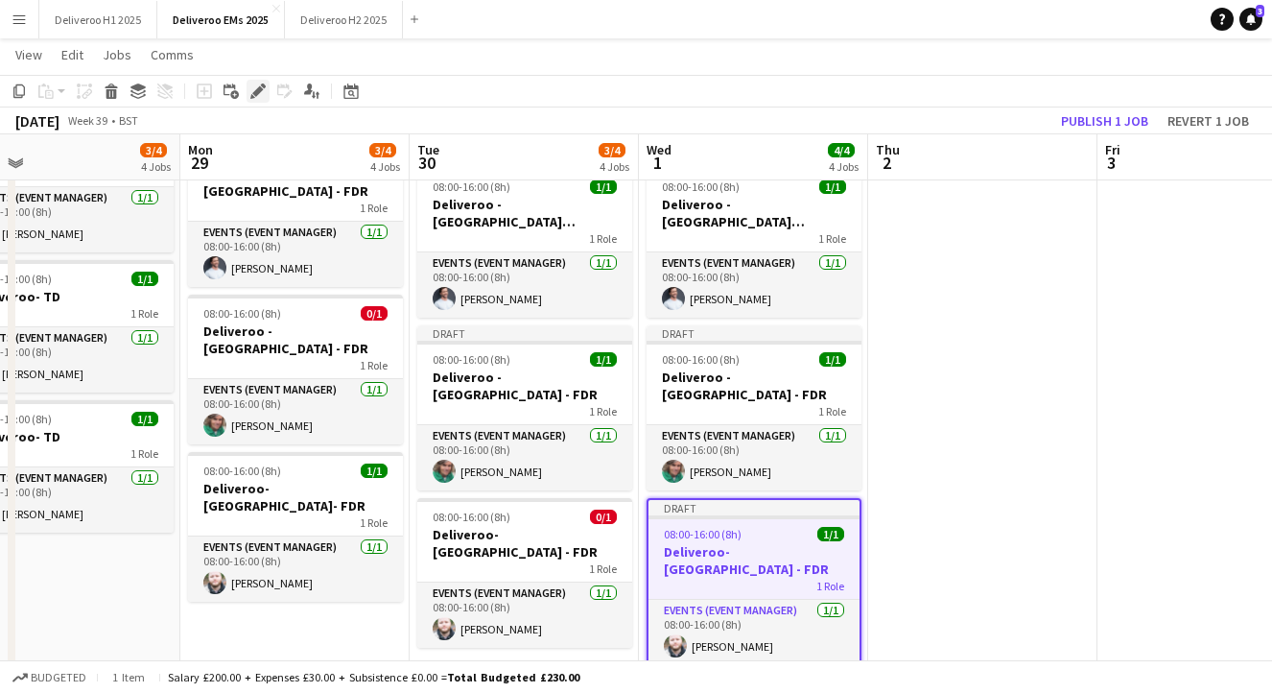
click at [255, 92] on icon at bounding box center [257, 91] width 11 height 11
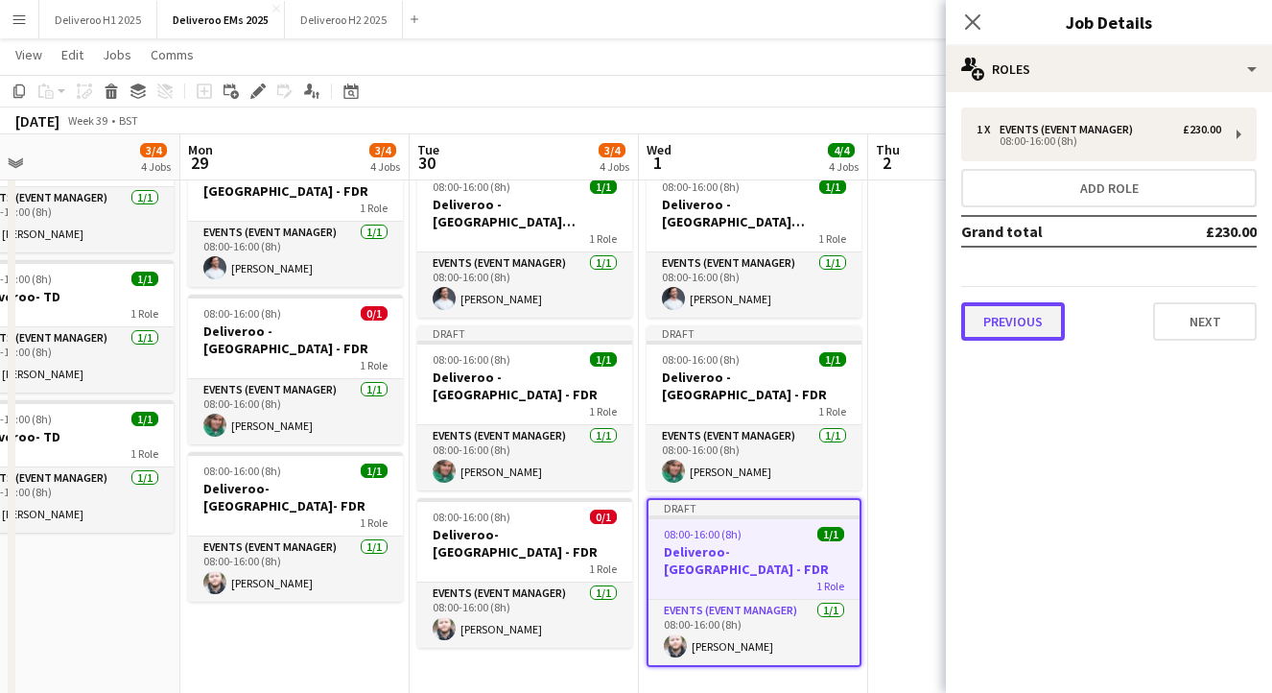
click at [1026, 315] on button "Previous" at bounding box center [1013, 321] width 104 height 38
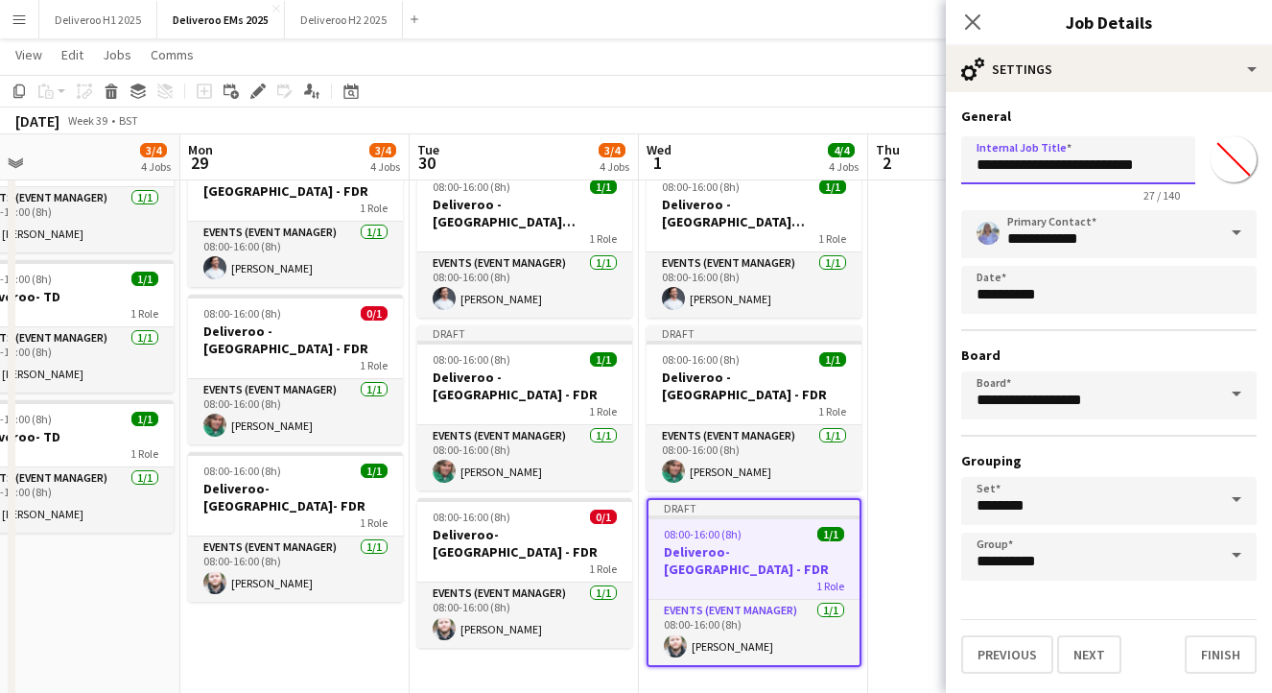
drag, startPoint x: 1123, startPoint y: 165, endPoint x: 1046, endPoint y: 165, distance: 76.8
click at [1046, 165] on input "**********" at bounding box center [1078, 160] width 234 height 48
type input "**********"
click at [1211, 652] on button "Finish" at bounding box center [1221, 654] width 72 height 38
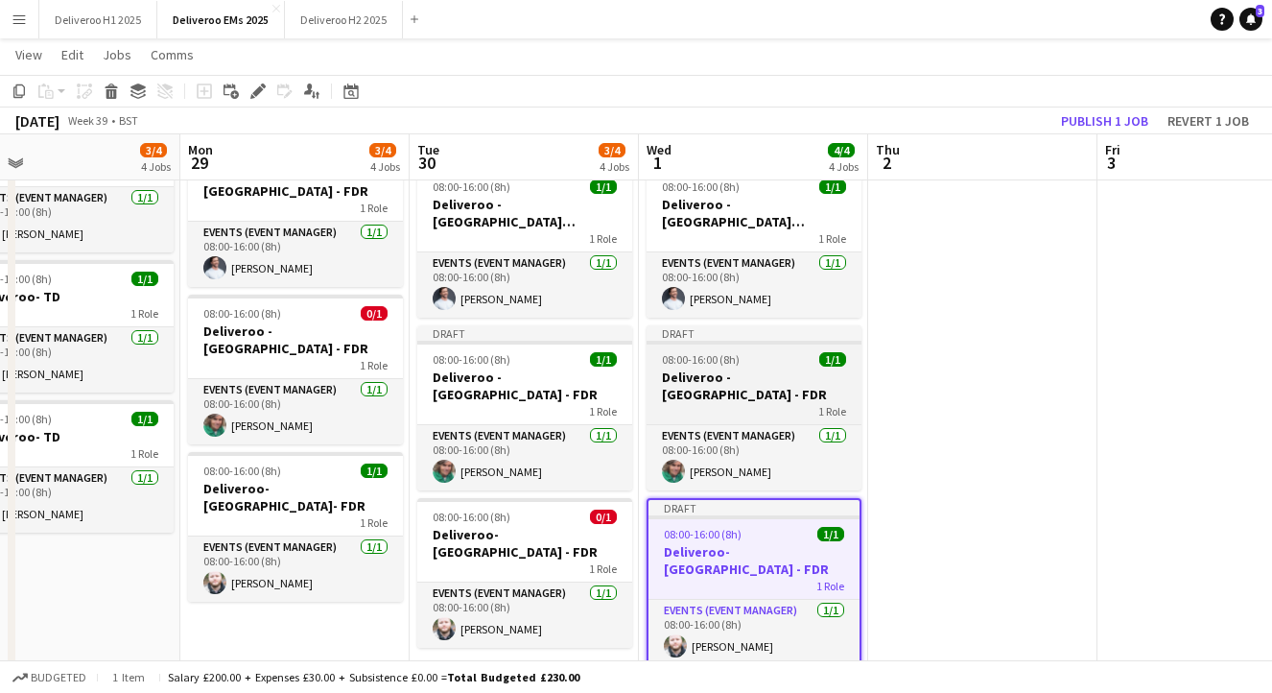
click at [770, 336] on div "Draft" at bounding box center [754, 332] width 215 height 15
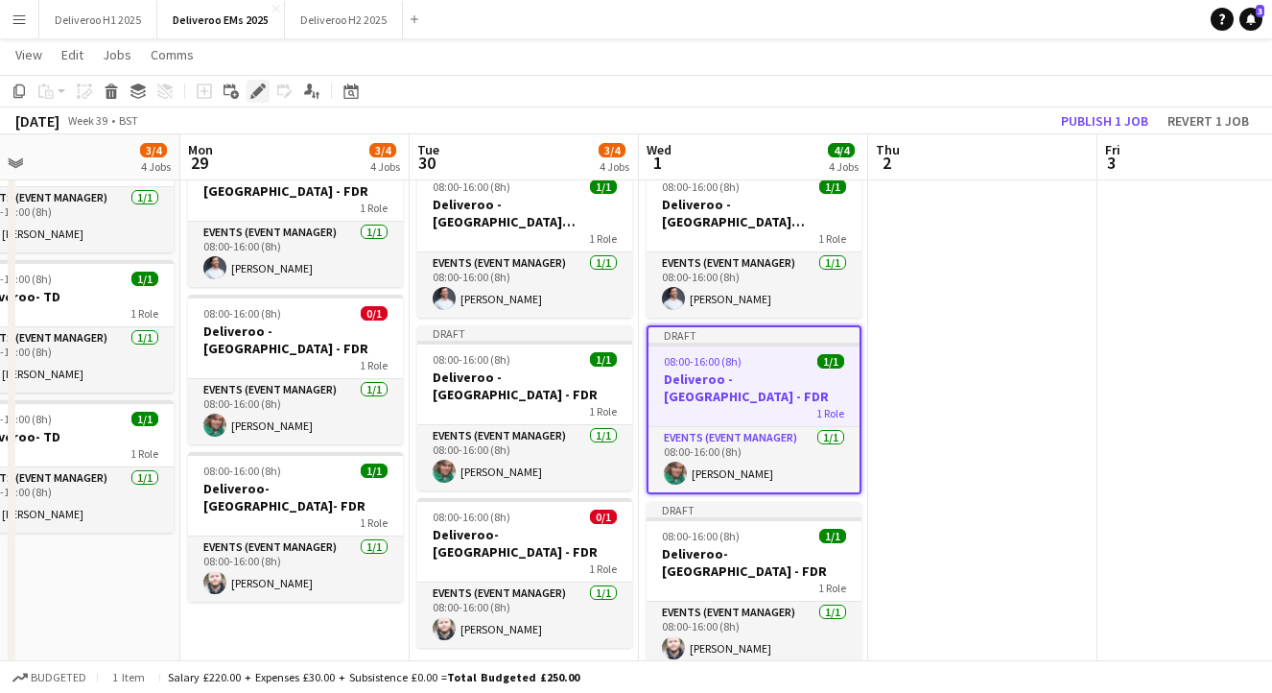
click at [260, 91] on icon at bounding box center [257, 91] width 11 height 11
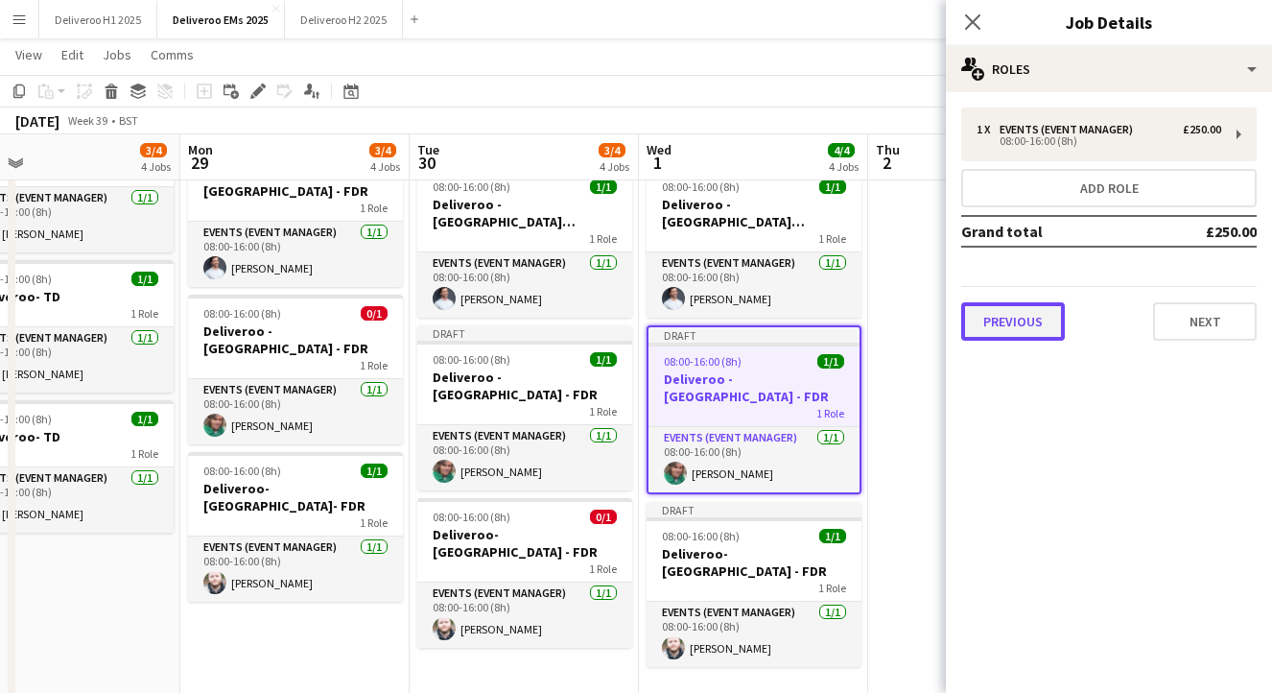
click at [1024, 315] on button "Previous" at bounding box center [1013, 321] width 104 height 38
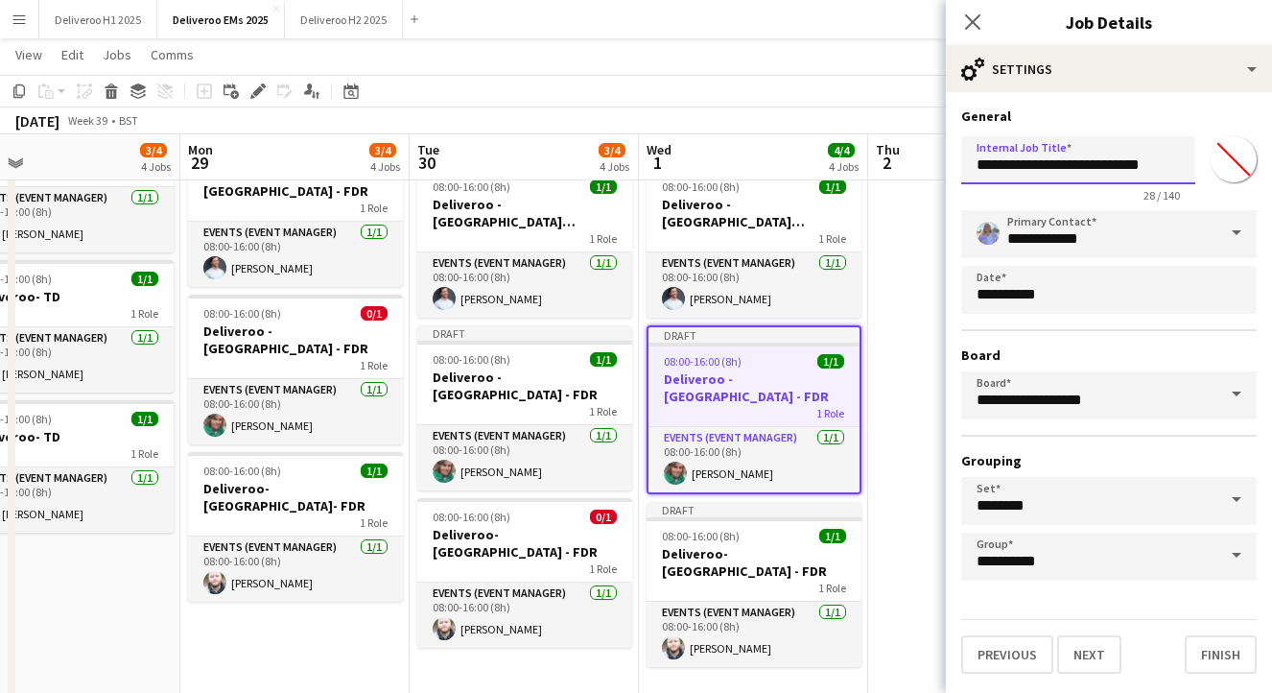
drag, startPoint x: 1125, startPoint y: 166, endPoint x: 1049, endPoint y: 163, distance: 75.9
click at [1049, 163] on input "**********" at bounding box center [1078, 160] width 234 height 48
type input "**********"
click at [1222, 663] on button "Finish" at bounding box center [1221, 654] width 72 height 38
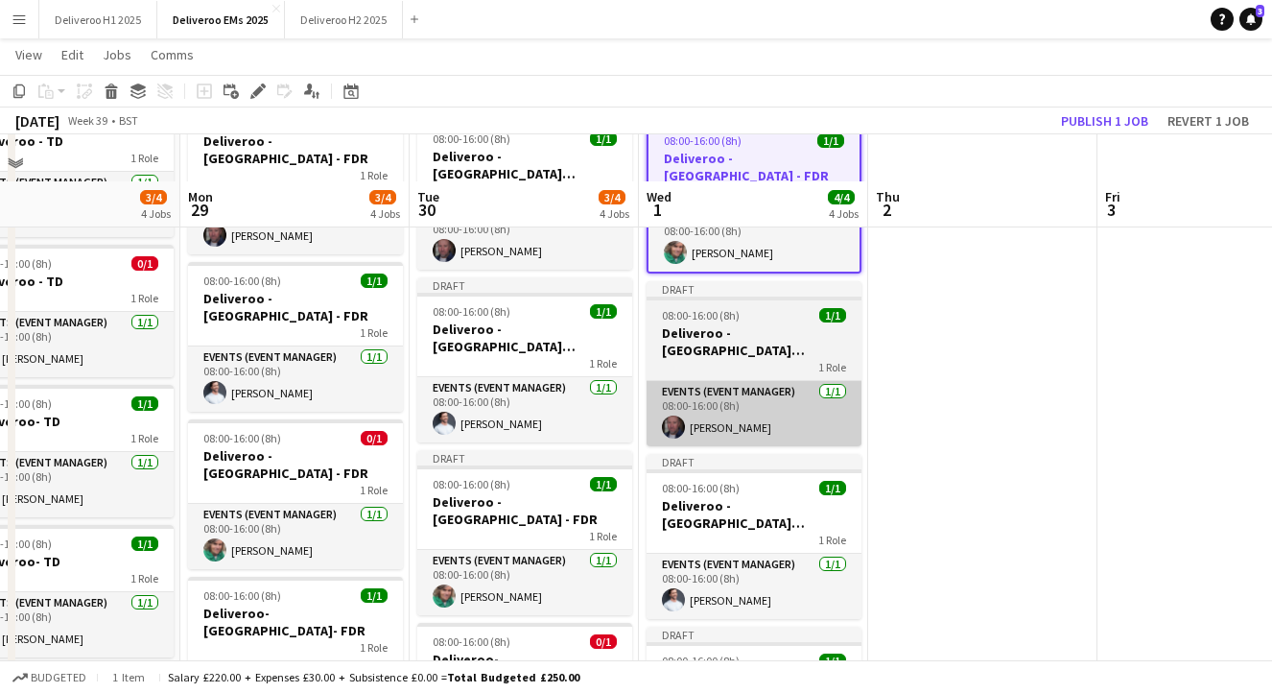
scroll to position [117, 0]
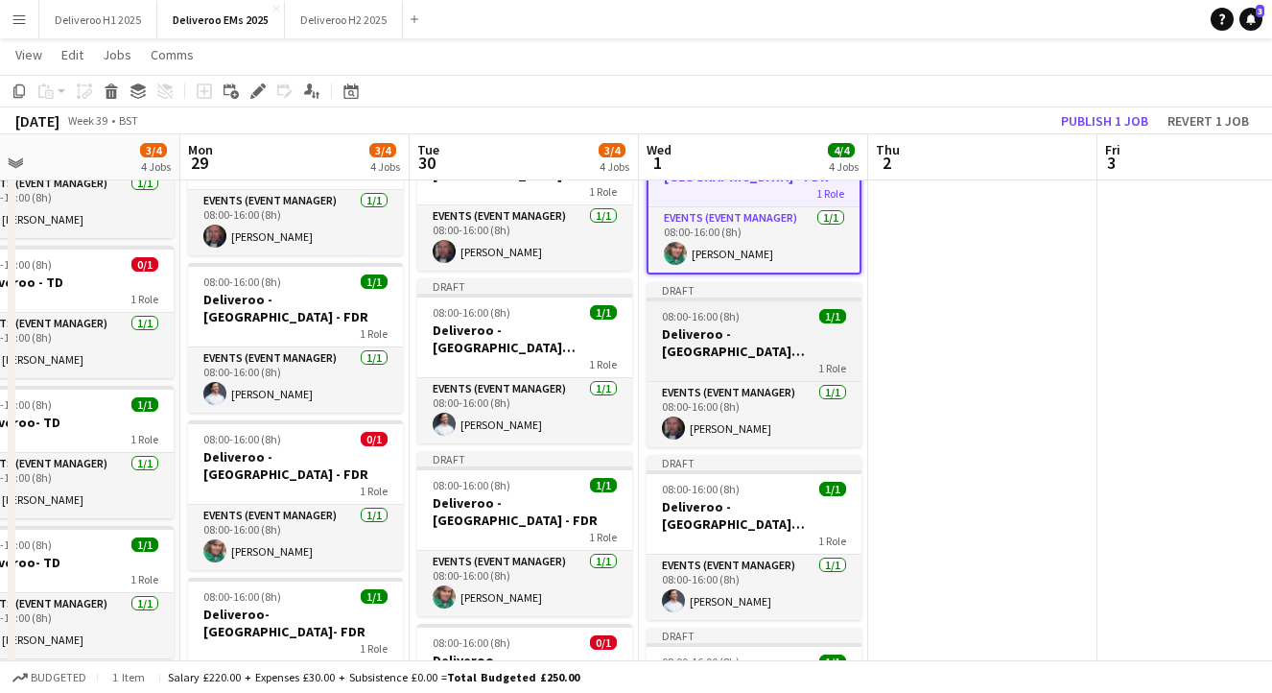
click at [804, 309] on div "08:00-16:00 (8h) 1/1" at bounding box center [754, 316] width 215 height 14
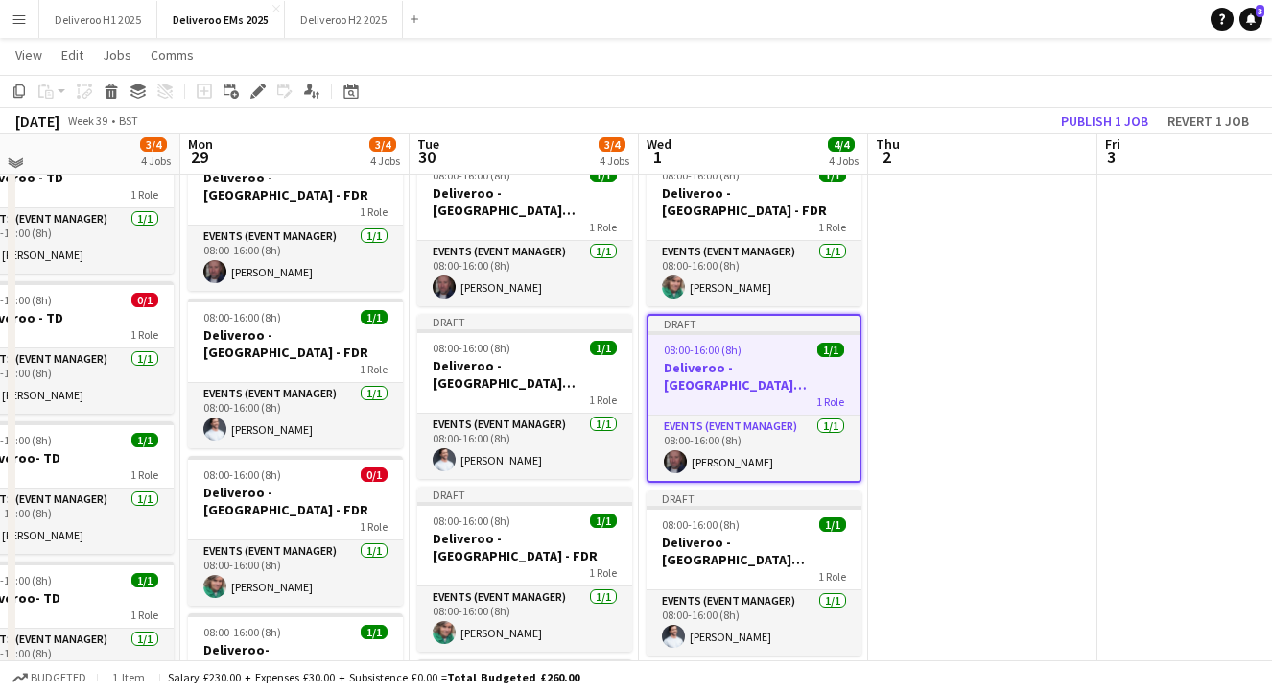
scroll to position [83, 0]
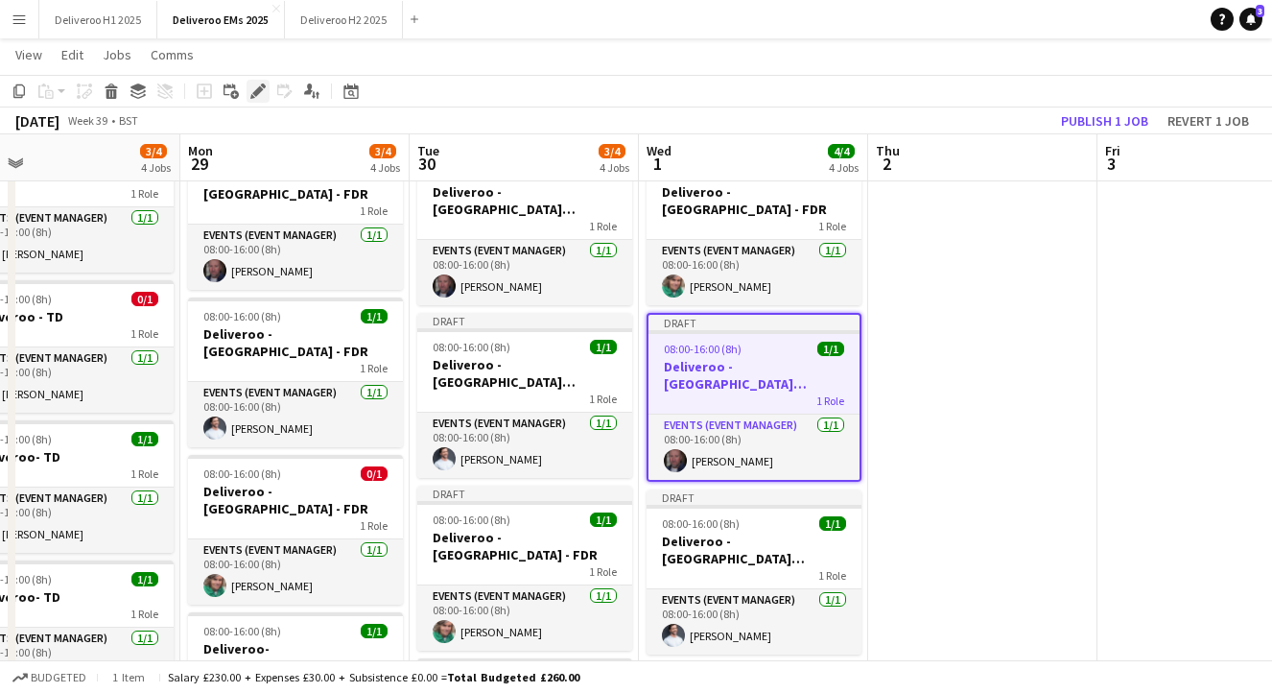
click at [256, 93] on icon at bounding box center [257, 91] width 11 height 11
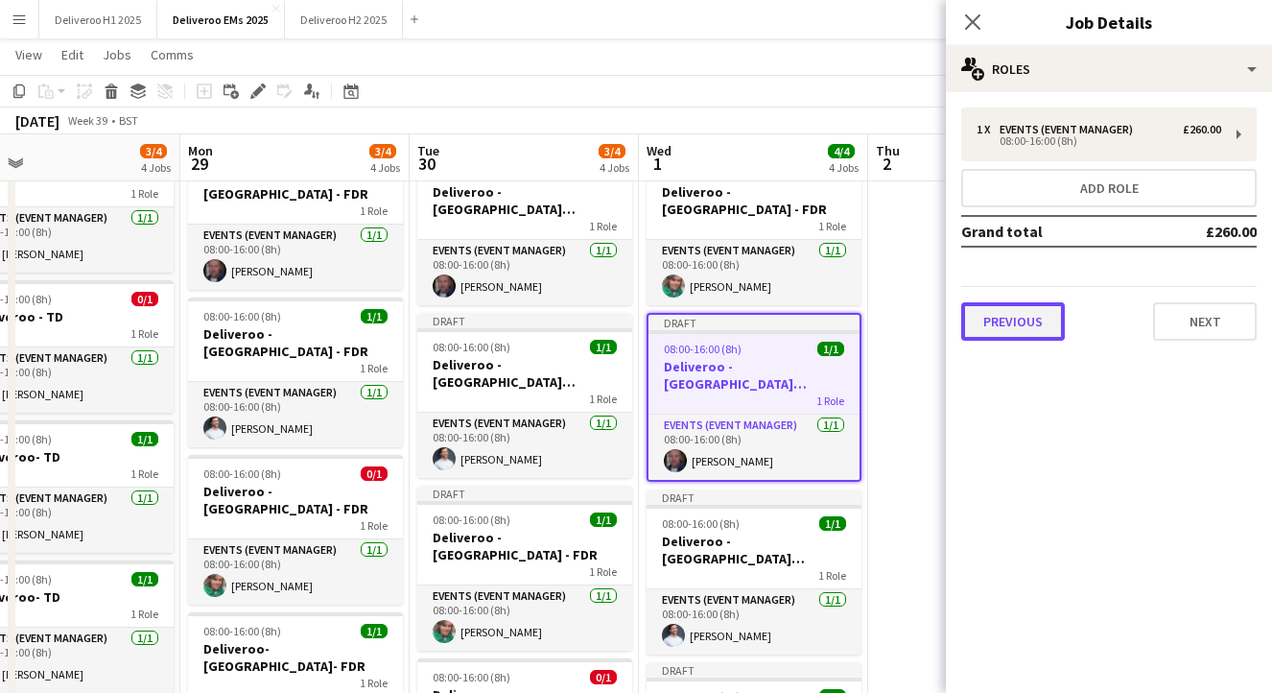
click at [1023, 335] on button "Previous" at bounding box center [1013, 321] width 104 height 38
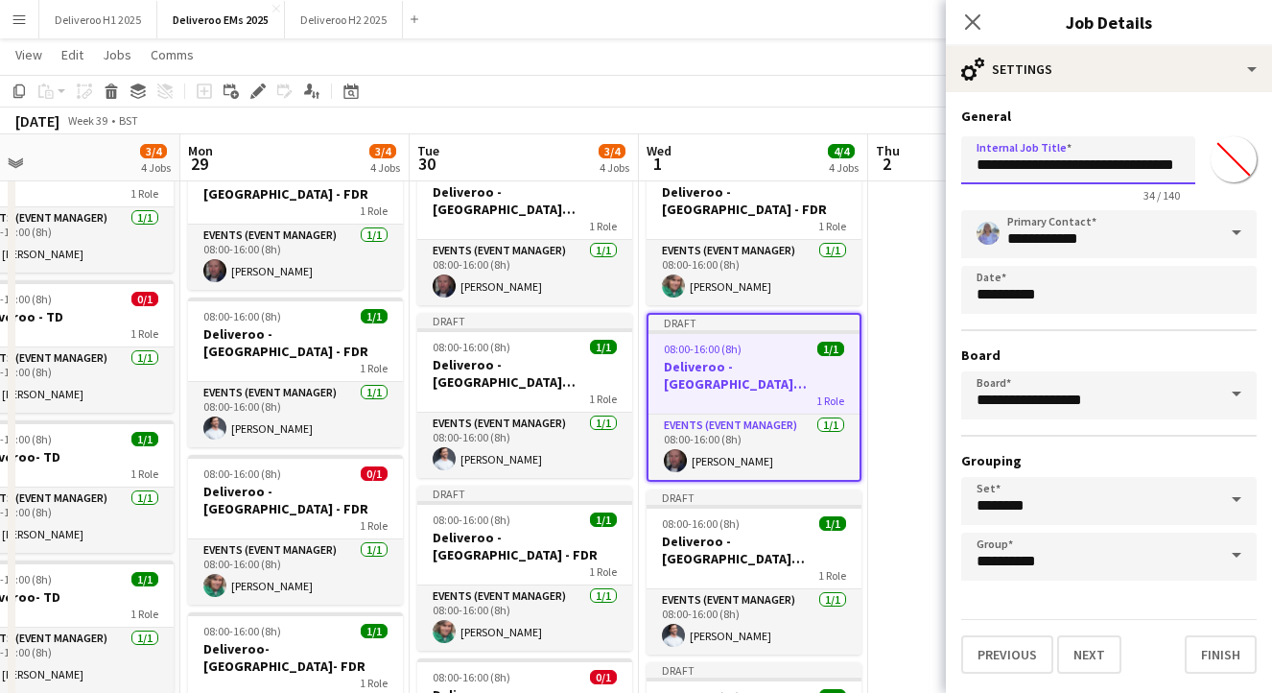
drag, startPoint x: 1161, startPoint y: 161, endPoint x: 1050, endPoint y: 160, distance: 111.3
click at [1050, 160] on input "**********" at bounding box center [1078, 160] width 234 height 48
type input "**********"
click at [1231, 652] on button "Finish" at bounding box center [1221, 654] width 72 height 38
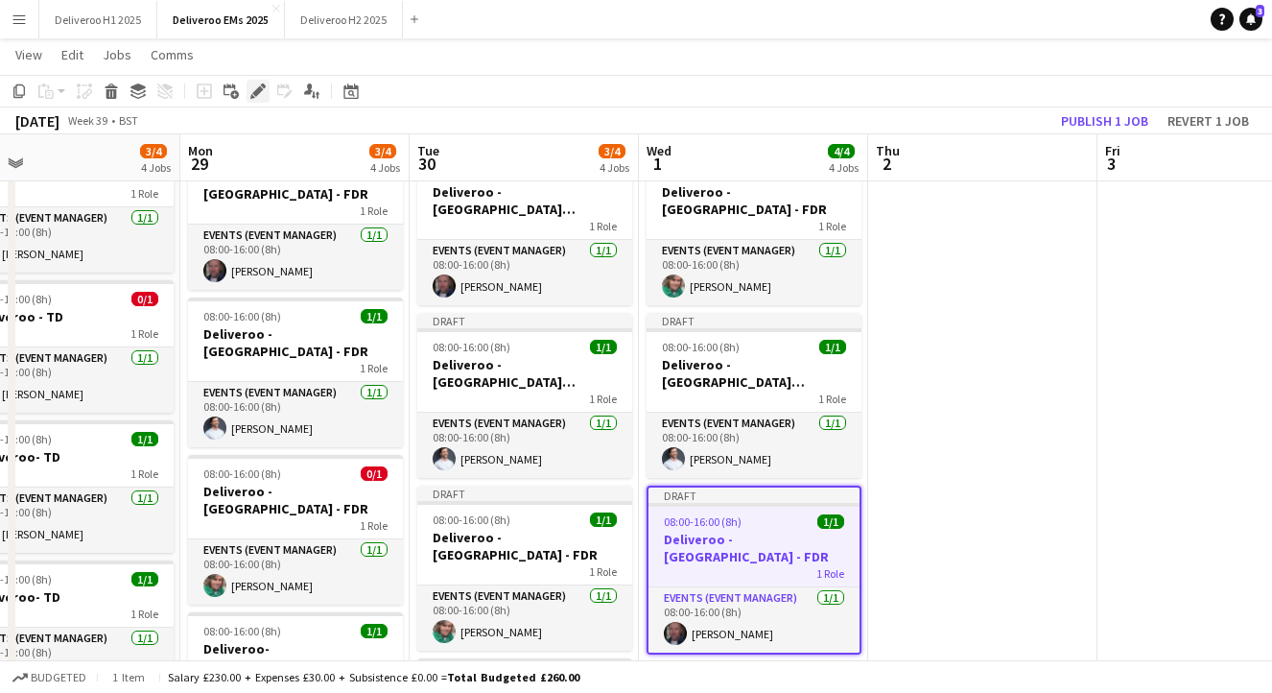
click at [258, 88] on icon at bounding box center [257, 91] width 11 height 11
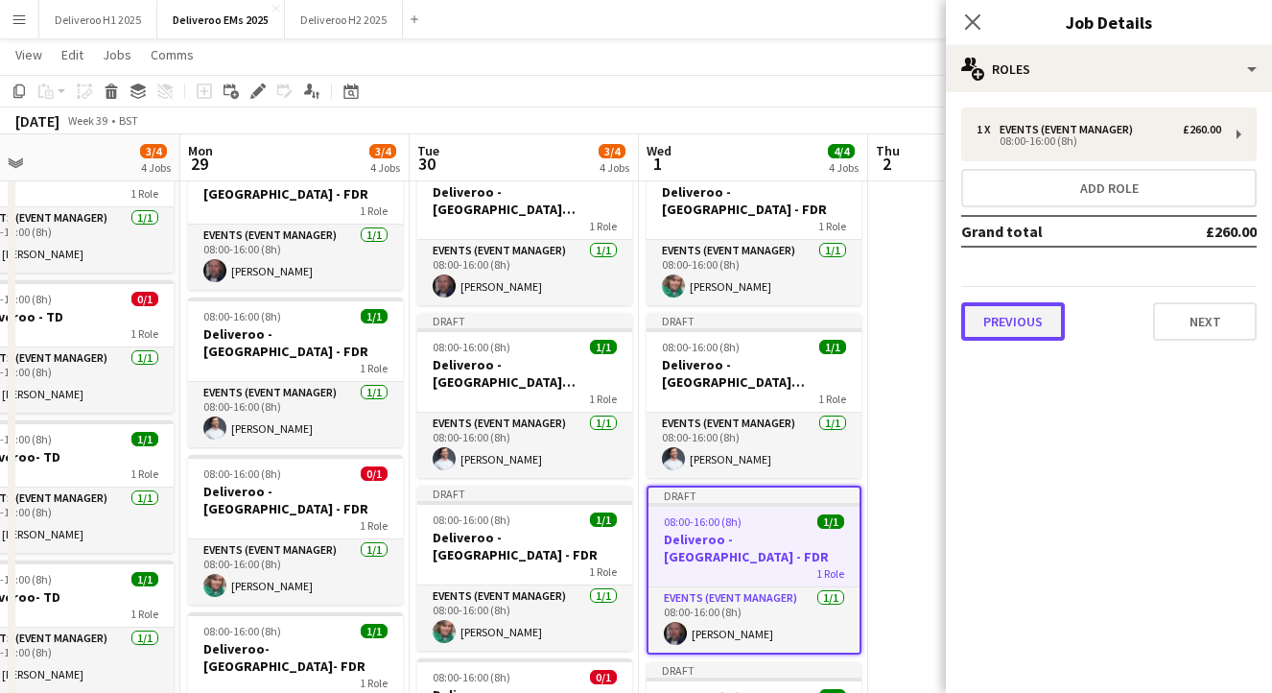
click at [988, 322] on button "Previous" at bounding box center [1013, 321] width 104 height 38
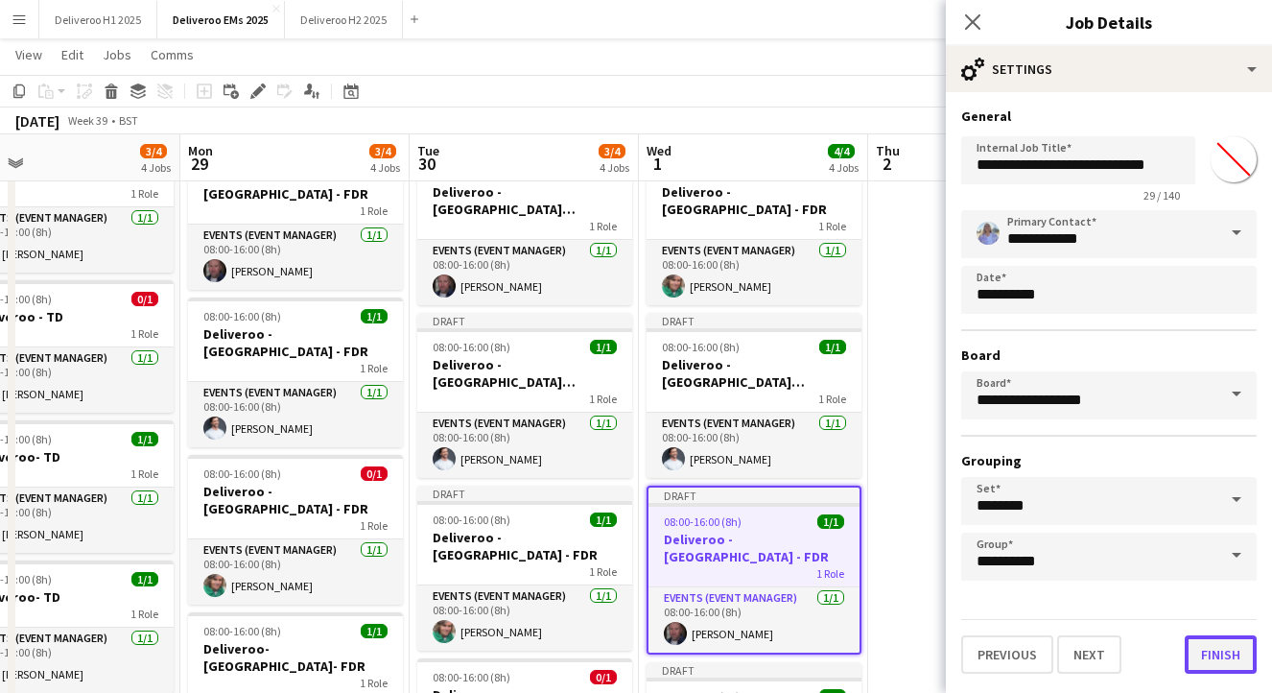
click at [1200, 645] on button "Finish" at bounding box center [1221, 654] width 72 height 38
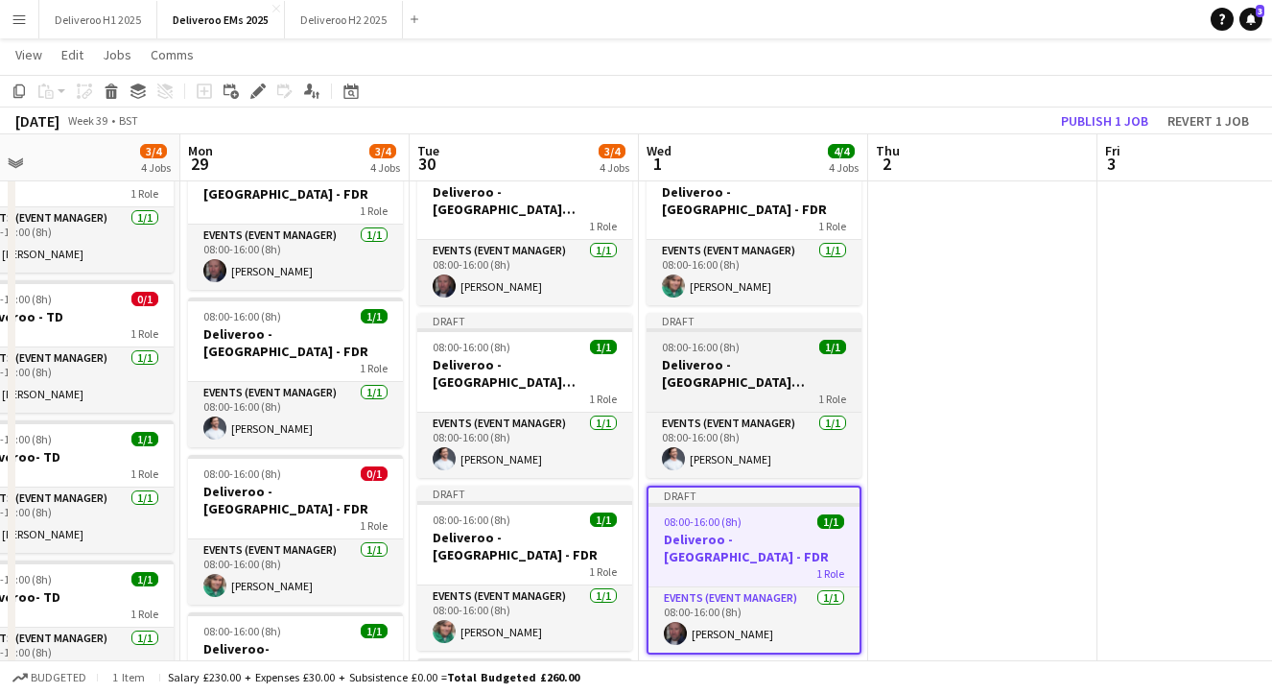
click at [775, 340] on div "08:00-16:00 (8h) 1/1" at bounding box center [754, 347] width 215 height 14
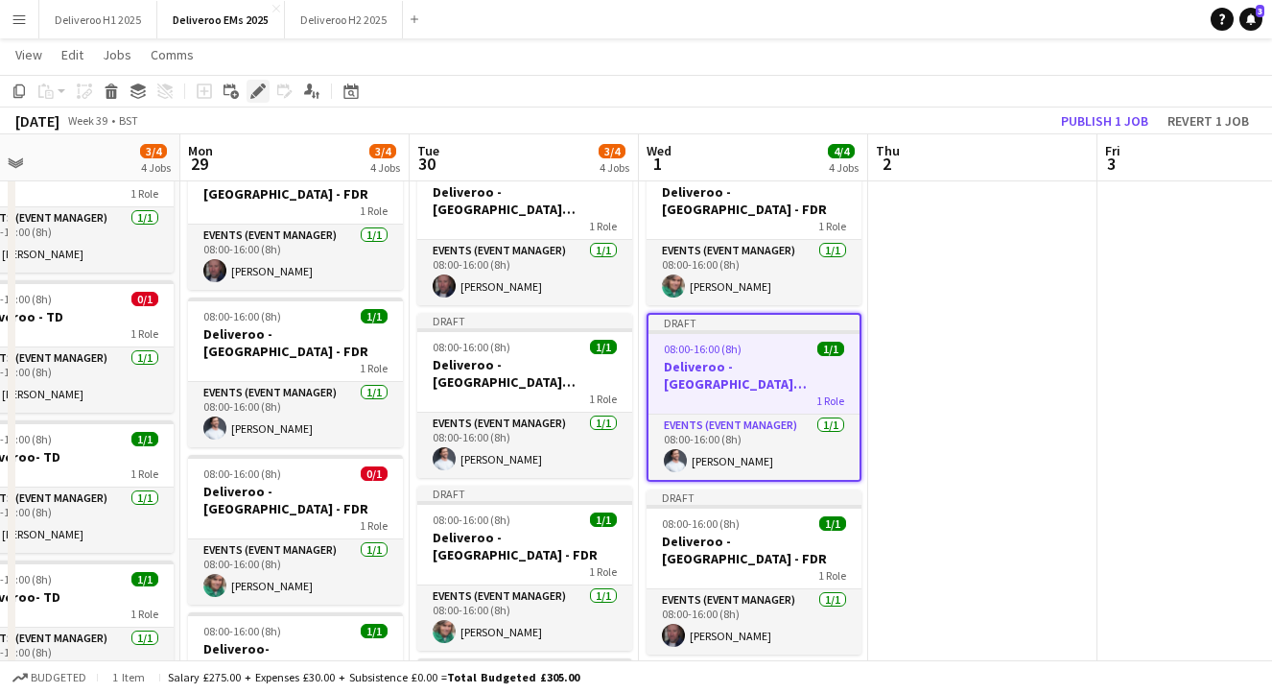
click at [256, 87] on icon "Edit" at bounding box center [257, 90] width 15 height 15
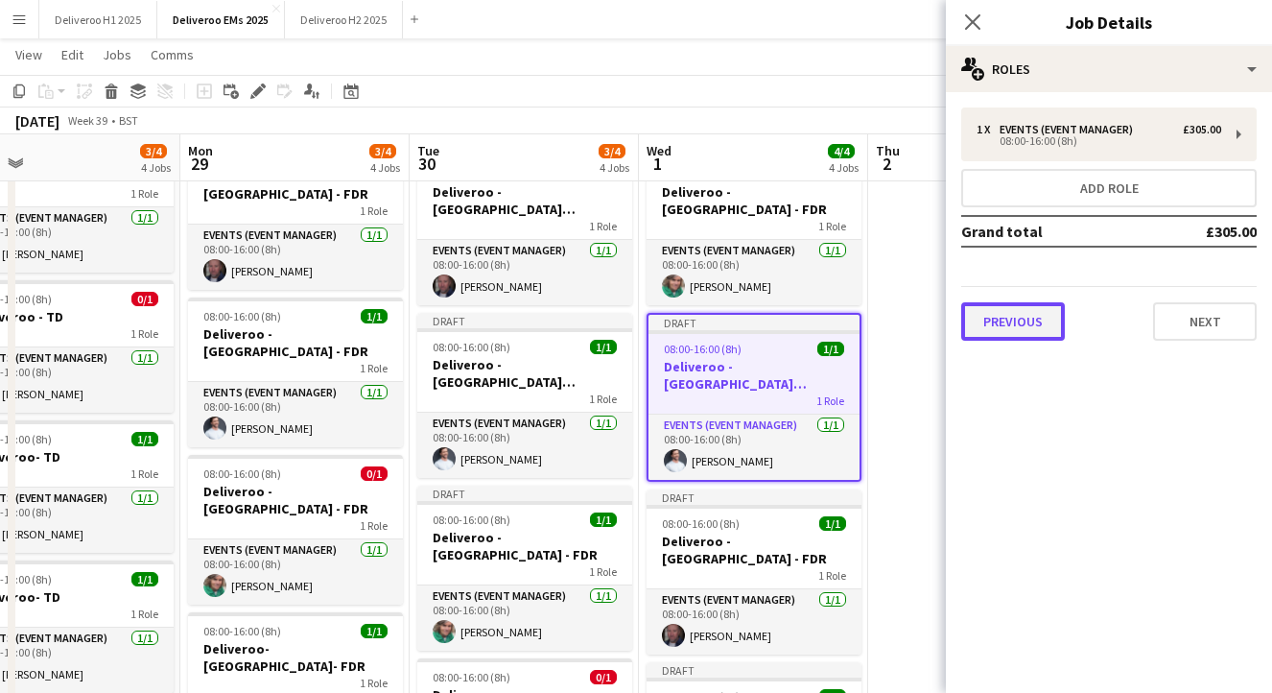
click at [1031, 309] on button "Previous" at bounding box center [1013, 321] width 104 height 38
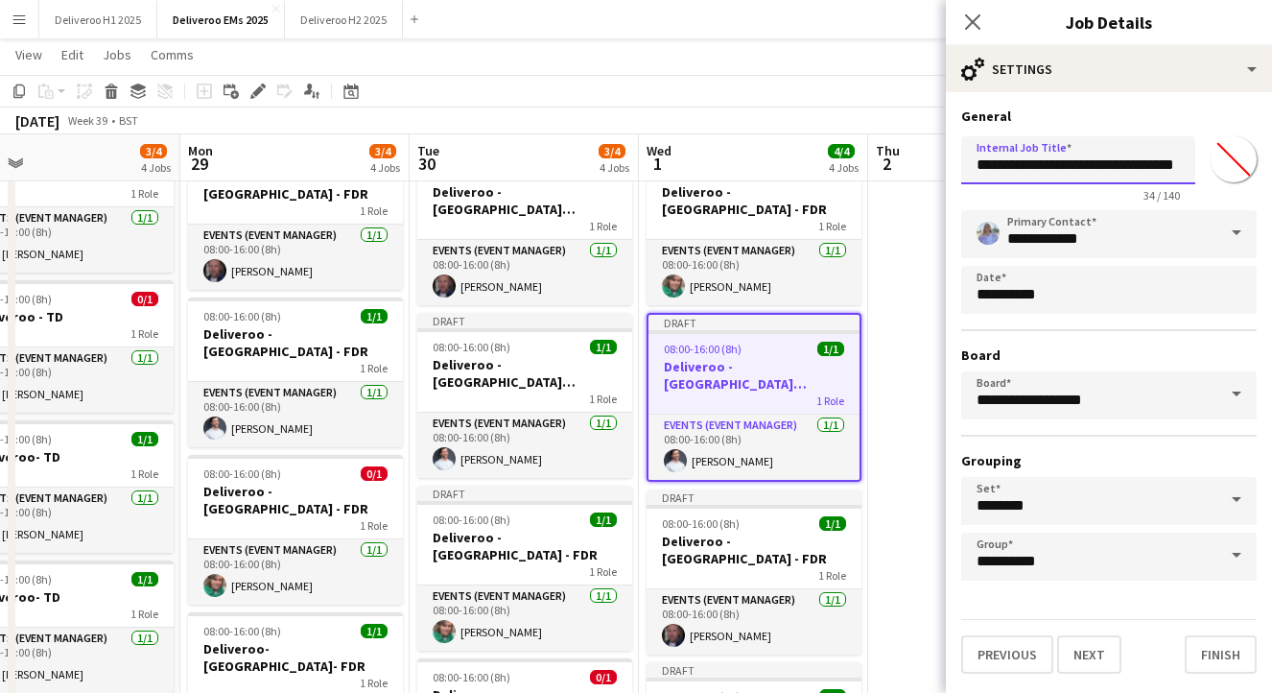
drag, startPoint x: 1165, startPoint y: 163, endPoint x: 1052, endPoint y: 160, distance: 113.3
click at [1051, 160] on input "**********" at bounding box center [1078, 160] width 234 height 48
type input "**********"
click at [1229, 663] on button "Finish" at bounding box center [1221, 654] width 72 height 38
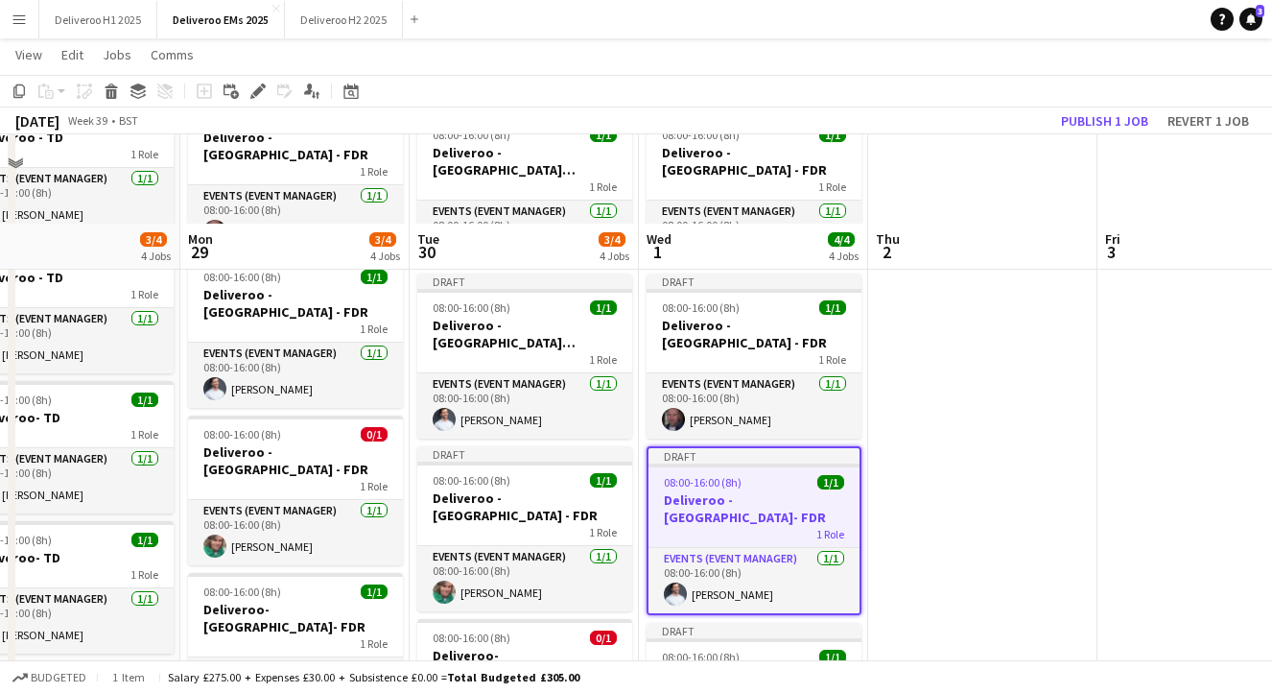
scroll to position [0, 0]
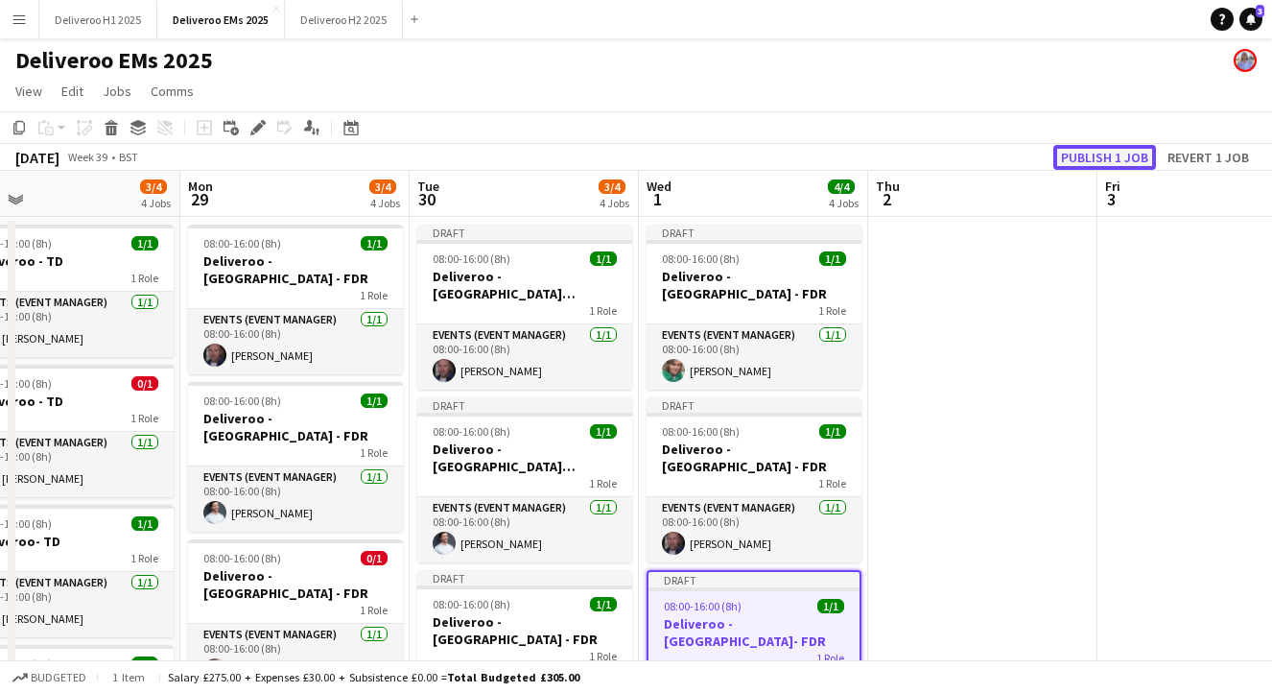
click at [1098, 158] on button "Publish 1 job" at bounding box center [1105, 157] width 103 height 25
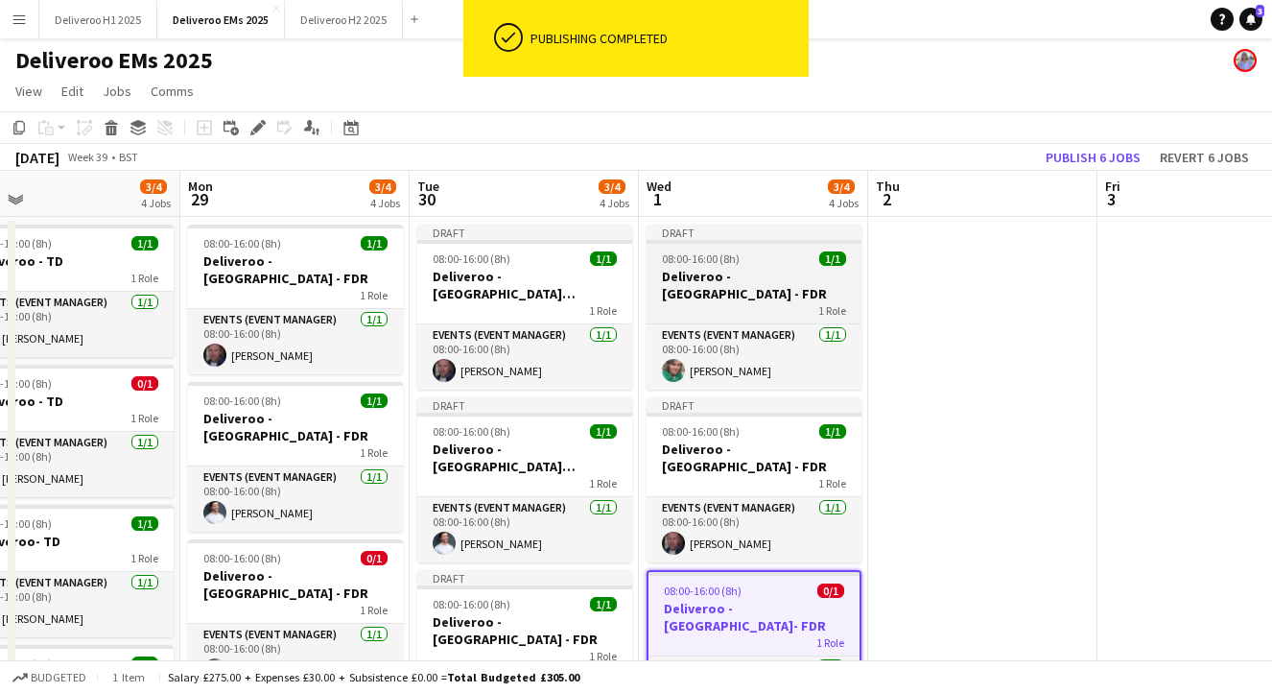
click at [787, 243] on div at bounding box center [754, 242] width 215 height 4
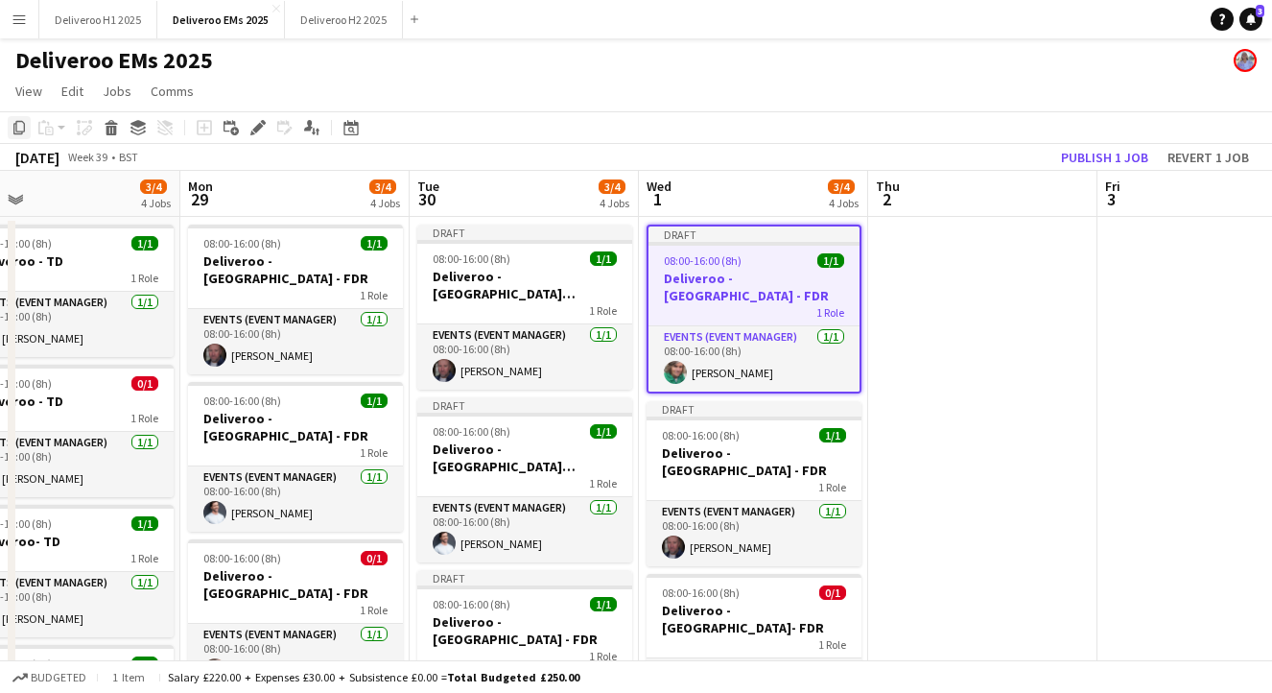
click at [13, 128] on icon "Copy" at bounding box center [19, 127] width 15 height 15
click at [999, 253] on app-date-cell at bounding box center [982, 584] width 229 height 735
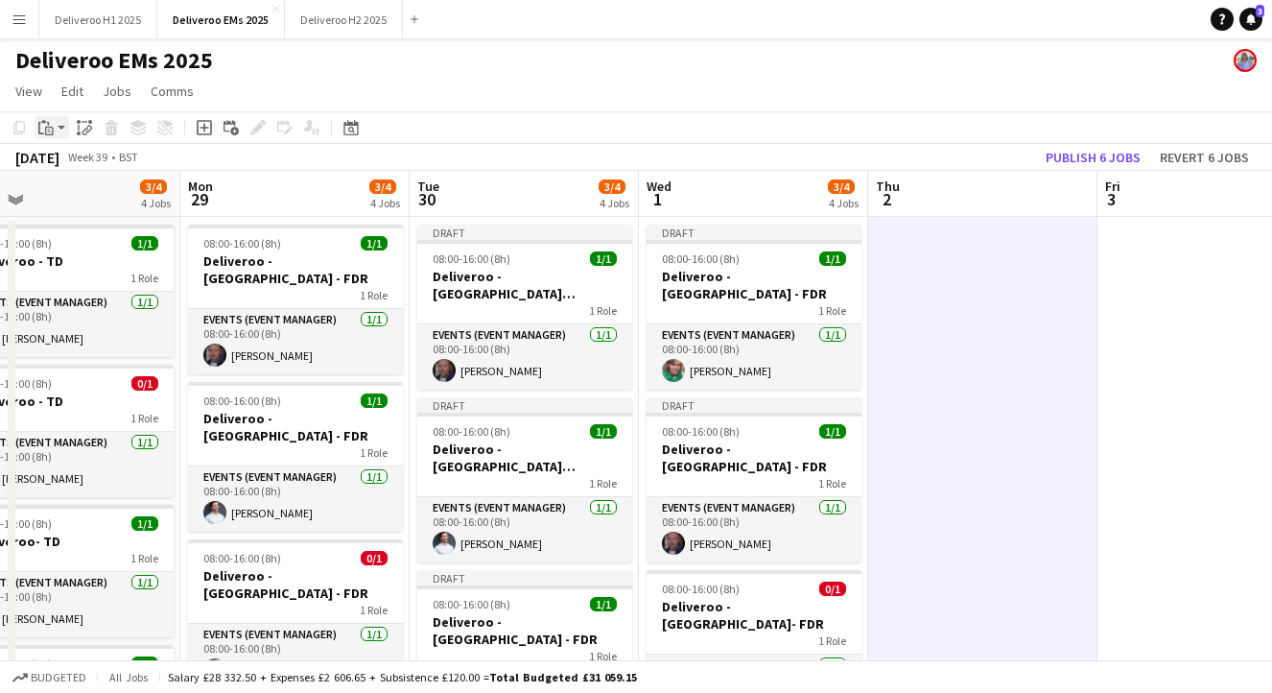
click at [55, 128] on div "Paste" at bounding box center [46, 127] width 23 height 23
click at [113, 203] on link "Paste with crew Command Shift V" at bounding box center [127, 196] width 152 height 17
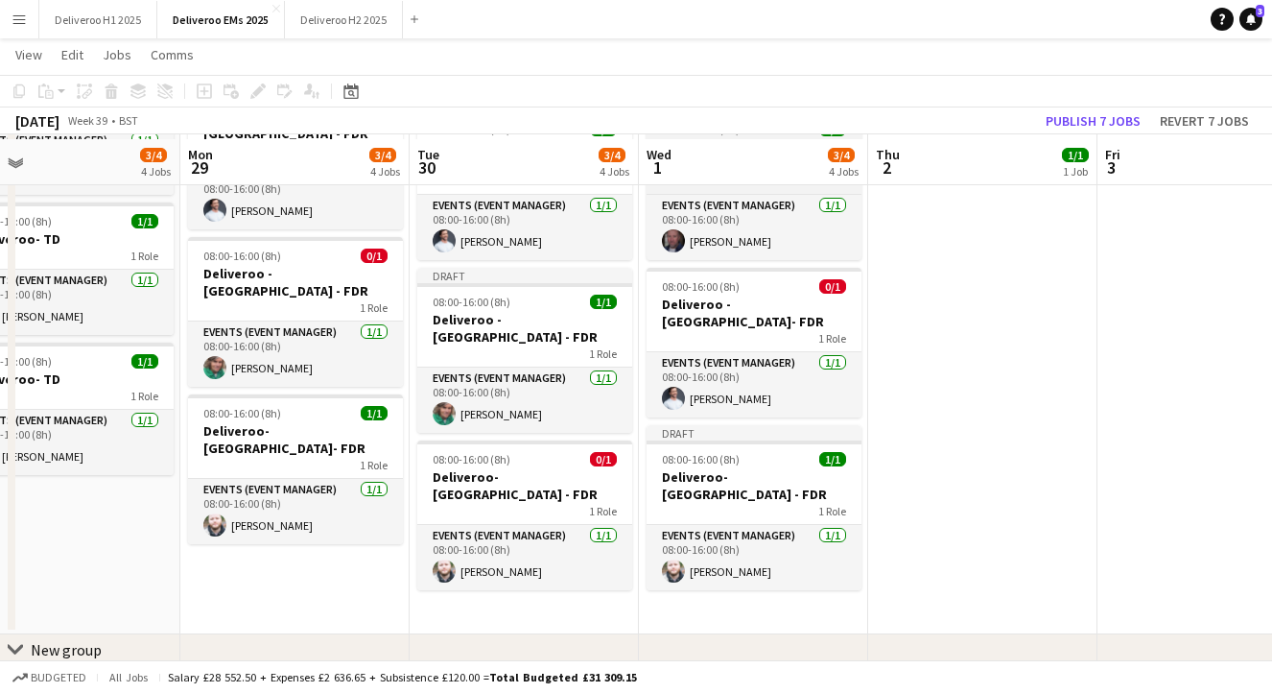
scroll to position [305, 0]
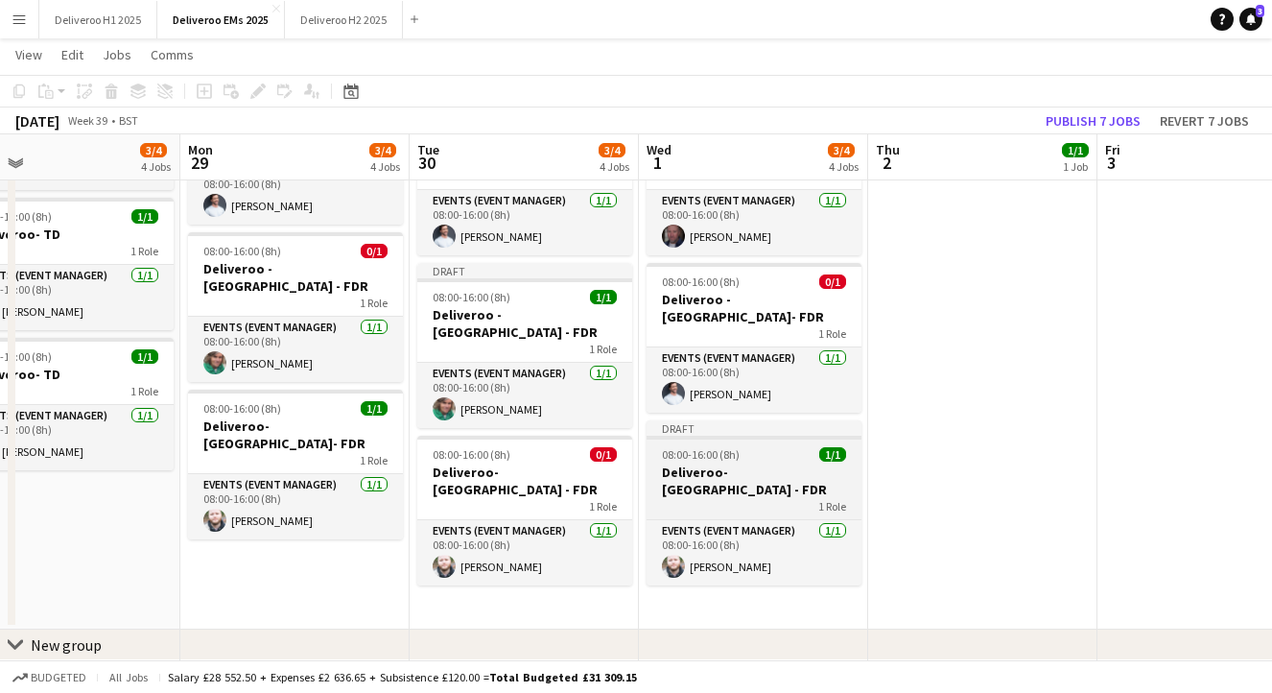
click at [769, 447] on div "08:00-16:00 (8h) 1/1" at bounding box center [754, 454] width 215 height 14
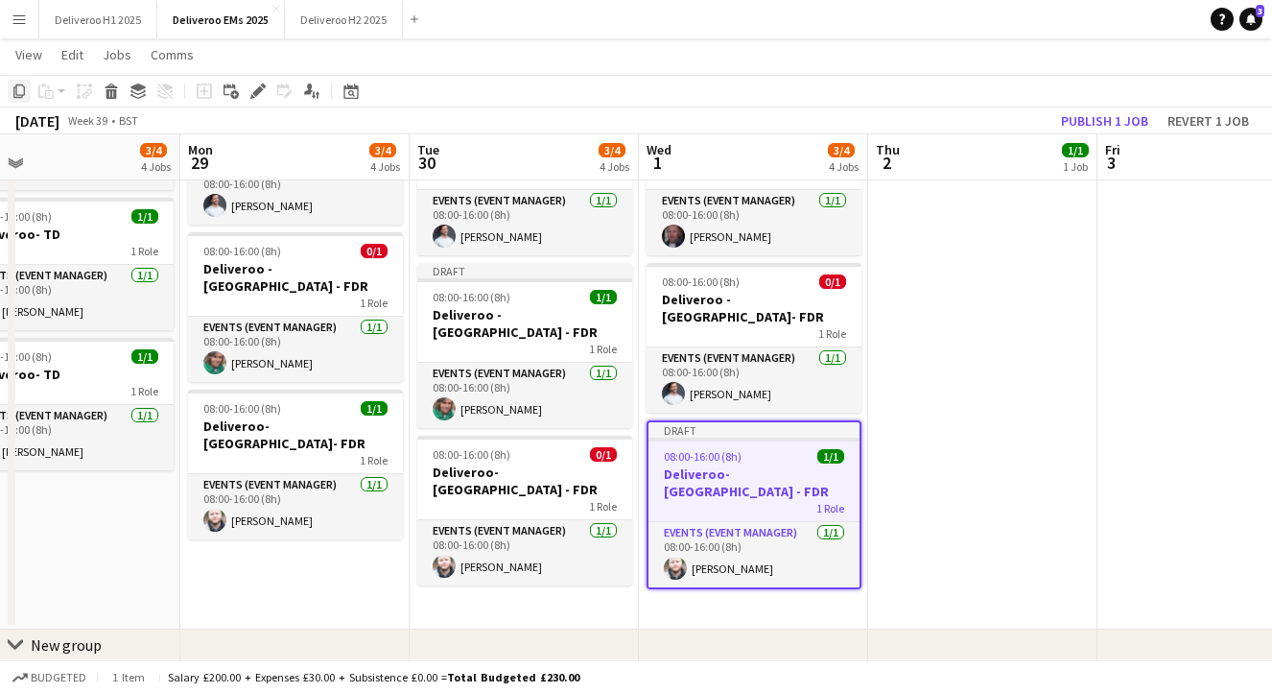
click at [12, 86] on icon "Copy" at bounding box center [19, 90] width 15 height 15
click at [976, 255] on app-date-cell "Draft 08:00-16:00 (8h) 1/1 Deliveroo - [GEOGRAPHIC_DATA] - FDR 1 Role Events (E…" at bounding box center [982, 270] width 229 height 720
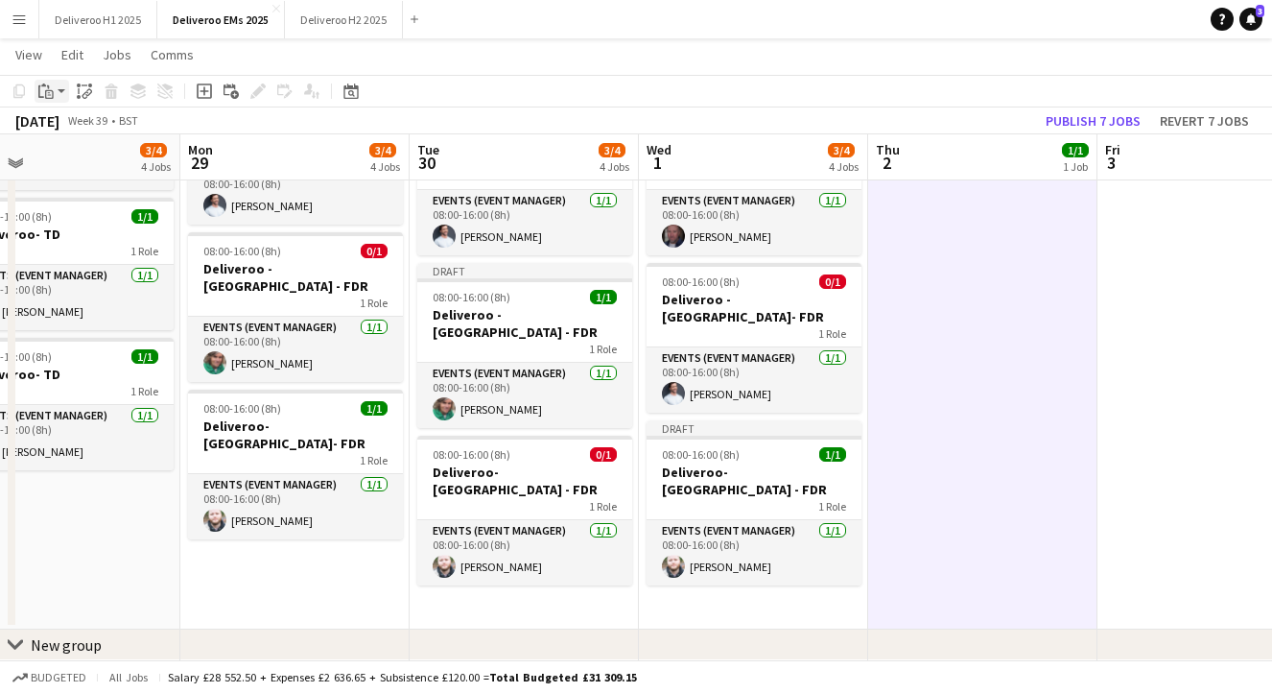
click at [49, 89] on icon "Paste" at bounding box center [45, 90] width 15 height 15
click at [118, 151] on div "Paste Command V Paste with crew Command Shift V" at bounding box center [127, 144] width 182 height 81
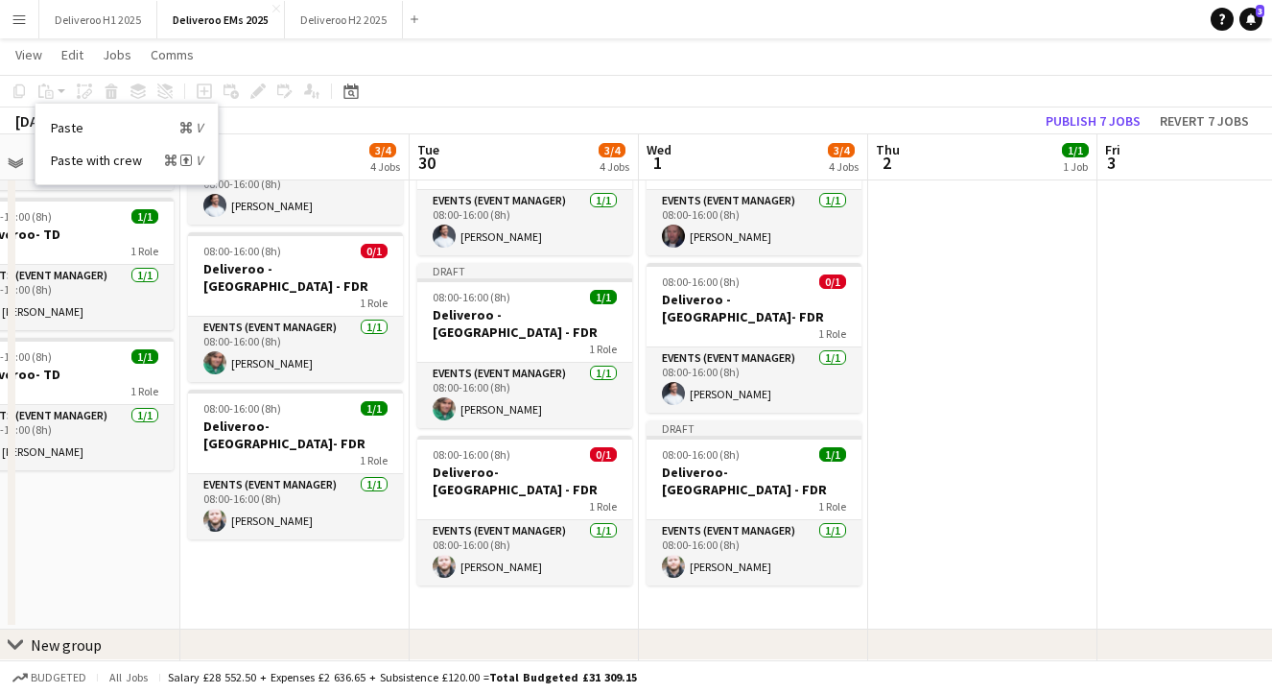
click at [118, 172] on div "Paste Command V Paste with crew Command Shift V" at bounding box center [127, 144] width 182 height 81
click at [114, 165] on link "Paste with crew Command Shift V" at bounding box center [127, 160] width 152 height 17
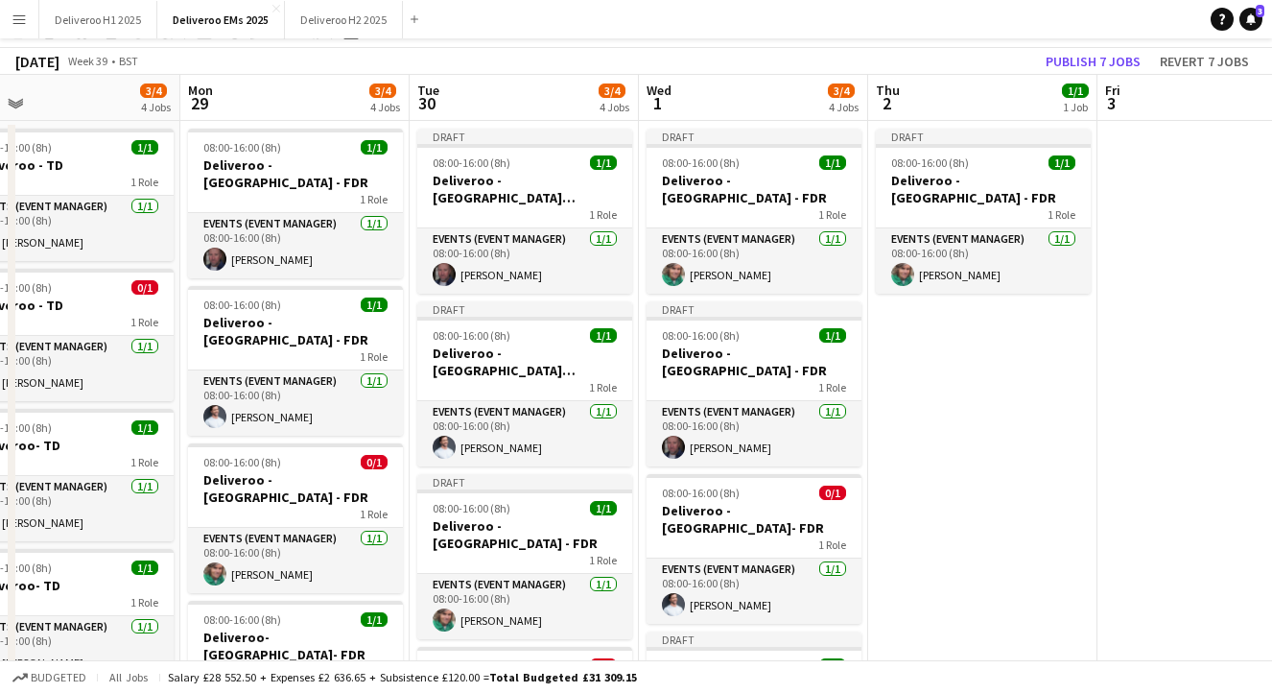
scroll to position [0, 0]
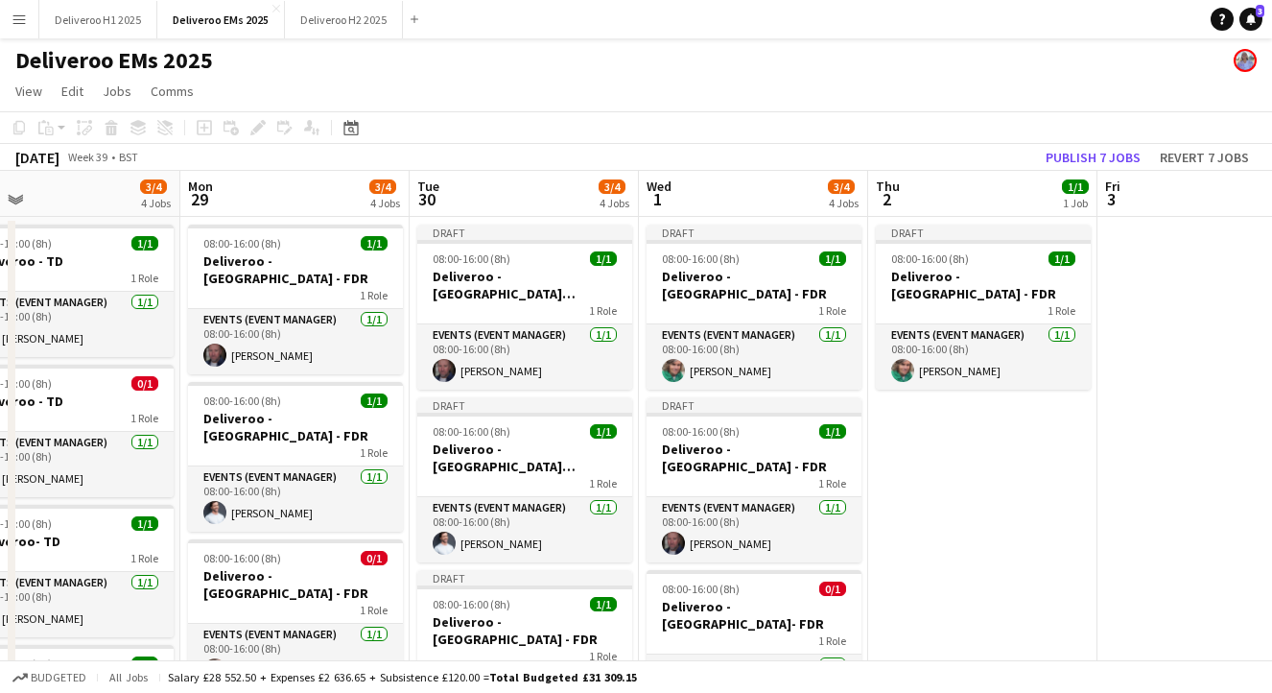
click at [1011, 415] on app-date-cell "Draft 08:00-16:00 (8h) 1/1 Deliveroo - [GEOGRAPHIC_DATA] - FDR 1 Role Events (E…" at bounding box center [982, 577] width 229 height 720
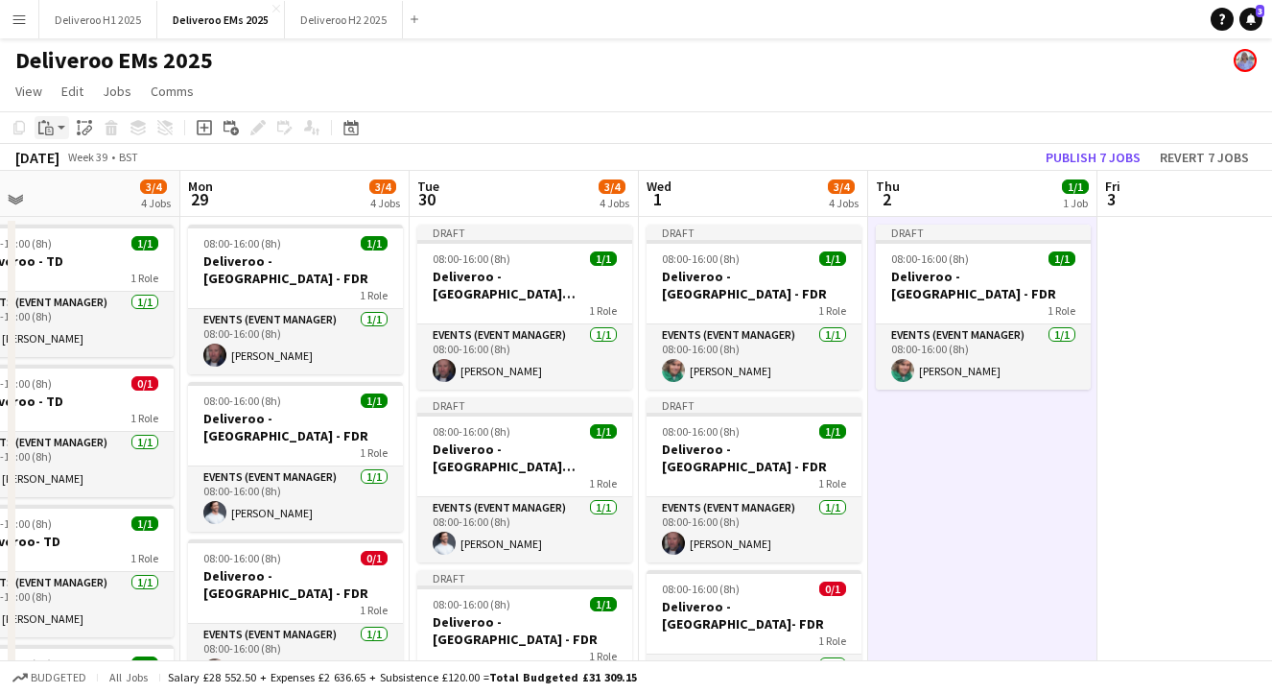
click at [44, 127] on icon "Paste" at bounding box center [45, 127] width 15 height 15
click at [88, 194] on link "Paste with crew Command Shift V" at bounding box center [127, 196] width 152 height 17
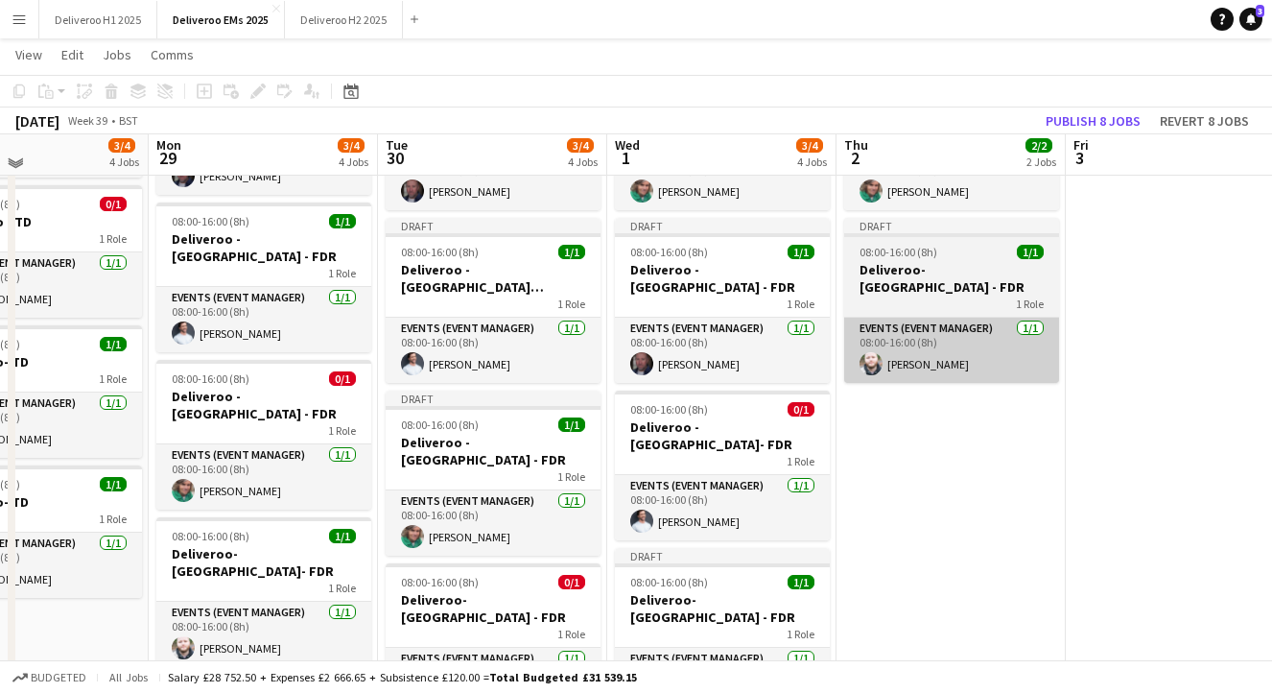
scroll to position [178, 0]
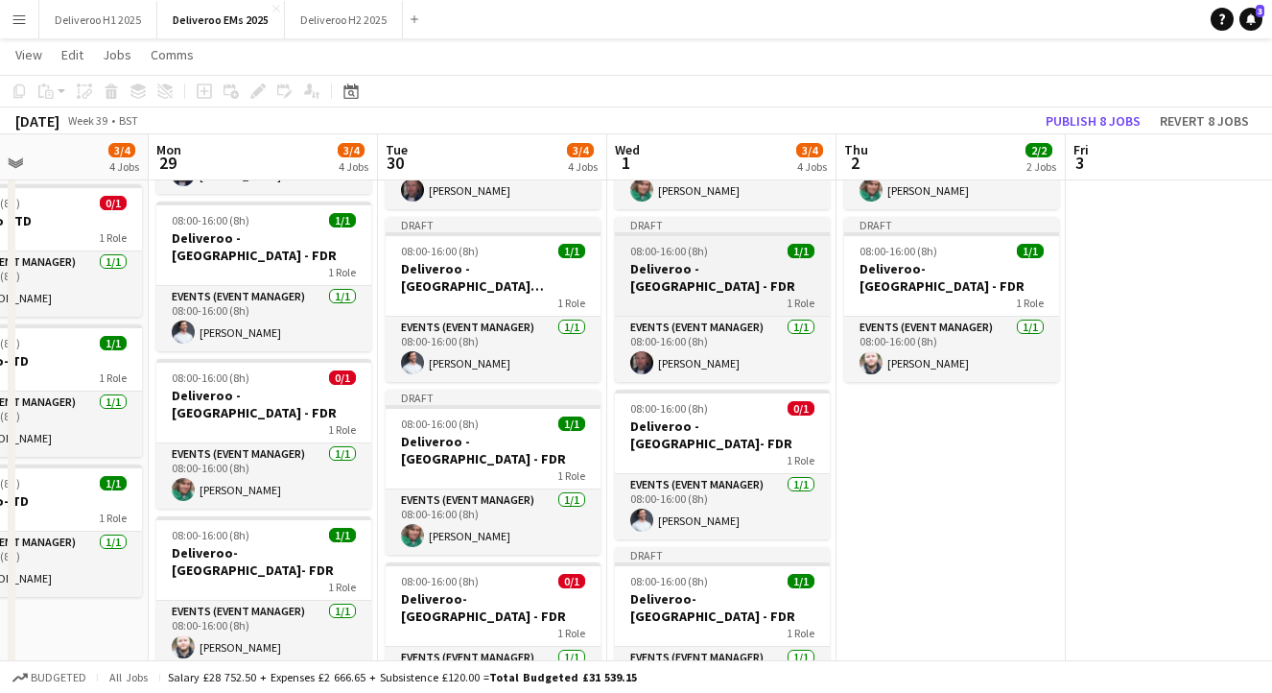
click at [739, 223] on app-job-card "Draft 08:00-16:00 (8h) 1/1 Deliveroo - [GEOGRAPHIC_DATA] - FDR 1 Role Events (E…" at bounding box center [722, 299] width 215 height 165
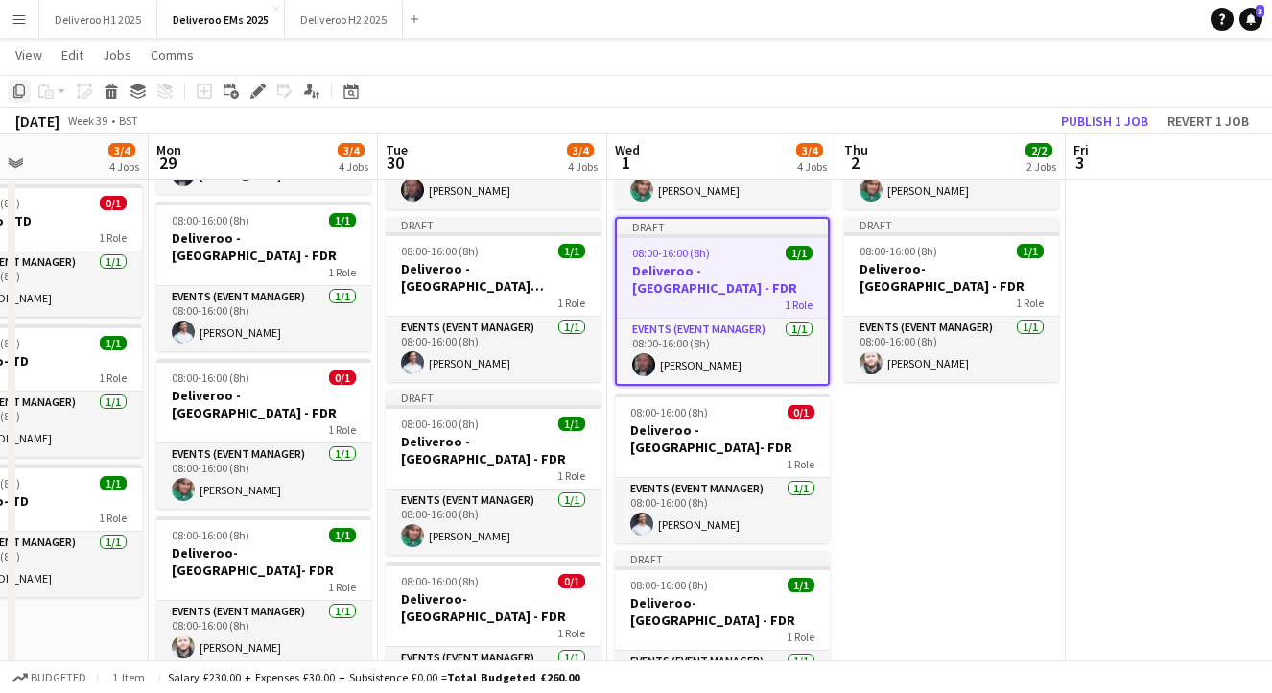
click at [17, 90] on icon "Copy" at bounding box center [19, 90] width 15 height 15
click at [911, 375] on app-date-cell "Draft 08:00-16:00 (8h) 1/1 Deliveroo - [GEOGRAPHIC_DATA] - FDR 1 Role Events (E…" at bounding box center [951, 396] width 229 height 720
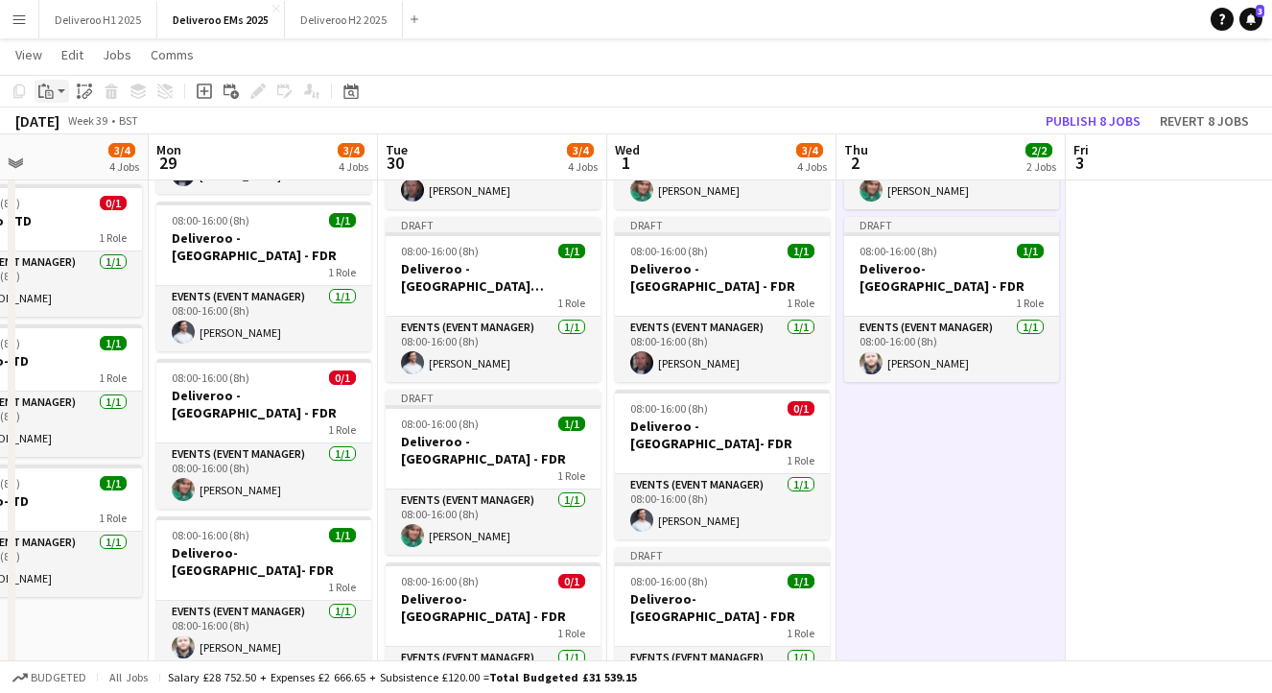
click at [47, 79] on app-toolbar "Copy Paste Paste Command V Paste with crew Command Shift V Paste linked Job [GE…" at bounding box center [636, 91] width 1272 height 33
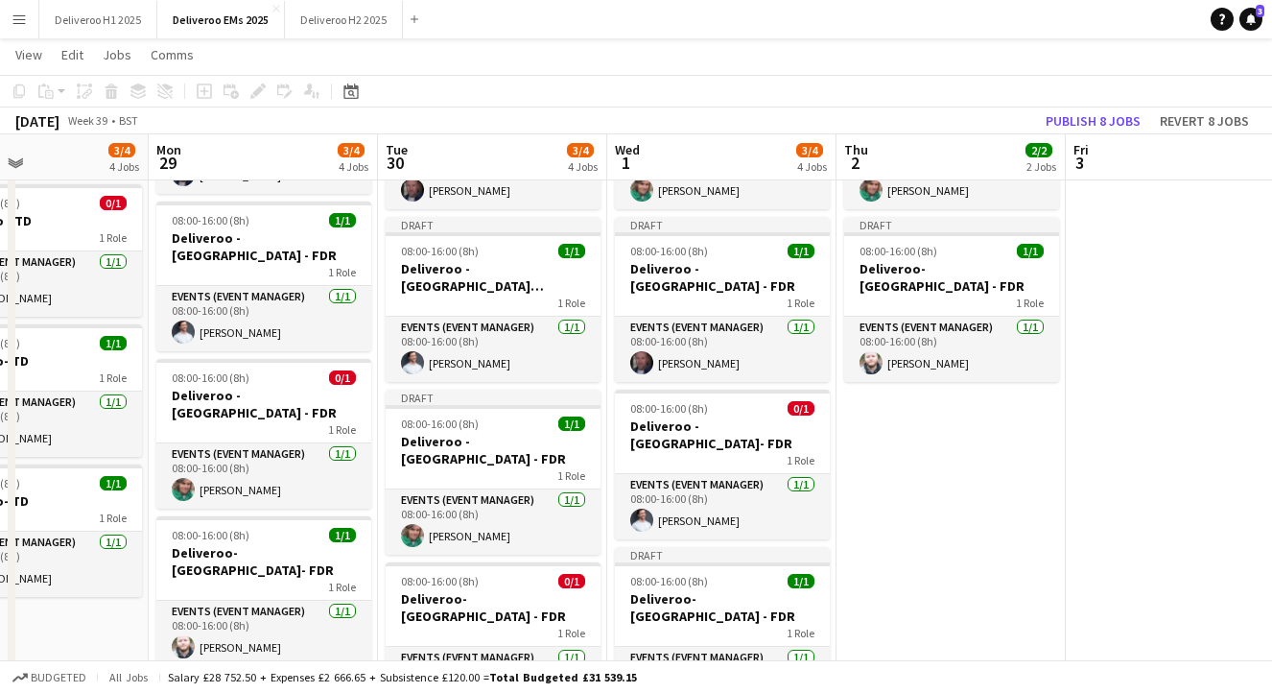
click at [950, 375] on app-date-cell "Draft 08:00-16:00 (8h) 1/1 Deliveroo - [GEOGRAPHIC_DATA] - FDR 1 Role Events (E…" at bounding box center [951, 396] width 229 height 720
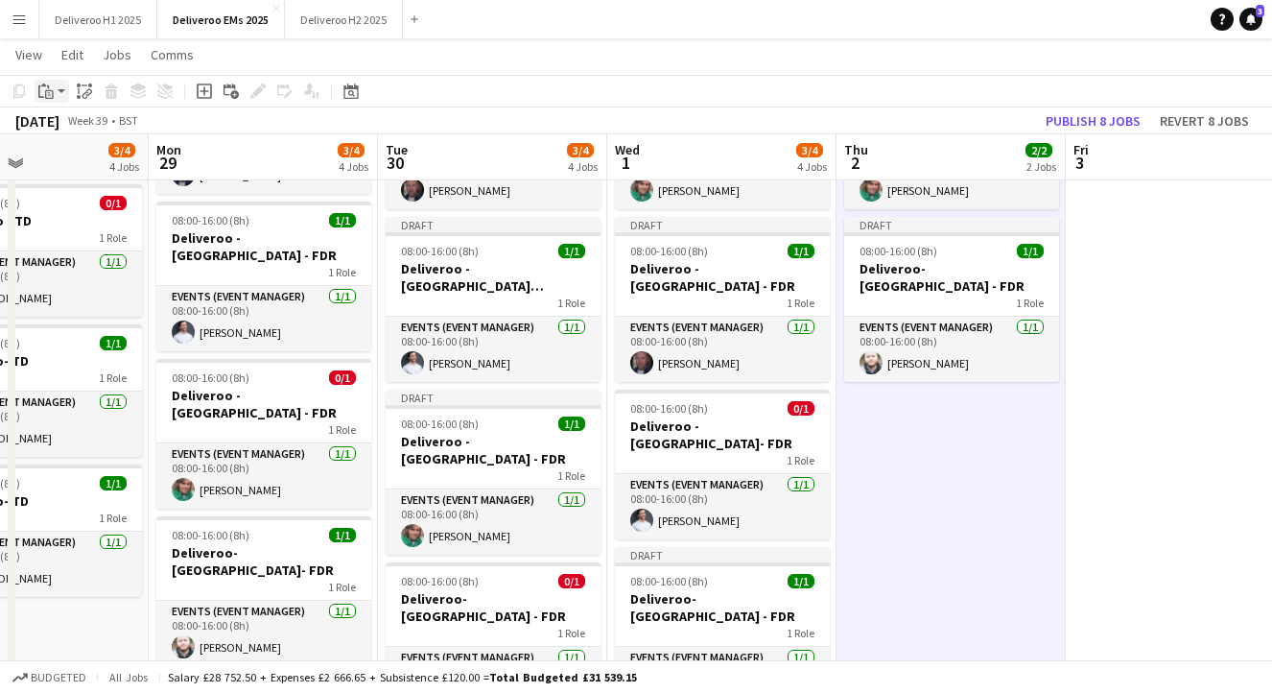
click at [41, 90] on icon "Paste" at bounding box center [45, 90] width 15 height 15
click at [121, 169] on link "Paste with crew Command Shift V" at bounding box center [127, 160] width 152 height 17
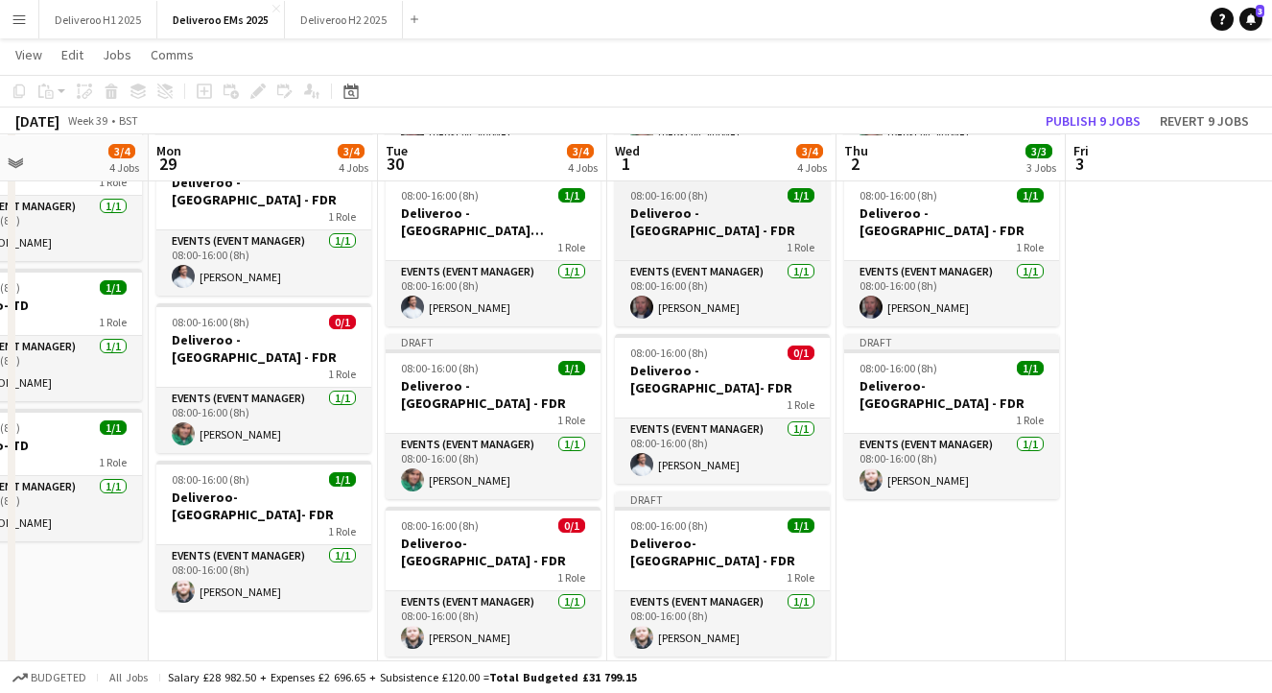
scroll to position [235, 0]
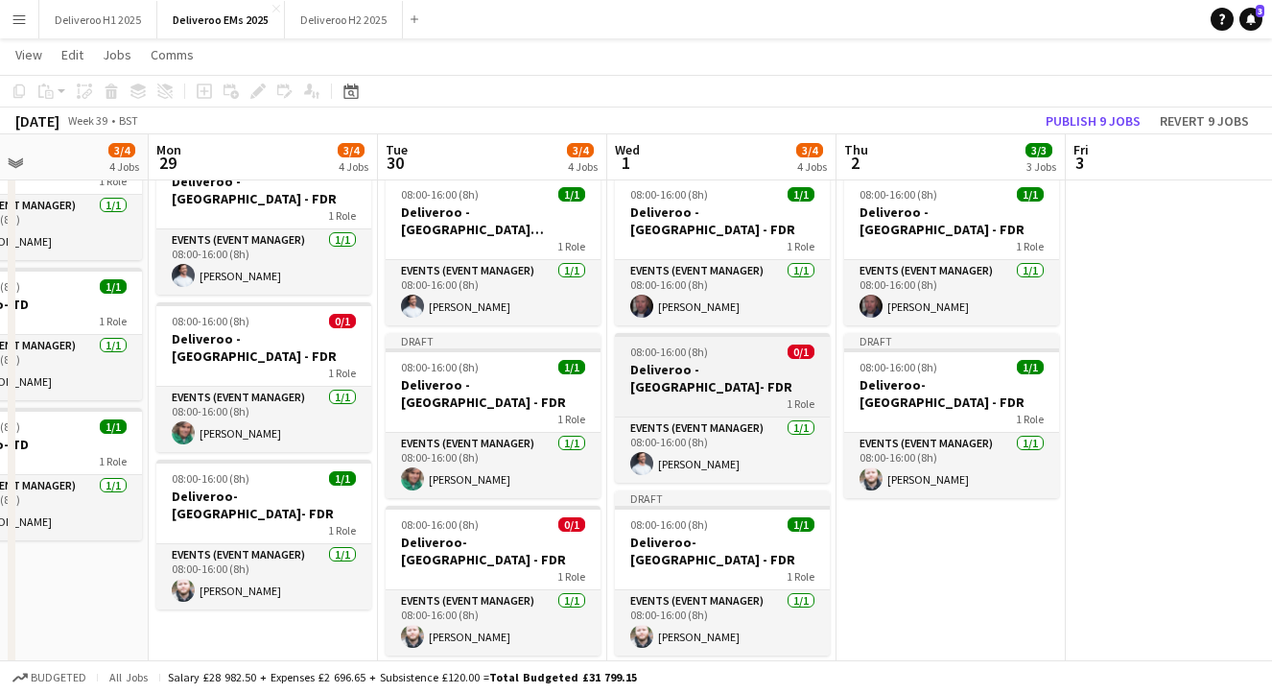
click at [769, 361] on h3 "Deliveroo - [GEOGRAPHIC_DATA]- FDR" at bounding box center [722, 378] width 215 height 35
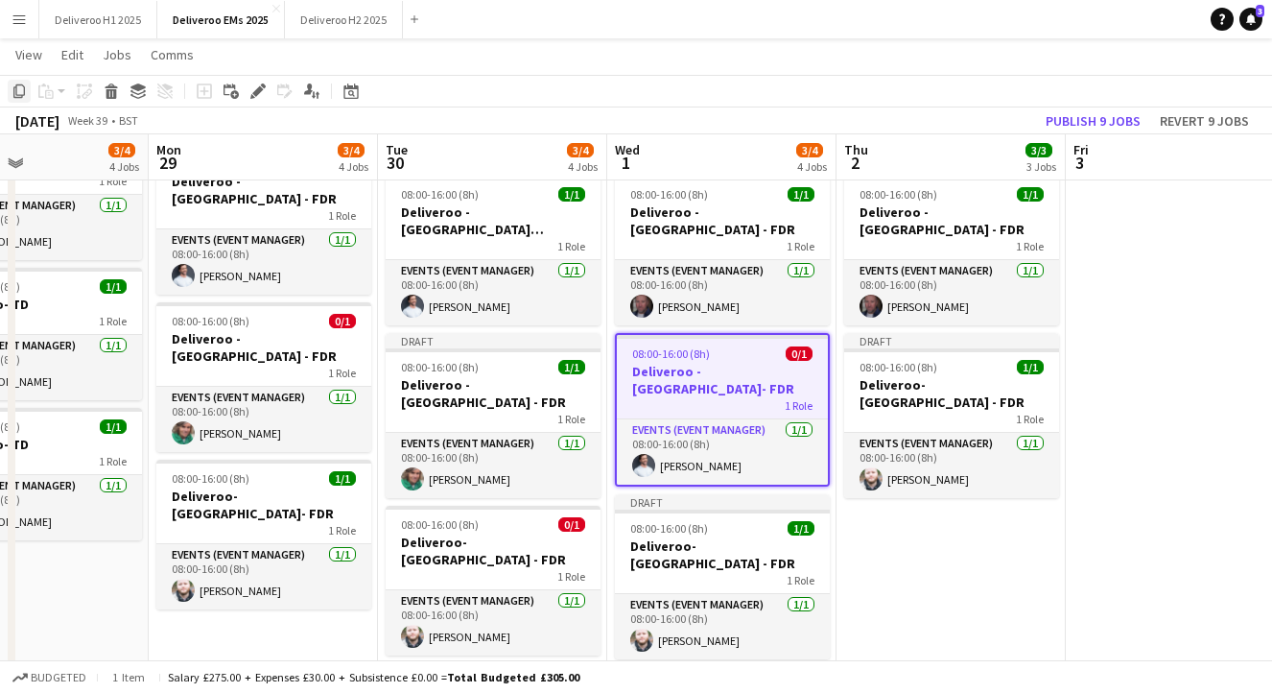
click at [18, 86] on icon "Copy" at bounding box center [19, 90] width 15 height 15
click at [915, 495] on app-date-cell "Draft 08:00-16:00 (8h) 1/1 Deliveroo - [GEOGRAPHIC_DATA] - FDR 1 Role Events (E…" at bounding box center [951, 340] width 229 height 720
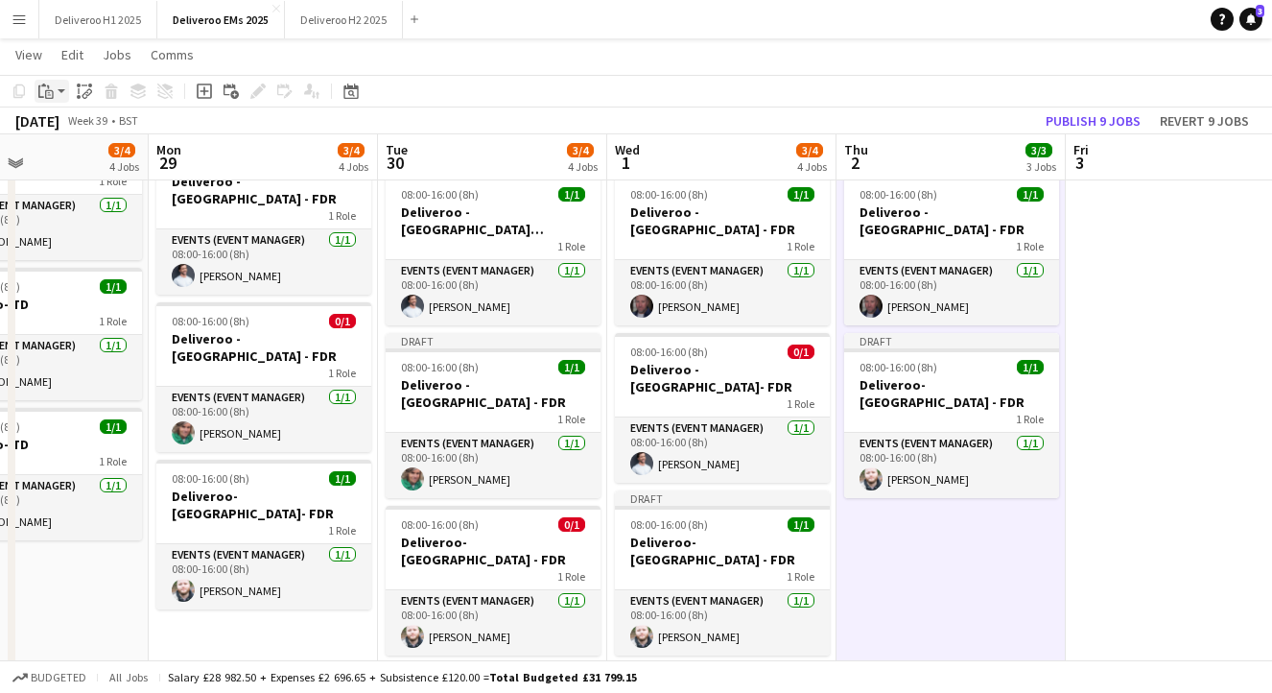
click at [55, 91] on div "Paste" at bounding box center [46, 91] width 23 height 23
click at [62, 168] on link "Paste with crew Command Shift V" at bounding box center [127, 160] width 152 height 17
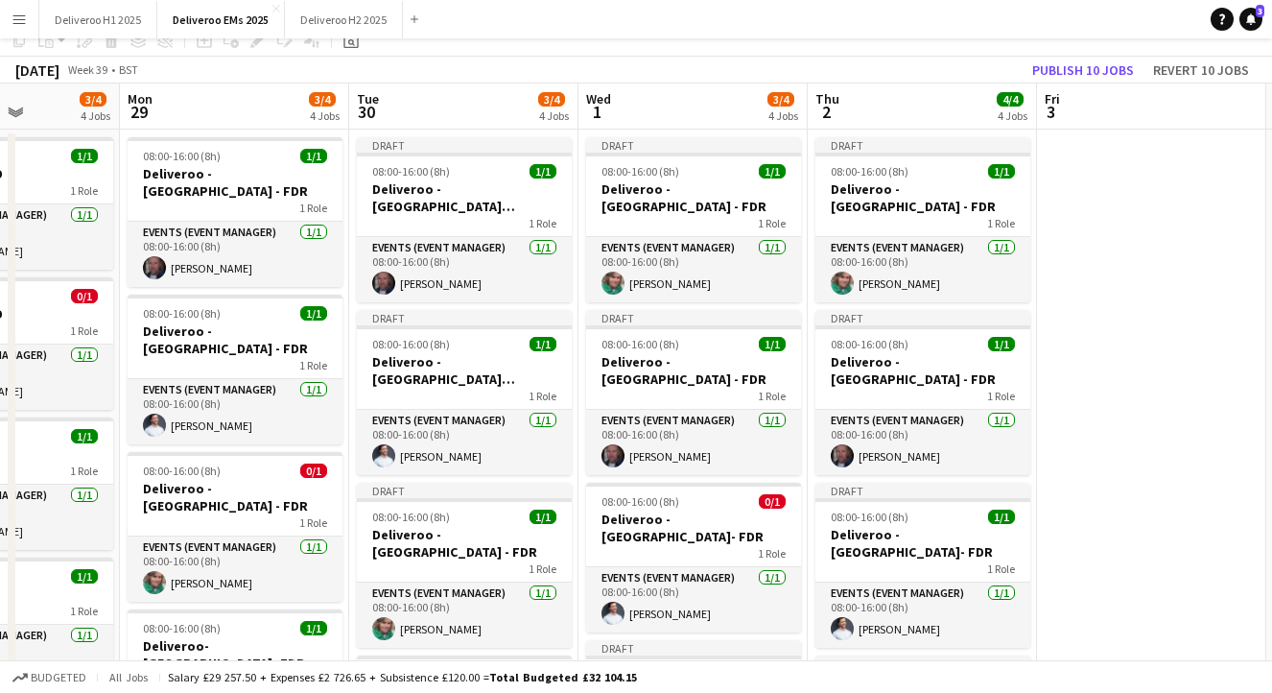
scroll to position [0, 0]
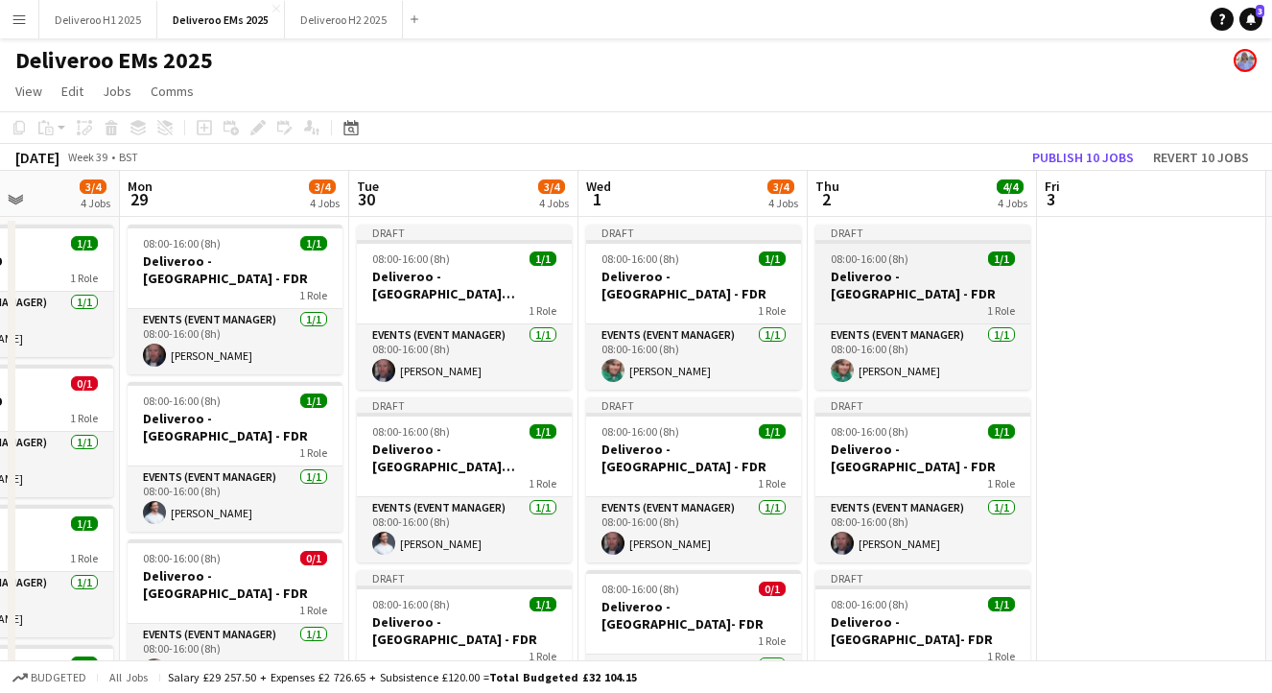
click at [954, 237] on div "Draft" at bounding box center [923, 232] width 215 height 15
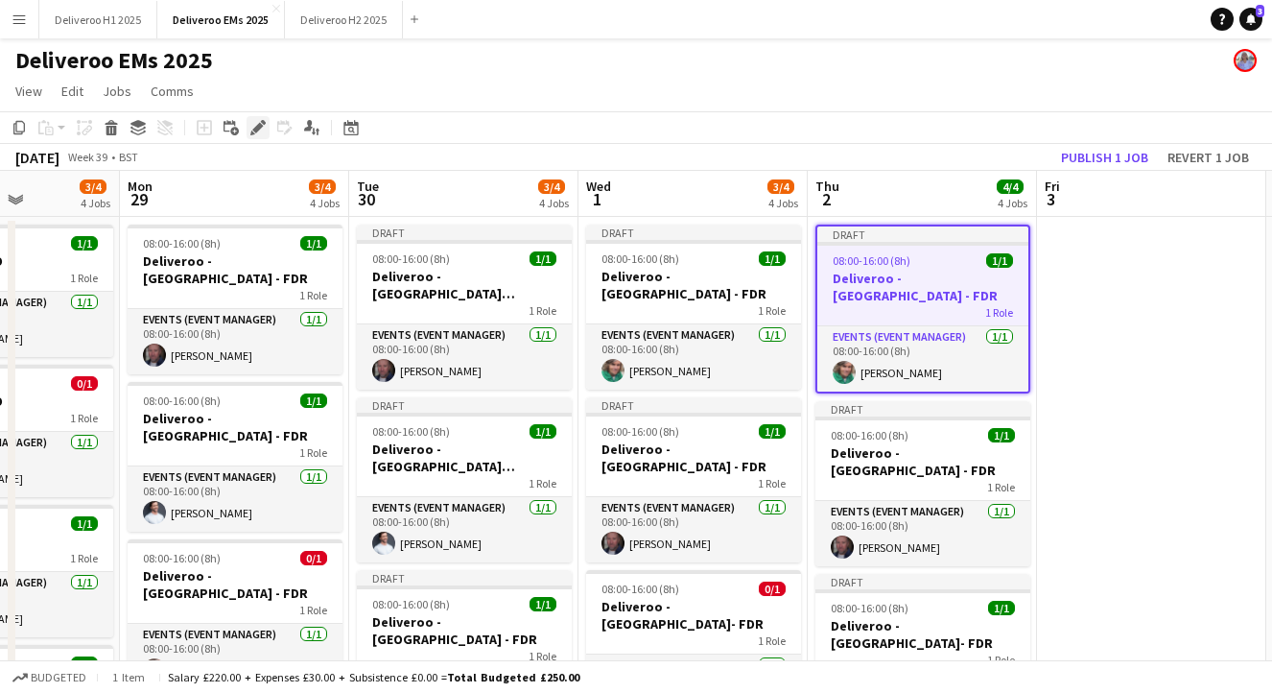
click at [258, 125] on icon at bounding box center [257, 128] width 11 height 11
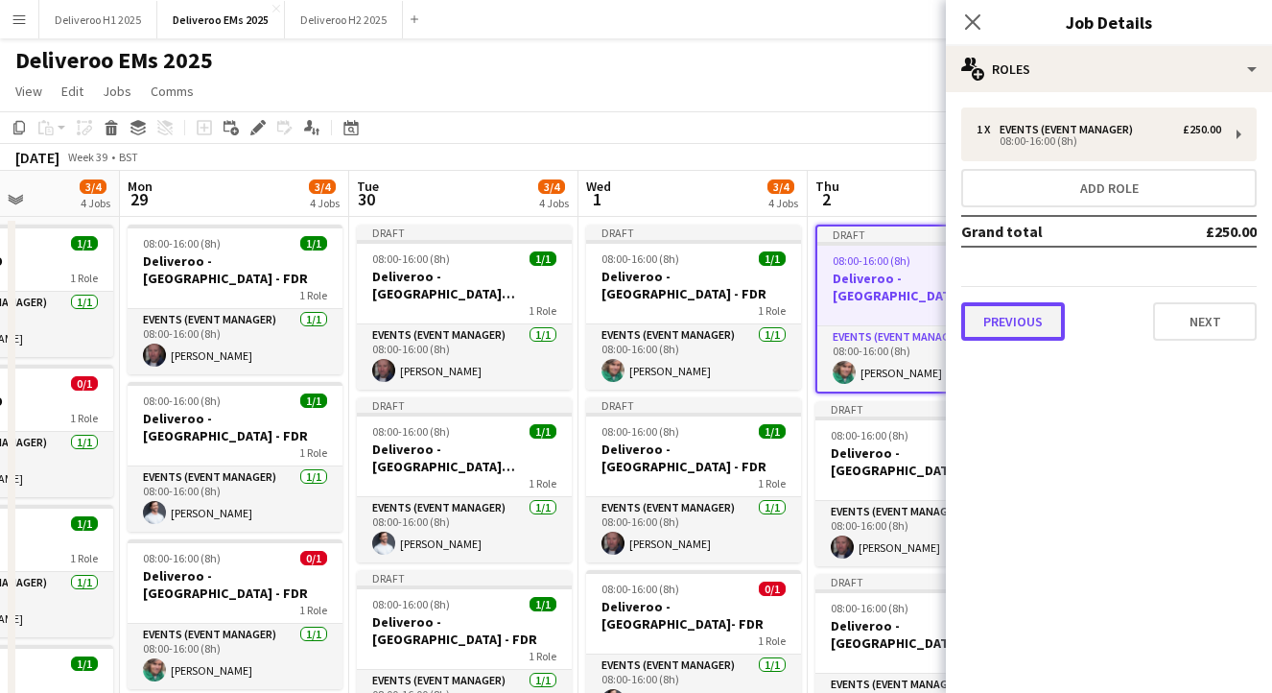
click at [1020, 316] on button "Previous" at bounding box center [1013, 321] width 104 height 38
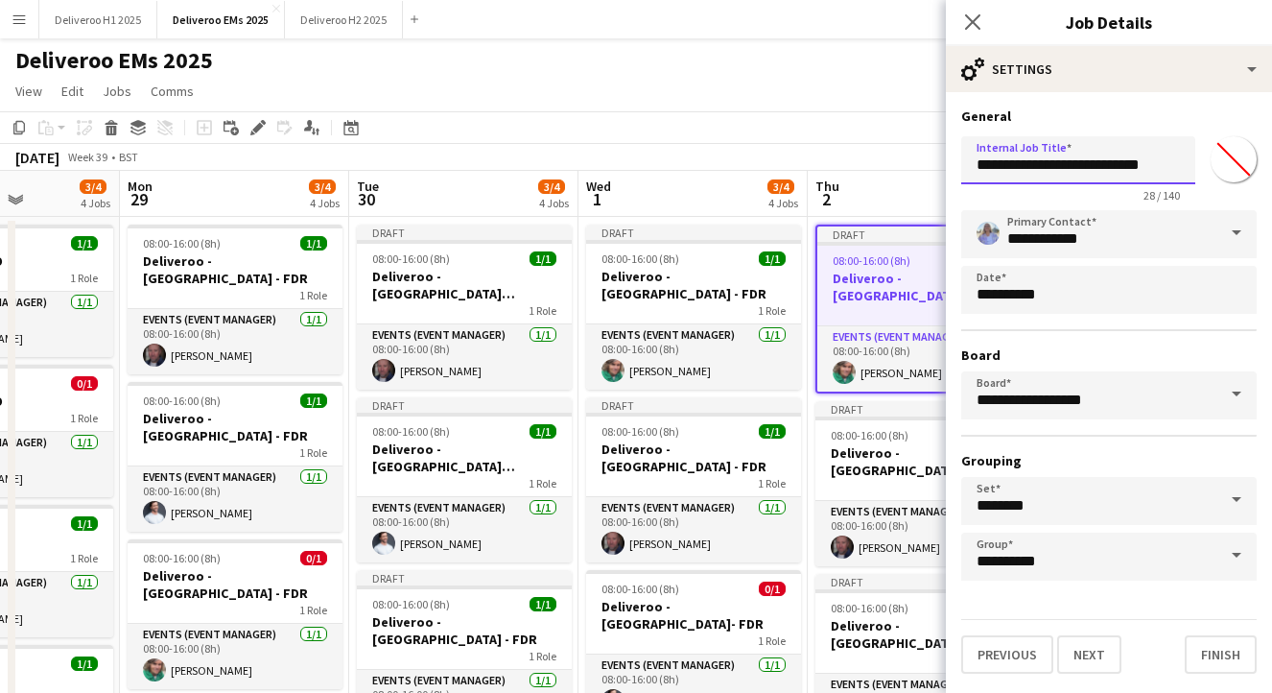
click at [1127, 169] on input "**********" at bounding box center [1078, 160] width 234 height 48
type input "**********"
click at [1237, 650] on button "Finish" at bounding box center [1221, 654] width 72 height 38
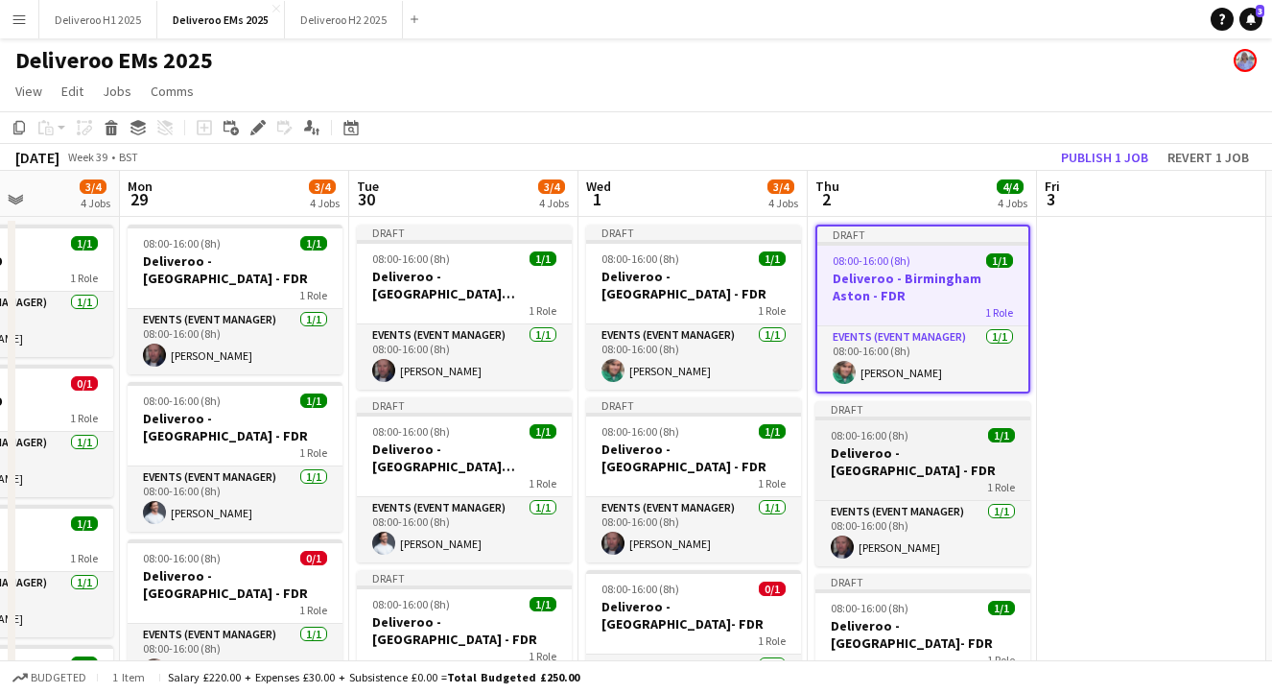
click at [940, 416] on div at bounding box center [923, 418] width 215 height 4
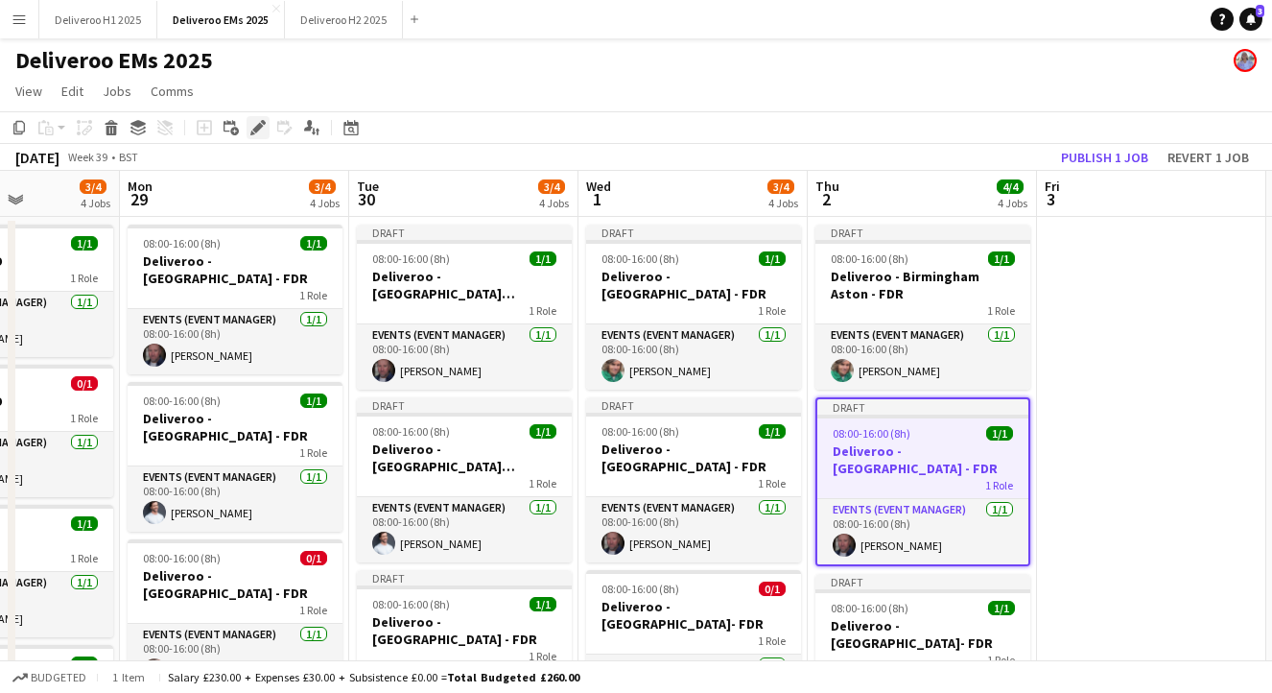
click at [256, 123] on icon "Edit" at bounding box center [257, 127] width 15 height 15
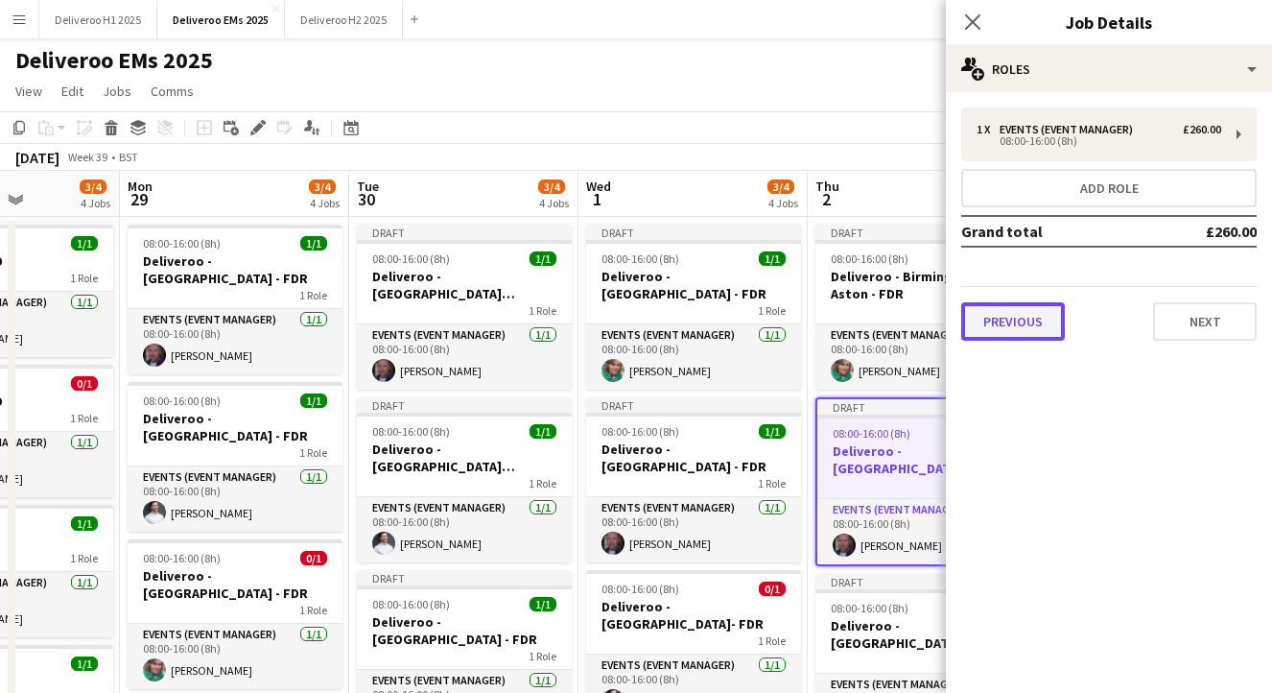
click at [1031, 314] on button "Previous" at bounding box center [1013, 321] width 104 height 38
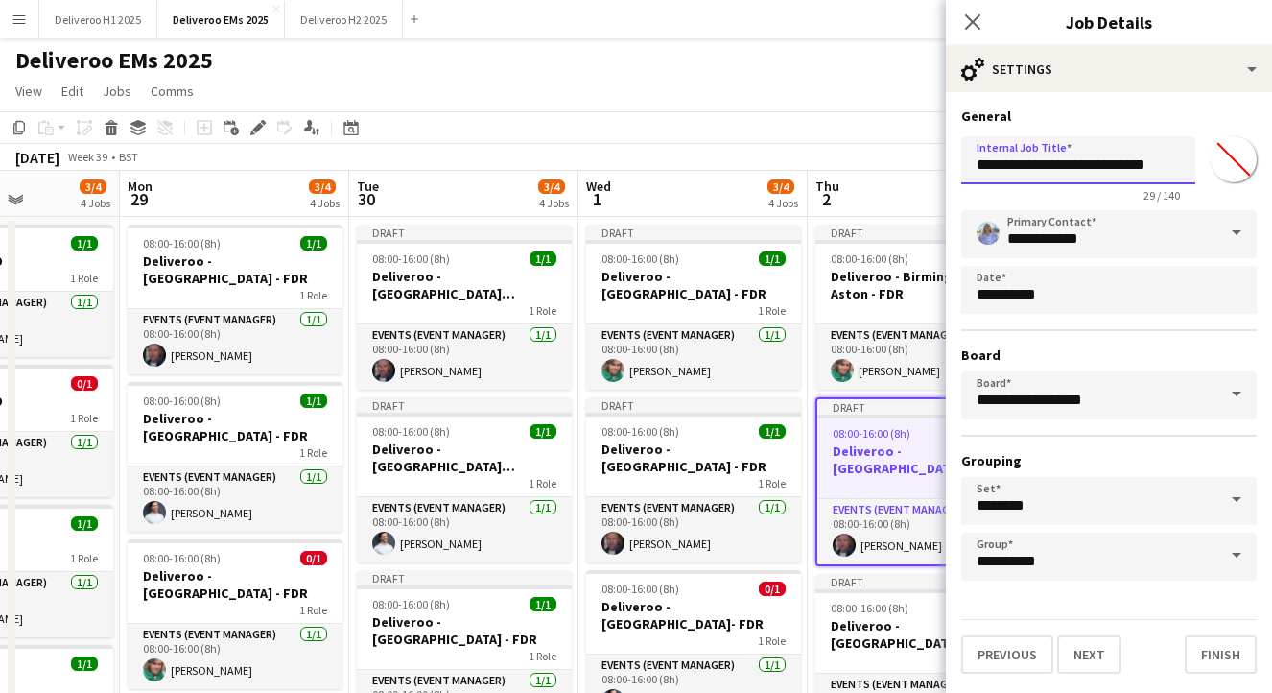
drag, startPoint x: 1123, startPoint y: 165, endPoint x: 1051, endPoint y: 165, distance: 72.0
click at [1051, 165] on input "**********" at bounding box center [1078, 160] width 234 height 48
click at [1158, 163] on input "**********" at bounding box center [1078, 160] width 234 height 48
type input "**********"
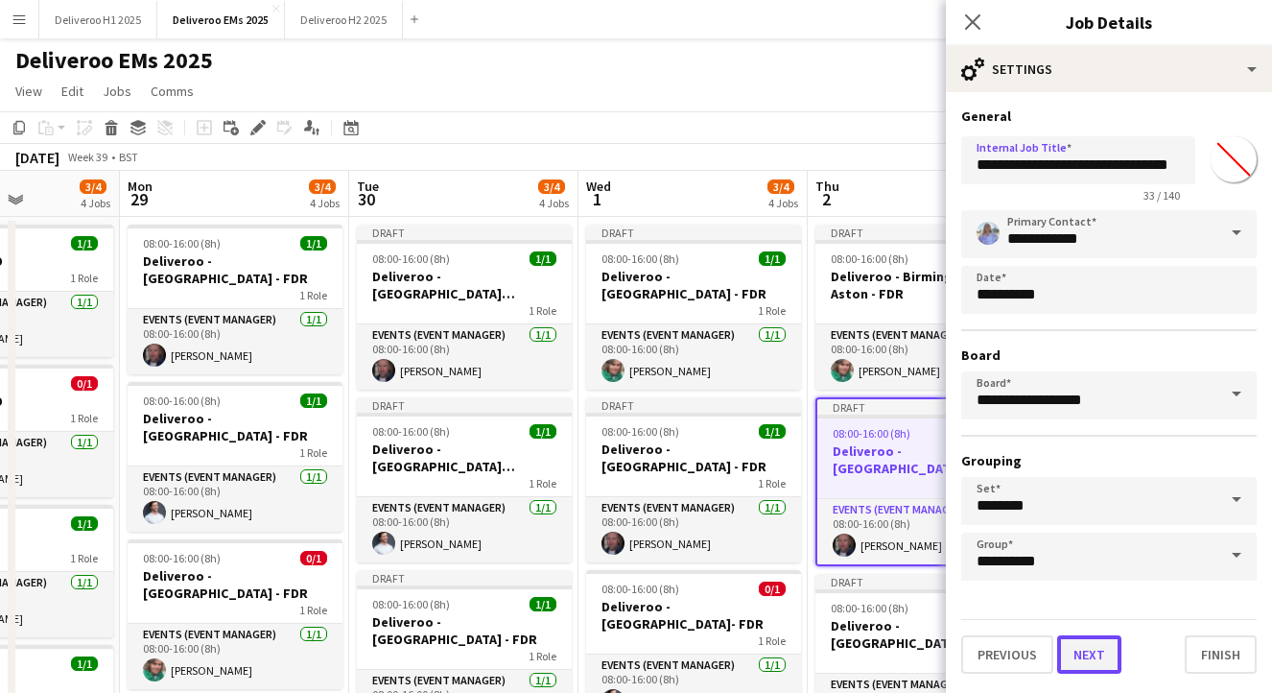
scroll to position [0, 0]
click at [1099, 660] on button "Next" at bounding box center [1089, 654] width 64 height 38
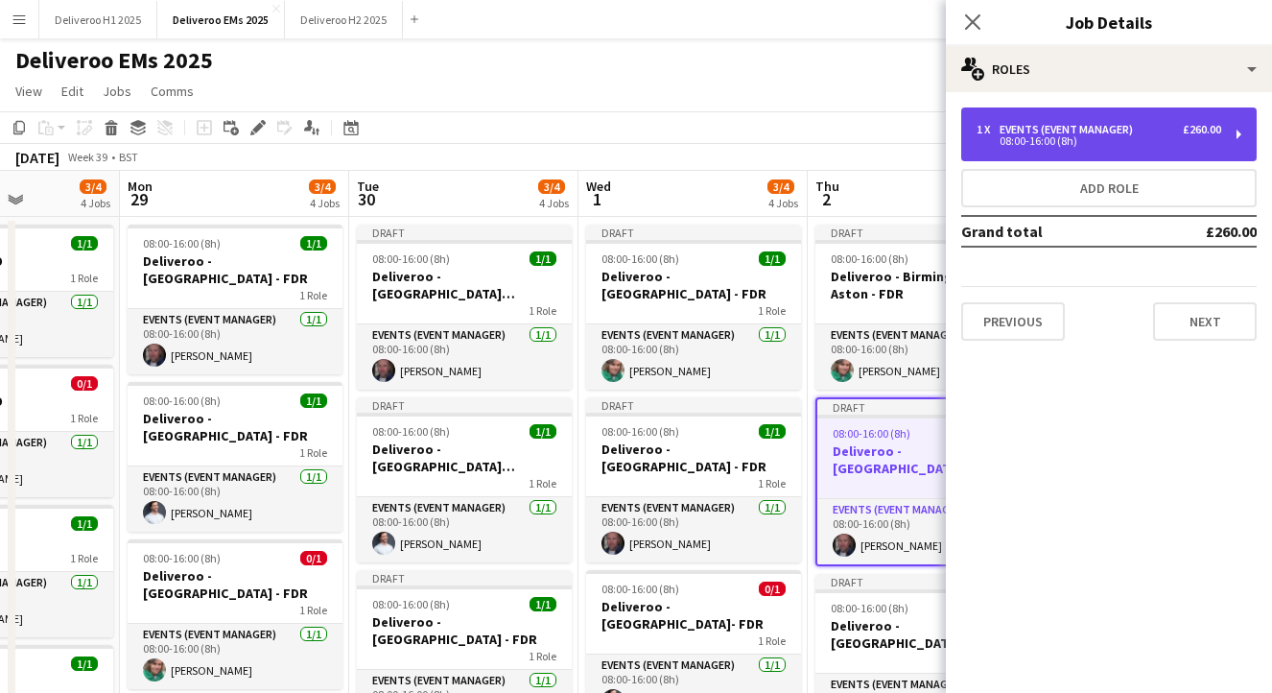
click at [1162, 147] on div "1 x Events (Event Manager) £260.00 08:00-16:00 (8h)" at bounding box center [1109, 134] width 296 height 54
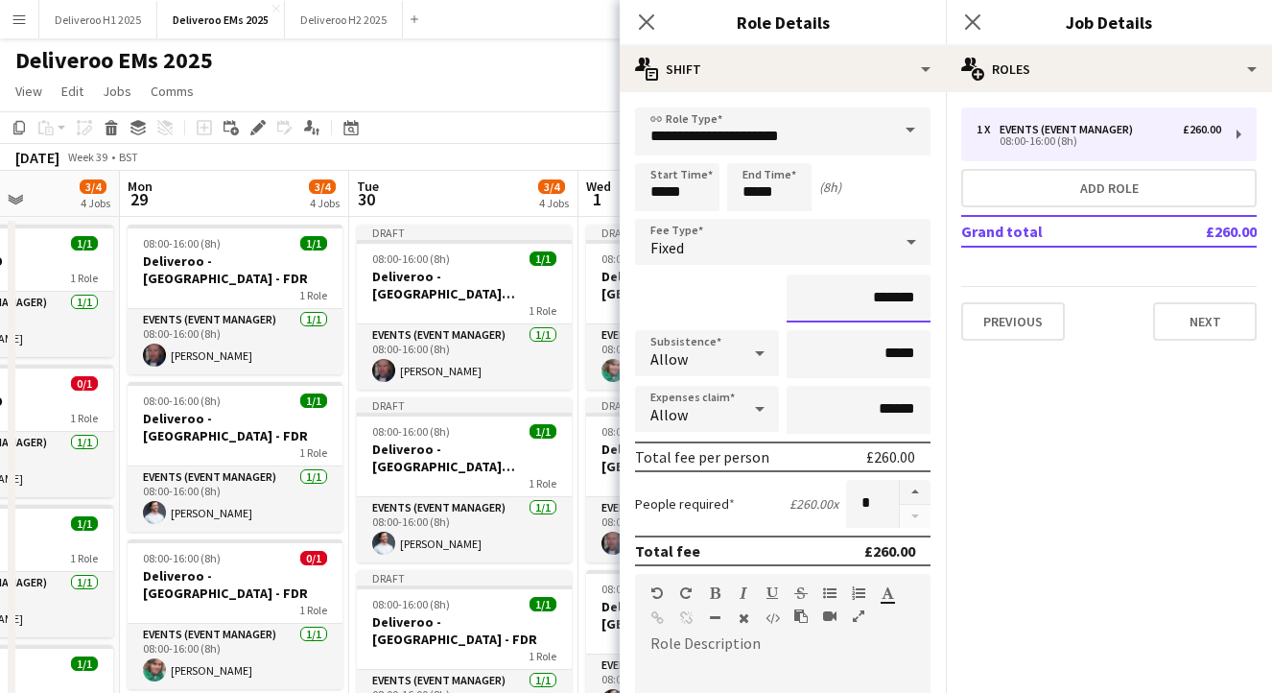
drag, startPoint x: 917, startPoint y: 301, endPoint x: 882, endPoint y: 301, distance: 35.5
click at [882, 301] on input "*******" at bounding box center [859, 298] width 144 height 48
type input "*******"
click at [892, 637] on div "default Heading 1 Heading 2 Heading 3 Heading 4 Heading 5 Heading 6 Heading 7 P…" at bounding box center [783, 610] width 296 height 72
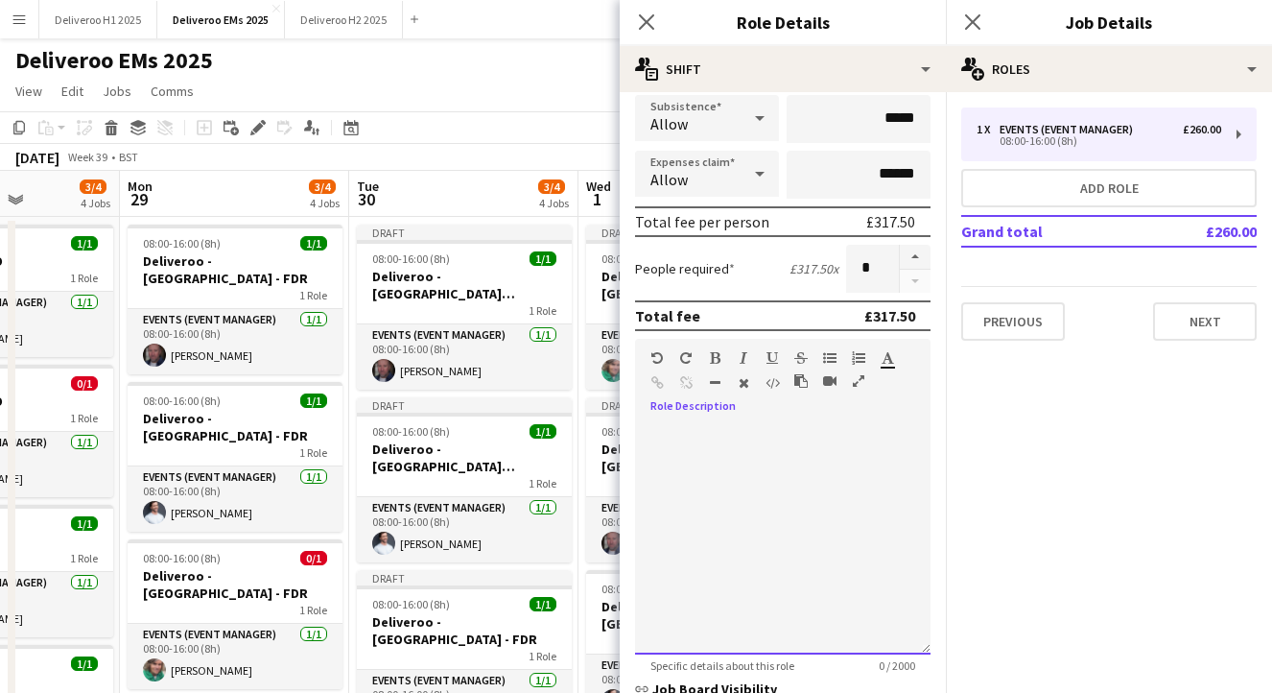
scroll to position [415, 0]
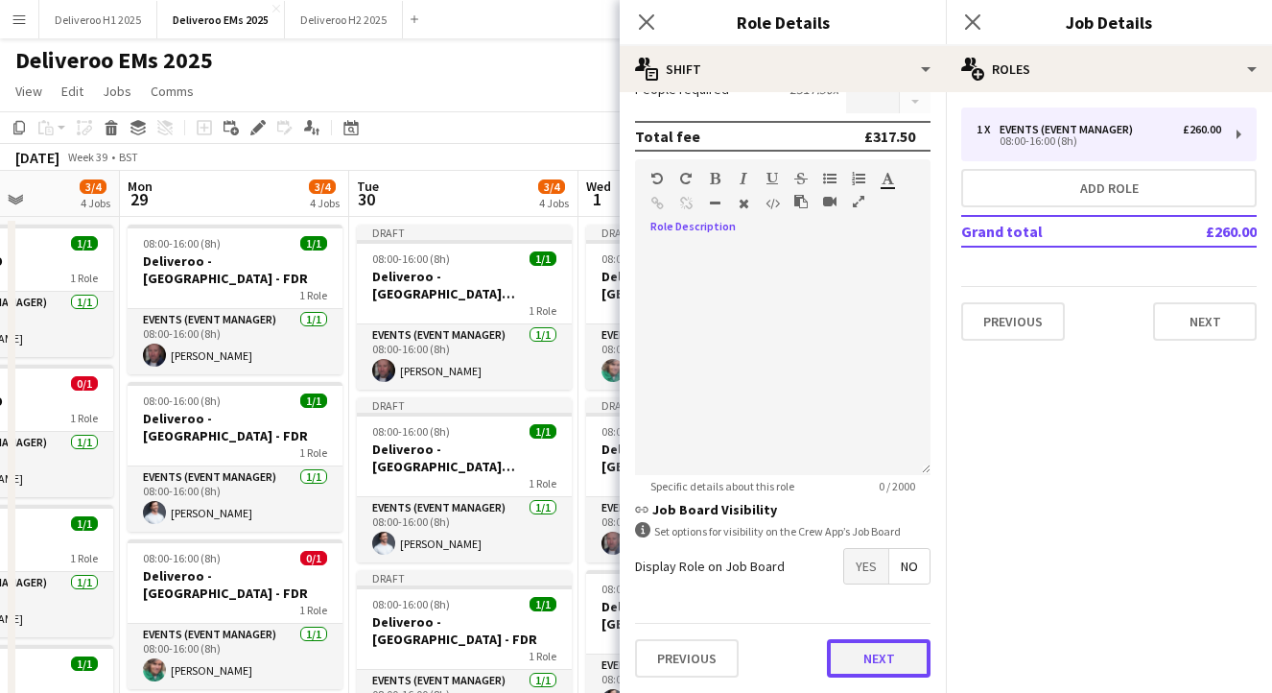
click at [890, 657] on button "Next" at bounding box center [879, 658] width 104 height 38
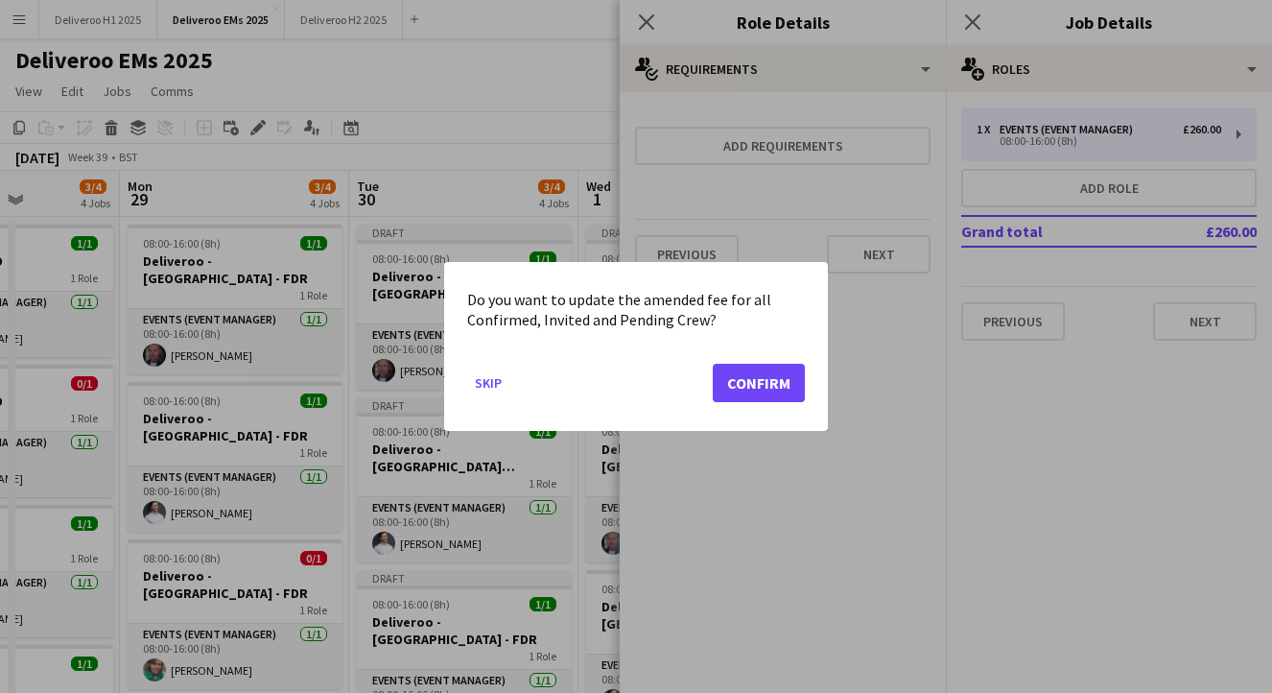
scroll to position [0, 0]
click at [788, 373] on button "Confirm" at bounding box center [759, 383] width 92 height 38
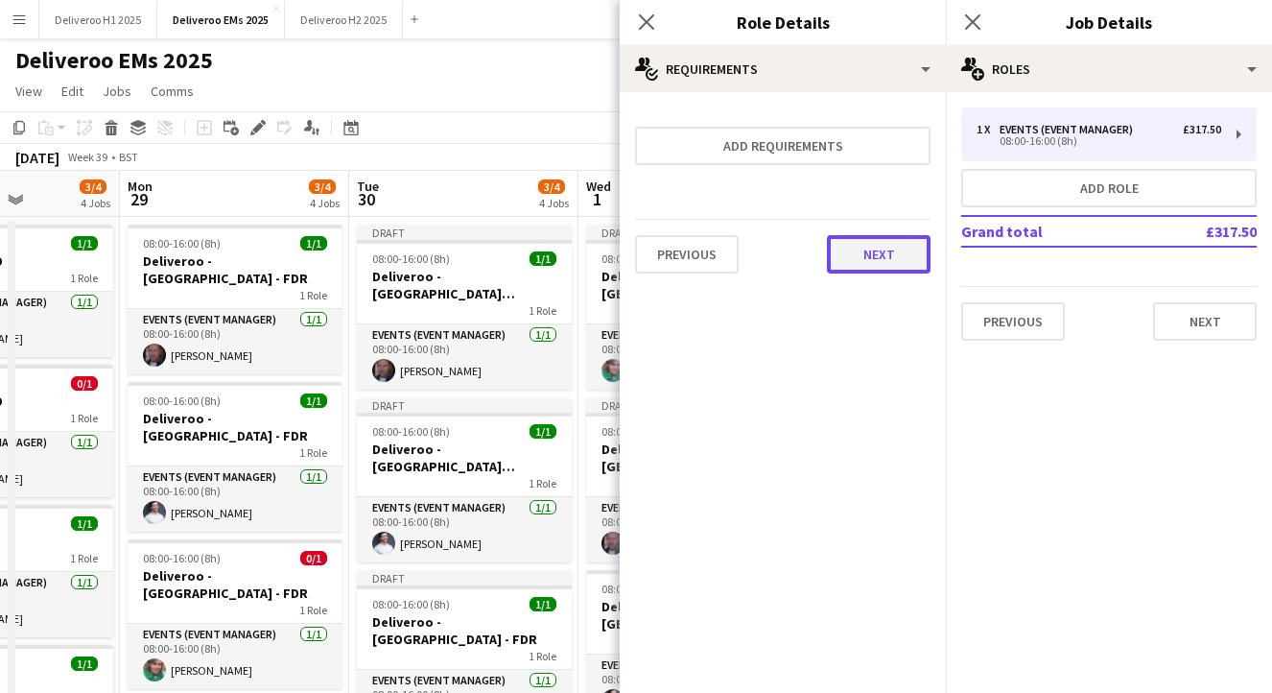
click at [876, 251] on button "Next" at bounding box center [879, 254] width 104 height 38
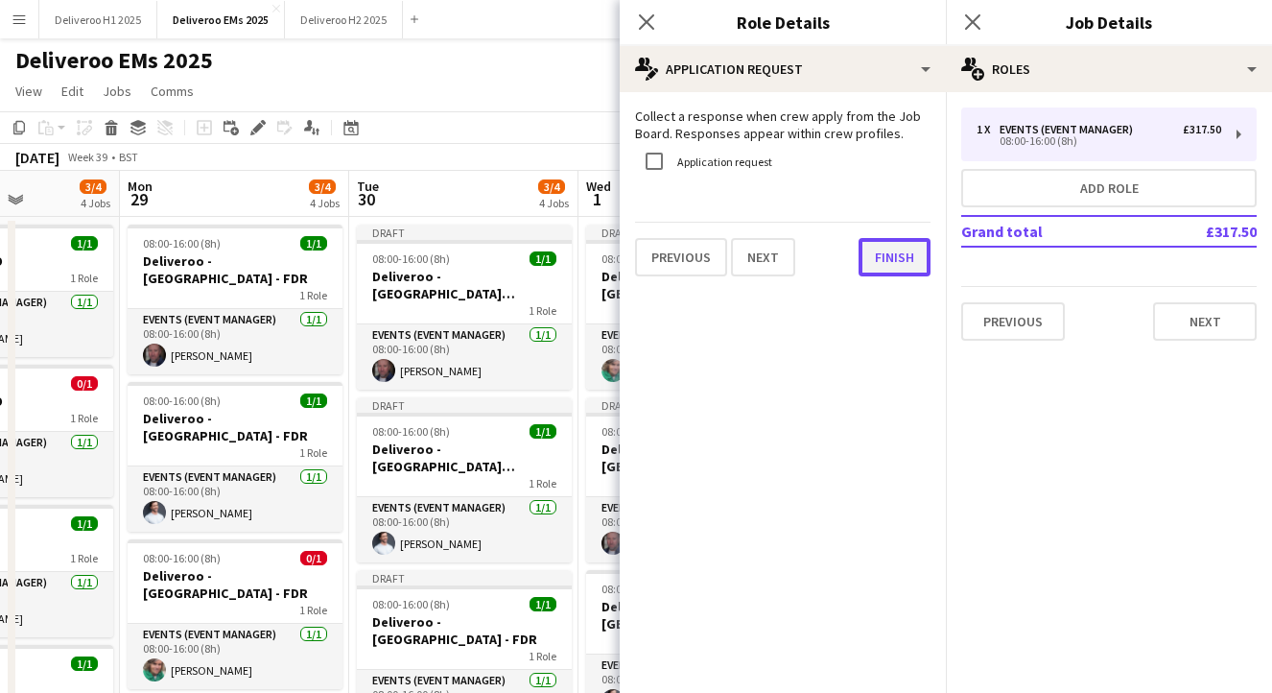
click at [861, 245] on button "Finish" at bounding box center [895, 257] width 72 height 38
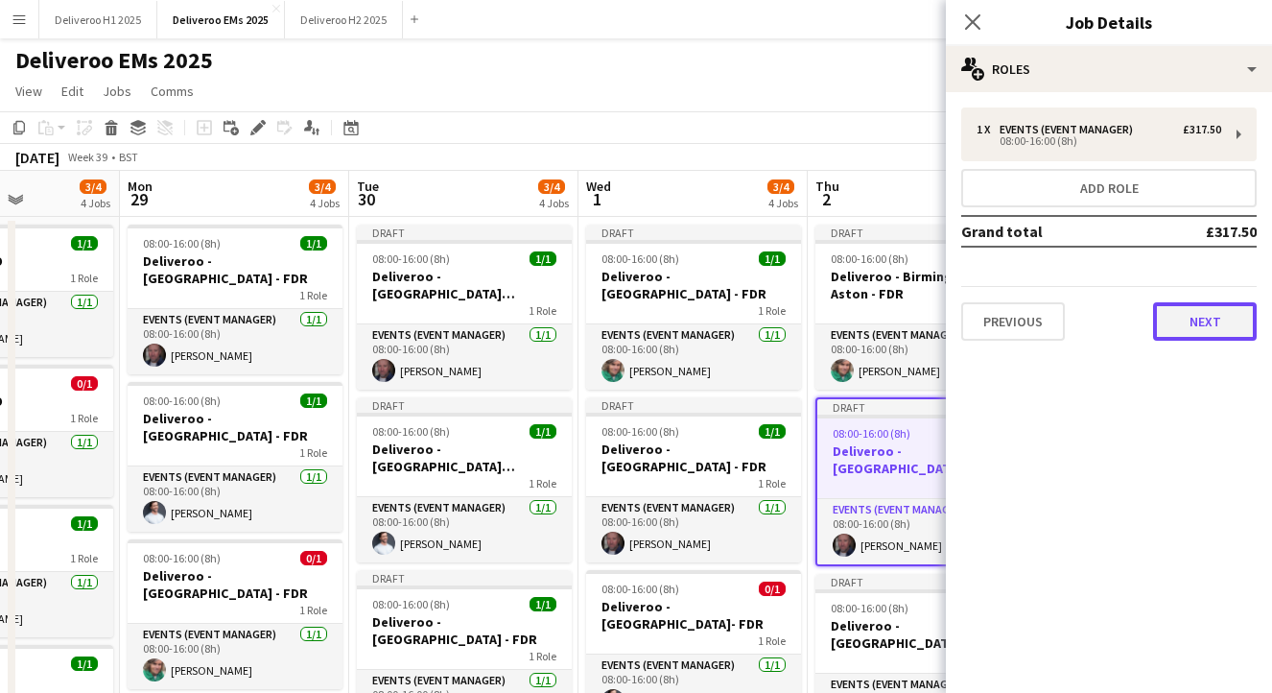
click at [1234, 321] on button "Next" at bounding box center [1205, 321] width 104 height 38
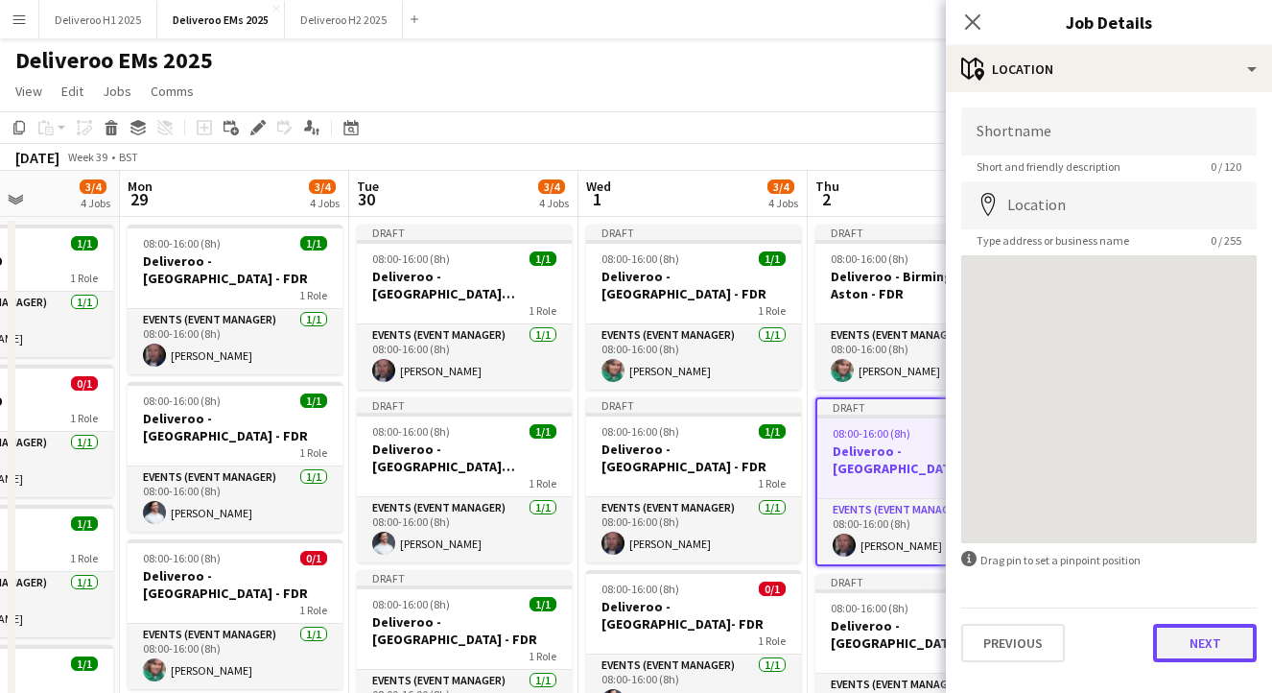
click at [1194, 655] on button "Next" at bounding box center [1205, 643] width 104 height 38
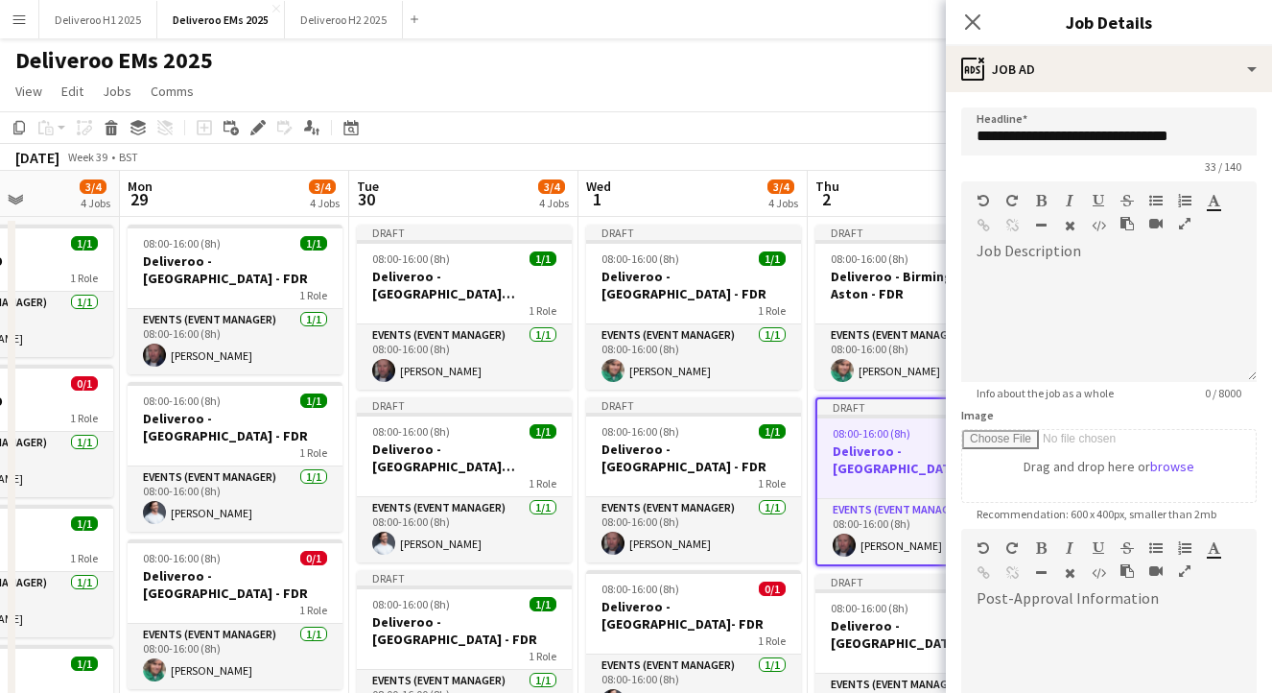
scroll to position [255, 0]
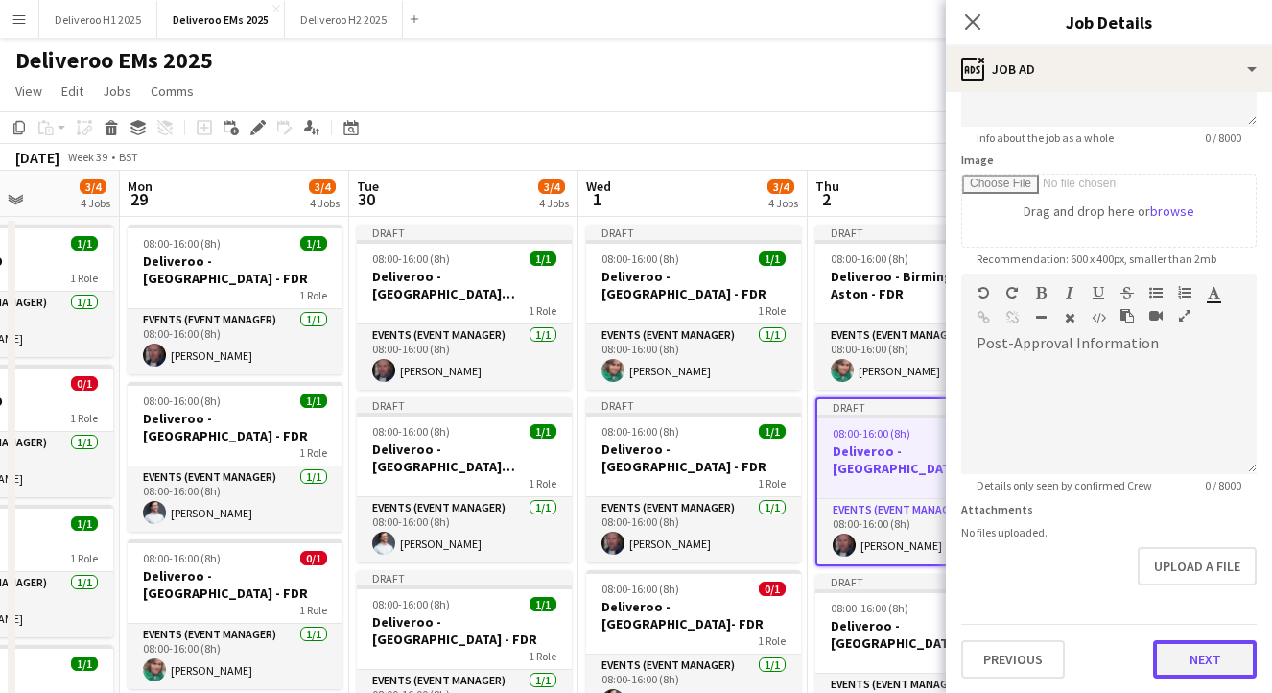
click at [1208, 662] on button "Next" at bounding box center [1205, 659] width 104 height 38
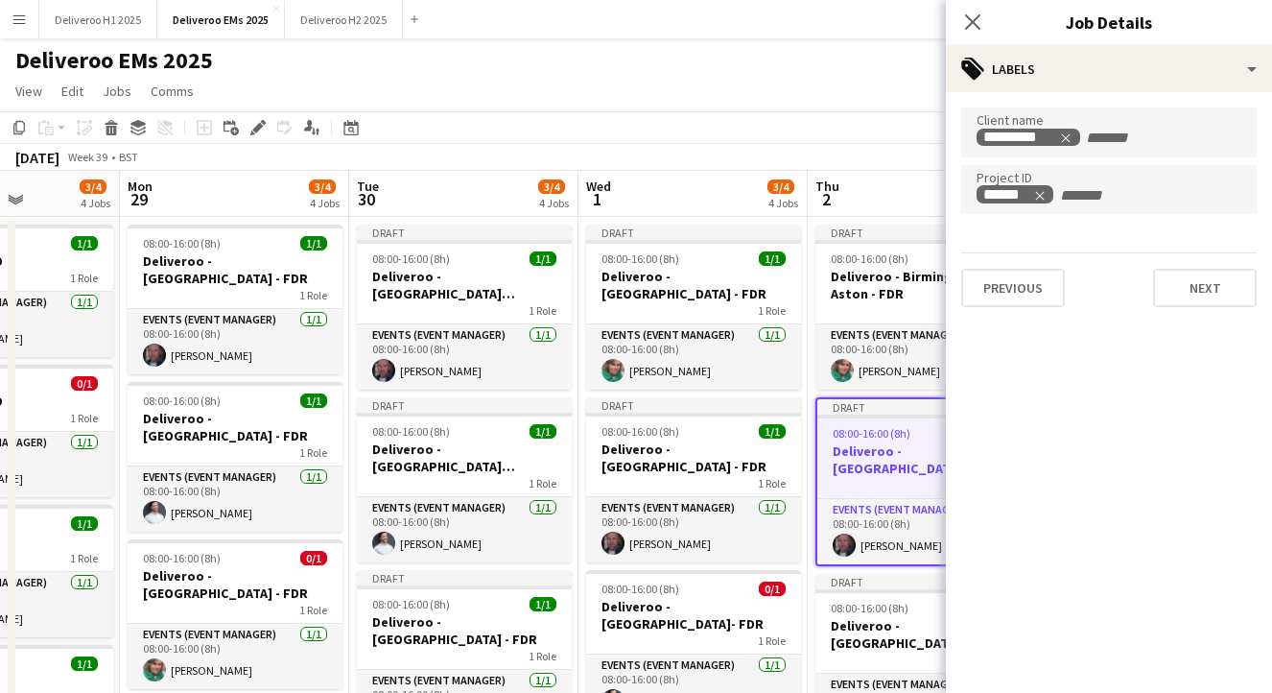
scroll to position [0, 0]
click at [1198, 297] on button "Next" at bounding box center [1205, 288] width 104 height 38
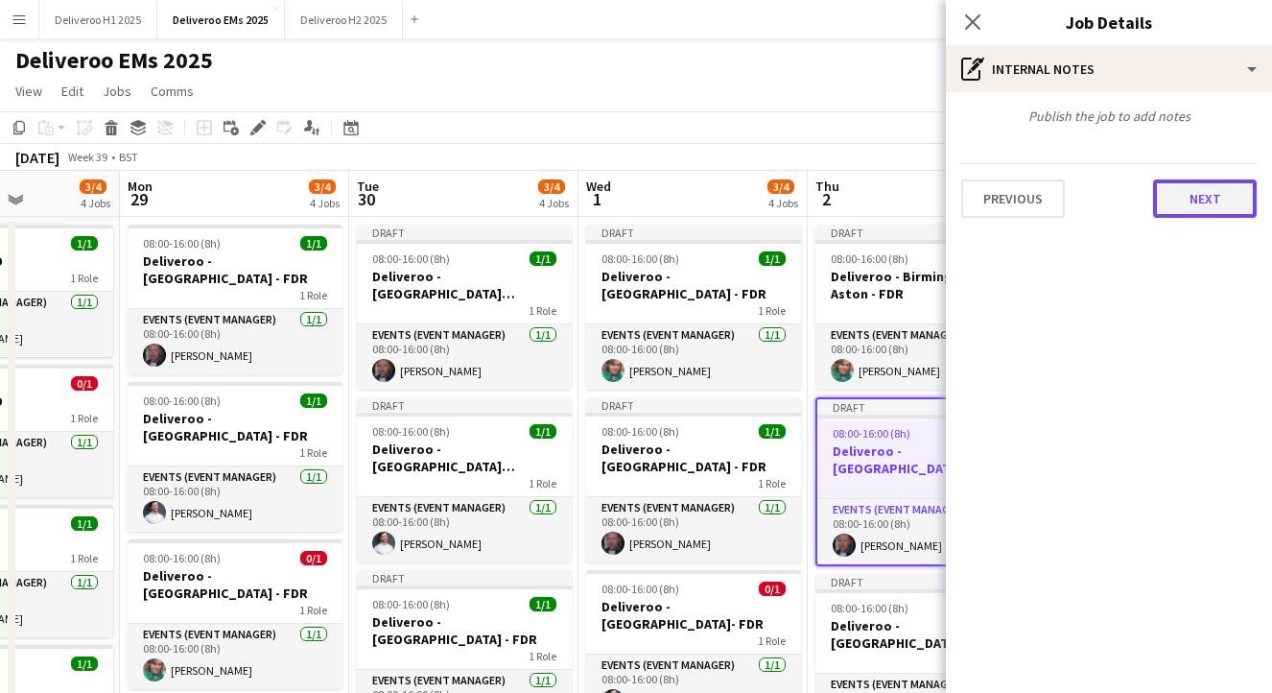
click at [1210, 200] on button "Next" at bounding box center [1205, 198] width 104 height 38
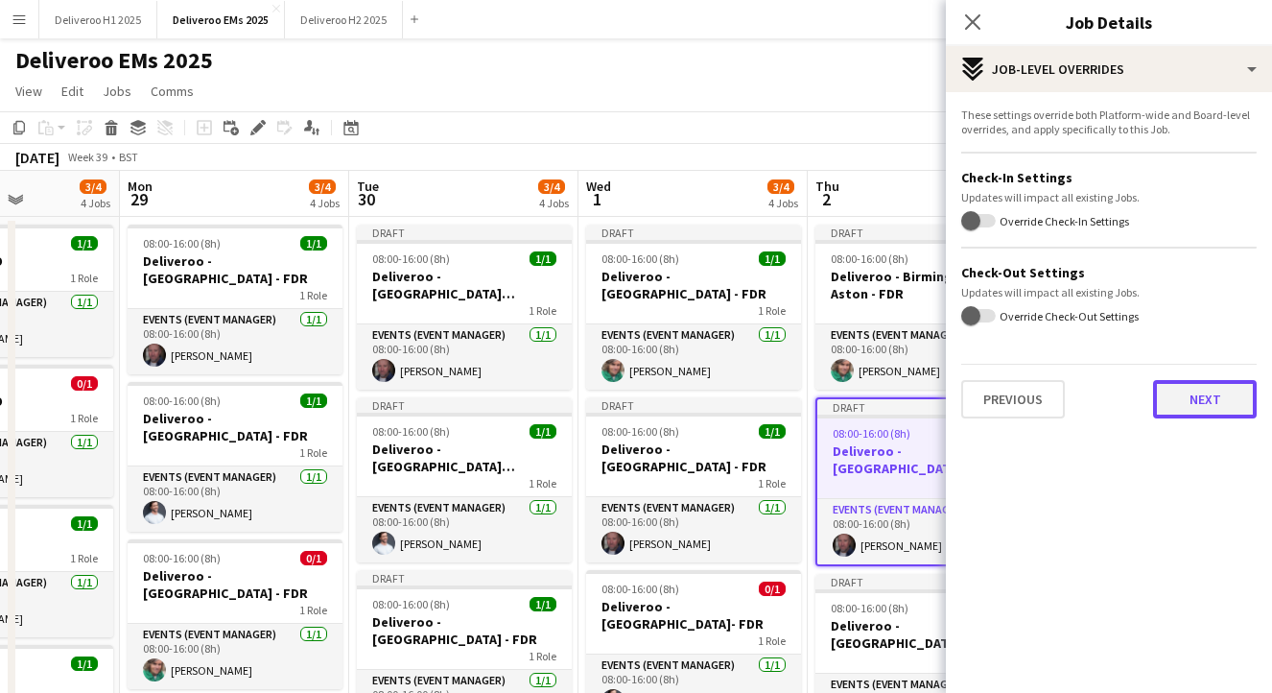
click at [1192, 412] on button "Next" at bounding box center [1205, 399] width 104 height 38
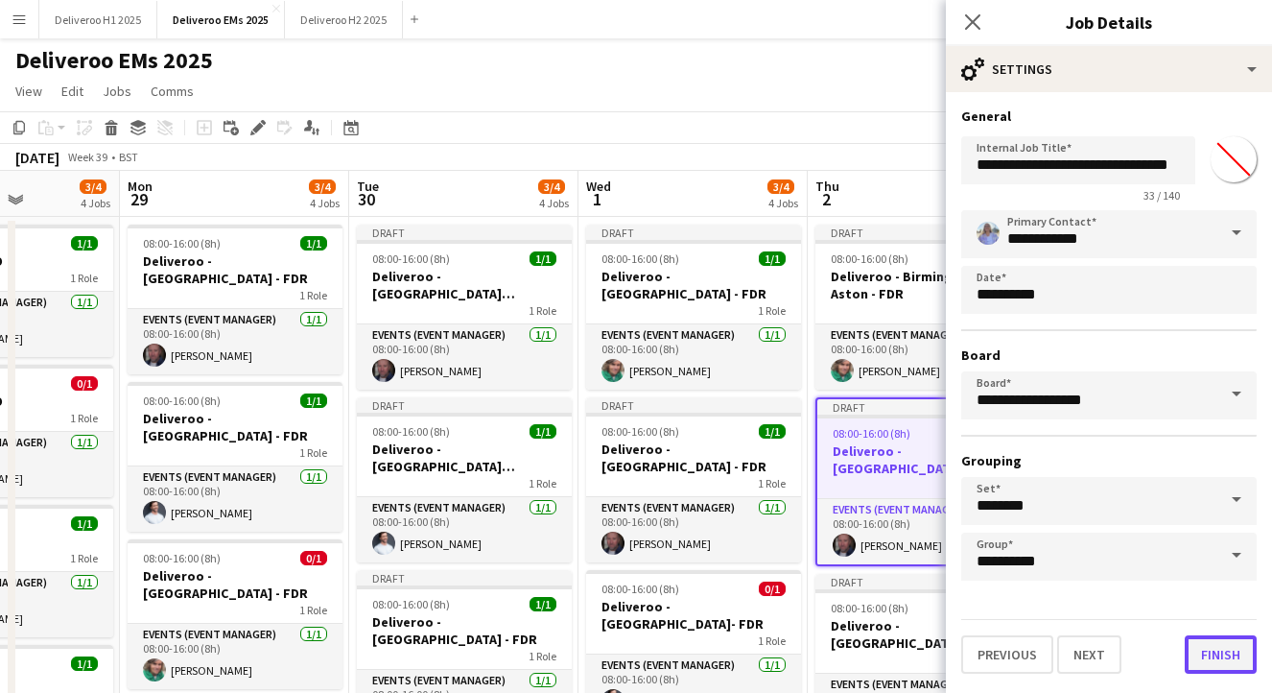
click at [1199, 658] on button "Finish" at bounding box center [1221, 654] width 72 height 38
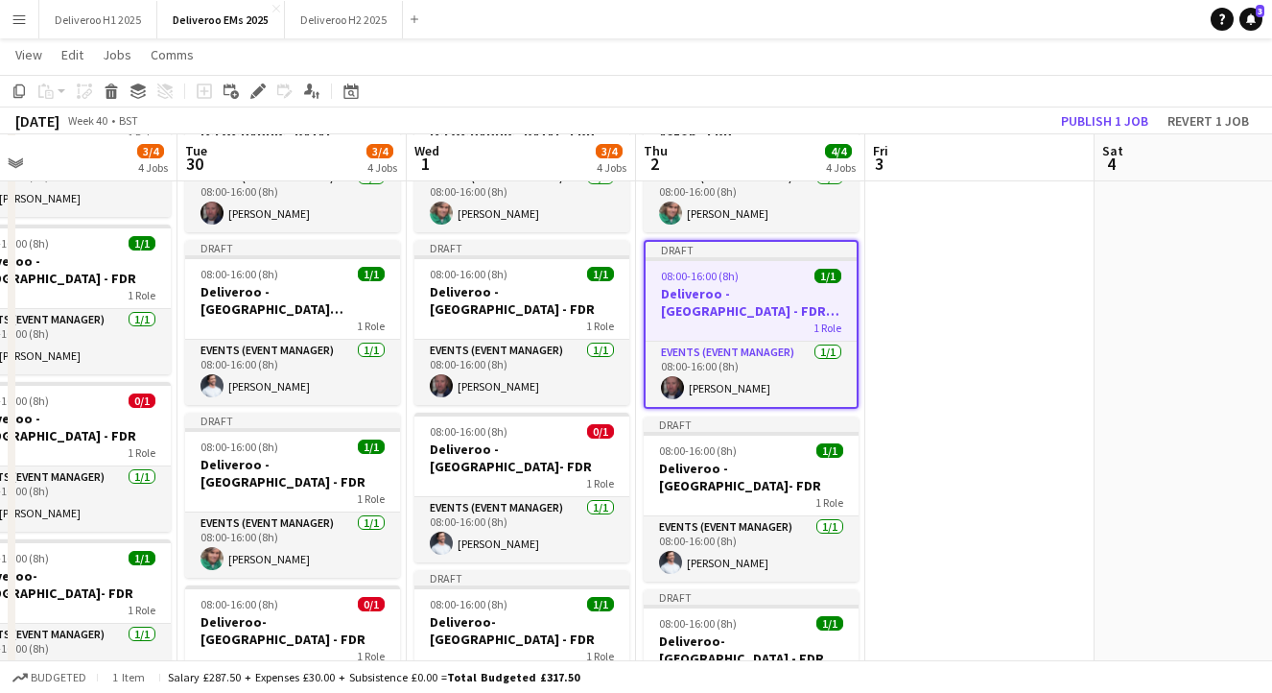
scroll to position [156, 0]
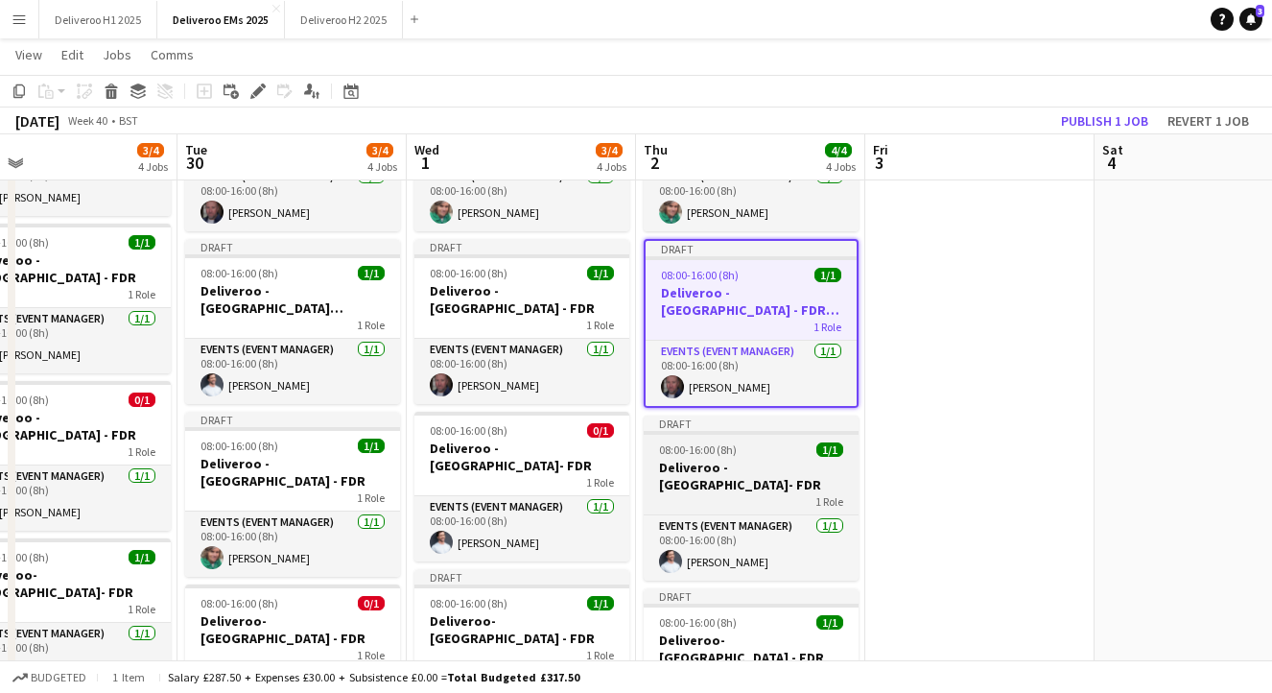
click at [800, 439] on app-job-card "Draft 08:00-16:00 (8h) 1/1 Deliveroo - [GEOGRAPHIC_DATA]- FDR 1 Role Events (Ev…" at bounding box center [751, 497] width 215 height 165
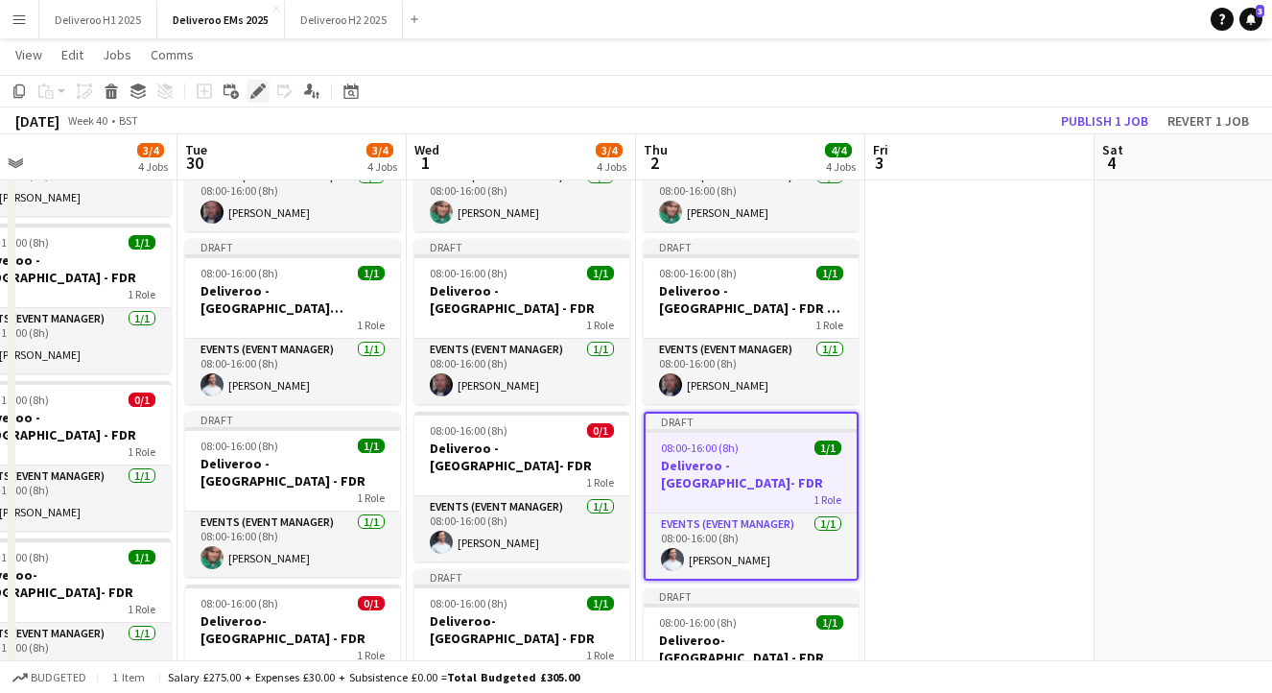
click at [254, 91] on icon at bounding box center [257, 91] width 11 height 11
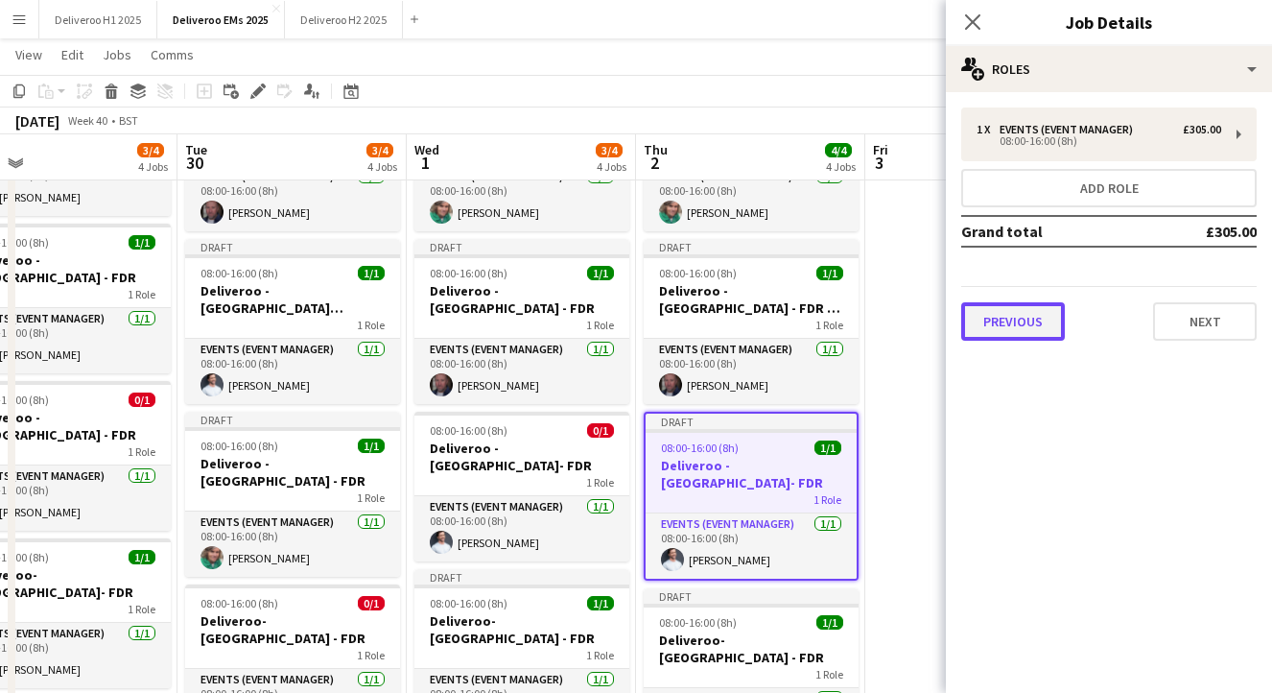
click at [997, 304] on button "Previous" at bounding box center [1013, 321] width 104 height 38
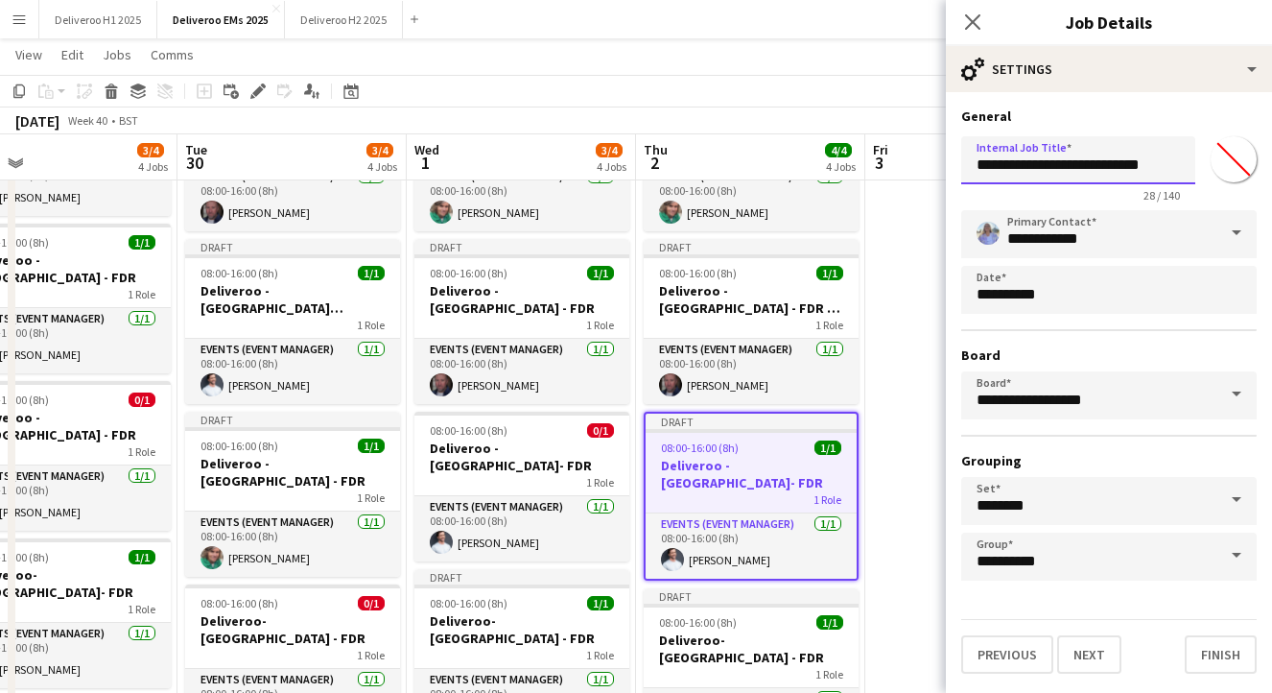
drag, startPoint x: 1120, startPoint y: 168, endPoint x: 1049, endPoint y: 171, distance: 71.1
click at [1049, 171] on input "**********" at bounding box center [1078, 160] width 234 height 48
click at [1147, 169] on input "**********" at bounding box center [1078, 160] width 234 height 48
type input "**********"
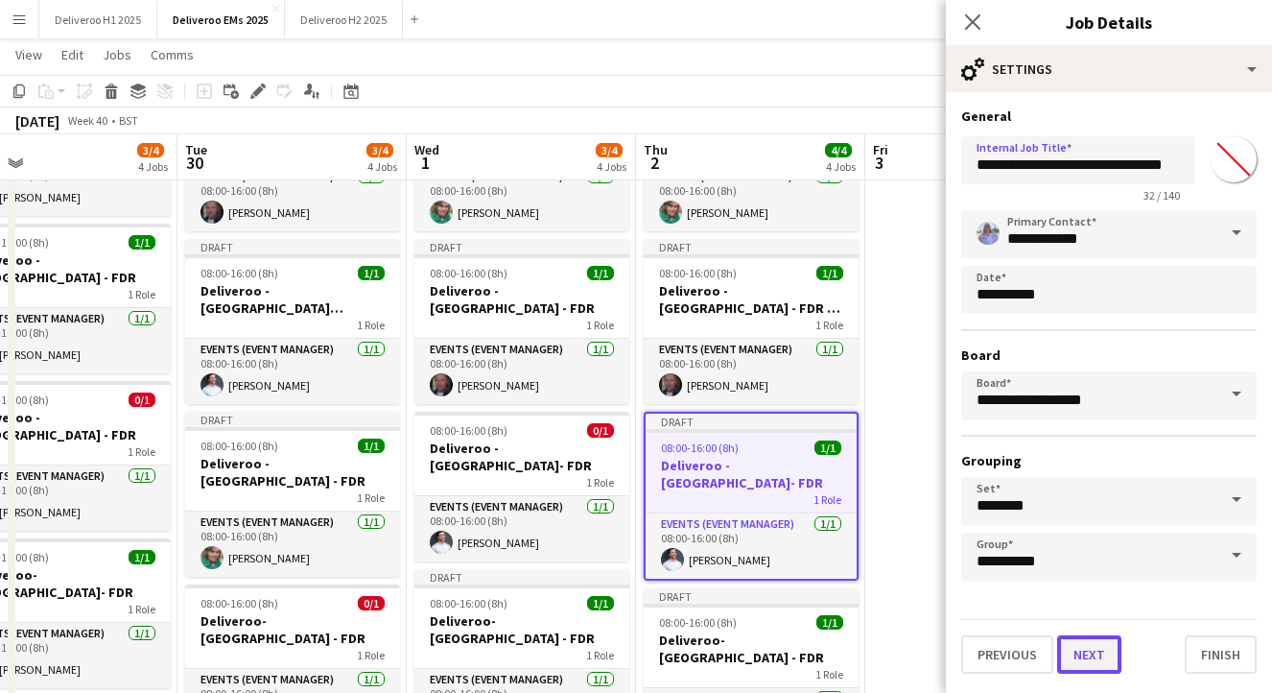
click at [1086, 657] on button "Next" at bounding box center [1089, 654] width 64 height 38
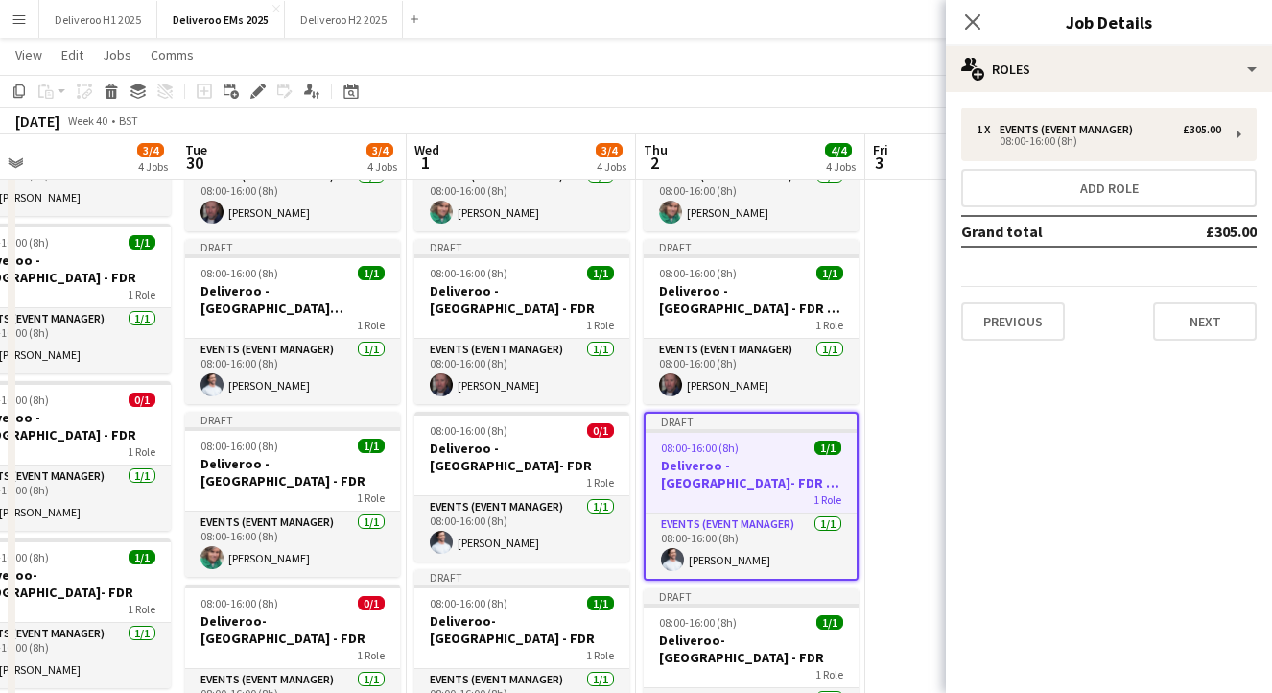
scroll to position [0, 0]
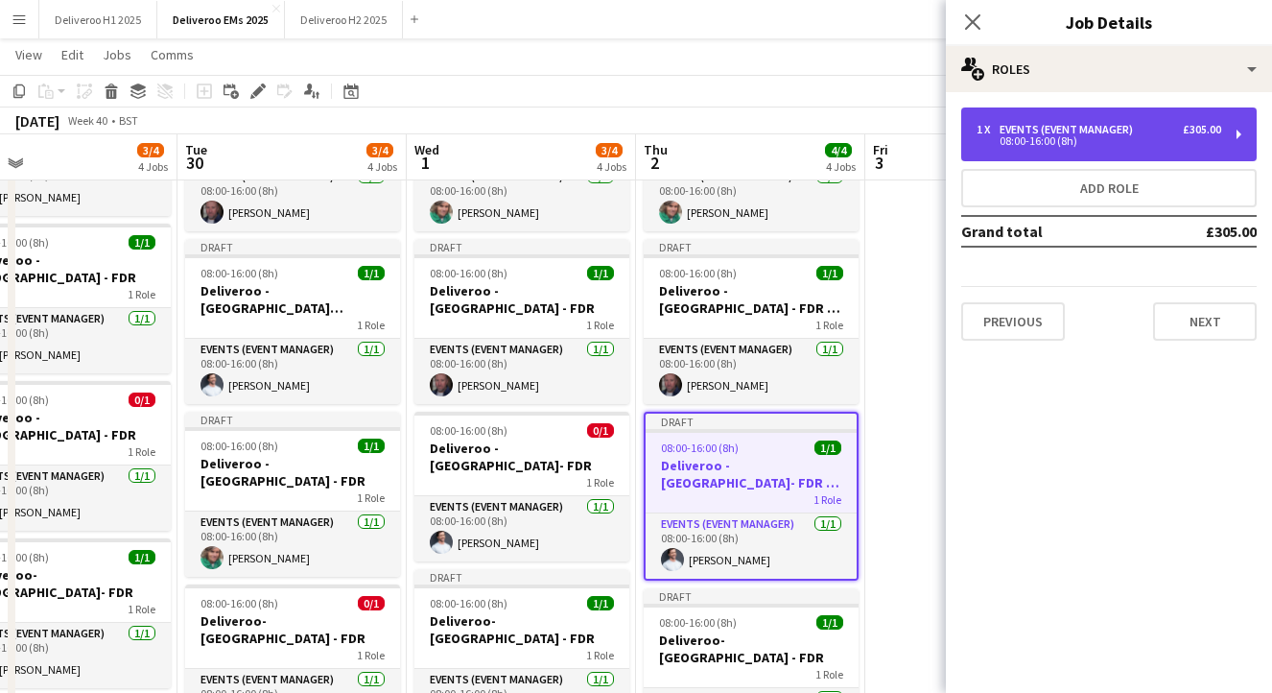
click at [1186, 135] on div "£305.00" at bounding box center [1202, 129] width 38 height 13
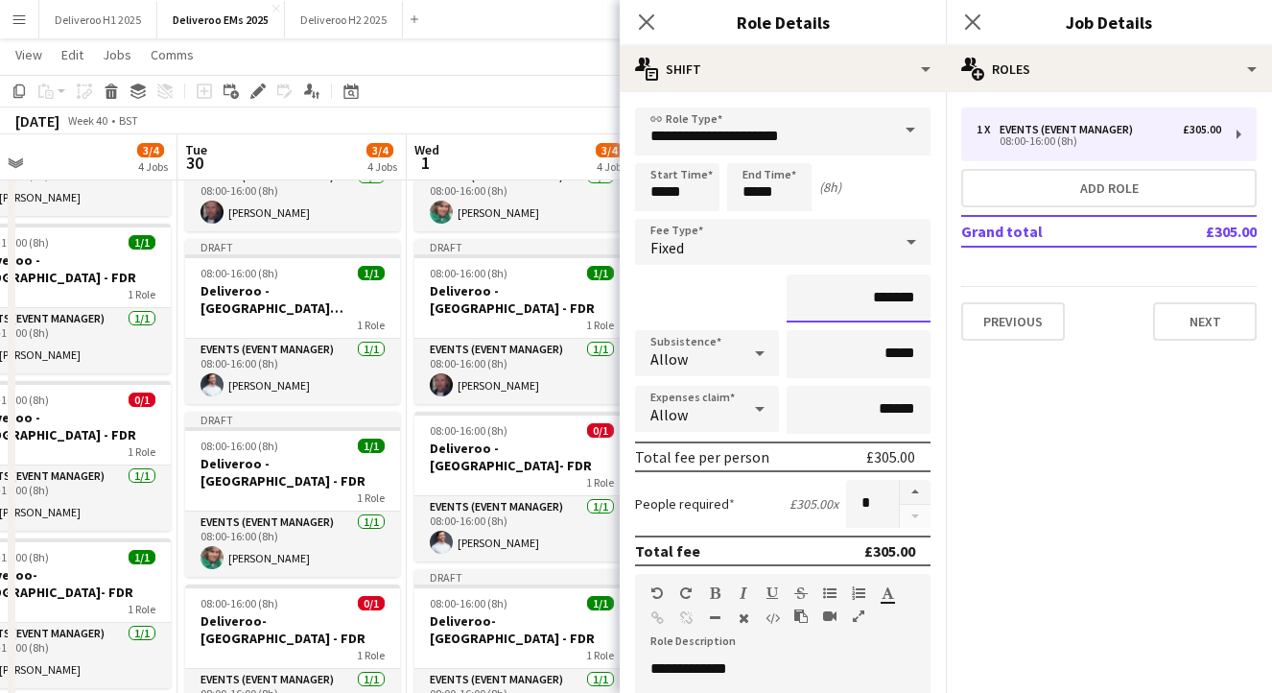
click at [894, 301] on input "*******" at bounding box center [859, 298] width 144 height 48
type input "**"
type input "*******"
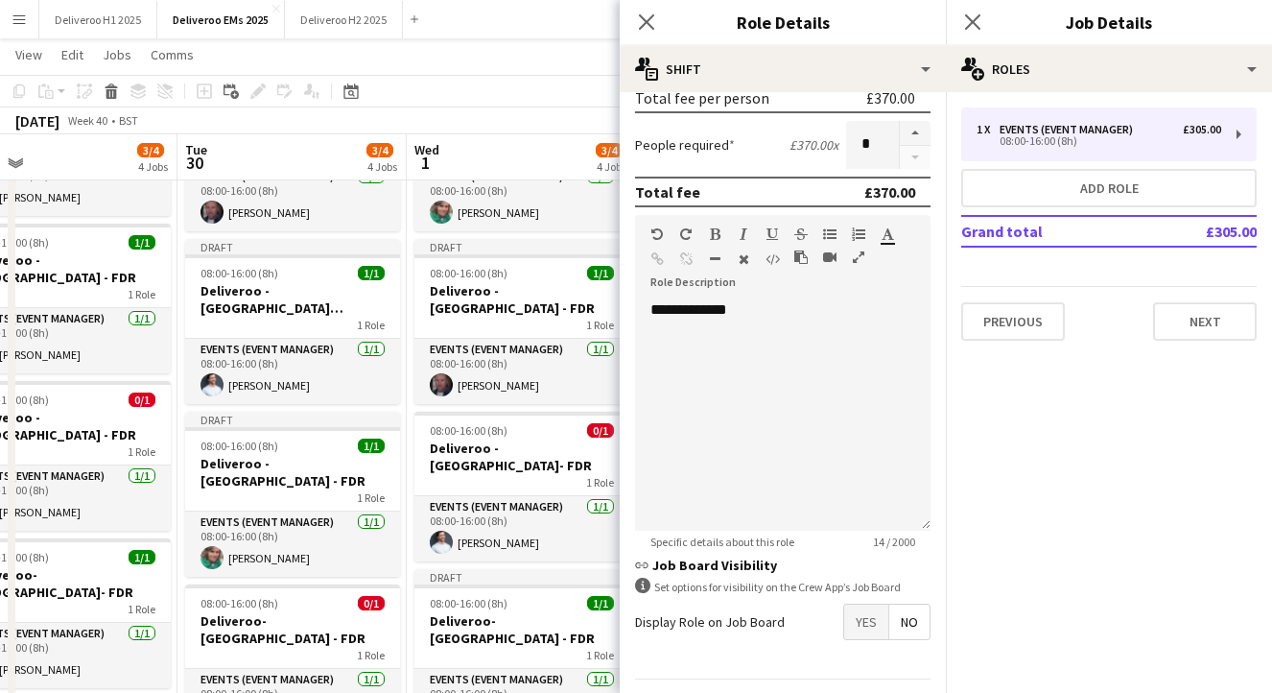
scroll to position [415, 0]
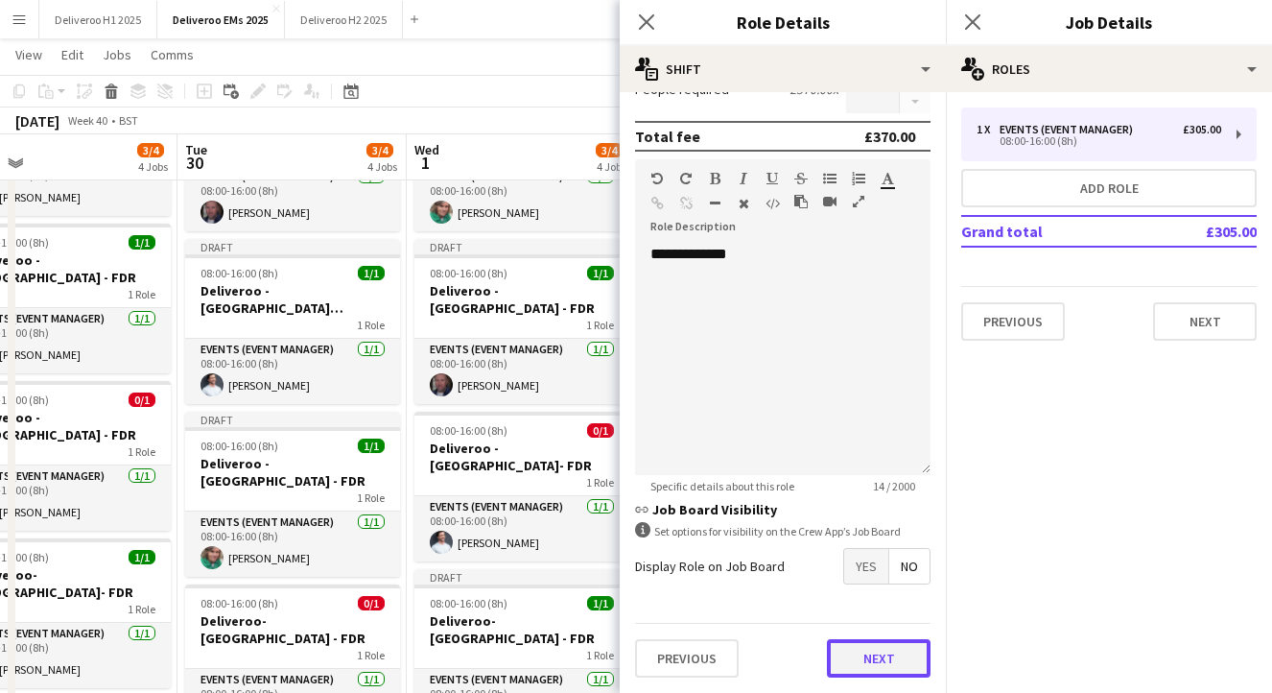
click at [892, 653] on button "Next" at bounding box center [879, 658] width 104 height 38
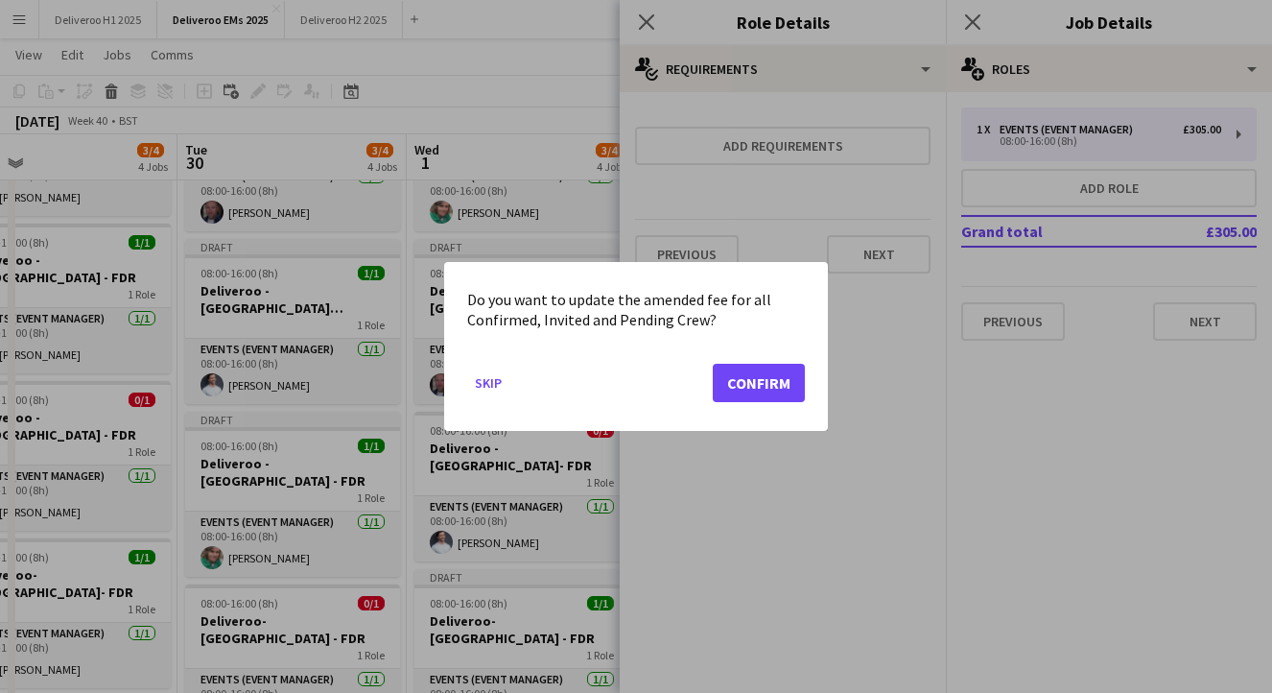
scroll to position [0, 0]
click at [744, 386] on button "Confirm" at bounding box center [759, 383] width 92 height 38
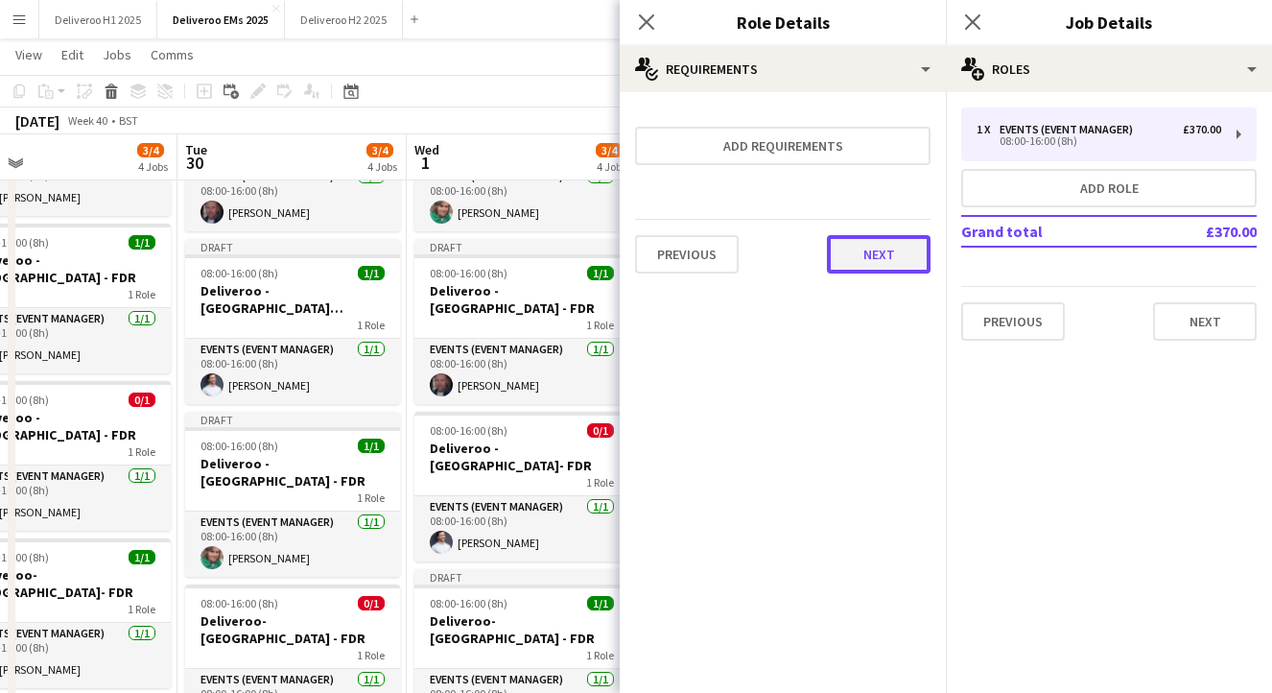
click at [907, 245] on button "Next" at bounding box center [879, 254] width 104 height 38
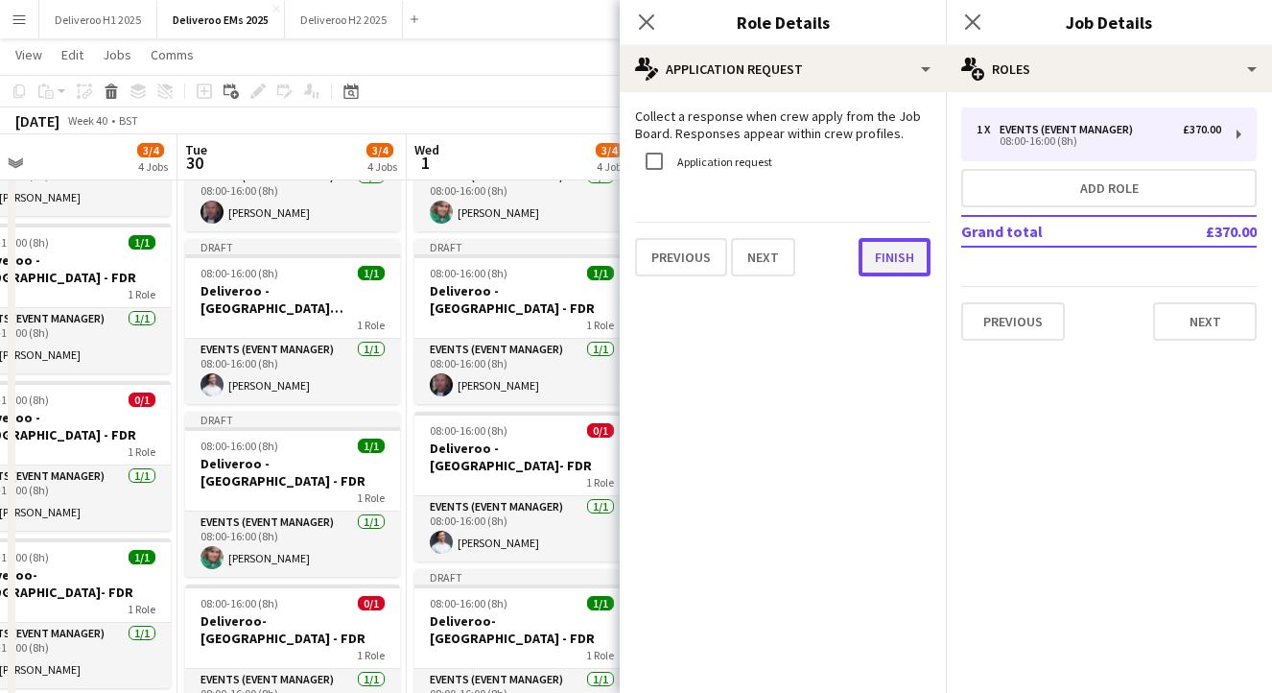
click at [903, 263] on button "Finish" at bounding box center [895, 257] width 72 height 38
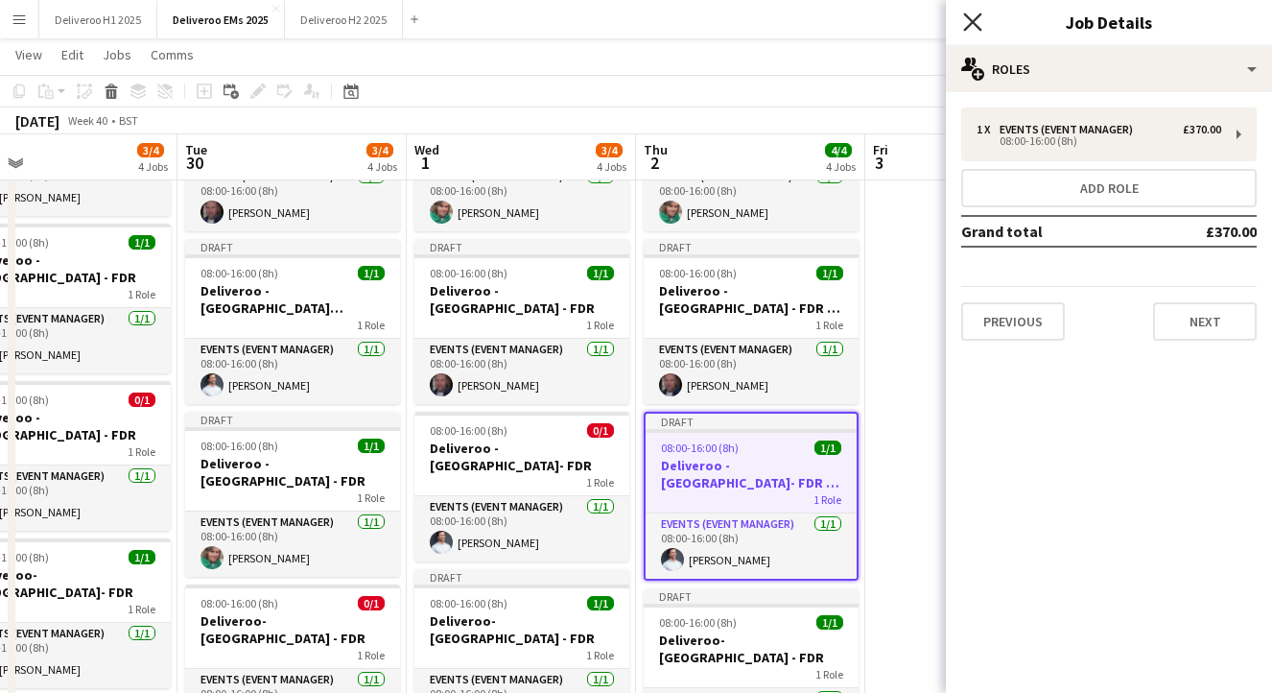
click at [979, 24] on icon "Close pop-in" at bounding box center [972, 21] width 18 height 18
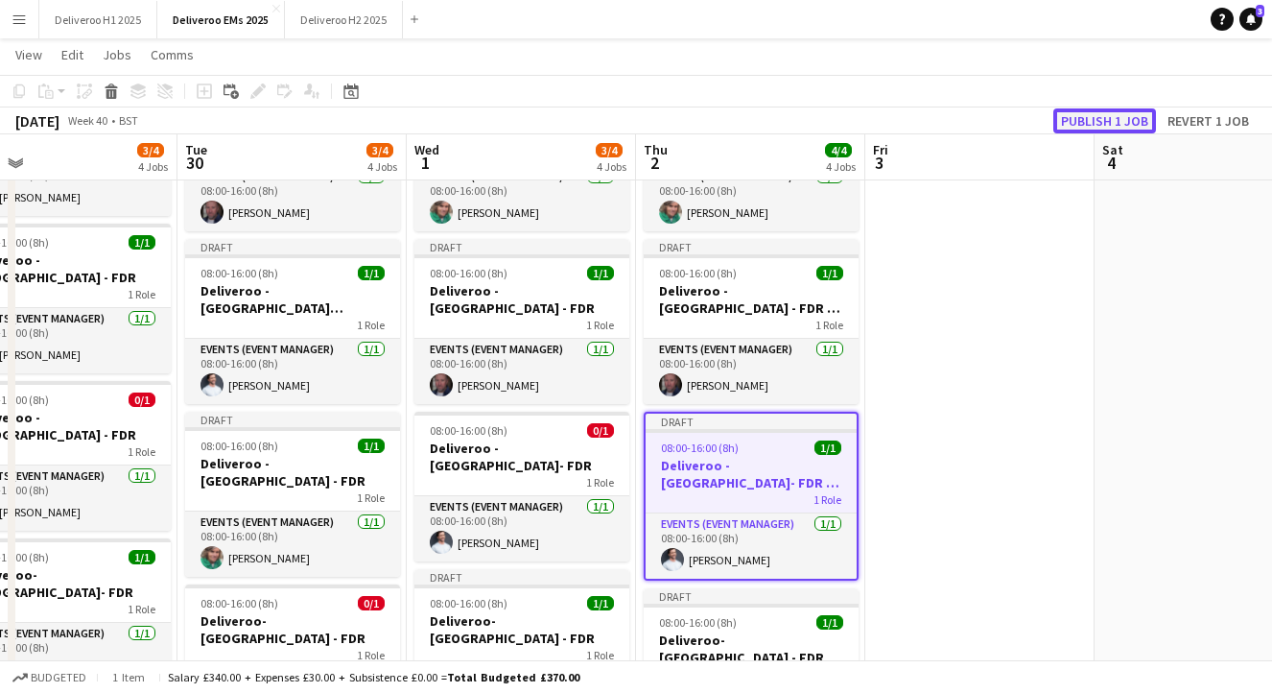
click at [1110, 118] on button "Publish 1 job" at bounding box center [1105, 120] width 103 height 25
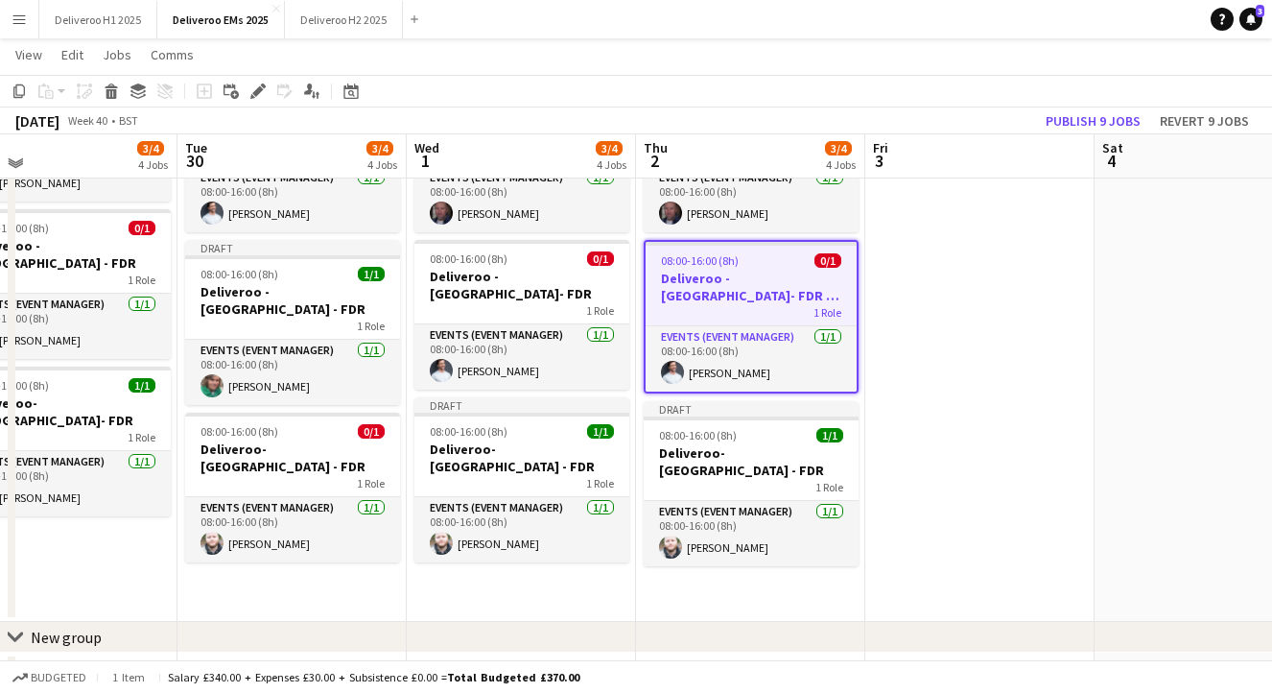
scroll to position [337, 0]
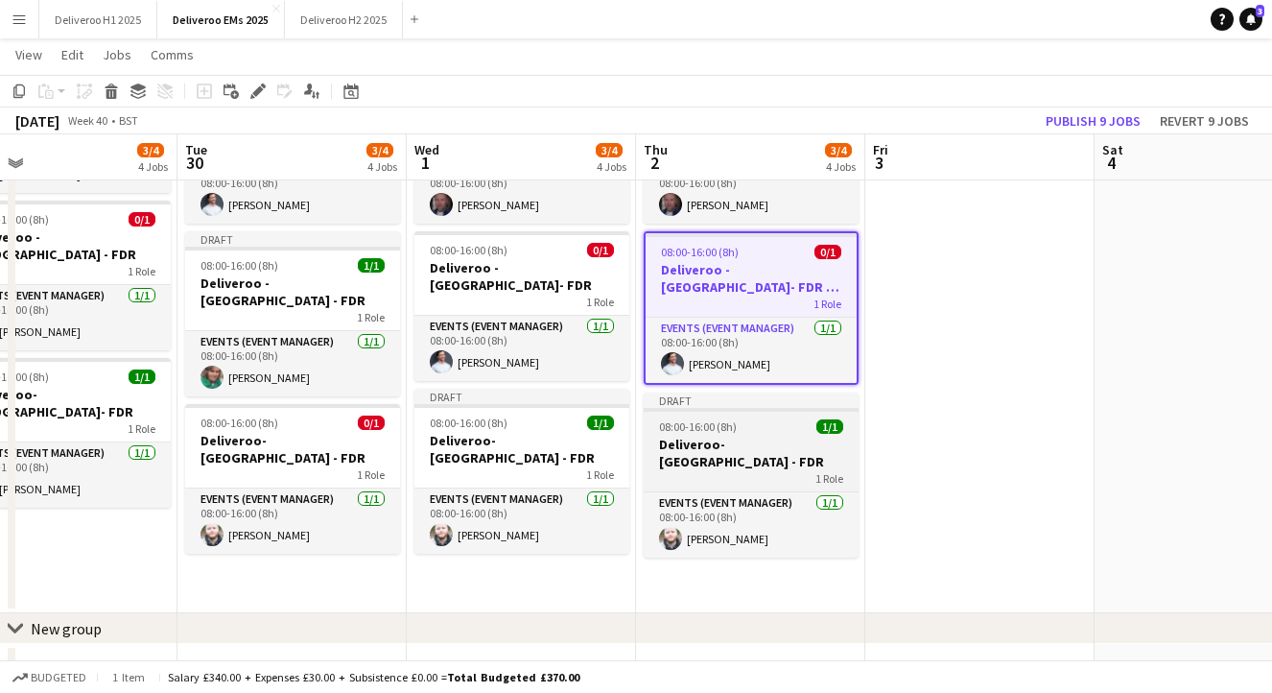
click at [783, 410] on div at bounding box center [751, 410] width 215 height 4
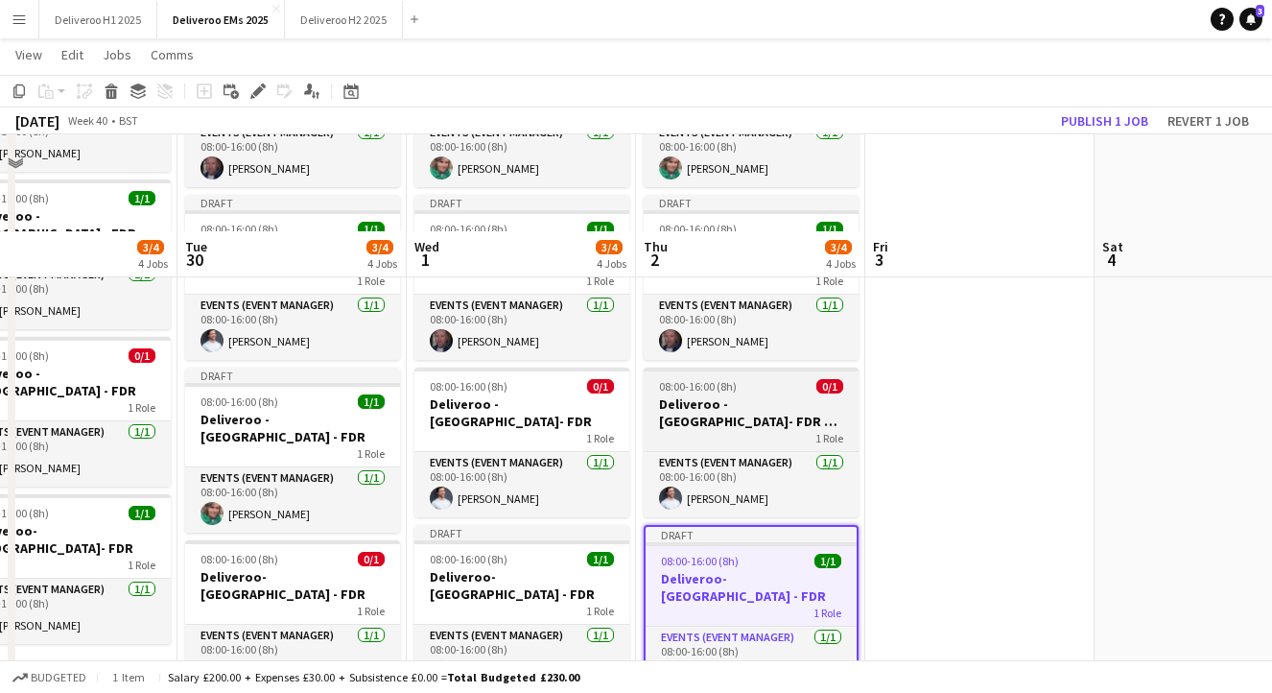
scroll to position [0, 0]
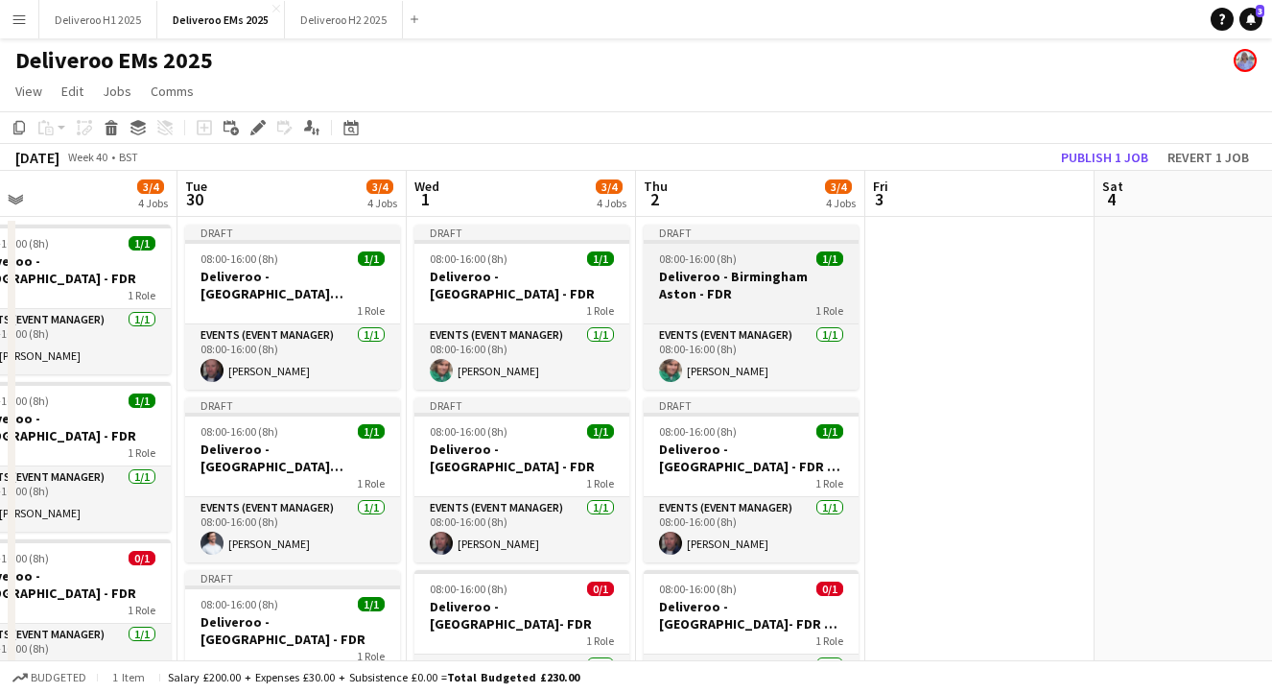
click at [771, 234] on div "Draft" at bounding box center [751, 232] width 215 height 15
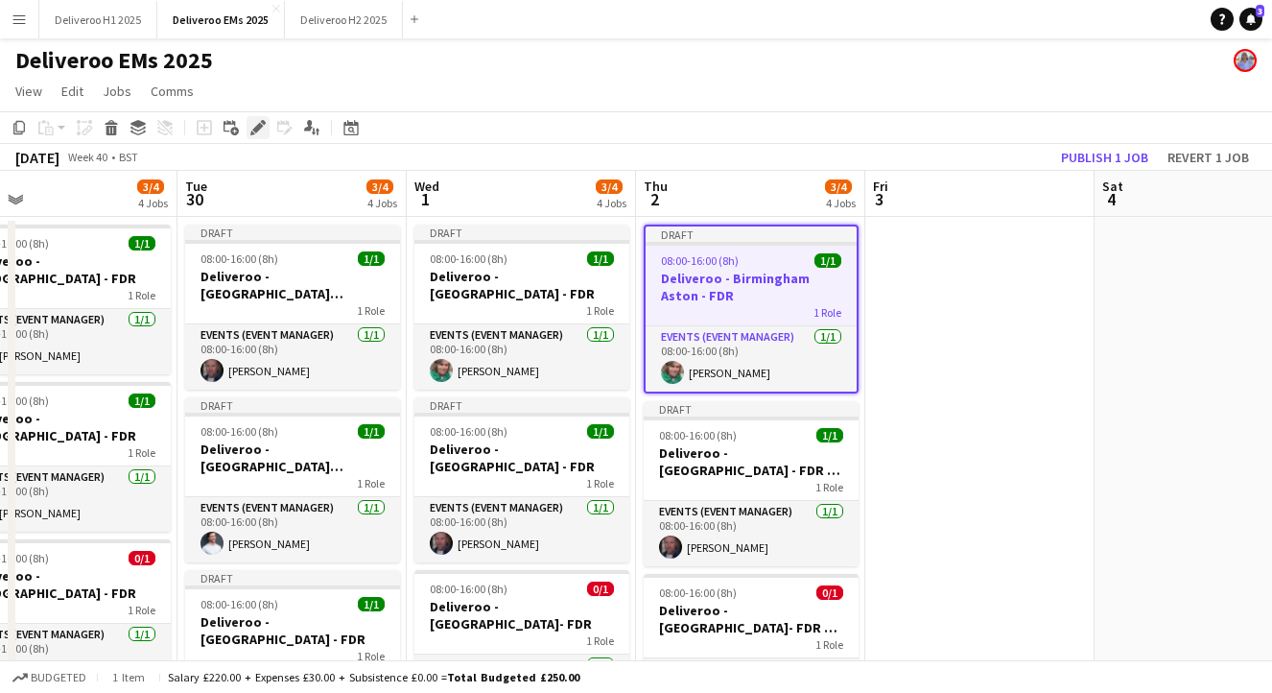
click at [257, 128] on icon at bounding box center [257, 128] width 11 height 11
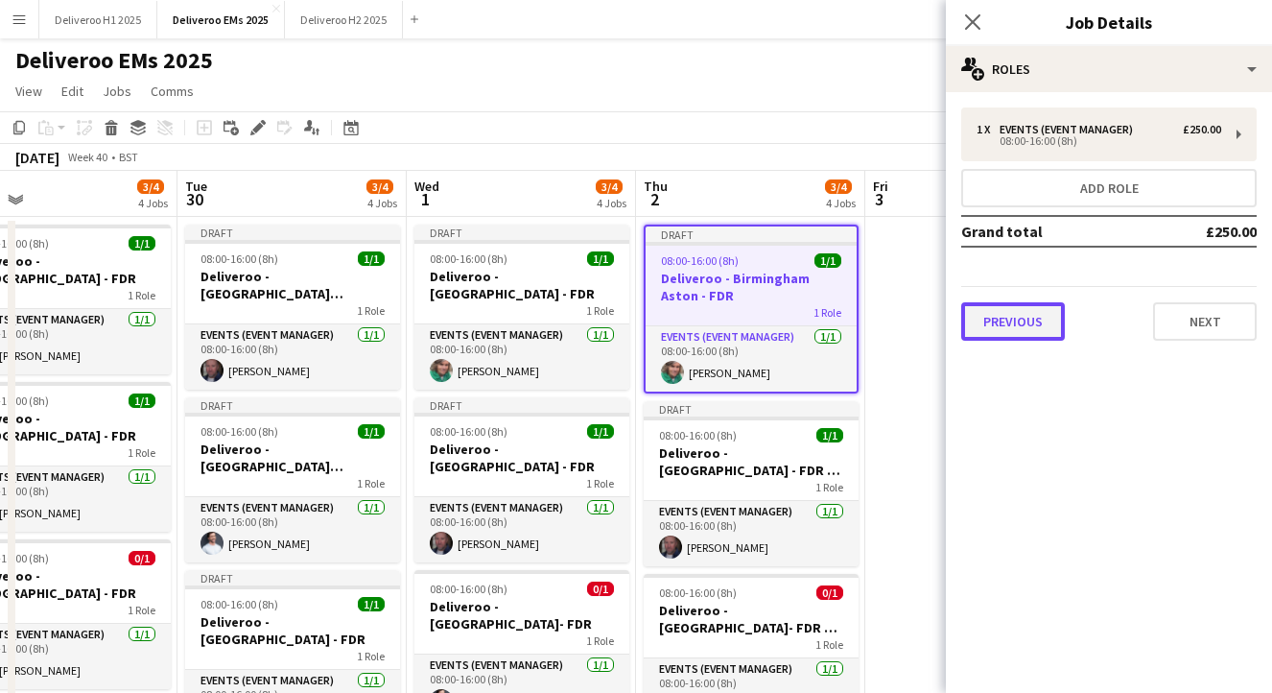
click at [1017, 340] on button "Previous" at bounding box center [1013, 321] width 104 height 38
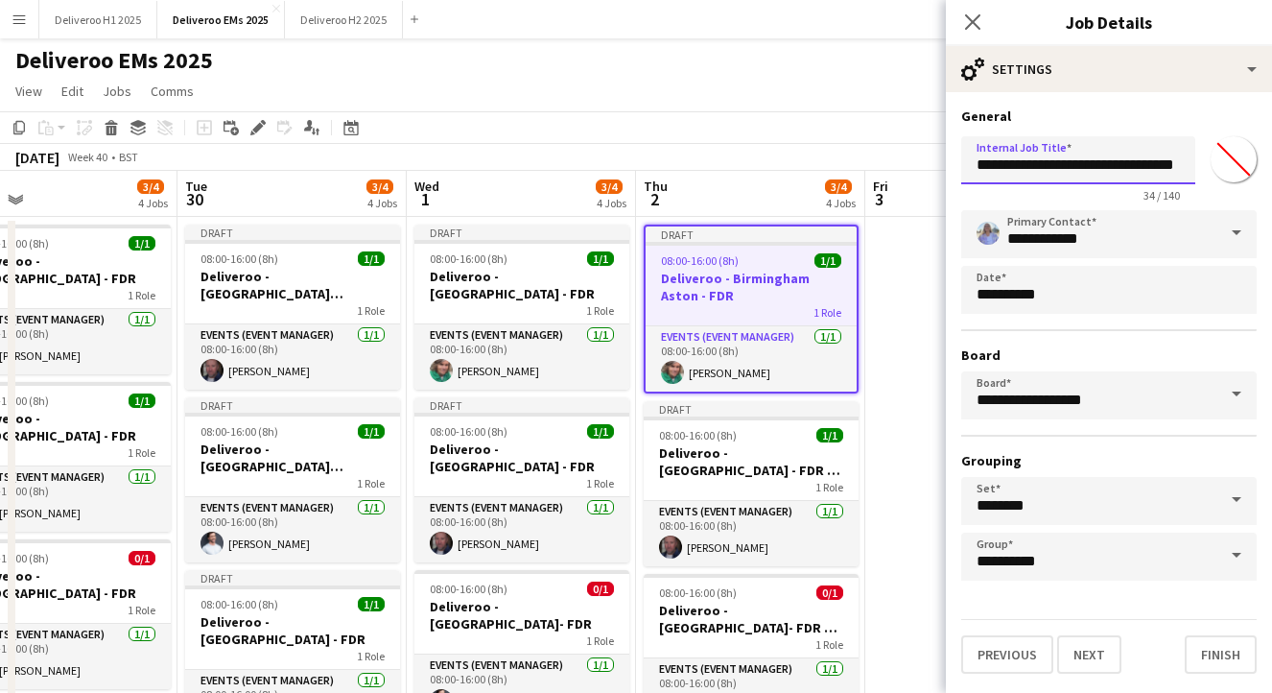
click at [1174, 166] on input "**********" at bounding box center [1078, 160] width 234 height 48
type input "**********"
click at [1100, 653] on button "Next" at bounding box center [1089, 654] width 64 height 38
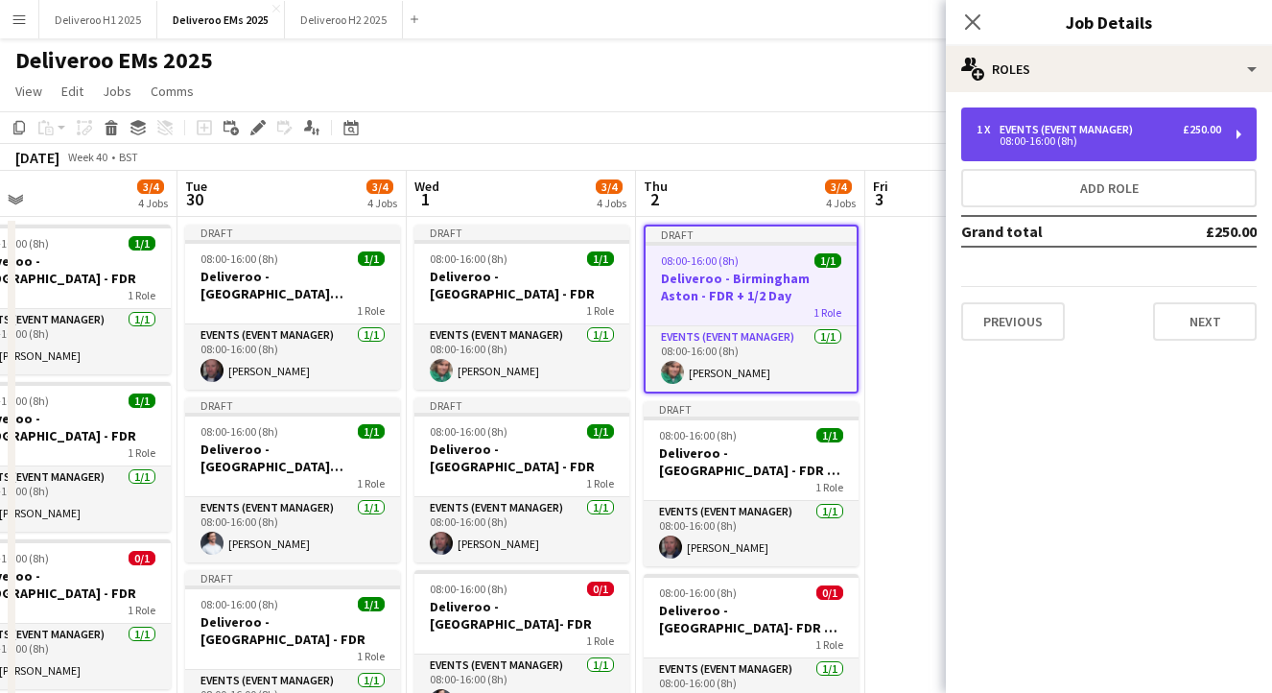
click at [1192, 142] on div "08:00-16:00 (8h)" at bounding box center [1099, 141] width 245 height 10
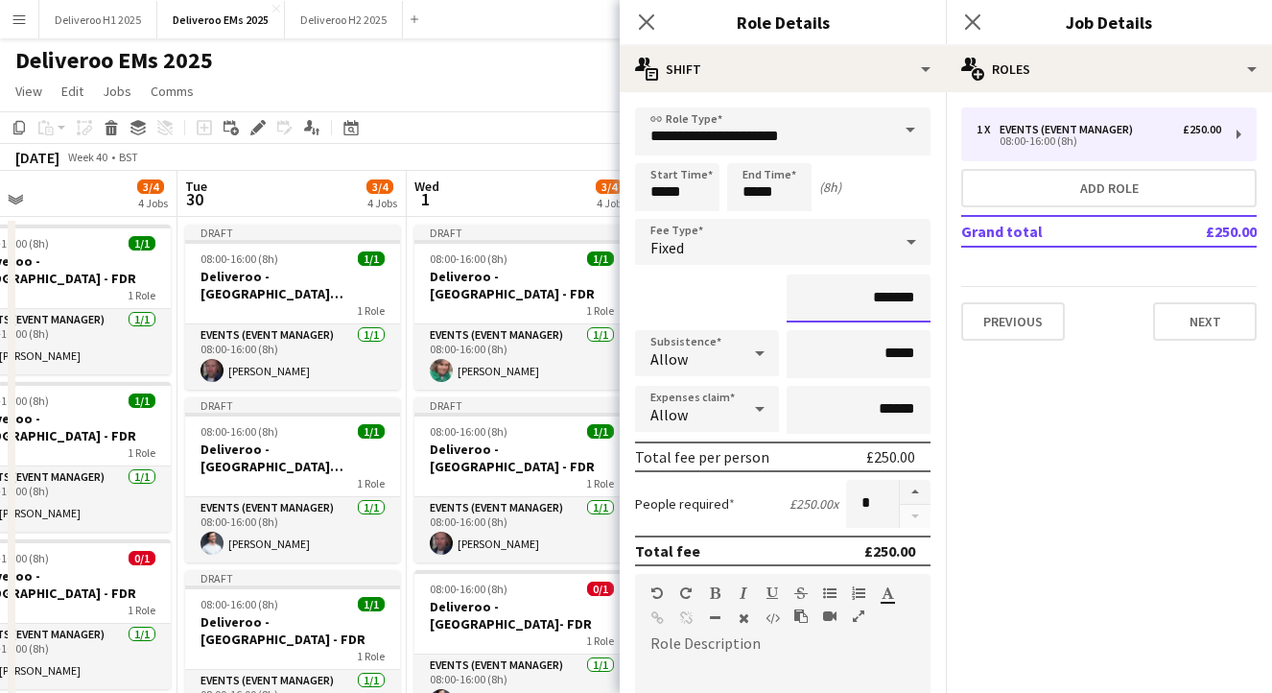
click at [894, 302] on input "*******" at bounding box center [859, 298] width 144 height 48
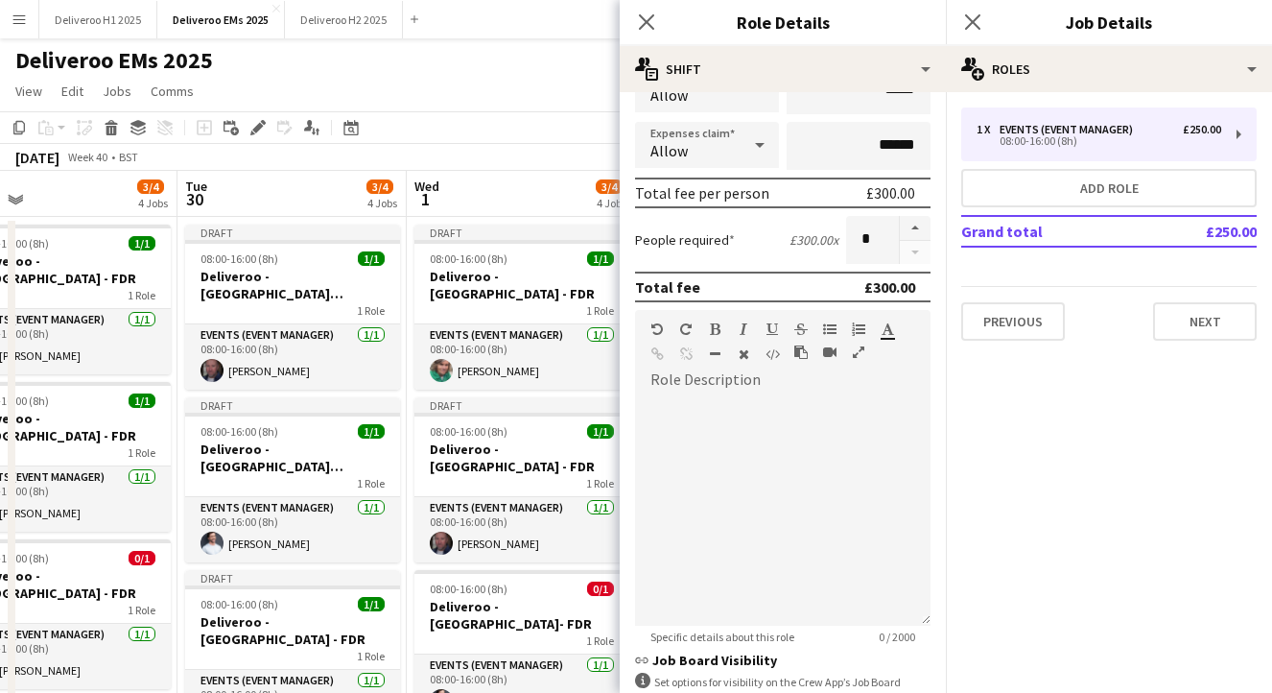
scroll to position [415, 0]
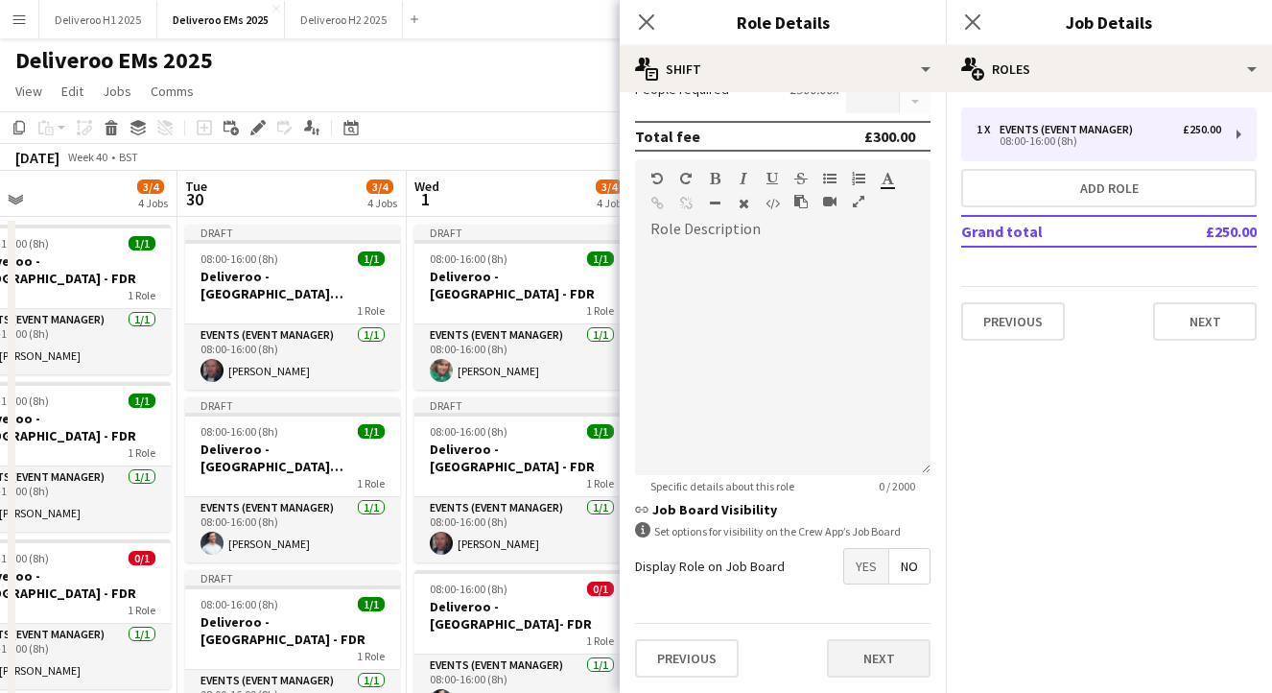
type input "*******"
click at [882, 658] on button "Next" at bounding box center [879, 658] width 104 height 38
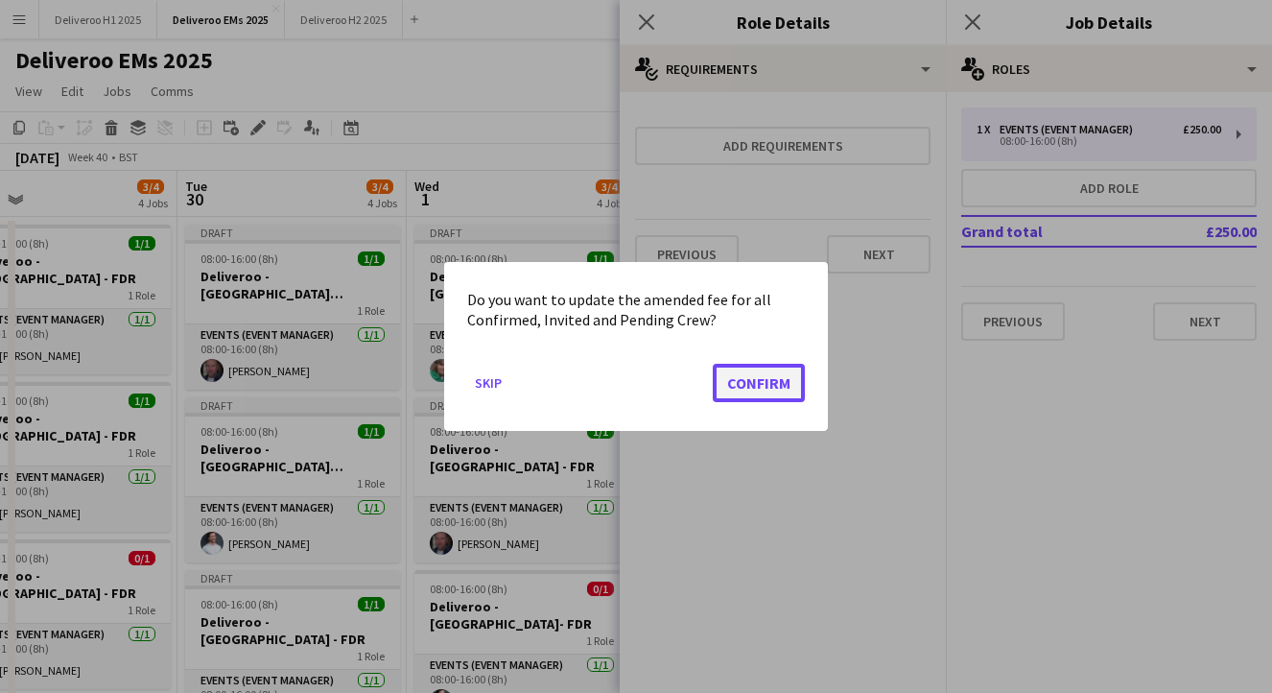
click at [750, 385] on button "Confirm" at bounding box center [759, 383] width 92 height 38
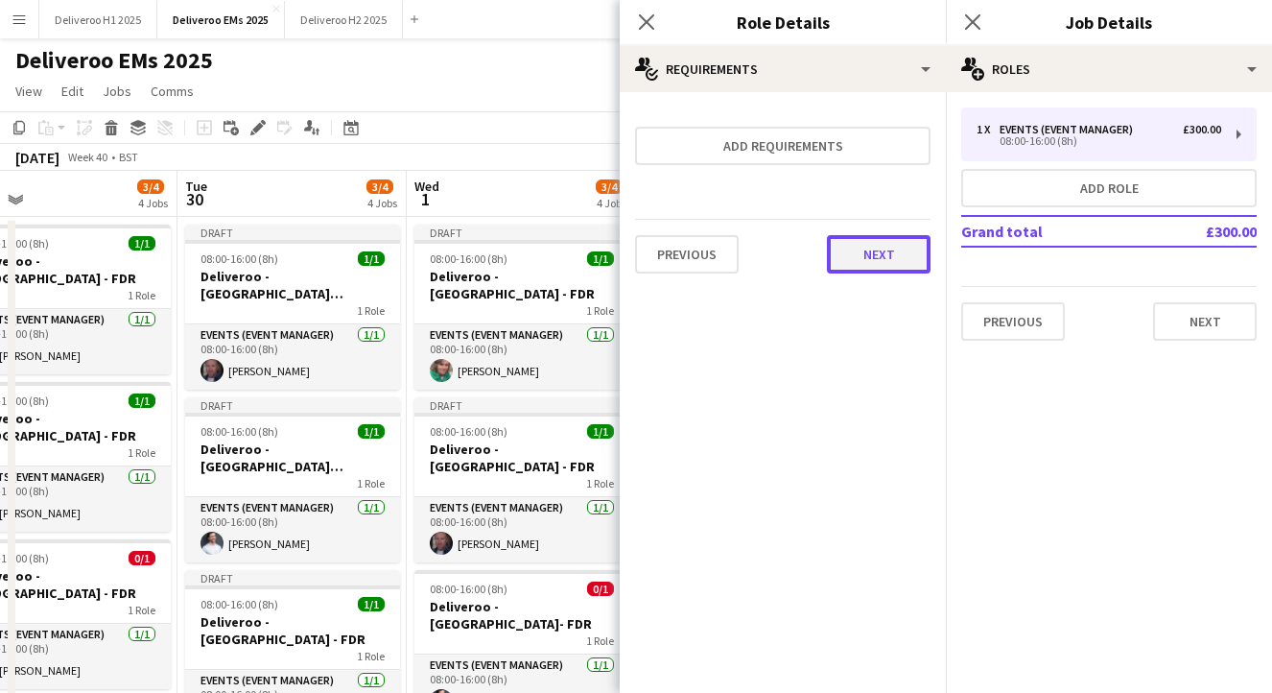
click at [873, 236] on button "Next" at bounding box center [879, 254] width 104 height 38
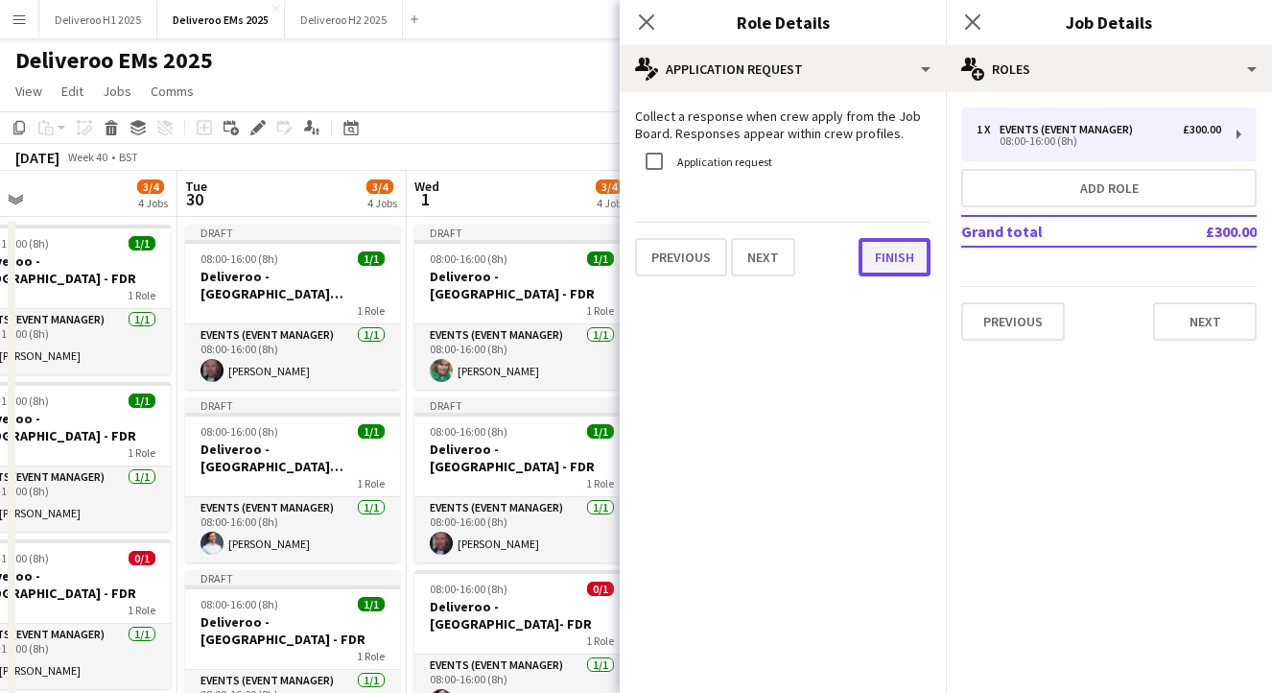
click at [903, 252] on button "Finish" at bounding box center [895, 257] width 72 height 38
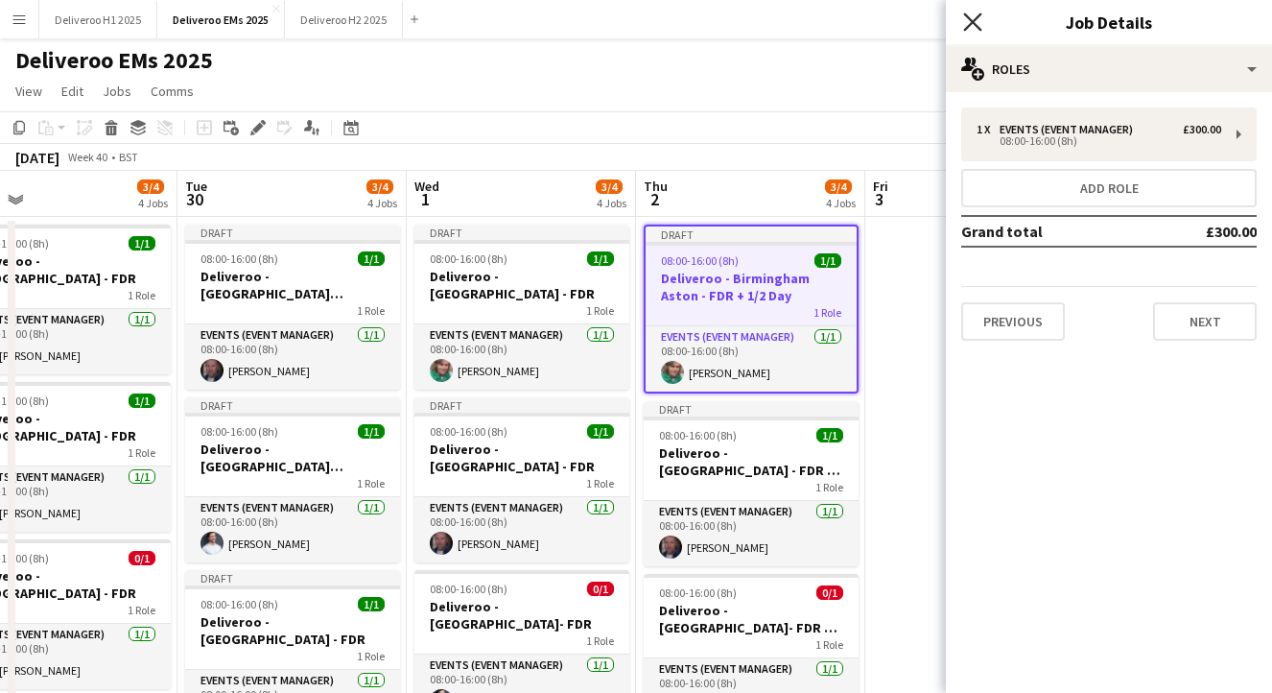
click at [976, 19] on icon at bounding box center [972, 21] width 18 height 18
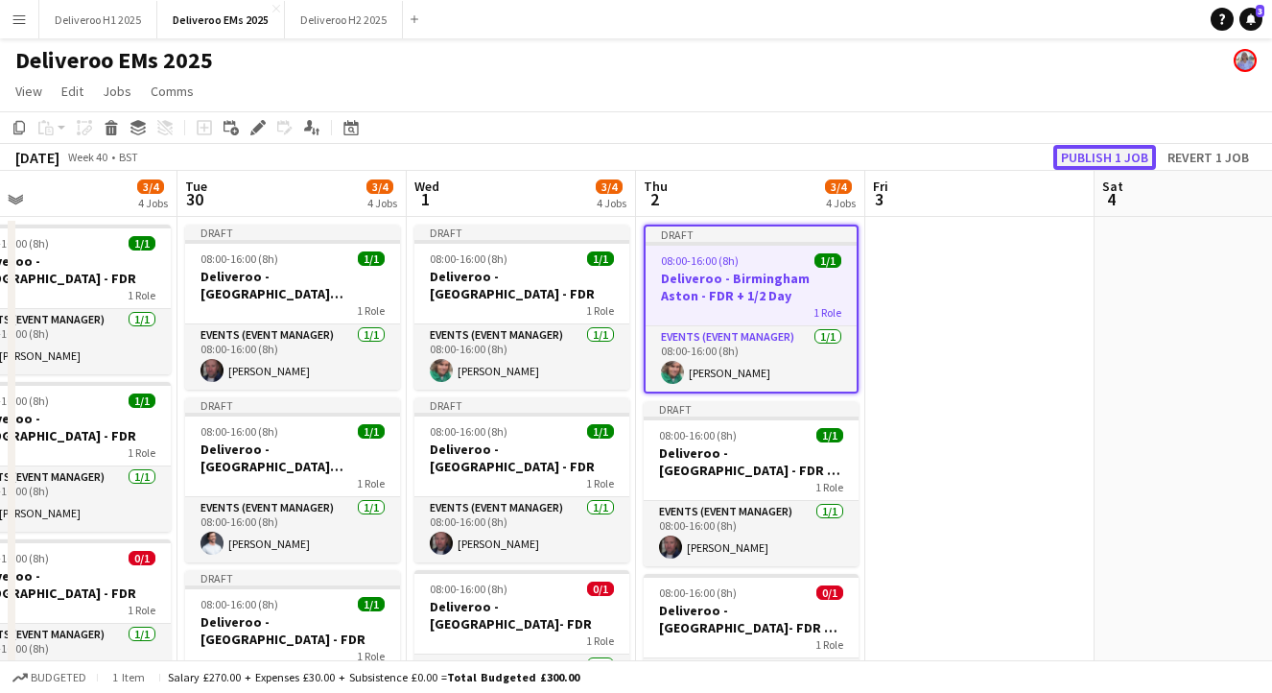
click at [1112, 155] on button "Publish 1 job" at bounding box center [1105, 157] width 103 height 25
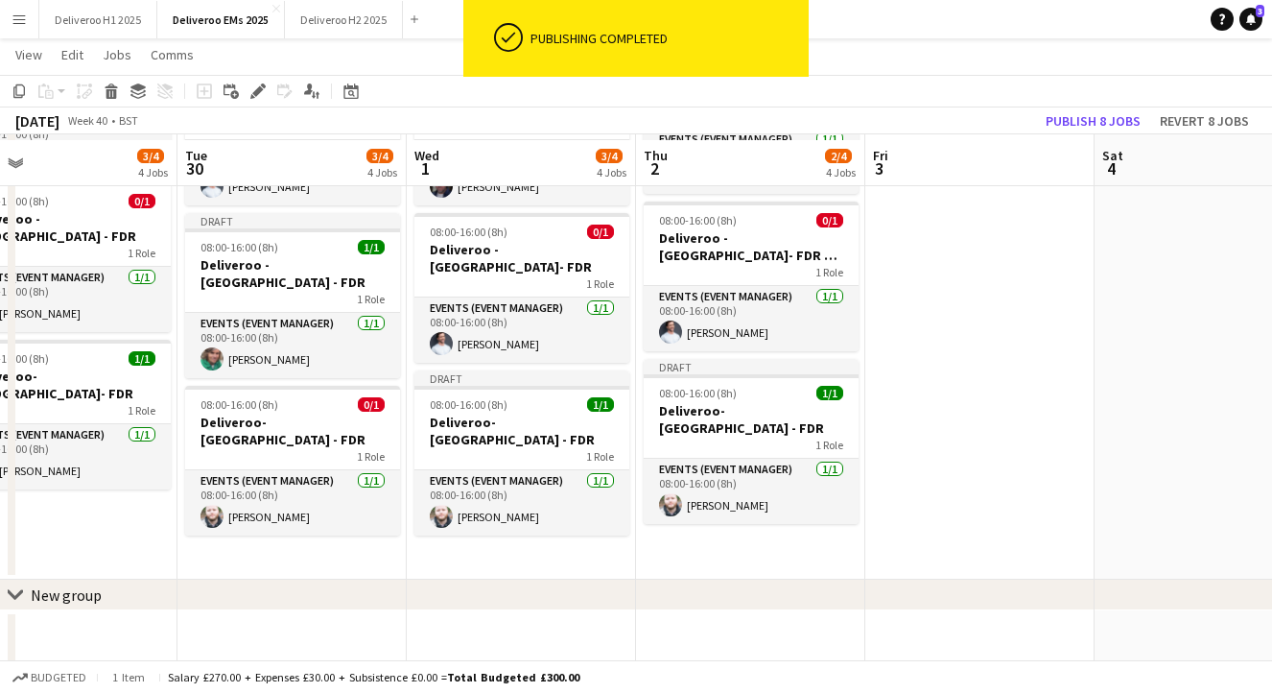
scroll to position [375, 0]
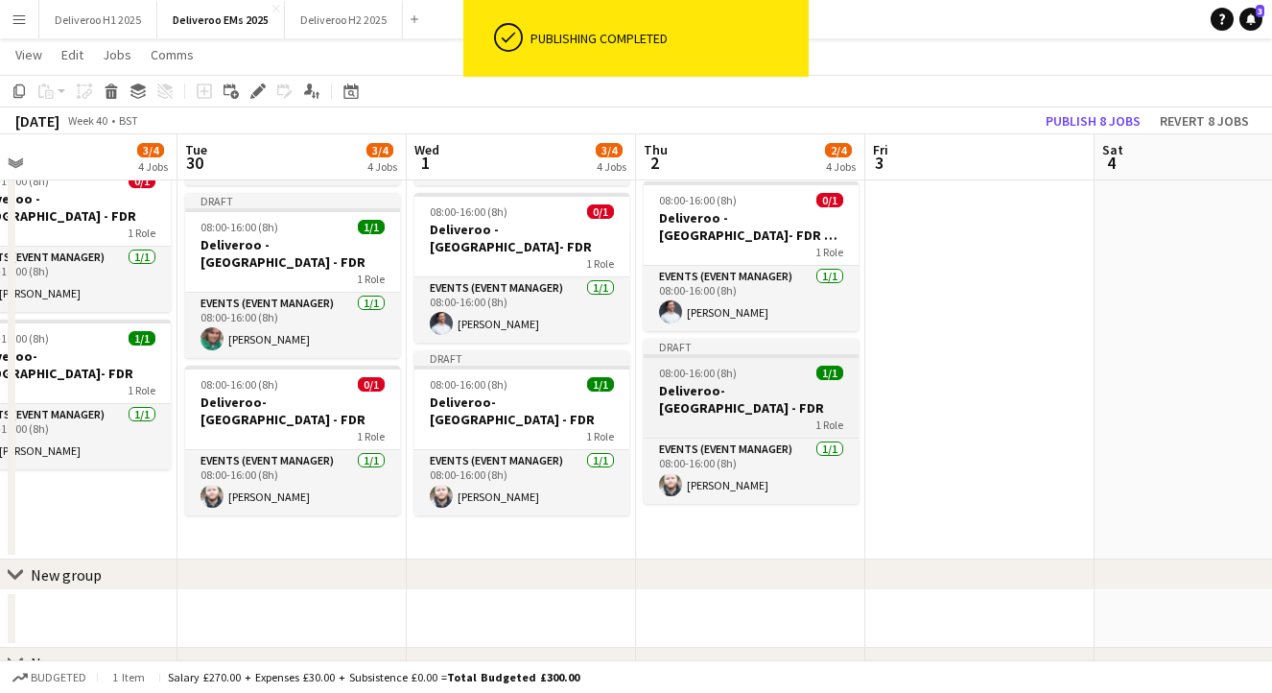
click at [764, 359] on app-job-card "Draft 08:00-16:00 (8h) 1/1 Deliveroo- [GEOGRAPHIC_DATA] - FDR 1 Role Events (Ev…" at bounding box center [751, 421] width 215 height 165
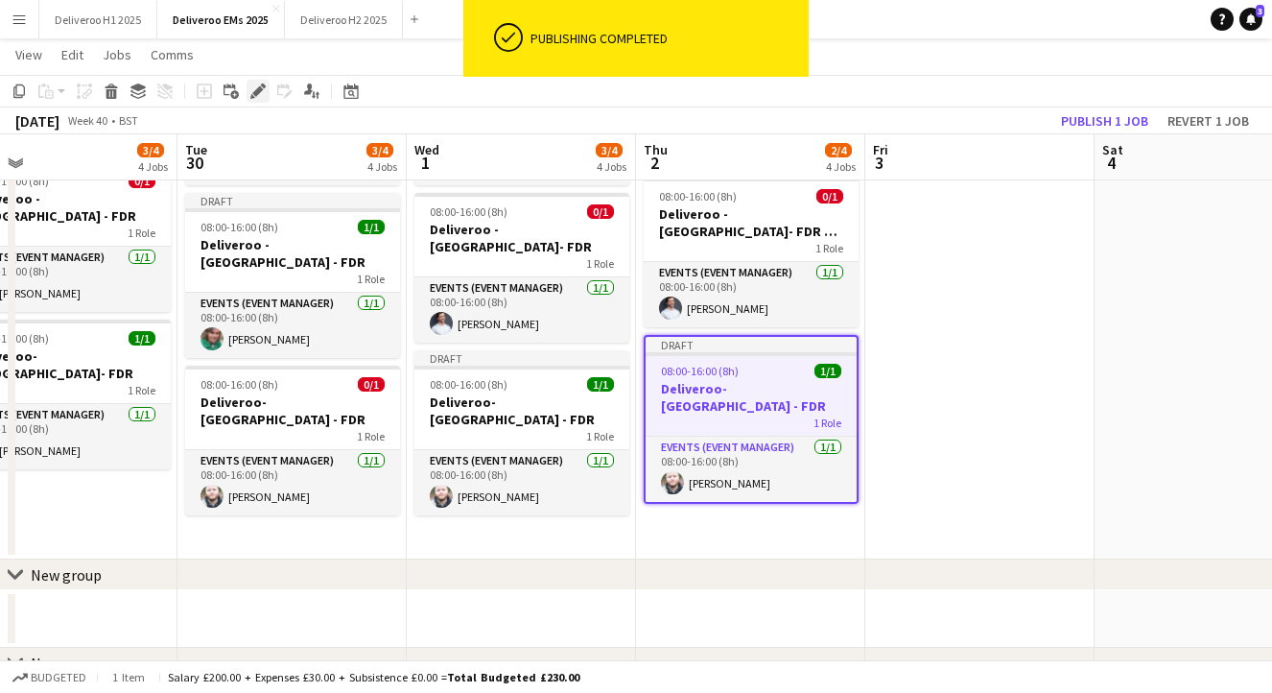
click at [261, 84] on icon at bounding box center [263, 85] width 5 height 5
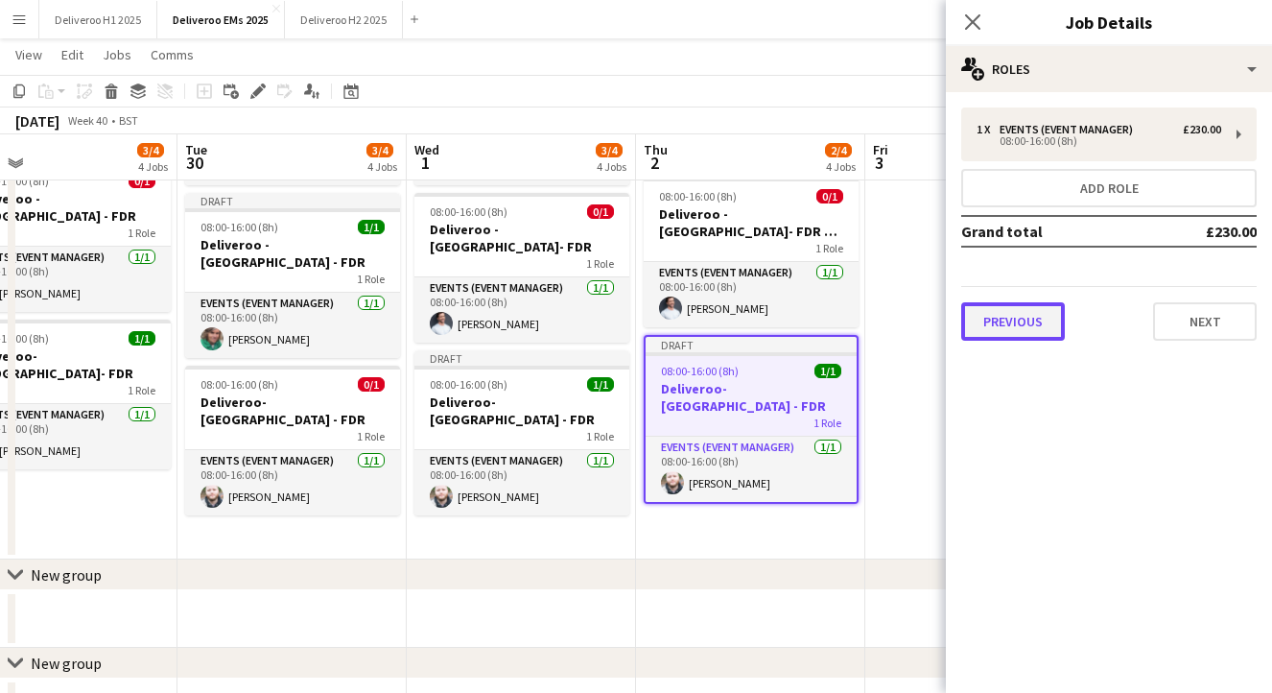
click at [1022, 321] on button "Previous" at bounding box center [1013, 321] width 104 height 38
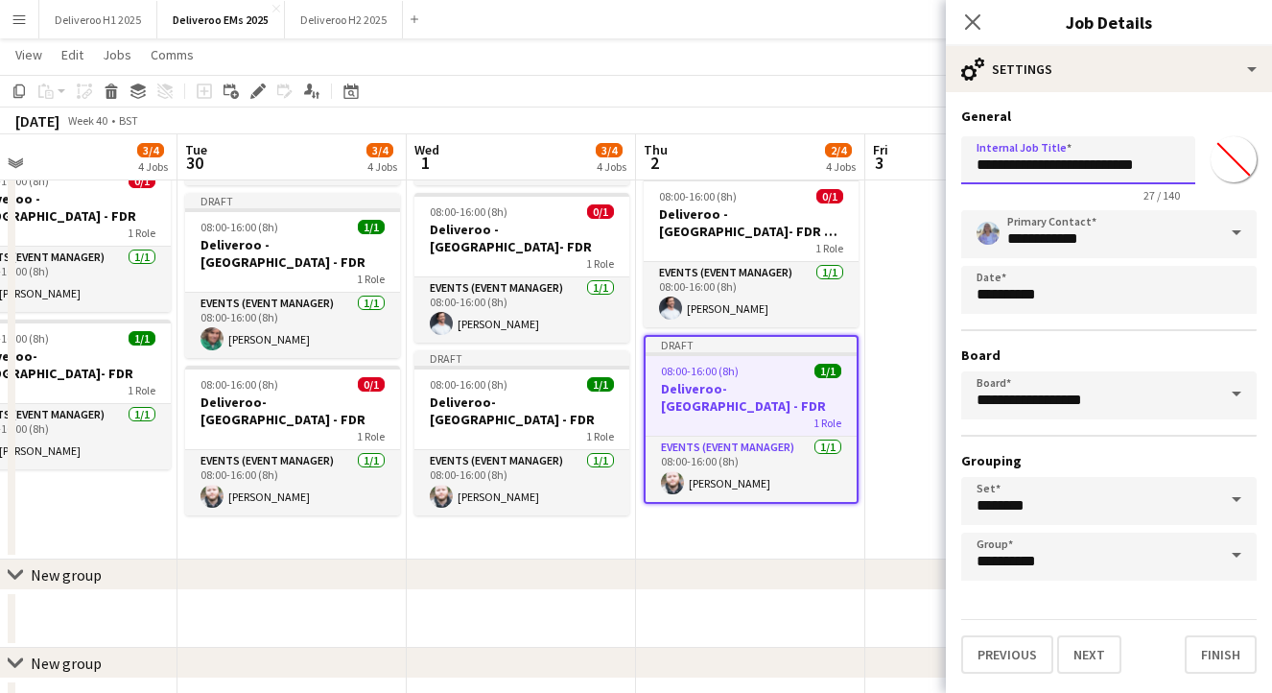
click at [1125, 165] on input "**********" at bounding box center [1078, 160] width 234 height 48
type input "**********"
click at [1094, 645] on button "Next" at bounding box center [1089, 654] width 64 height 38
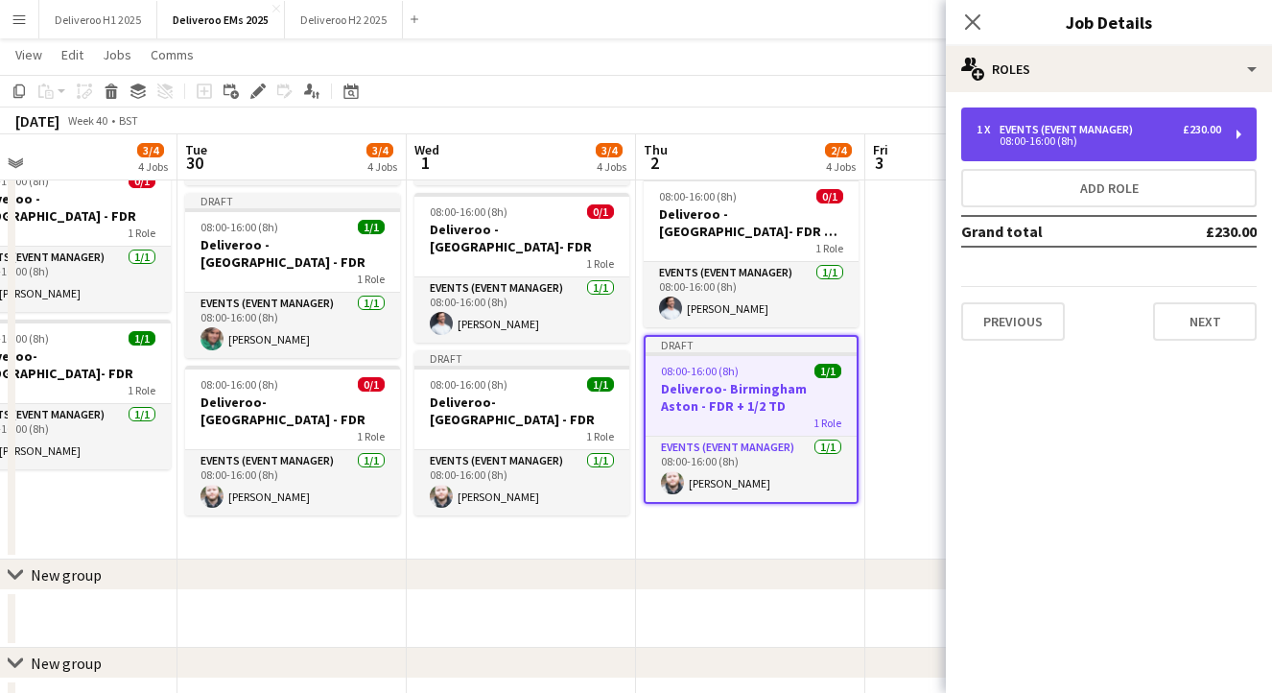
click at [1201, 130] on div "£230.00" at bounding box center [1202, 129] width 38 height 13
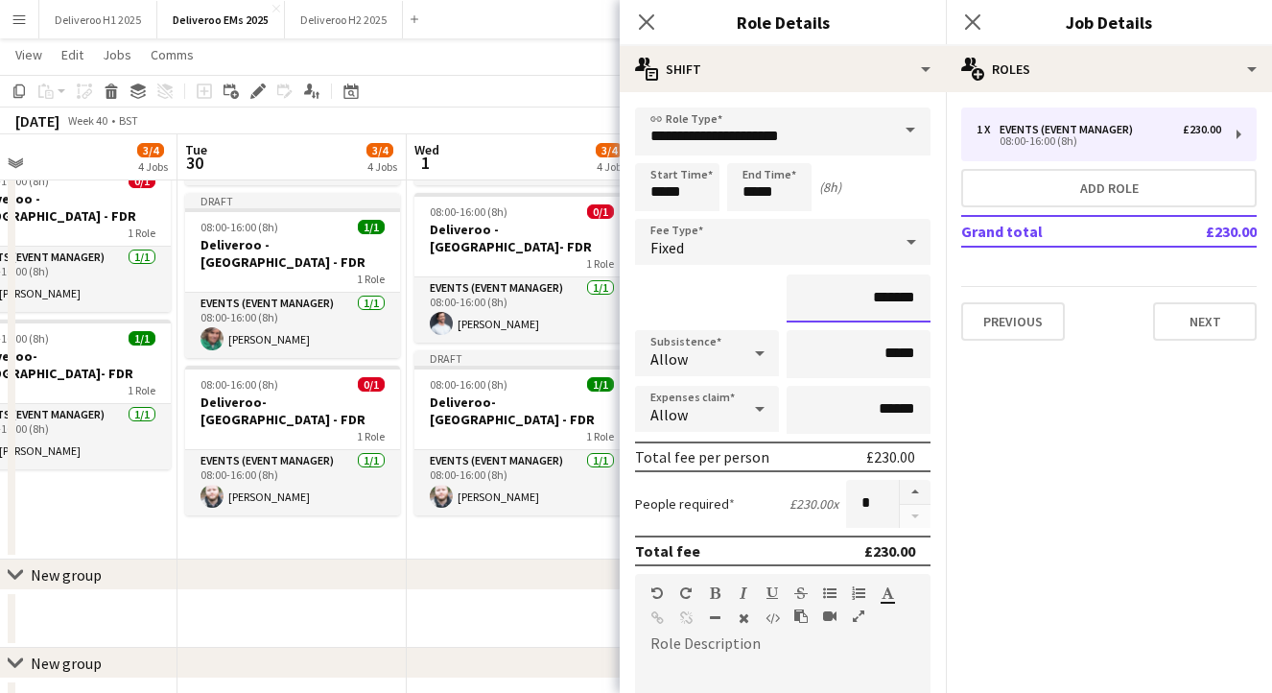
click at [893, 298] on input "*******" at bounding box center [859, 298] width 144 height 48
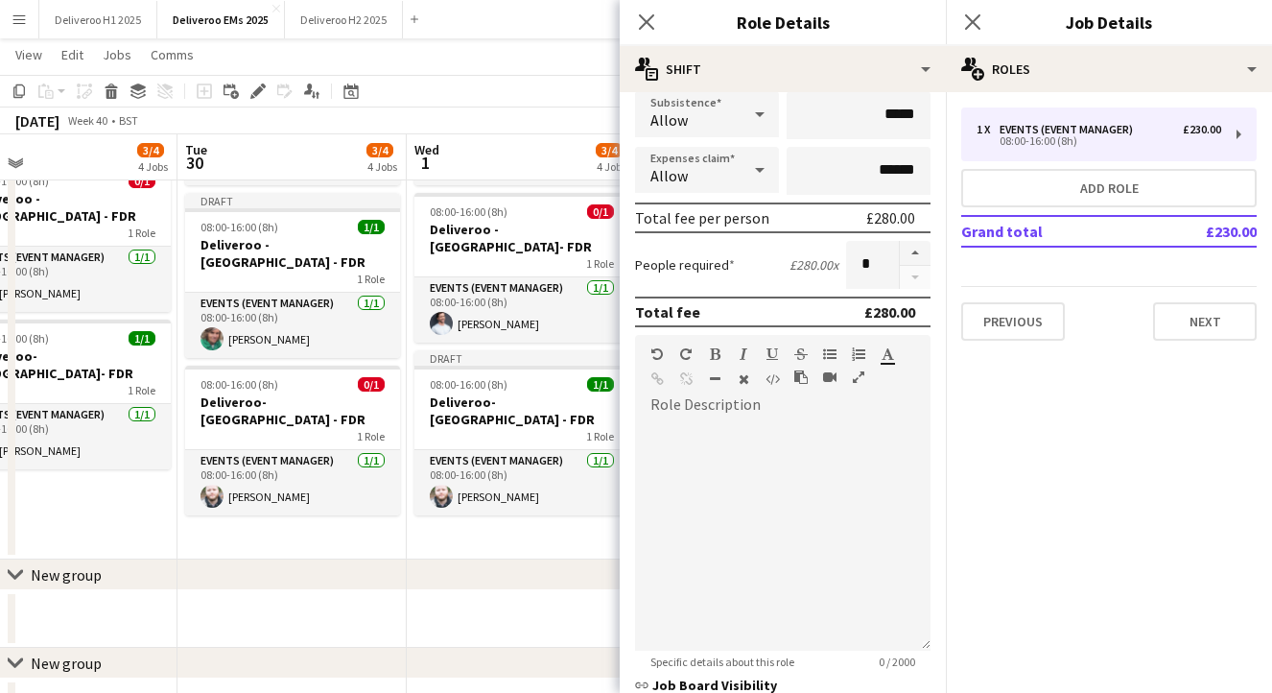
scroll to position [415, 0]
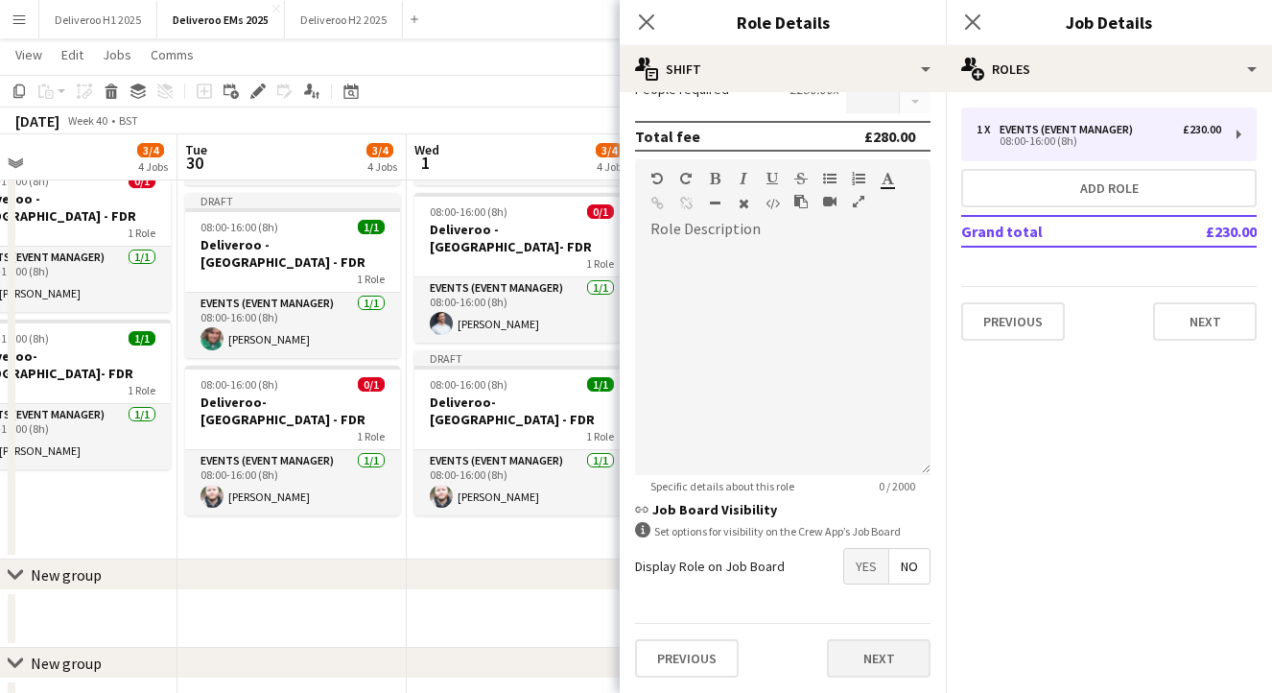
type input "*******"
click at [853, 652] on button "Next" at bounding box center [879, 658] width 104 height 38
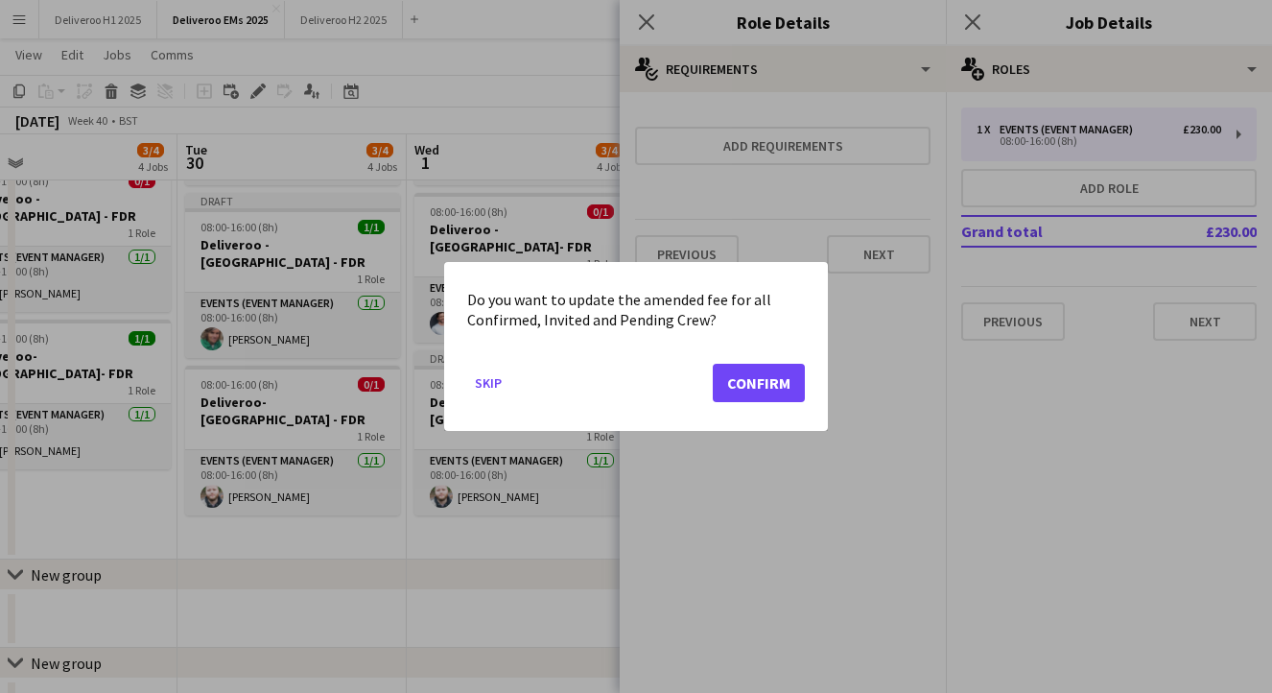
scroll to position [0, 0]
click at [770, 381] on button "Confirm" at bounding box center [759, 383] width 92 height 38
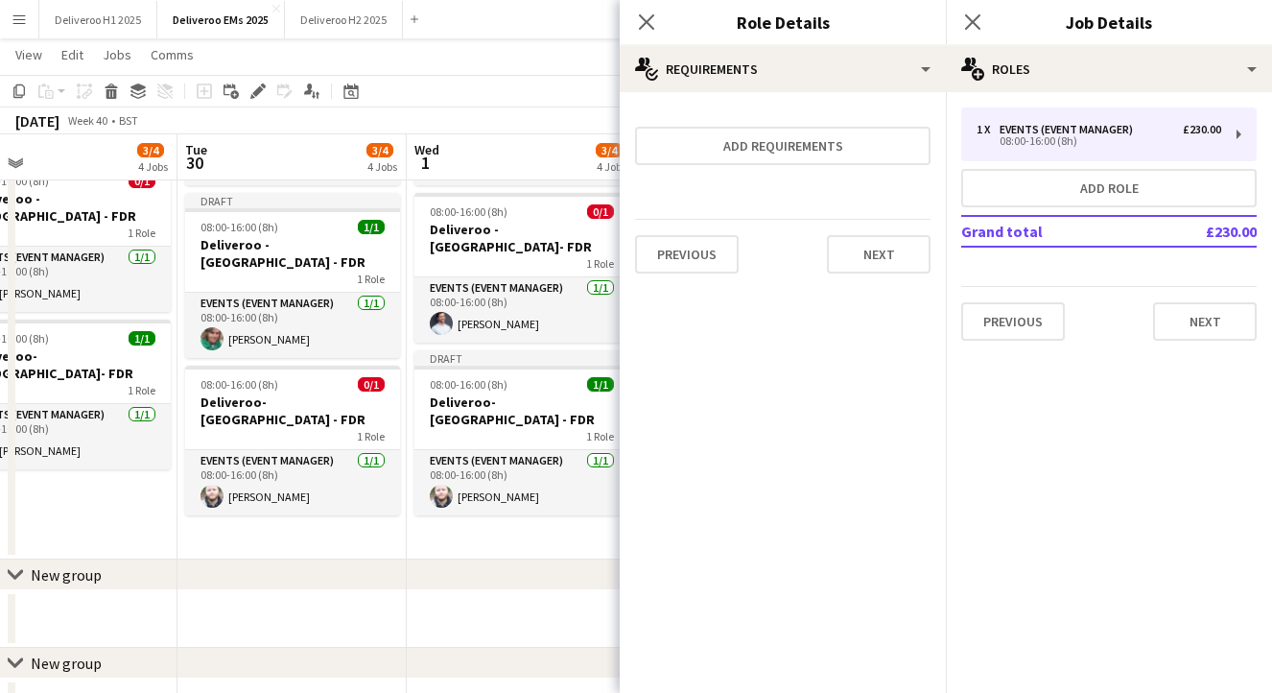
scroll to position [375, 0]
click at [908, 257] on button "Next" at bounding box center [879, 254] width 104 height 38
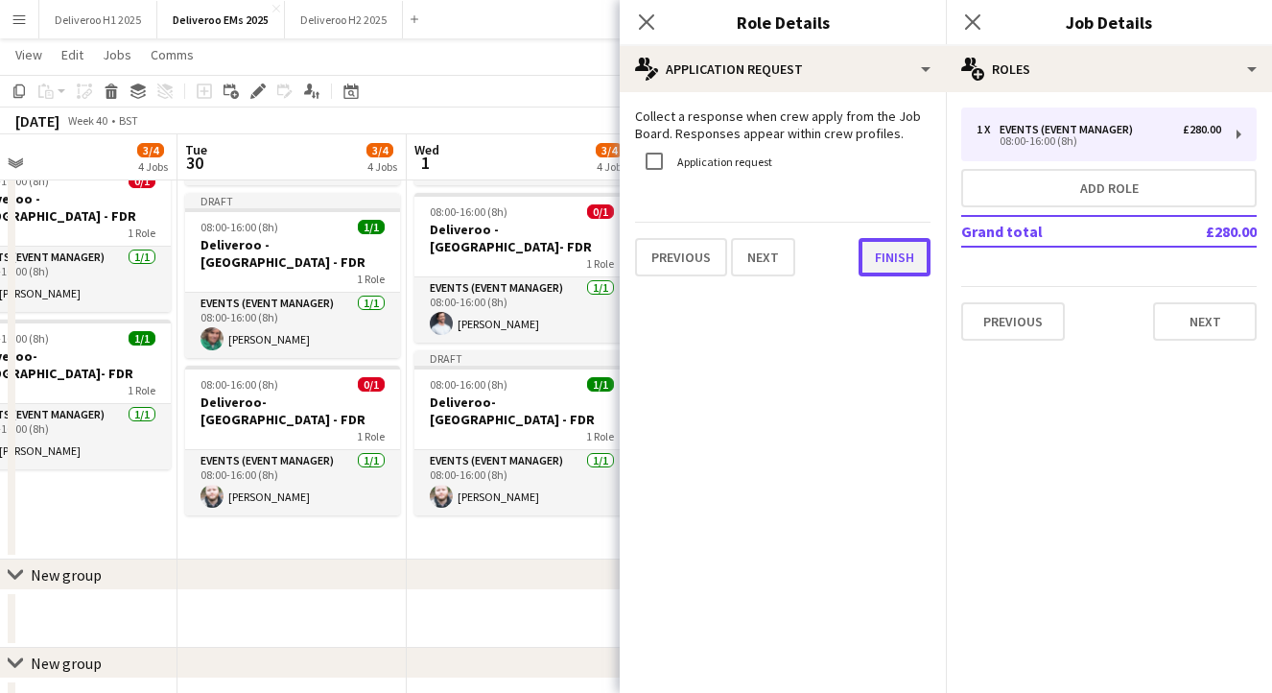
click at [907, 256] on button "Finish" at bounding box center [895, 257] width 72 height 38
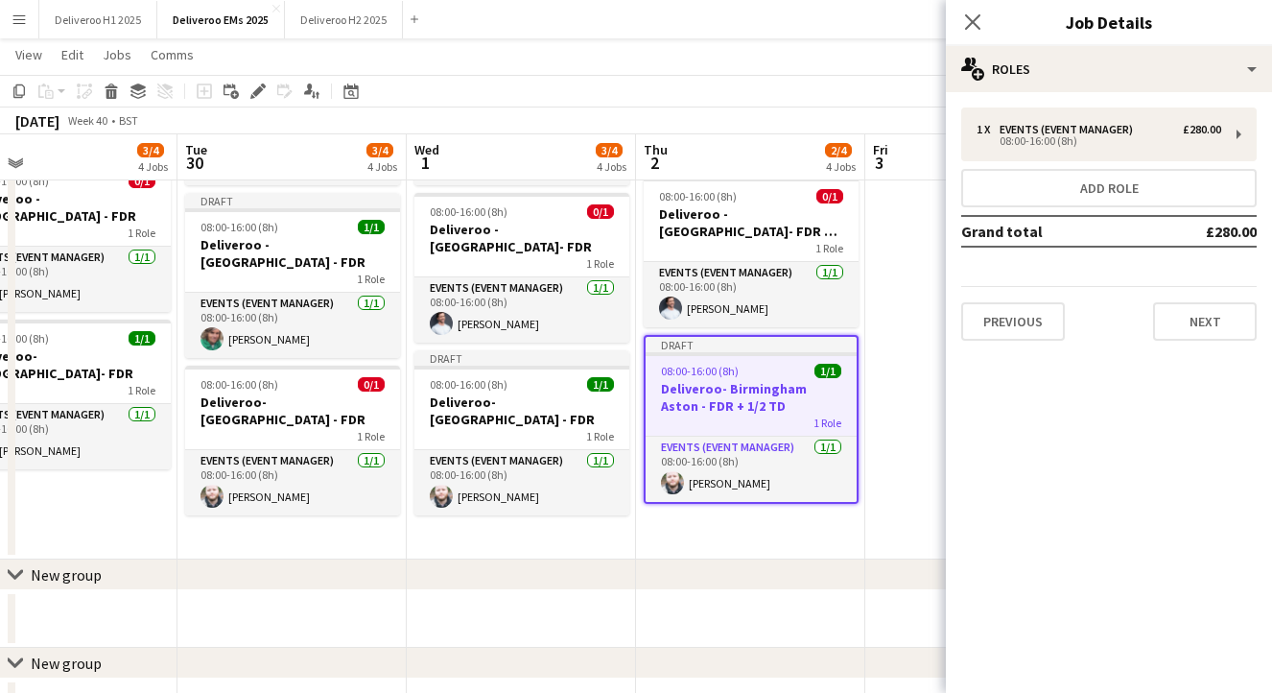
click at [965, 10] on div "Close pop-in" at bounding box center [973, 22] width 54 height 44
click at [975, 28] on icon "Close pop-in" at bounding box center [972, 21] width 18 height 18
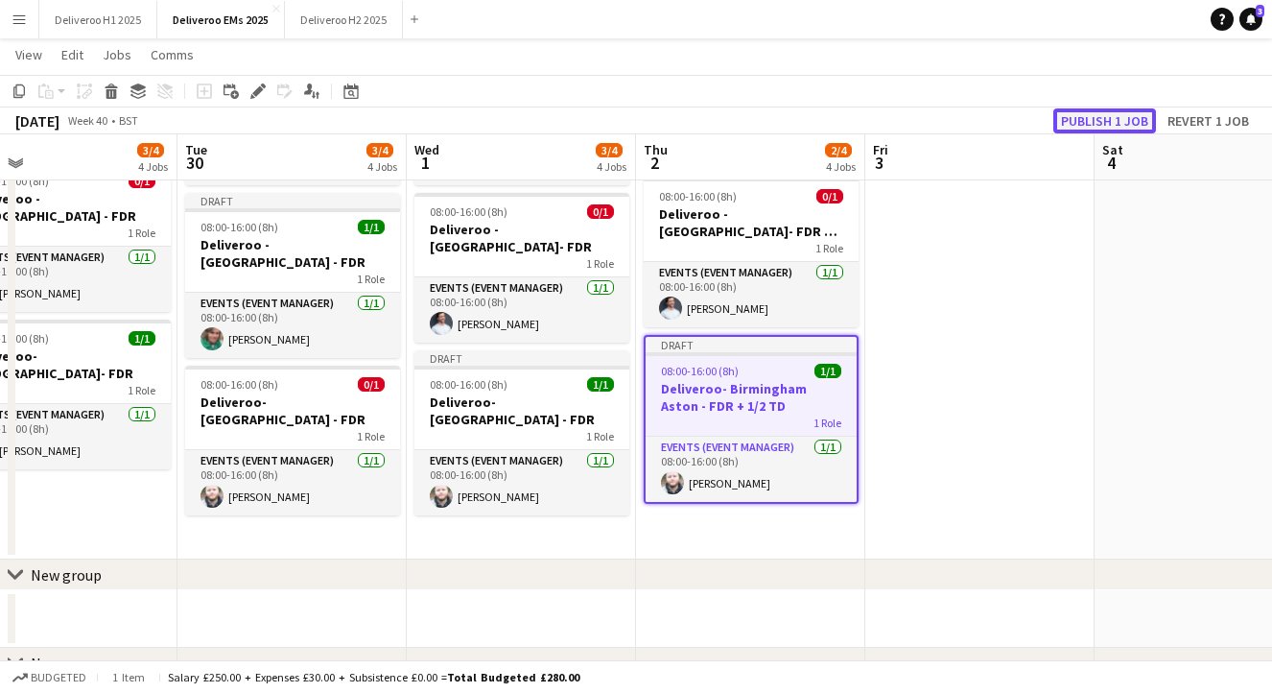
click at [1093, 116] on button "Publish 1 job" at bounding box center [1105, 120] width 103 height 25
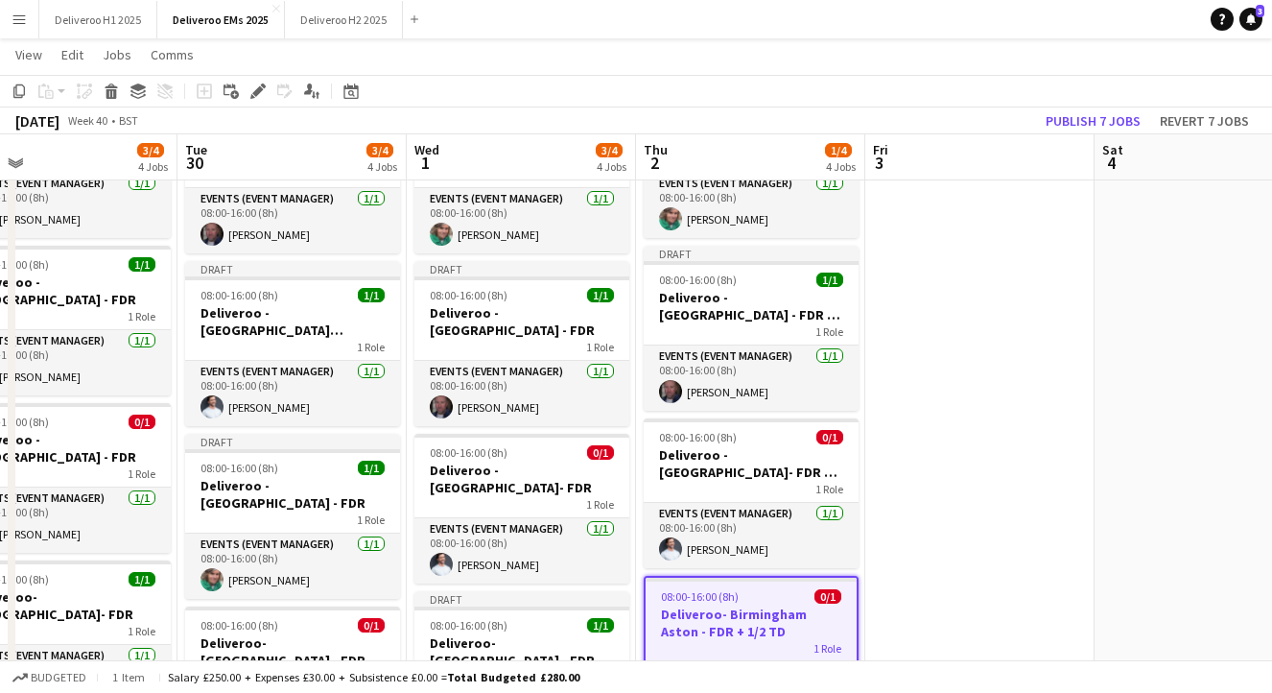
scroll to position [129, 0]
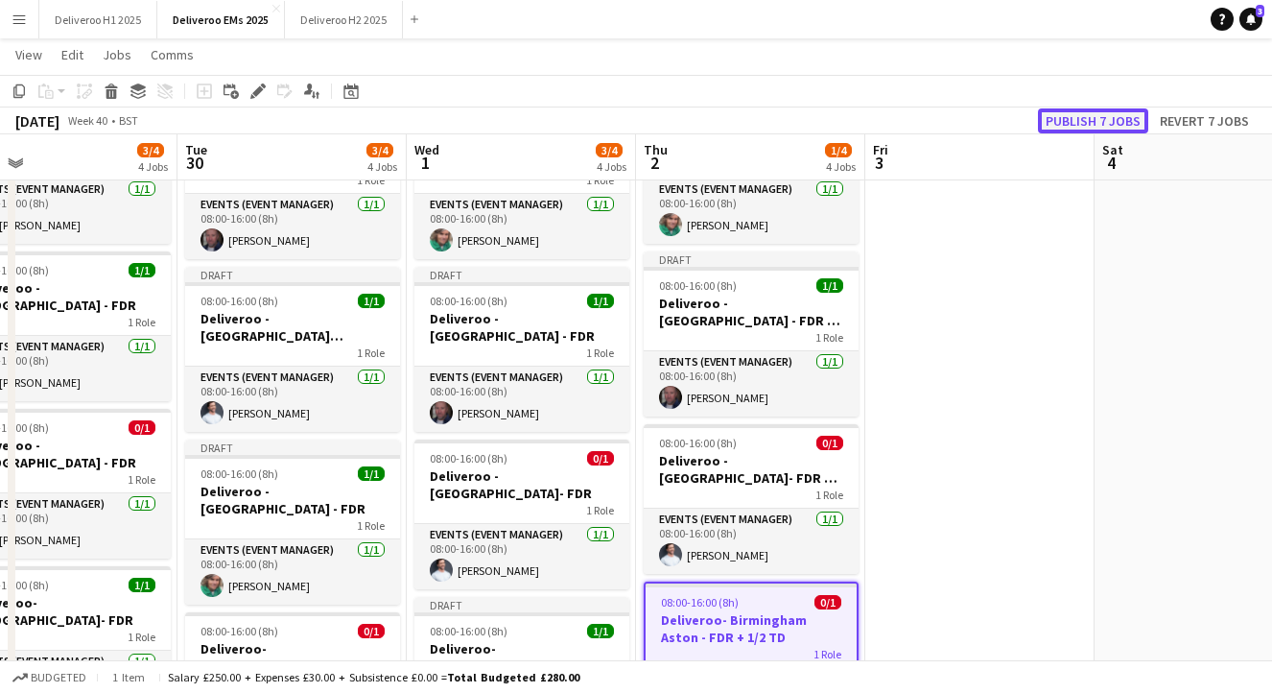
click at [1096, 115] on button "Publish 7 jobs" at bounding box center [1093, 120] width 110 height 25
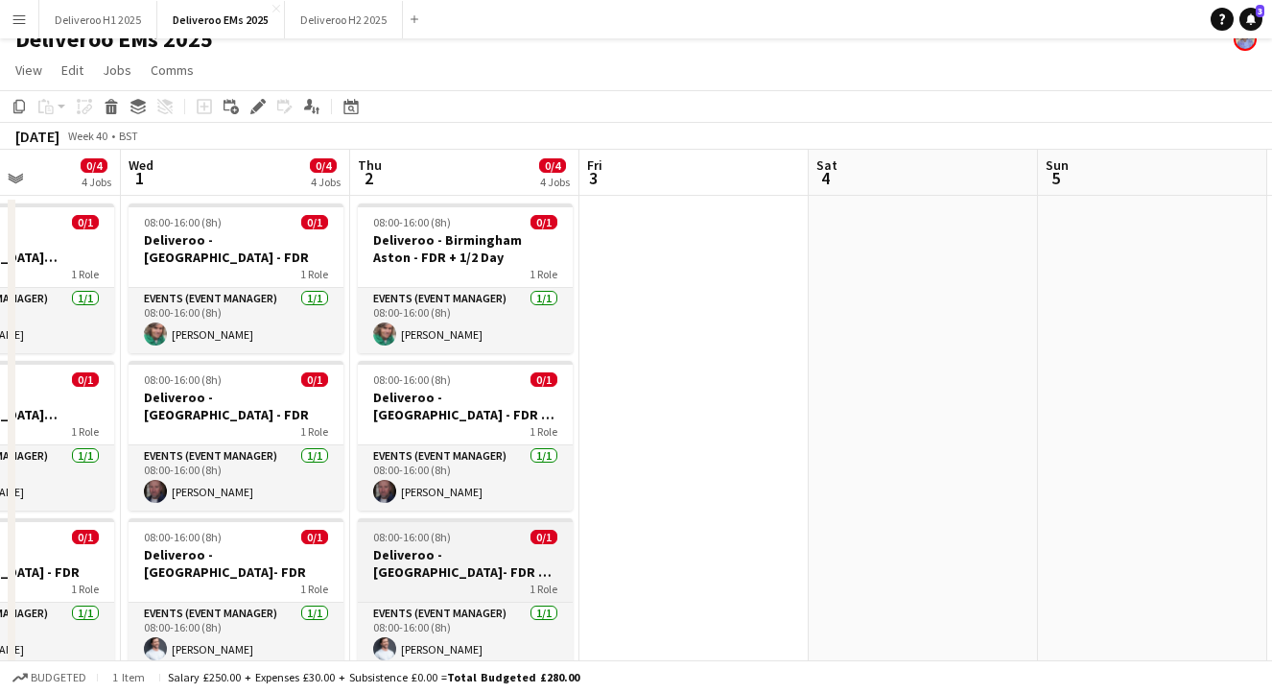
scroll to position [0, 0]
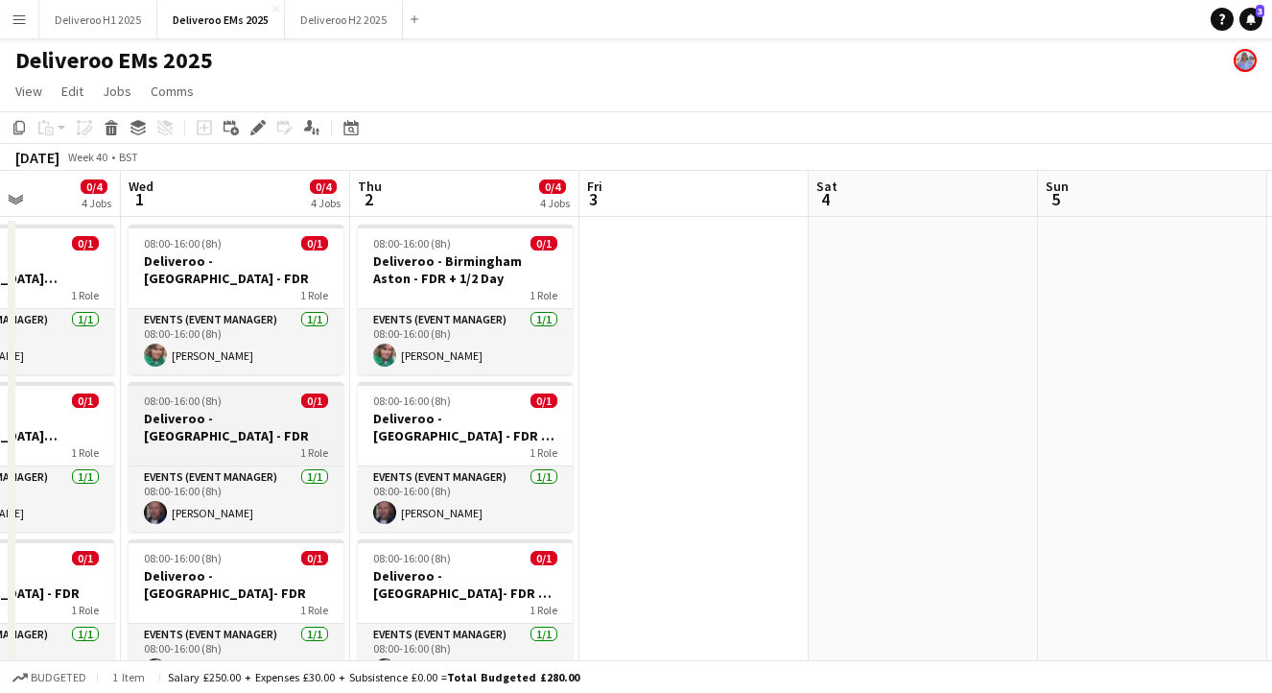
click at [288, 391] on app-job-card "08:00-16:00 (8h) 0/1 Deliveroo - [GEOGRAPHIC_DATA] - FDR 1 Role Events (Event M…" at bounding box center [236, 457] width 215 height 150
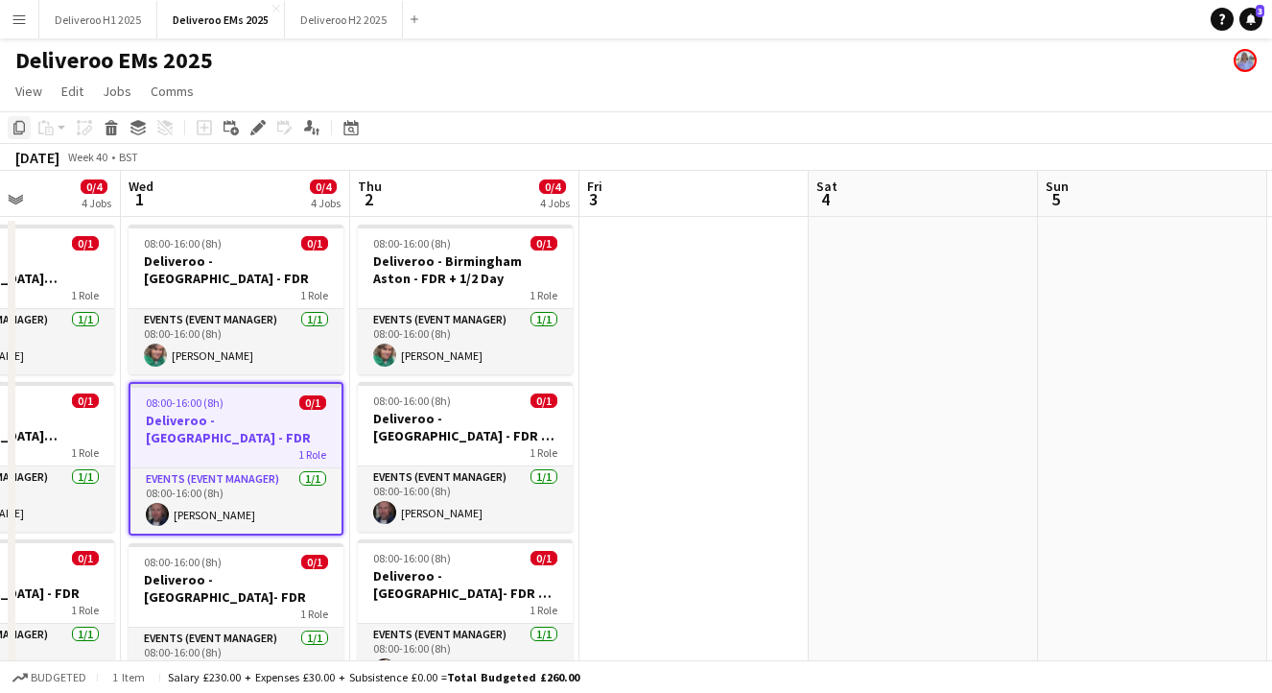
click at [15, 127] on icon at bounding box center [19, 127] width 12 height 13
click at [655, 244] on app-date-cell at bounding box center [694, 577] width 229 height 720
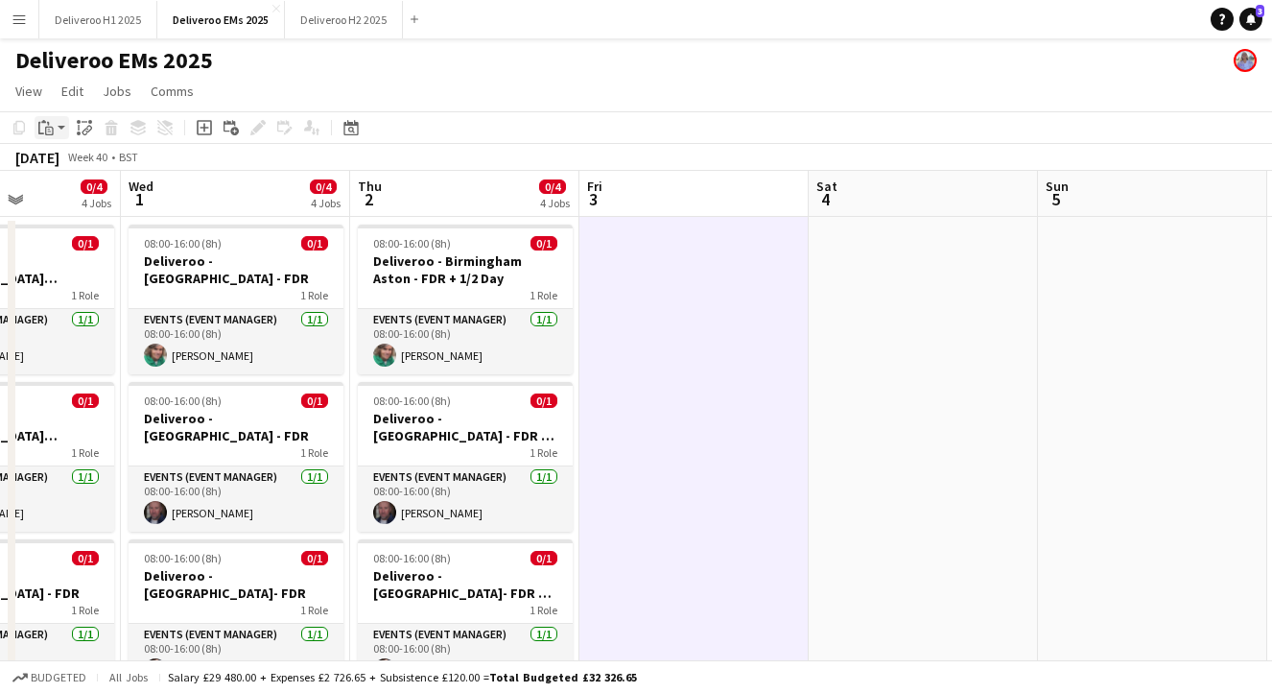
click at [41, 121] on icon at bounding box center [43, 121] width 5 height 3
click at [104, 202] on link "Paste with crew Command Shift V" at bounding box center [127, 196] width 152 height 17
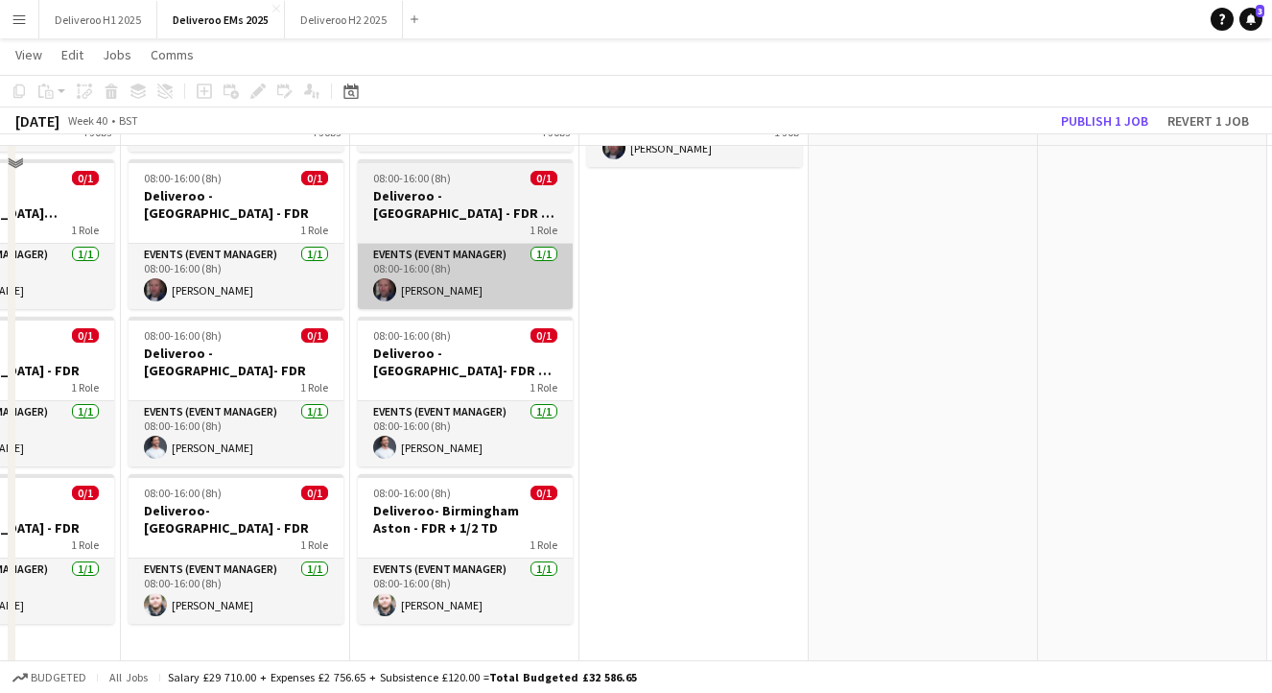
scroll to position [264, 0]
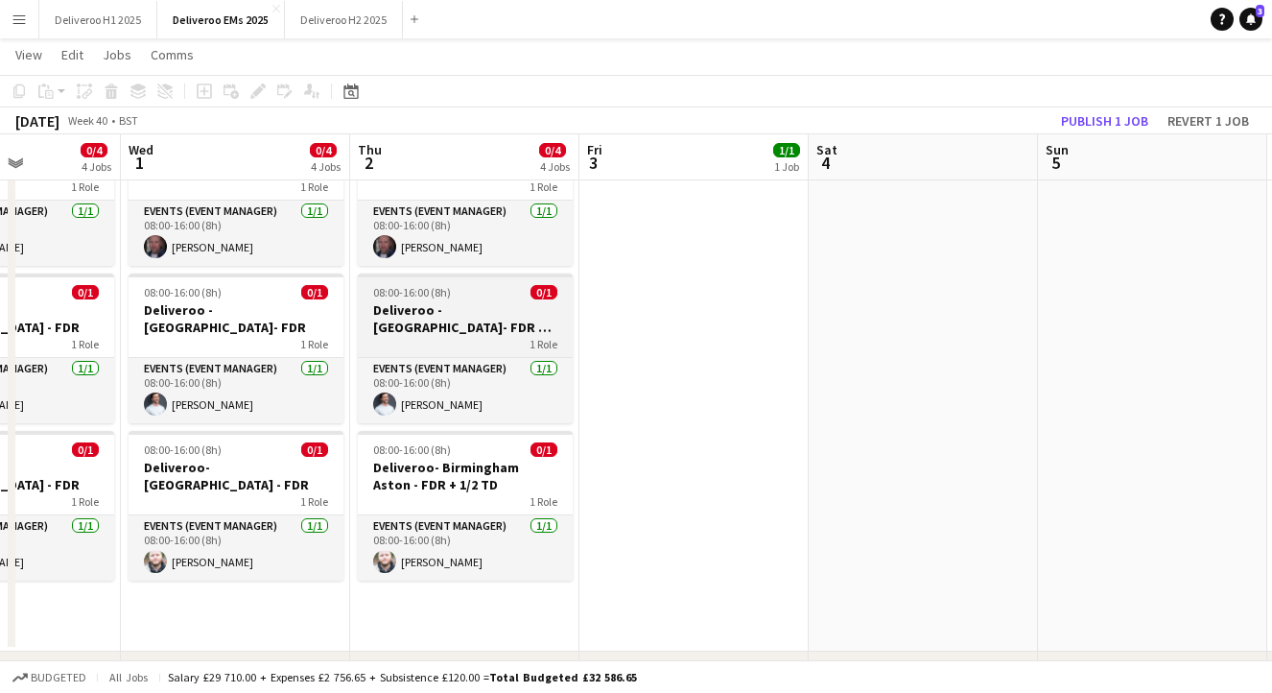
click at [504, 296] on div "08:00-16:00 (8h) 0/1" at bounding box center [465, 292] width 215 height 14
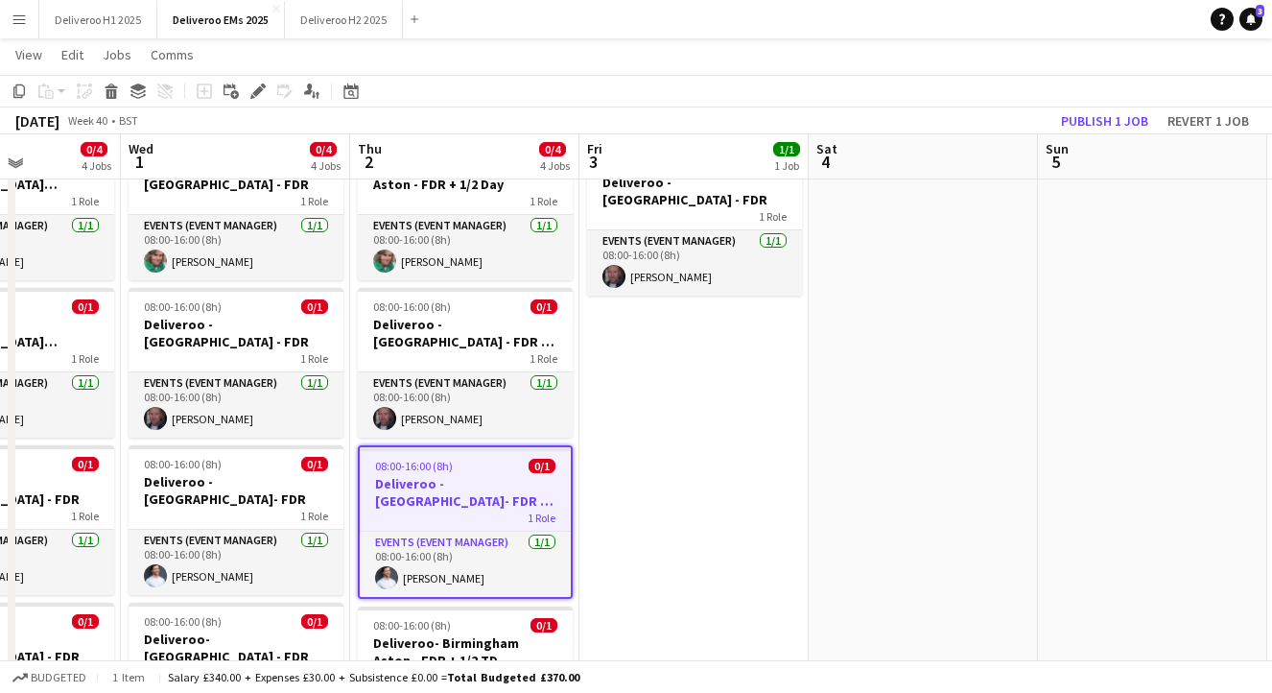
scroll to position [96, 0]
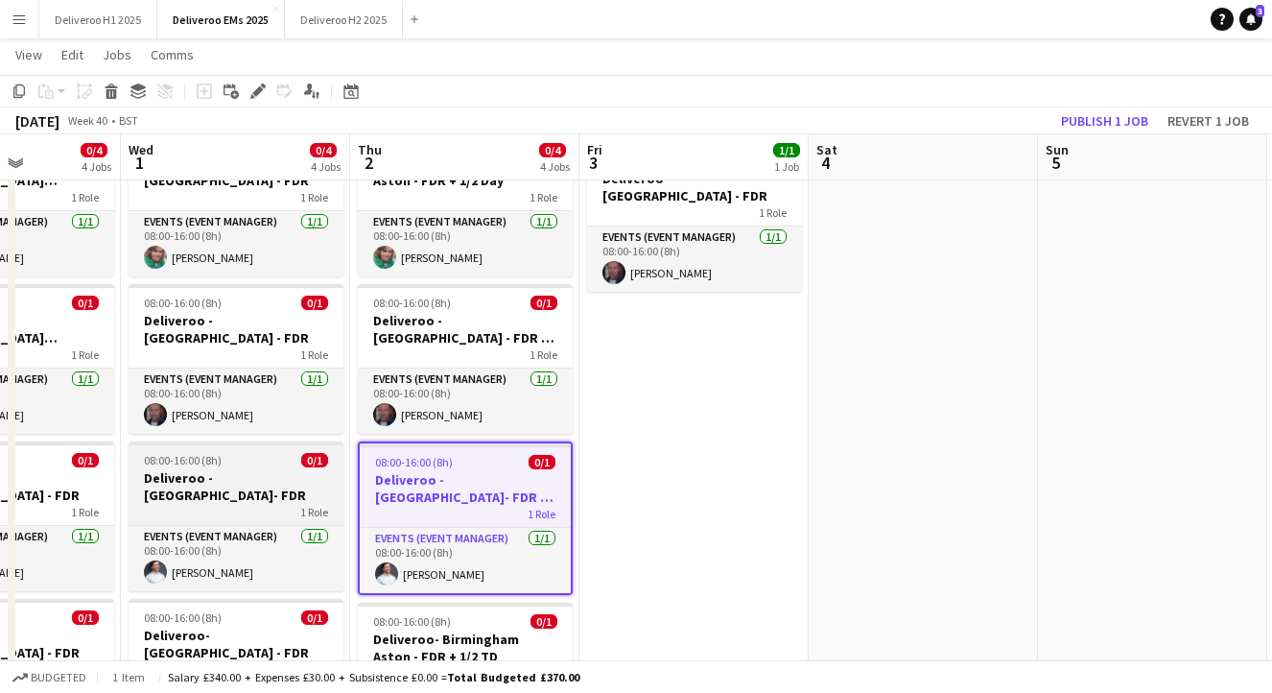
click at [252, 469] on h3 "Deliveroo - [GEOGRAPHIC_DATA]- FDR" at bounding box center [236, 486] width 215 height 35
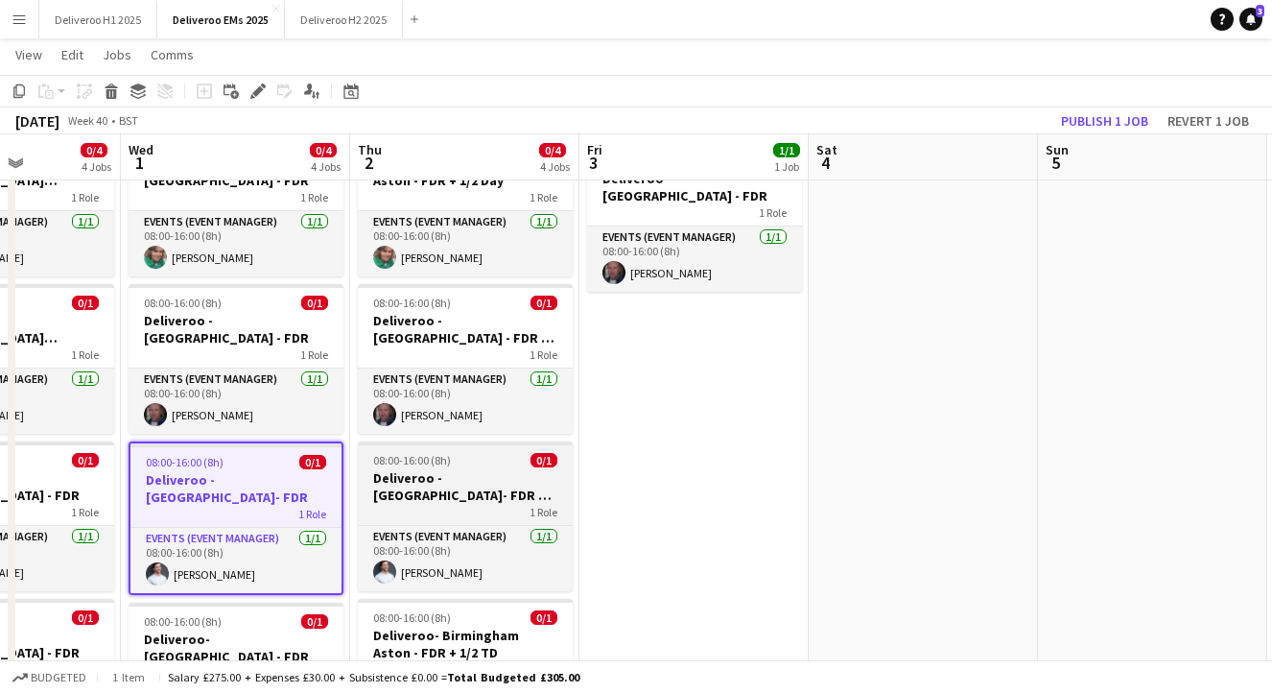
click at [505, 476] on h3 "Deliveroo - [GEOGRAPHIC_DATA]- FDR + 1/2 TD" at bounding box center [465, 486] width 215 height 35
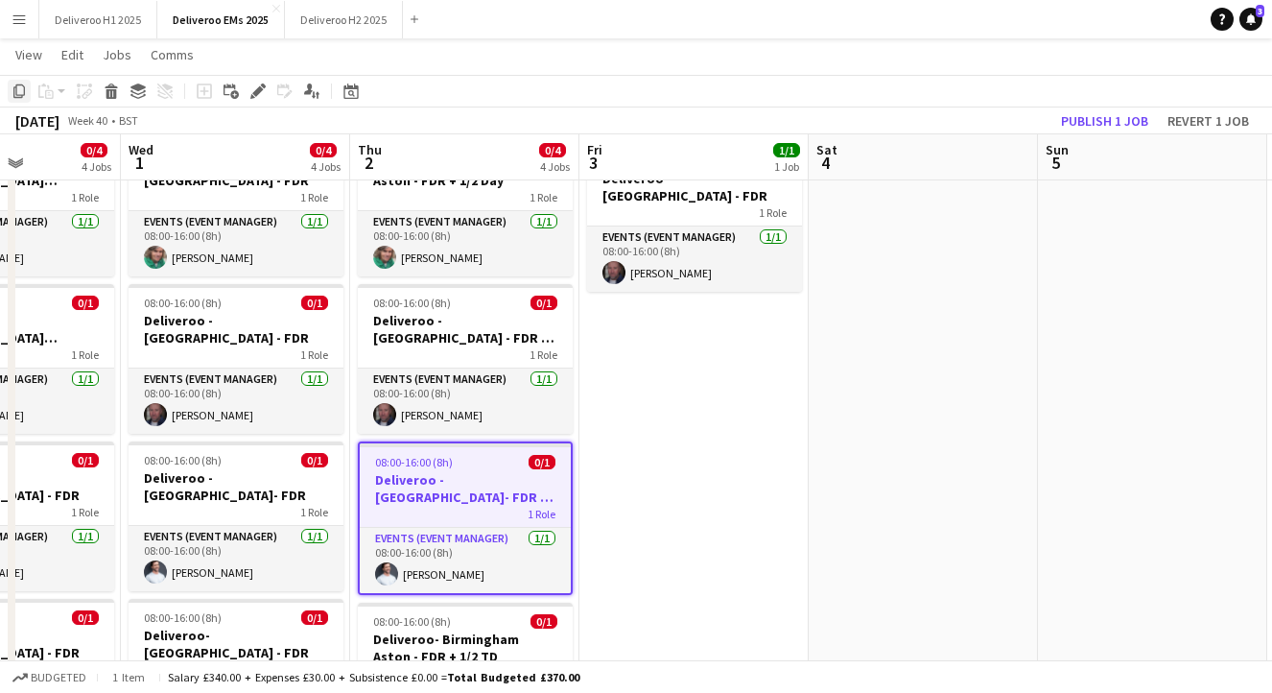
click at [18, 82] on div "Copy" at bounding box center [19, 91] width 23 height 23
click at [677, 359] on app-date-cell "Draft 08:00-16:00 (8h) 1/1 Deliveroo - [GEOGRAPHIC_DATA] - FDR 1 Role Events (E…" at bounding box center [694, 469] width 229 height 700
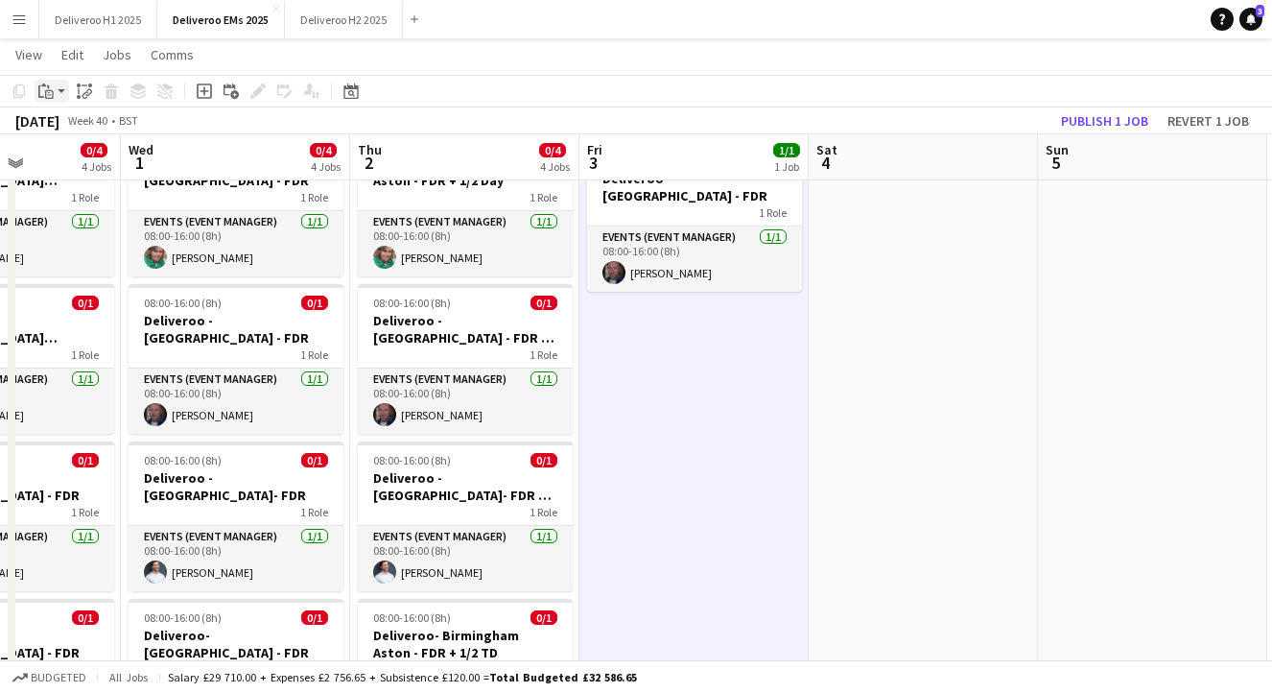
click at [46, 86] on icon "Paste" at bounding box center [45, 90] width 15 height 15
click at [123, 158] on link "Paste with crew Command Shift V" at bounding box center [127, 160] width 152 height 17
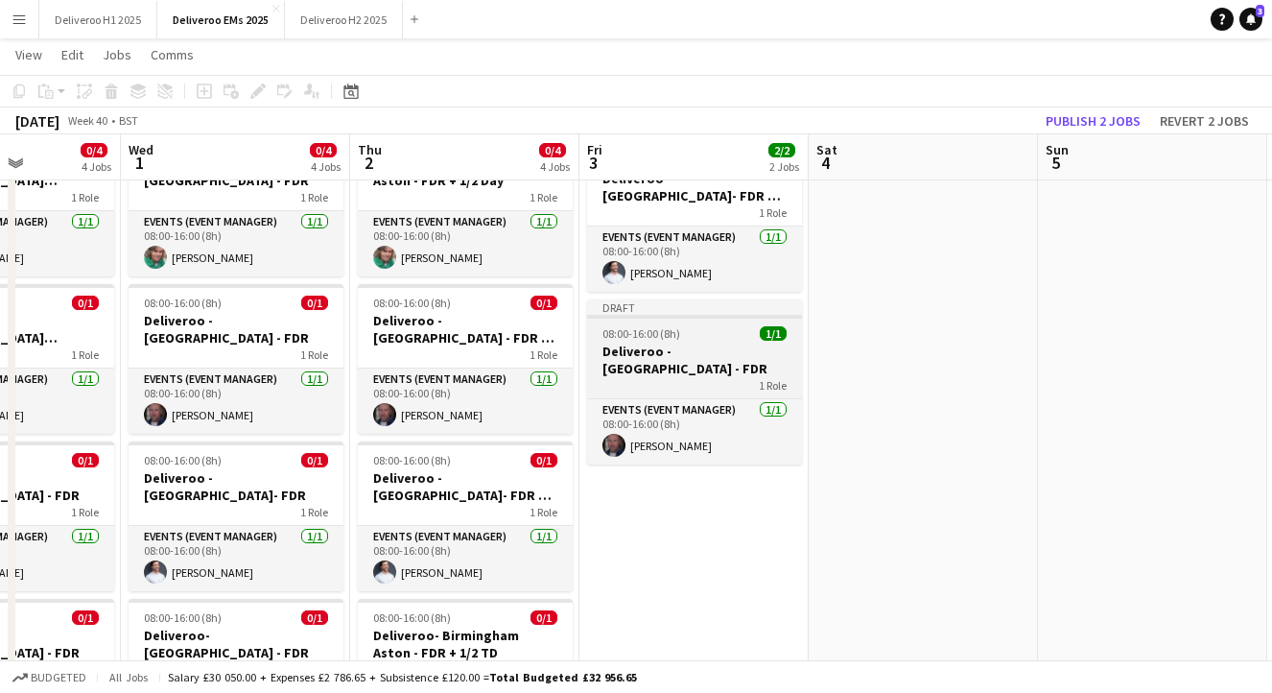
scroll to position [0, 0]
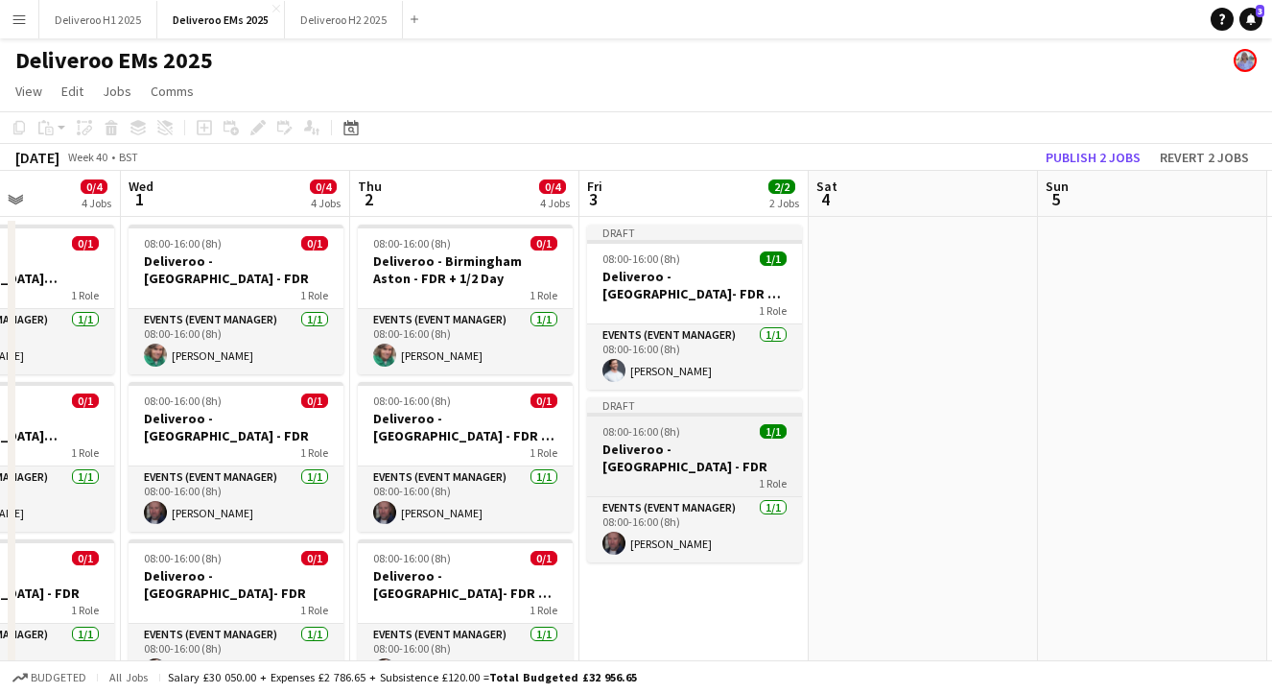
click at [732, 411] on div "Draft" at bounding box center [694, 404] width 215 height 15
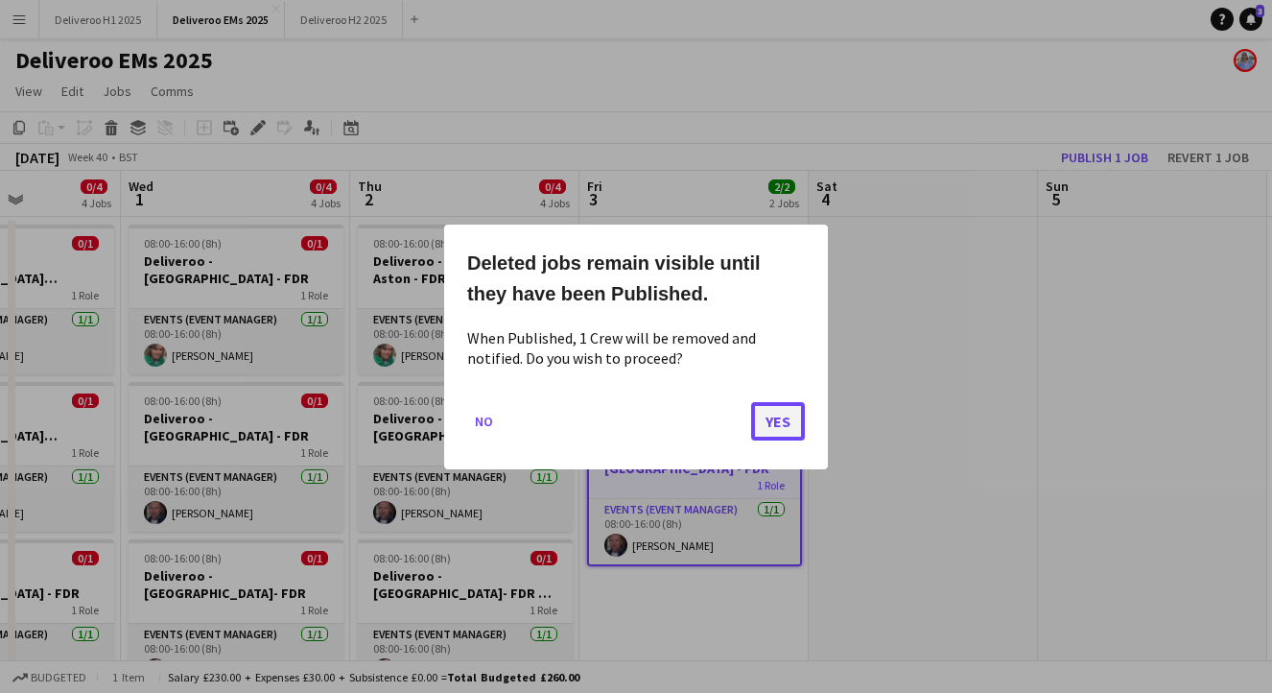
click at [781, 427] on button "Yes" at bounding box center [778, 420] width 54 height 38
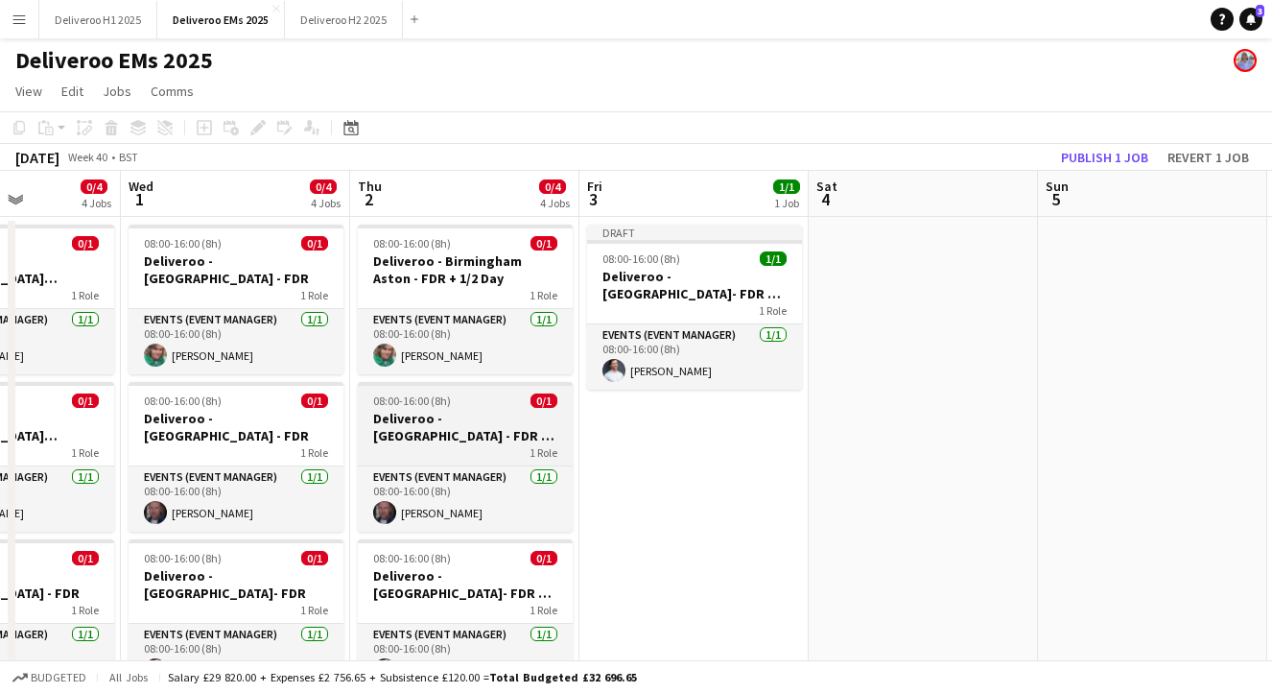
click at [489, 404] on div "08:00-16:00 (8h) 0/1" at bounding box center [465, 400] width 215 height 14
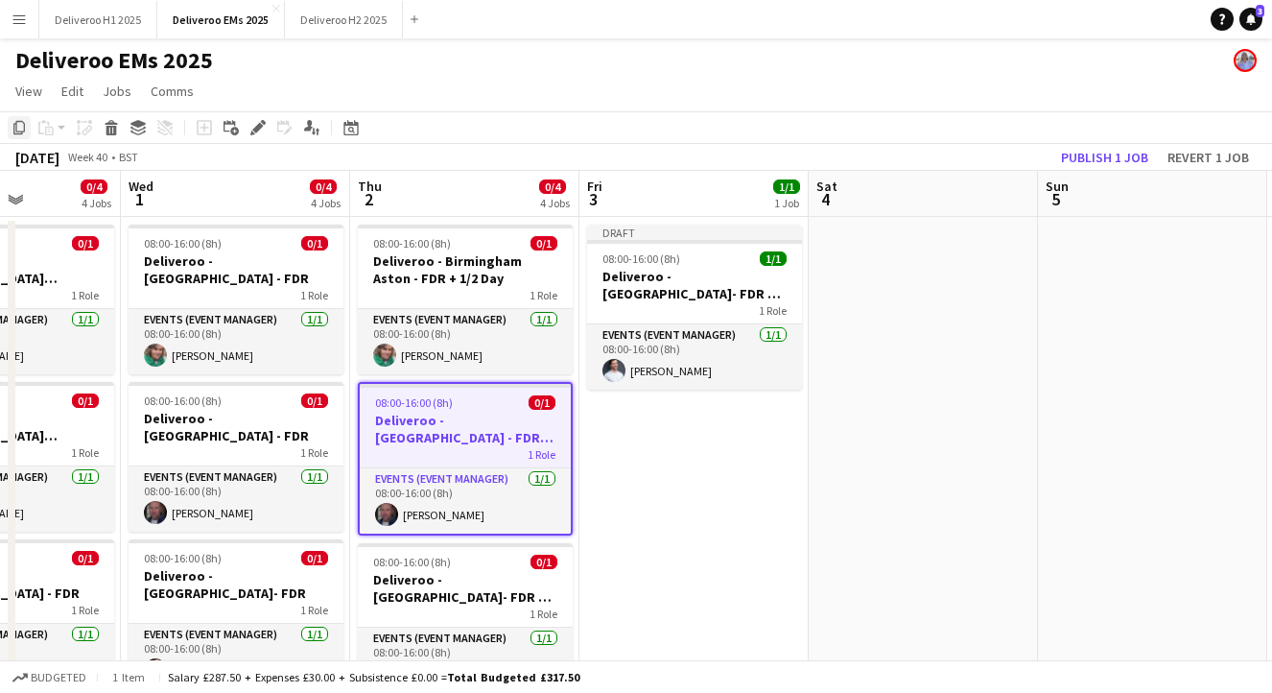
click at [17, 125] on icon "Copy" at bounding box center [19, 127] width 15 height 15
click at [657, 436] on app-date-cell "Draft 08:00-16:00 (8h) 1/1 Deliveroo - [GEOGRAPHIC_DATA]- FDR + 1/2 TD 1 Role E…" at bounding box center [694, 567] width 229 height 700
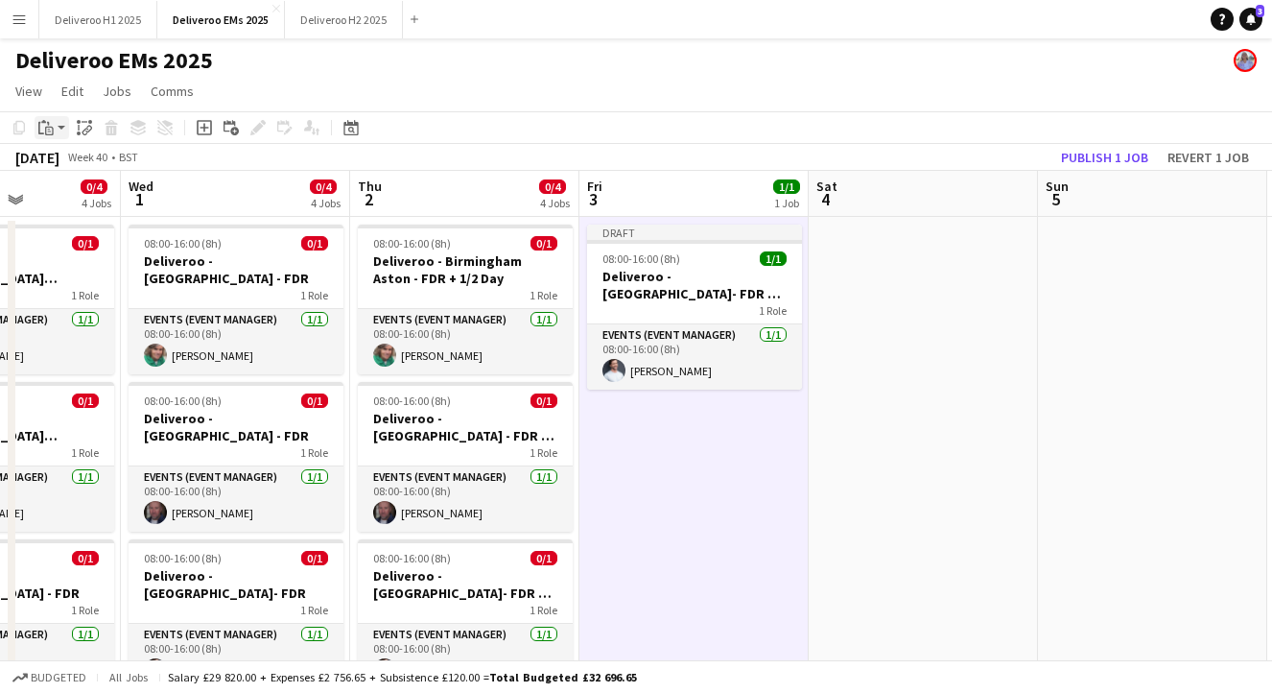
click at [44, 128] on icon "Paste" at bounding box center [45, 127] width 15 height 15
click at [83, 195] on link "Paste with crew Command Shift V" at bounding box center [127, 196] width 152 height 17
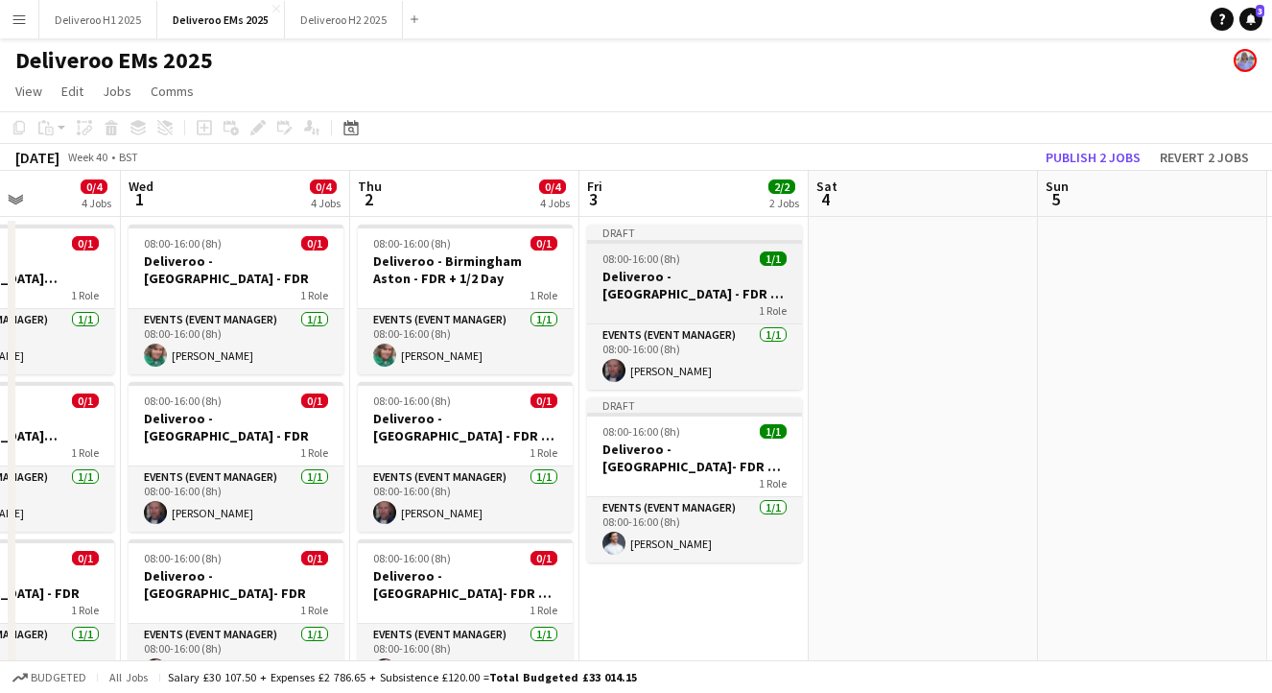
click at [721, 232] on div "Draft" at bounding box center [694, 232] width 215 height 15
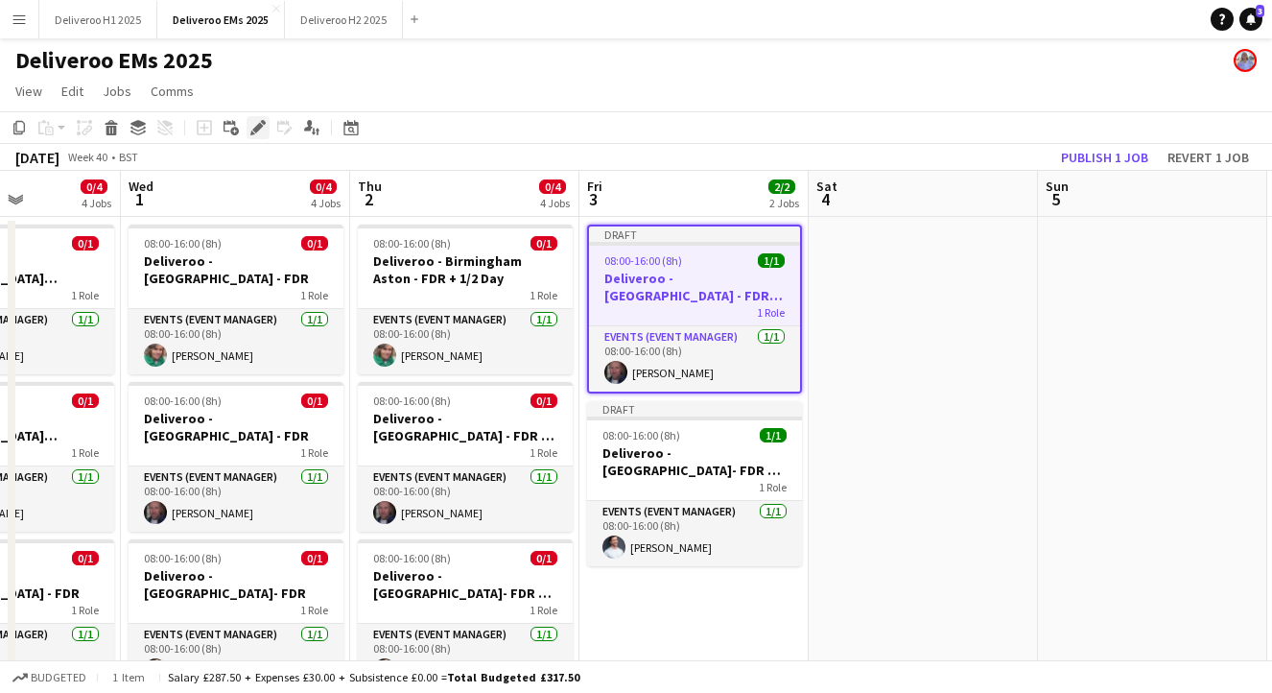
click at [258, 122] on icon "Edit" at bounding box center [257, 127] width 15 height 15
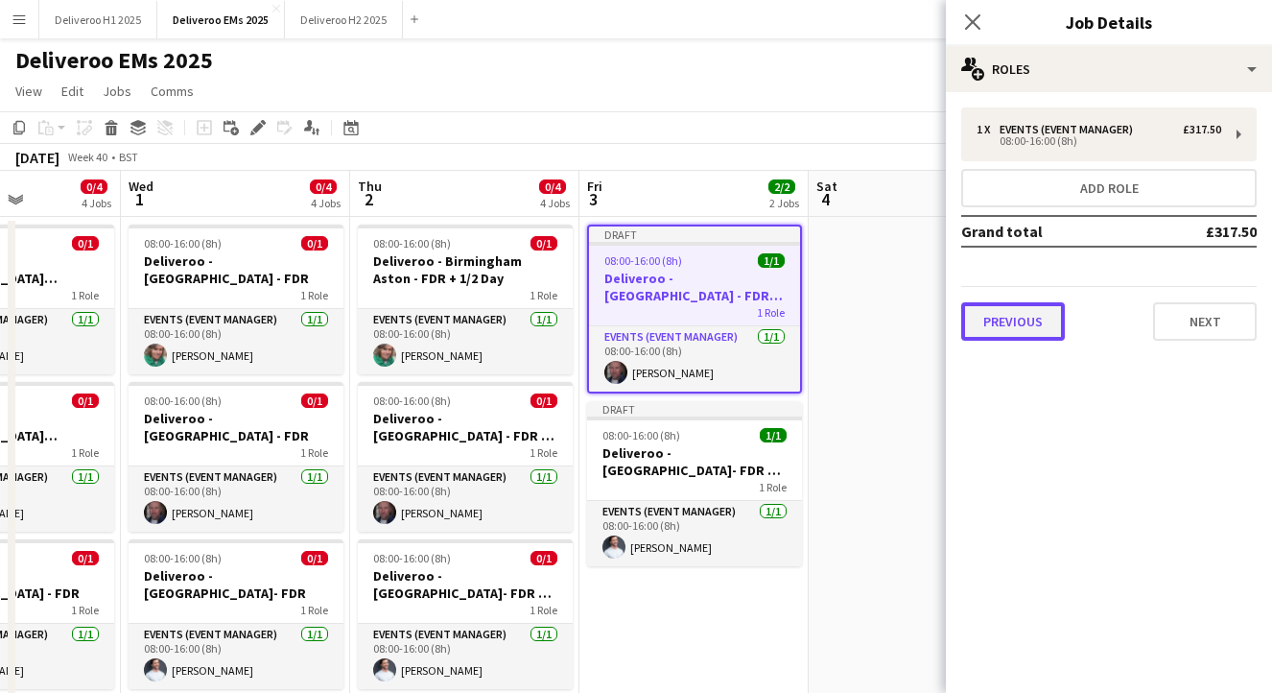
click at [1007, 318] on button "Previous" at bounding box center [1013, 321] width 104 height 38
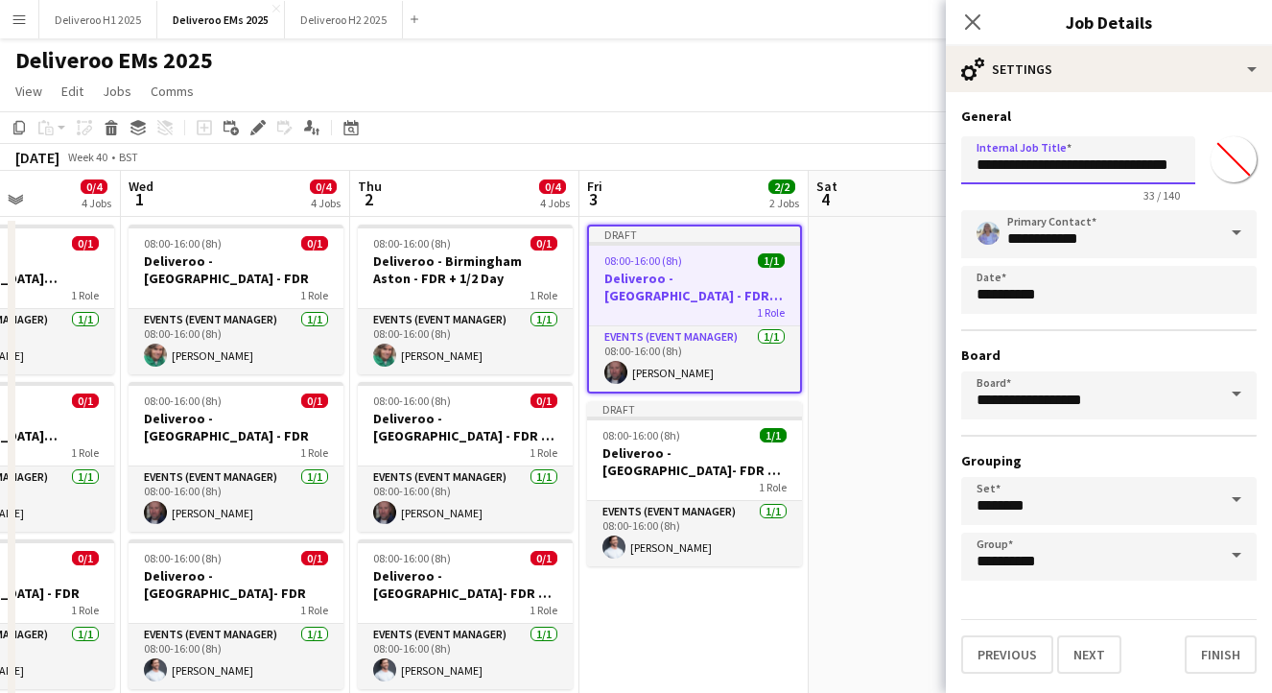
click at [1116, 151] on input "**********" at bounding box center [1078, 160] width 234 height 48
click at [1182, 167] on input "**********" at bounding box center [1078, 160] width 234 height 48
drag, startPoint x: 1103, startPoint y: 166, endPoint x: 1050, endPoint y: 165, distance: 52.8
click at [1050, 165] on input "**********" at bounding box center [1078, 160] width 234 height 48
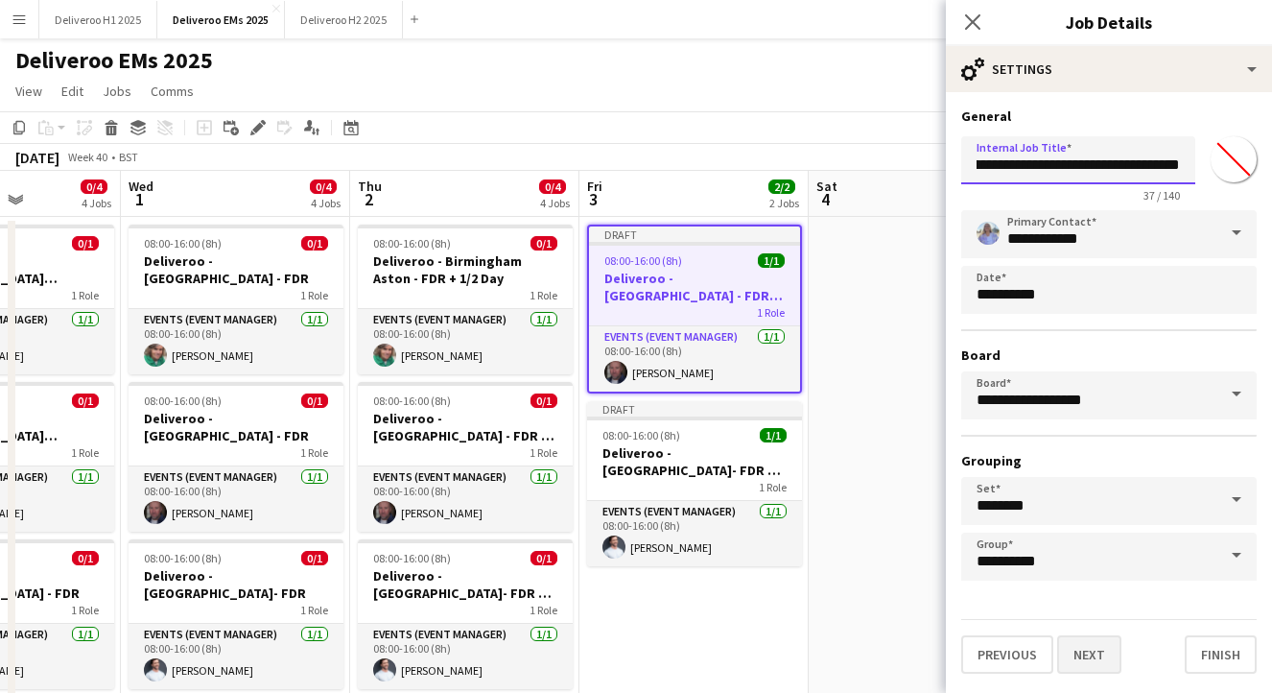
type input "**********"
click at [1094, 645] on button "Next" at bounding box center [1089, 654] width 64 height 38
type input "*******"
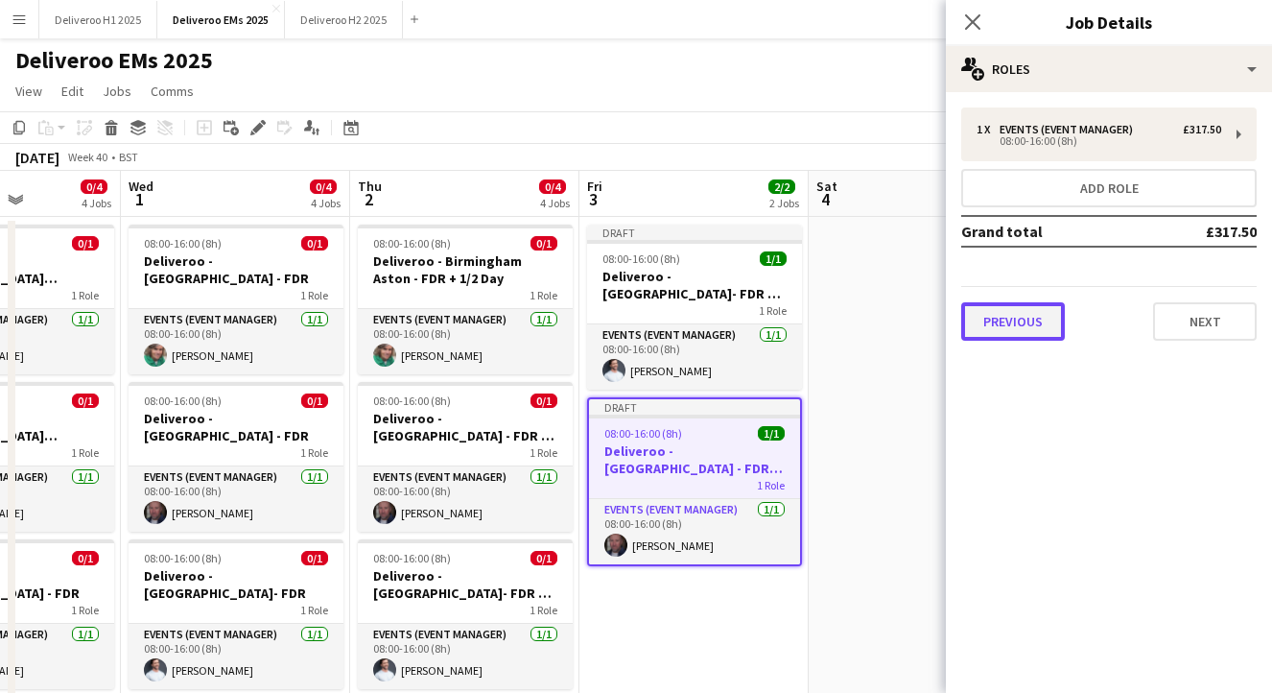
click at [1022, 322] on button "Previous" at bounding box center [1013, 321] width 104 height 38
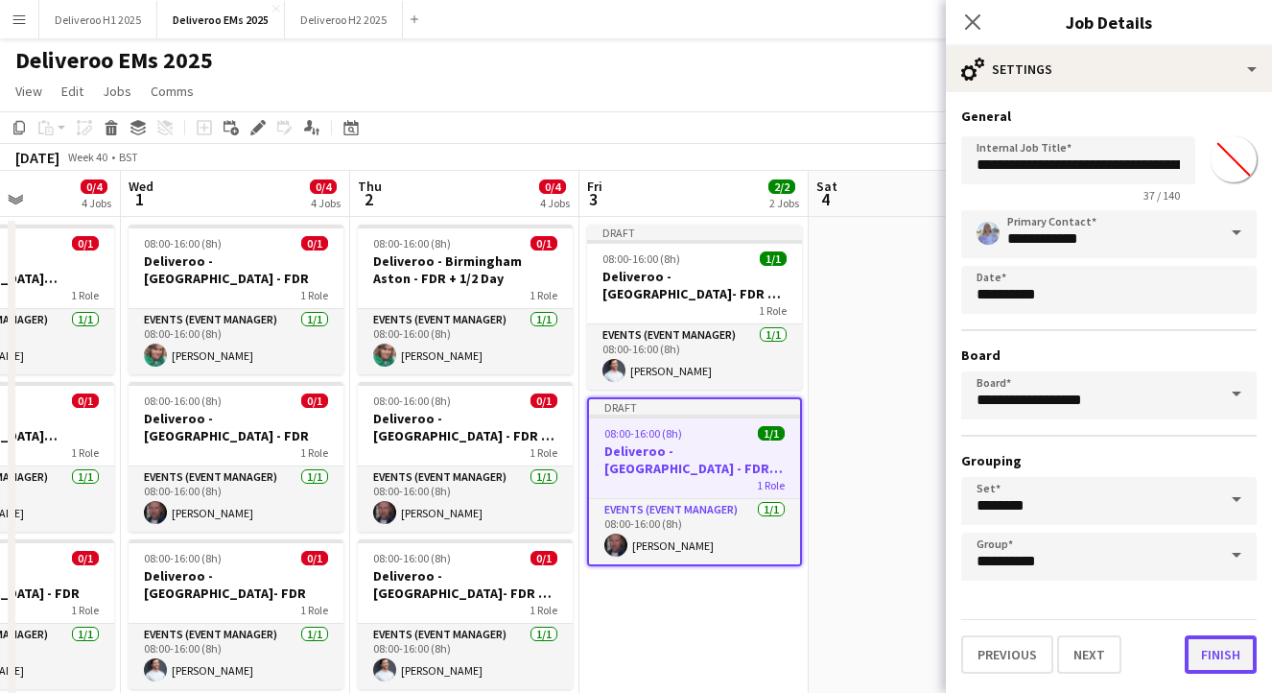
click at [1207, 652] on button "Finish" at bounding box center [1221, 654] width 72 height 38
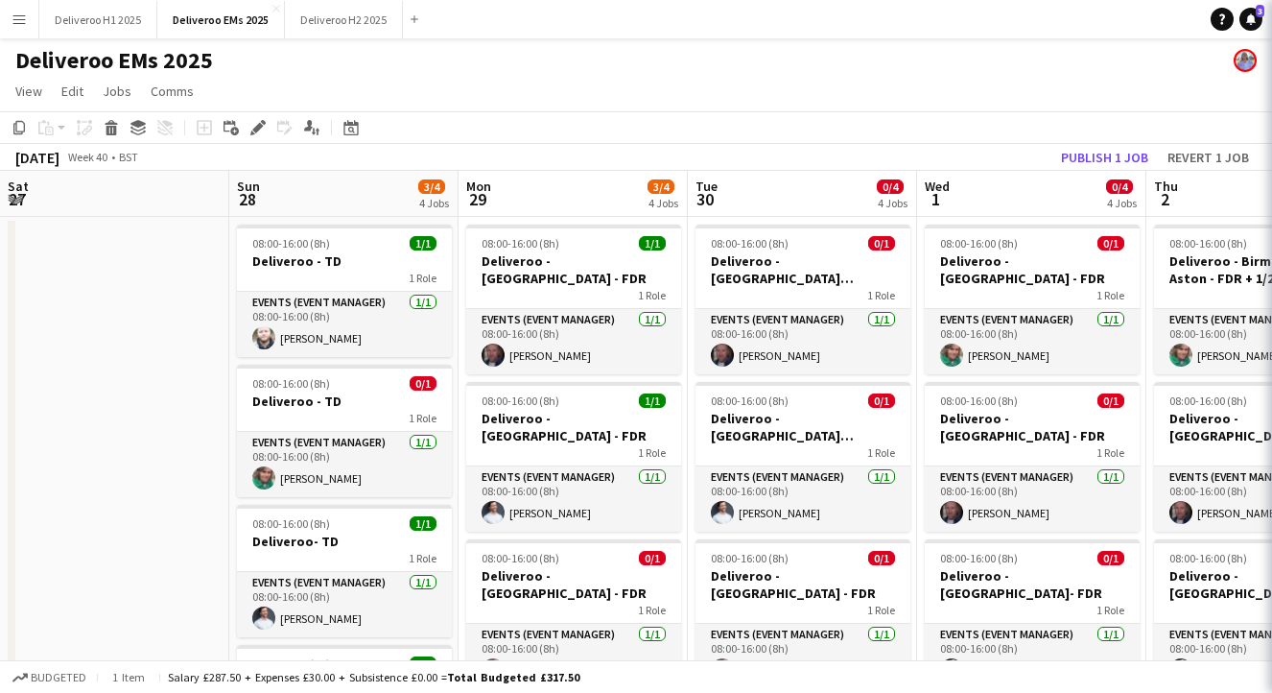
scroll to position [0, 796]
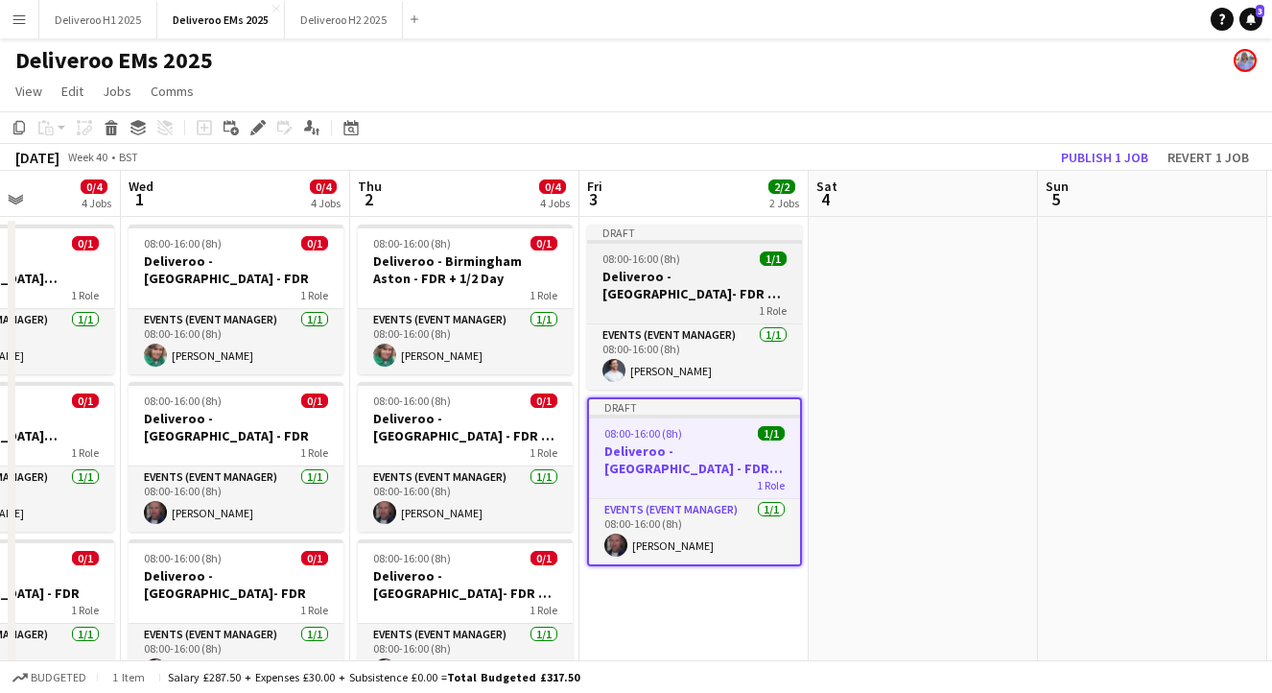
click at [718, 238] on div "Draft" at bounding box center [694, 232] width 215 height 15
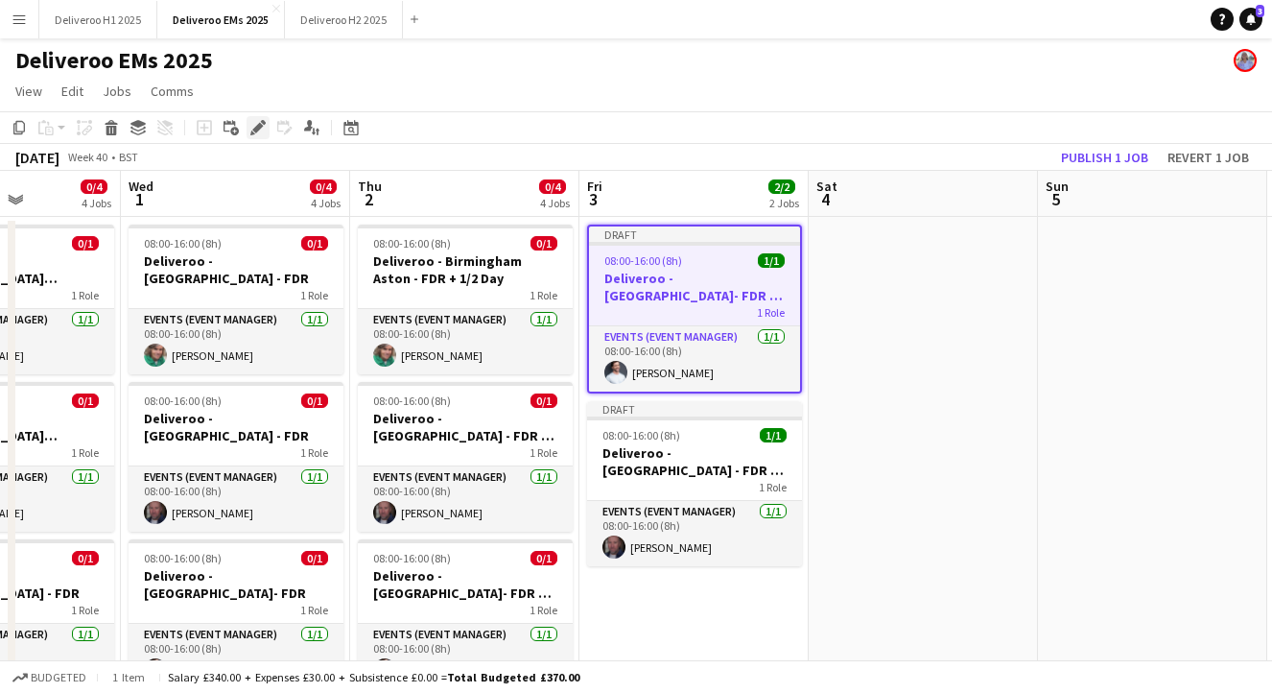
click at [258, 127] on icon at bounding box center [257, 128] width 11 height 11
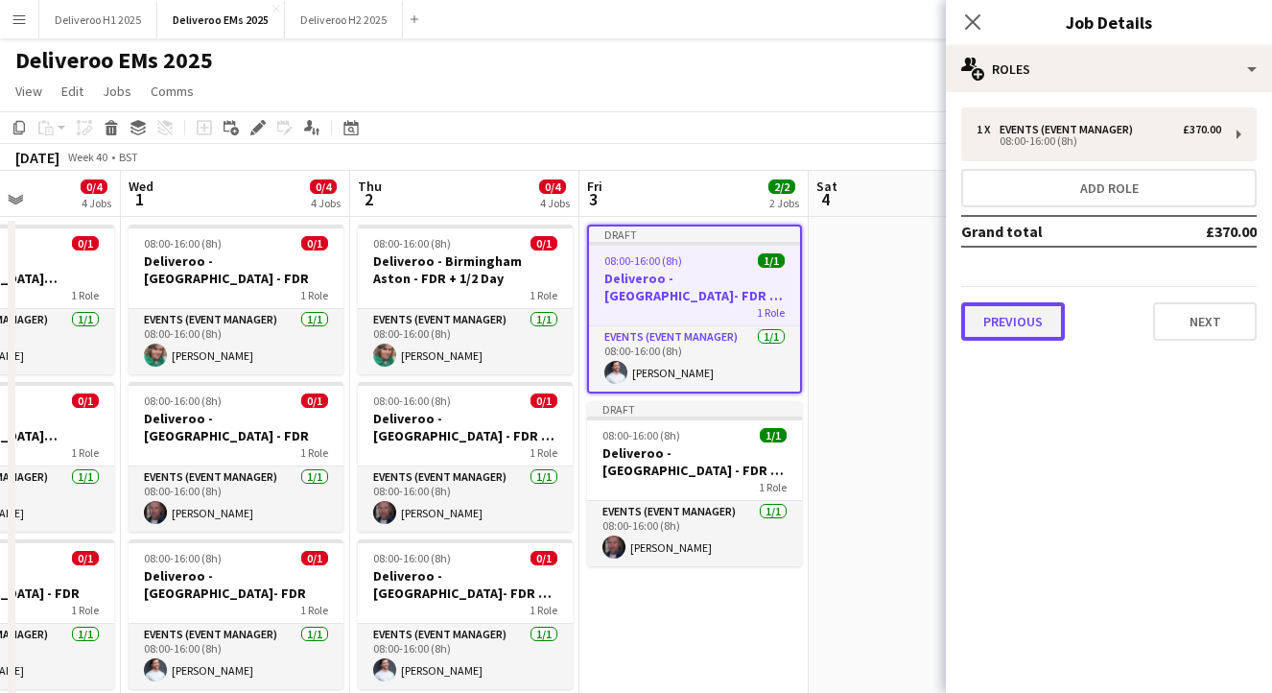
click at [1001, 317] on button "Previous" at bounding box center [1013, 321] width 104 height 38
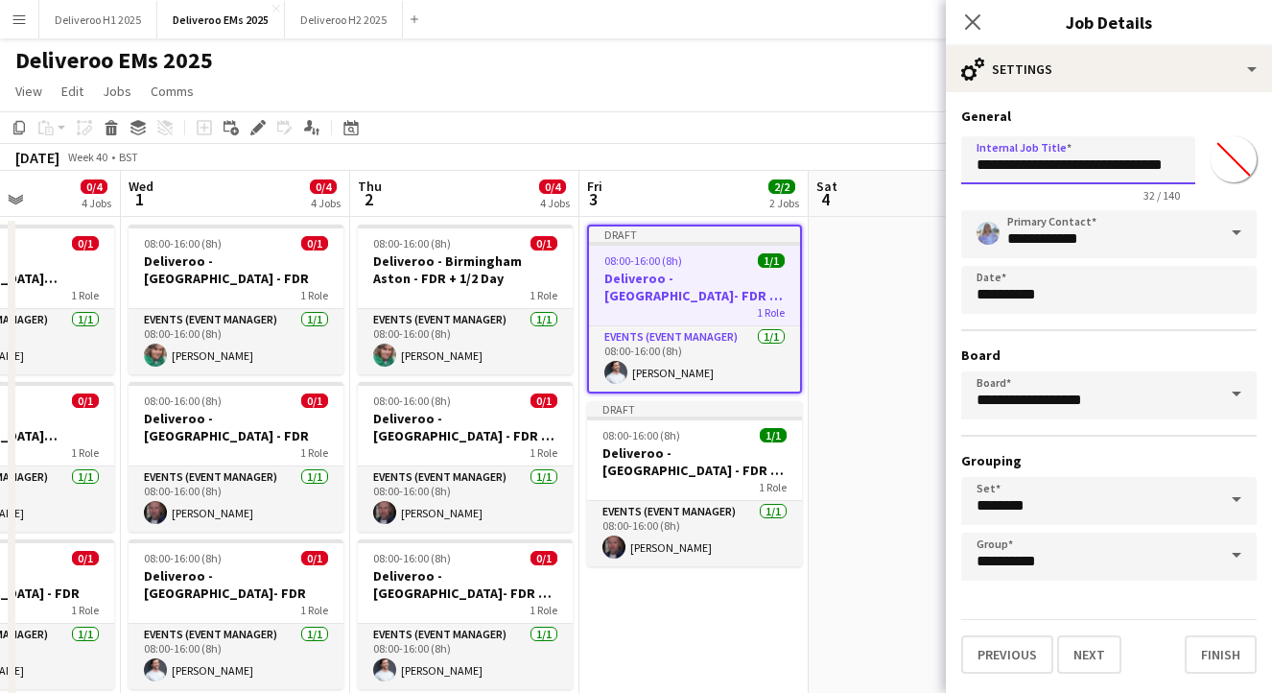
drag, startPoint x: 1101, startPoint y: 170, endPoint x: 1045, endPoint y: 169, distance: 55.7
click at [1045, 169] on input "**********" at bounding box center [1078, 160] width 234 height 48
type input "**********"
click at [1221, 654] on button "Finish" at bounding box center [1221, 654] width 72 height 38
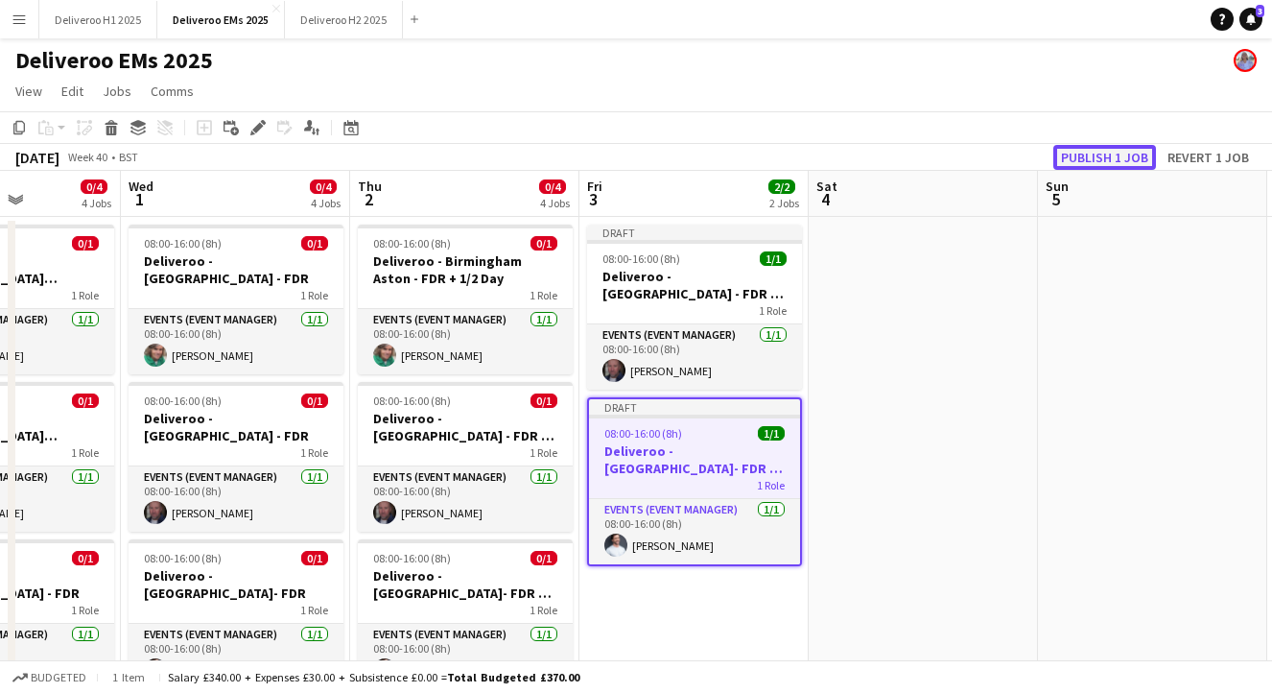
click at [1089, 157] on button "Publish 1 job" at bounding box center [1105, 157] width 103 height 25
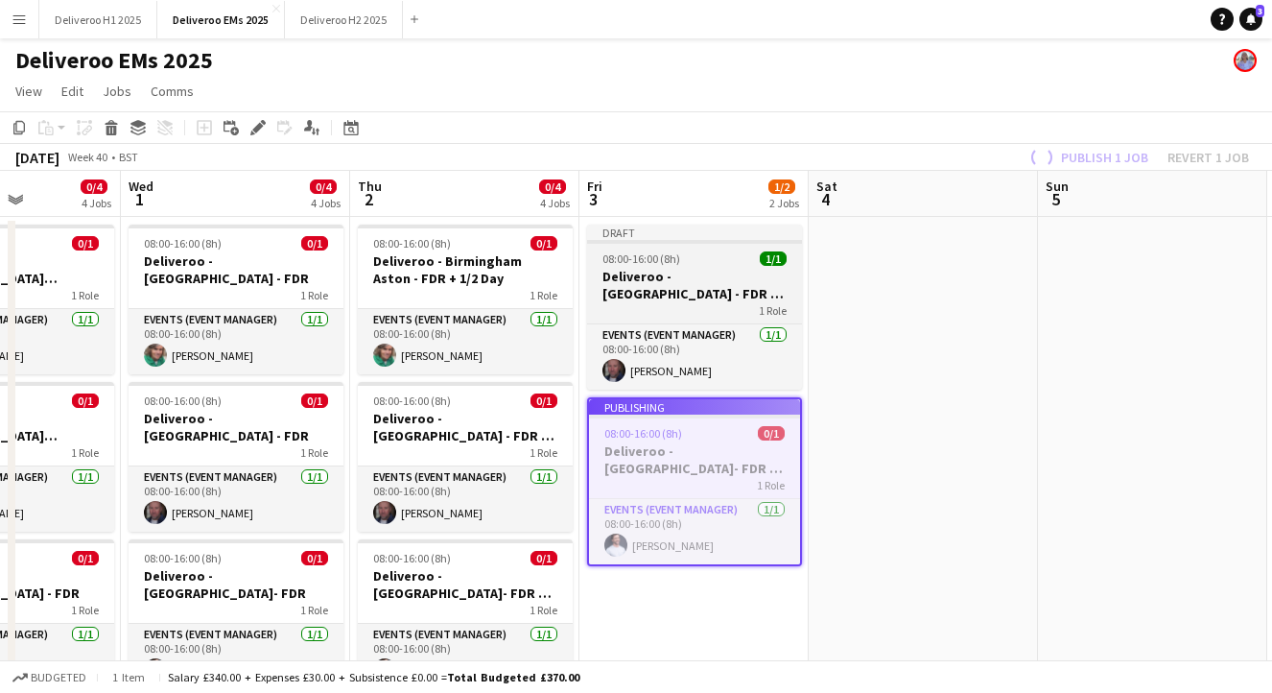
click at [747, 225] on div "Draft" at bounding box center [694, 232] width 215 height 15
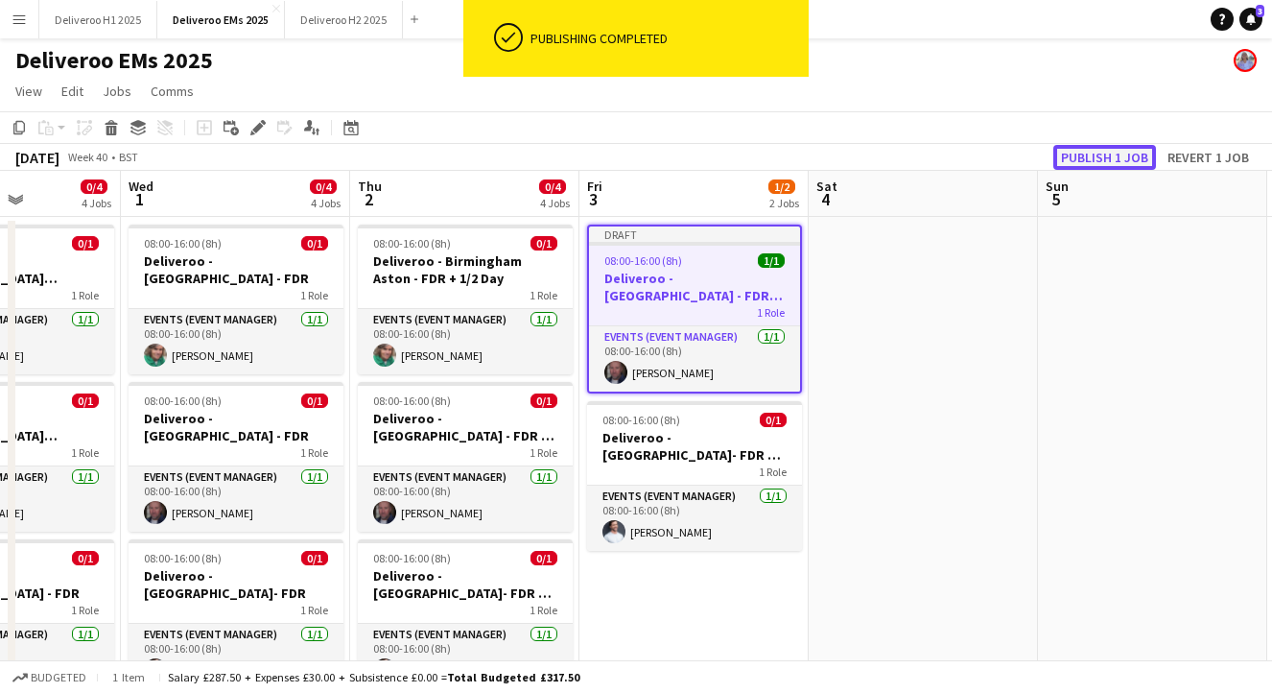
click at [1091, 154] on button "Publish 1 job" at bounding box center [1105, 157] width 103 height 25
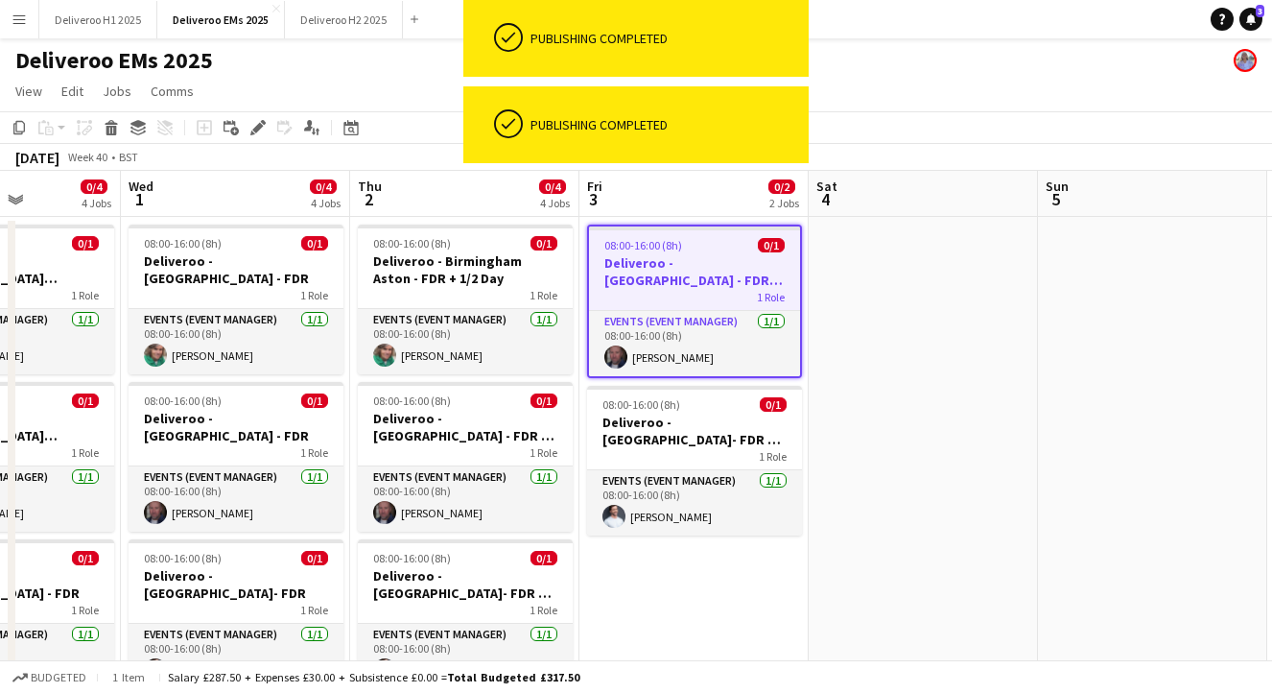
click at [662, 582] on app-date-cell "08:00-16:00 (8h) 0/1 Deliveroo - Nottingham - FDR + 1/2 TD 1 Role Events (Event…" at bounding box center [694, 567] width 229 height 700
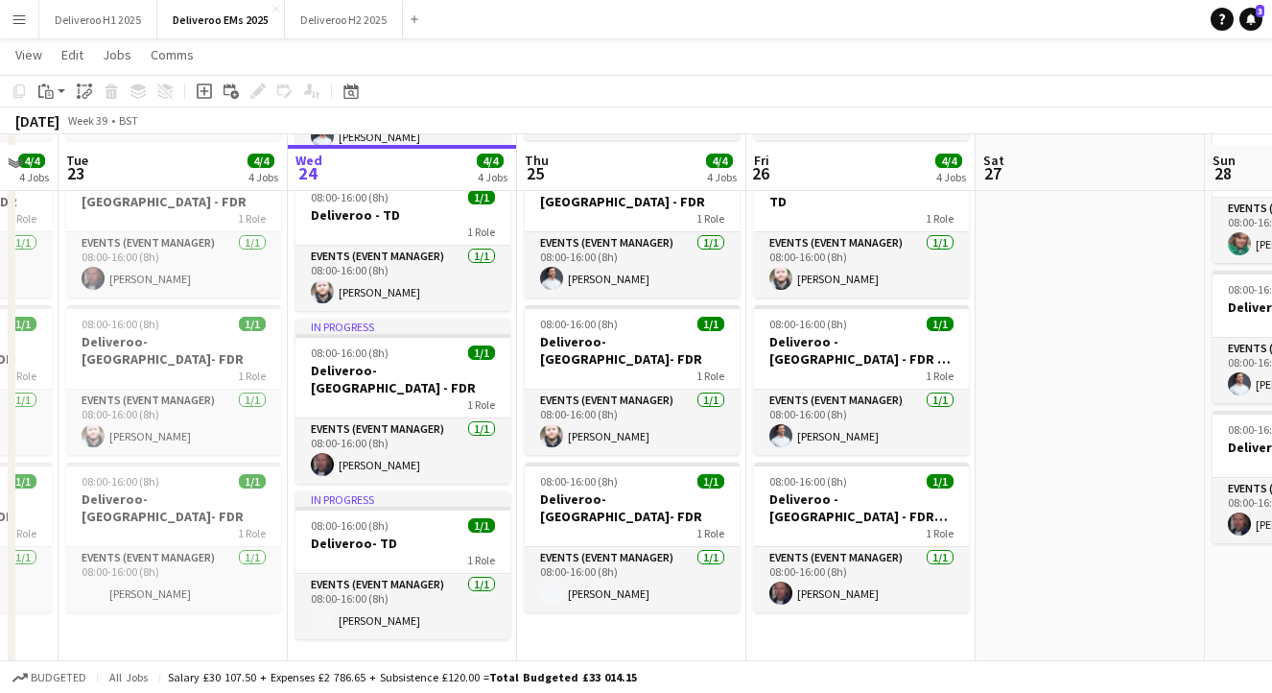
scroll to position [244, 0]
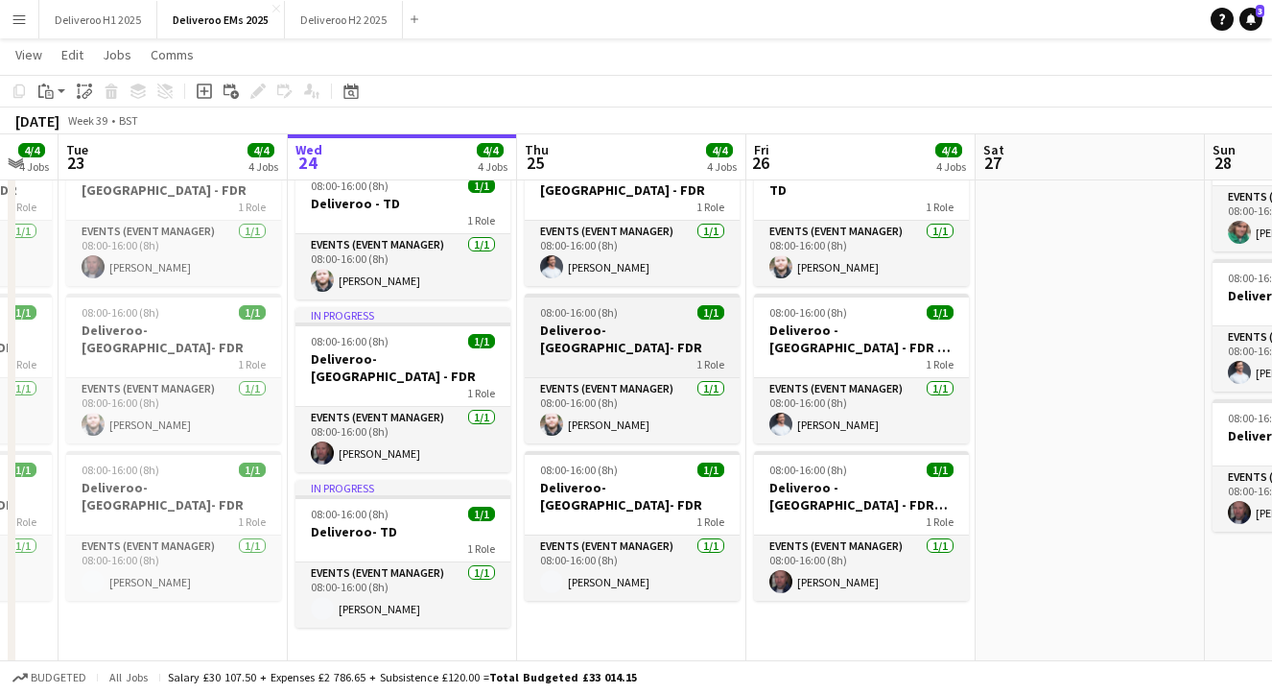
click at [649, 321] on h3 "Deliveroo- [GEOGRAPHIC_DATA]- FDR" at bounding box center [632, 338] width 215 height 35
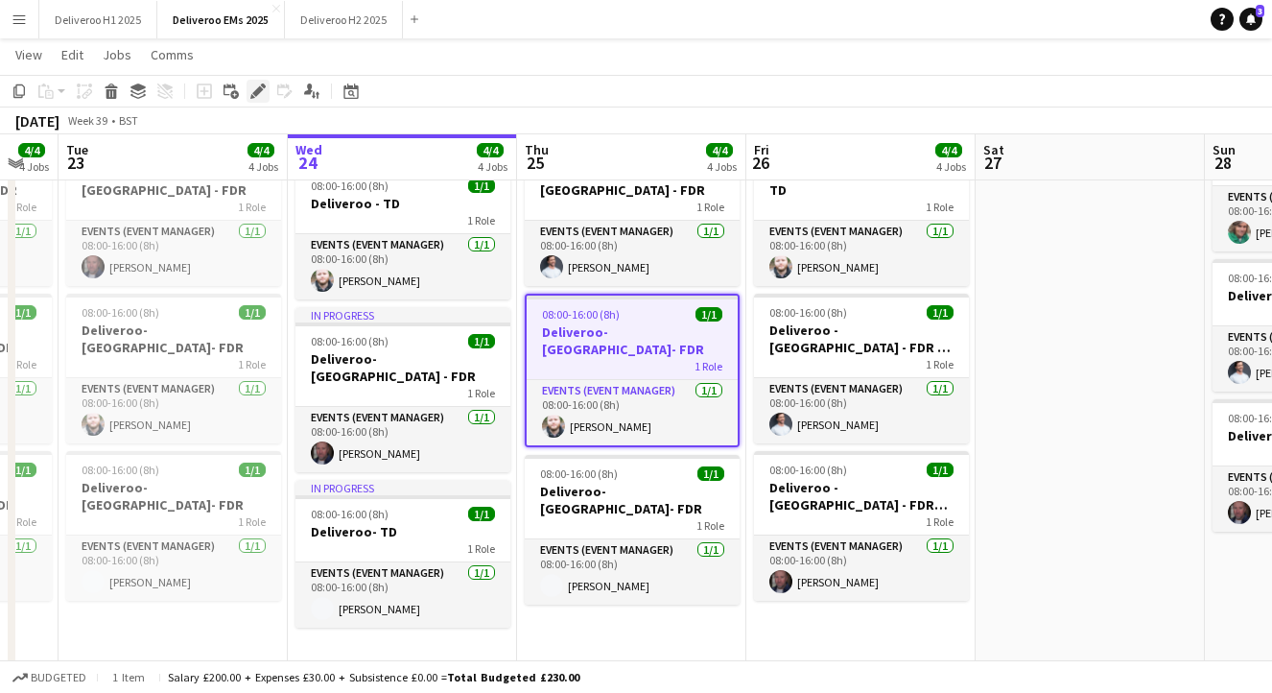
click at [256, 93] on icon at bounding box center [257, 91] width 11 height 11
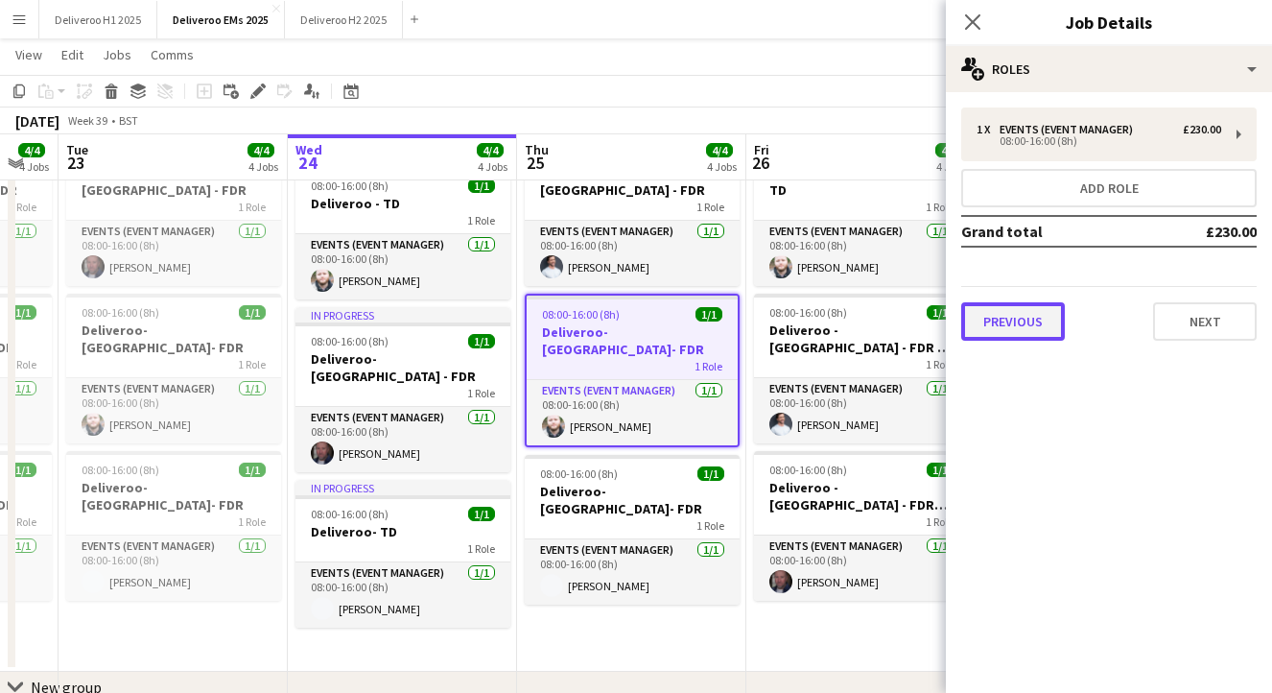
click at [1011, 334] on button "Previous" at bounding box center [1013, 321] width 104 height 38
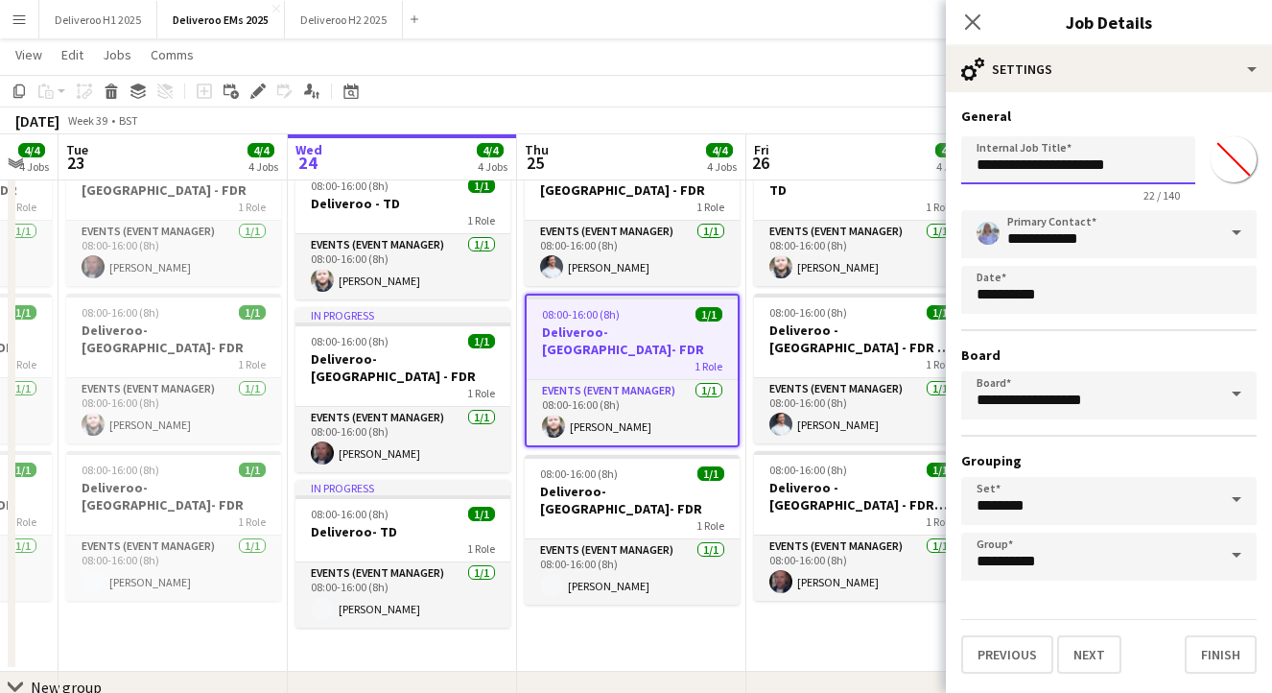
click at [1131, 163] on input "**********" at bounding box center [1078, 160] width 234 height 48
type input "**********"
click at [1093, 647] on button "Next" at bounding box center [1089, 654] width 64 height 38
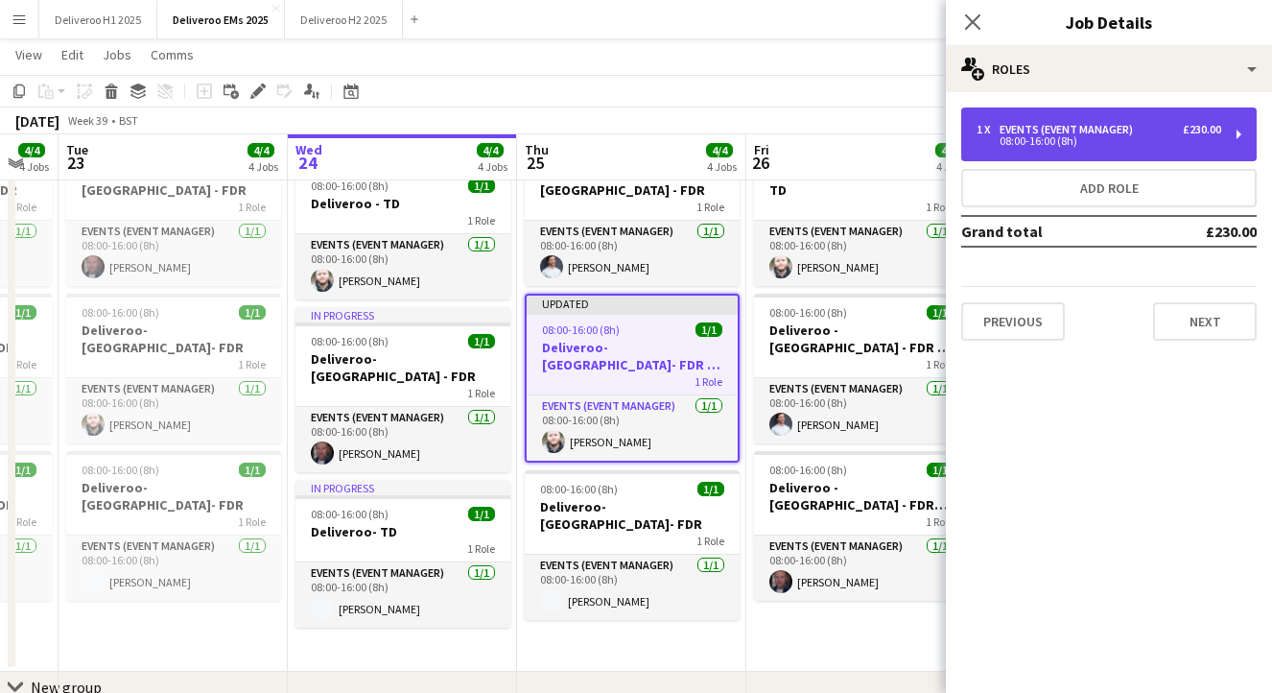
click at [1148, 134] on div "1 x Events (Event Manager) £230.00" at bounding box center [1099, 129] width 245 height 13
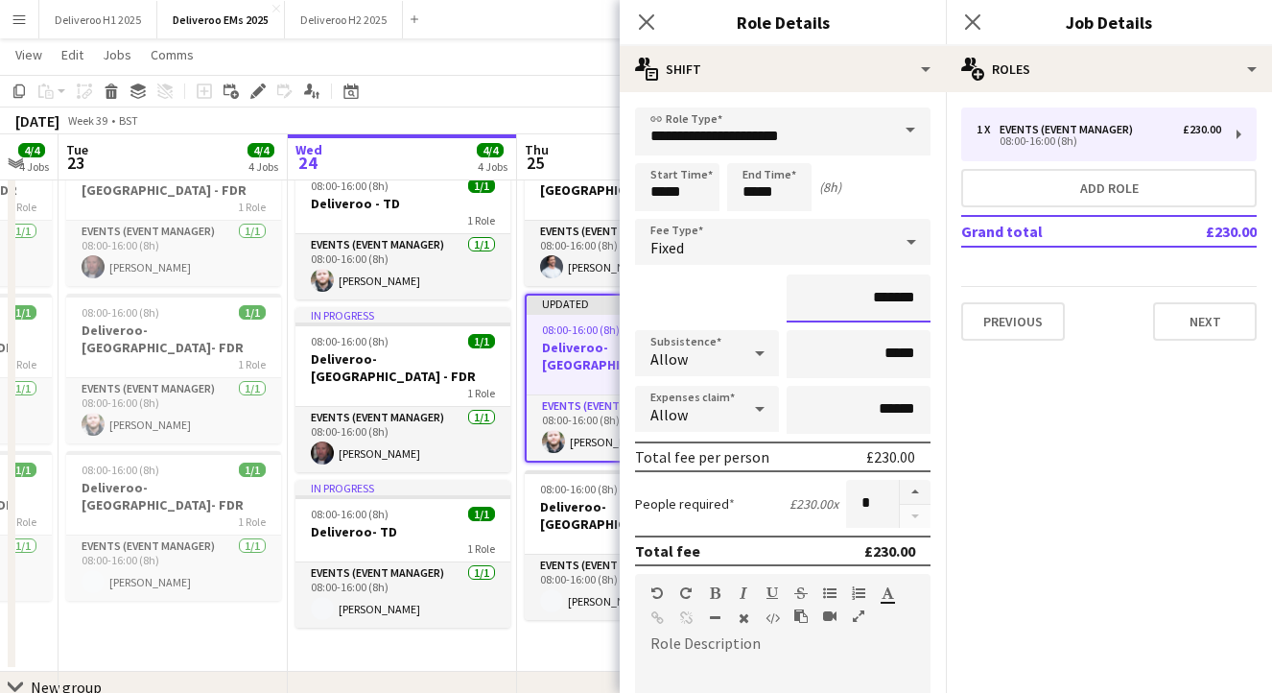
click at [892, 298] on input "*******" at bounding box center [859, 298] width 144 height 48
type input "**"
type input "****"
click at [731, 640] on div "default Heading 1 Heading 2 Heading 3 Heading 4 Heading 5 Heading 6 Heading 7 P…" at bounding box center [783, 610] width 296 height 72
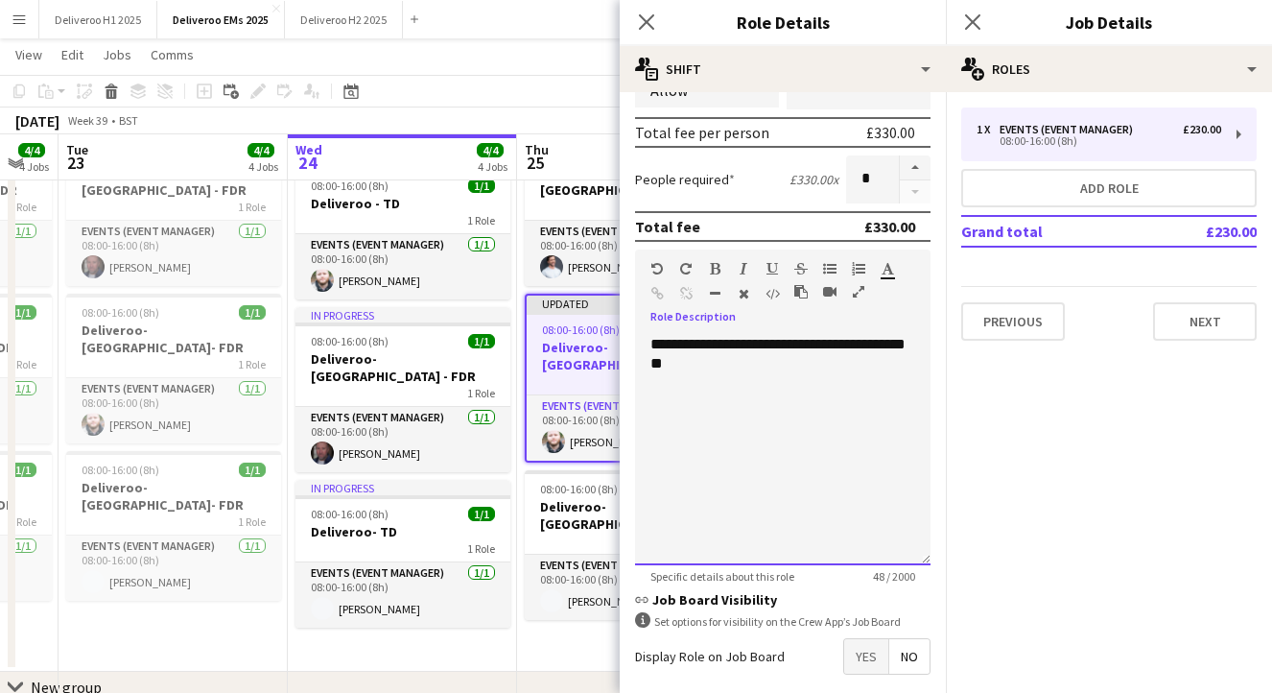
scroll to position [415, 0]
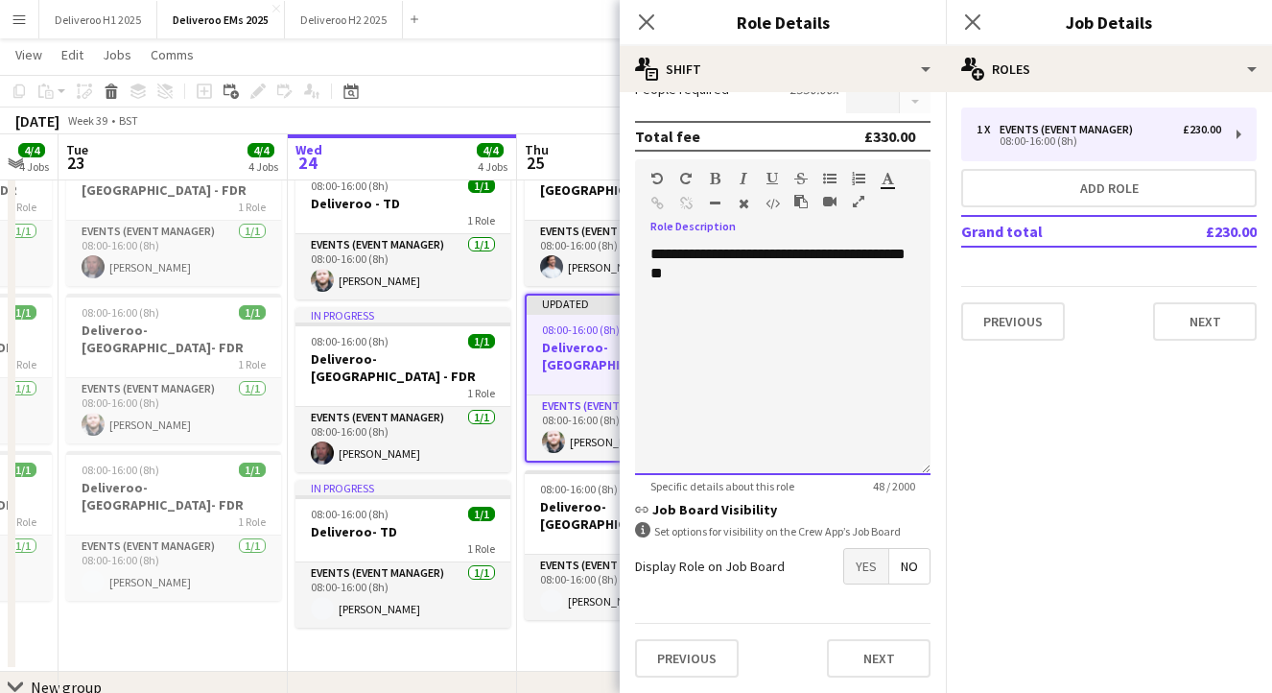
drag, startPoint x: 711, startPoint y: 273, endPoint x: 641, endPoint y: 259, distance: 71.5
click at [641, 259] on div "**********" at bounding box center [783, 360] width 296 height 230
click at [891, 651] on button "Next" at bounding box center [879, 658] width 104 height 38
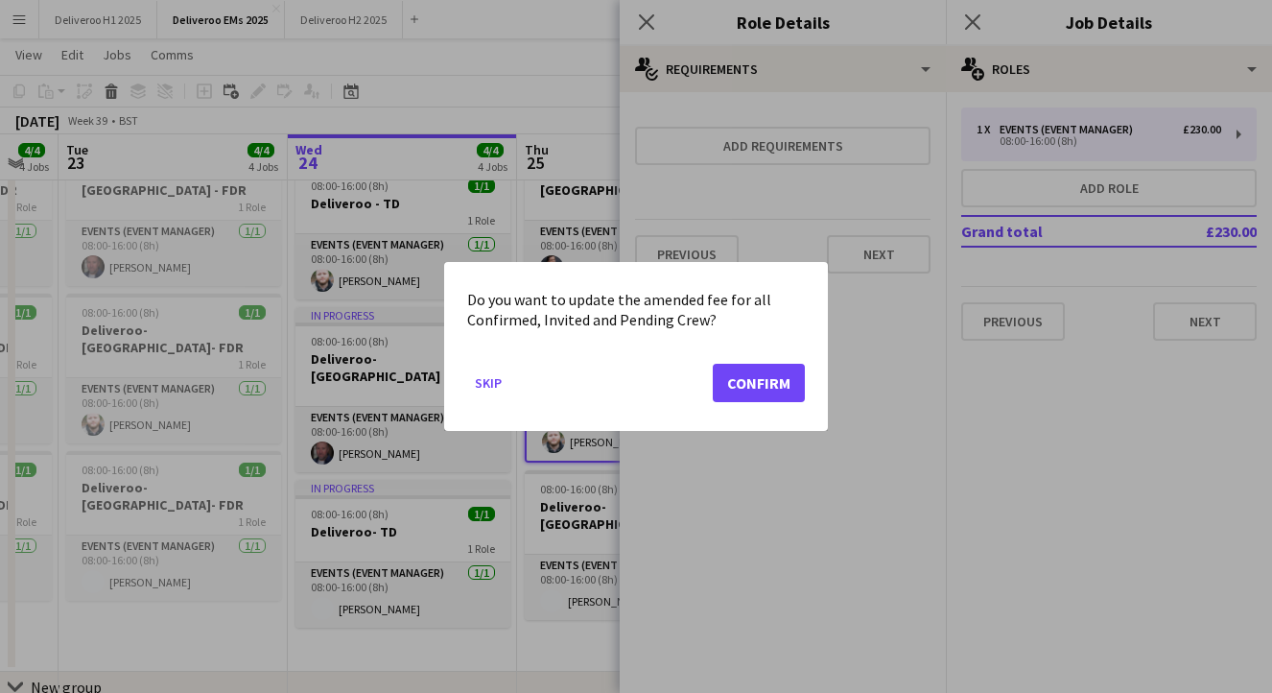
scroll to position [0, 0]
click at [766, 385] on button "Confirm" at bounding box center [759, 383] width 92 height 38
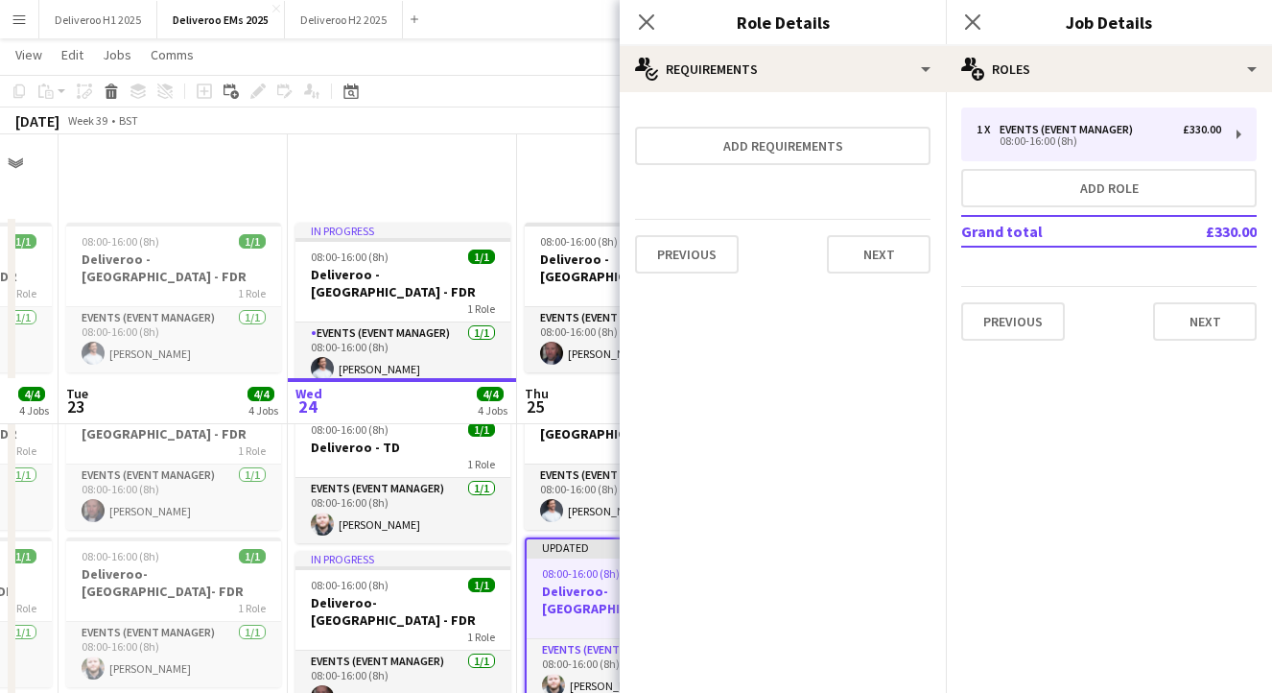
scroll to position [244, 0]
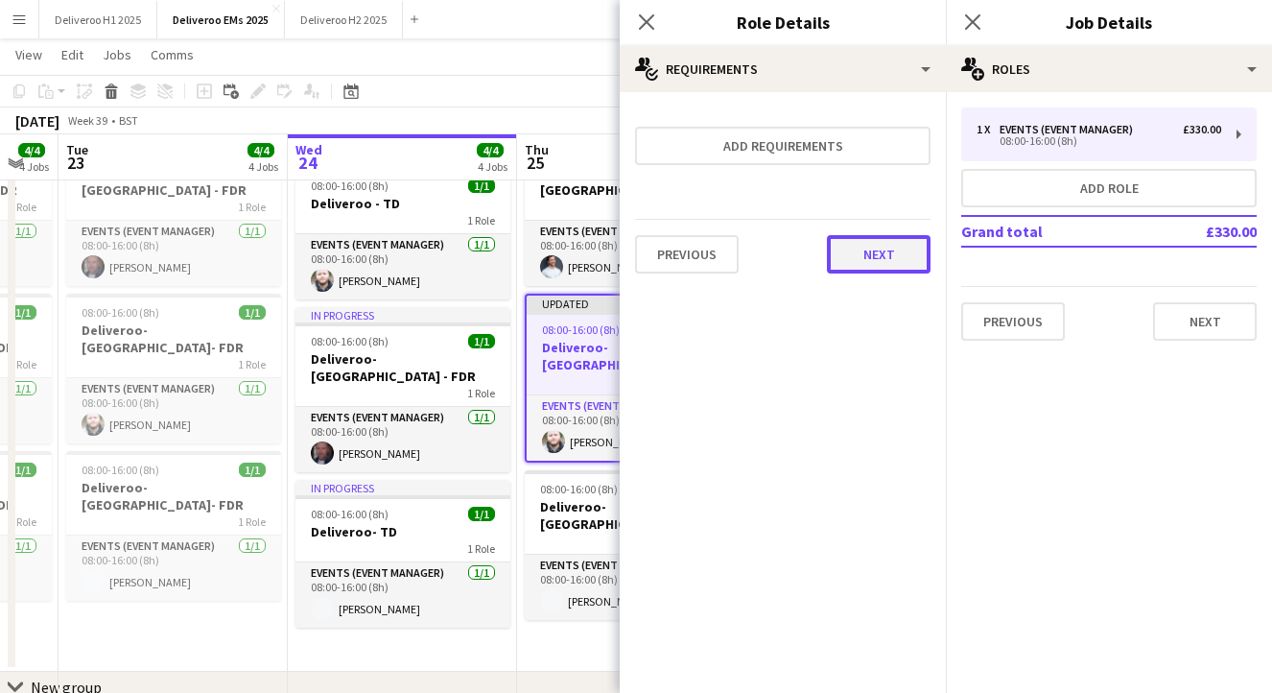
click at [862, 253] on button "Next" at bounding box center [879, 254] width 104 height 38
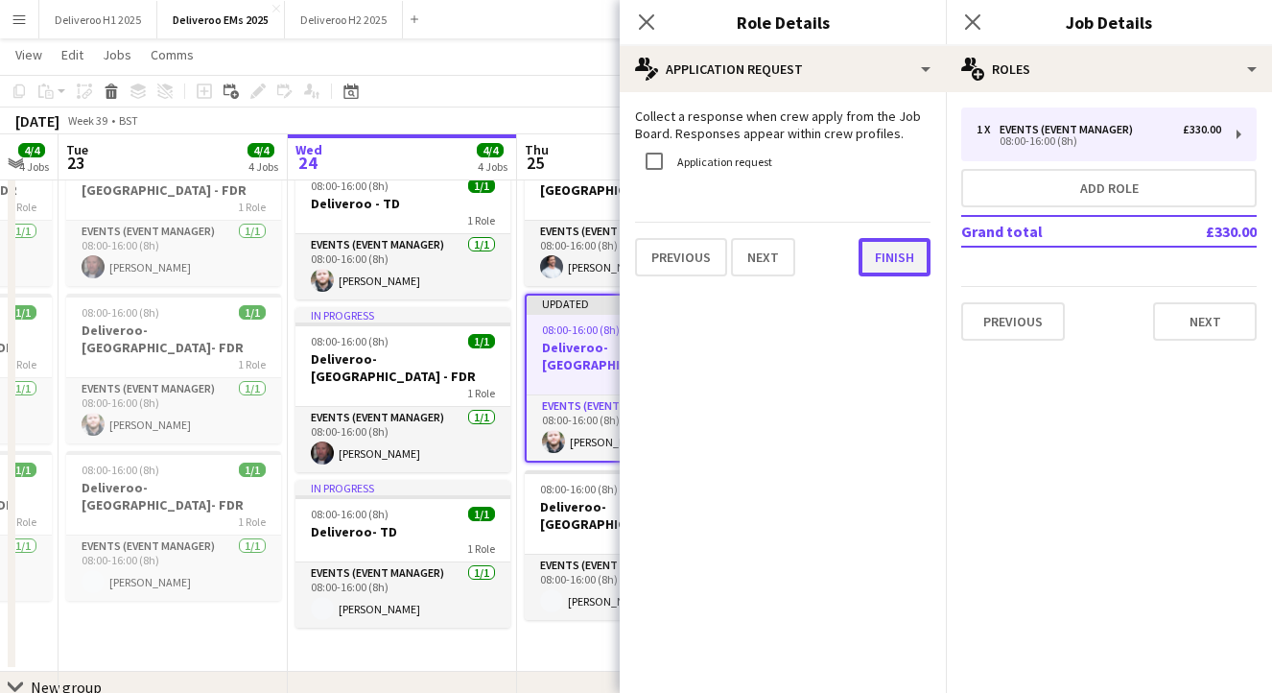
click at [907, 268] on button "Finish" at bounding box center [895, 257] width 72 height 38
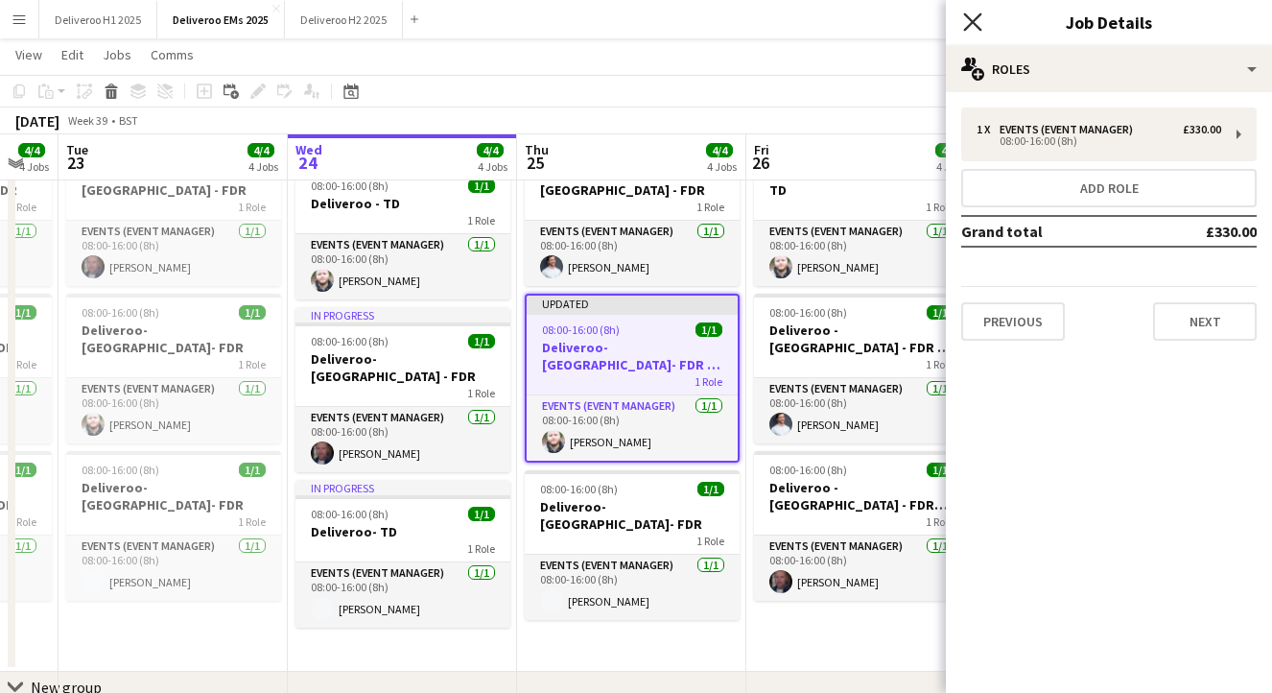
click at [971, 30] on icon "Close pop-in" at bounding box center [972, 21] width 18 height 18
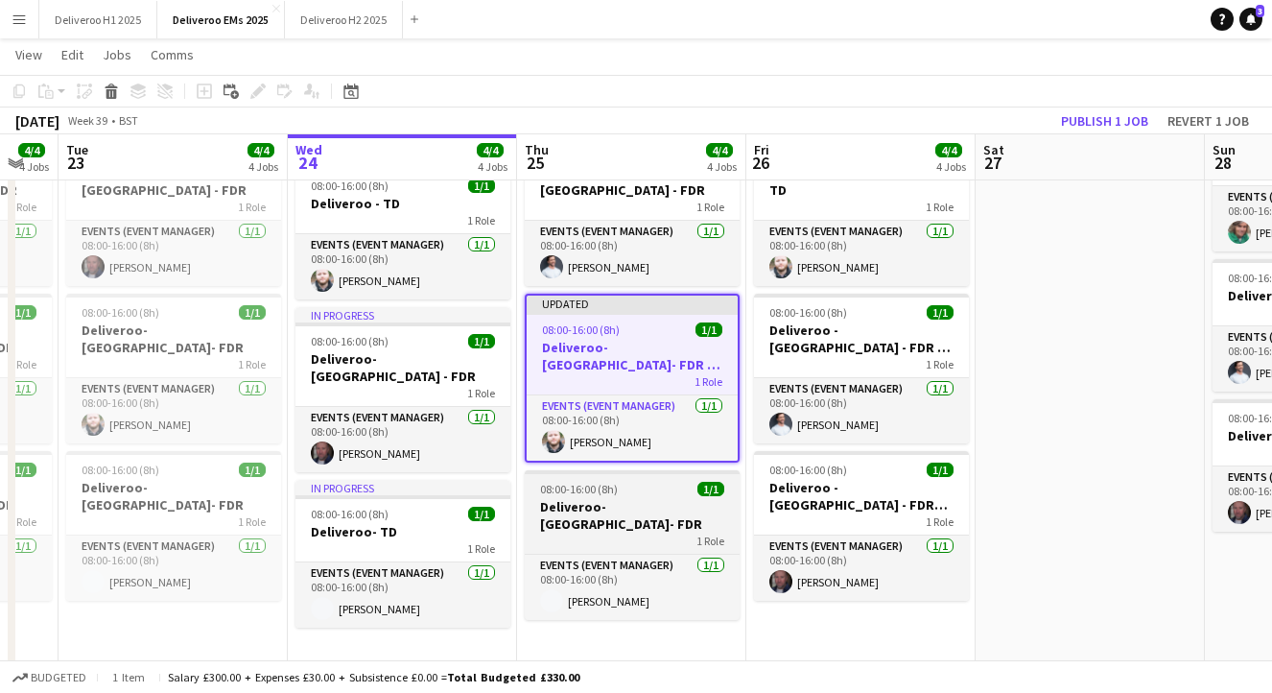
click at [622, 482] on div "08:00-16:00 (8h) 1/1" at bounding box center [632, 489] width 215 height 14
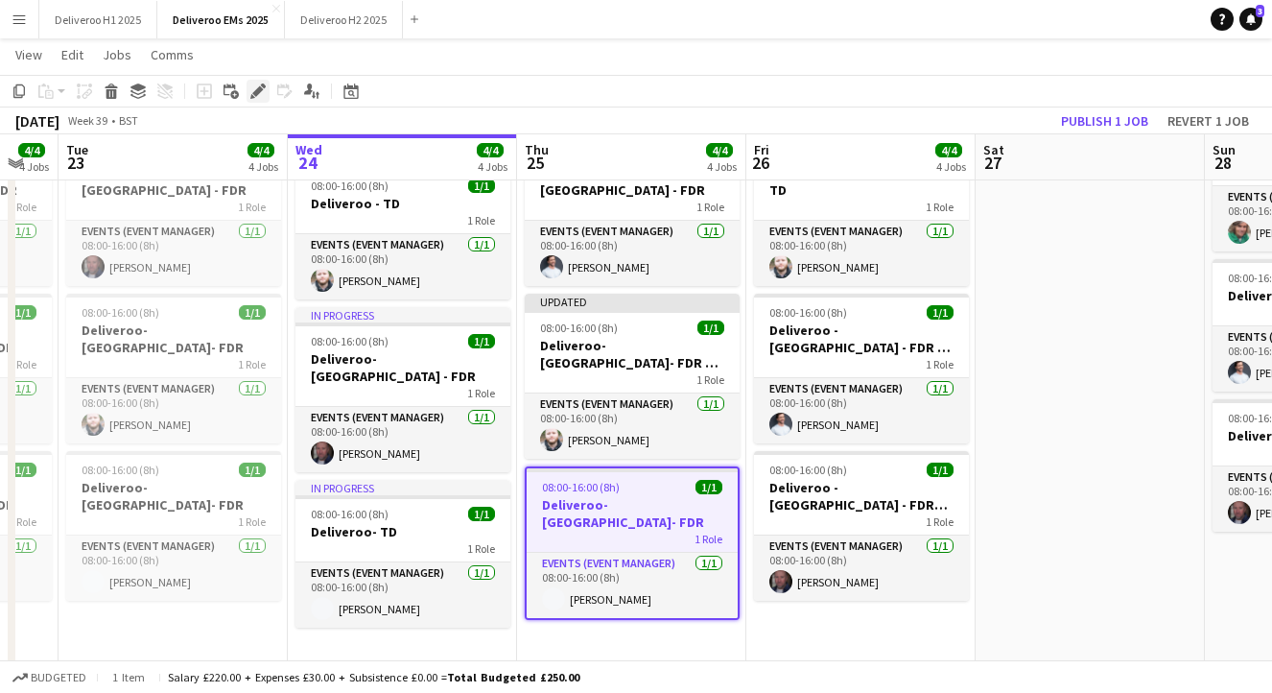
click at [259, 89] on icon at bounding box center [257, 91] width 11 height 11
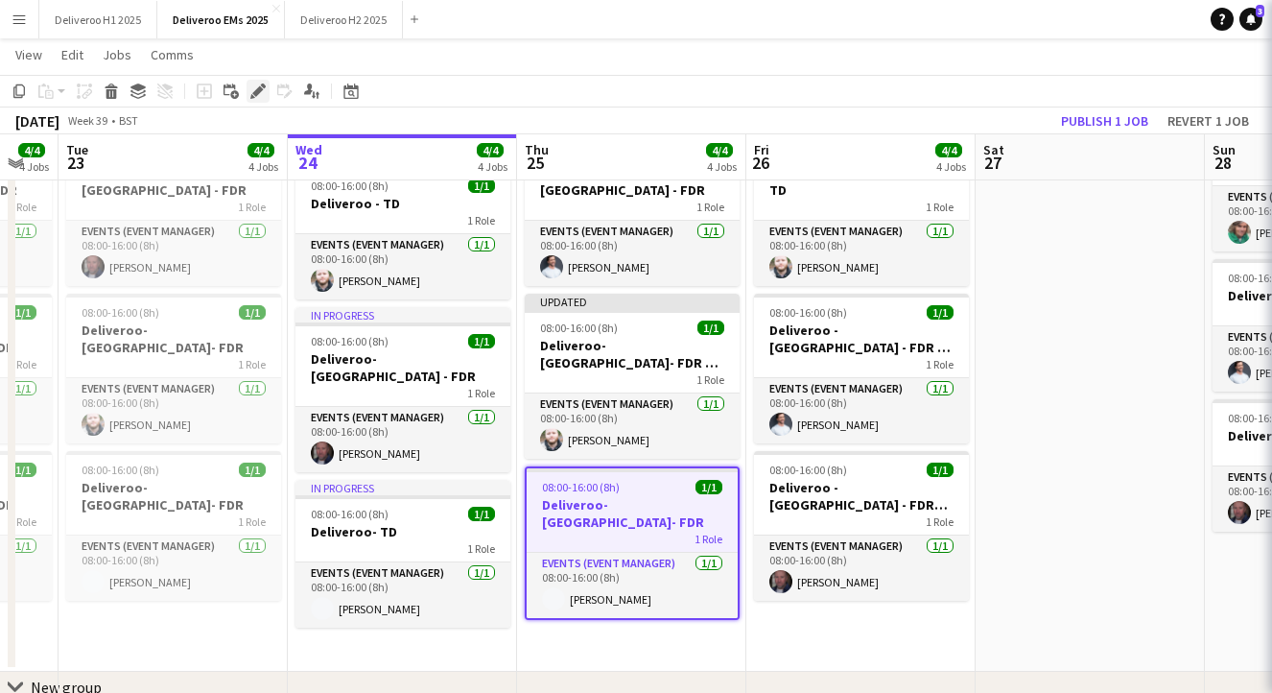
type input "*******"
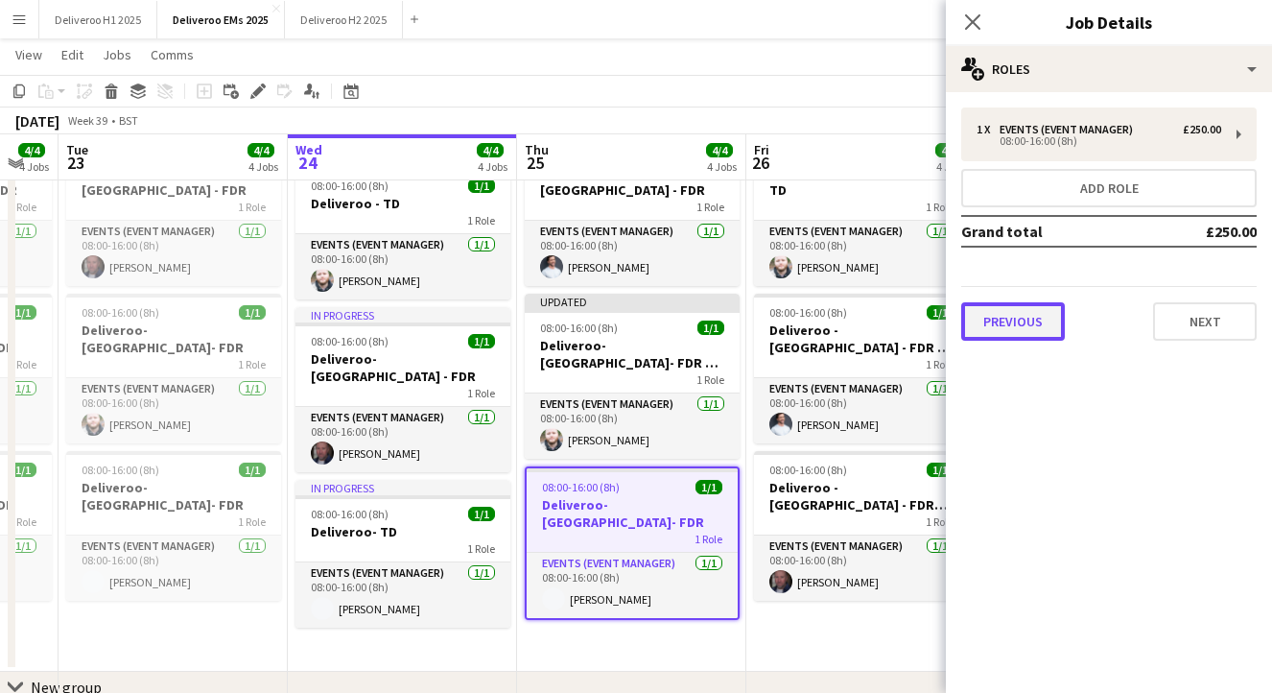
click at [1027, 327] on button "Previous" at bounding box center [1013, 321] width 104 height 38
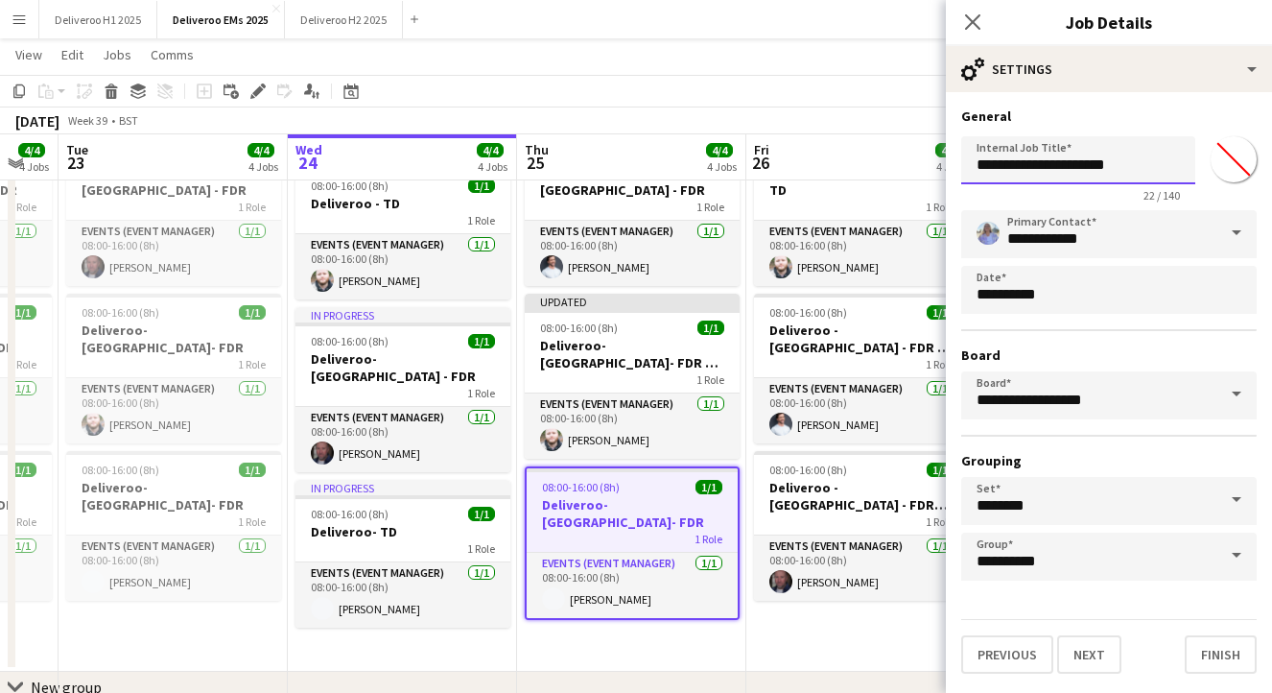
click at [1132, 169] on input "**********" at bounding box center [1078, 160] width 234 height 48
type input "**********"
click at [1075, 654] on button "Next" at bounding box center [1089, 654] width 64 height 38
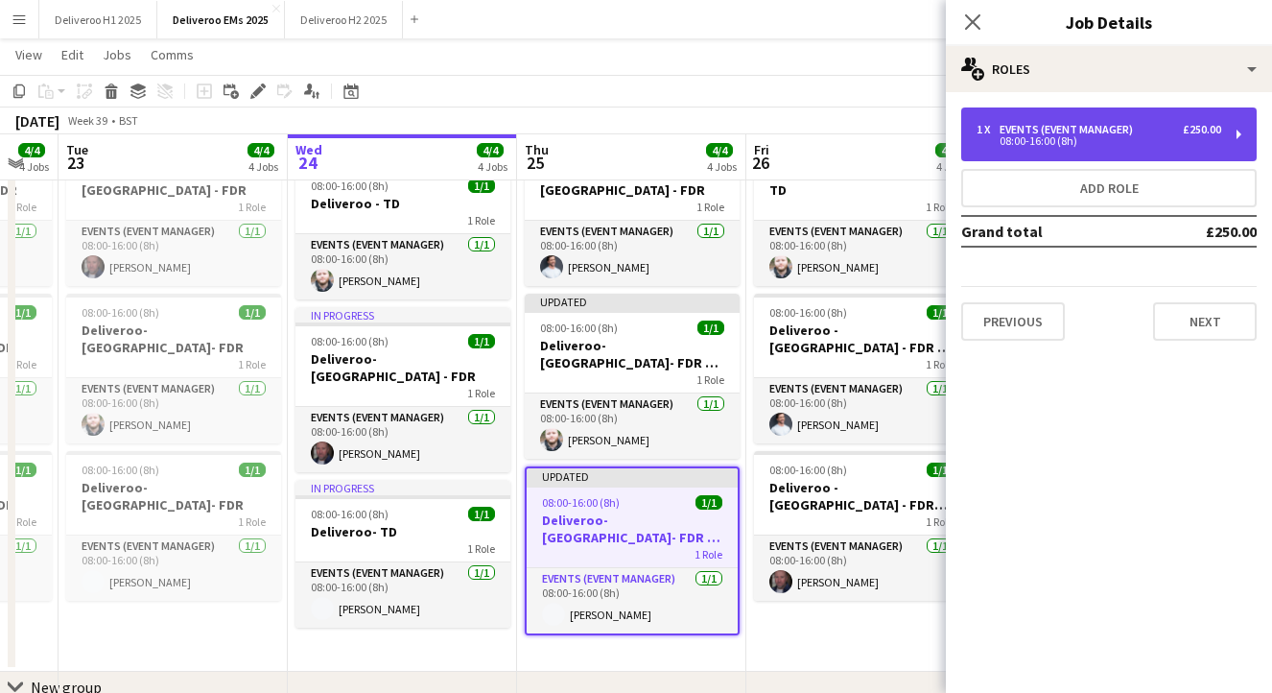
click at [1137, 144] on div "08:00-16:00 (8h)" at bounding box center [1099, 141] width 245 height 10
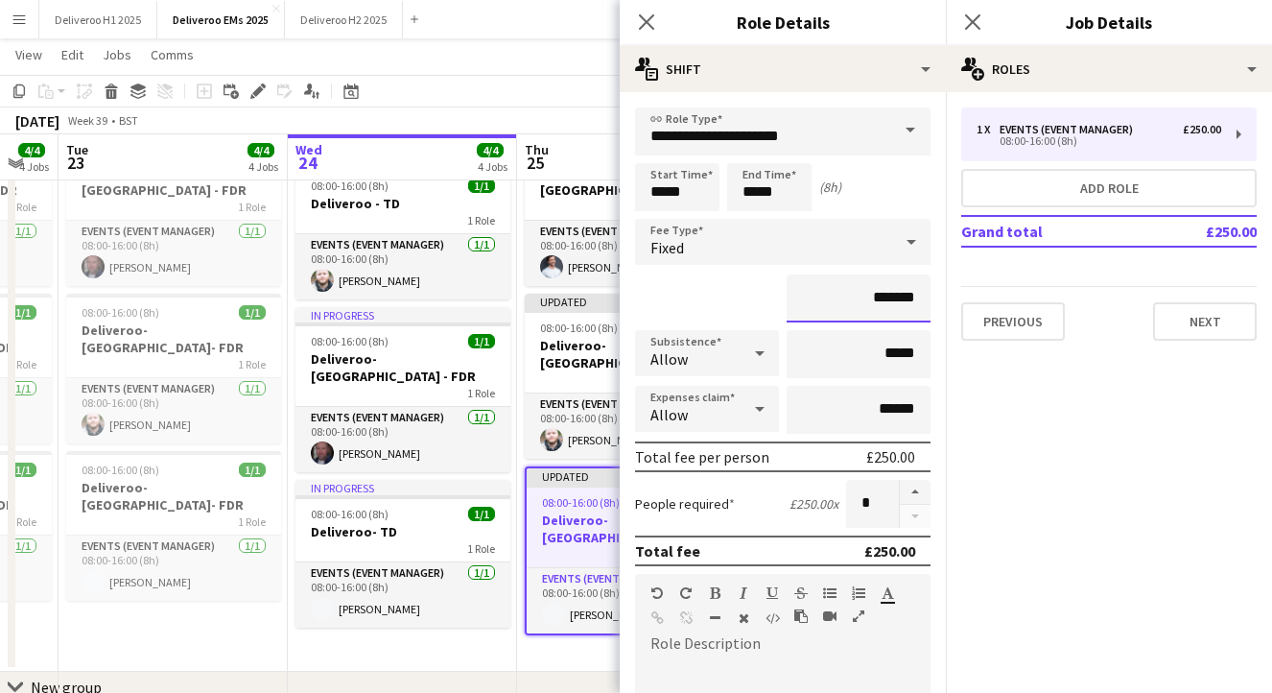
click at [880, 297] on input "*******" at bounding box center [859, 298] width 144 height 48
type input "**"
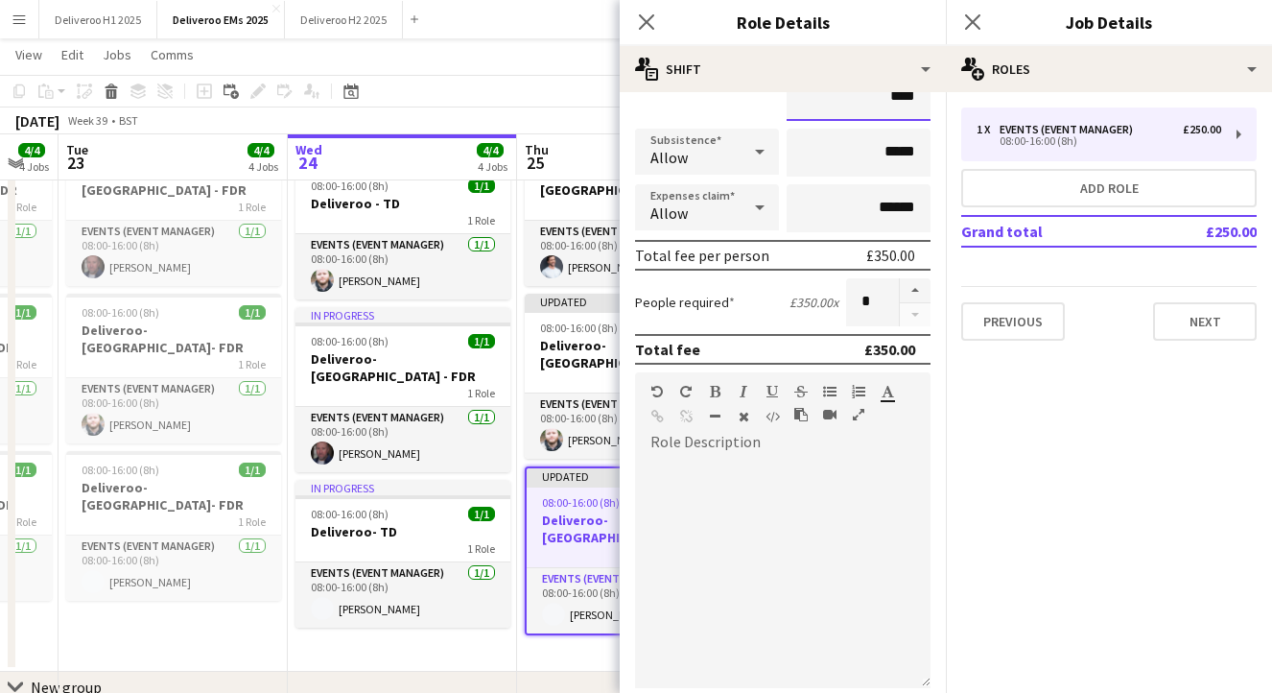
scroll to position [415, 0]
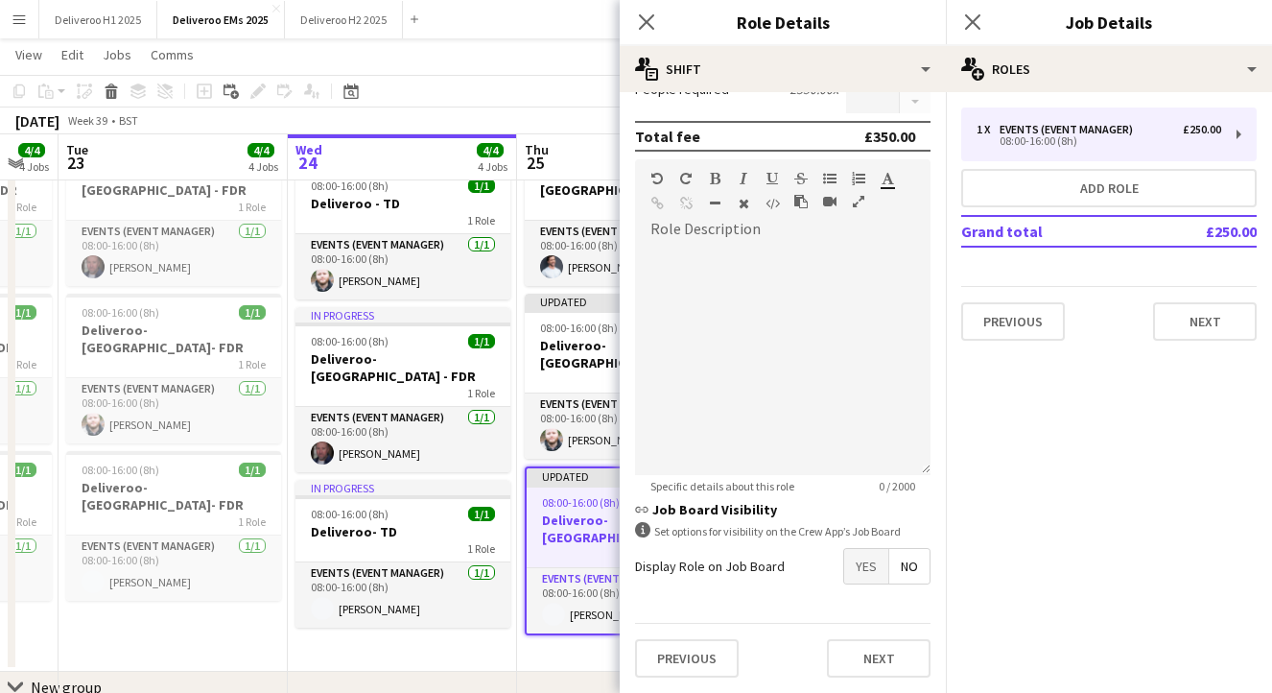
type input "****"
click at [802, 292] on div at bounding box center [783, 360] width 296 height 230
paste div
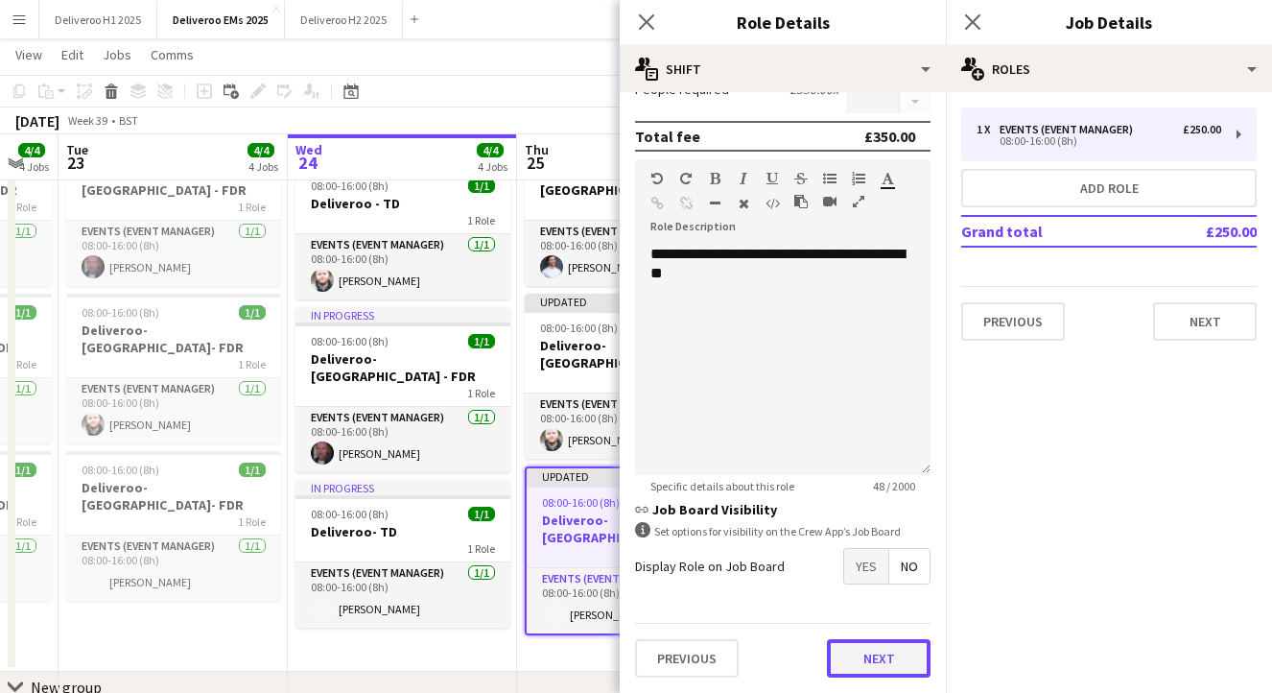
click at [893, 653] on button "Next" at bounding box center [879, 658] width 104 height 38
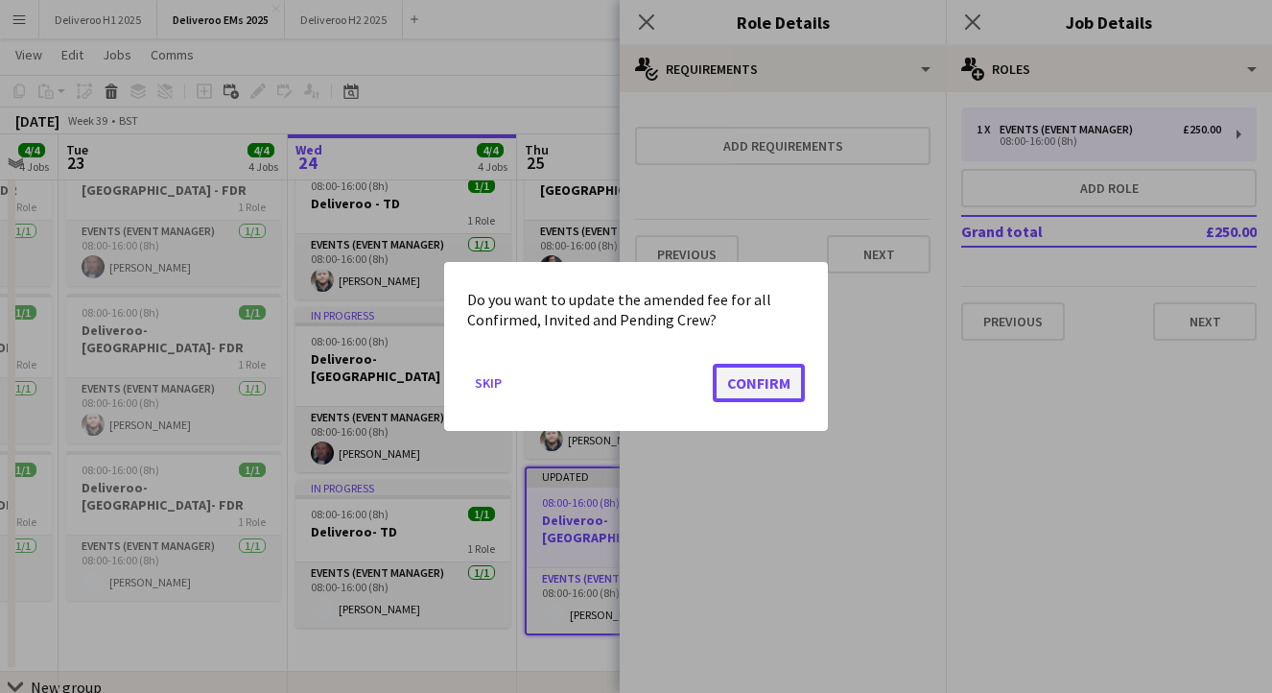
click at [768, 392] on button "Confirm" at bounding box center [759, 383] width 92 height 38
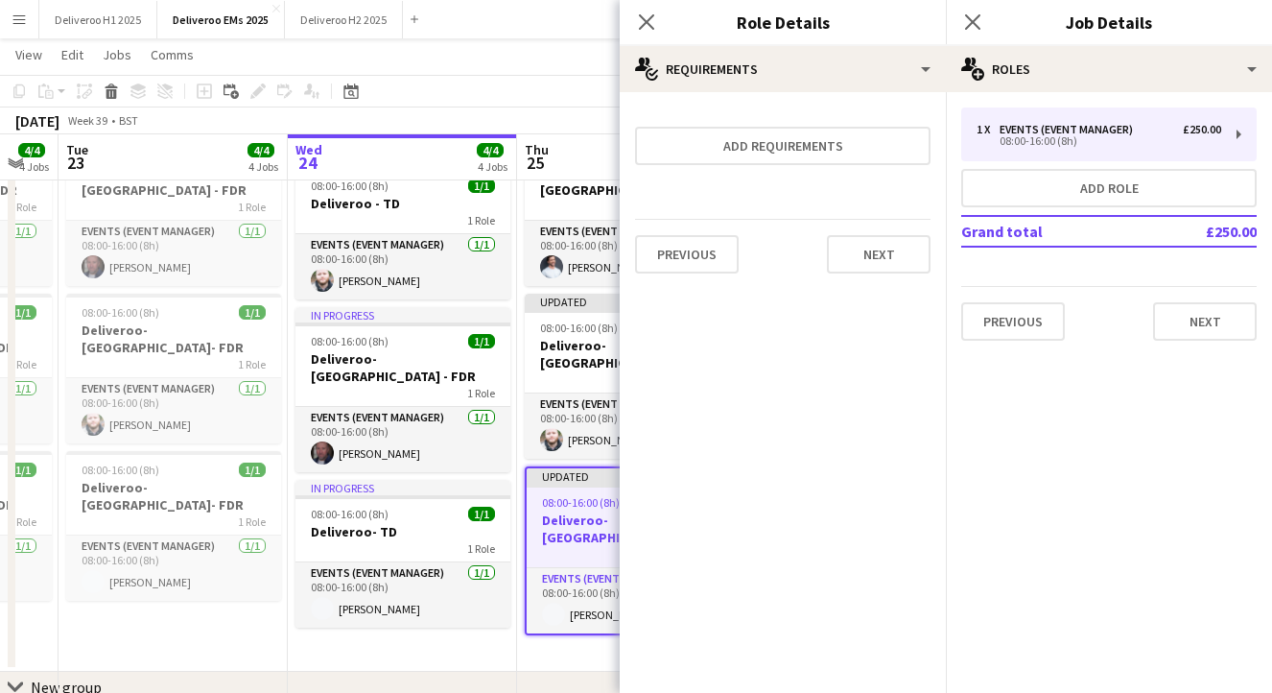
scroll to position [244, 0]
click at [879, 247] on button "Next" at bounding box center [879, 254] width 104 height 38
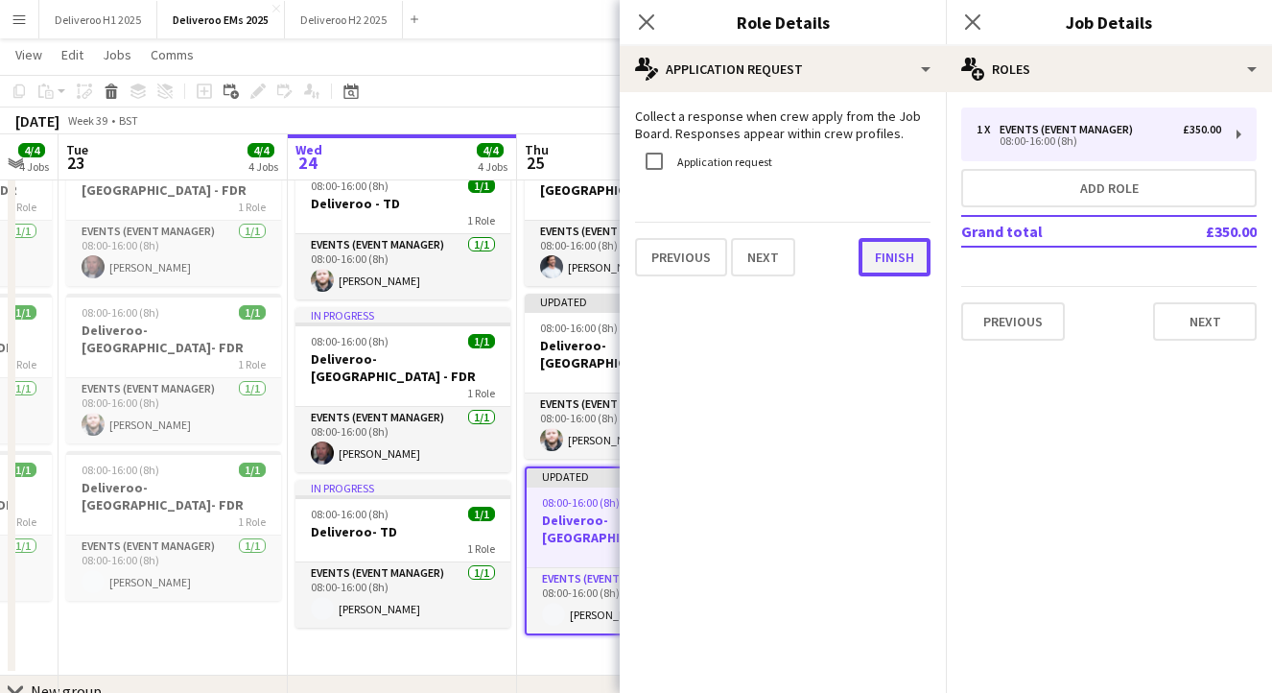
click at [915, 265] on button "Finish" at bounding box center [895, 257] width 72 height 38
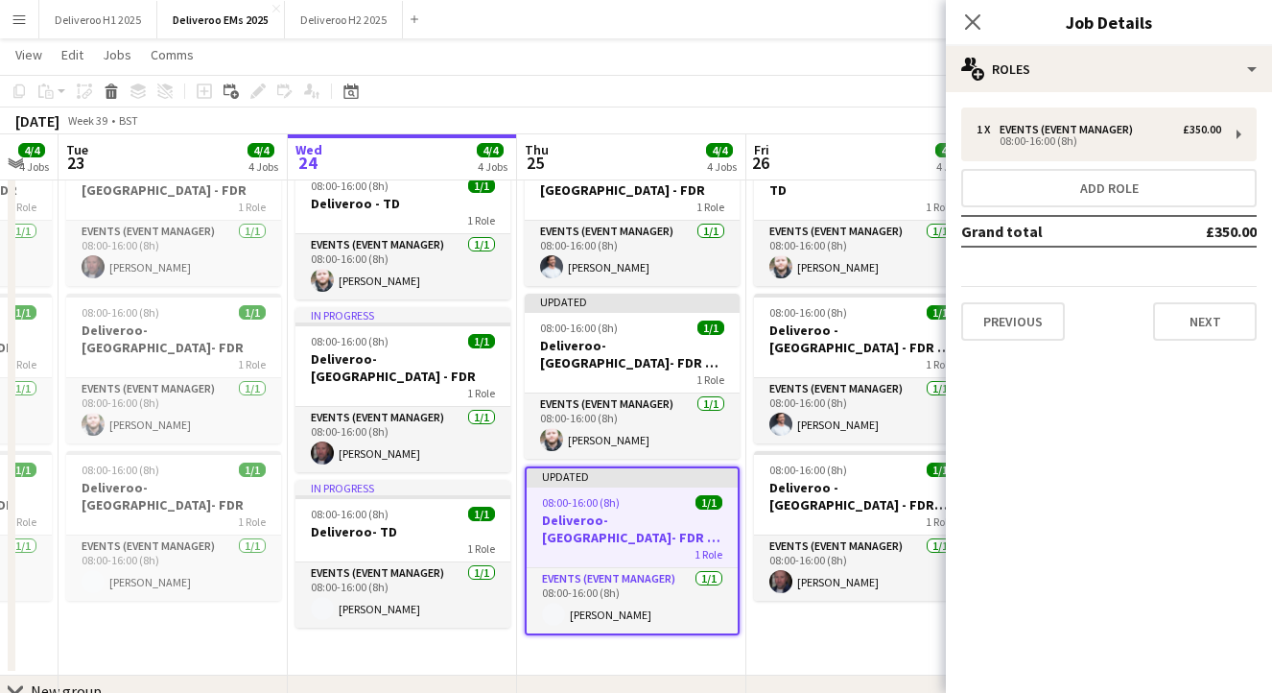
click at [676, 468] on div "Updated" at bounding box center [632, 475] width 211 height 15
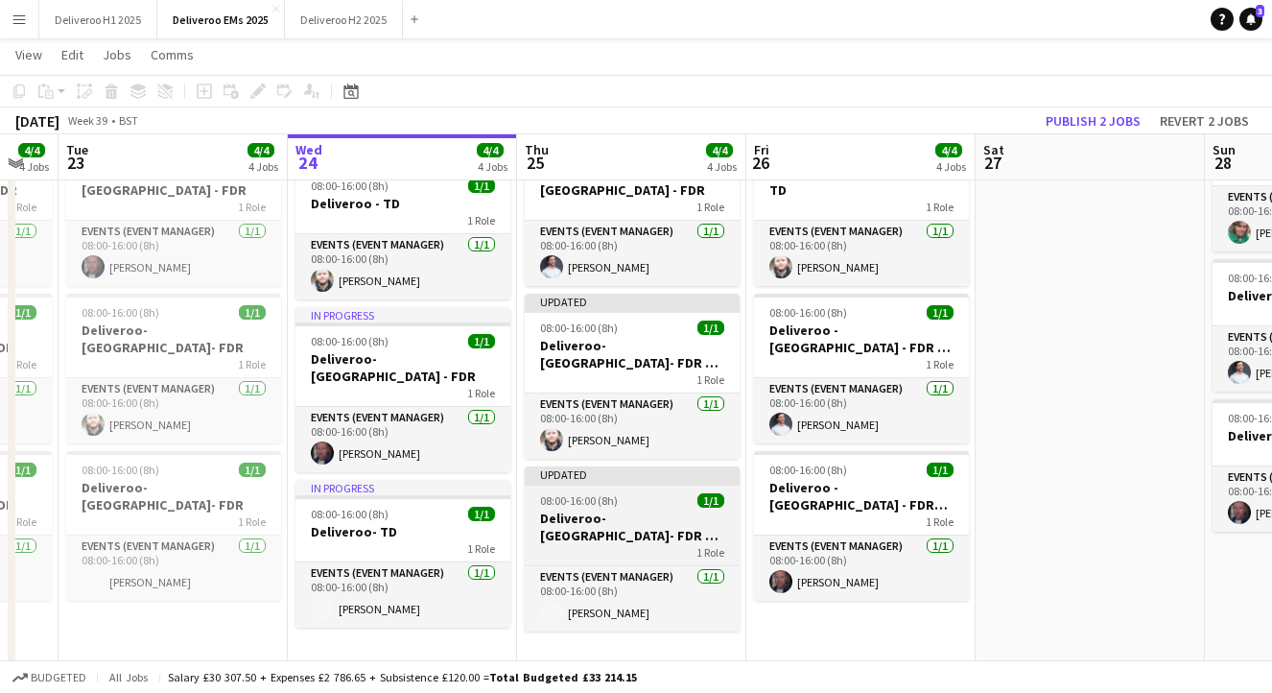
click at [676, 466] on div "Updated" at bounding box center [632, 473] width 215 height 15
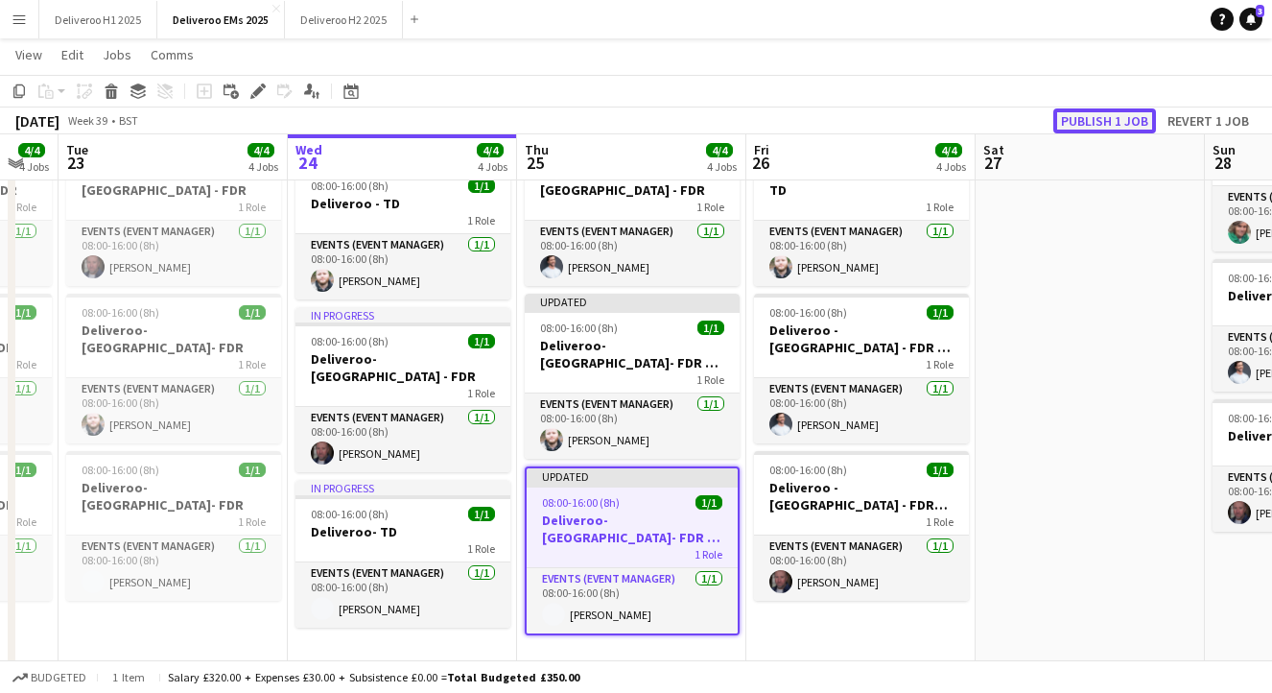
click at [1082, 117] on button "Publish 1 job" at bounding box center [1105, 120] width 103 height 25
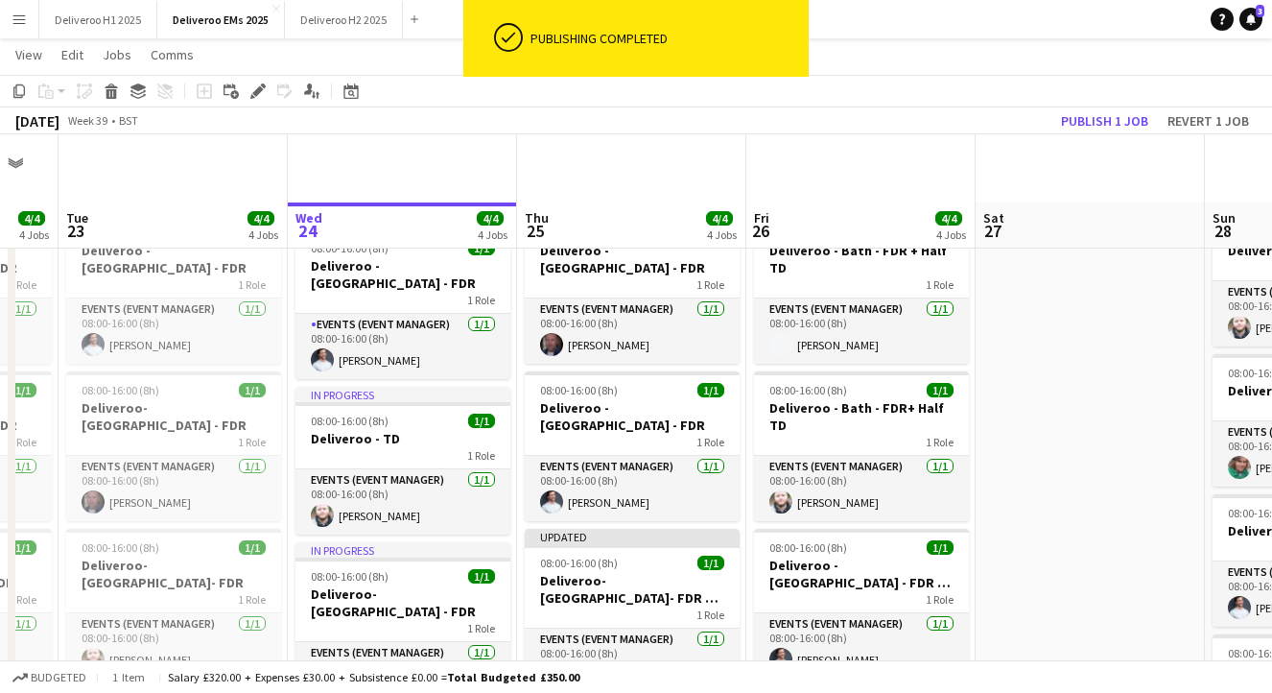
scroll to position [0, 0]
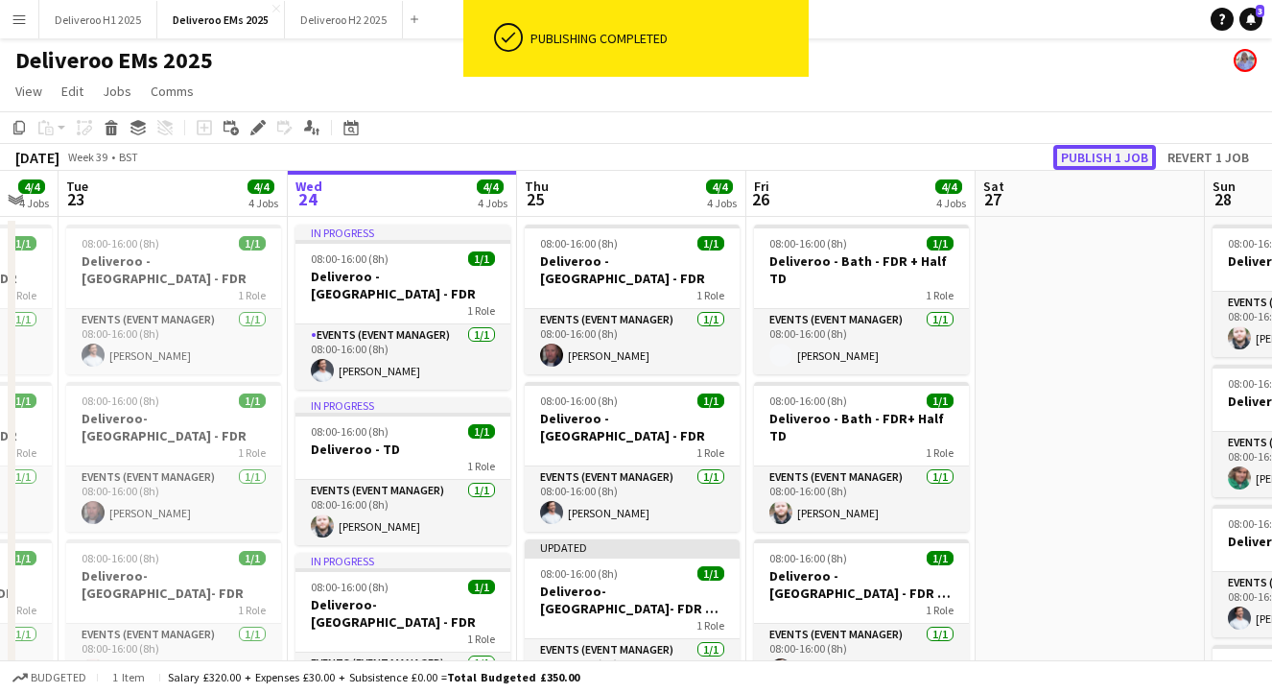
click at [1118, 150] on button "Publish 1 job" at bounding box center [1105, 157] width 103 height 25
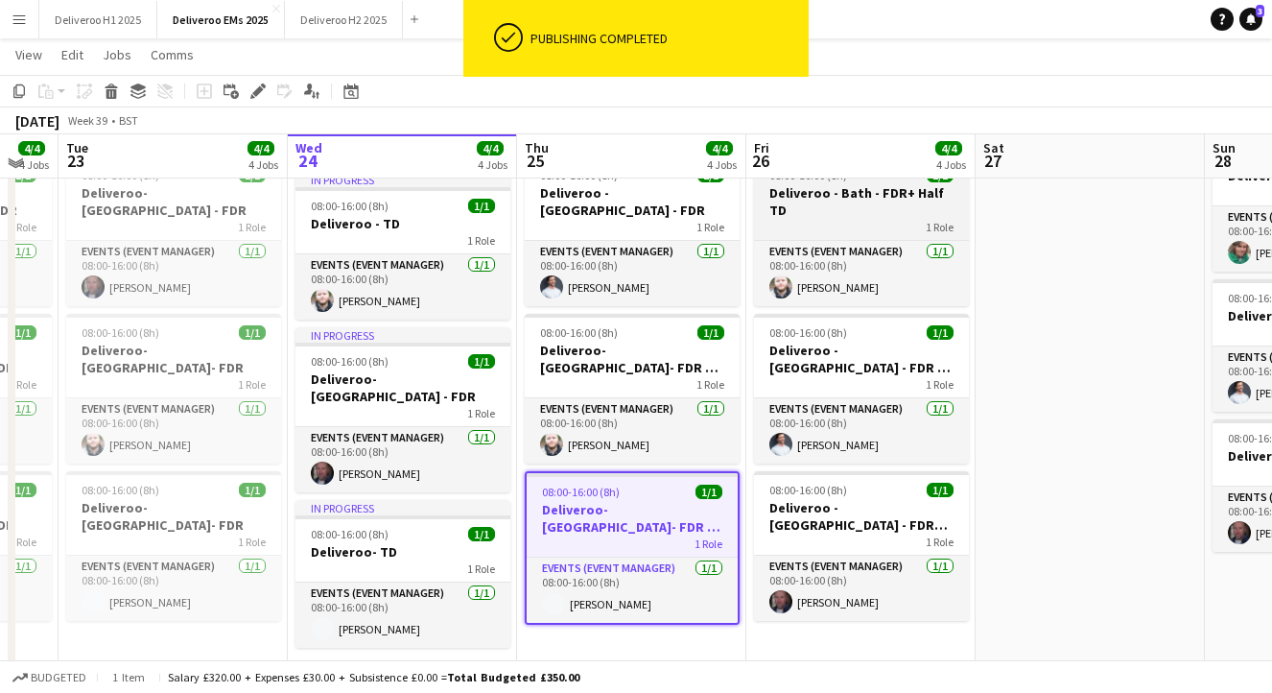
scroll to position [209, 0]
